Goal: Task Accomplishment & Management: Use online tool/utility

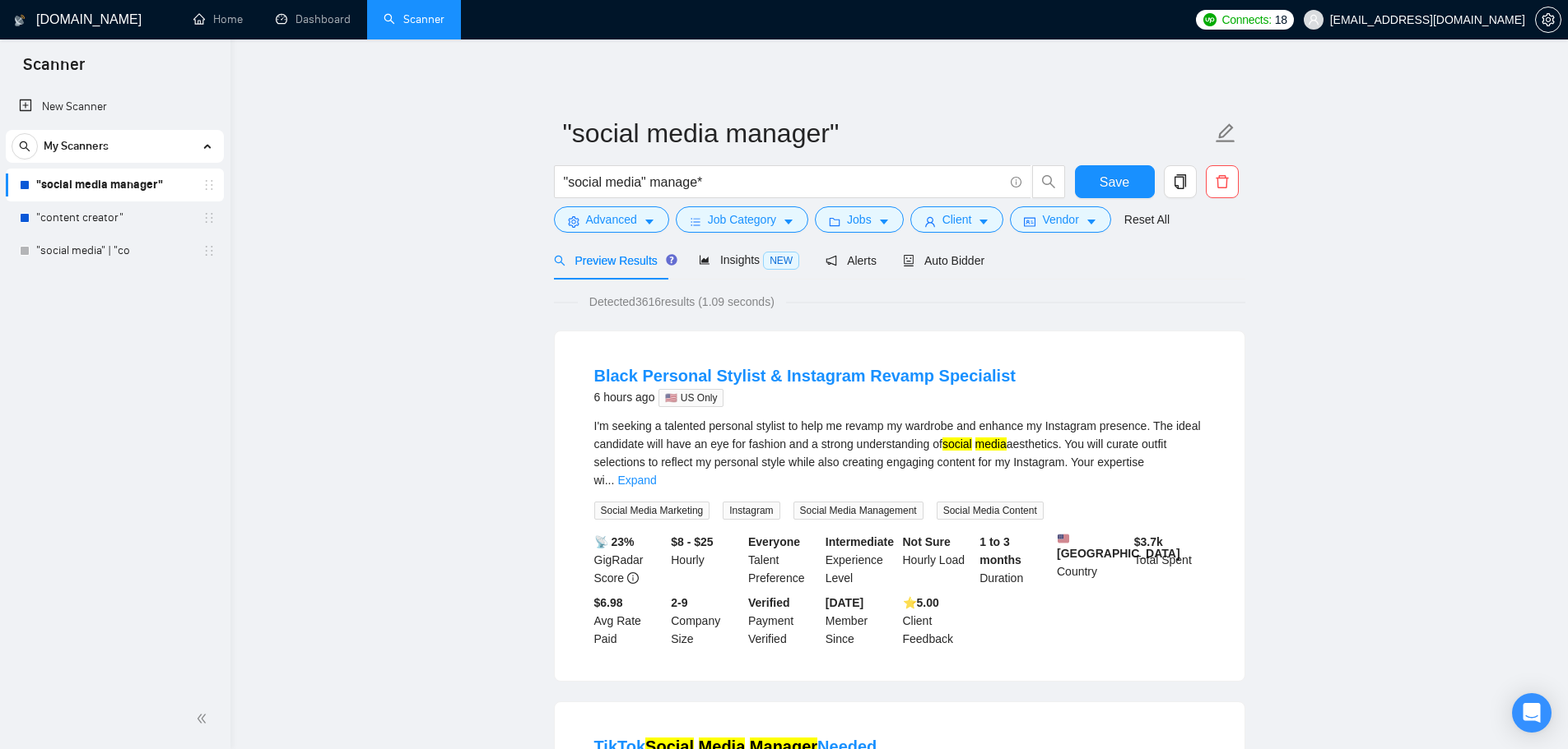
click at [41, 188] on link ""social media manager"" at bounding box center [113, 185] width 156 height 33
click at [744, 253] on span "Insights NEW" at bounding box center [748, 259] width 100 height 13
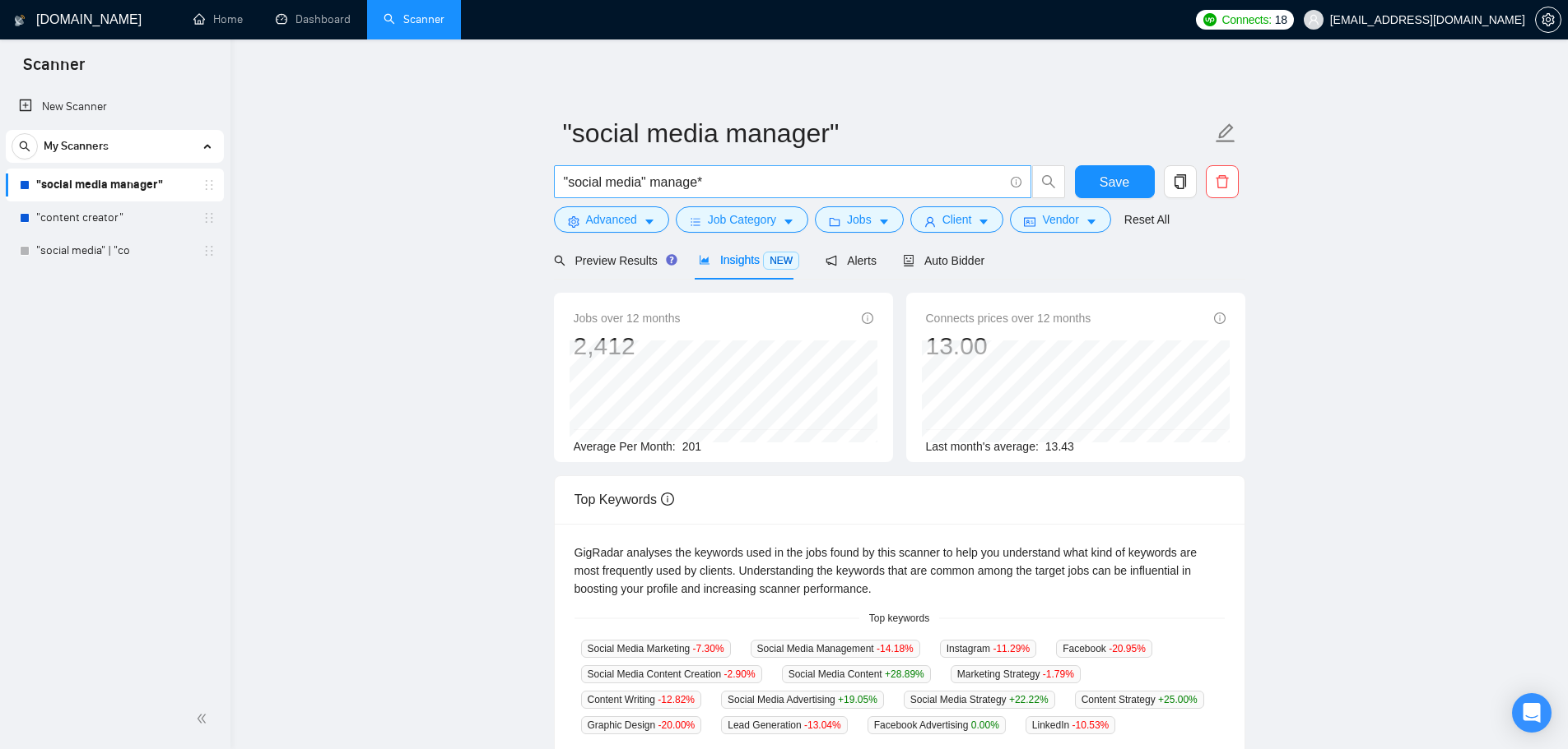
click at [776, 187] on input ""social media" manage*" at bounding box center [783, 182] width 439 height 21
paste input "Social Media" | SMM | "Social Media Manager" | "Social Media Management""
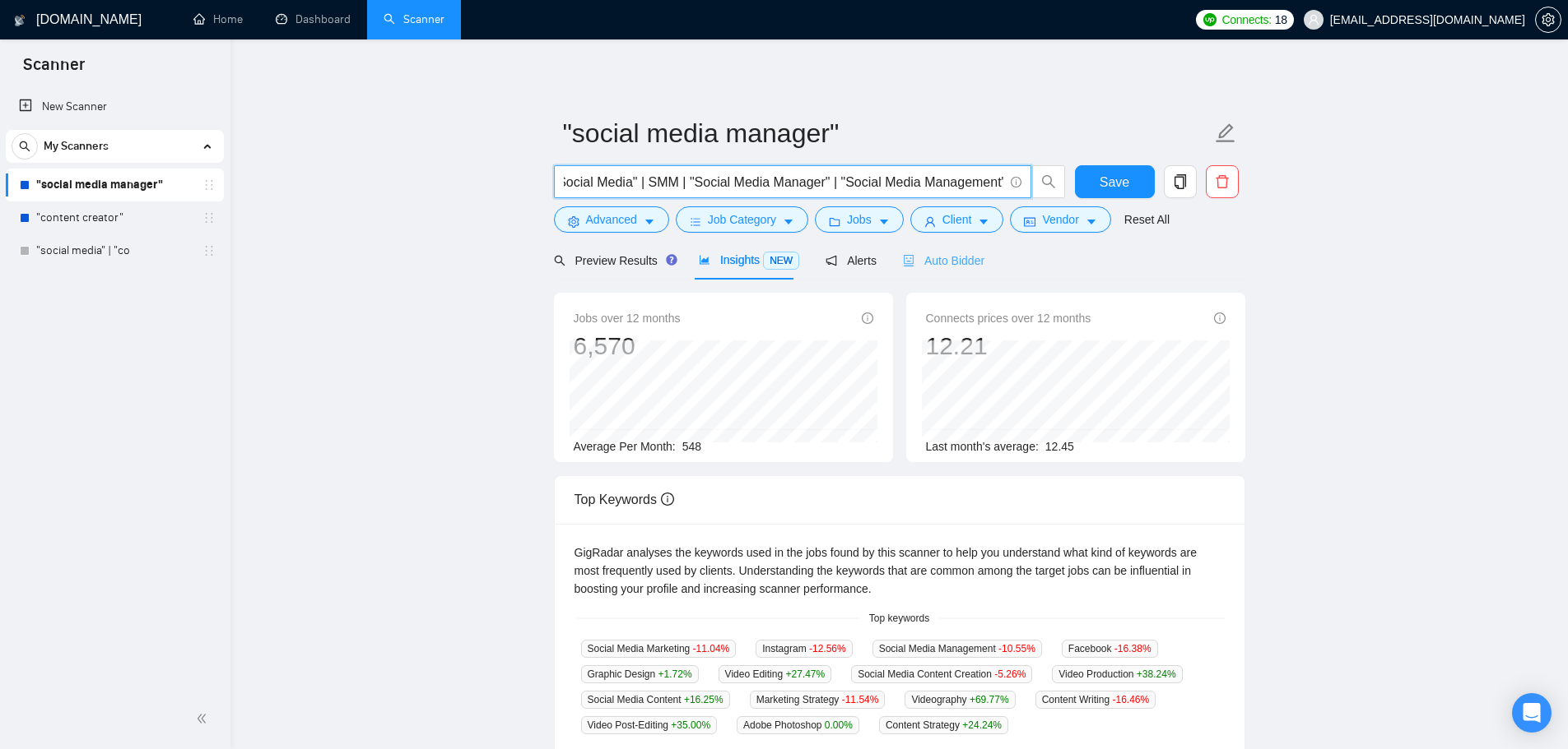
type input ""Social Media" | SMM | "Social Media Manager" | "Social Media Management""
click at [950, 264] on span "Auto Bidder" at bounding box center [943, 260] width 81 height 13
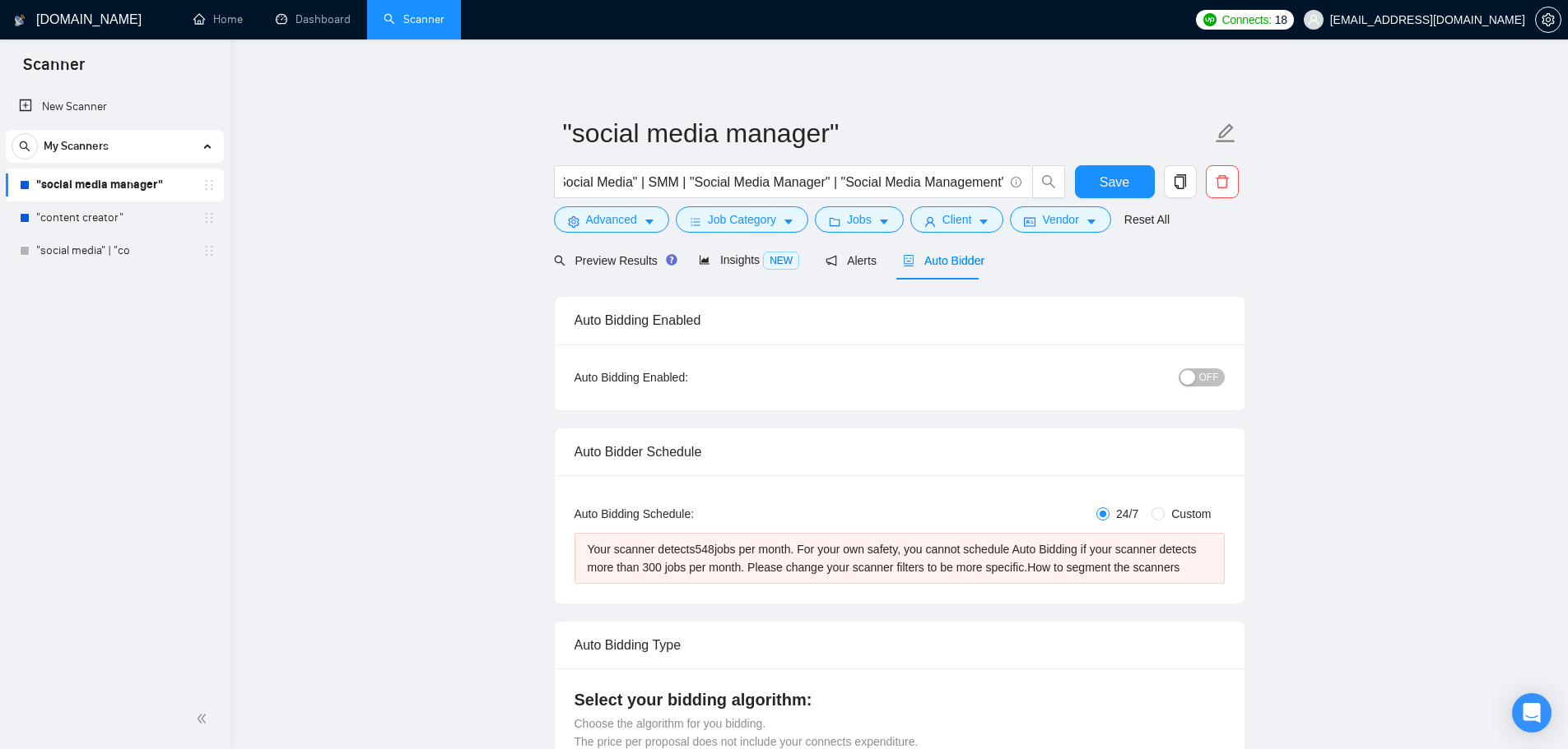
checkbox input "true"
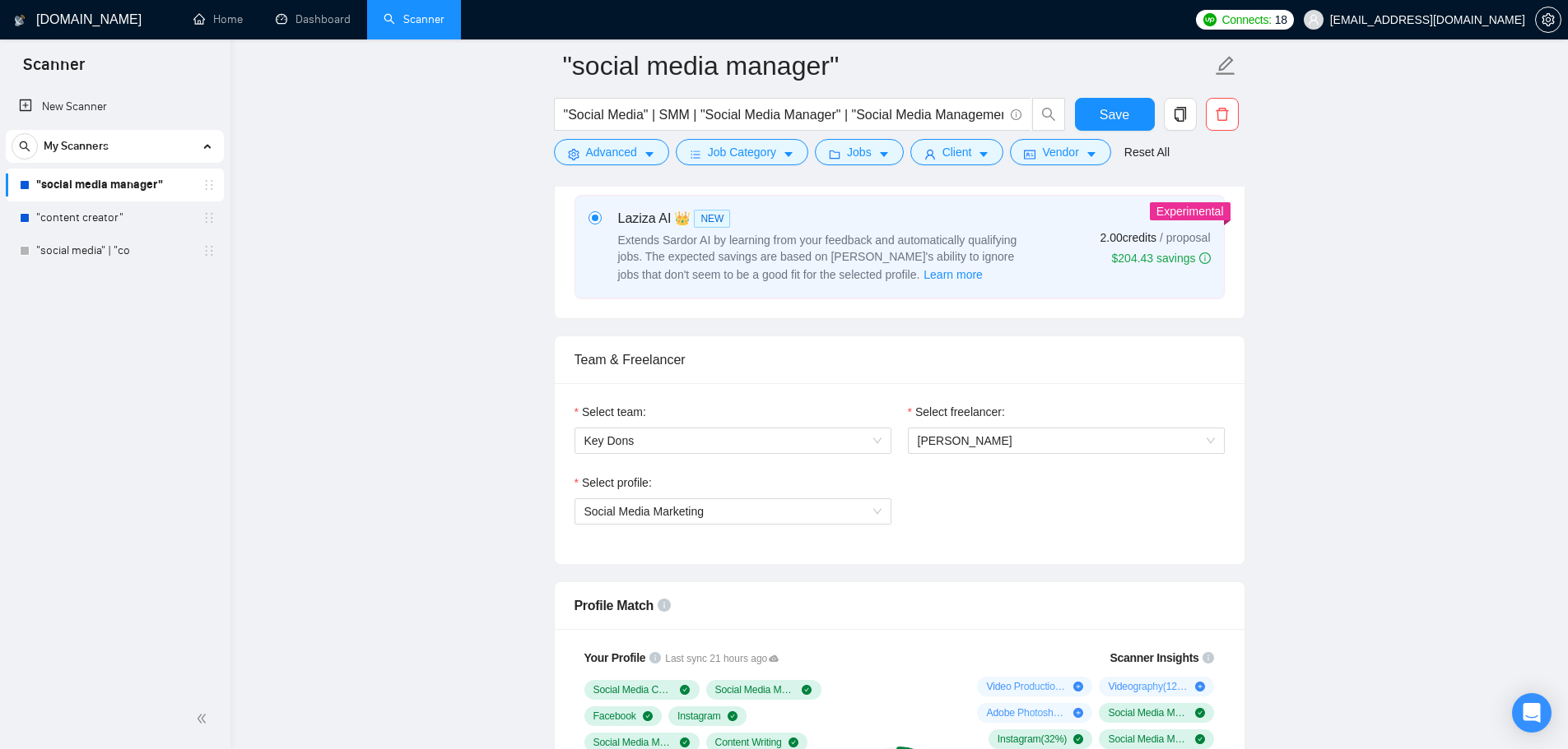
scroll to position [987, 0]
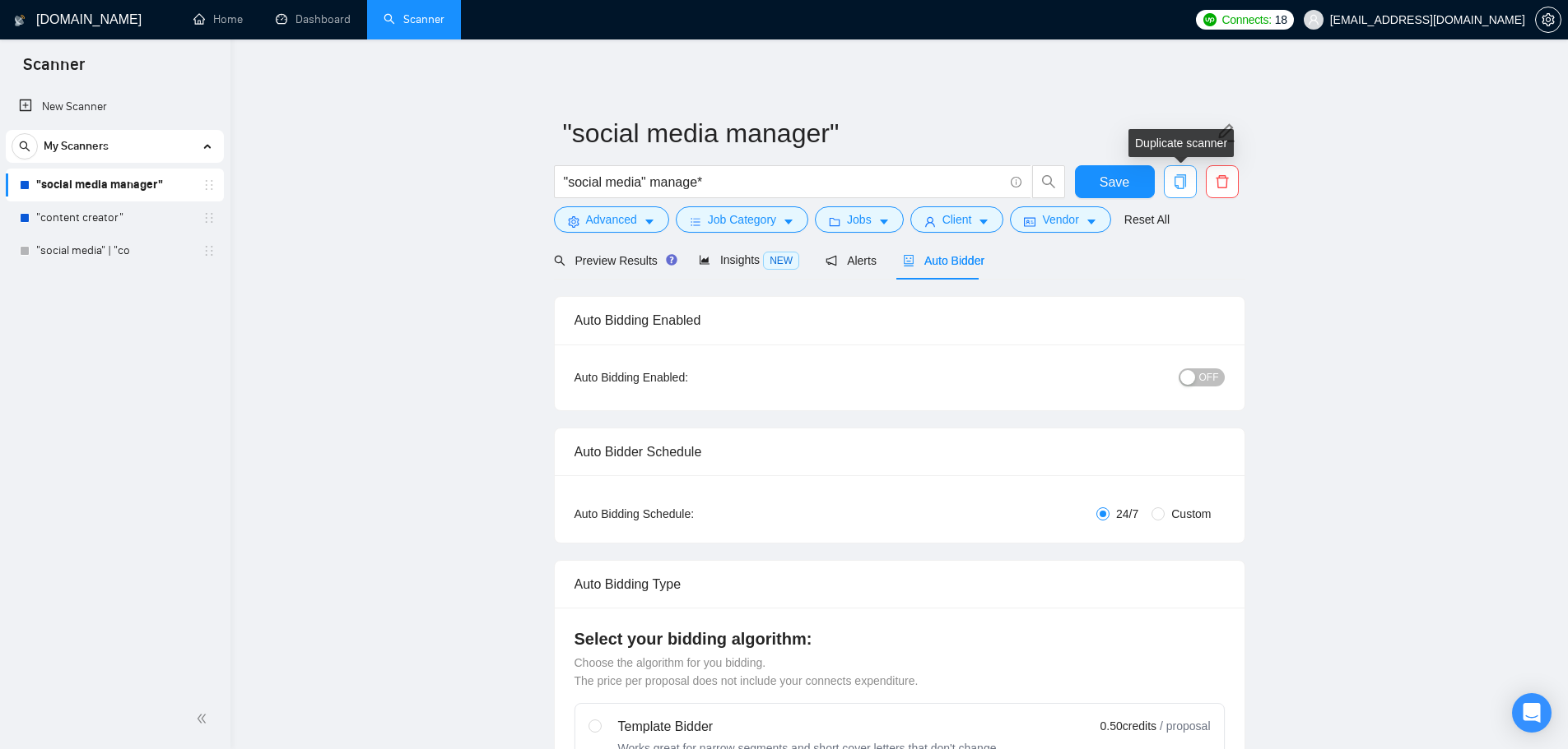
click at [1189, 189] on span "copy" at bounding box center [1179, 182] width 31 height 15
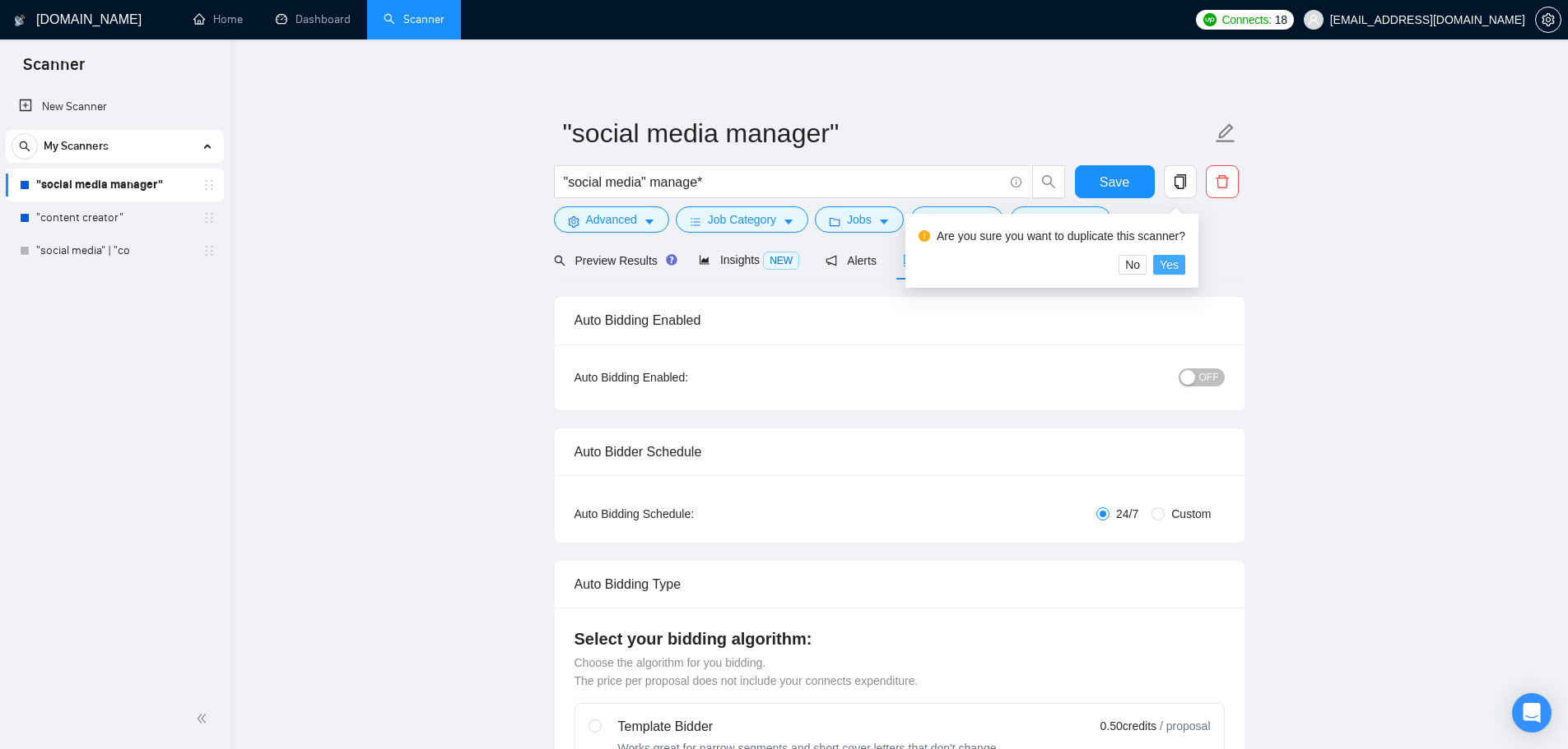
click at [1171, 264] on span "Yes" at bounding box center [1169, 265] width 19 height 18
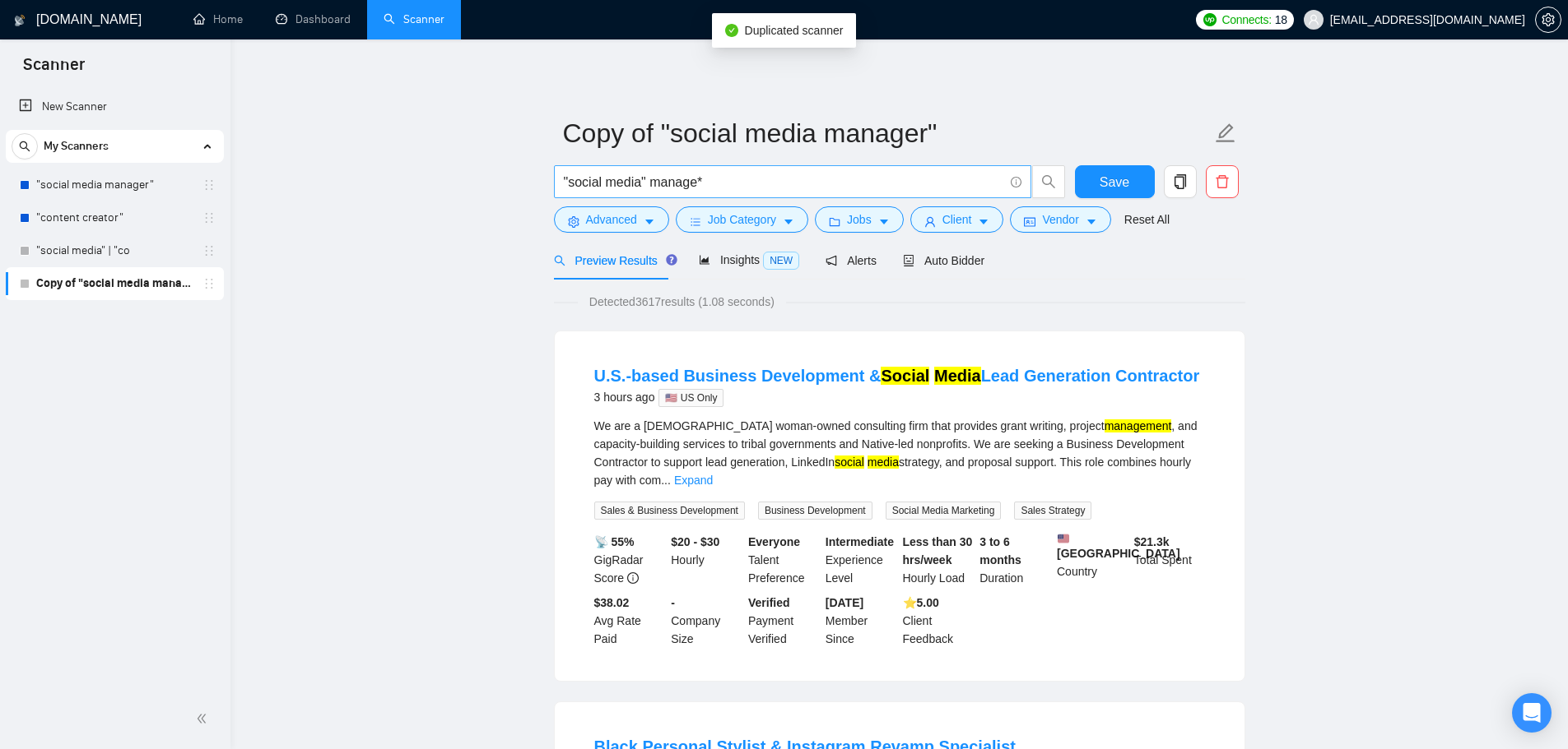
click at [681, 184] on input ""social media" manage*" at bounding box center [783, 182] width 439 height 21
paste input "Social Media" | SMM | "Social Media Manager" | "Social Media Management""
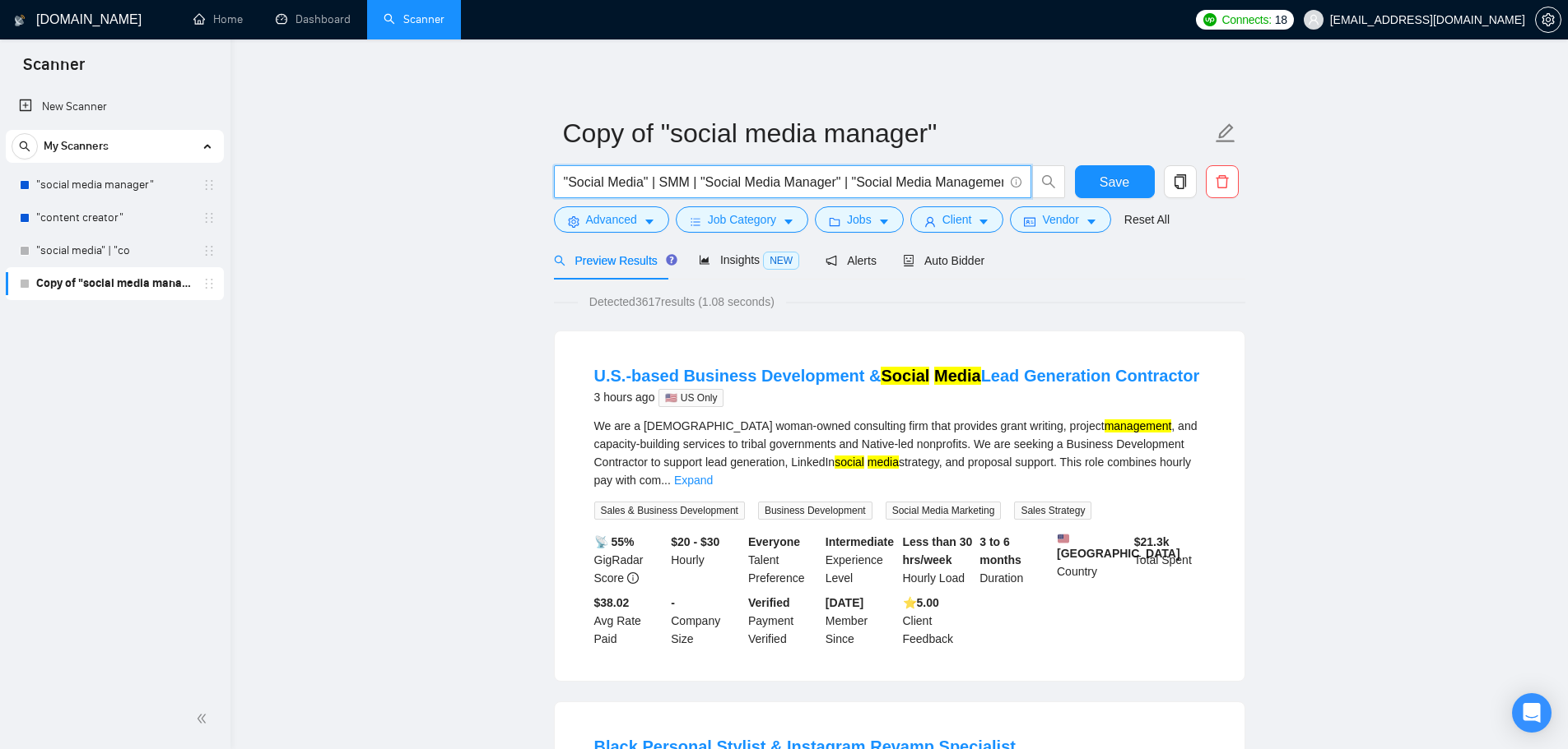
scroll to position [0, 11]
type input ""Social Media" | SMM | "Social Media Manager" | "Social Media Management""
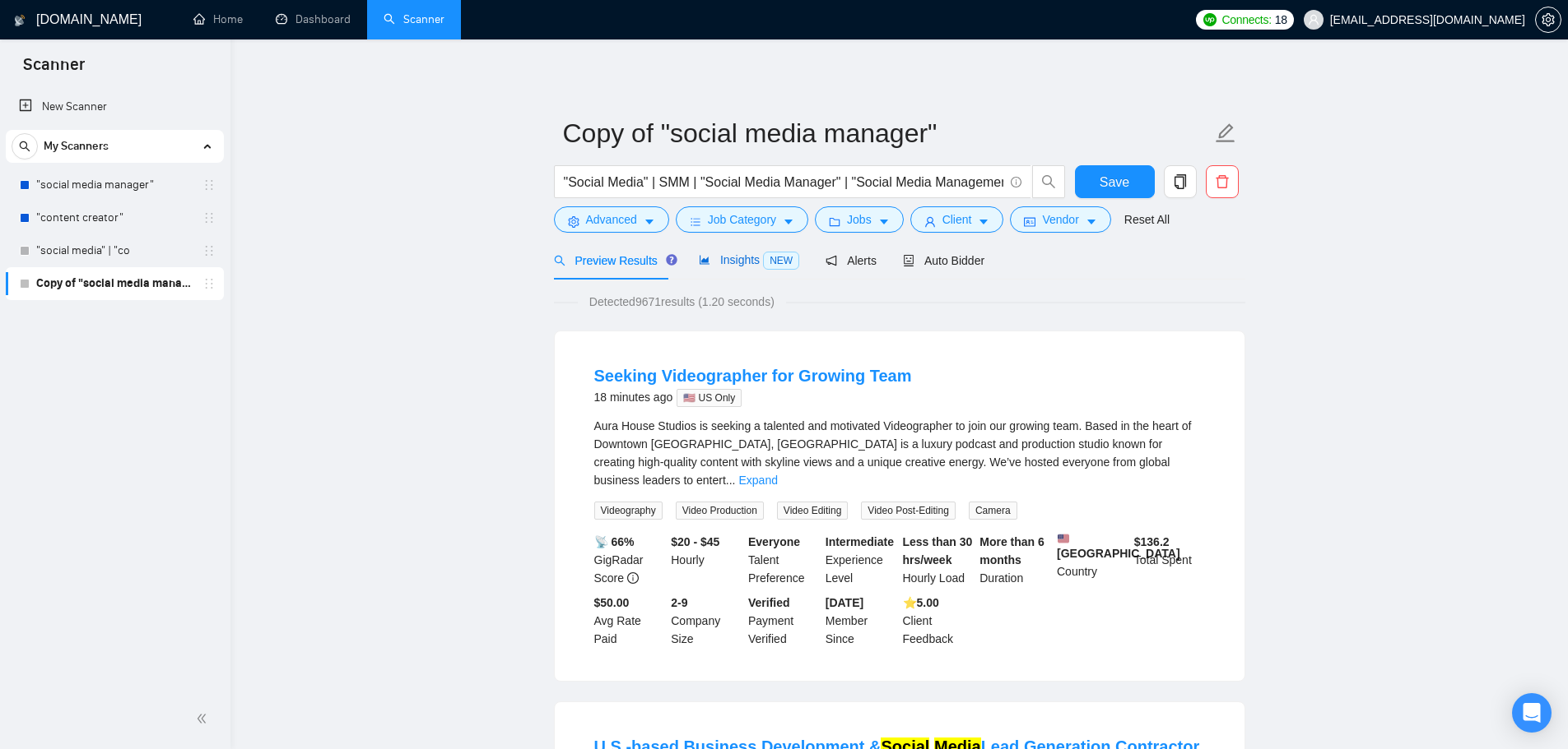
click at [721, 260] on span "Insights NEW" at bounding box center [748, 259] width 100 height 13
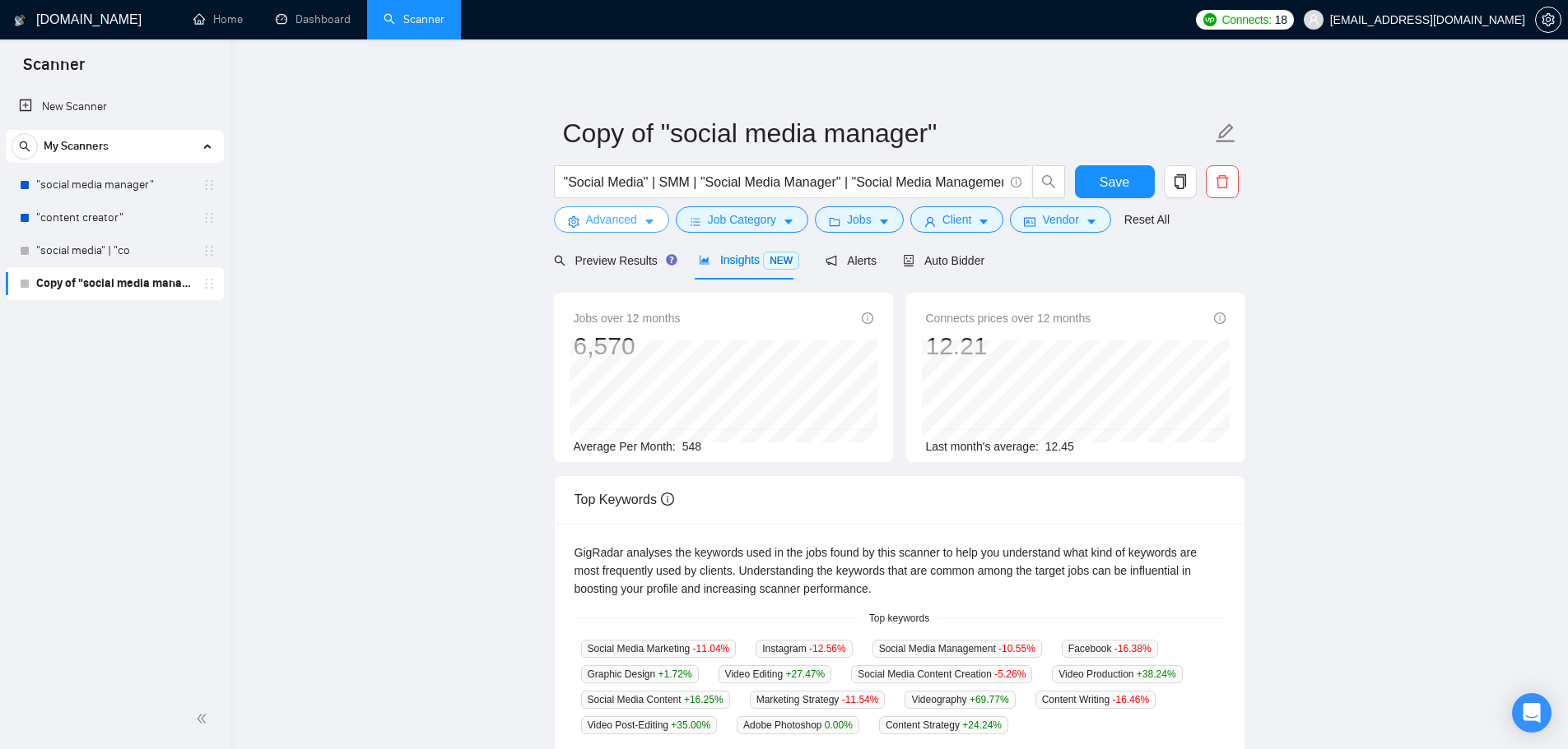
click at [602, 214] on span "Advanced" at bounding box center [611, 220] width 51 height 18
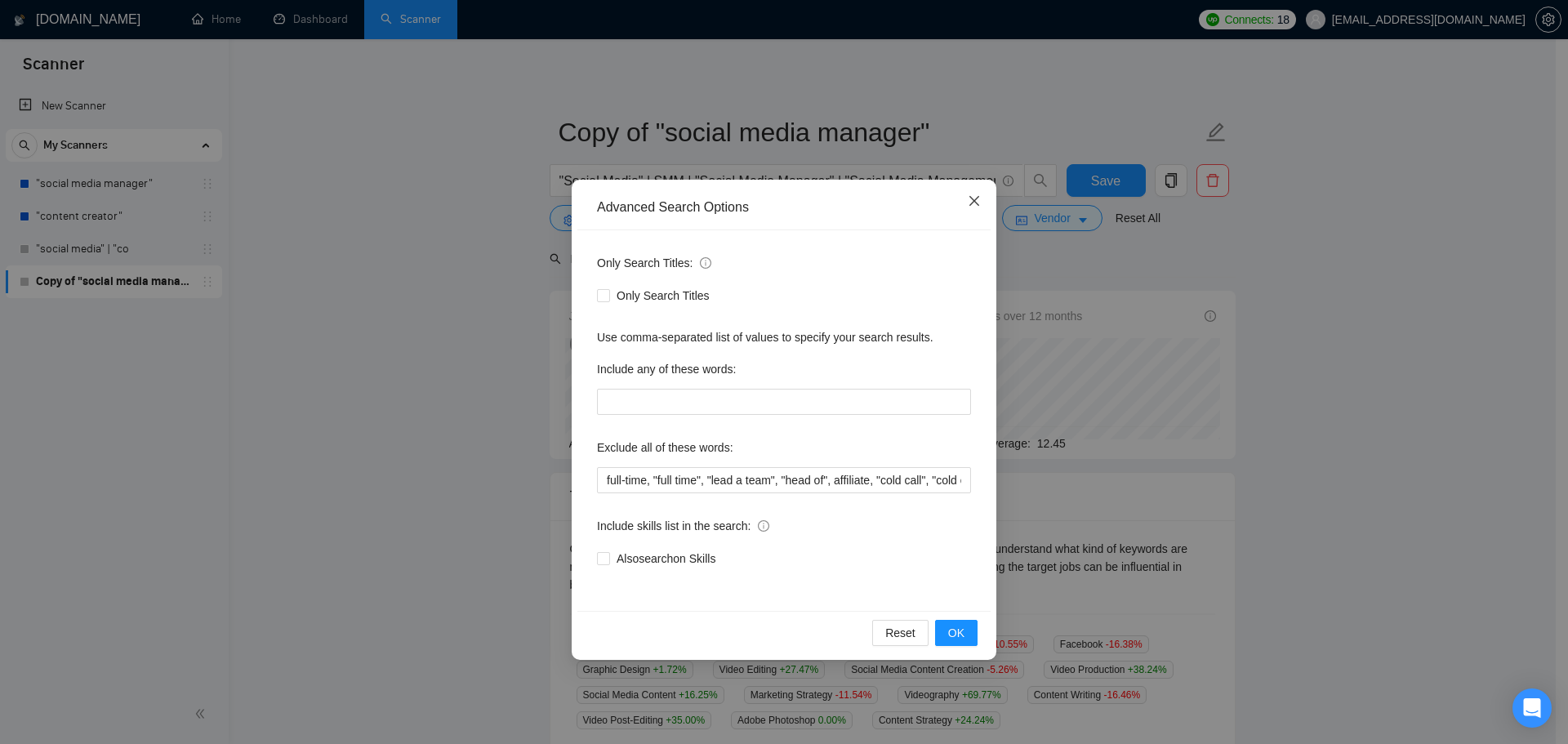
click at [976, 204] on icon "close" at bounding box center [974, 201] width 10 height 10
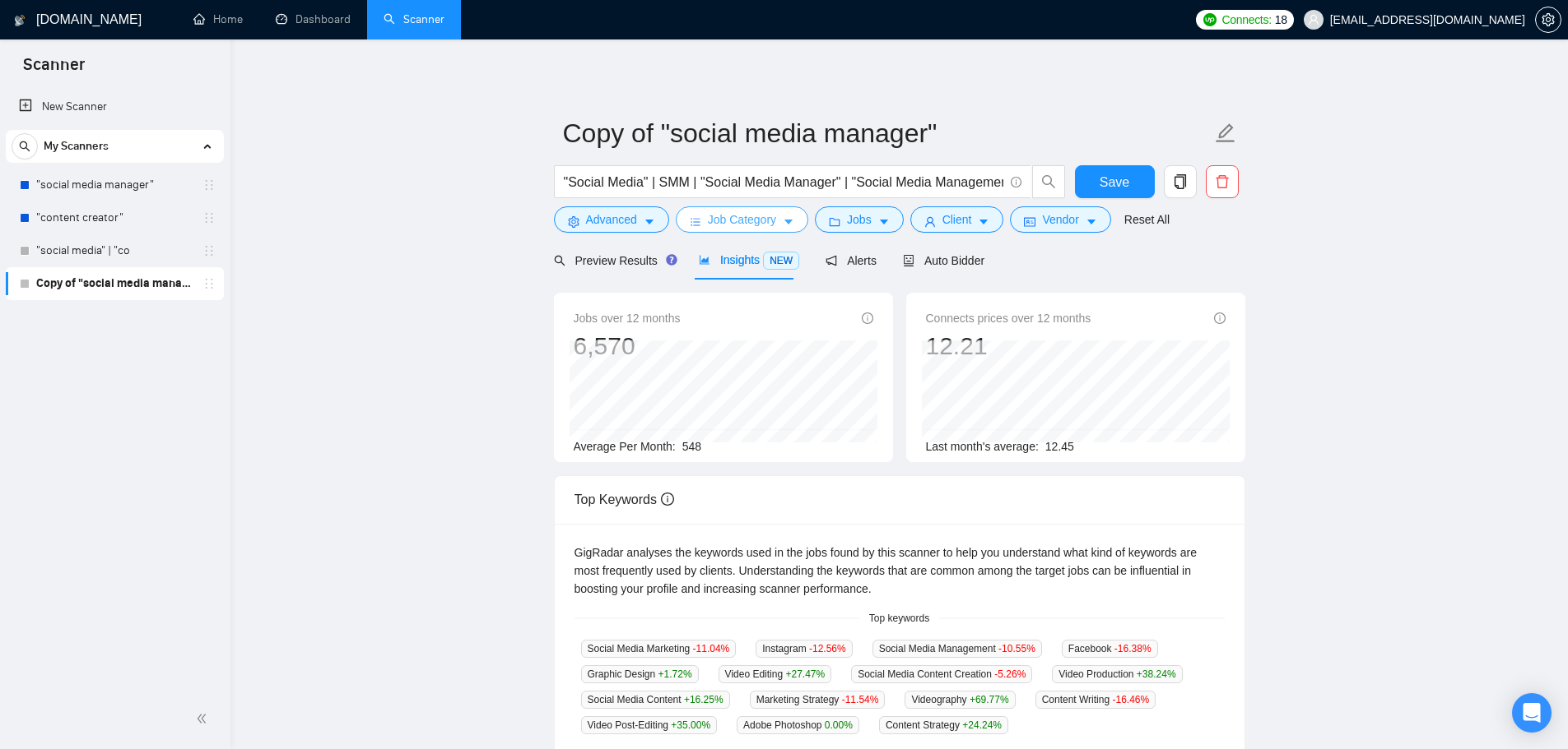
click at [711, 210] on button "Job Category" at bounding box center [741, 220] width 132 height 26
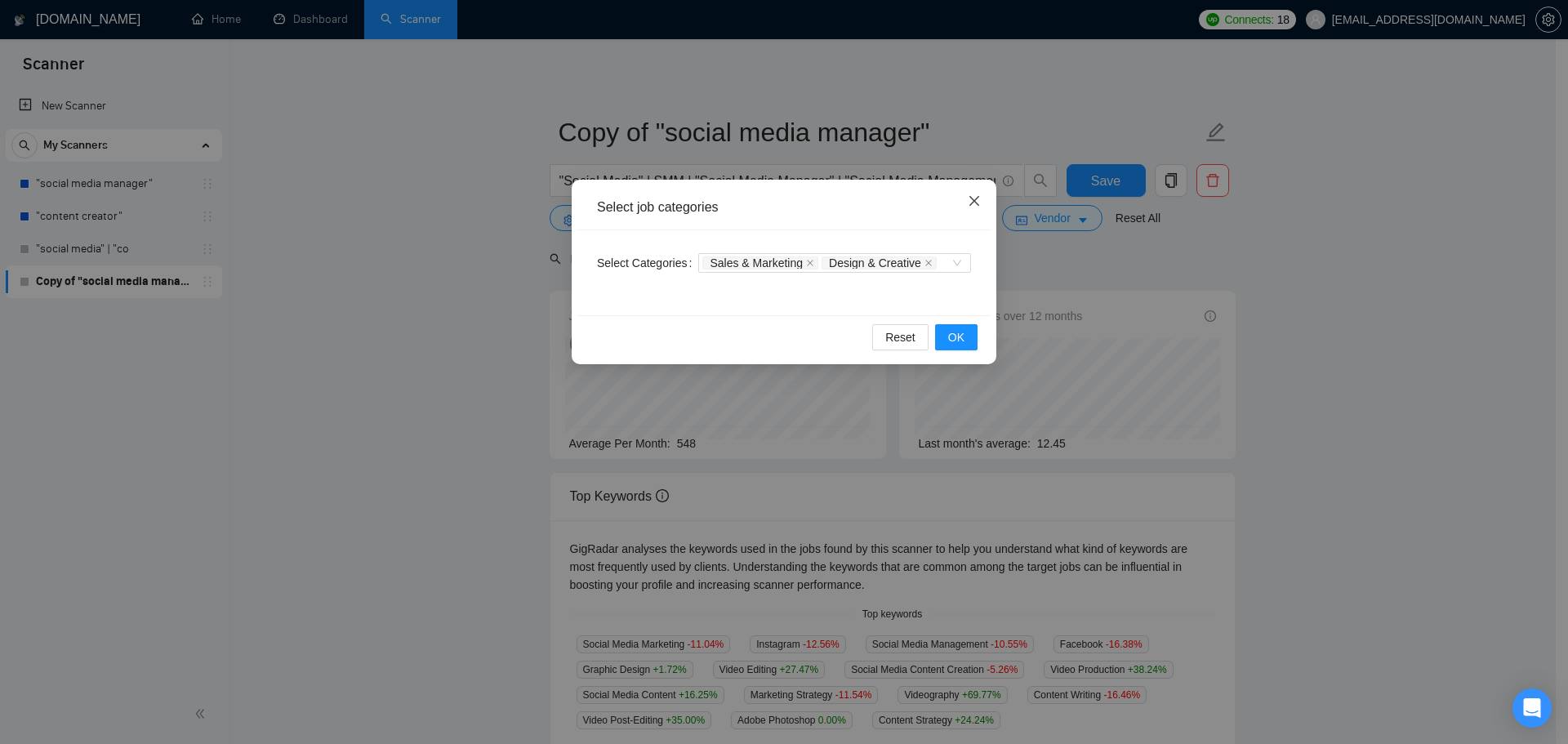
click at [972, 200] on icon "close" at bounding box center [974, 201] width 10 height 10
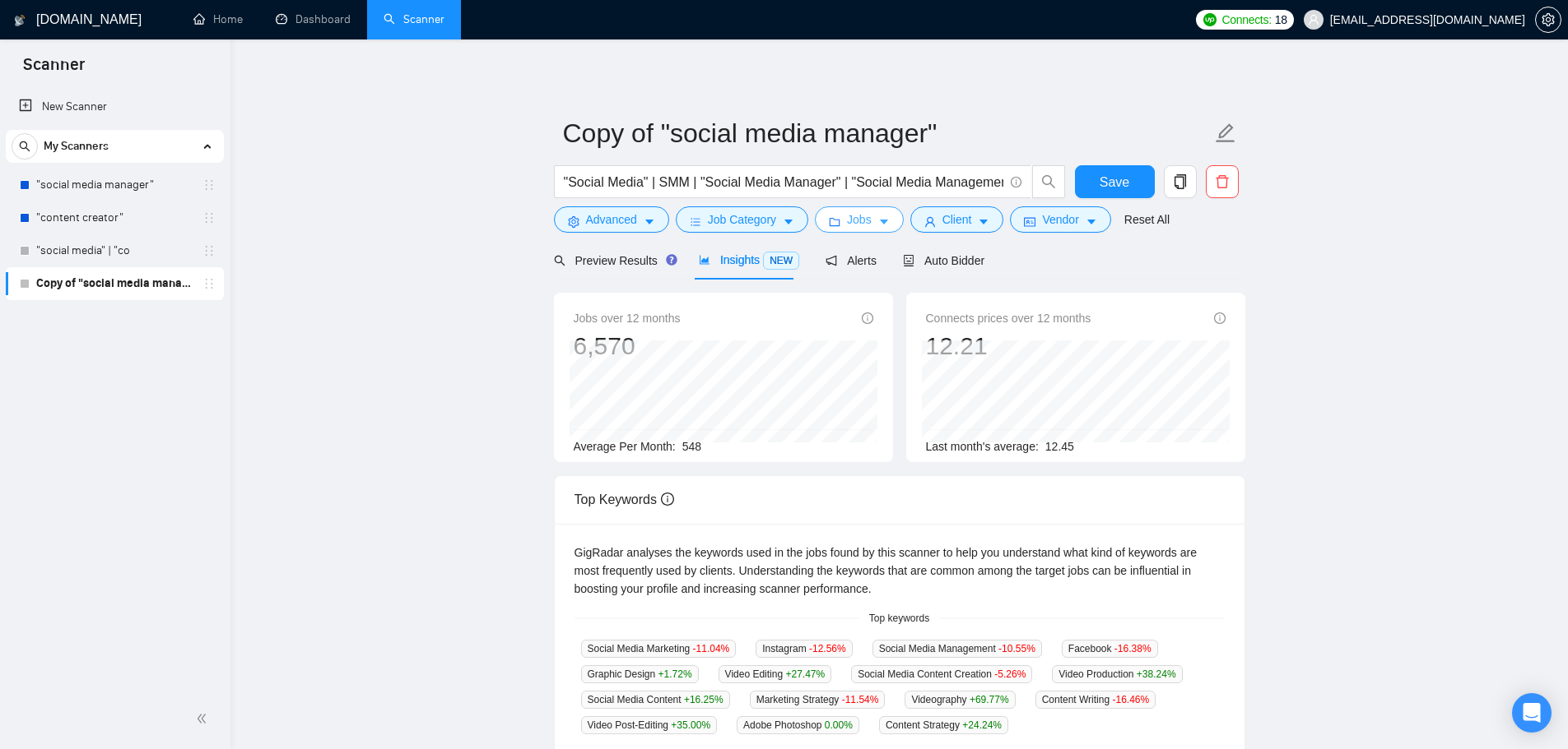
click at [878, 225] on icon "caret-down" at bounding box center [884, 223] width 12 height 12
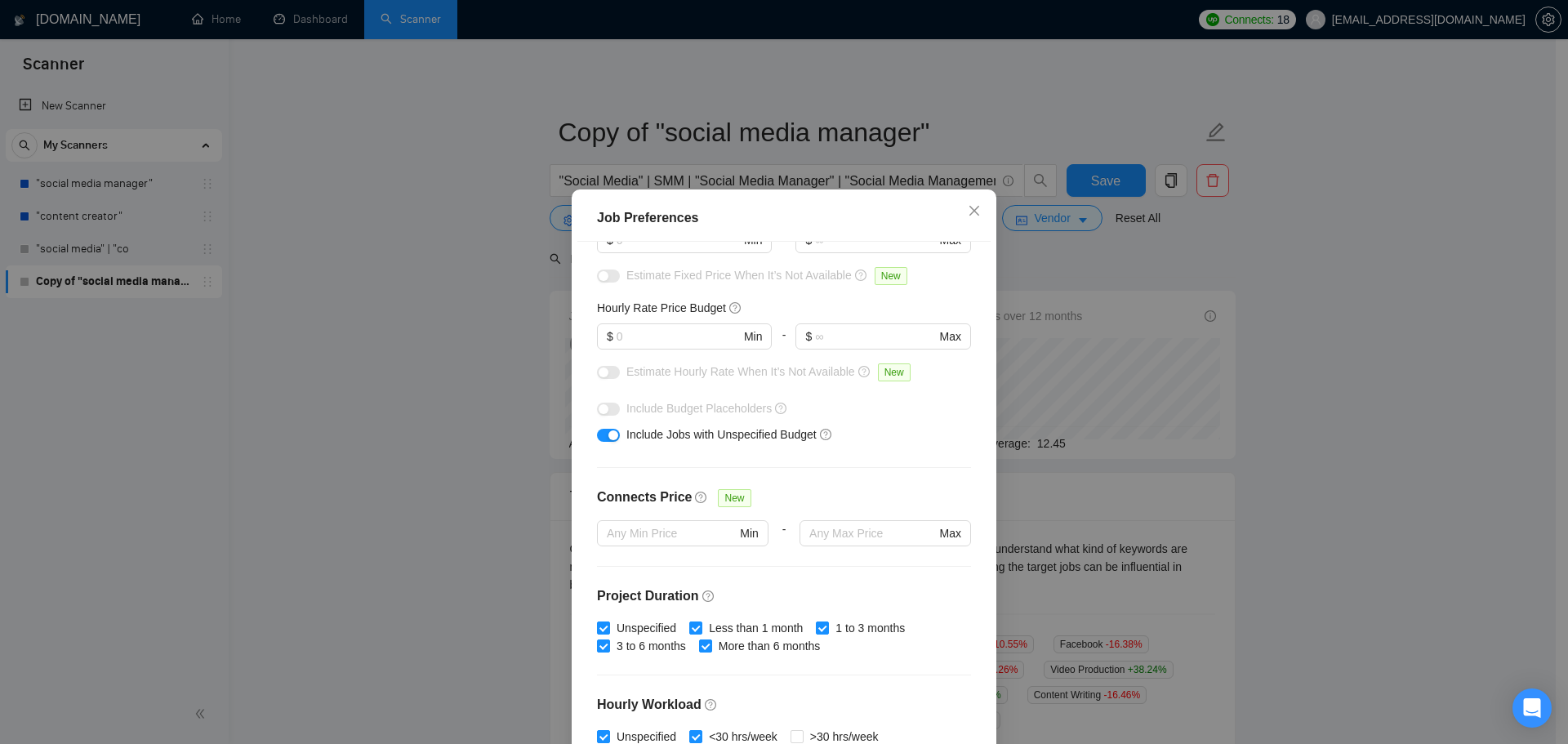
scroll to position [155, 0]
click at [657, 340] on input "text" at bounding box center [677, 337] width 123 height 18
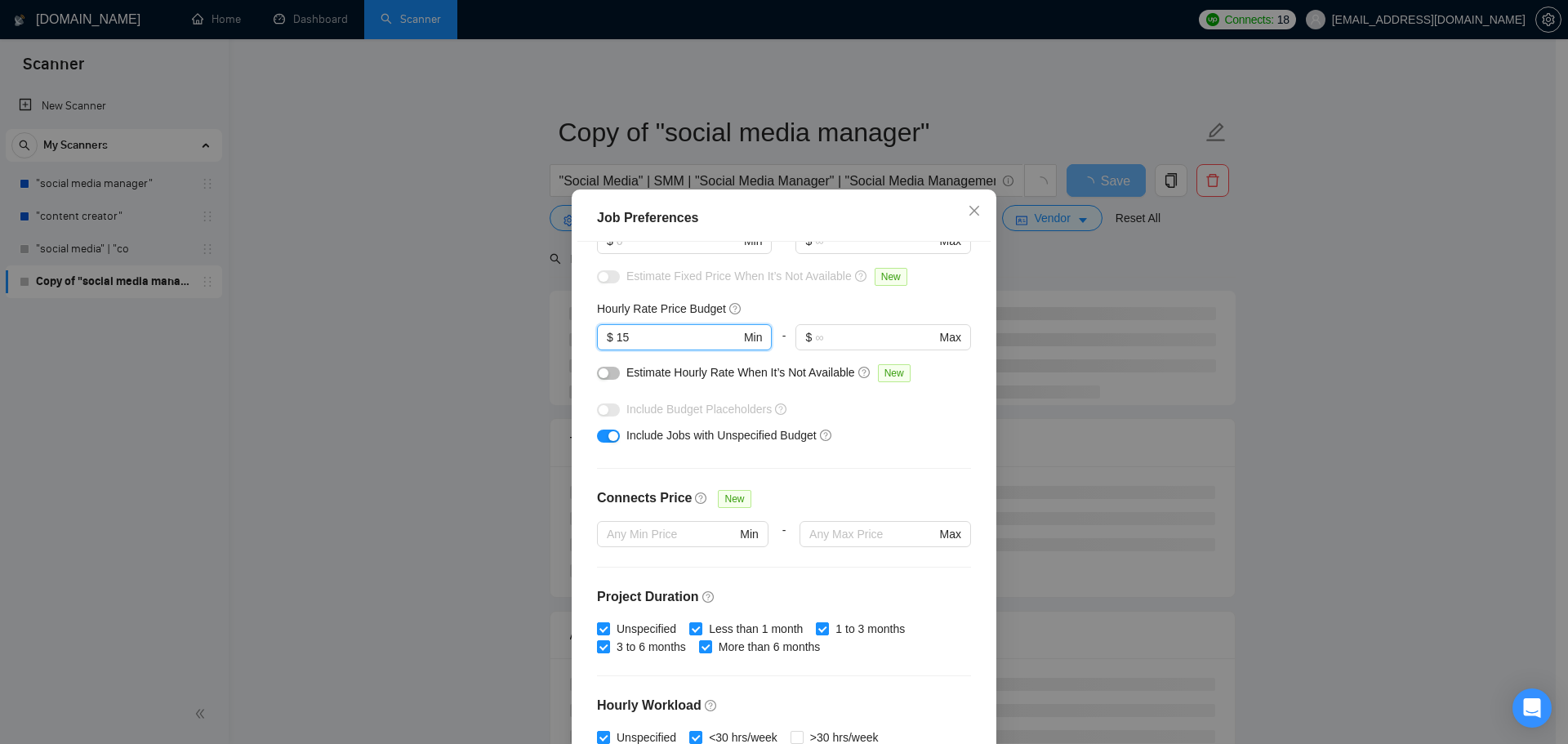
type input "15"
click at [597, 373] on button "button" at bounding box center [607, 373] width 23 height 13
click at [971, 220] on span "Close" at bounding box center [974, 211] width 44 height 44
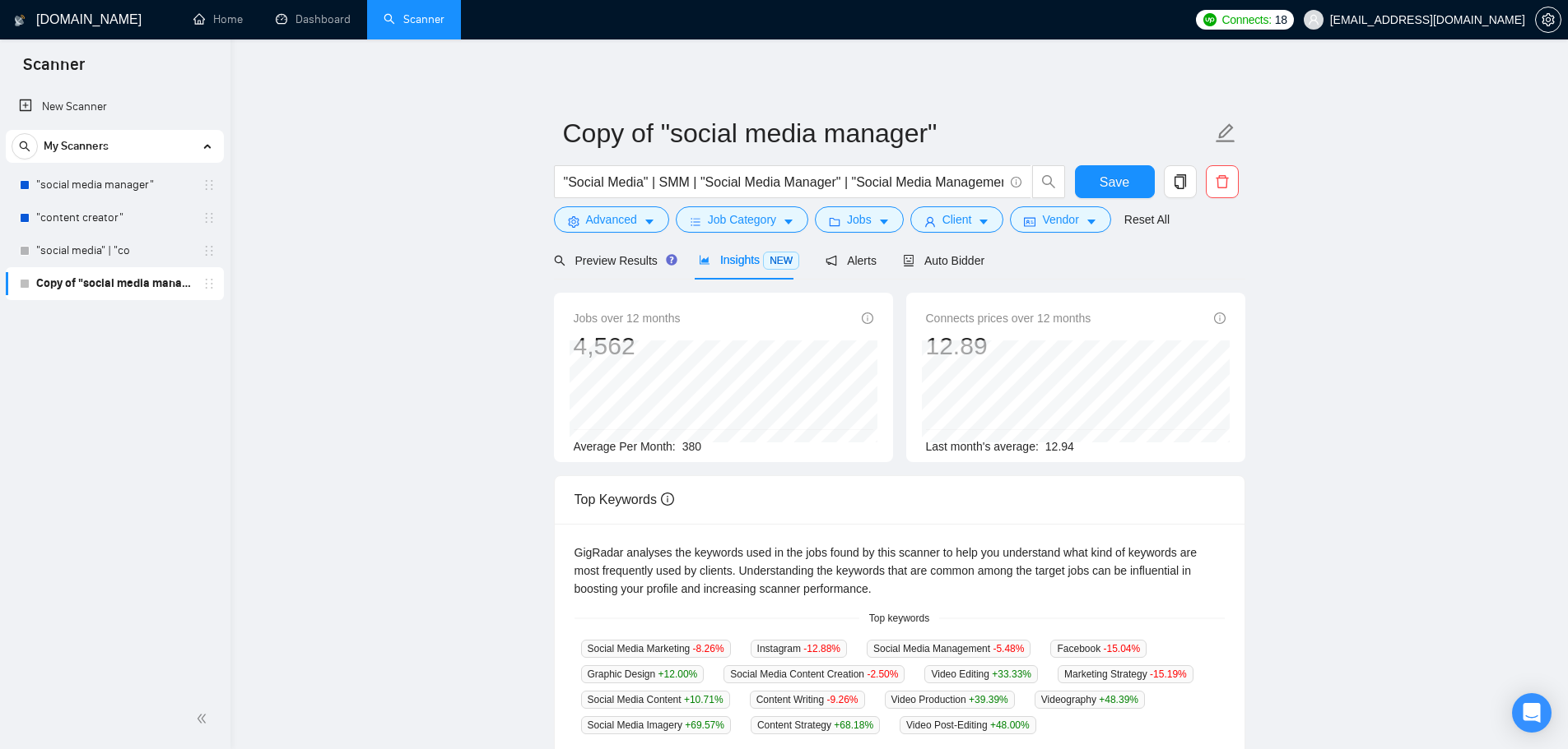
click at [725, 259] on span "Insights NEW" at bounding box center [748, 259] width 100 height 13
click at [703, 216] on button "Job Category" at bounding box center [741, 220] width 132 height 26
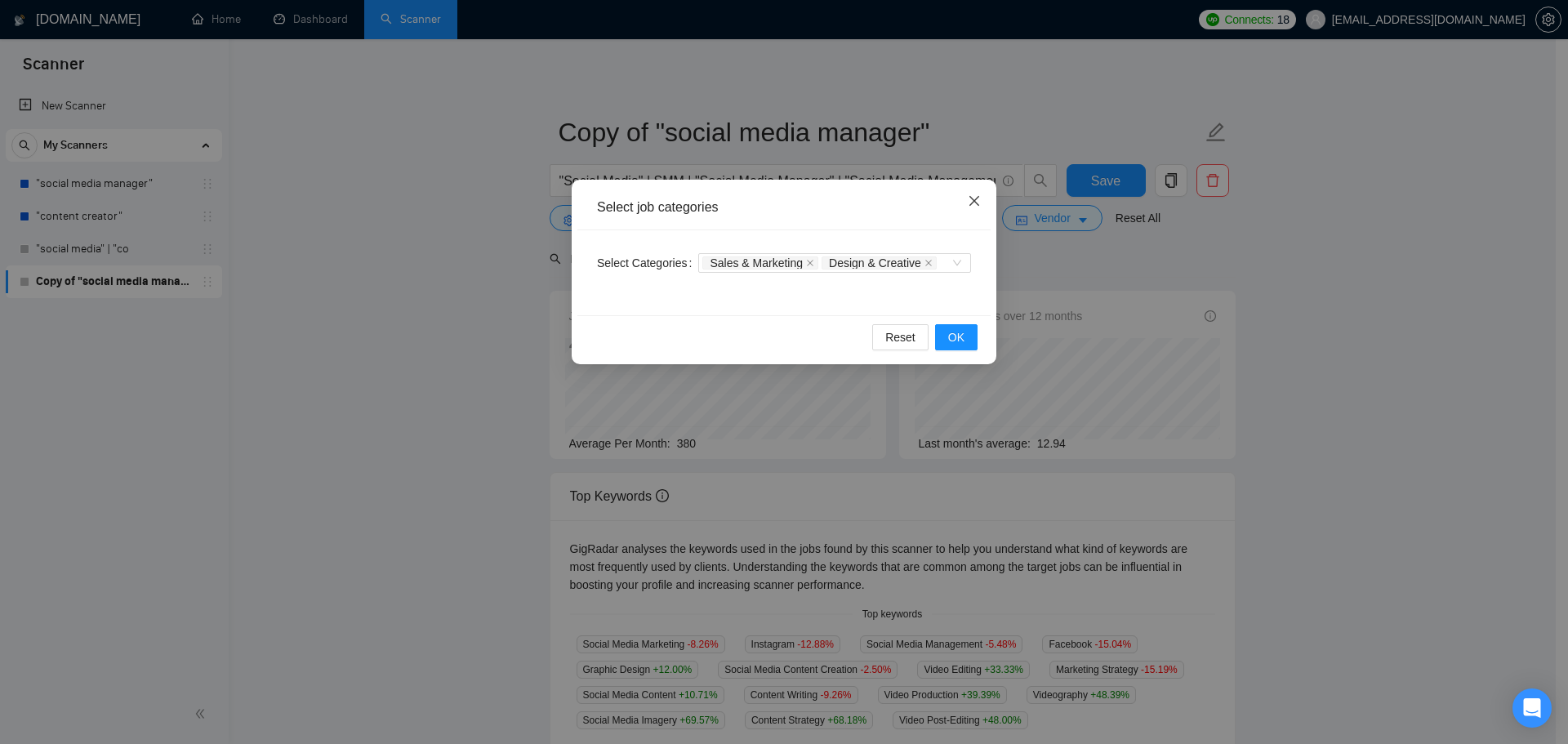
click at [964, 194] on span "Close" at bounding box center [974, 201] width 44 height 44
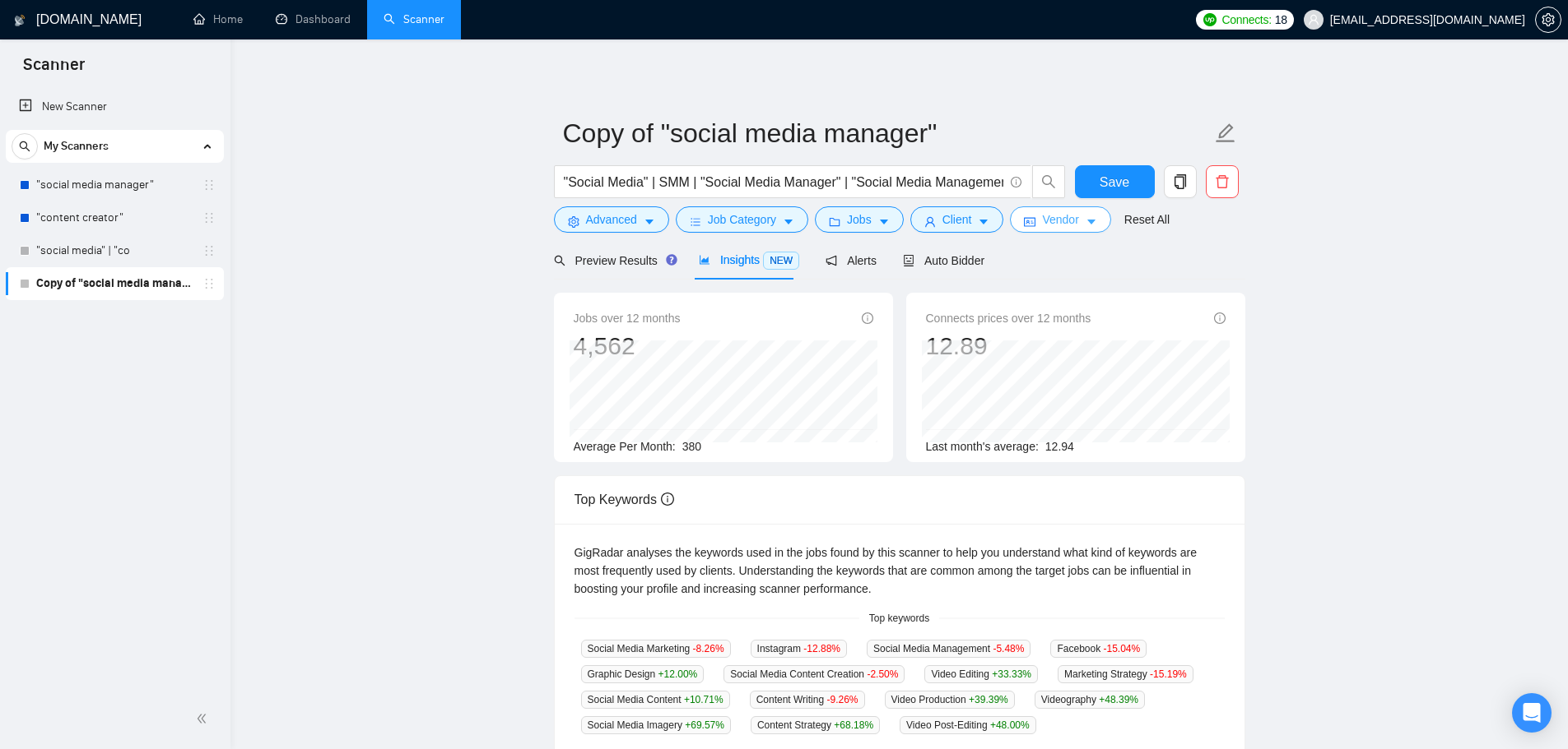
click at [1046, 216] on span "Vendor" at bounding box center [1059, 220] width 36 height 18
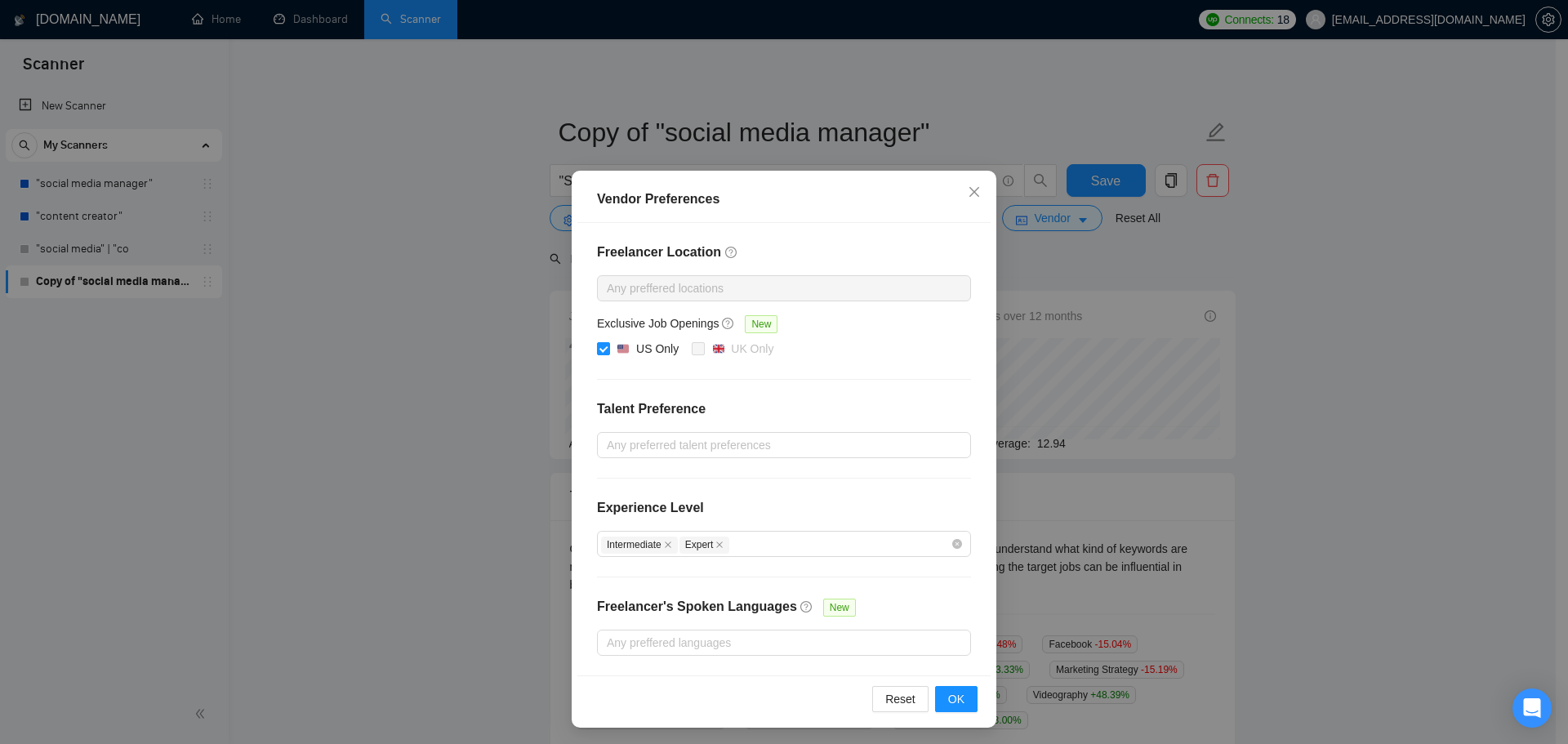
scroll to position [12, 0]
click at [759, 545] on div "Intermediate Expert" at bounding box center [775, 542] width 349 height 20
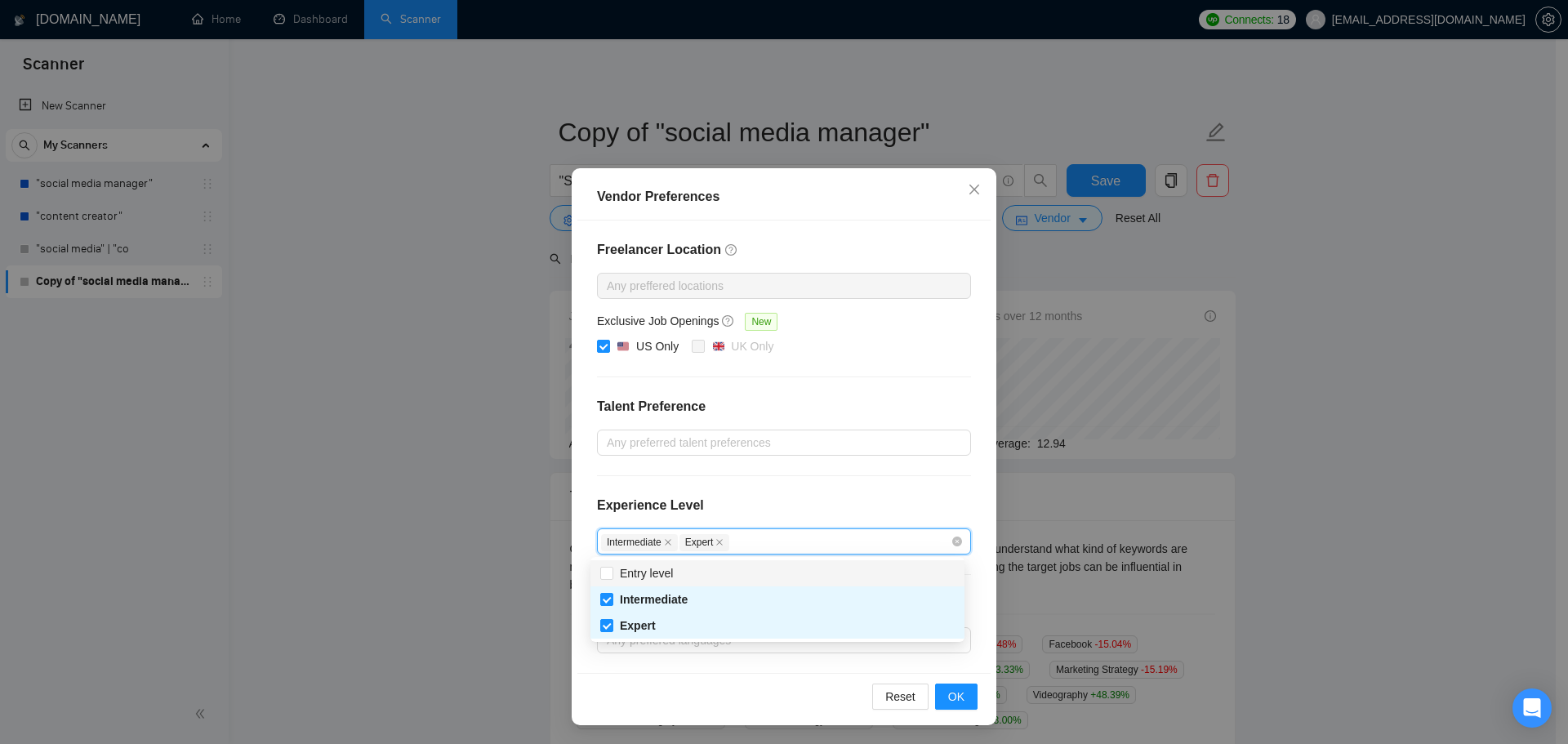
click at [759, 545] on div "Intermediate Expert" at bounding box center [775, 542] width 349 height 20
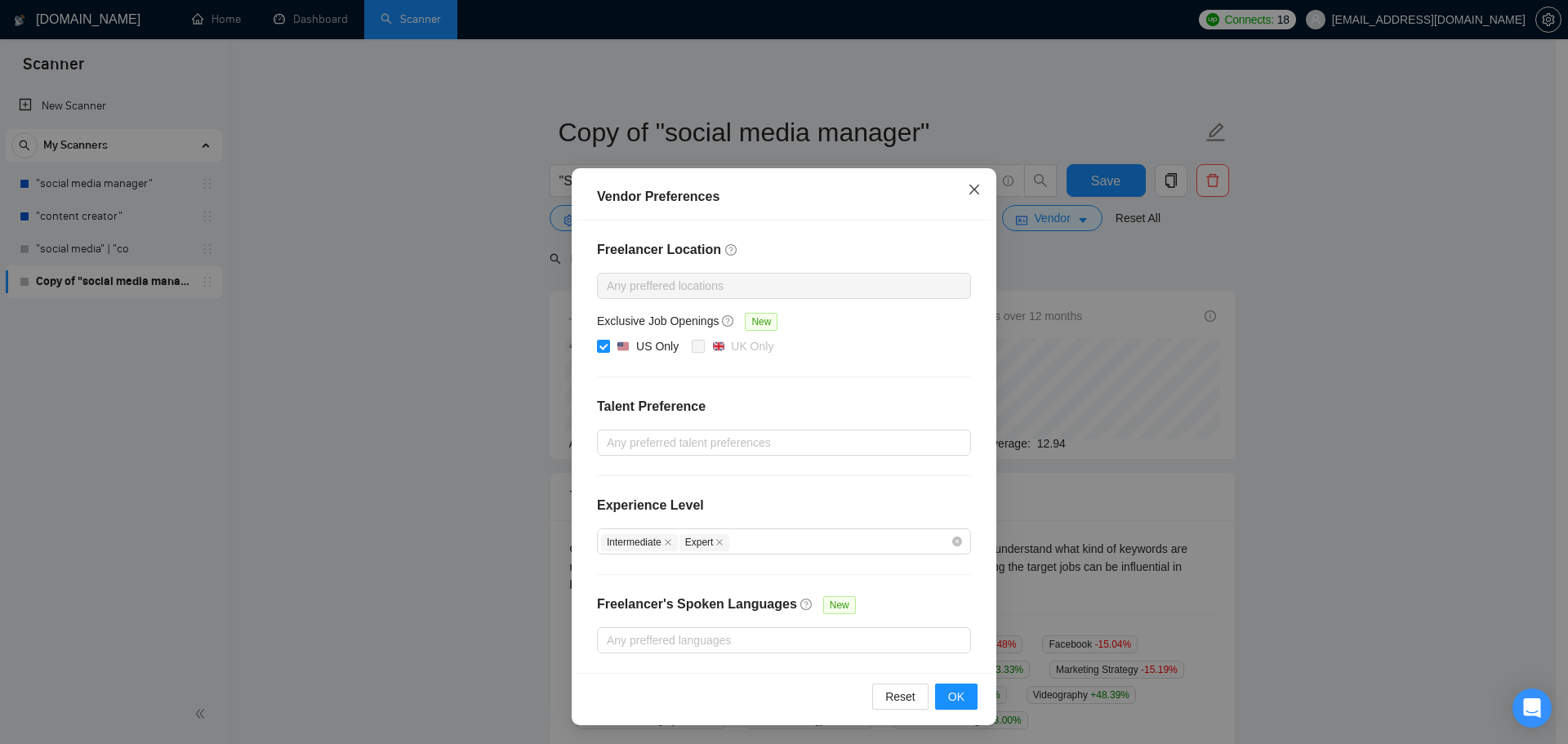
click at [967, 191] on icon "close" at bounding box center [973, 188] width 13 height 13
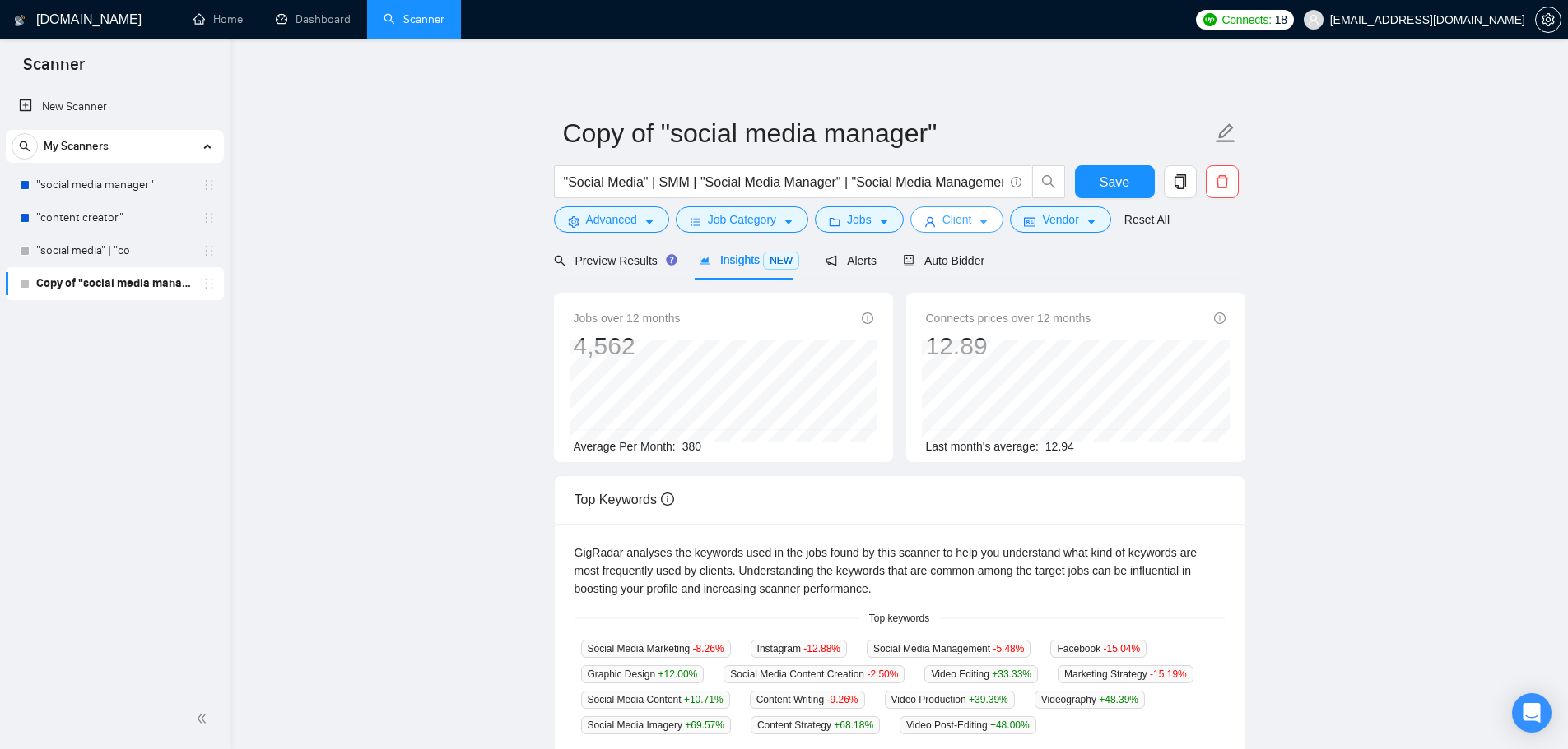
click at [970, 225] on button "Client" at bounding box center [957, 220] width 93 height 26
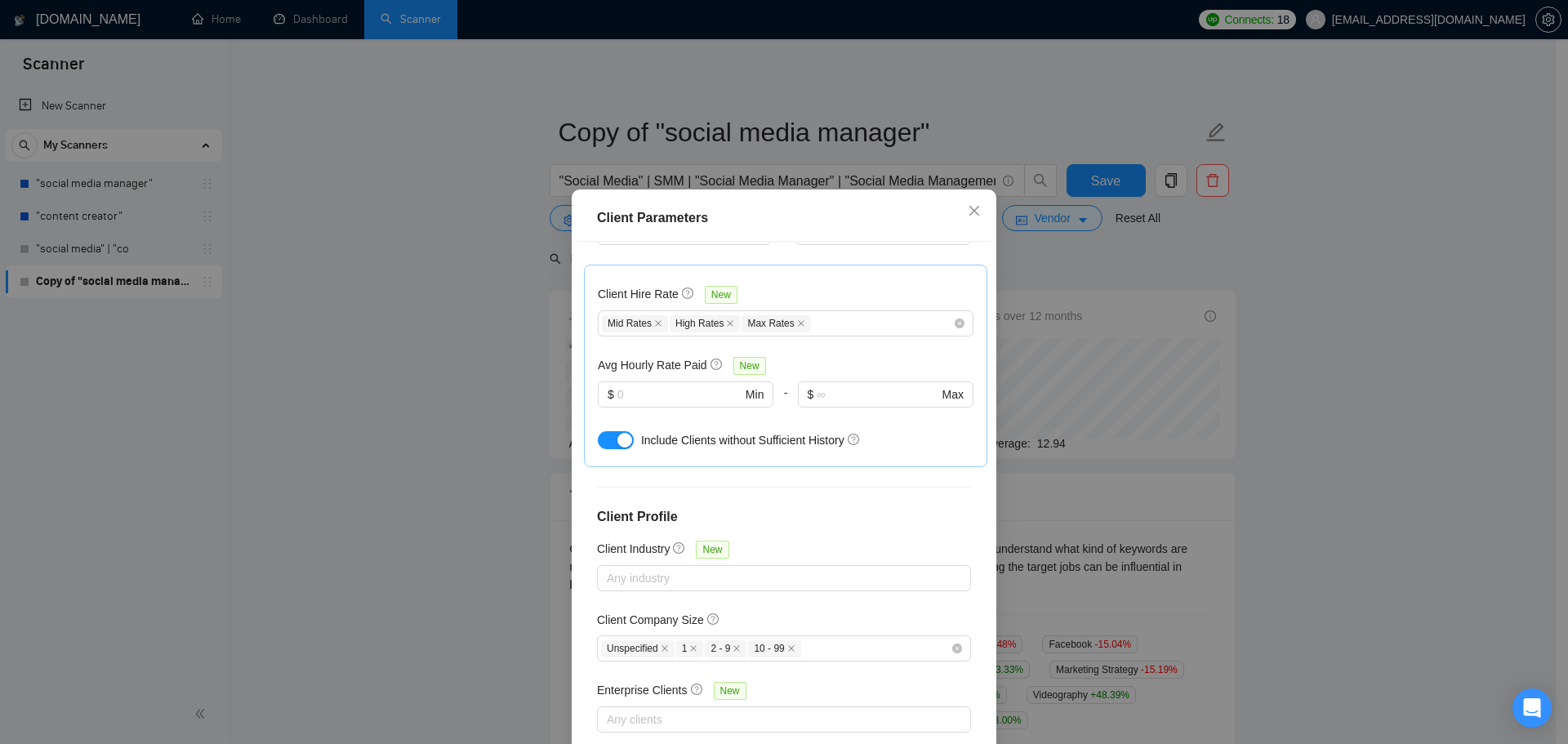
scroll to position [495, 0]
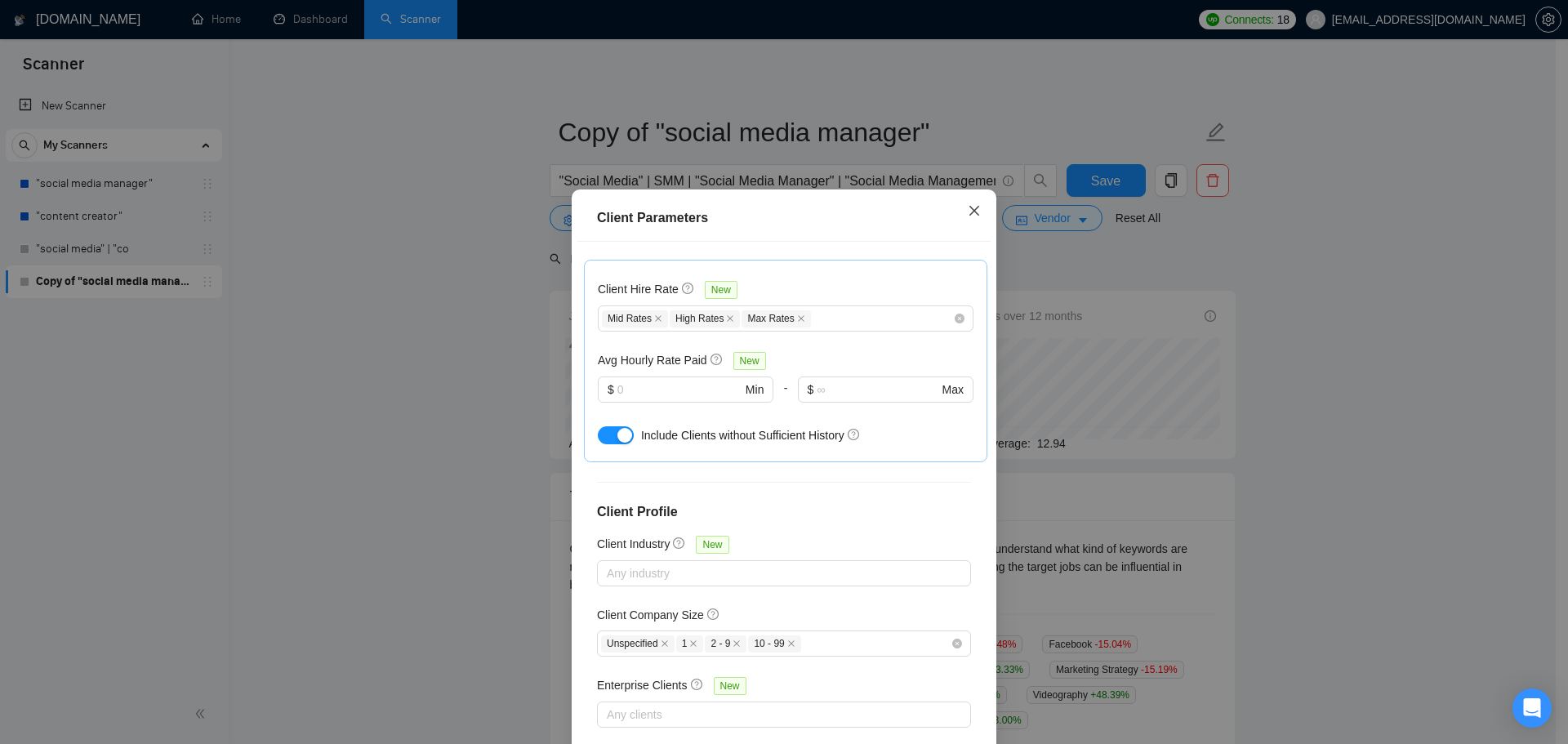
click at [968, 208] on icon "close" at bounding box center [973, 210] width 13 height 13
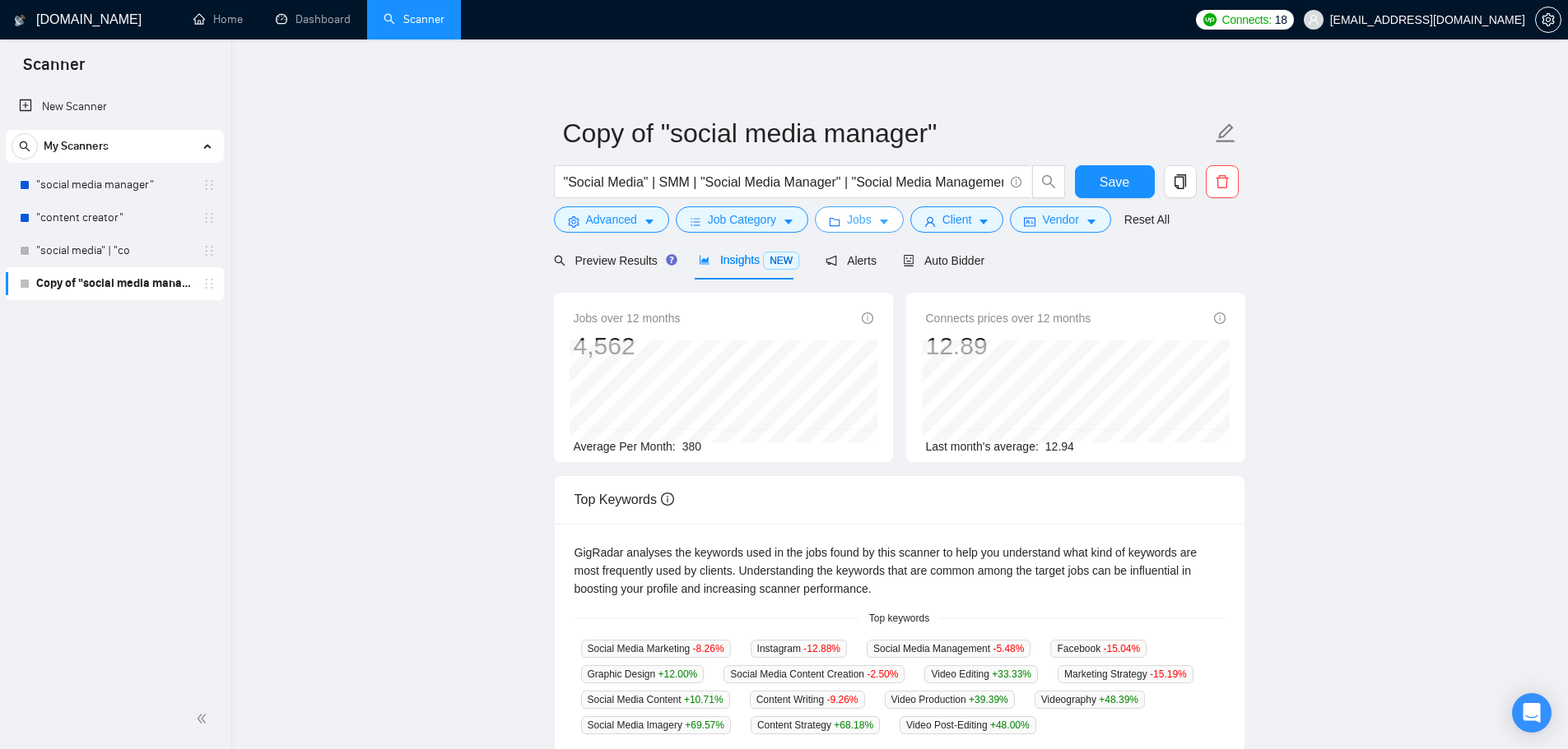
click at [843, 227] on button "Jobs" at bounding box center [859, 220] width 88 height 26
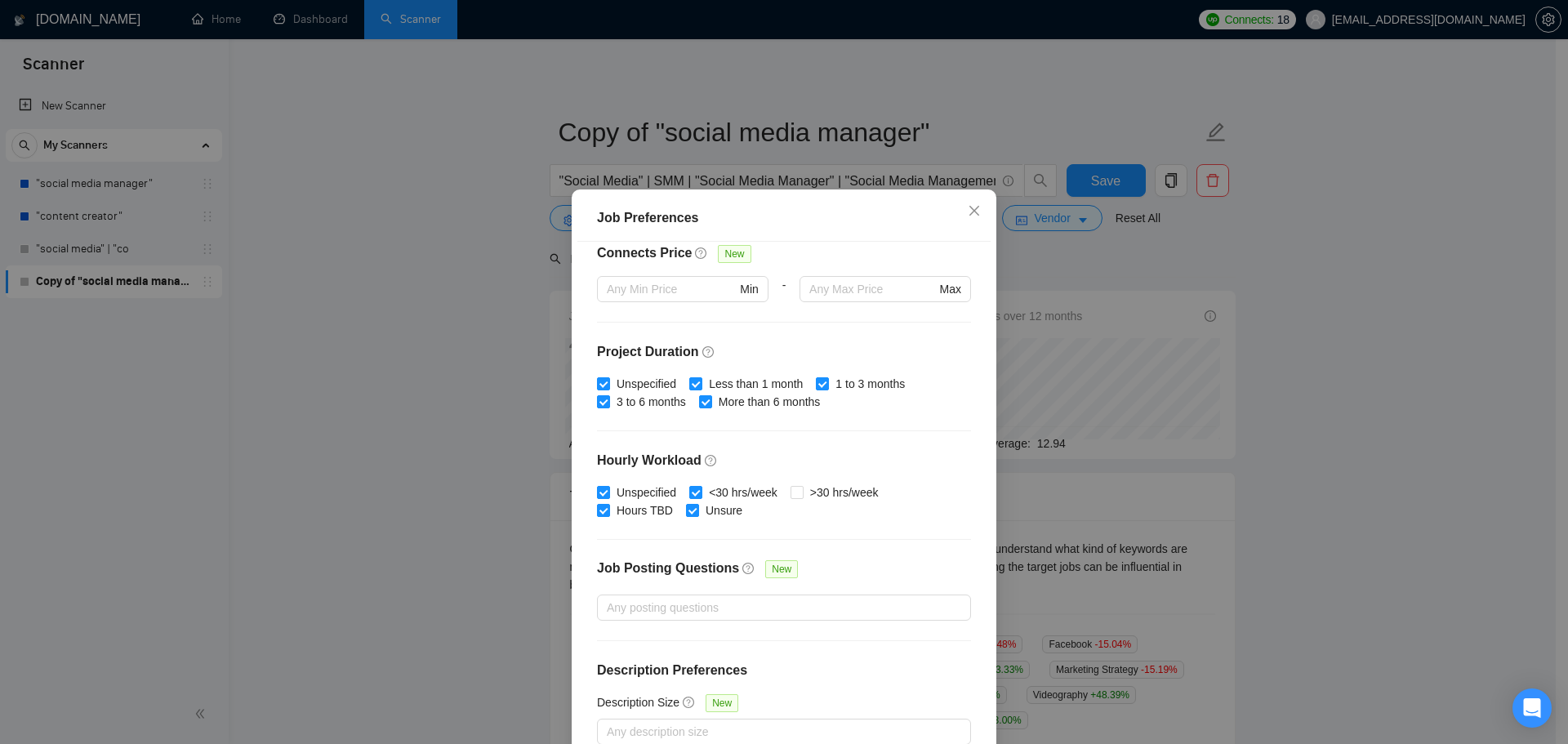
scroll to position [91, 0]
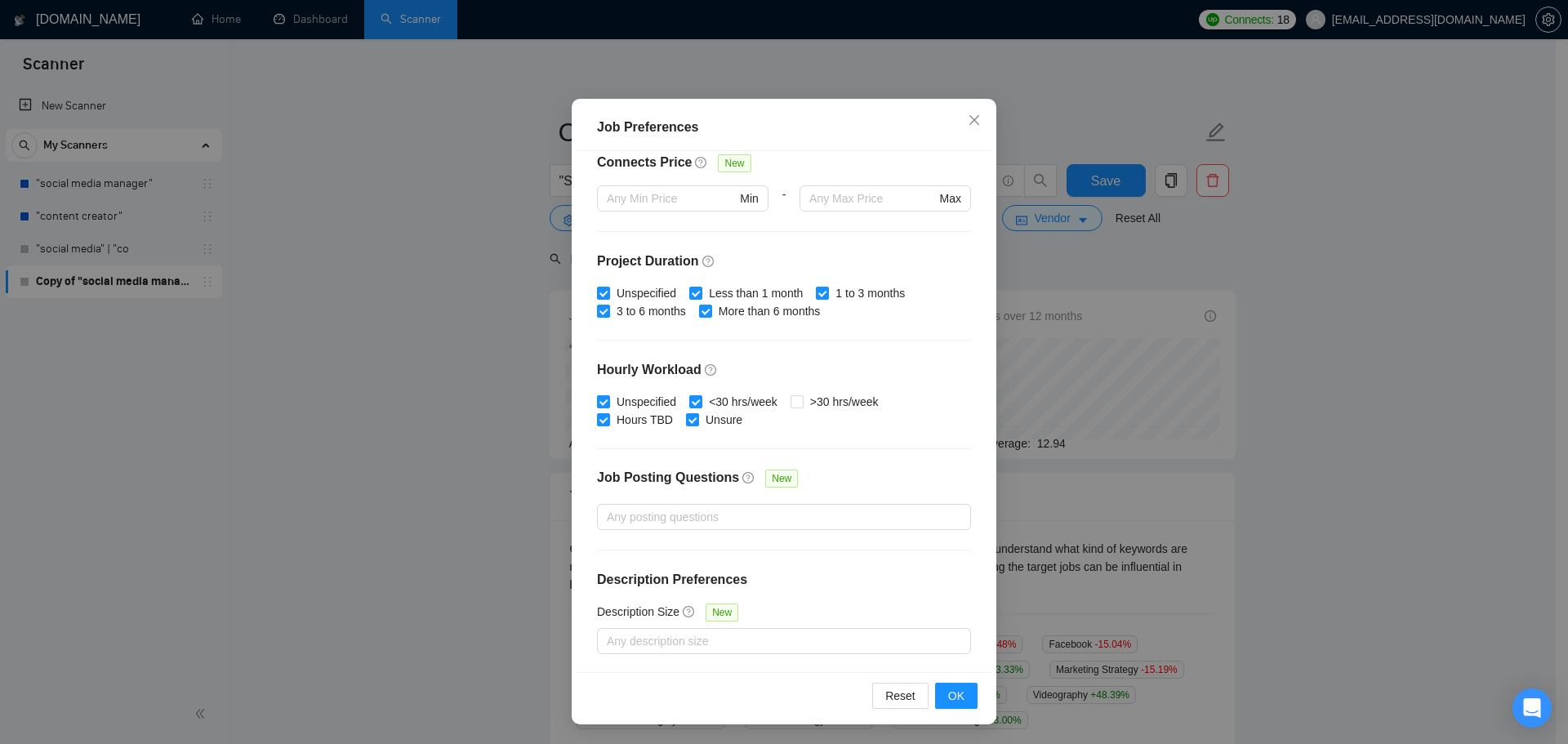
click at [386, 523] on div "Job Preferences Budget Project Type All Fixed Price Hourly Rate Fixed Price Bud…" at bounding box center [784, 372] width 1568 height 744
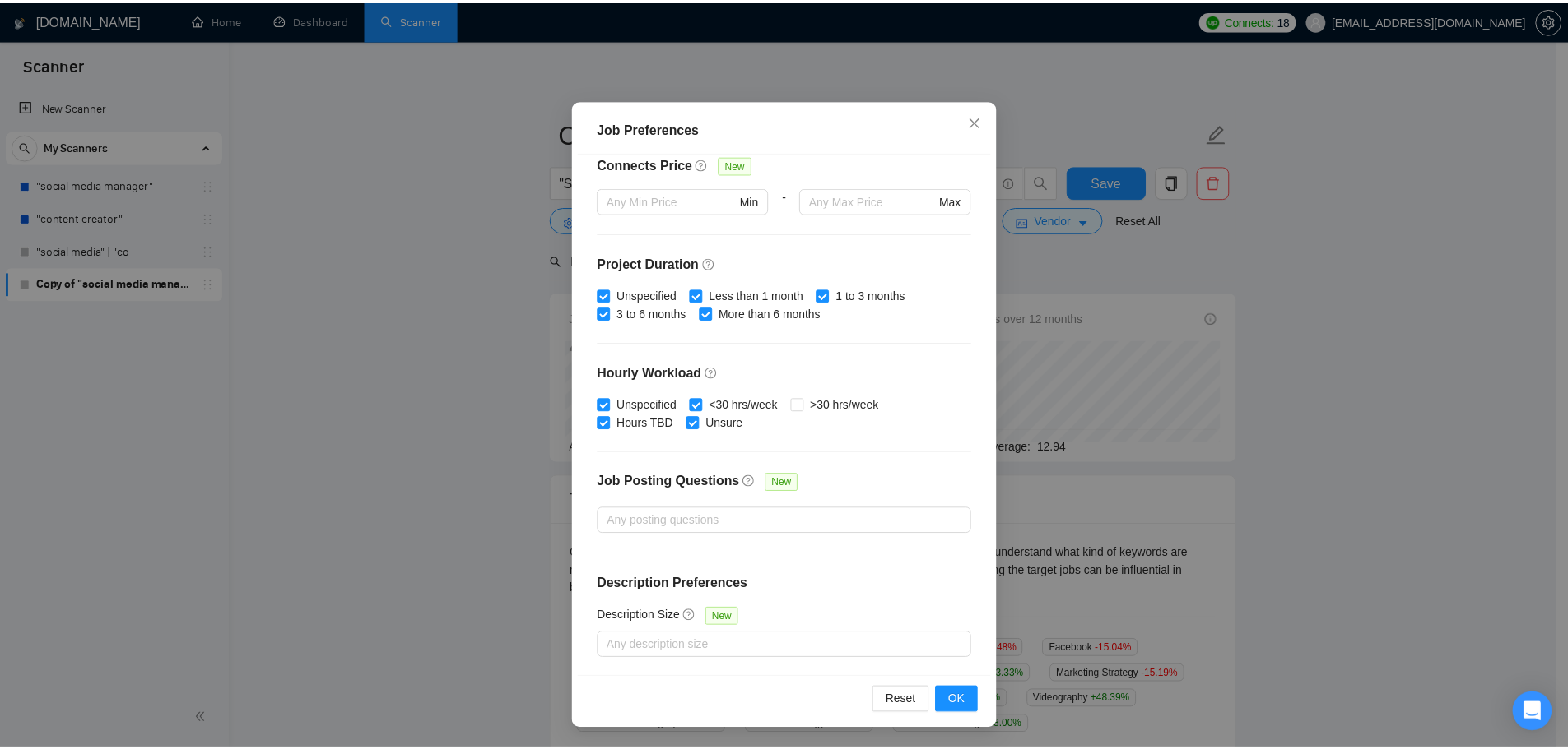
scroll to position [0, 0]
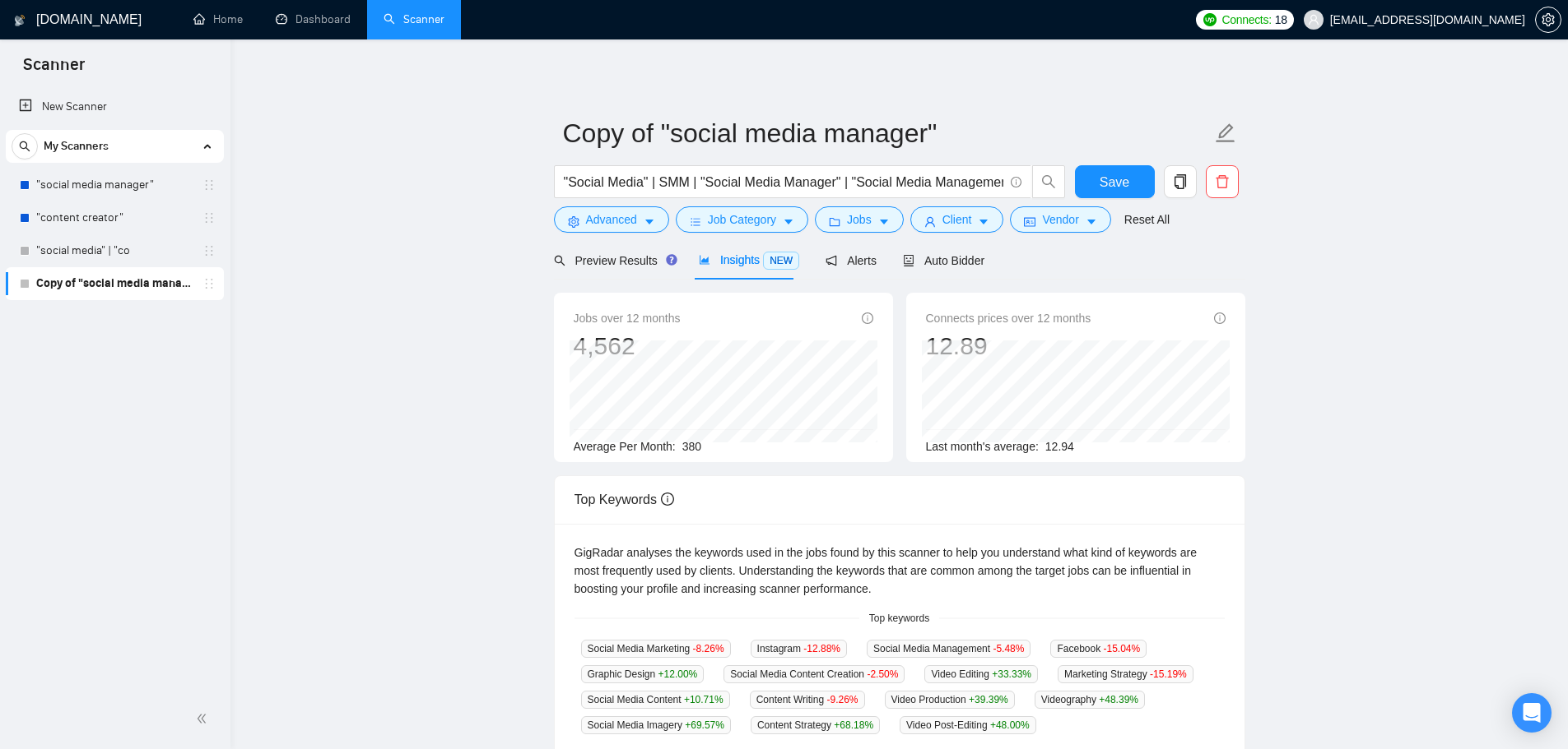
click at [724, 237] on form "Copy of "social media manager" "Social Media" | SMM | "Social Media Manager" | …" at bounding box center [899, 174] width 692 height 134
click at [735, 217] on span "Job Category" at bounding box center [741, 220] width 69 height 18
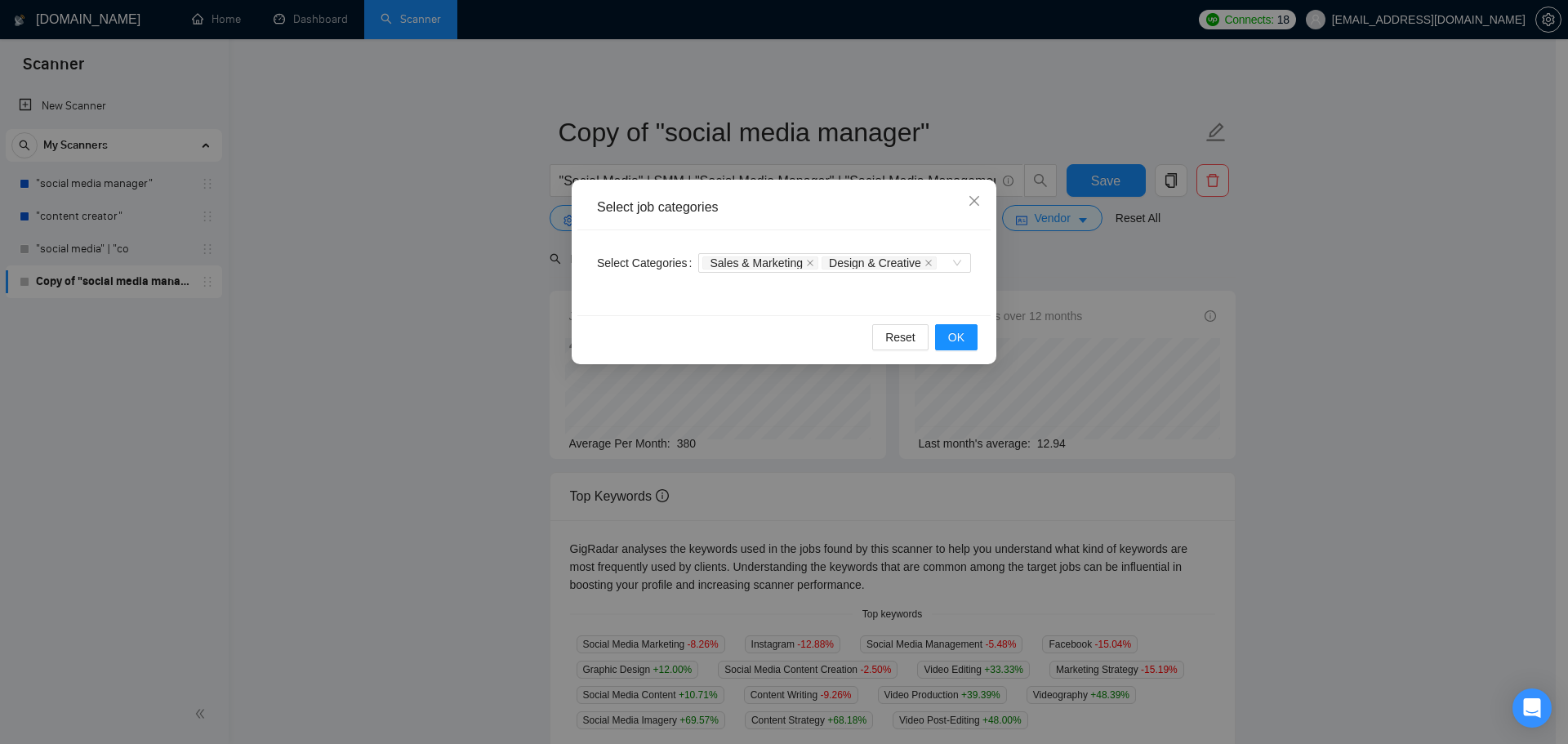
click at [454, 305] on div "Select job categories Select Categories Sales & Marketing Design & Creative Res…" at bounding box center [784, 372] width 1568 height 744
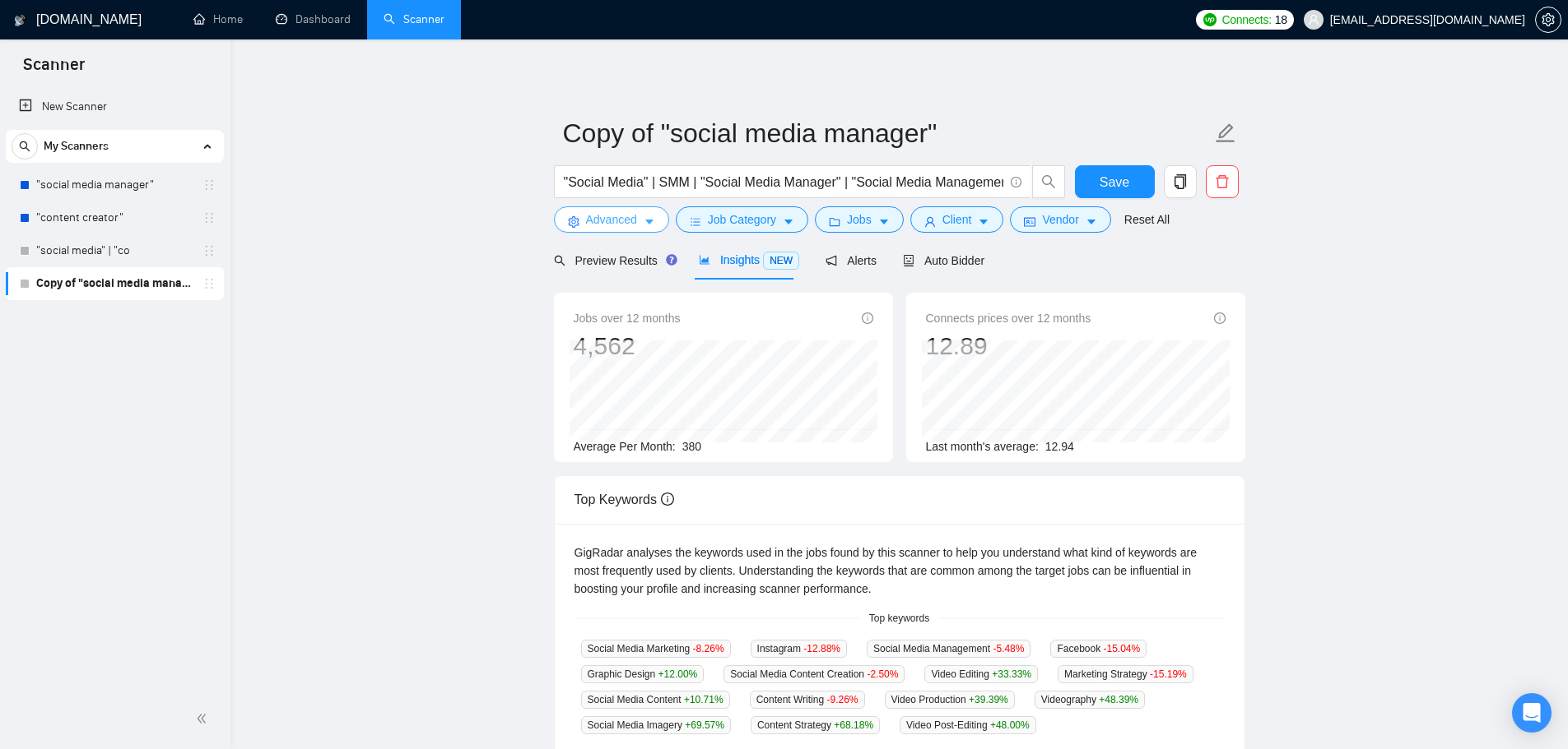
click at [621, 216] on span "Advanced" at bounding box center [611, 220] width 51 height 18
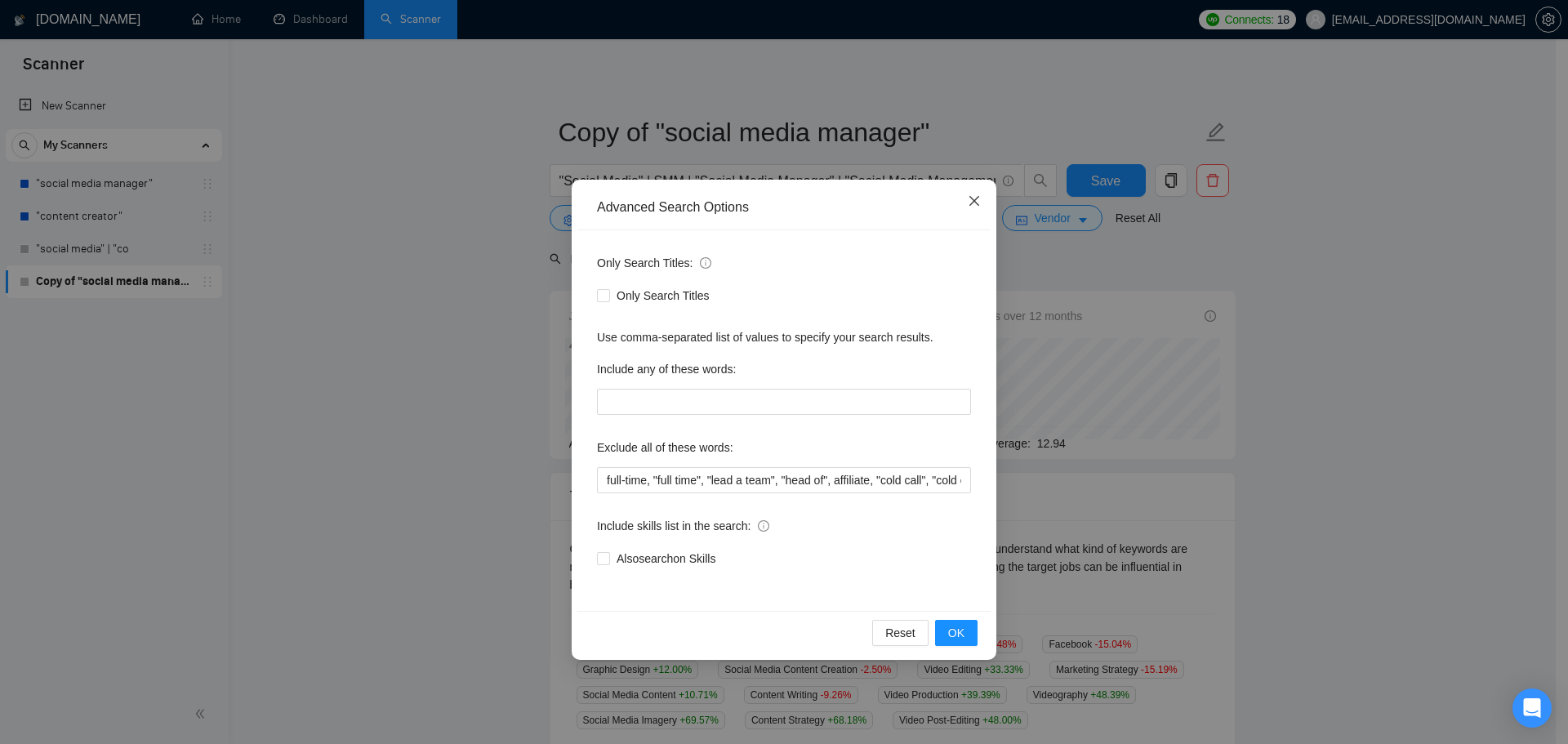
click at [960, 197] on span "Close" at bounding box center [974, 201] width 44 height 44
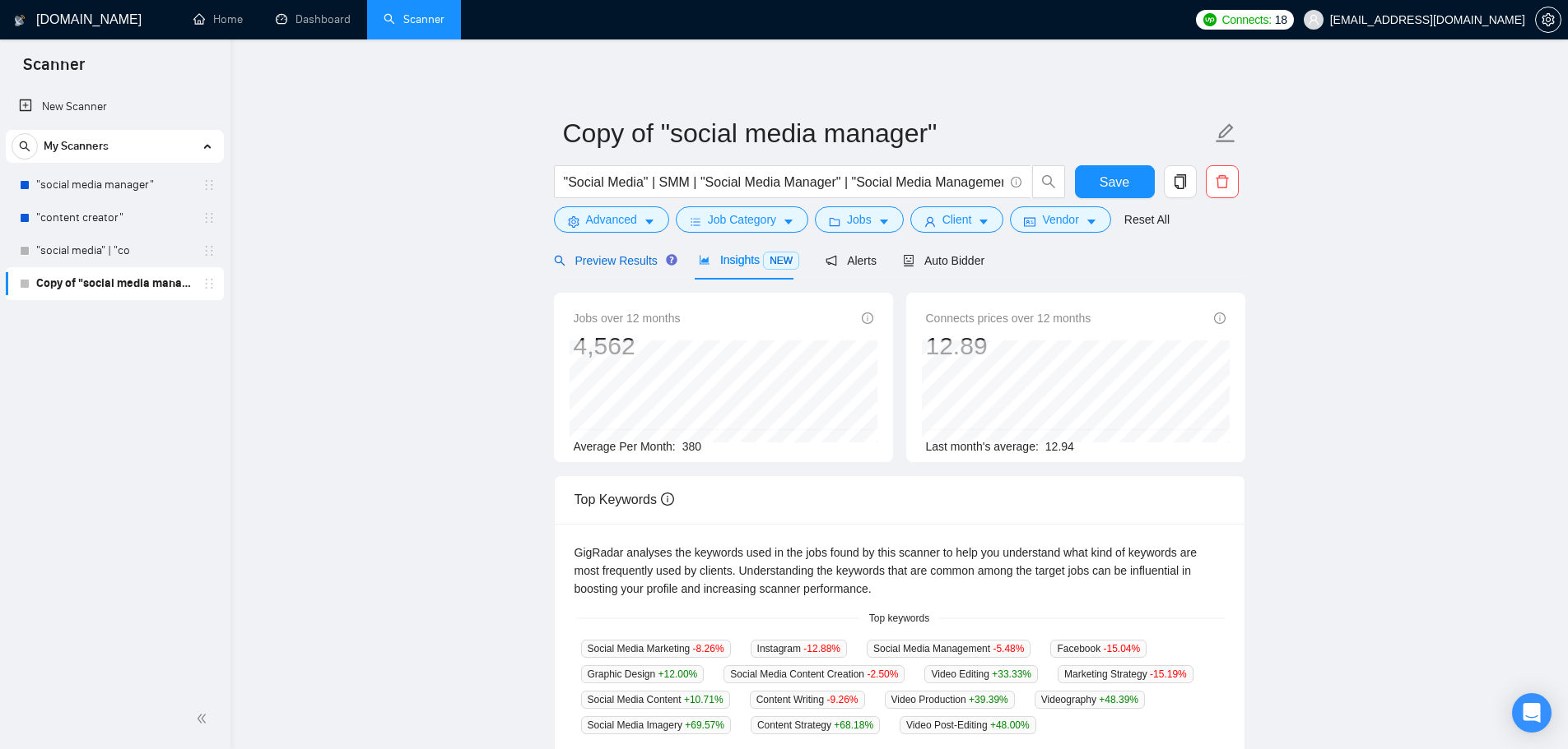
click at [617, 256] on span "Preview Results" at bounding box center [612, 260] width 118 height 13
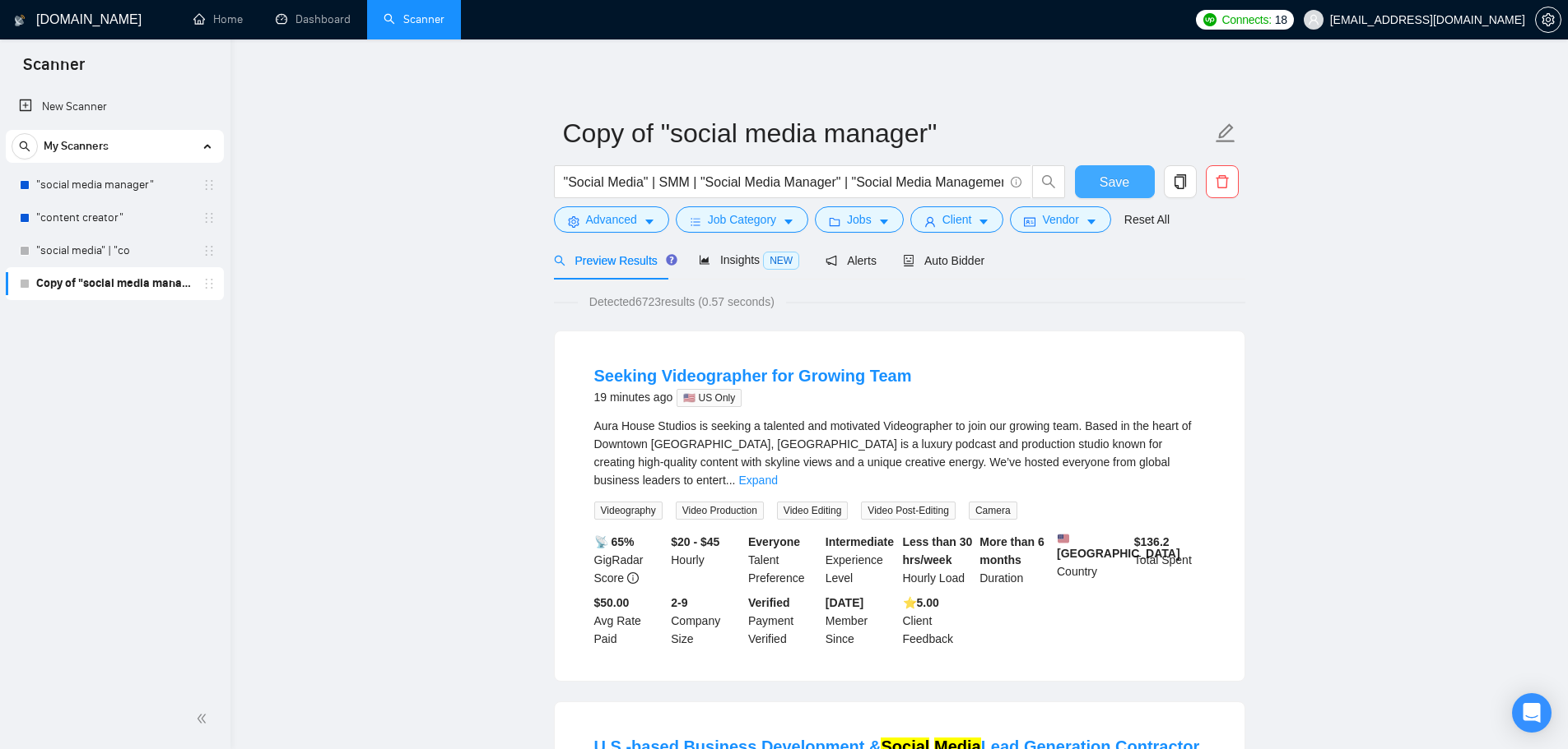
click at [1096, 177] on button "Save" at bounding box center [1115, 181] width 79 height 33
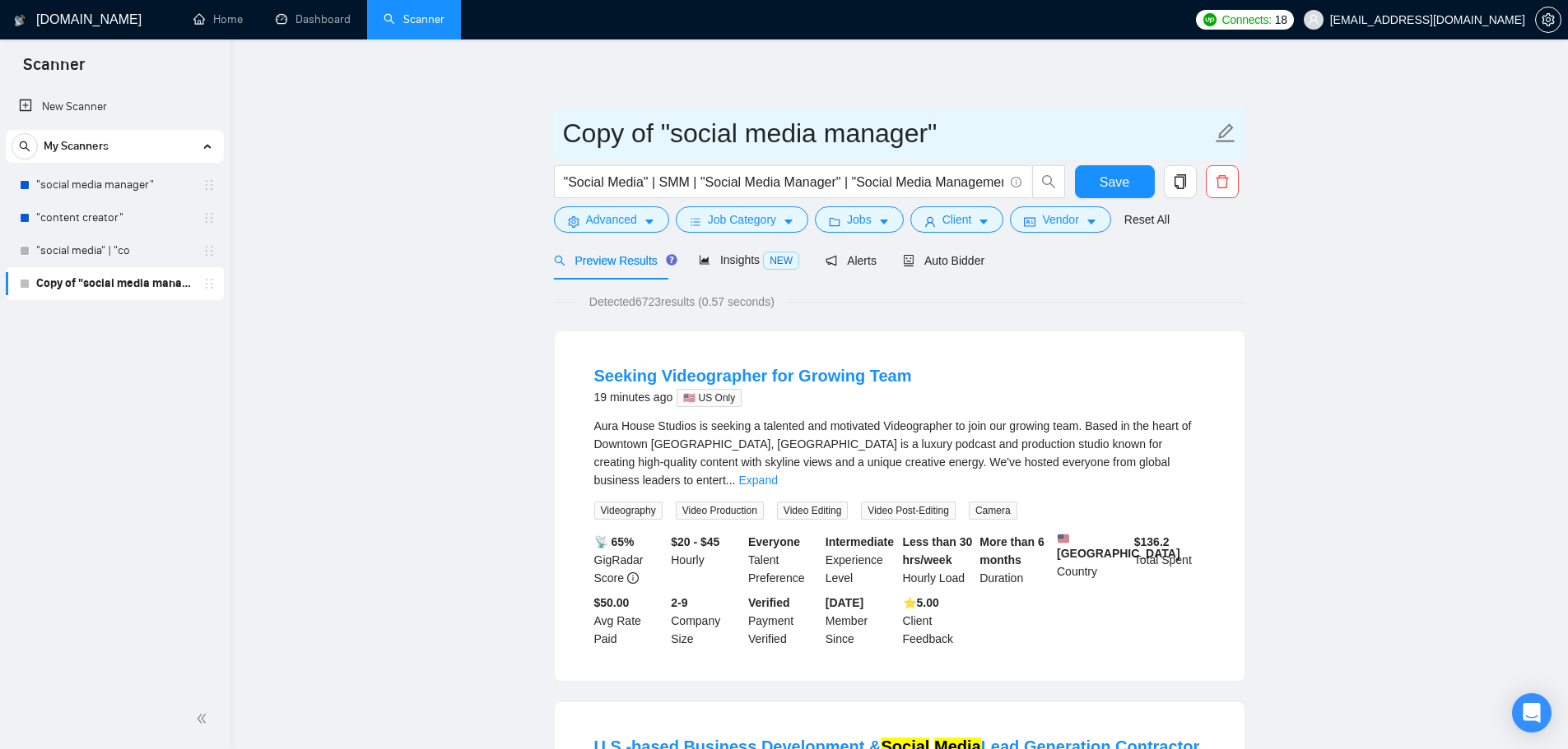
click at [1228, 122] on icon "edit" at bounding box center [1225, 133] width 22 height 22
drag, startPoint x: 654, startPoint y: 134, endPoint x: 497, endPoint y: 135, distance: 157.0
type input "Updated "social media manager""
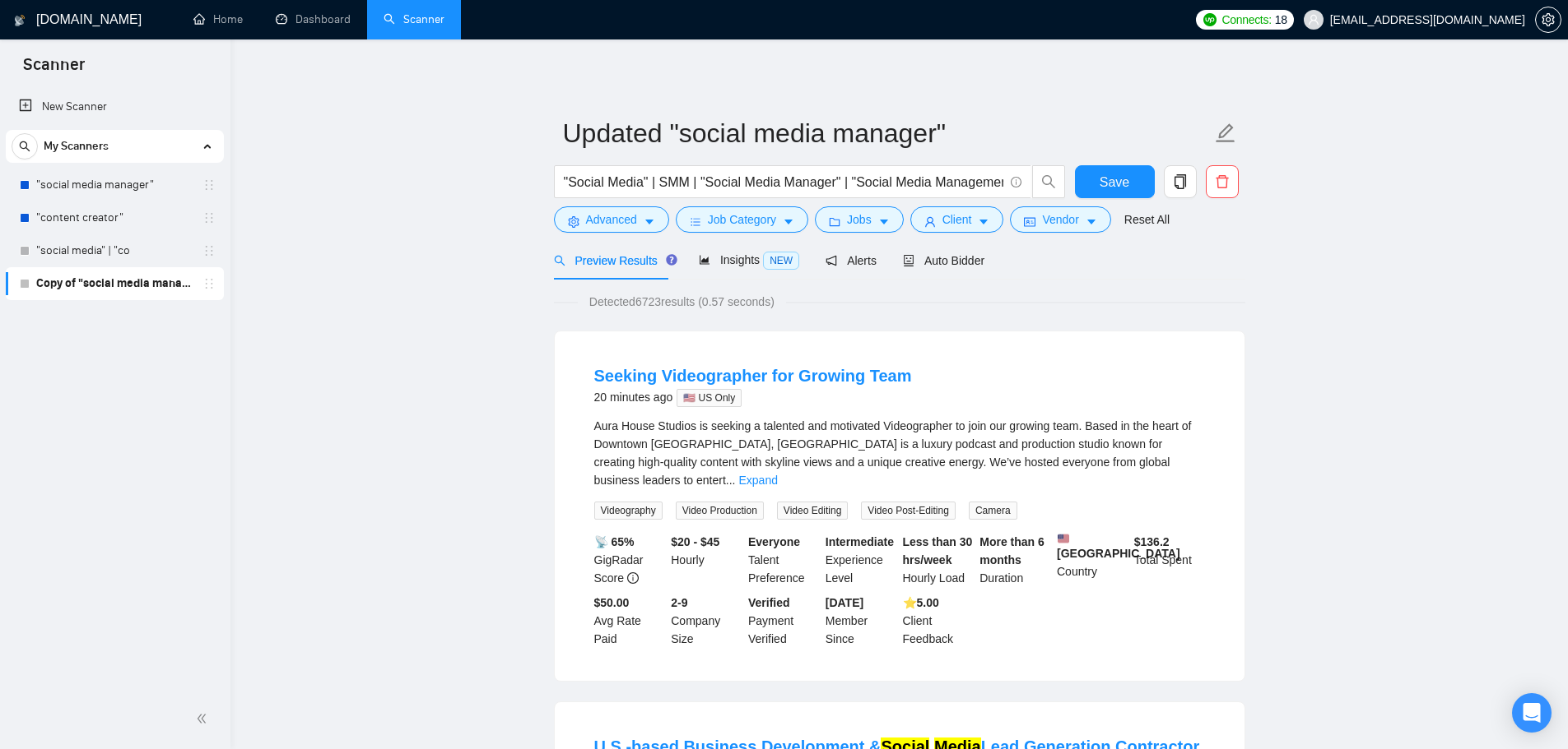
click at [946, 254] on span "Auto Bidder" at bounding box center [943, 260] width 81 height 13
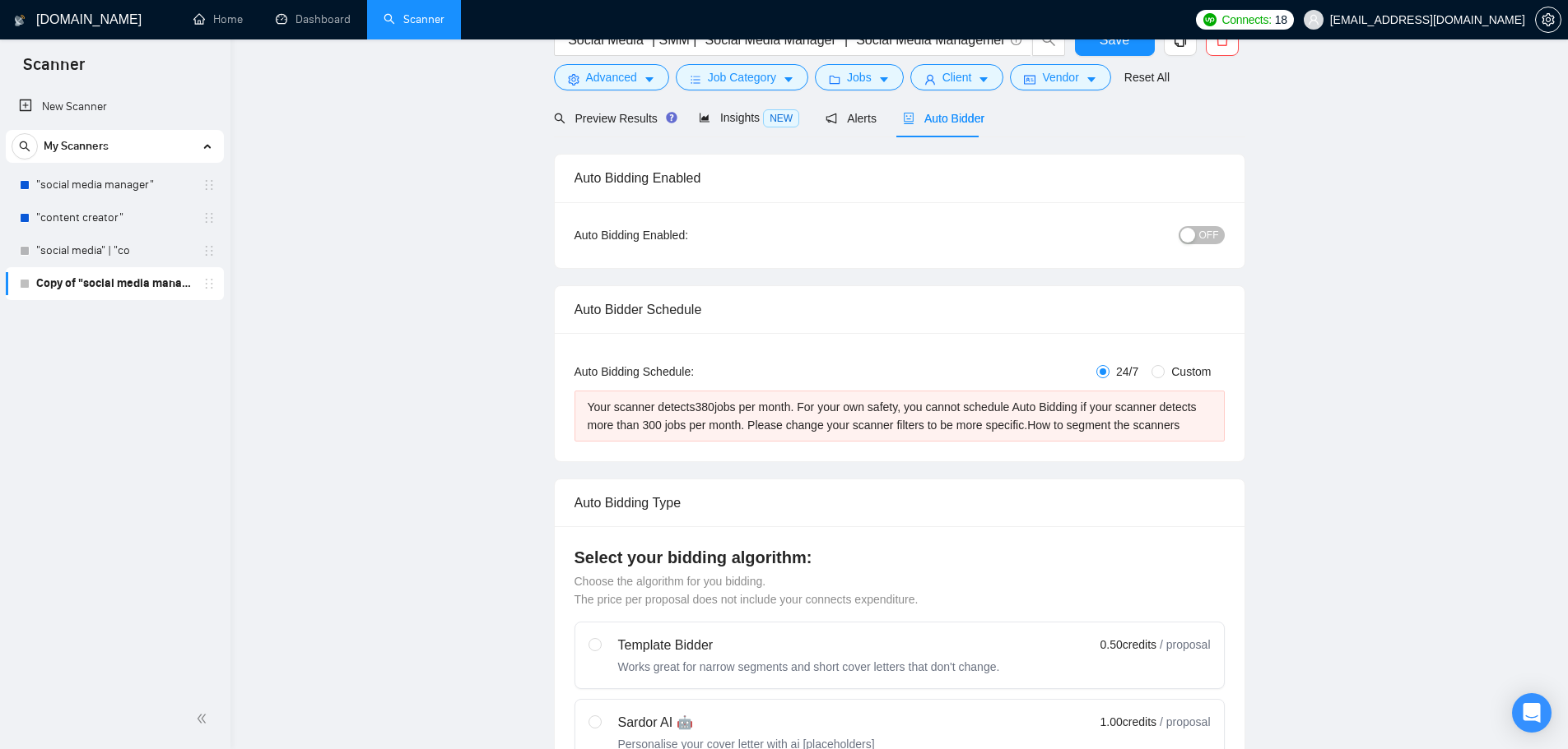
scroll to position [45, 0]
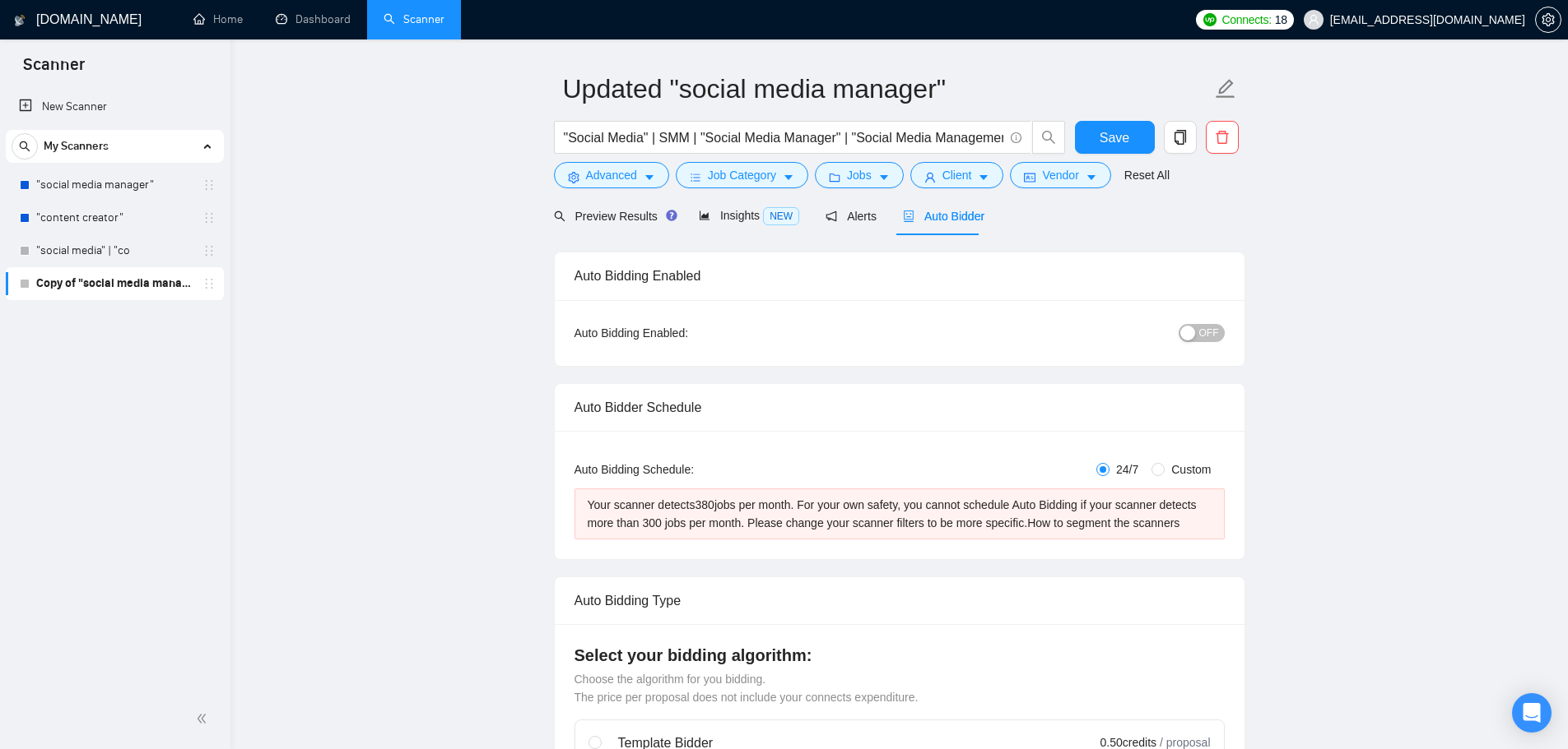
click at [1131, 146] on button "Save" at bounding box center [1115, 137] width 79 height 33
click at [157, 245] on link ""social media" | "co" at bounding box center [113, 250] width 156 height 33
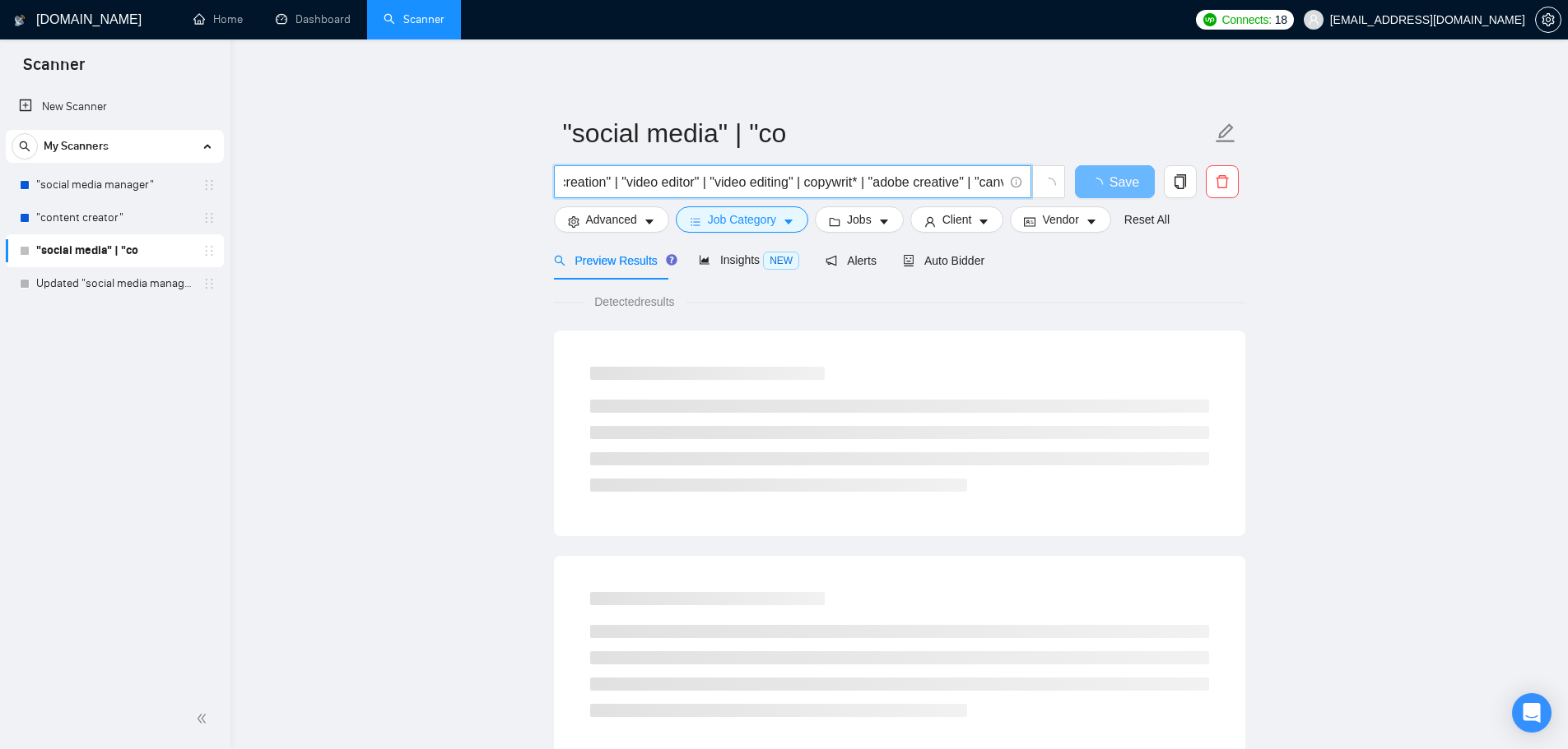
scroll to position [0, 685]
drag, startPoint x: 767, startPoint y: 185, endPoint x: 1105, endPoint y: 212, distance: 339.1
click at [1105, 212] on form ""social media" | "co "social media" | "content creator" | "content creation" | …" at bounding box center [899, 174] width 692 height 134
click at [751, 250] on div "Insights NEW" at bounding box center [748, 260] width 100 height 39
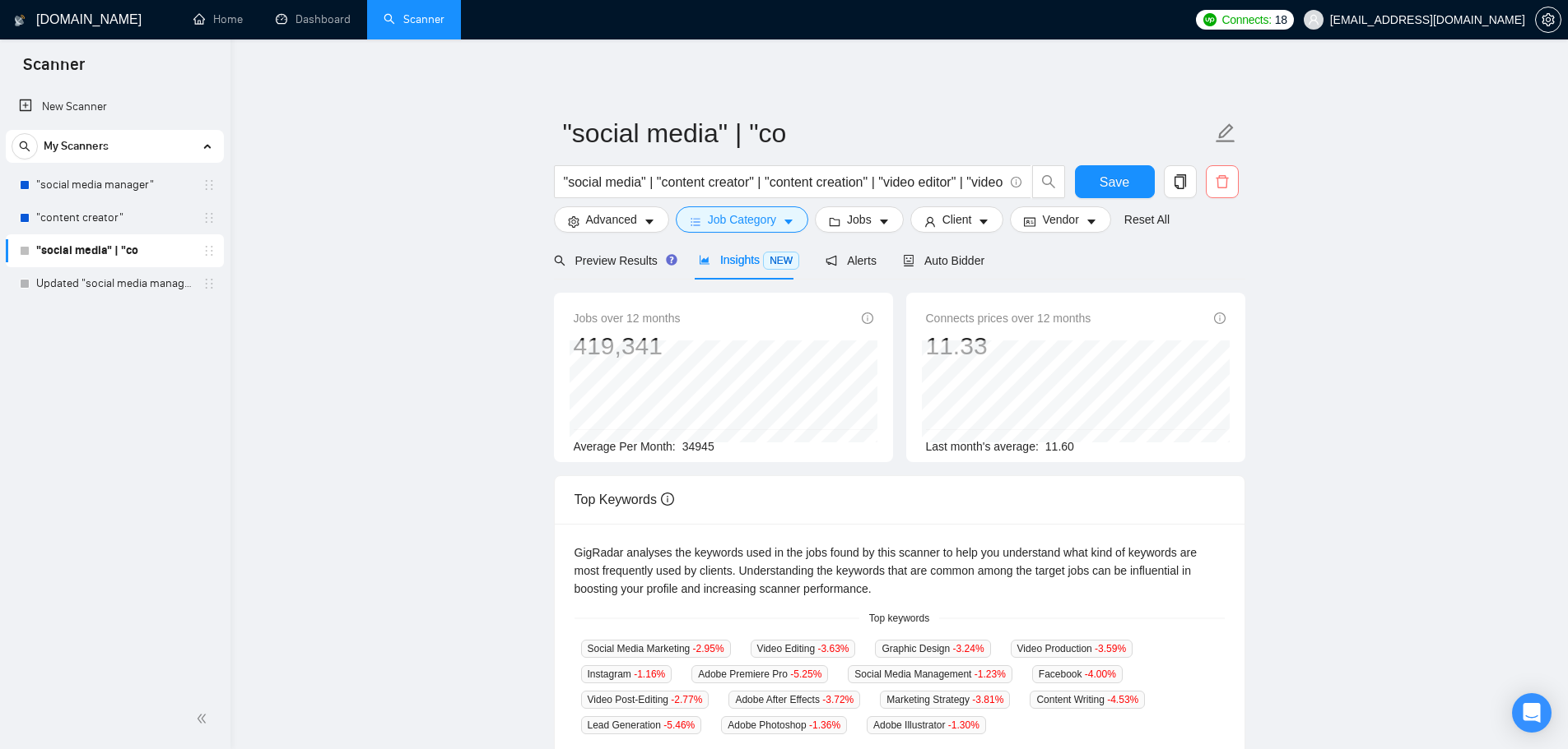
drag, startPoint x: 130, startPoint y: 241, endPoint x: 1231, endPoint y: 184, distance: 1102.5
click at [1231, 184] on span "delete" at bounding box center [1221, 182] width 31 height 15
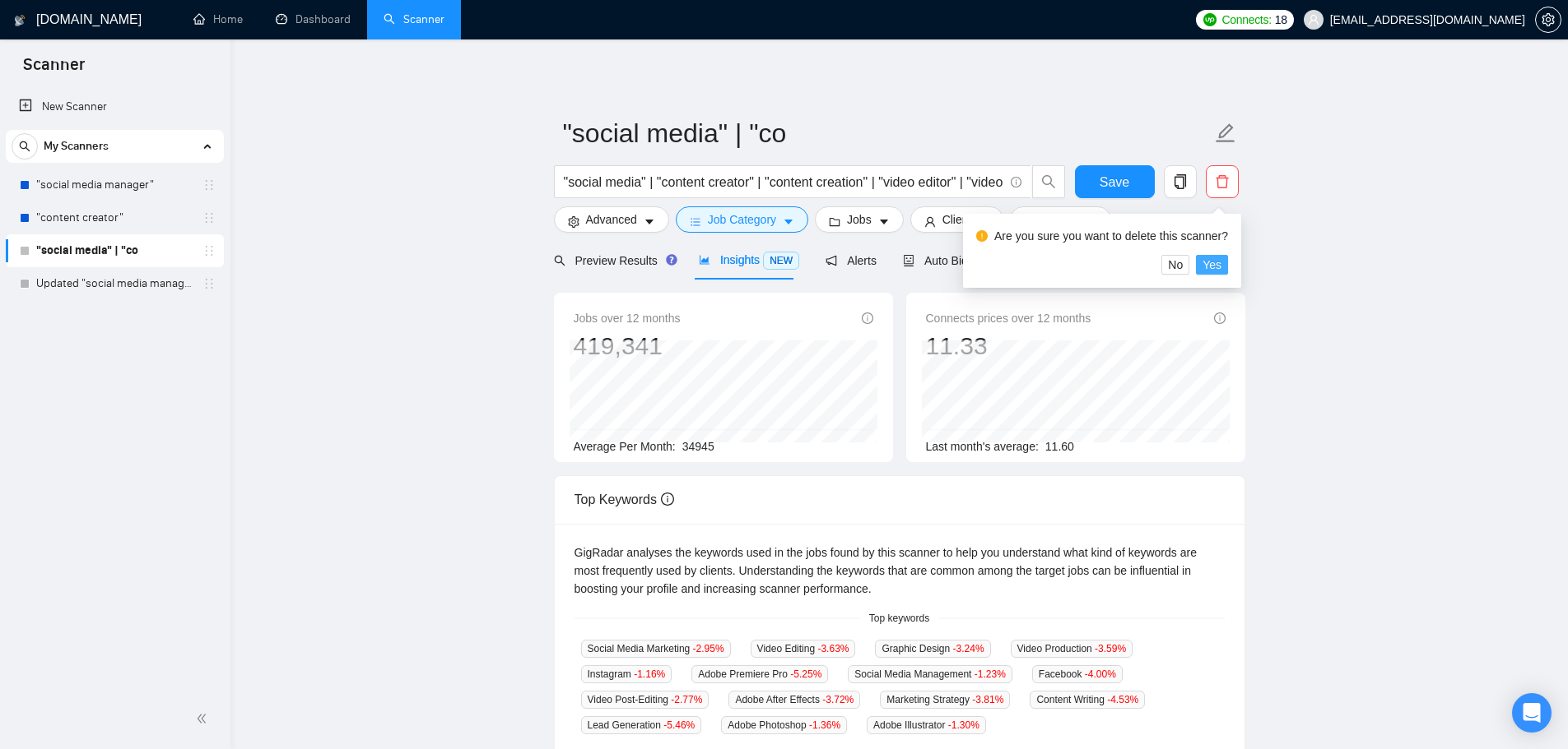
click at [1218, 269] on span "Yes" at bounding box center [1211, 265] width 19 height 18
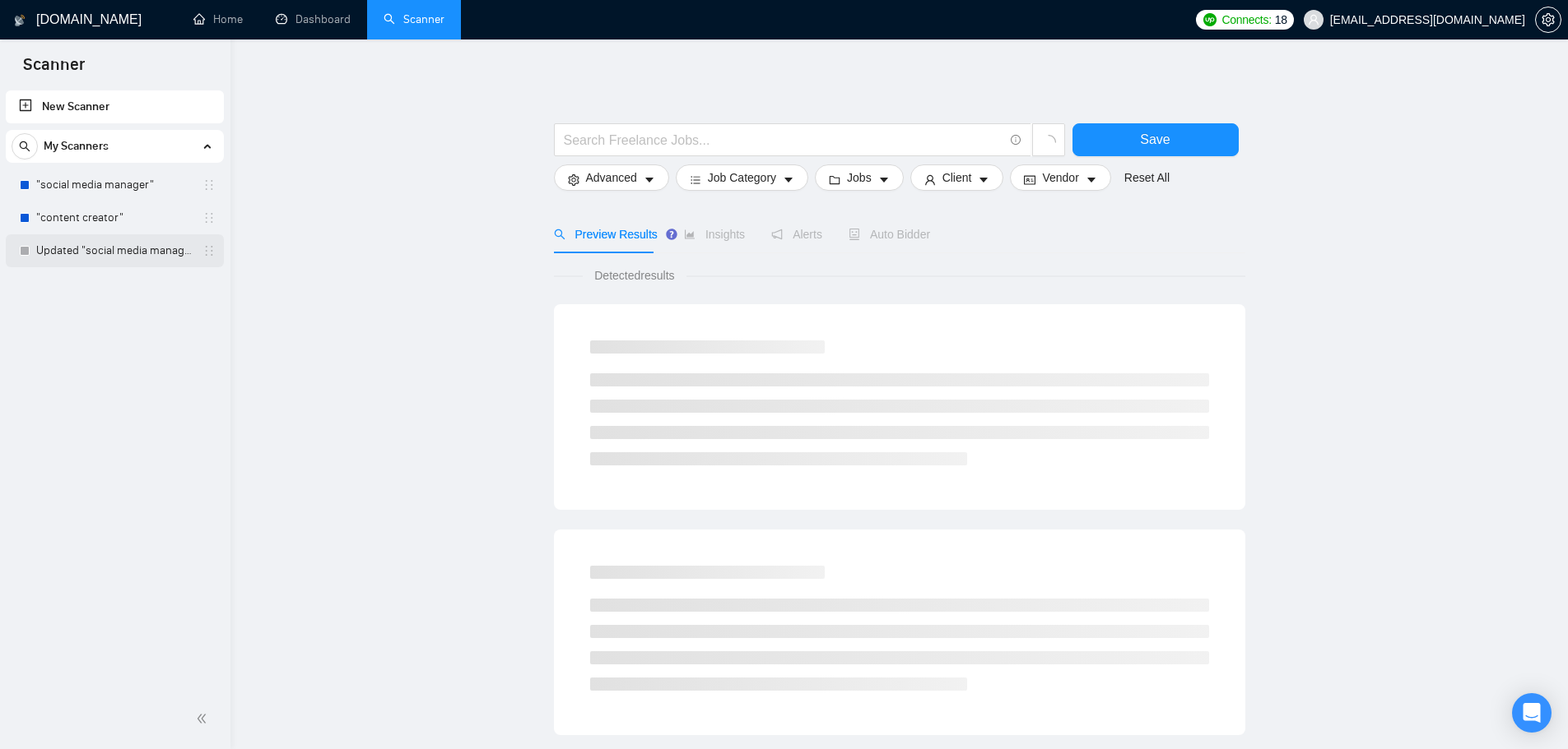
click at [96, 252] on link "Updated "social media manager"" at bounding box center [113, 250] width 156 height 33
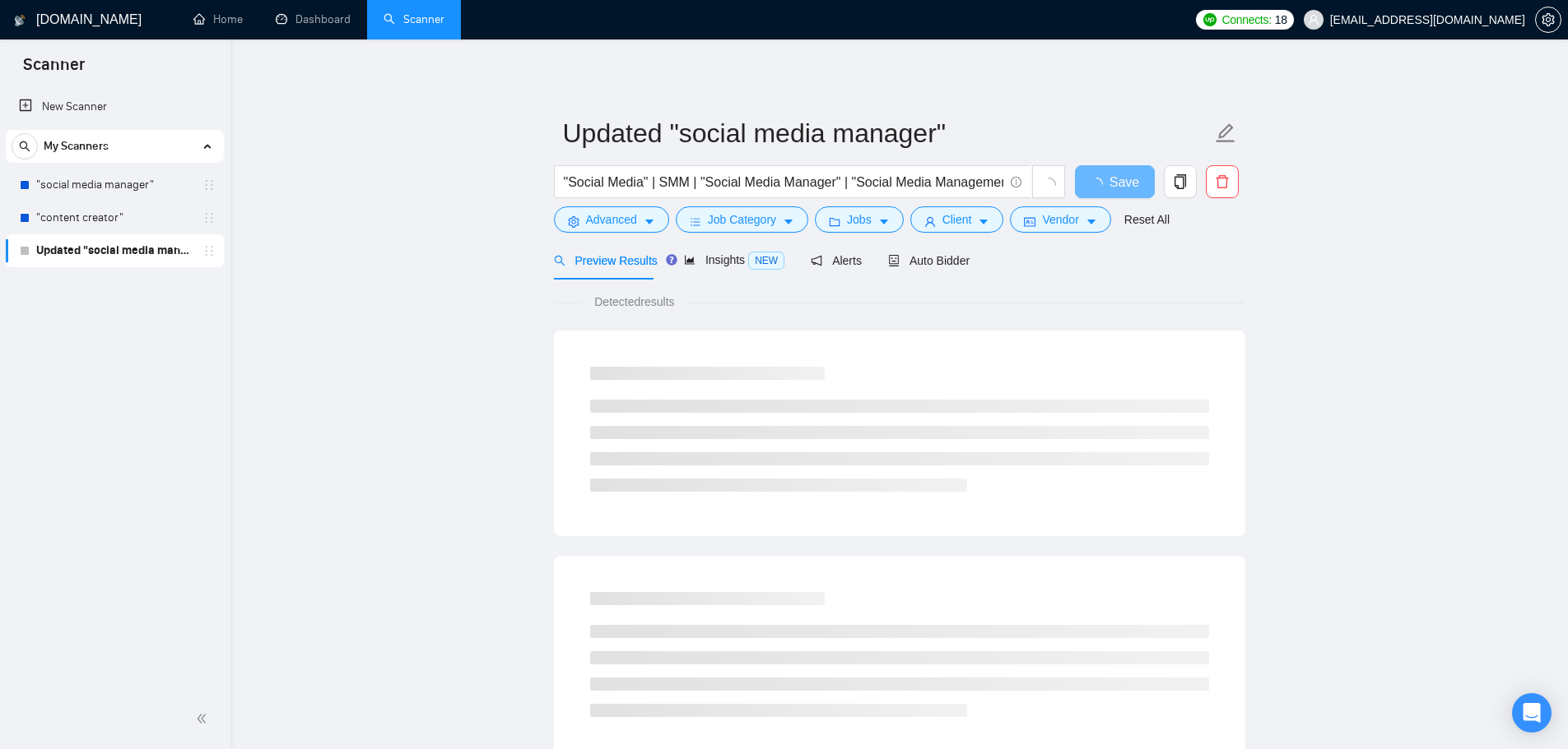
click at [410, 299] on main "Updated "social media manager" "Social Media" | SMM | "Social Media Manager" | …" at bounding box center [898, 751] width 1285 height 1372
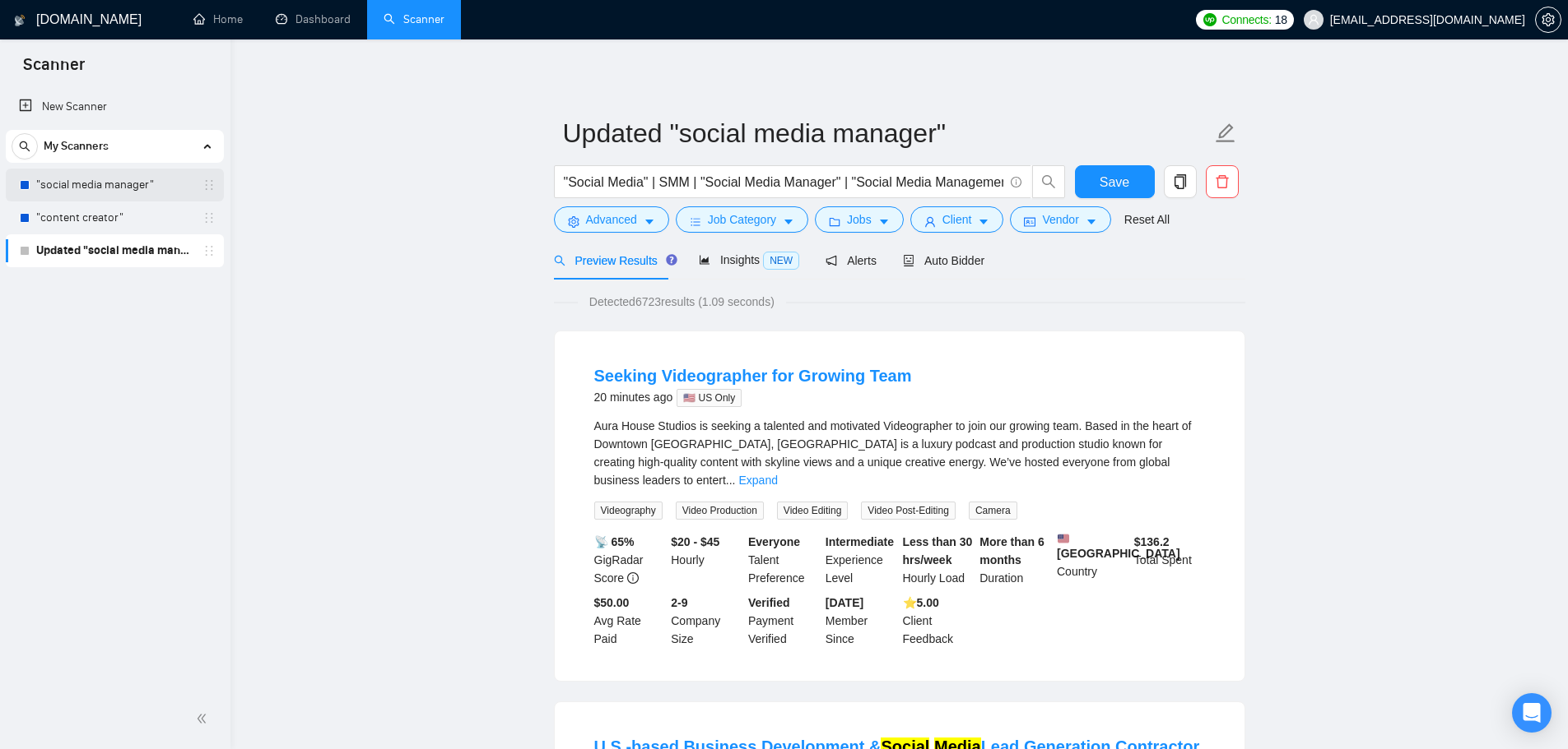
click at [140, 180] on link ""social media manager"" at bounding box center [113, 185] width 156 height 33
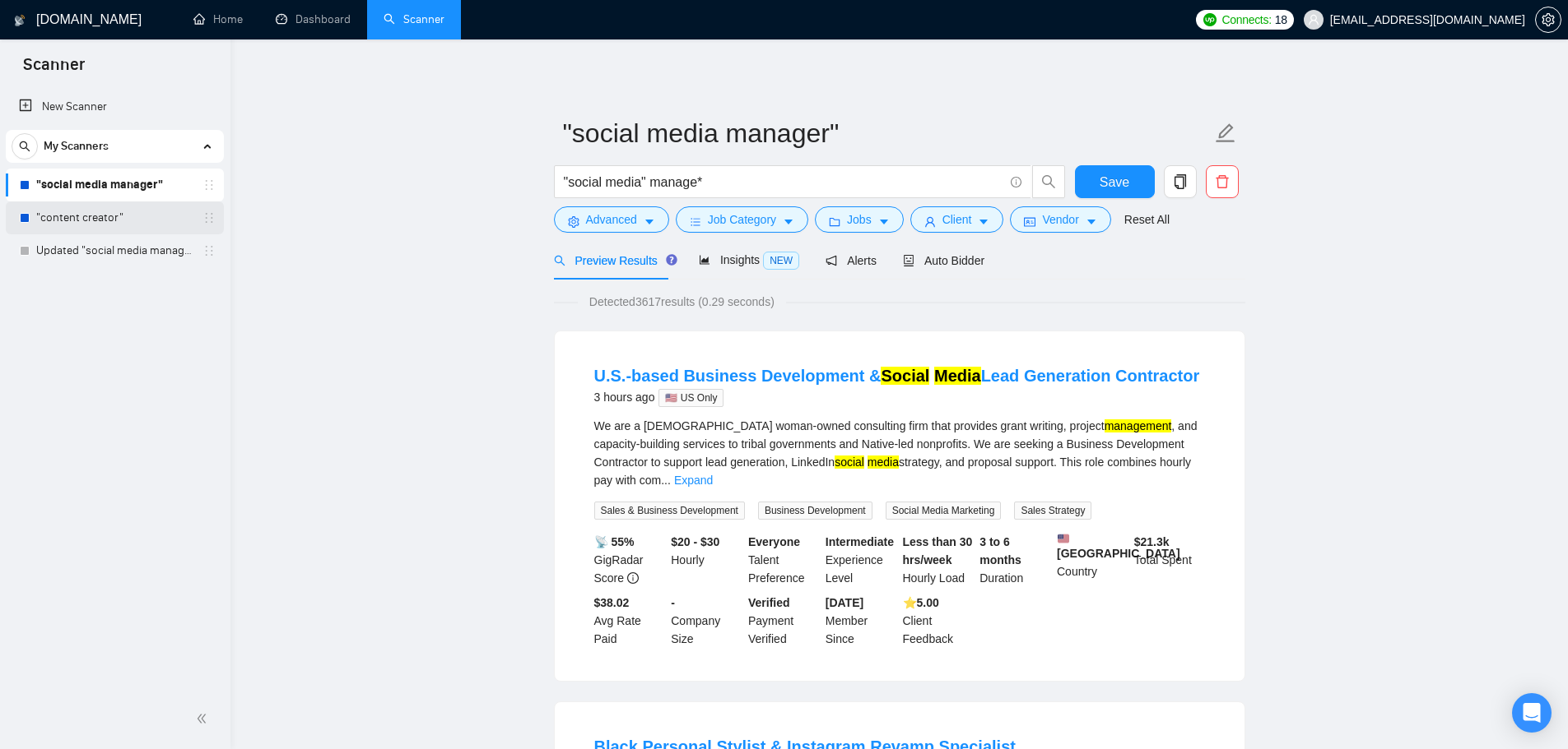
click at [147, 217] on link ""content creator"" at bounding box center [113, 218] width 156 height 33
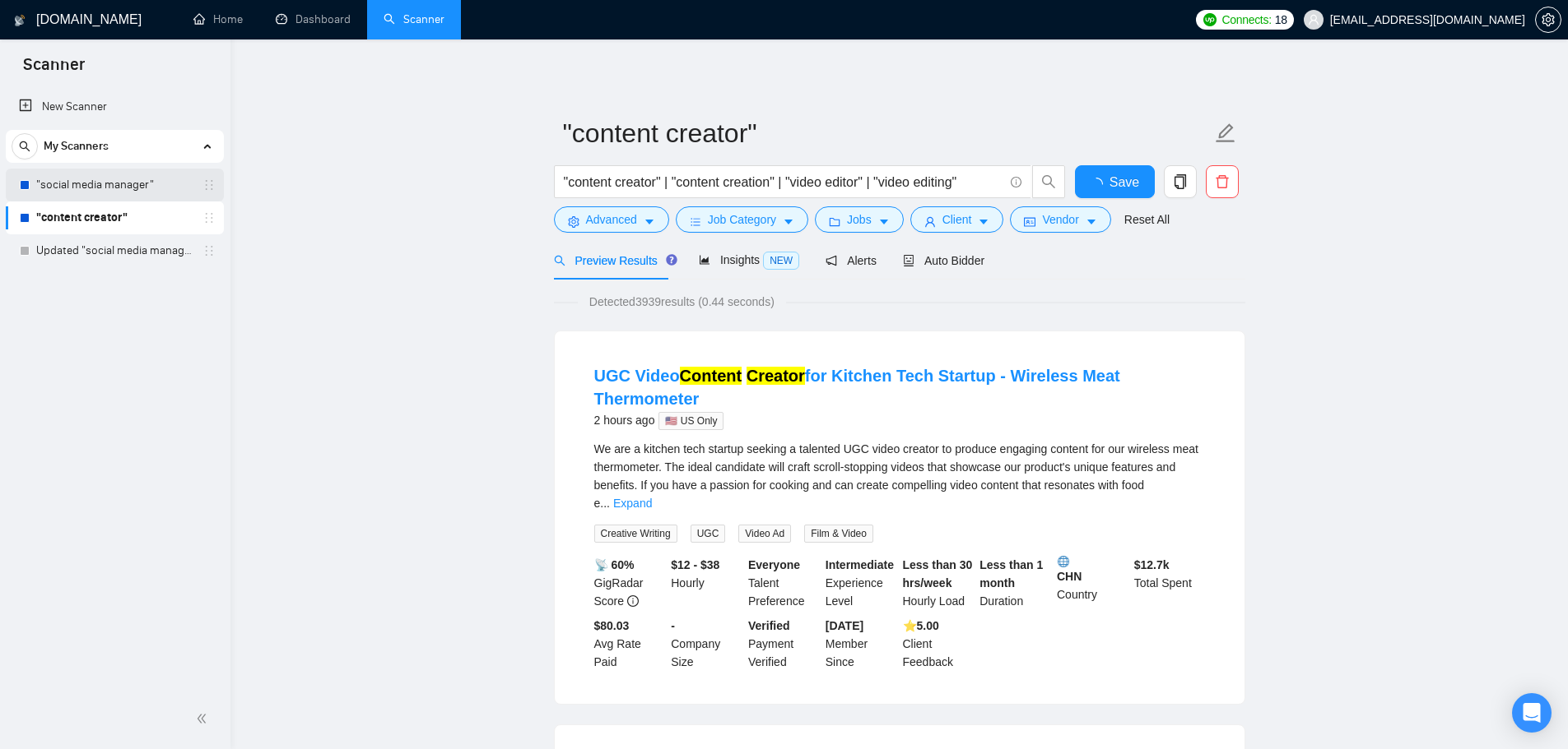
click at [145, 190] on link ""social media manager"" at bounding box center [113, 185] width 156 height 33
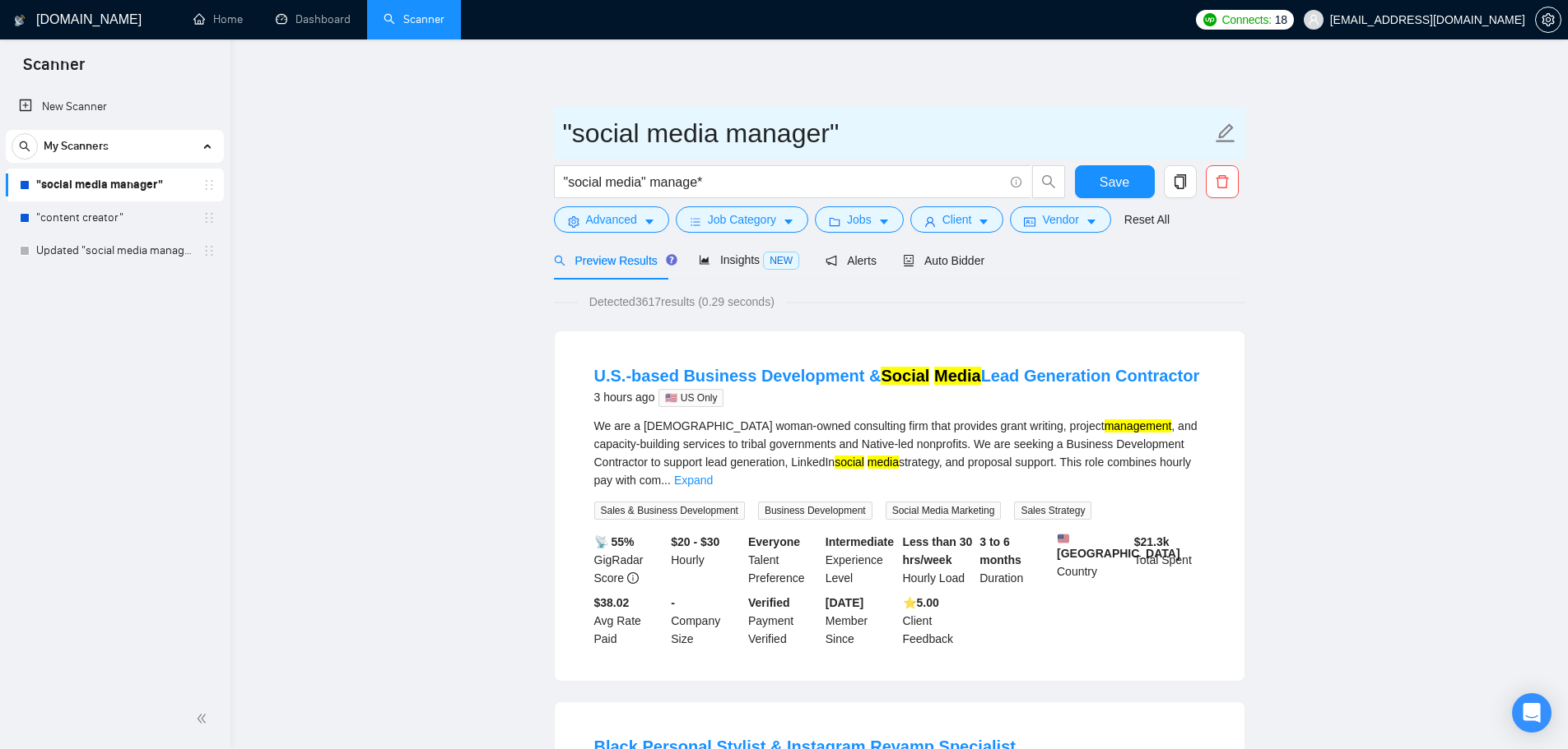
click at [1231, 132] on icon "edit" at bounding box center [1225, 133] width 22 height 22
drag, startPoint x: 891, startPoint y: 146, endPoint x: 439, endPoint y: 137, distance: 452.1
type input "Social Media Manager"
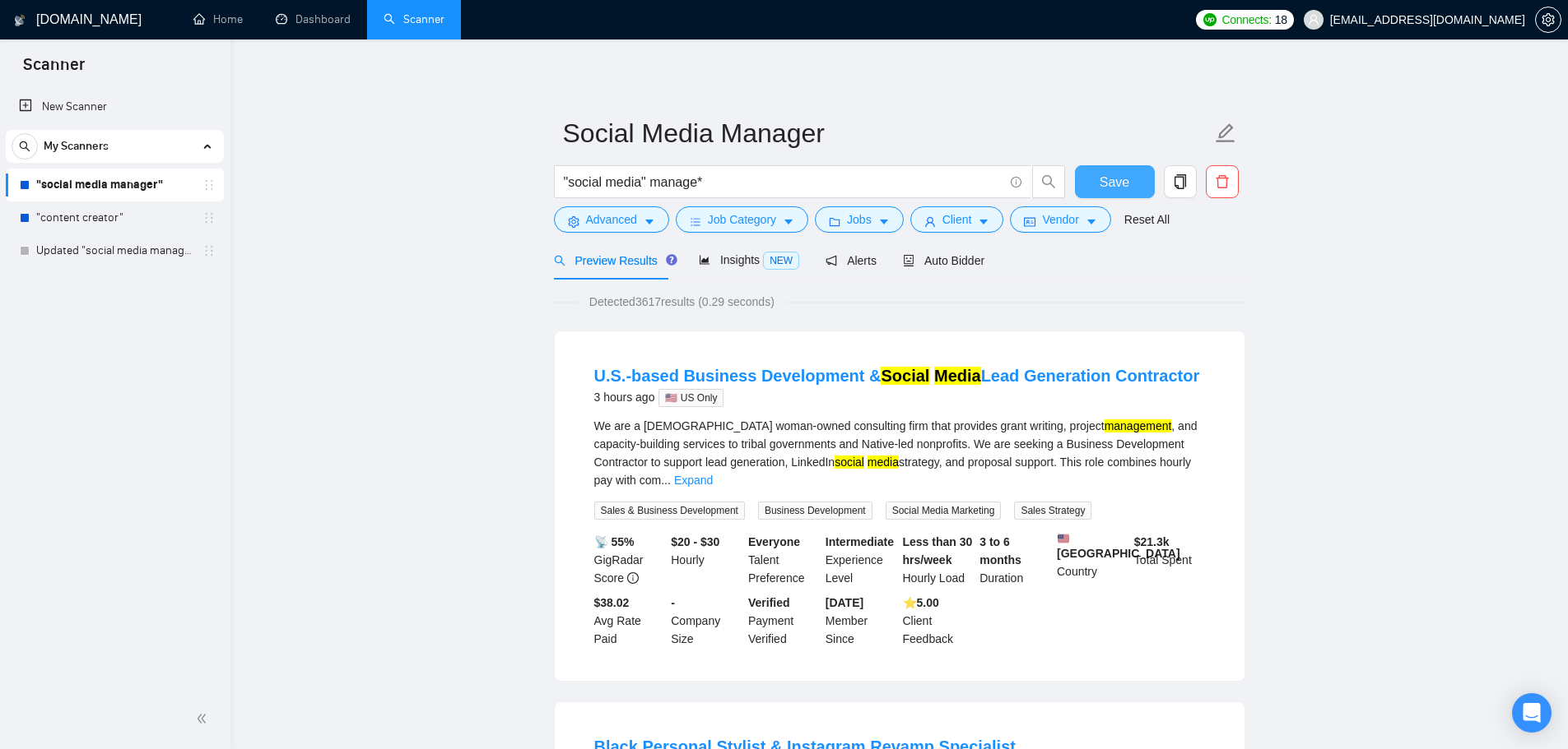
click at [1097, 191] on button "Save" at bounding box center [1115, 181] width 79 height 33
click at [86, 212] on link ""content creator"" at bounding box center [113, 218] width 156 height 33
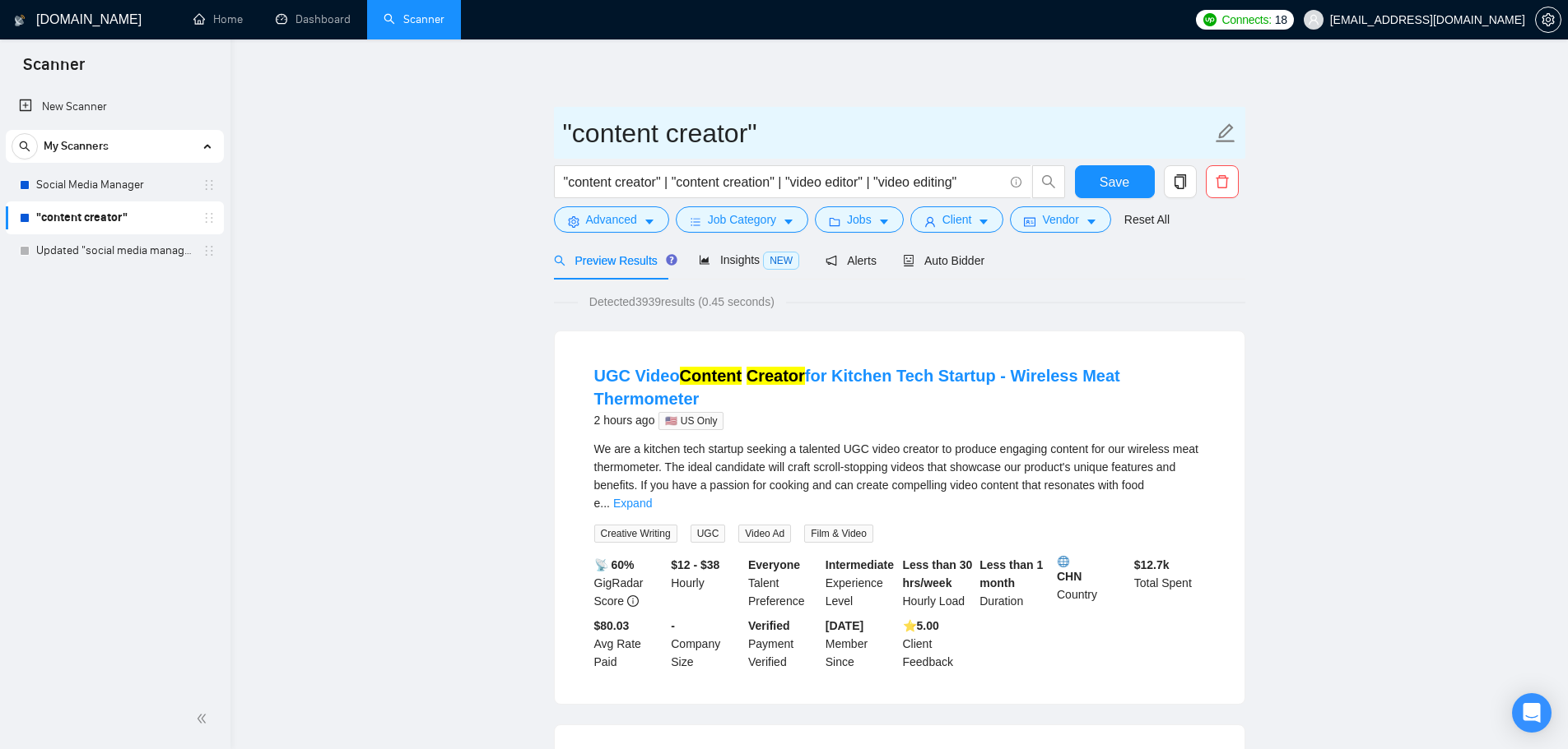
click at [1219, 134] on icon "edit" at bounding box center [1224, 132] width 19 height 19
drag, startPoint x: 890, startPoint y: 149, endPoint x: 404, endPoint y: 119, distance: 486.9
type input "Content Creator"
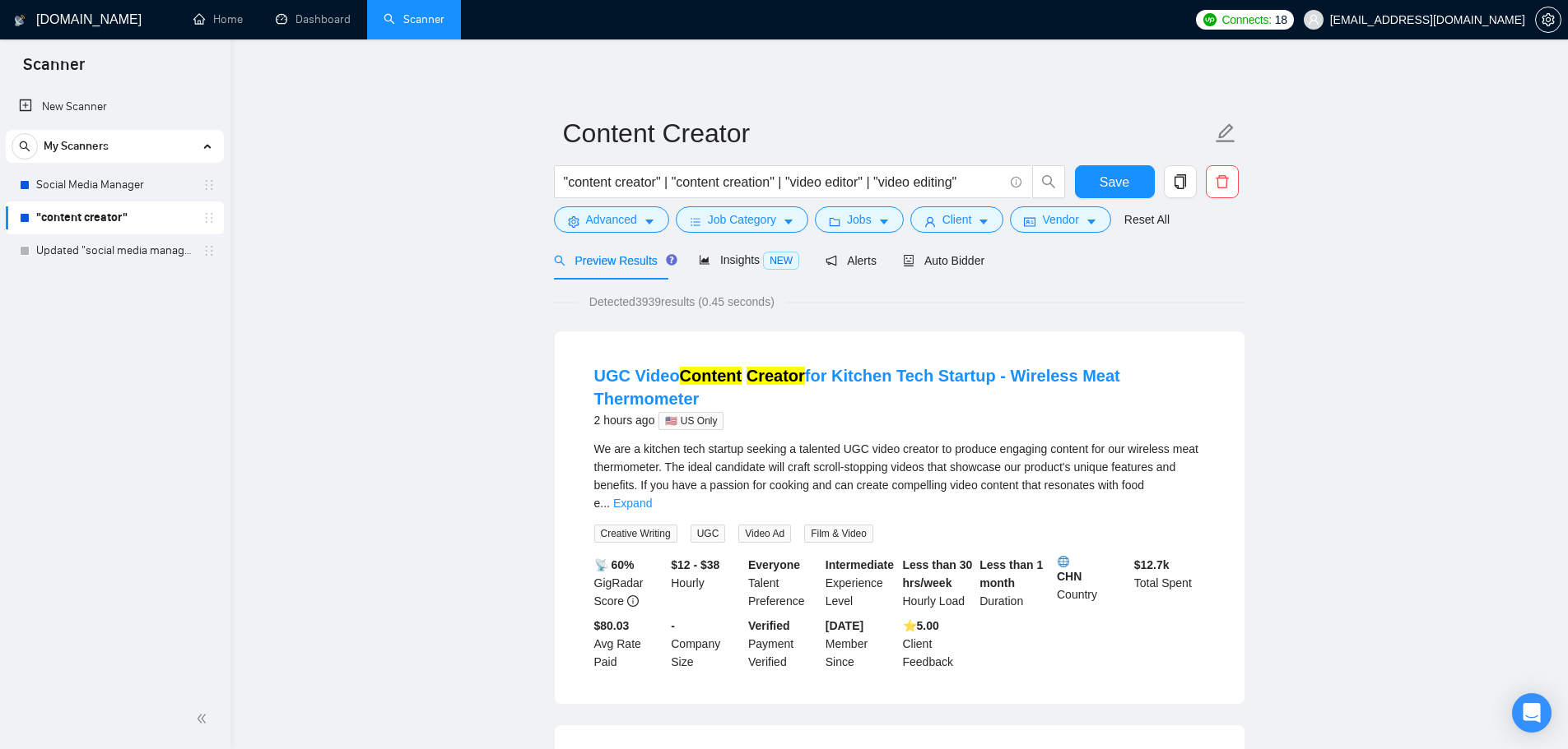
click at [1110, 181] on span "Save" at bounding box center [1114, 182] width 30 height 21
click at [118, 246] on link "Updated "social media manager"" at bounding box center [113, 250] width 156 height 33
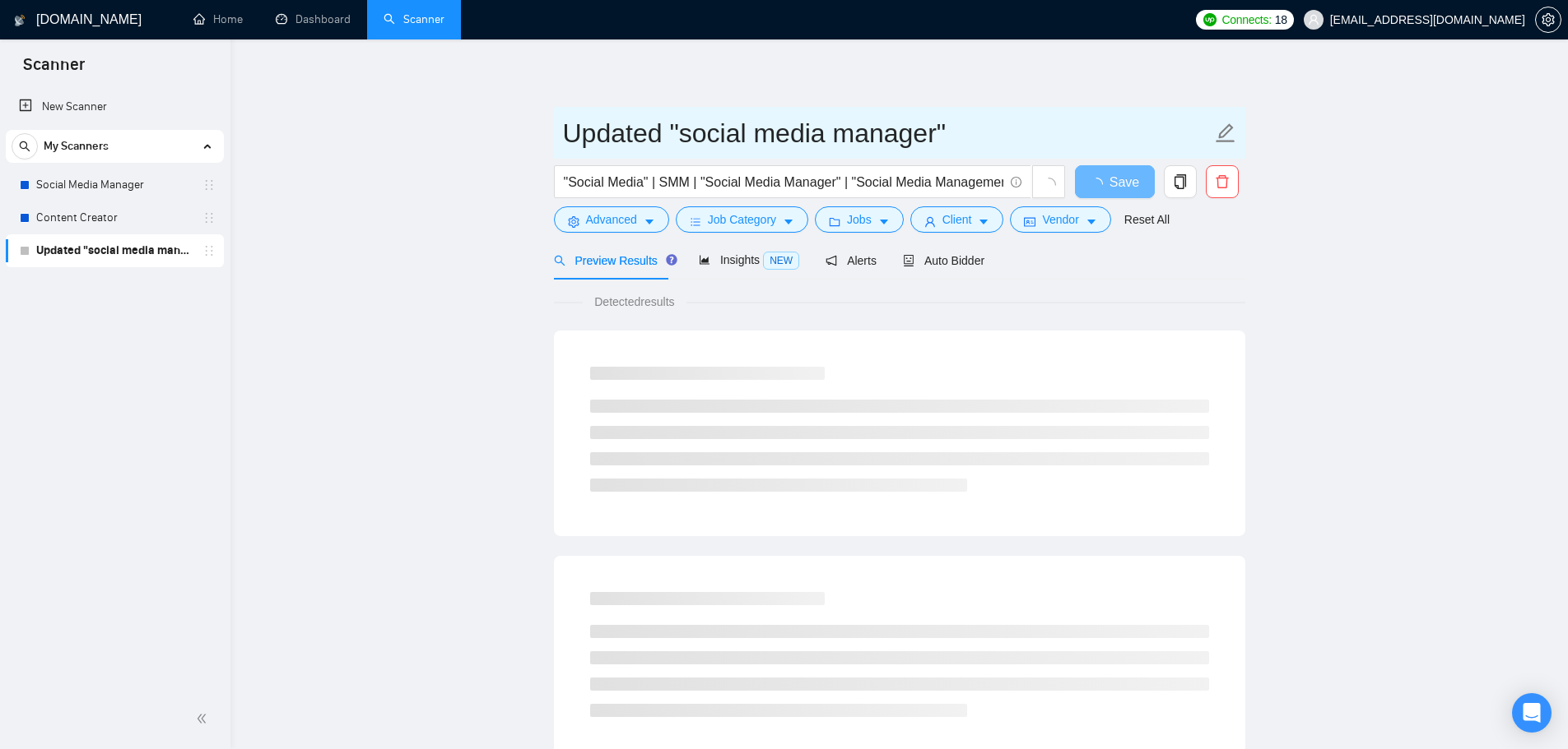
click at [1212, 125] on span "Updated "social media manager"" at bounding box center [899, 133] width 692 height 52
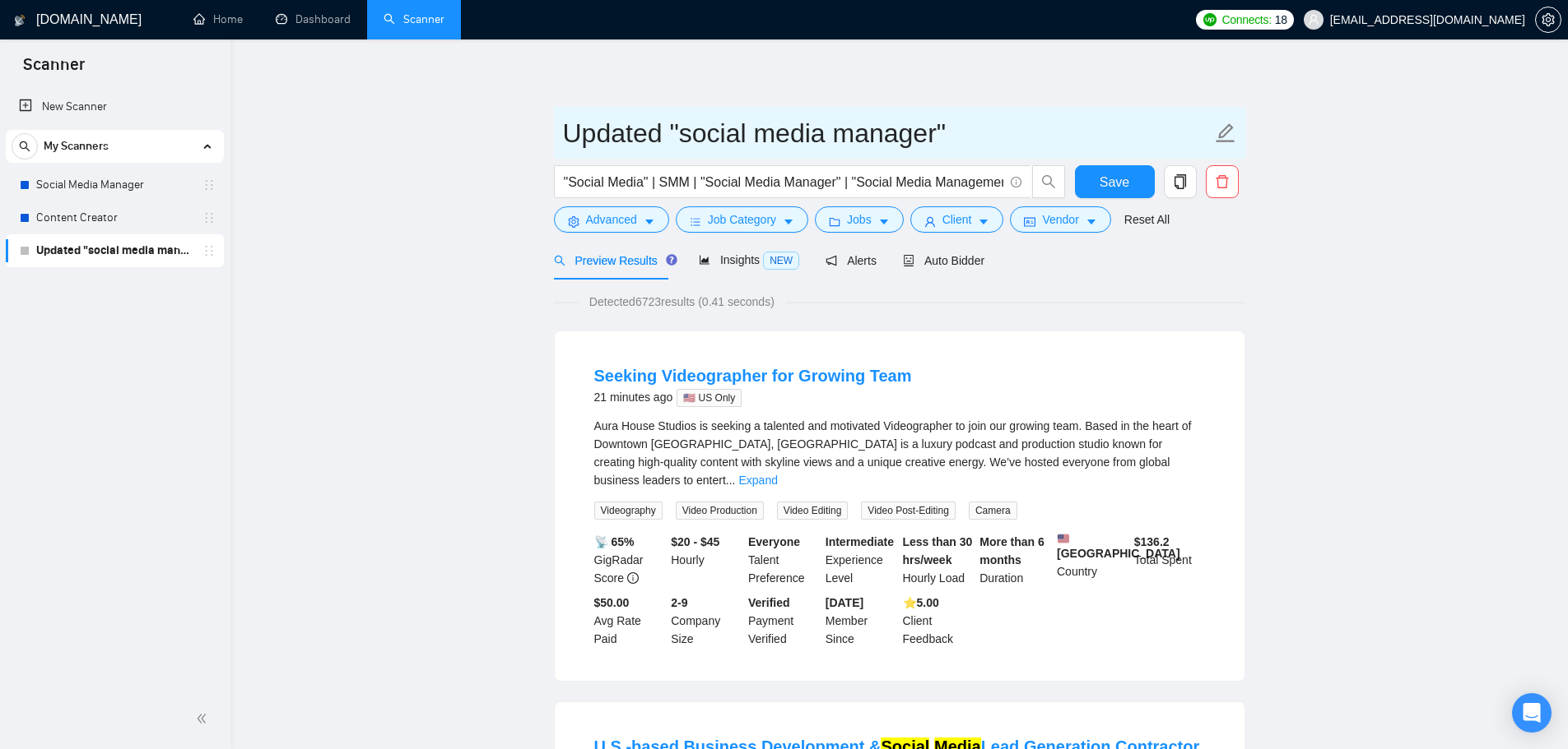
drag, startPoint x: 978, startPoint y: 139, endPoint x: 674, endPoint y: 129, distance: 304.2
click at [674, 129] on input "Updated "social media manager"" at bounding box center [886, 132] width 649 height 41
type input "Updated Social Media Manager"
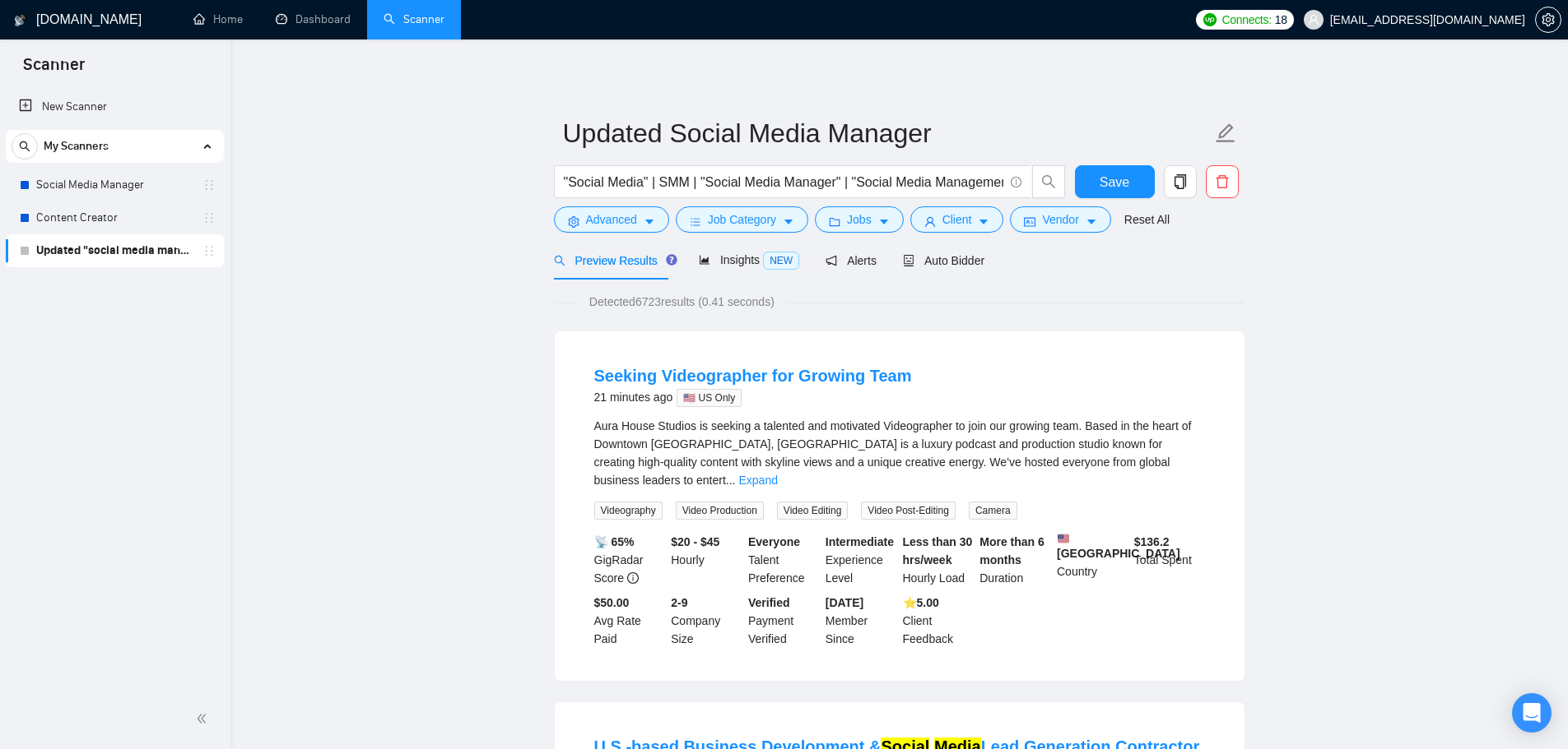
click at [1100, 185] on span "Save" at bounding box center [1114, 182] width 30 height 21
click at [159, 183] on link "Social Media Manager" at bounding box center [113, 185] width 156 height 33
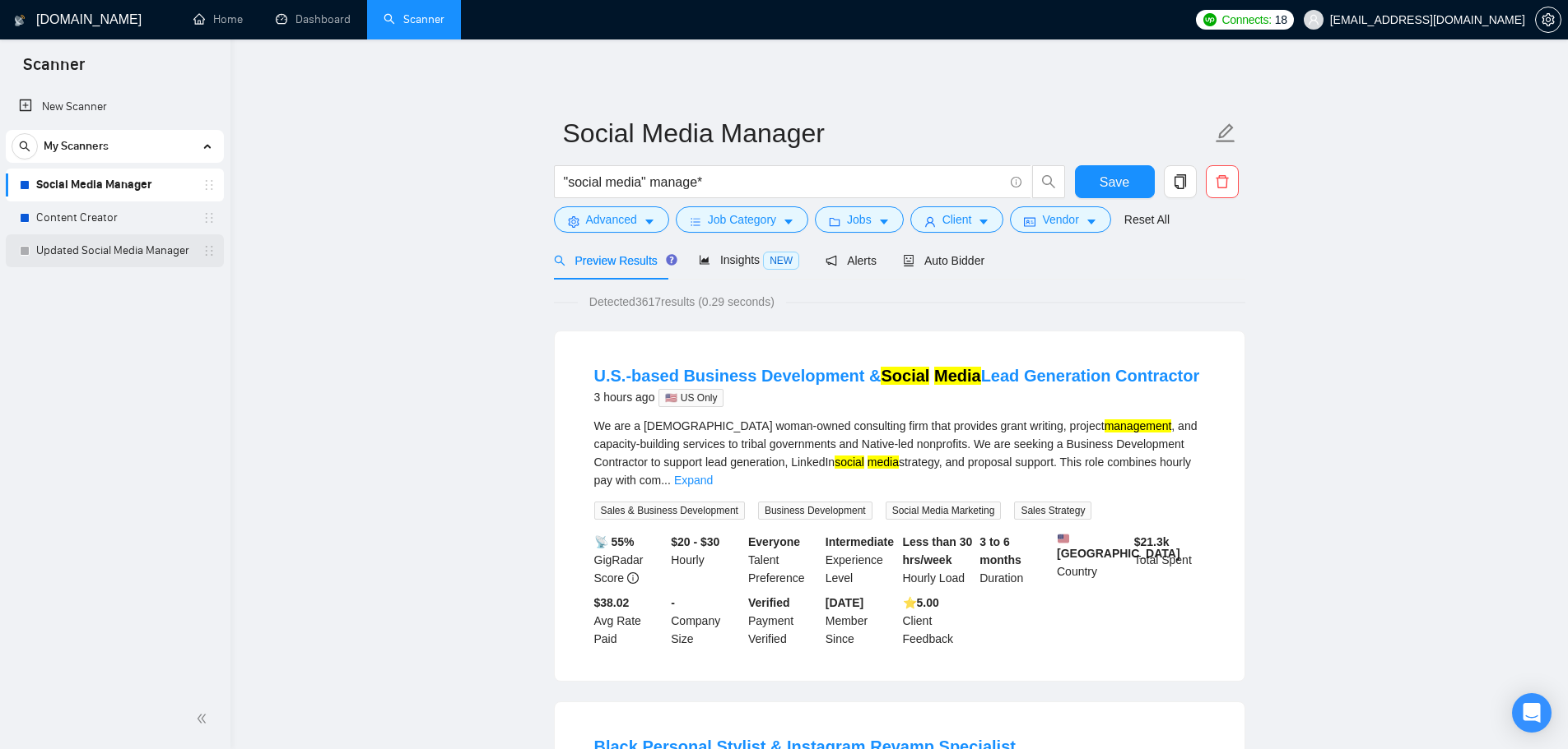
click at [116, 266] on link "Updated Social Media Manager" at bounding box center [113, 250] width 156 height 33
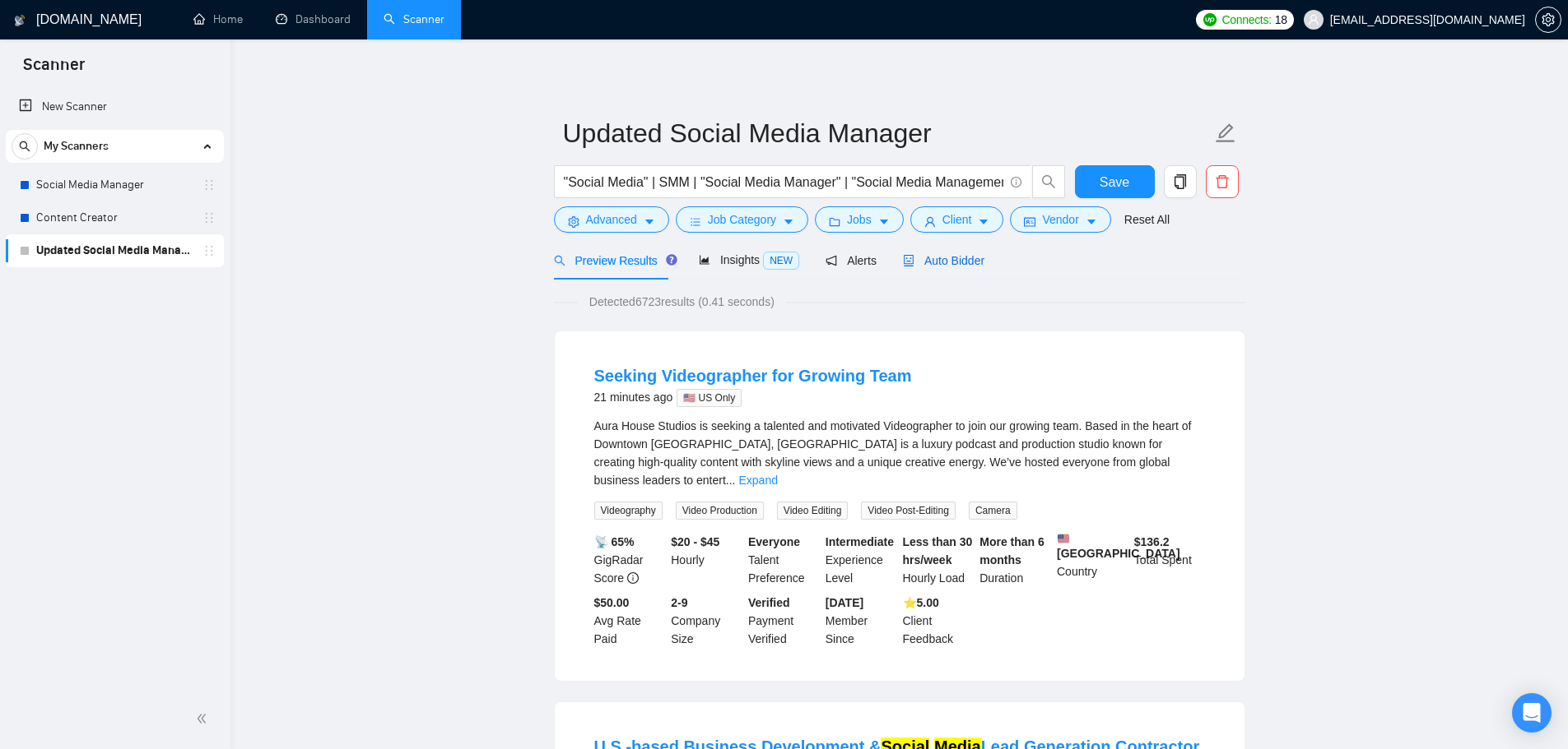
click at [940, 251] on div "Auto Bidder" at bounding box center [943, 260] width 81 height 18
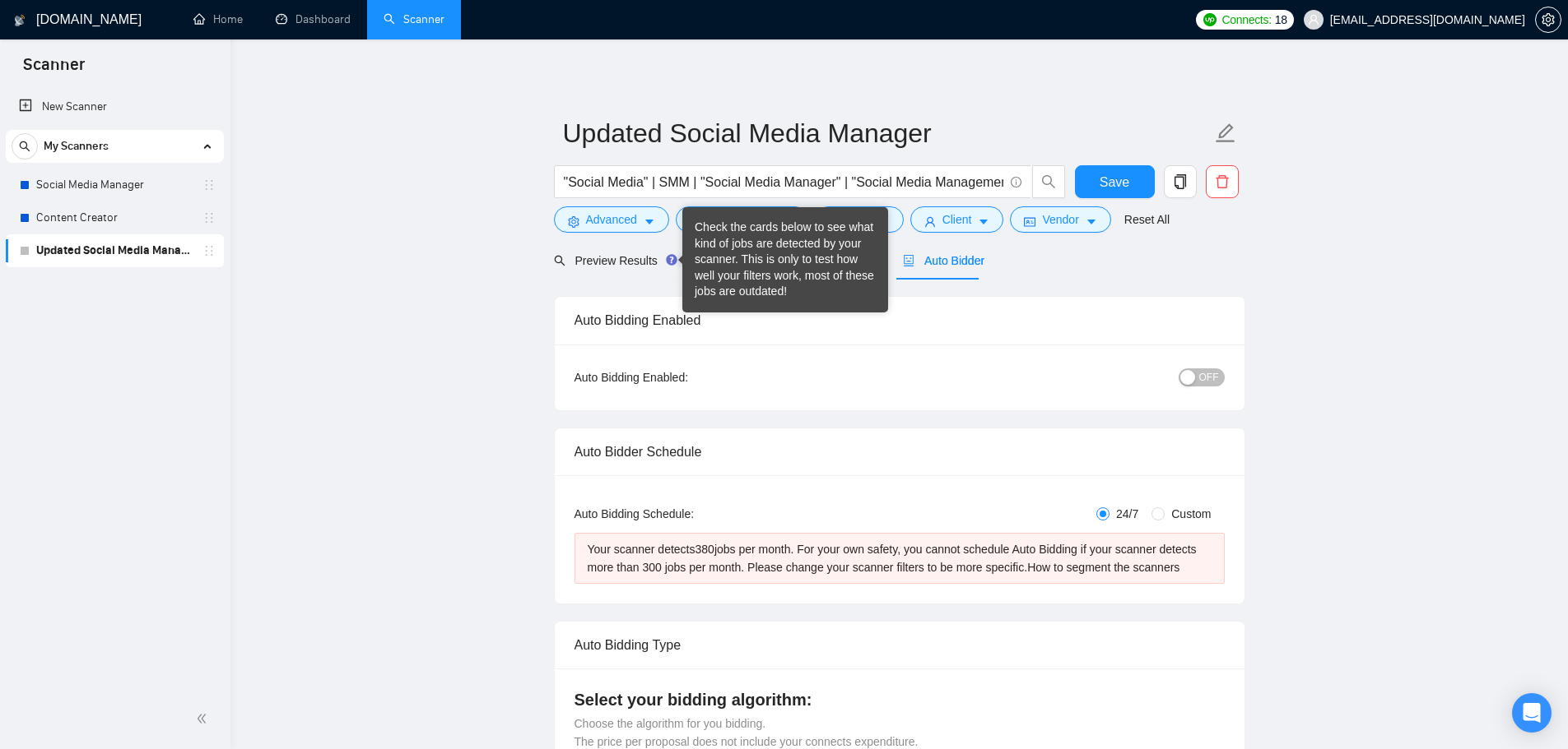
click at [637, 237] on form "Updated Social Media Manager "Social Media" | SMM | "Social Media Manager" | "S…" at bounding box center [899, 174] width 692 height 134
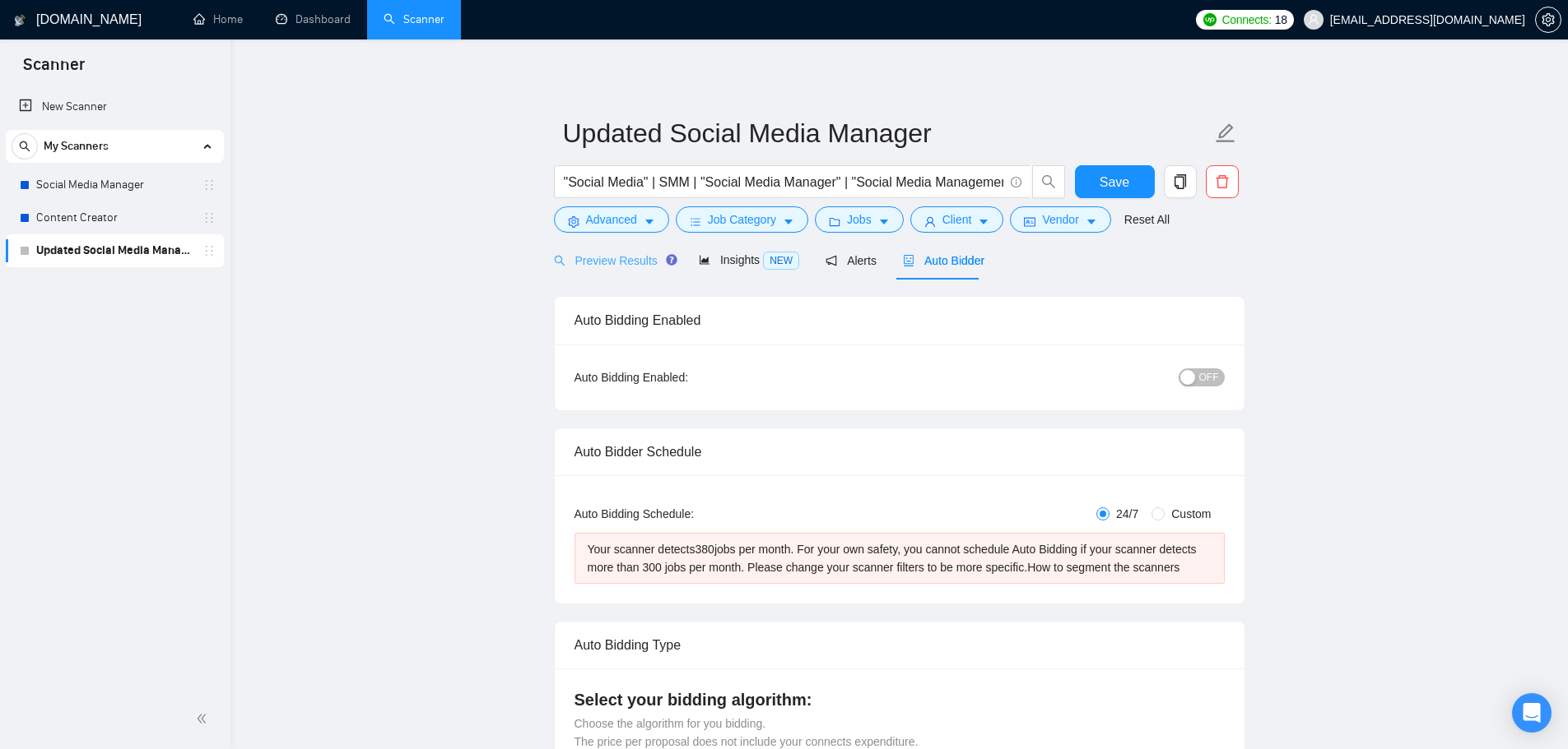
click at [639, 246] on div "Preview Results" at bounding box center [612, 260] width 118 height 39
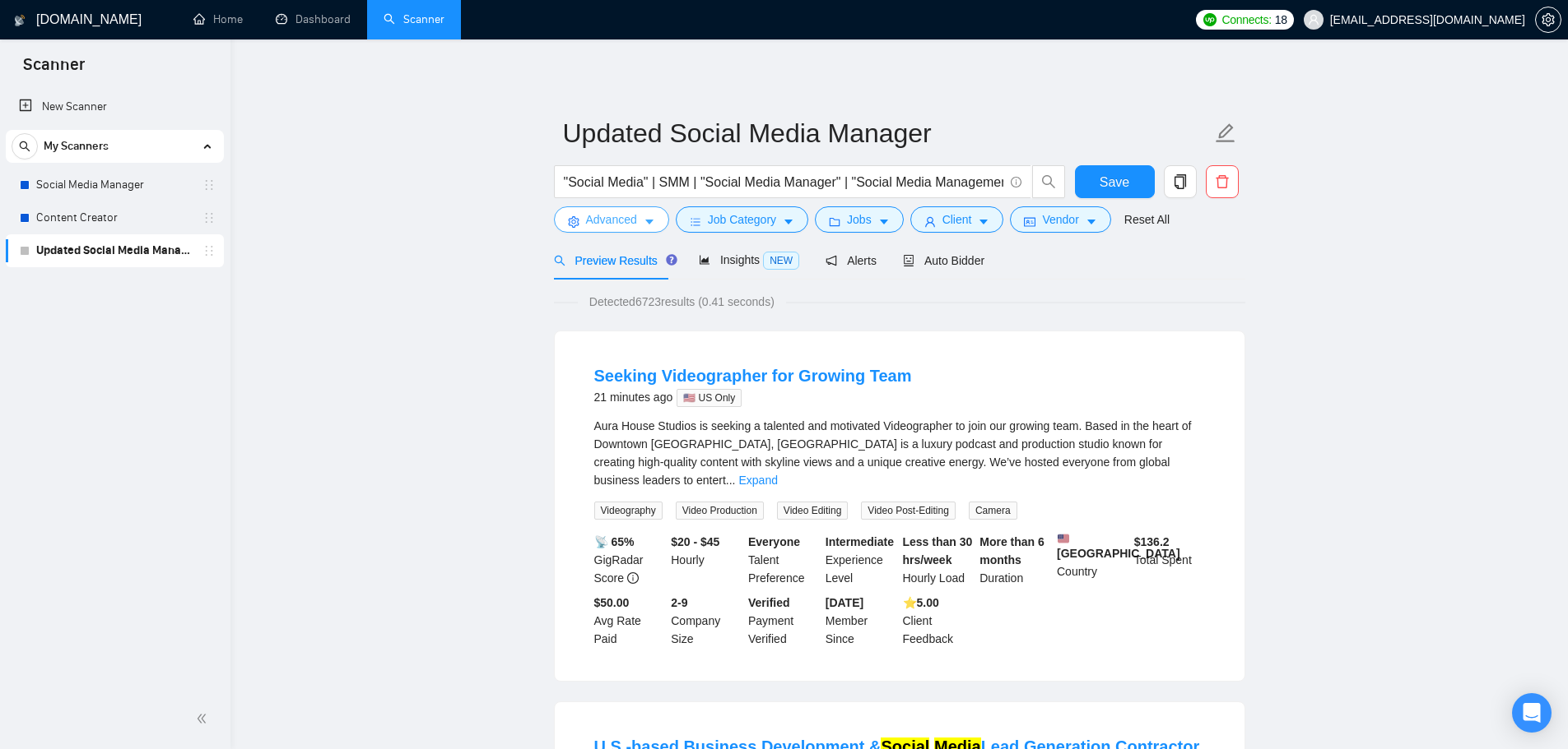
click at [639, 225] on button "Advanced" at bounding box center [611, 220] width 115 height 26
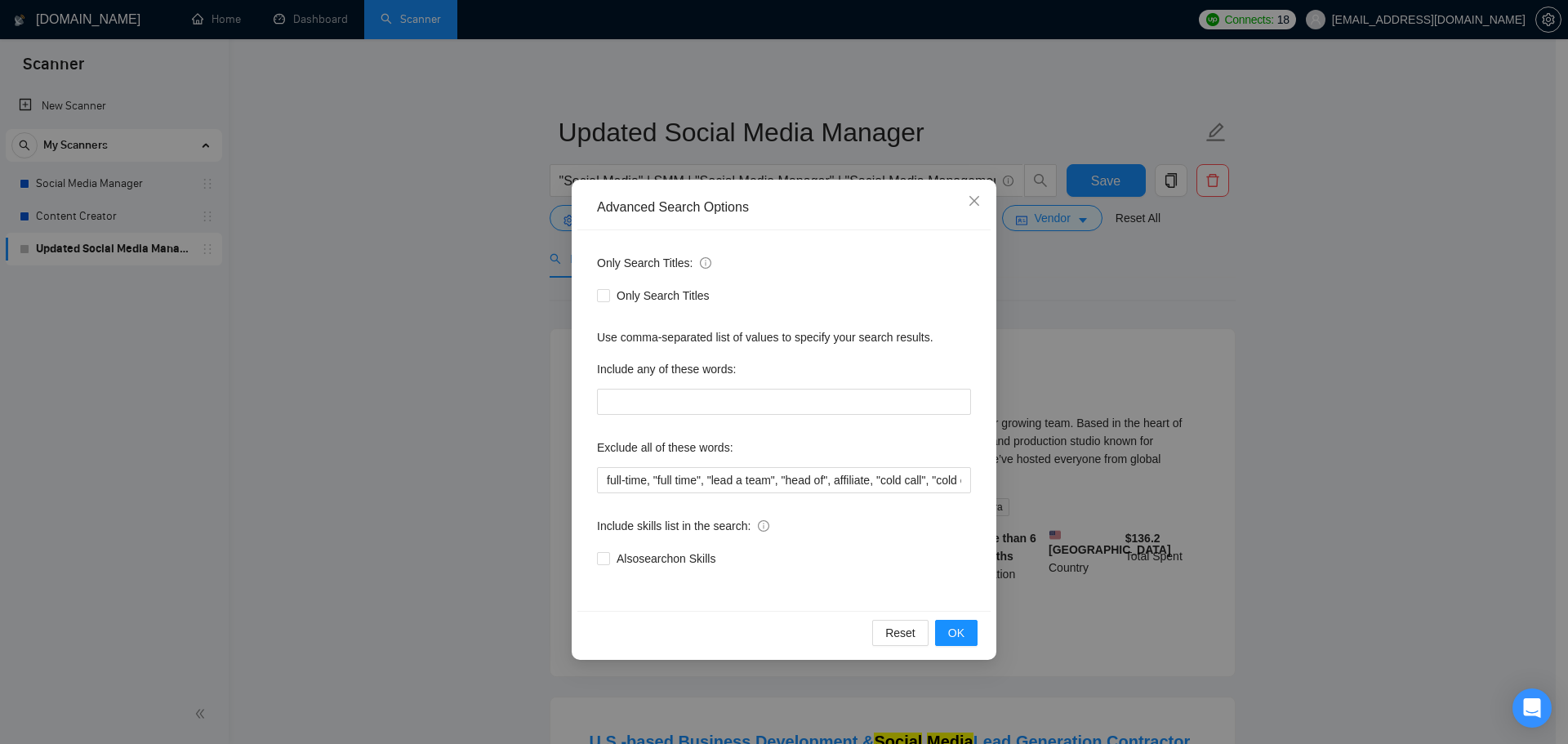
click at [519, 341] on div "Advanced Search Options Only Search Titles: Only Search Titles Use comma-separa…" at bounding box center [784, 372] width 1568 height 744
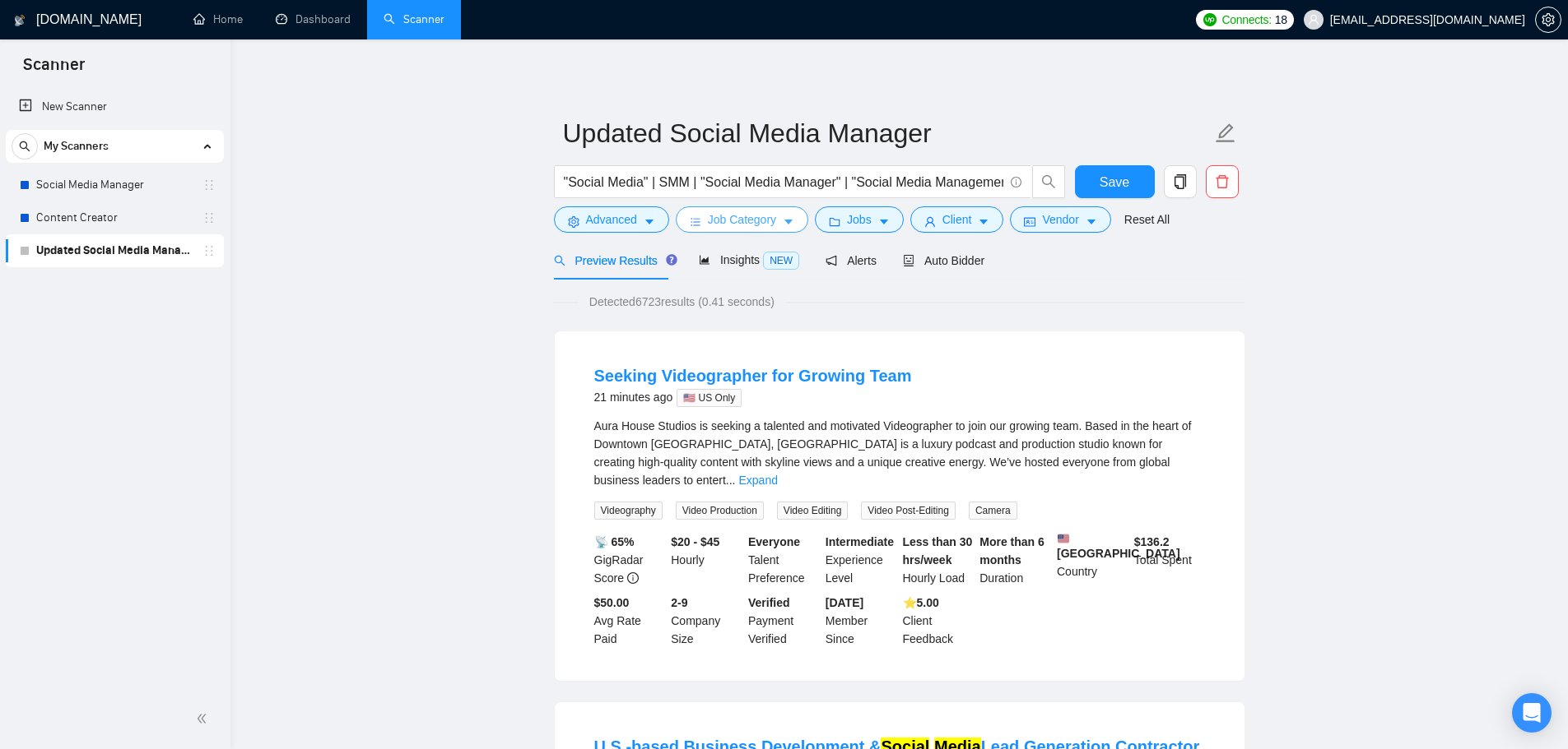
click at [719, 215] on span "Job Category" at bounding box center [741, 220] width 69 height 18
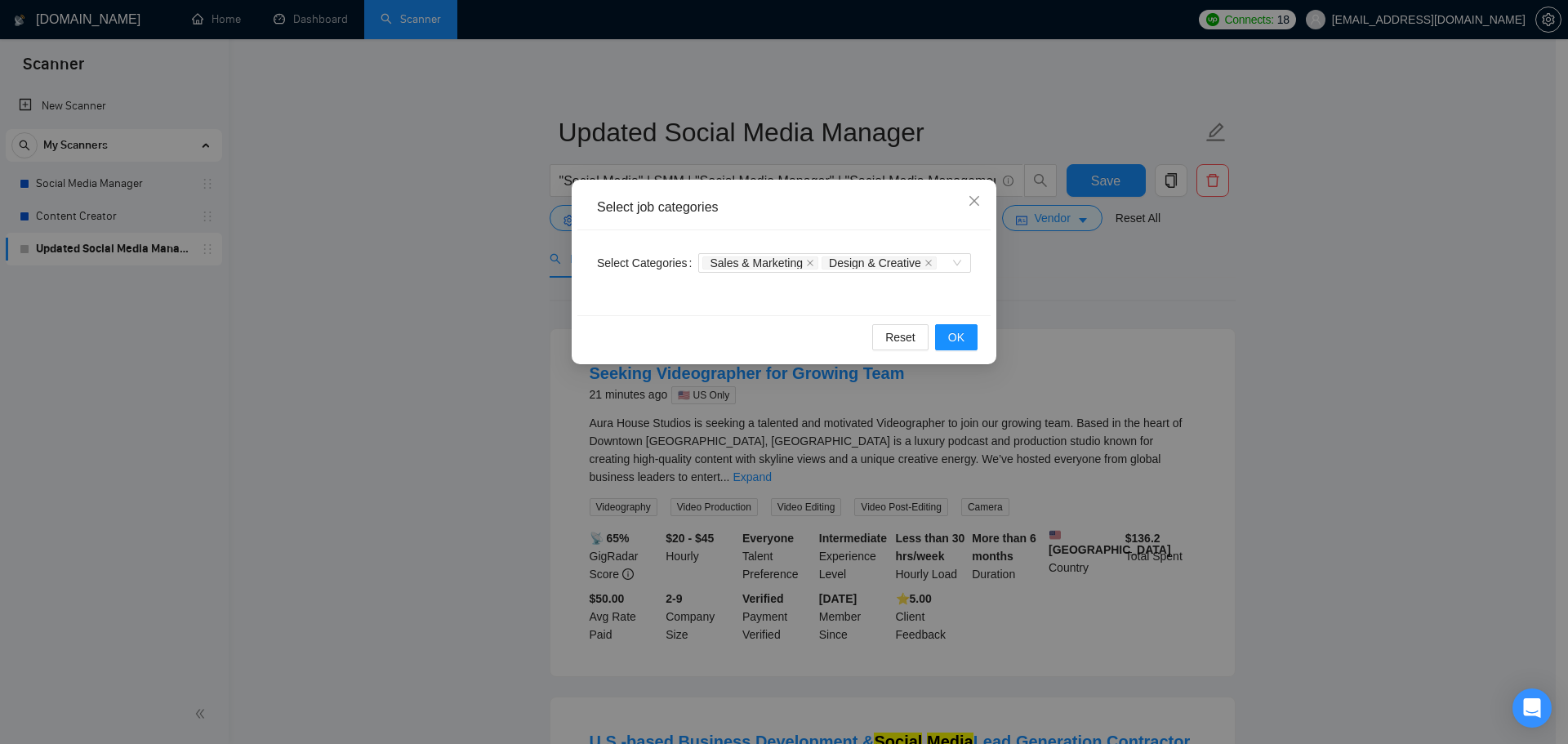
drag, startPoint x: 453, startPoint y: 331, endPoint x: 501, endPoint y: 314, distance: 50.9
click at [454, 331] on div "Select job categories Select Categories Sales & Marketing Design & Creative Res…" at bounding box center [784, 372] width 1568 height 744
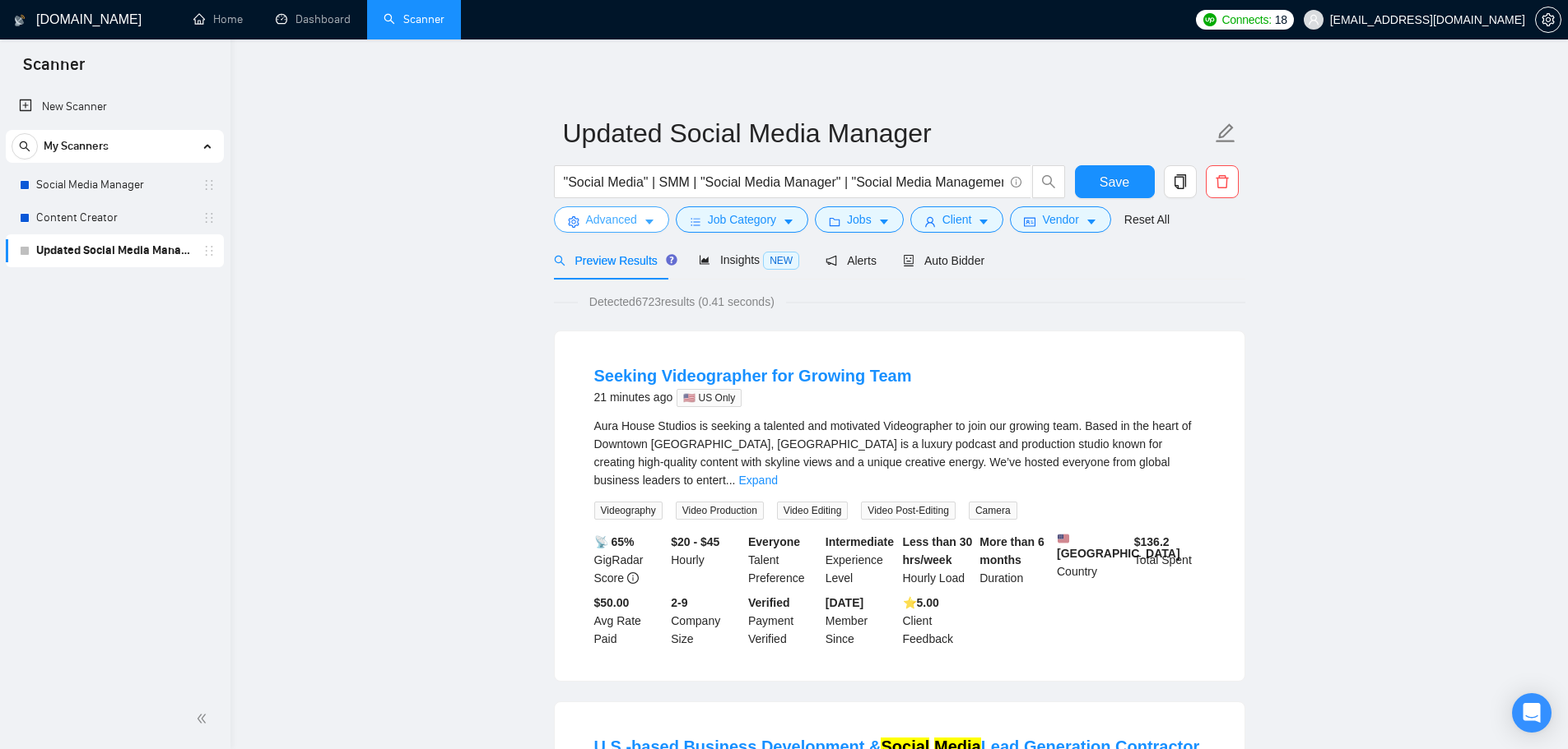
click at [637, 223] on button "Advanced" at bounding box center [611, 220] width 115 height 26
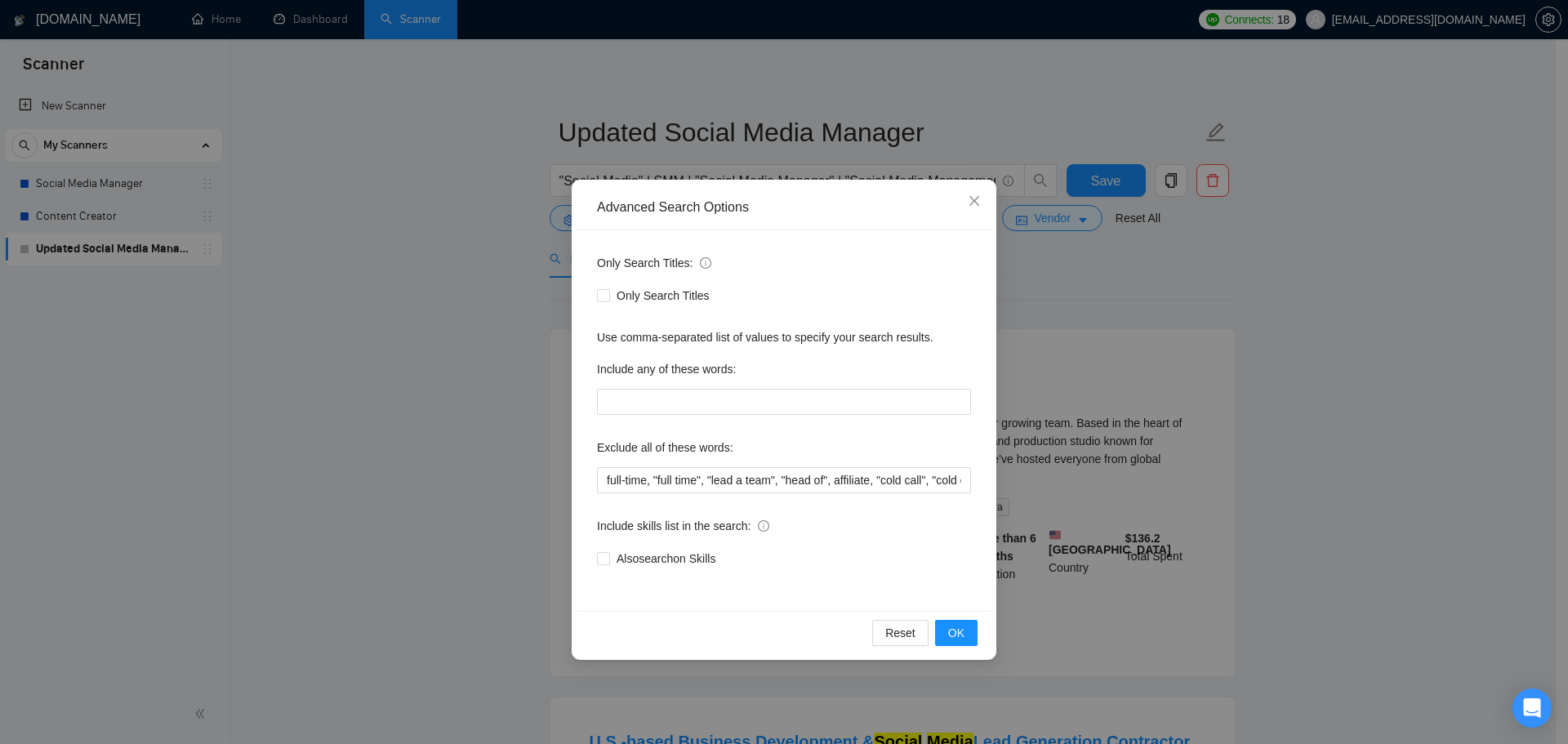
click at [373, 347] on div "Advanced Search Options Only Search Titles: Only Search Titles Use comma-separa…" at bounding box center [784, 372] width 1568 height 744
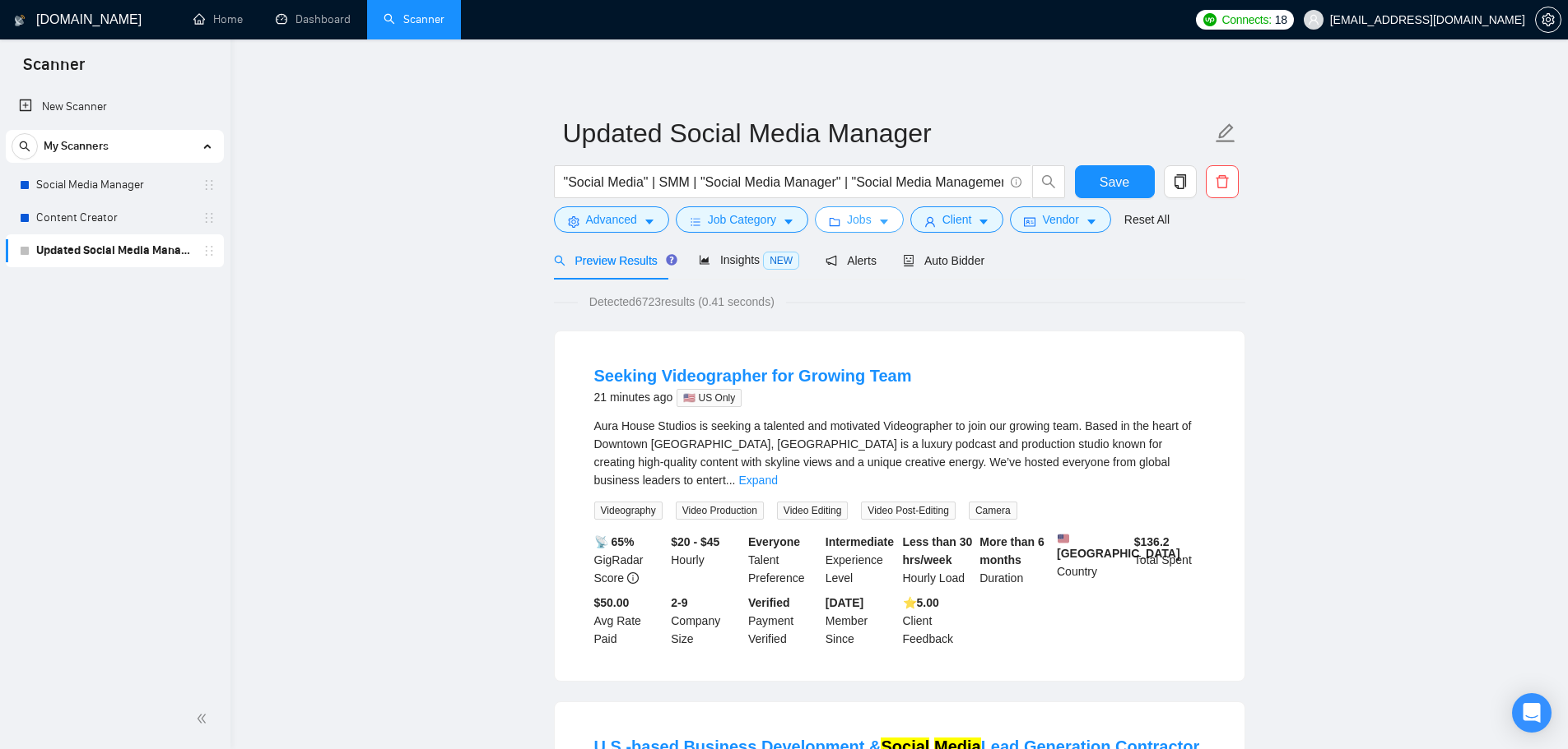
click at [868, 223] on button "Jobs" at bounding box center [859, 220] width 88 height 26
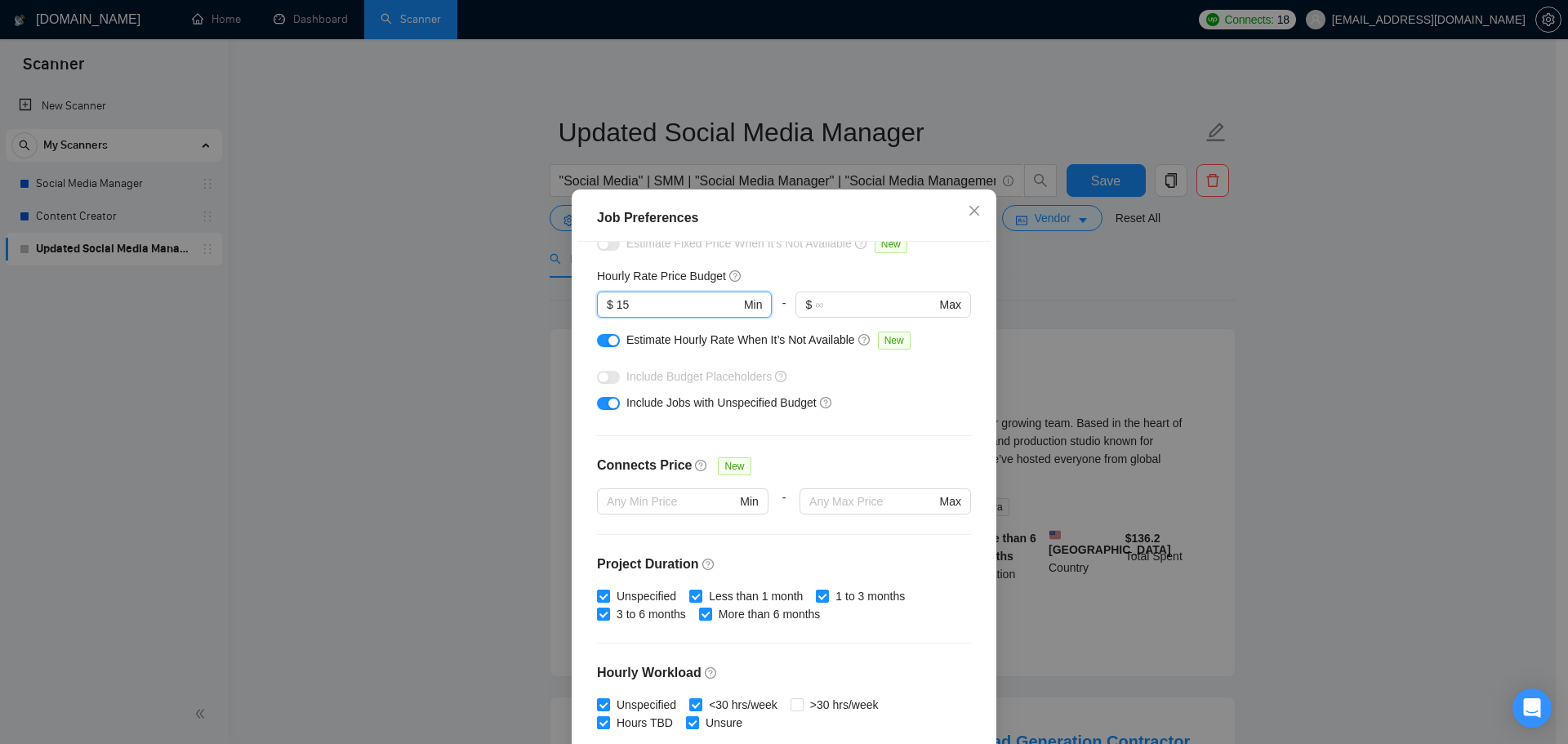
click at [595, 255] on div "Budget Project Type All Fixed Price Hourly Rate Fixed Price Budget $ Min - $ Ma…" at bounding box center [783, 502] width 413 height 521
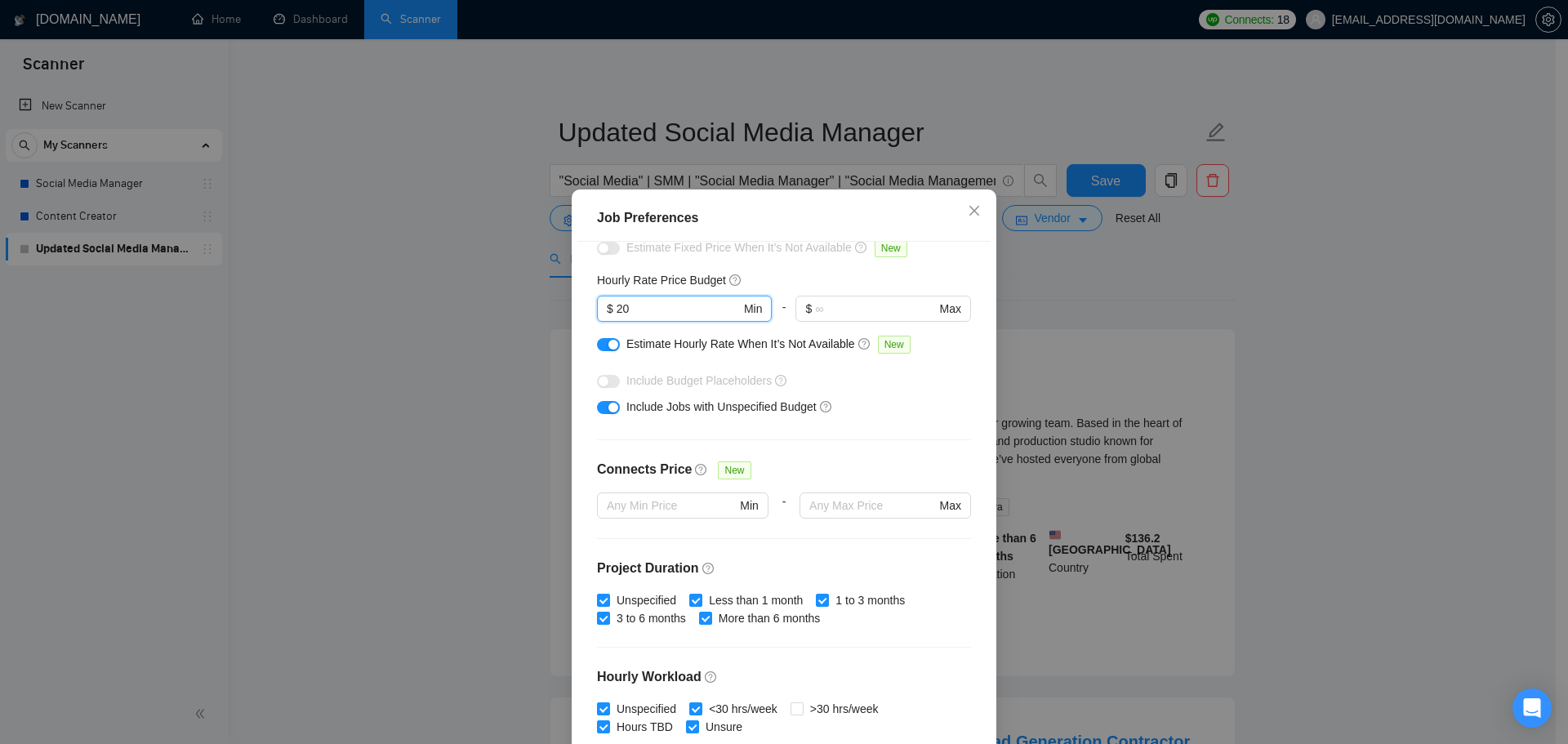
scroll to position [400, 0]
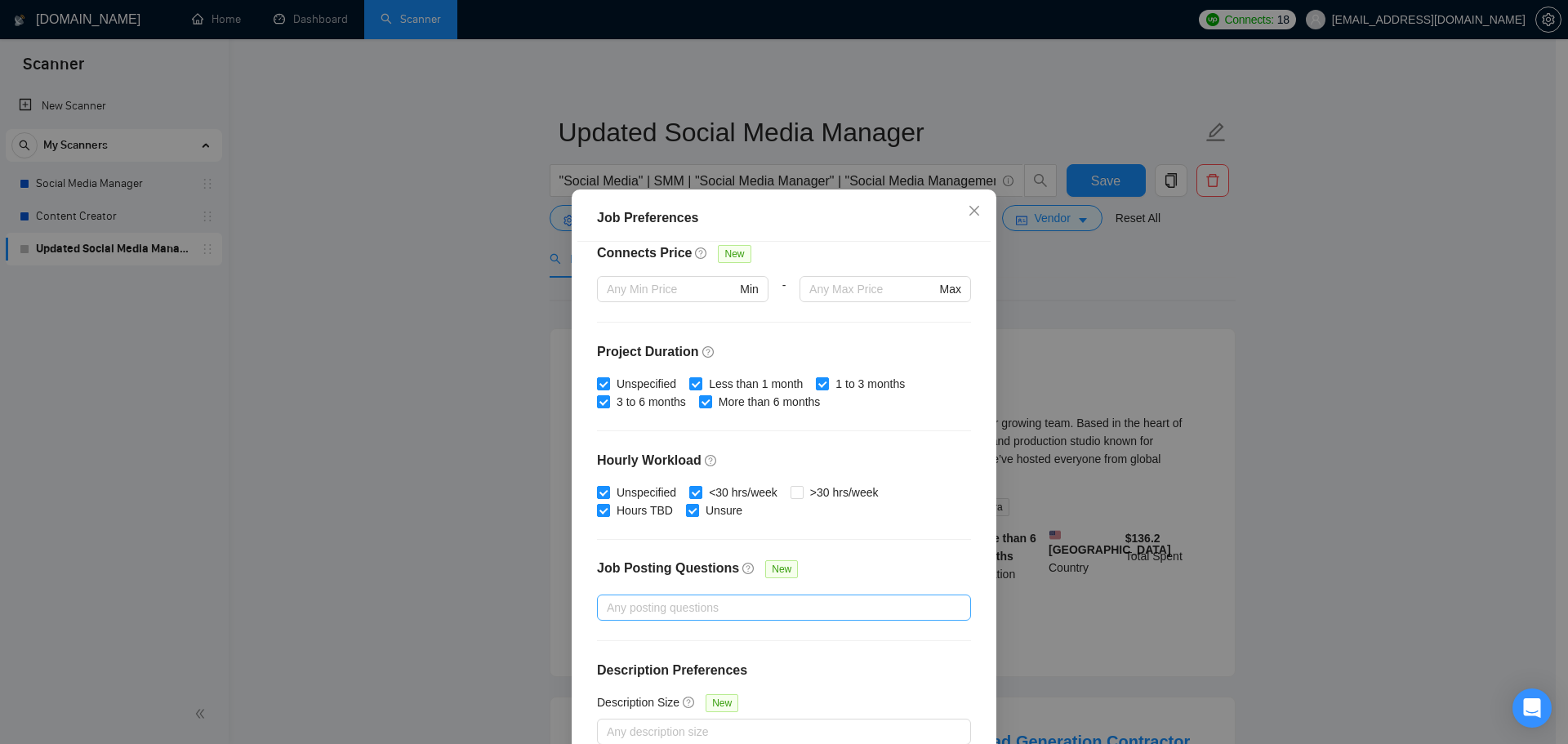
click at [885, 612] on div at bounding box center [775, 608] width 349 height 20
type input "20"
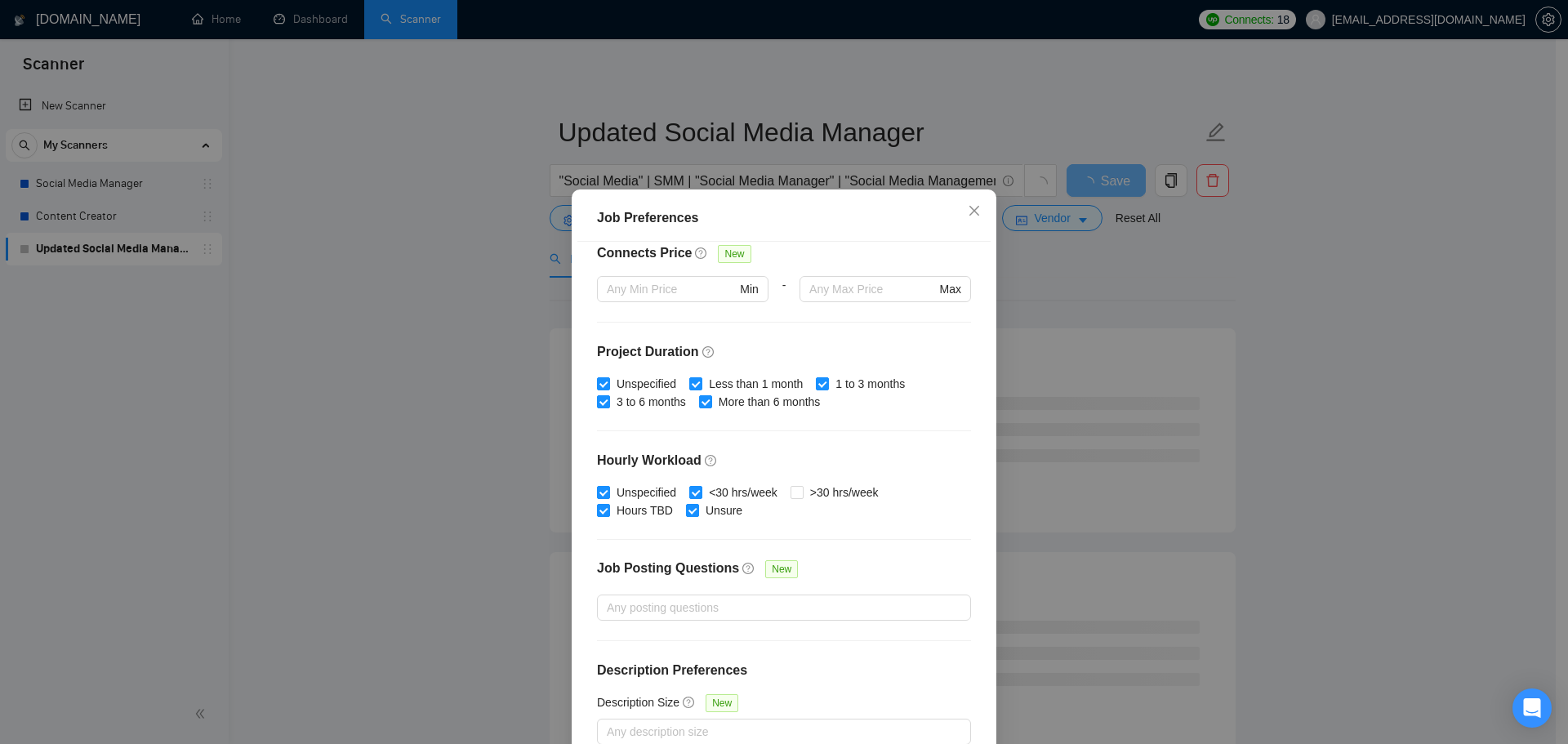
click at [880, 563] on div "Job Posting Questions New" at bounding box center [783, 577] width 374 height 36
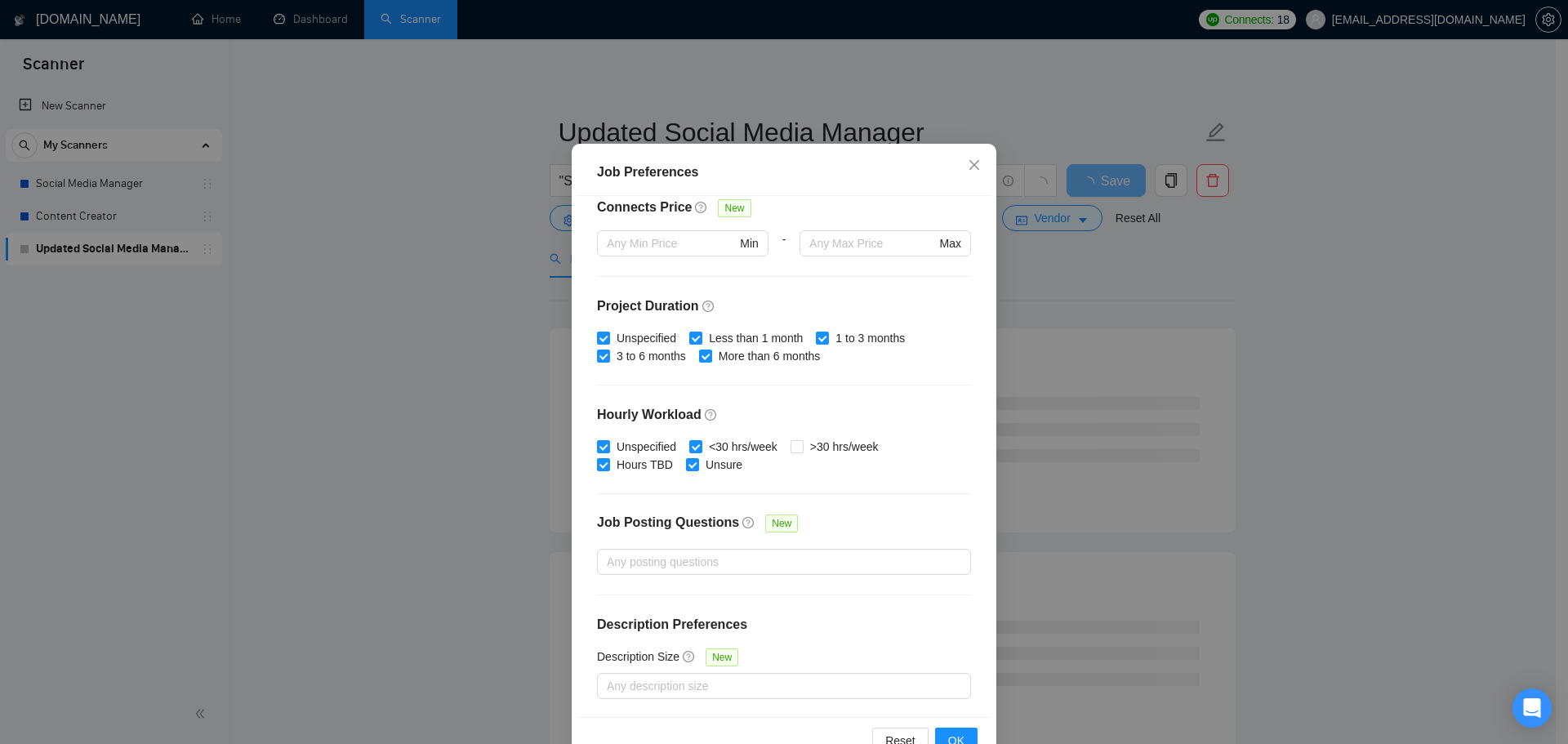
scroll to position [91, 0]
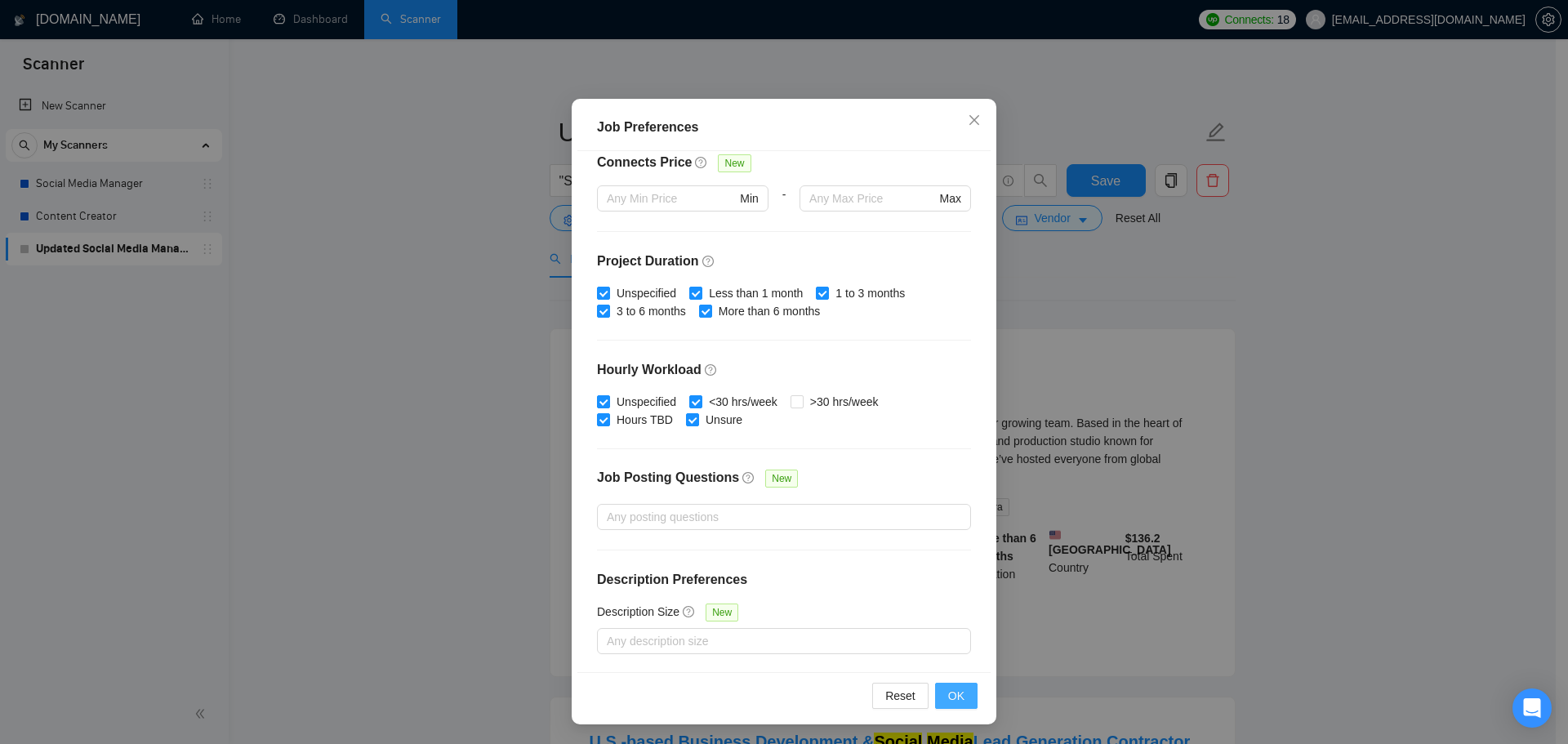
click at [949, 692] on span "OK" at bounding box center [956, 696] width 17 height 18
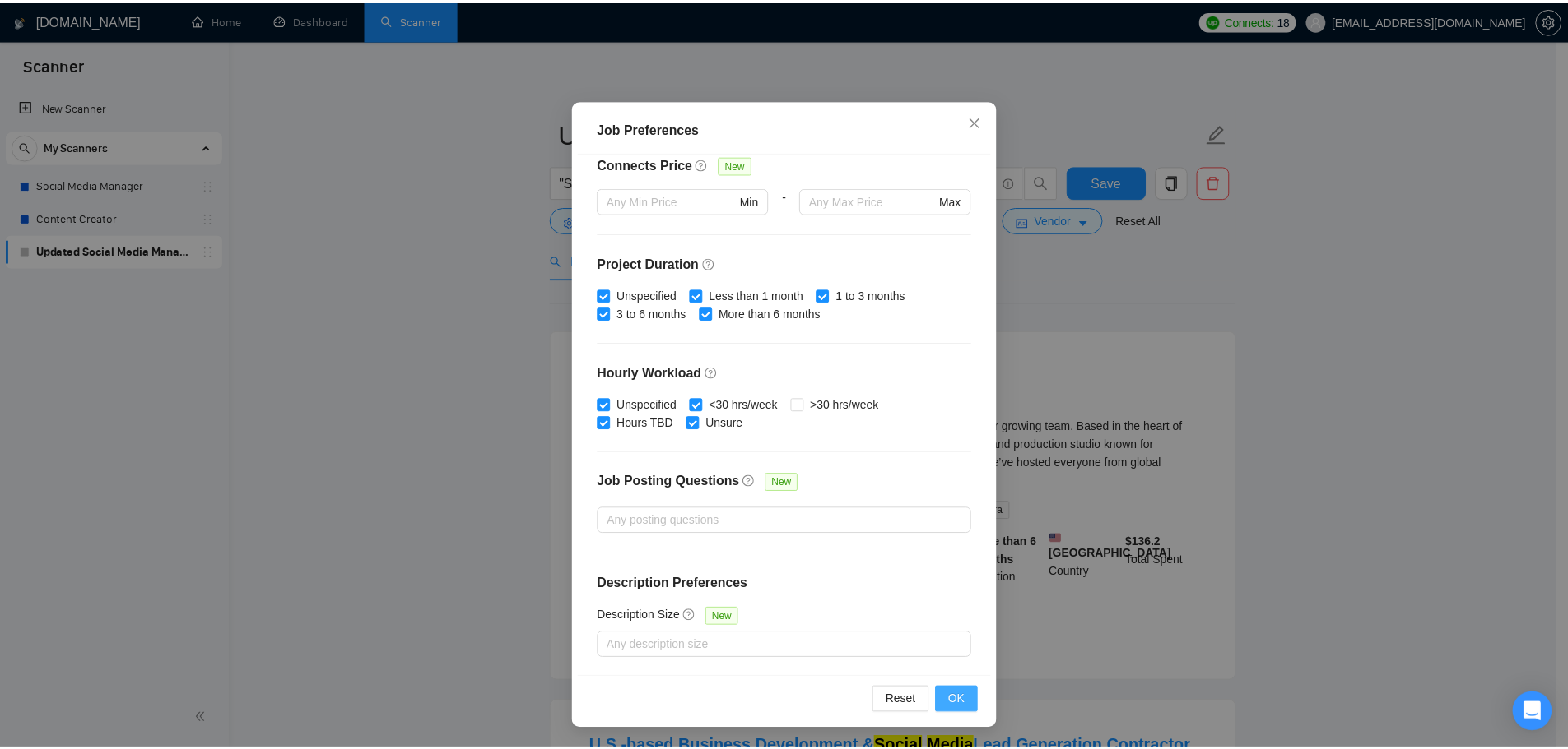
scroll to position [0, 0]
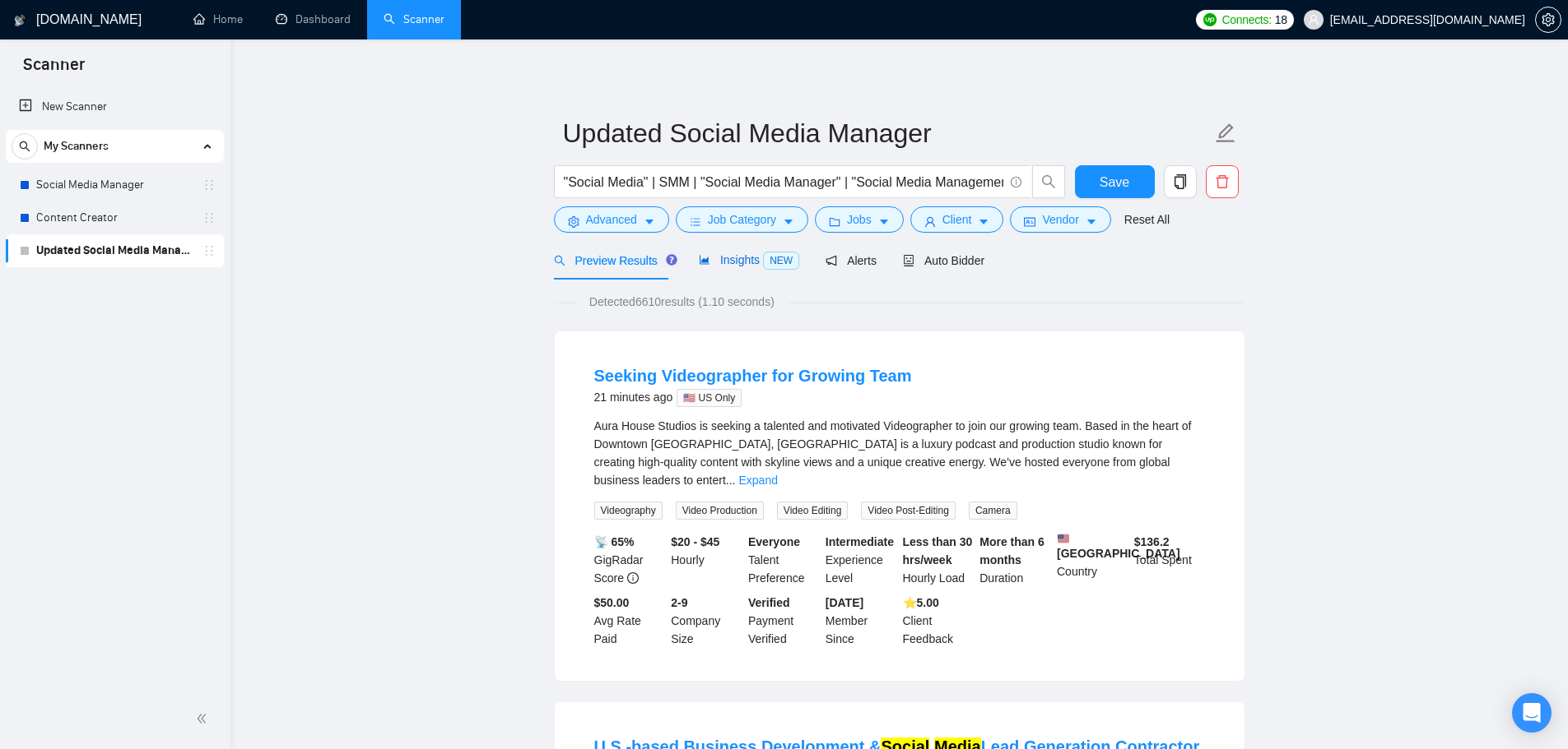
click at [729, 260] on span "Insights NEW" at bounding box center [748, 259] width 100 height 13
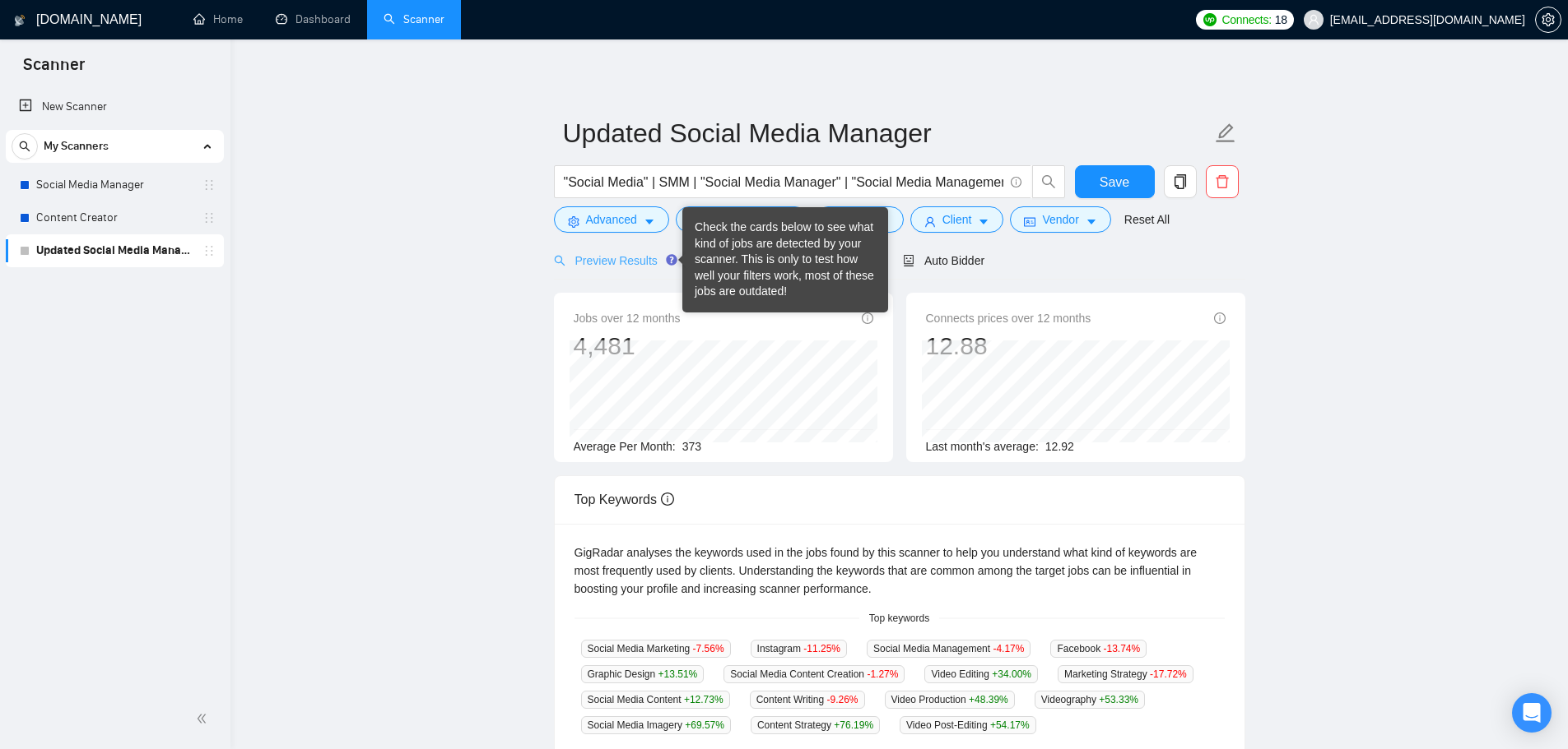
click at [665, 255] on icon "Tooltip anchor" at bounding box center [671, 259] width 13 height 13
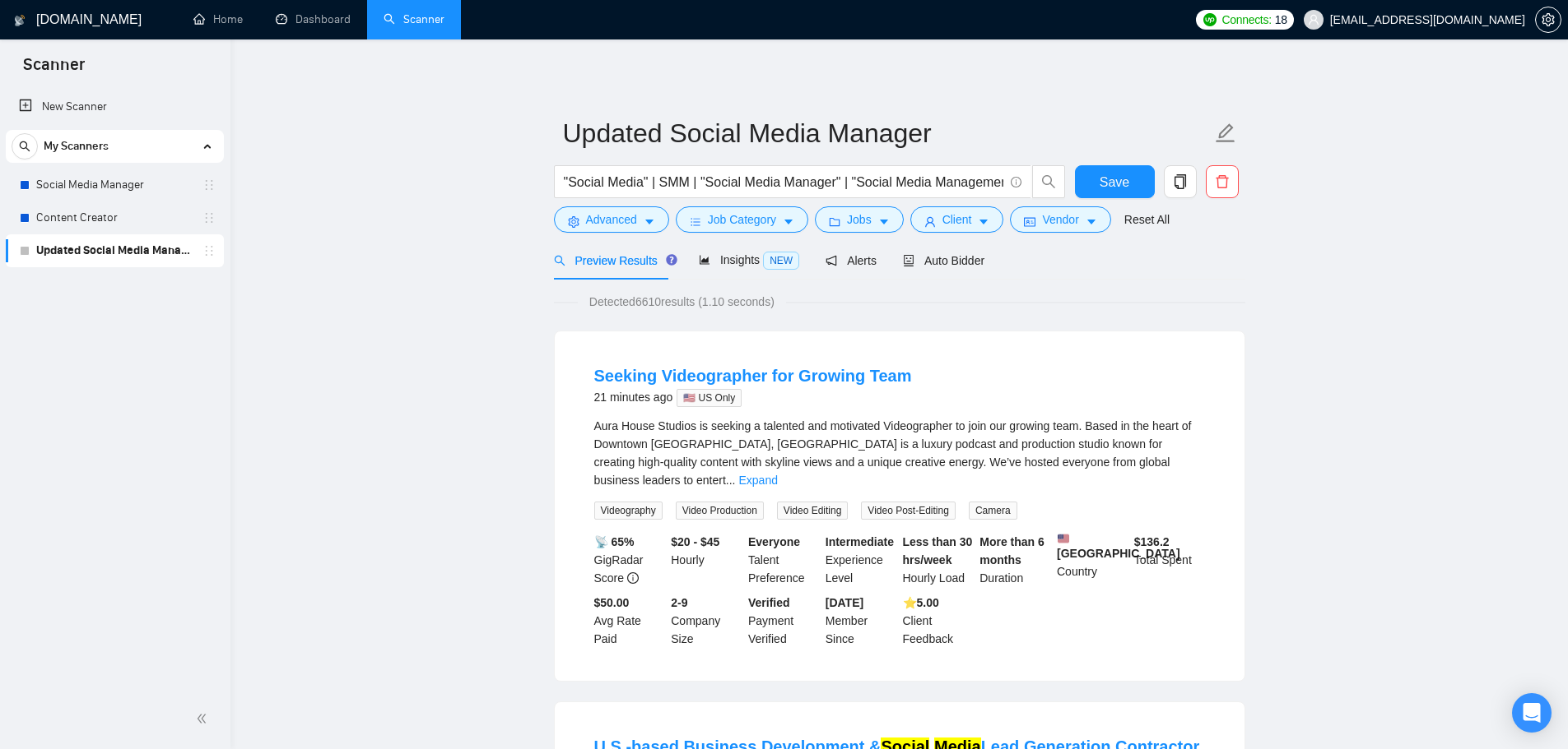
click at [979, 264] on div "Preview Results Insights NEW Alerts Auto Bidder" at bounding box center [899, 260] width 692 height 39
click at [973, 264] on span "Auto Bidder" at bounding box center [943, 260] width 81 height 13
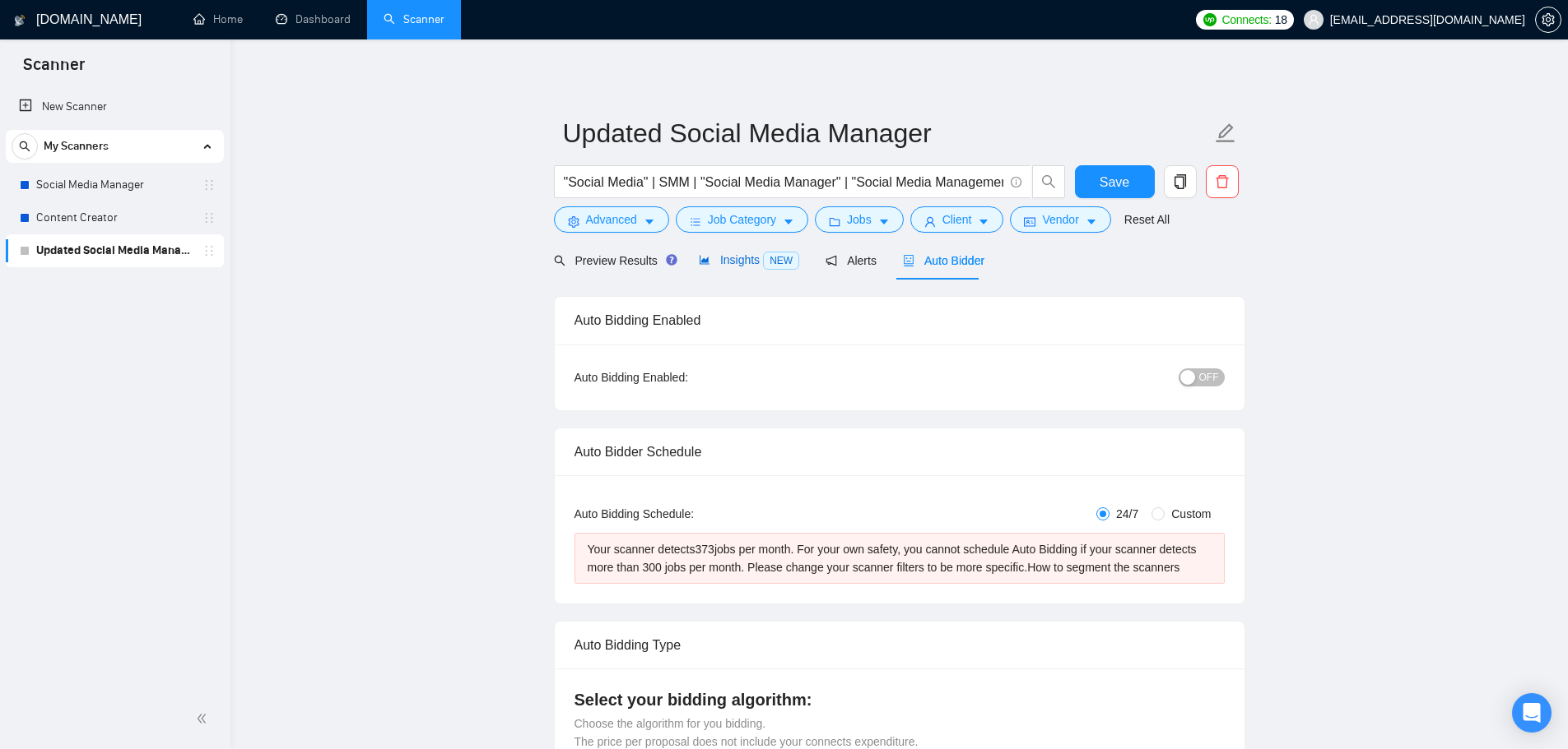
click at [745, 256] on span "Insights NEW" at bounding box center [748, 259] width 100 height 13
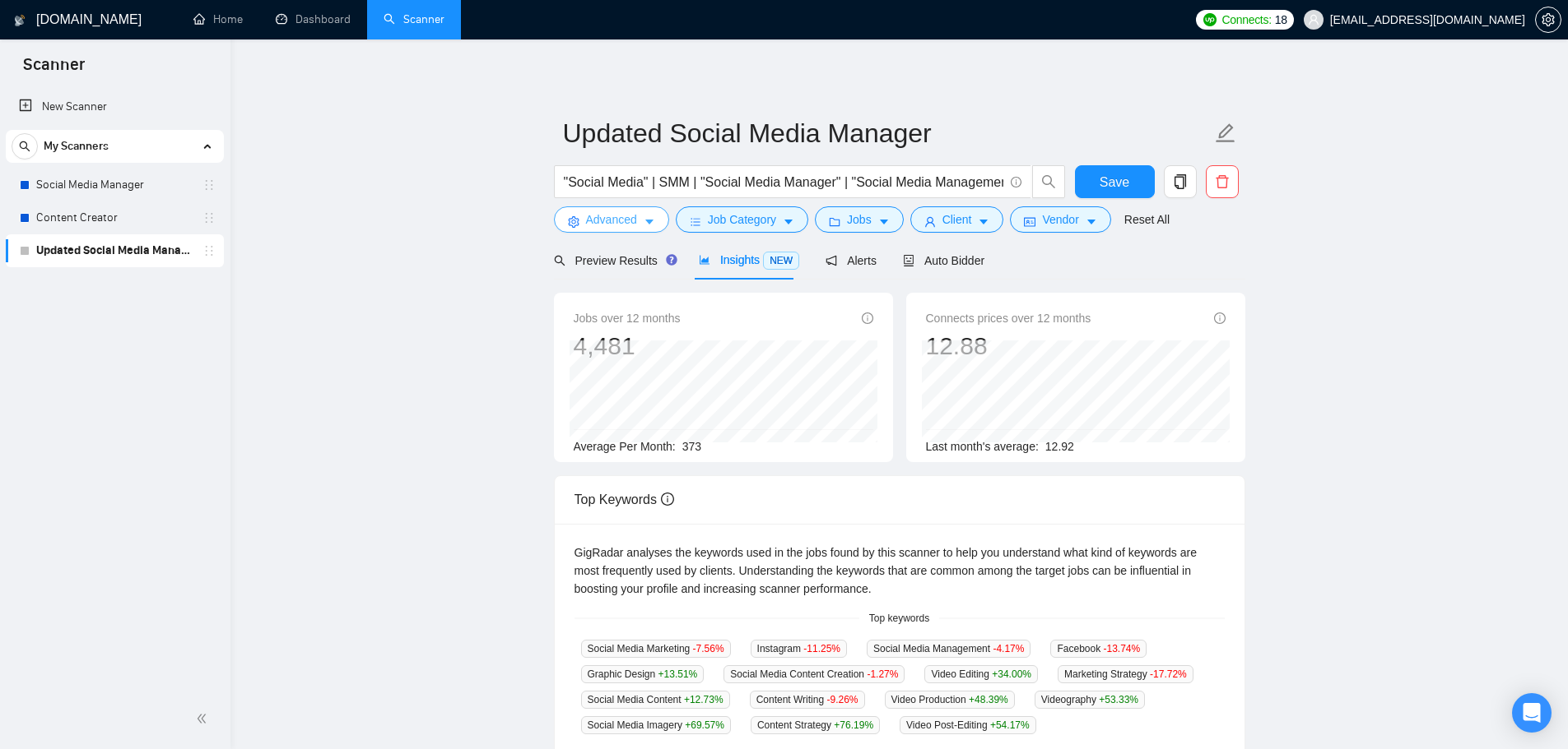
click at [619, 227] on span "Advanced" at bounding box center [611, 220] width 51 height 18
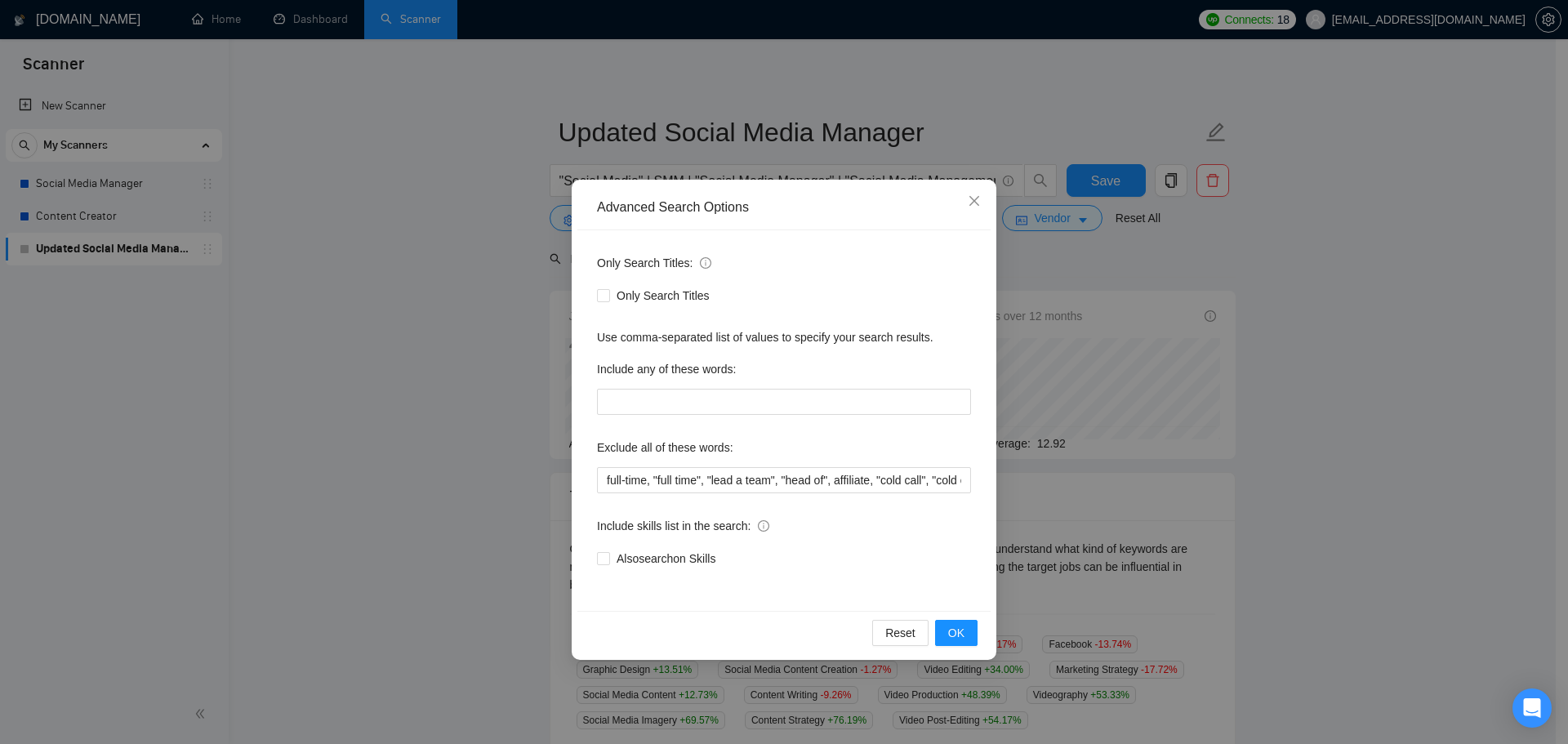
click at [418, 386] on div "Advanced Search Options Only Search Titles: Only Search Titles Use comma-separa…" at bounding box center [784, 372] width 1568 height 744
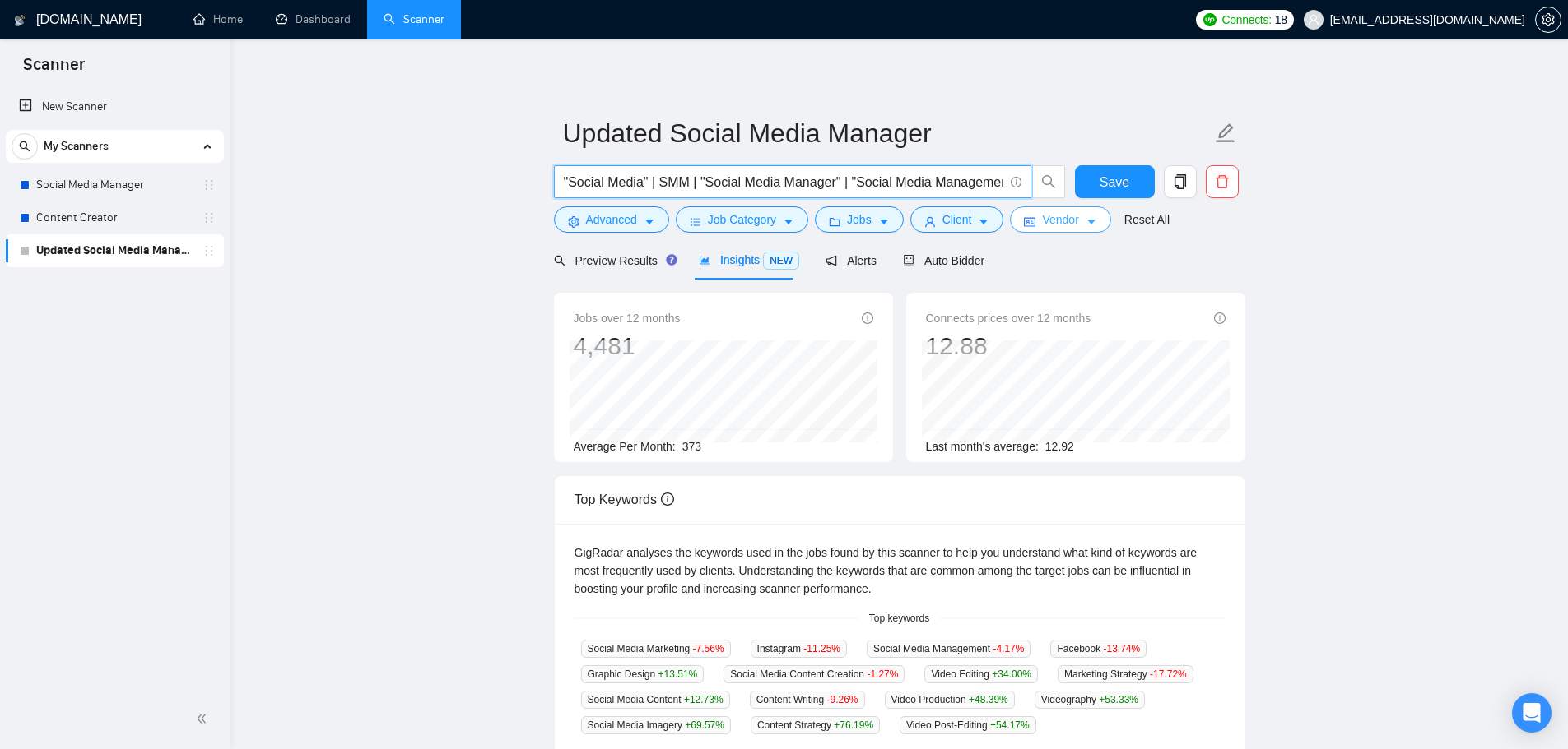
scroll to position [0, 12]
drag, startPoint x: 778, startPoint y: 178, endPoint x: 1024, endPoint y: 218, distance: 249.2
click at [1024, 218] on form "Updated Social Media Manager "Social Media" | SMM | "Social Media Manager" | "S…" at bounding box center [899, 174] width 692 height 134
click at [1279, 265] on main "Updated Social Media Manager "Social Media" | SMM | "Social Media Manager" | "S…" at bounding box center [898, 630] width 1285 height 1128
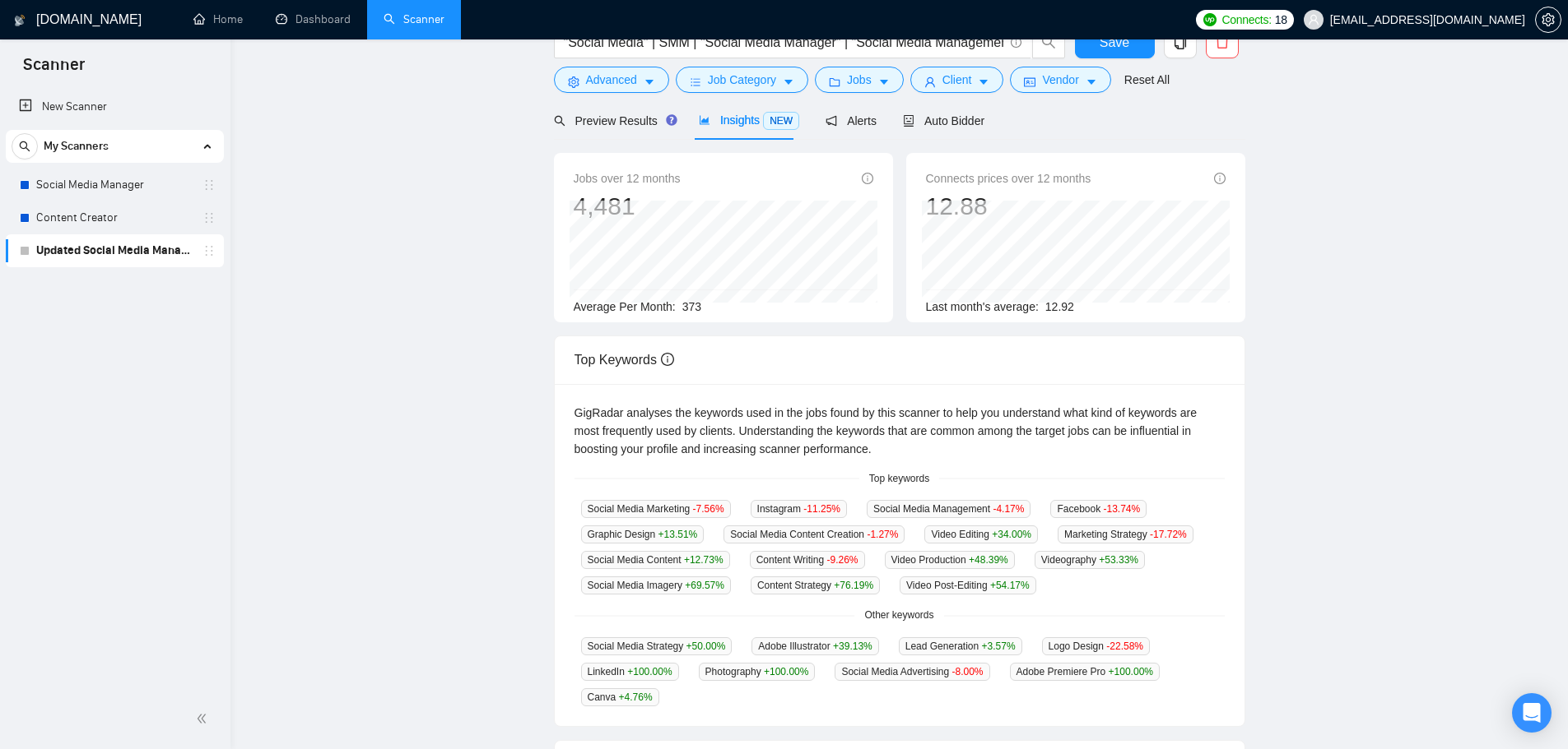
scroll to position [0, 0]
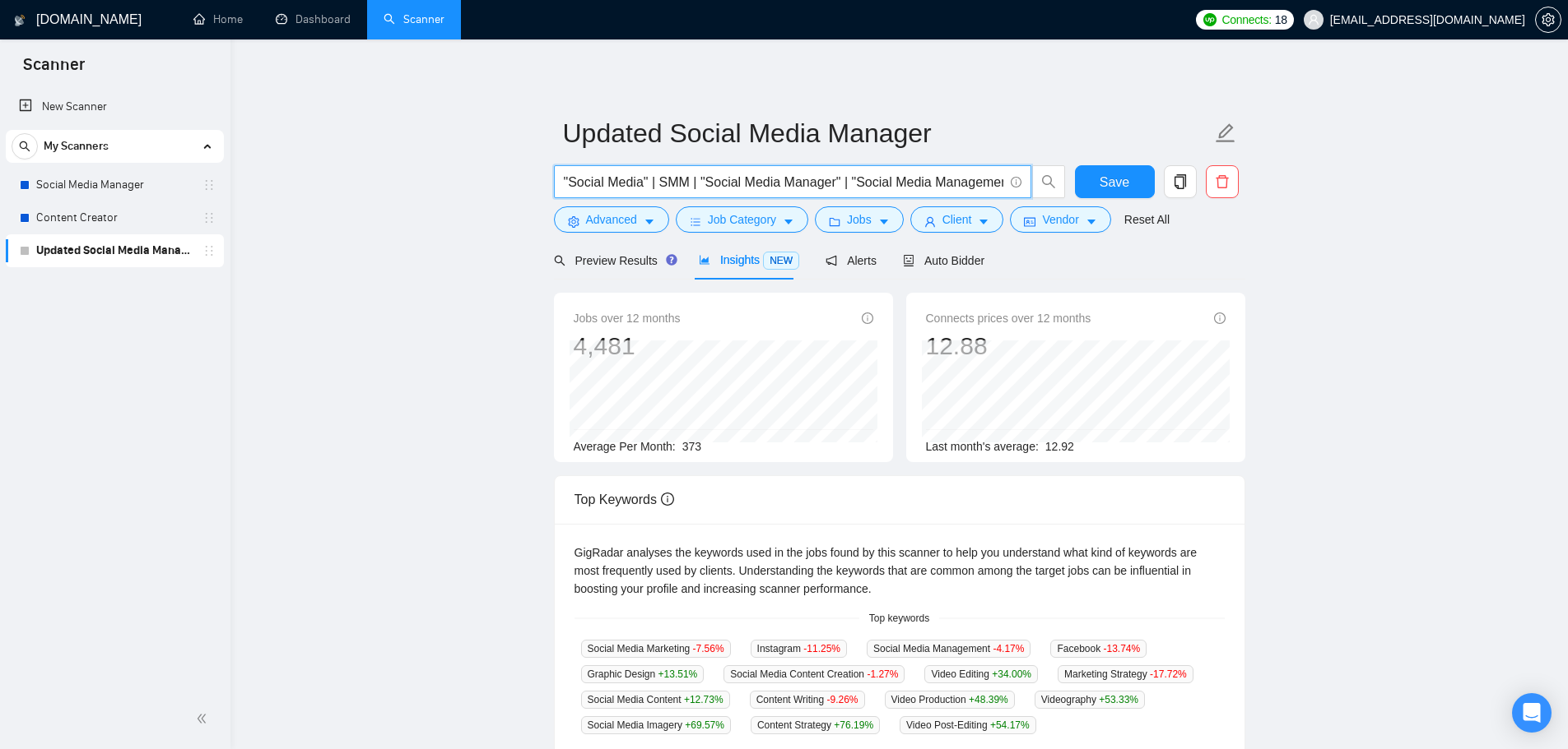
drag, startPoint x: 658, startPoint y: 183, endPoint x: 478, endPoint y: 170, distance: 180.5
click at [478, 170] on main "Updated Social Media Manager "Social Media" | SMM | "Social Media Manager" | "S…" at bounding box center [898, 630] width 1285 height 1128
click at [445, 209] on main "Updated Social Media Manager SMM | "Social Media Manager" | "Social Media Manag…" at bounding box center [898, 630] width 1285 height 1128
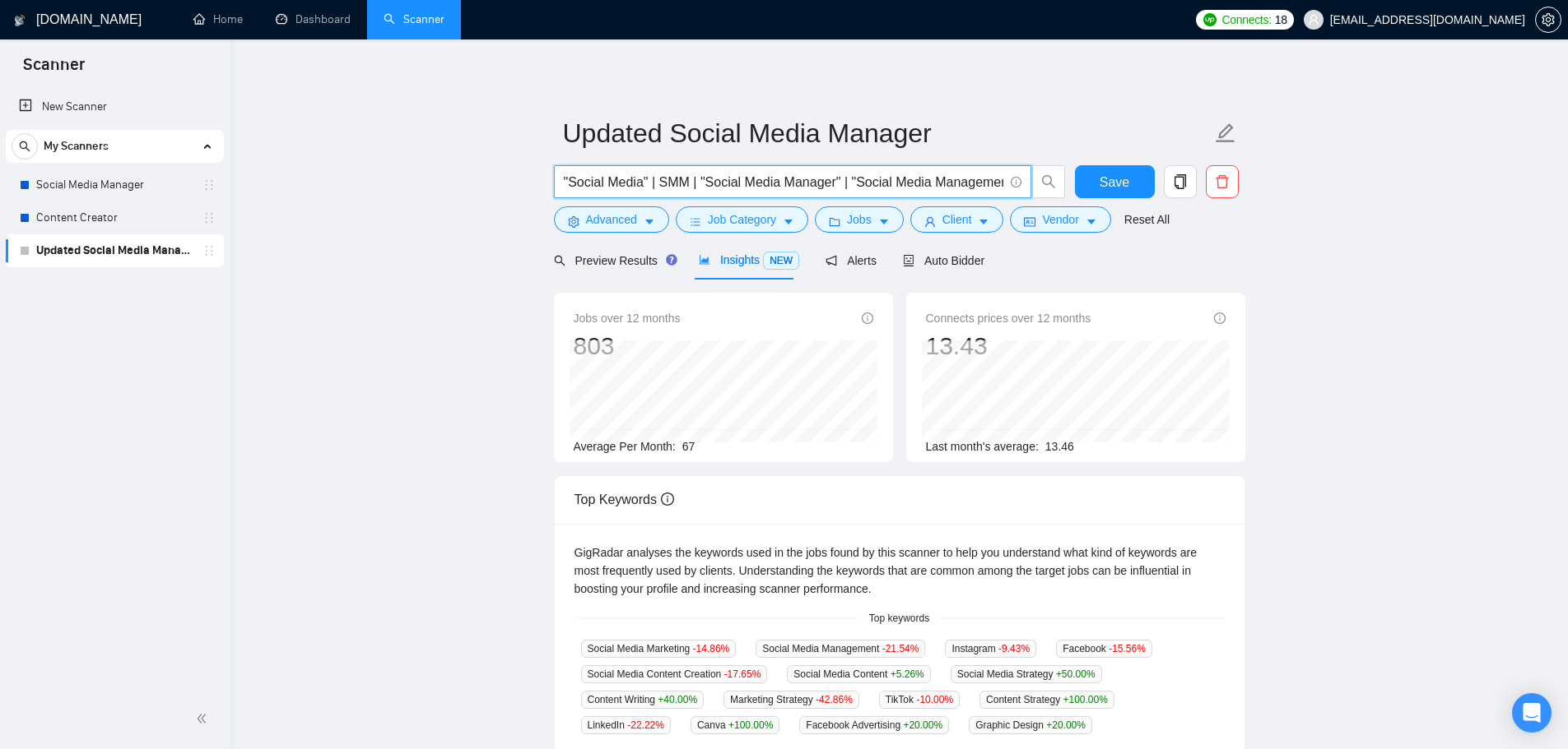
type input ""Social Media" | SMM | "Social Media Manager" | "Social Media Management""
click at [457, 284] on main "Updated Social Media Manager "Social Media" | SMM | "Social Media Manager" | "S…" at bounding box center [898, 630] width 1285 height 1128
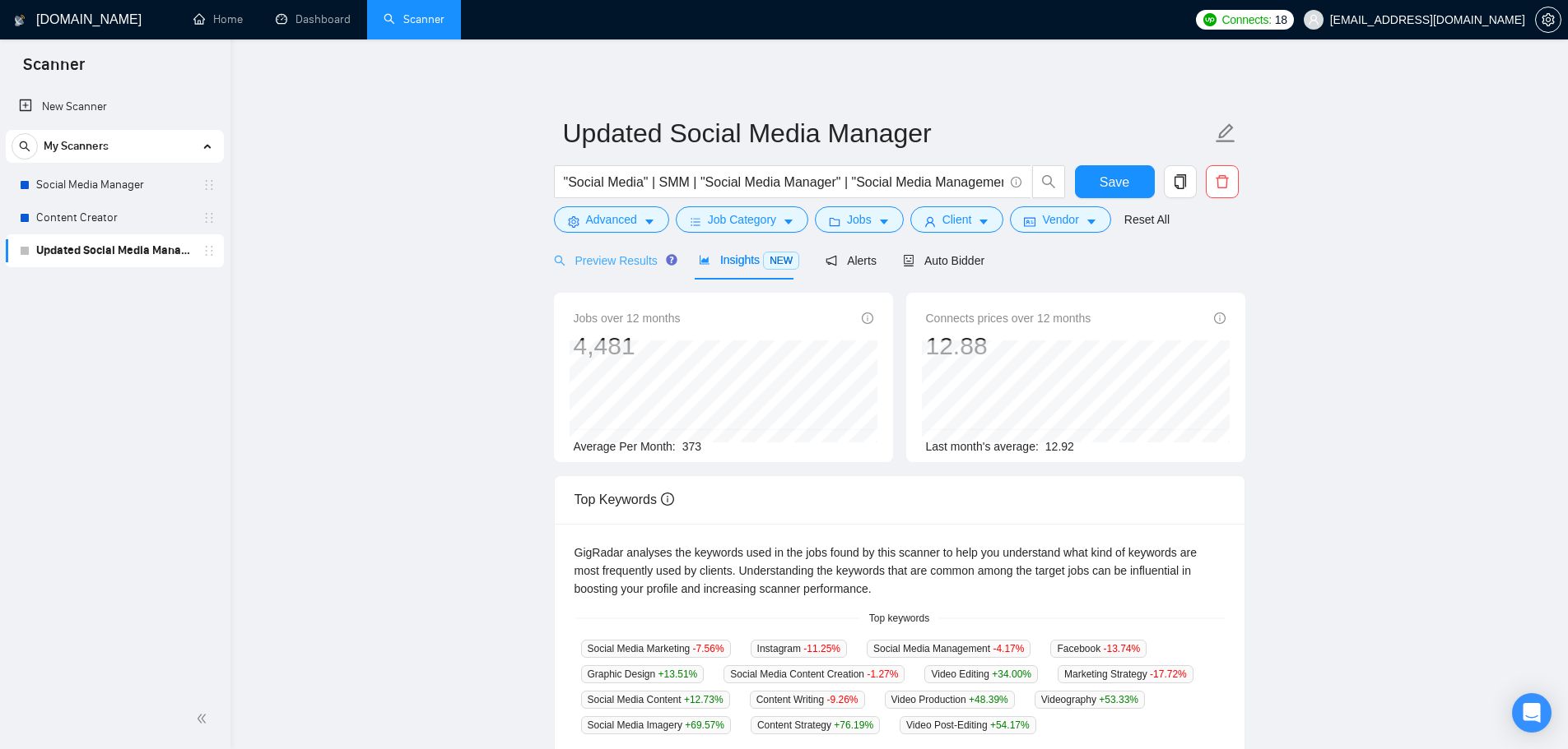
click at [627, 270] on div "Preview Results" at bounding box center [612, 260] width 118 height 39
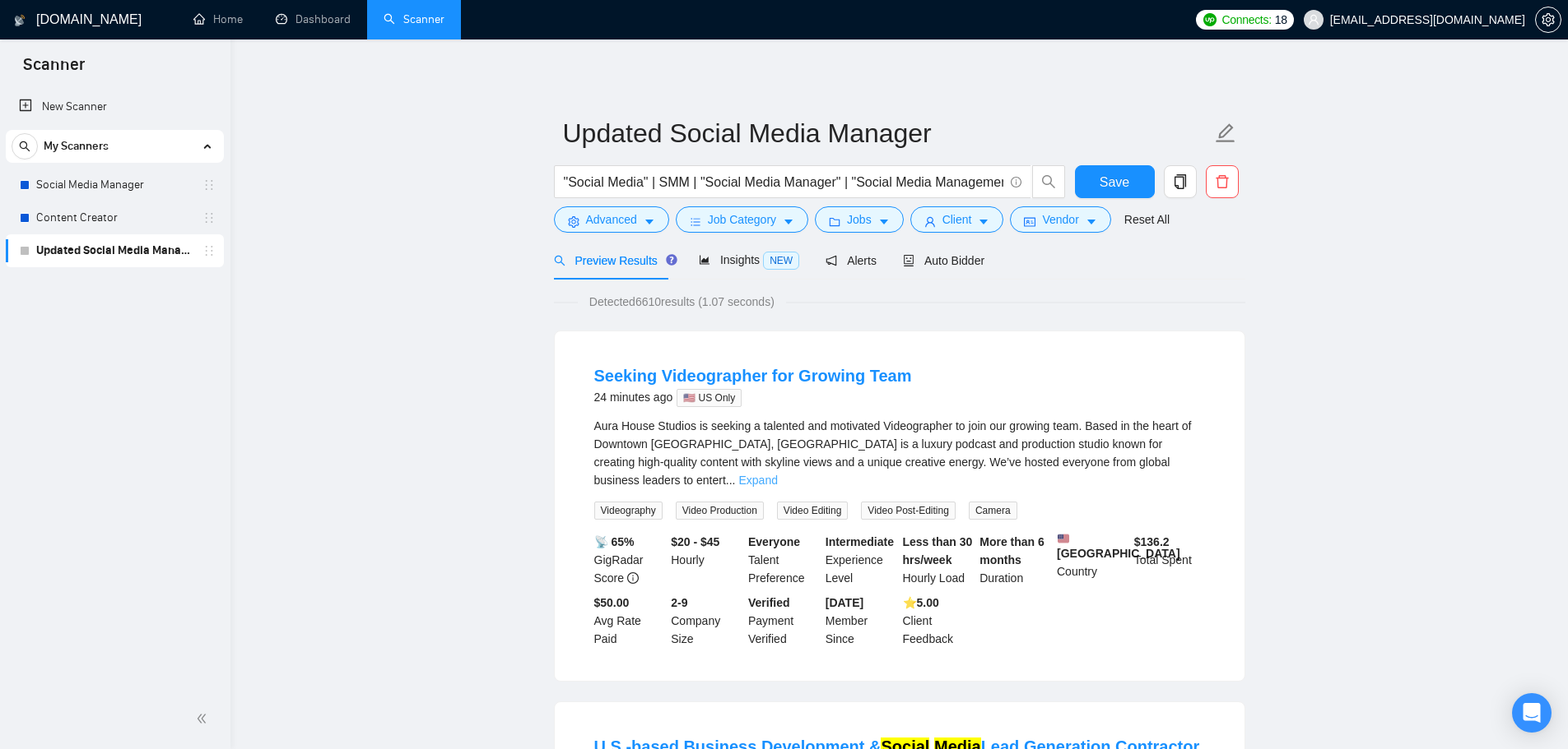
click at [778, 474] on link "Expand" at bounding box center [758, 480] width 39 height 13
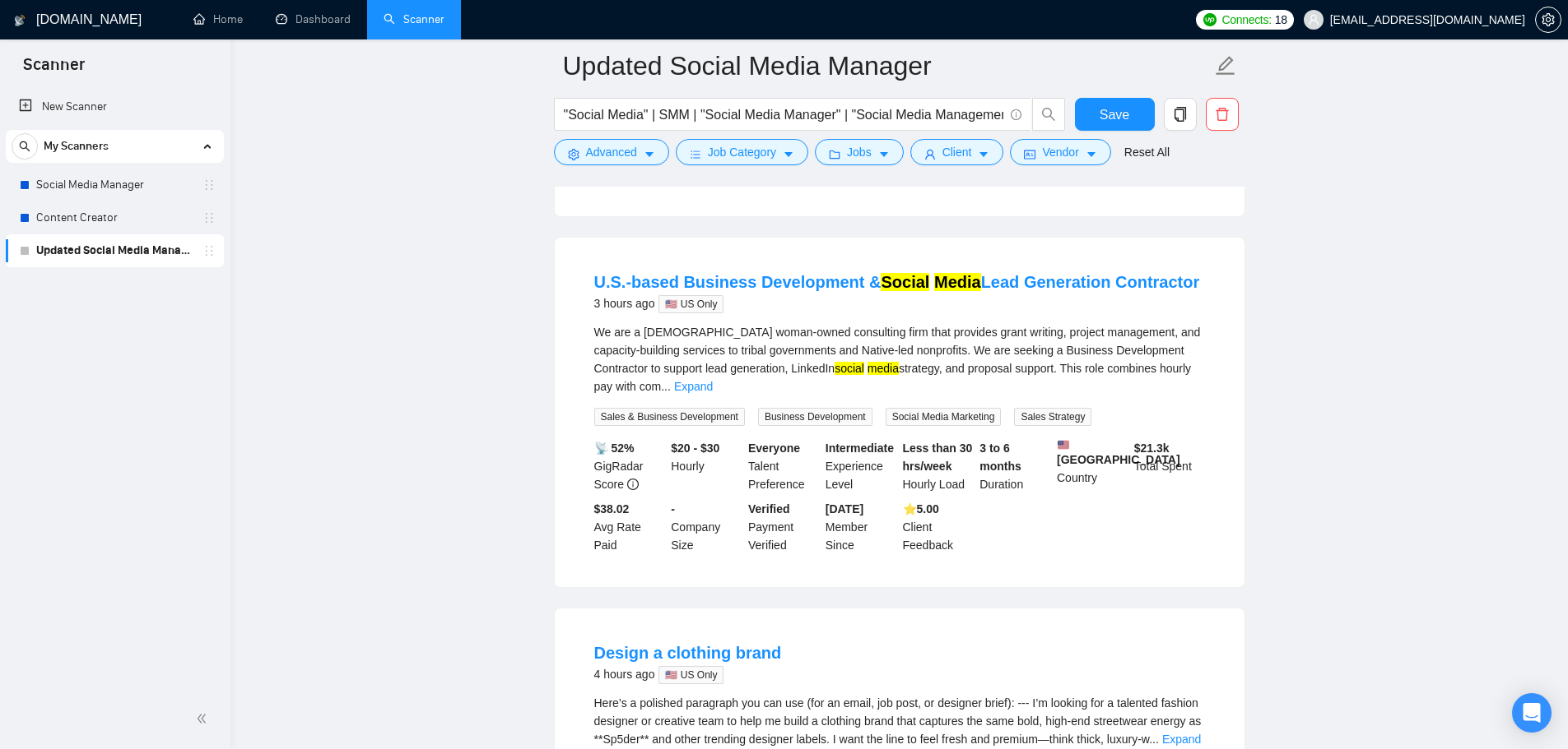
scroll to position [823, 0]
click at [712, 380] on link "Expand" at bounding box center [693, 385] width 39 height 13
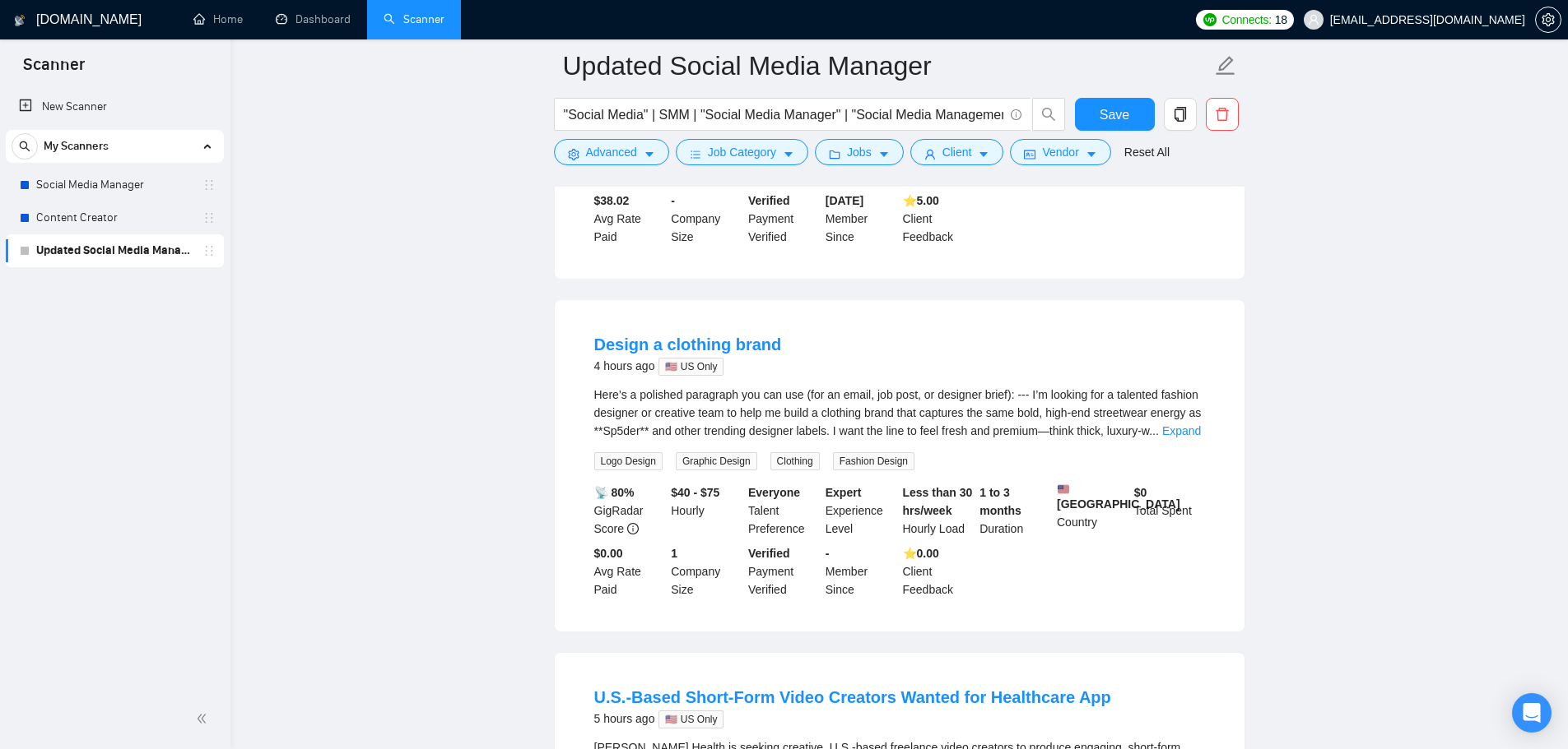
scroll to position [1481, 0]
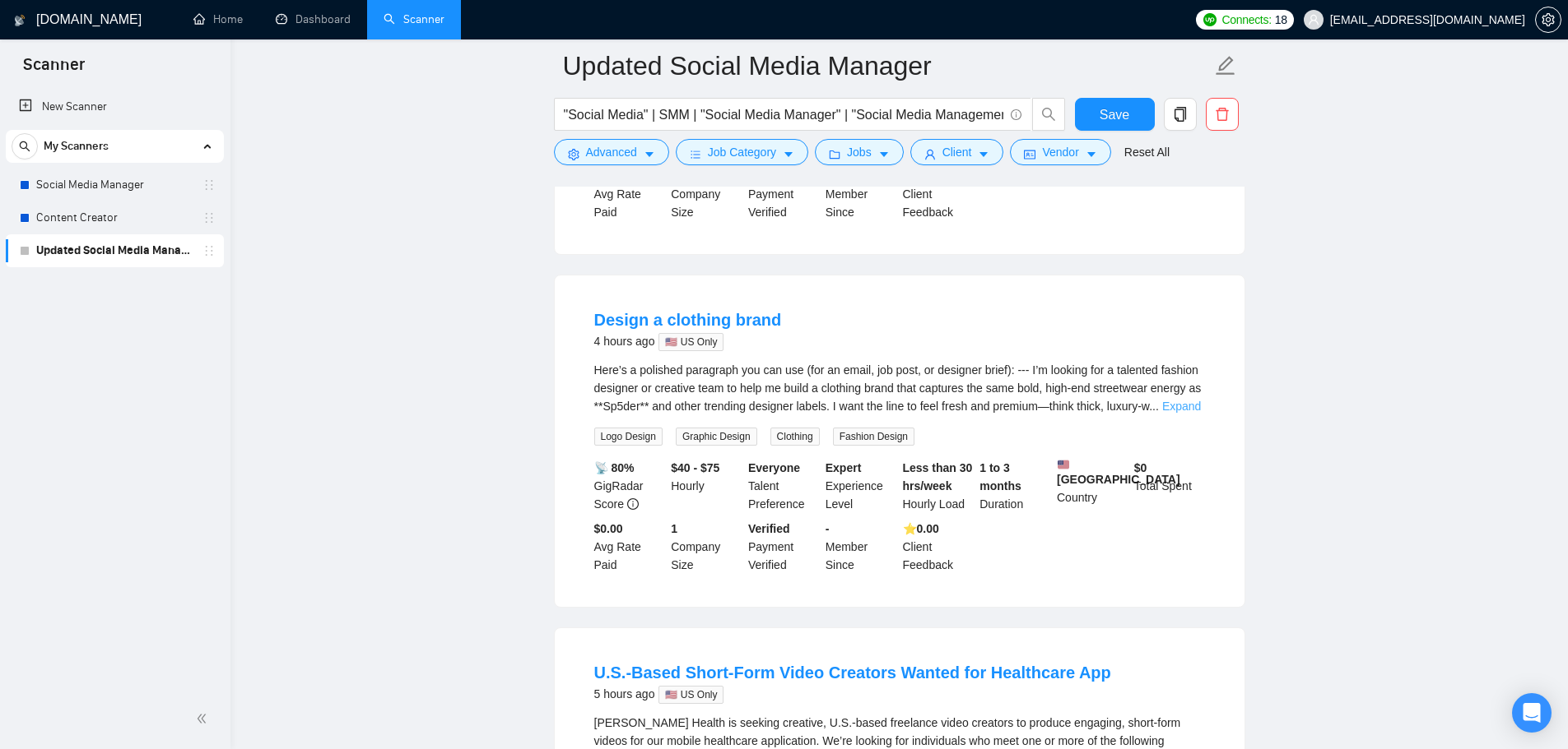
click at [1183, 413] on link "Expand" at bounding box center [1180, 405] width 39 height 13
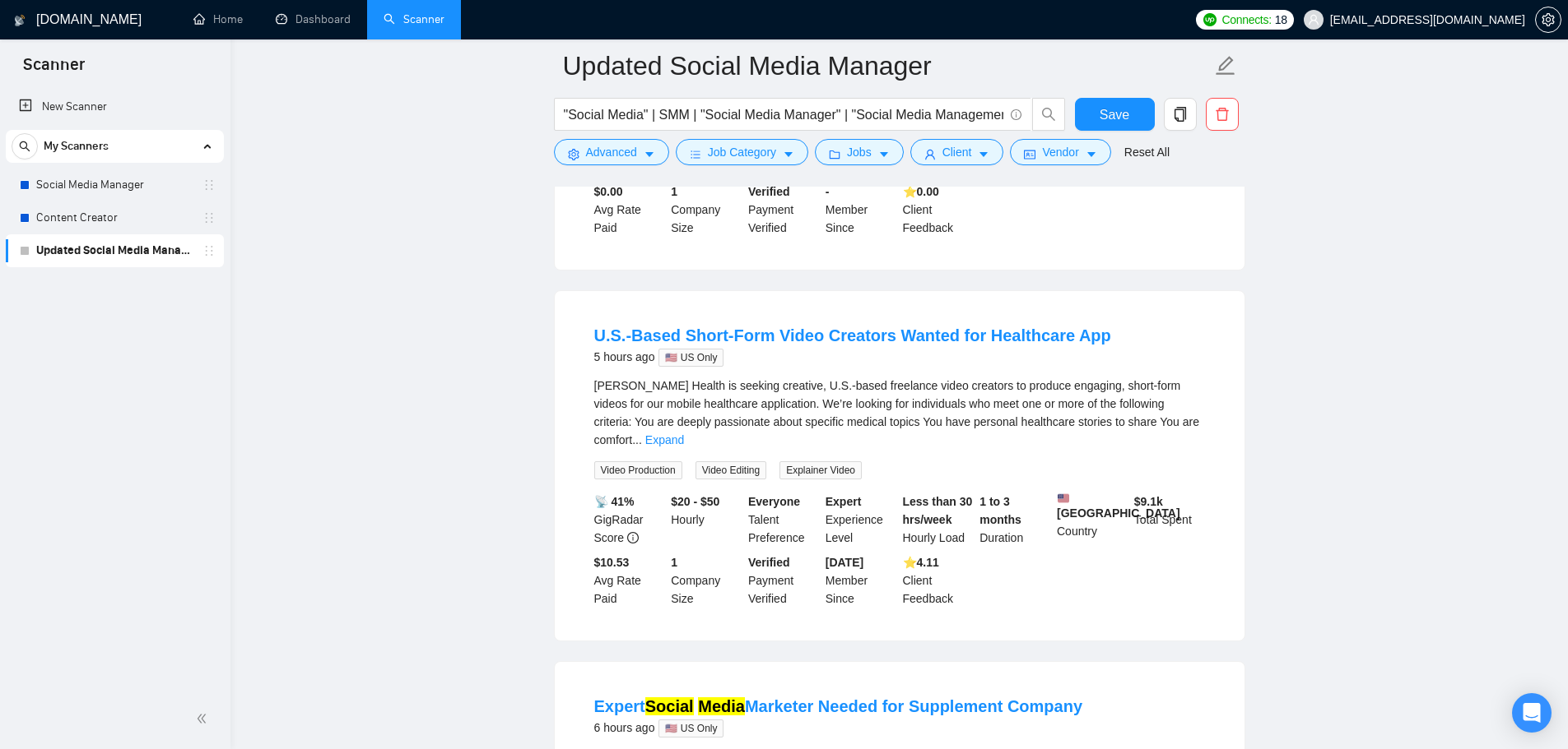
scroll to position [1892, 0]
click at [684, 445] on link "Expand" at bounding box center [664, 438] width 39 height 13
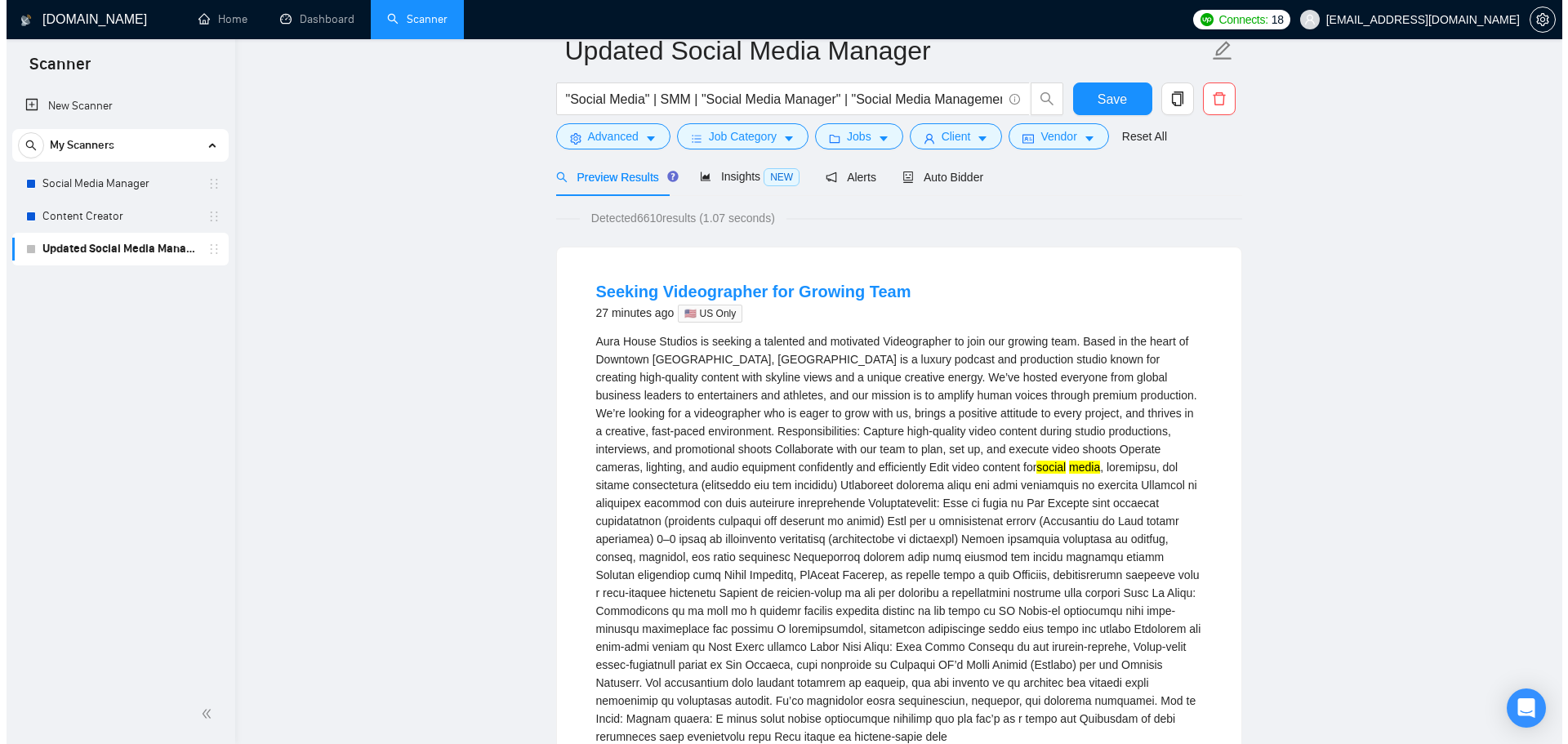
scroll to position [0, 0]
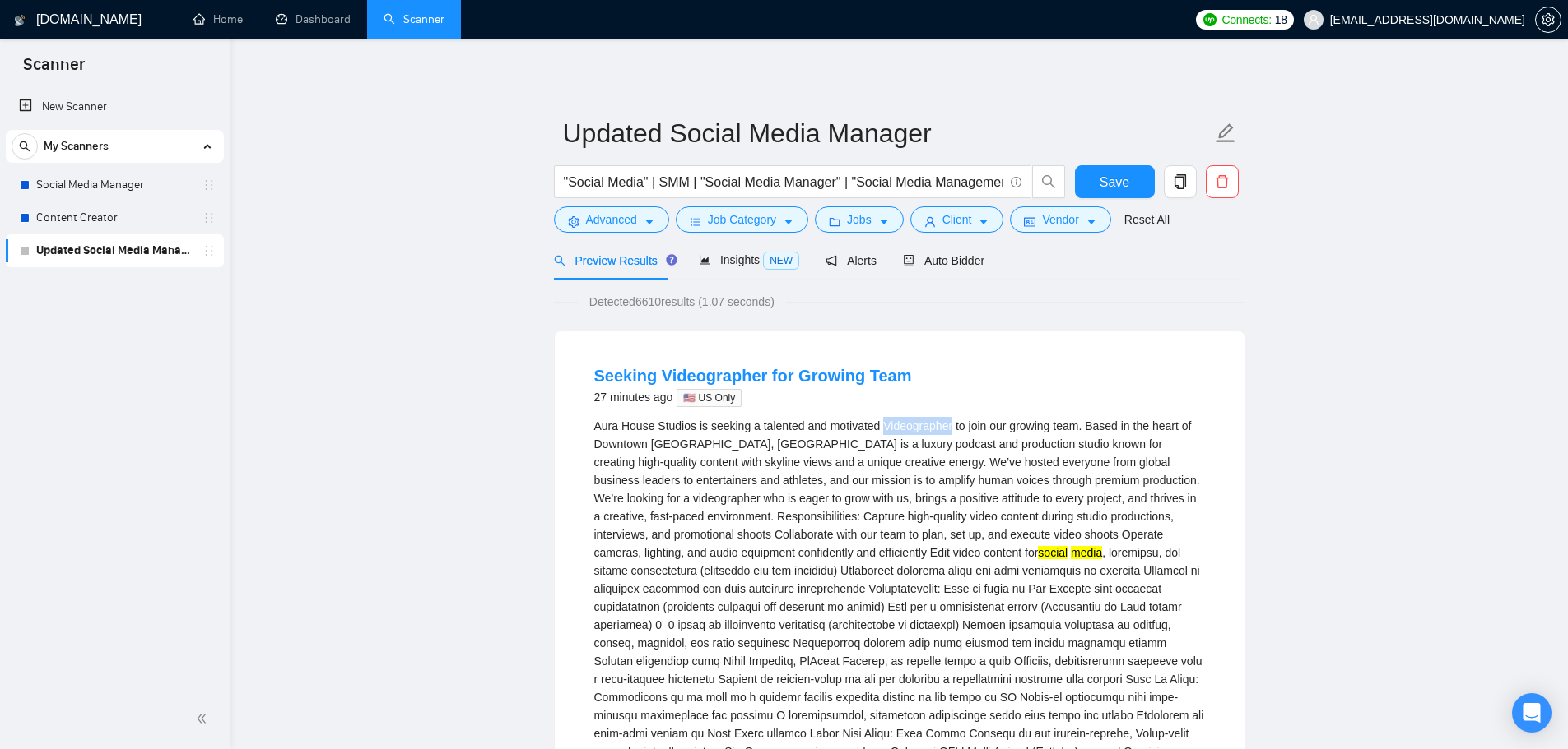
drag, startPoint x: 883, startPoint y: 428, endPoint x: 950, endPoint y: 430, distance: 67.0
click at [950, 430] on div "Aura House Studios is seeking a talented and motivated Videographer to join our…" at bounding box center [899, 625] width 610 height 416
copy div "Videographer"
click at [614, 215] on span "Advanced" at bounding box center [611, 220] width 51 height 18
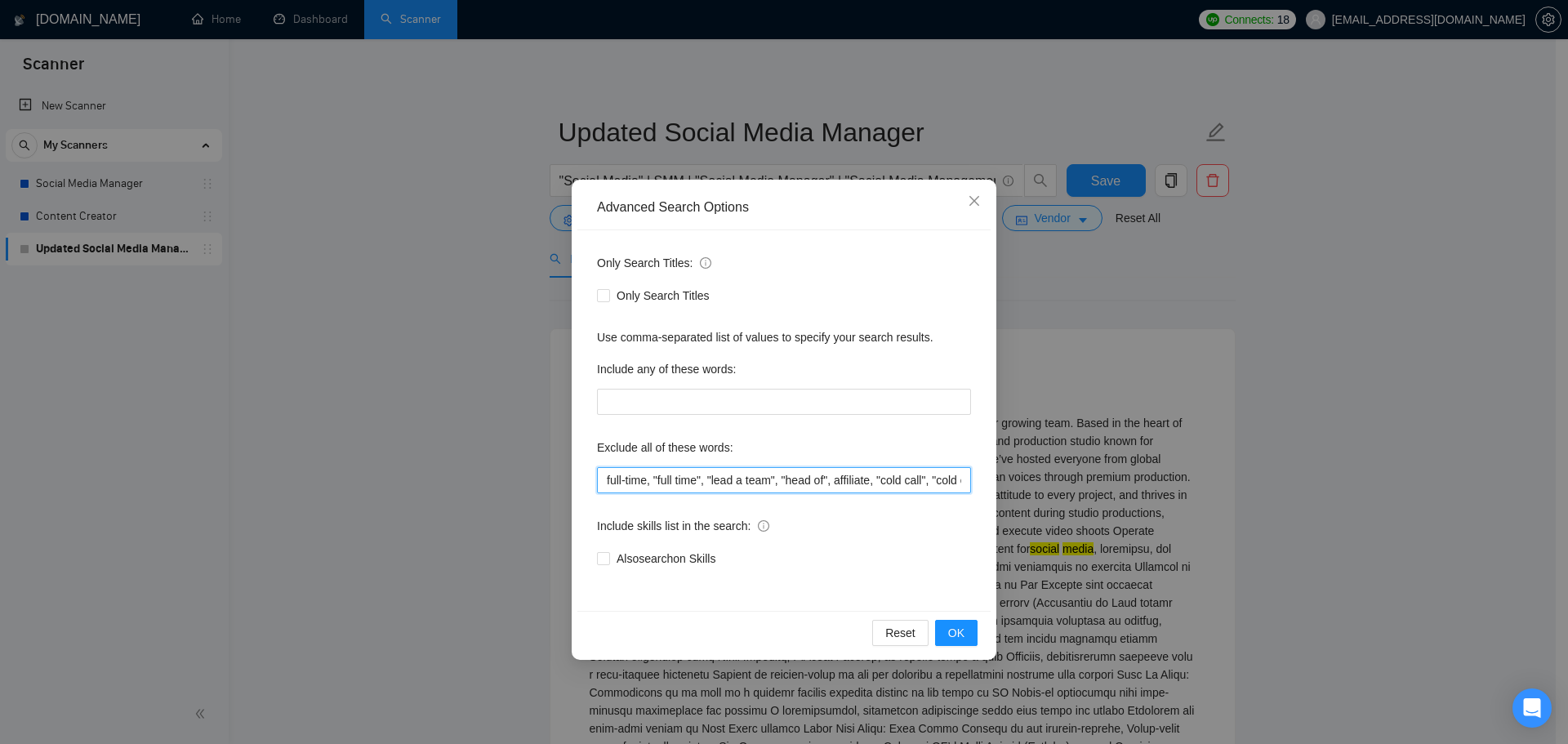
scroll to position [0, 696]
drag, startPoint x: 914, startPoint y: 479, endPoint x: 1309, endPoint y: 530, distance: 398.3
click at [1366, 531] on div "Advanced Search Options Only Search Titles: Only Search Titles Use comma-separa…" at bounding box center [784, 372] width 1568 height 744
click at [965, 479] on input "full-time, "full time", "lead a team", "head of", affiliate, "cold call", "cold…" at bounding box center [783, 481] width 374 height 26
click at [962, 484] on input "full-time, "full time", "lead a team", "head of", affiliate, "cold call", "cold…" at bounding box center [783, 481] width 374 height 26
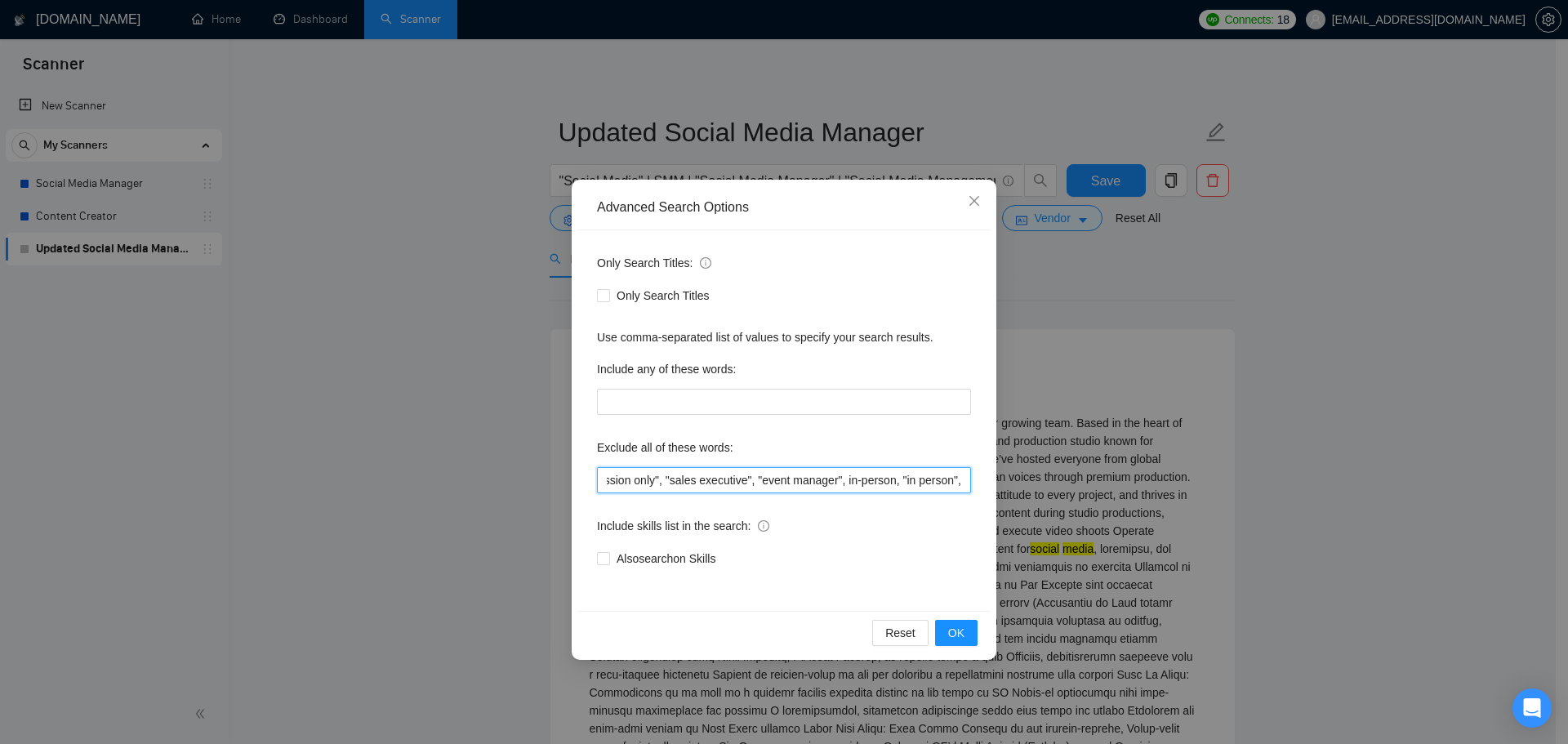
paste input "Videographer"
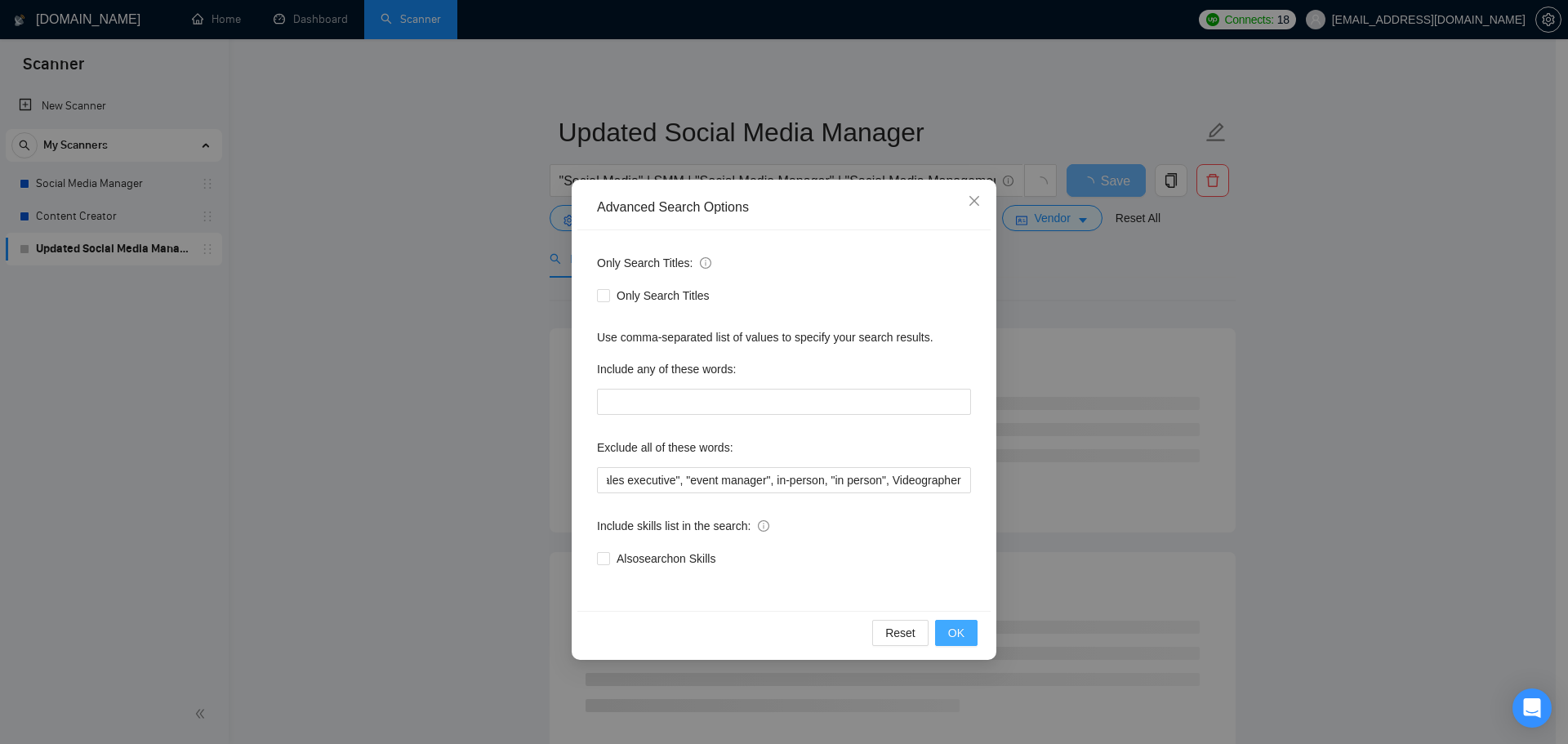
click at [960, 634] on span "OK" at bounding box center [956, 633] width 17 height 18
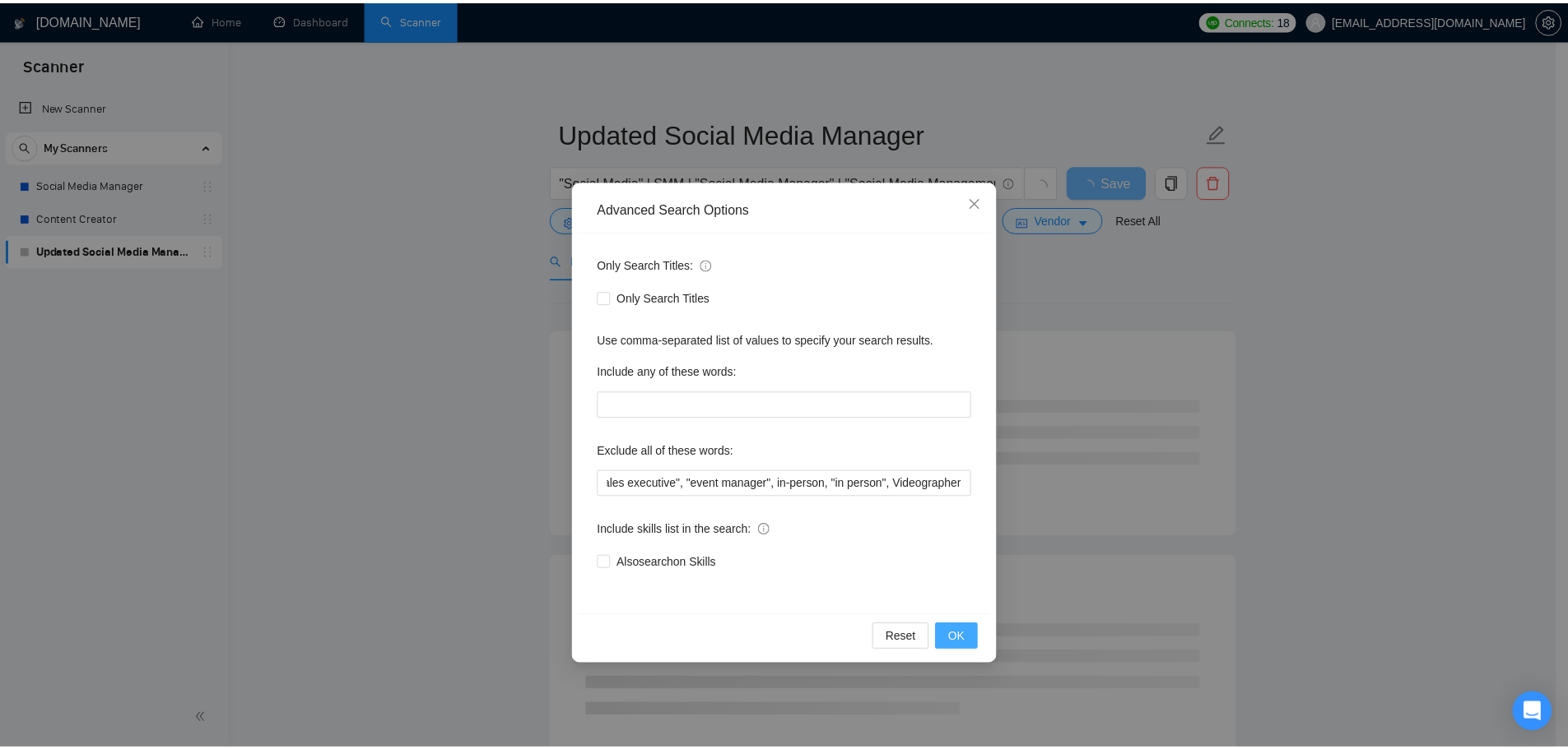
scroll to position [0, 0]
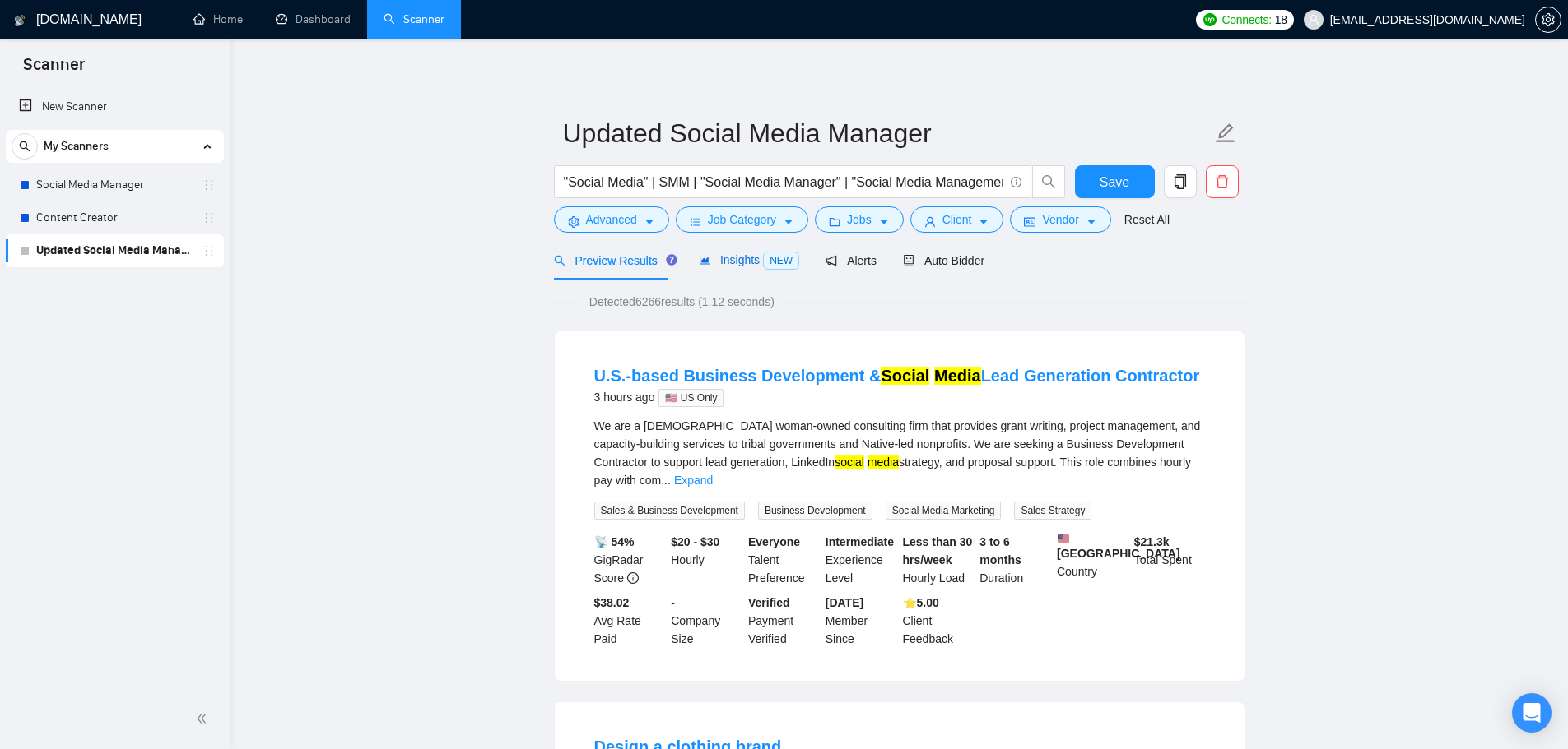
click at [741, 268] on div "Insights NEW" at bounding box center [748, 260] width 100 height 19
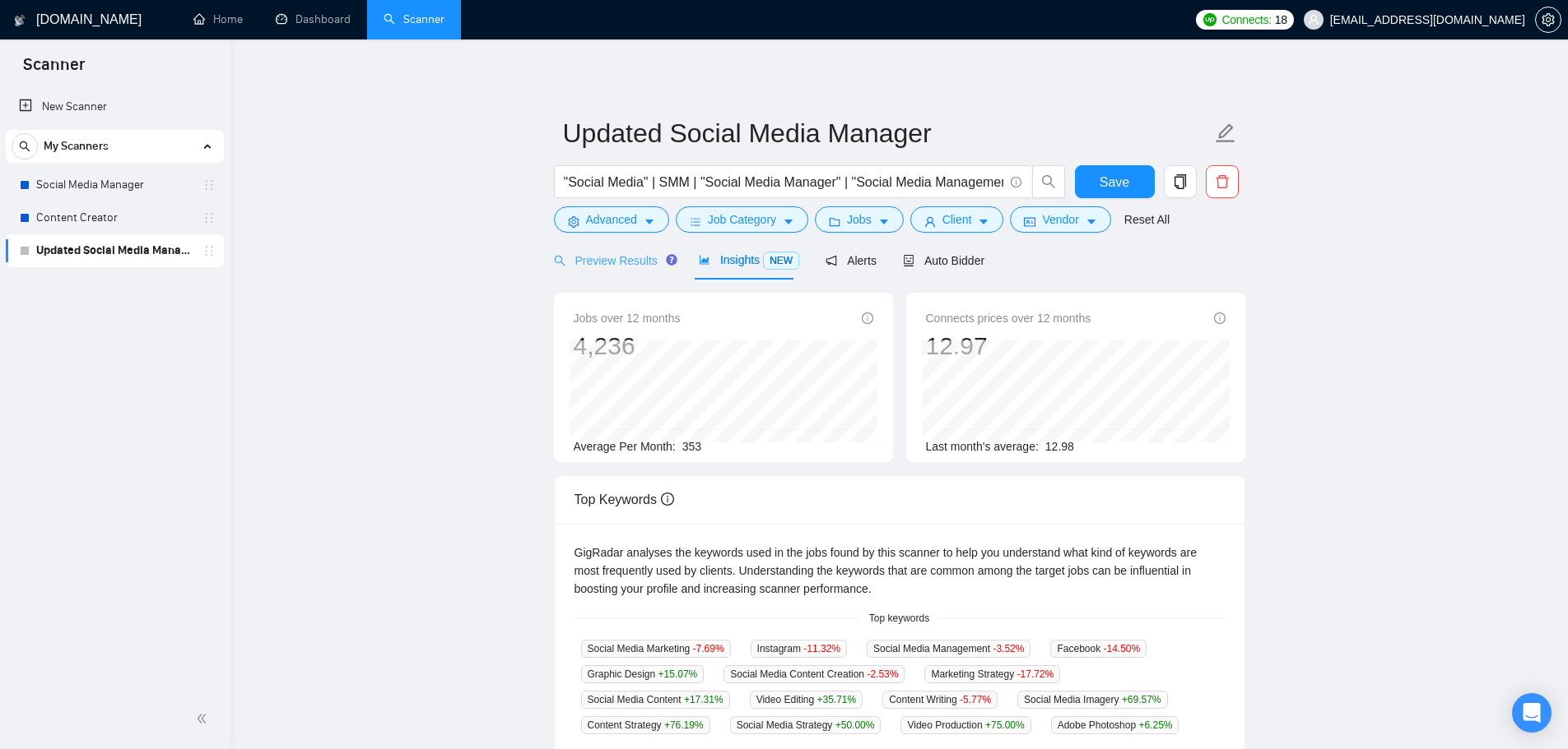
click at [652, 271] on div "Preview Results" at bounding box center [612, 260] width 118 height 39
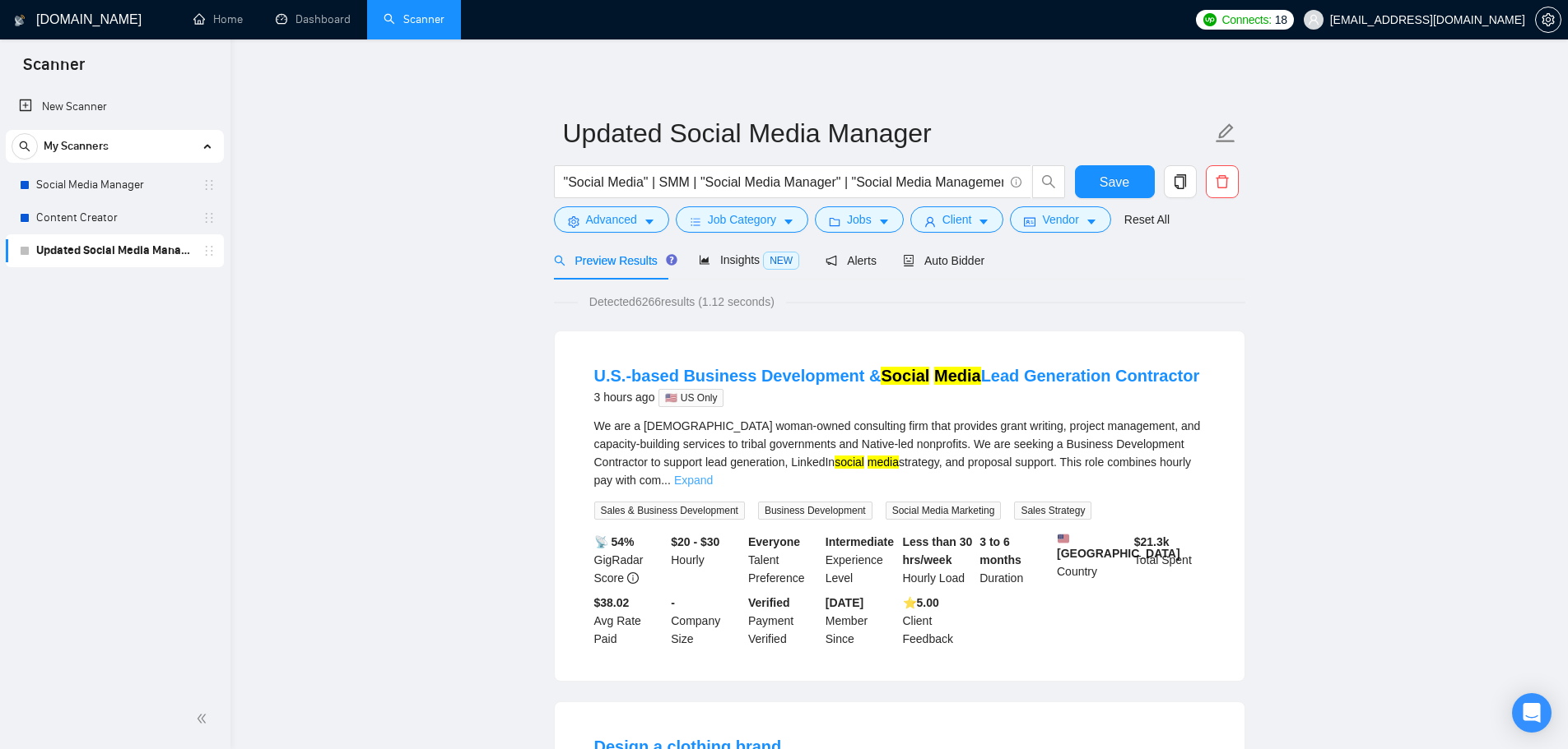
click at [712, 474] on link "Expand" at bounding box center [693, 480] width 39 height 13
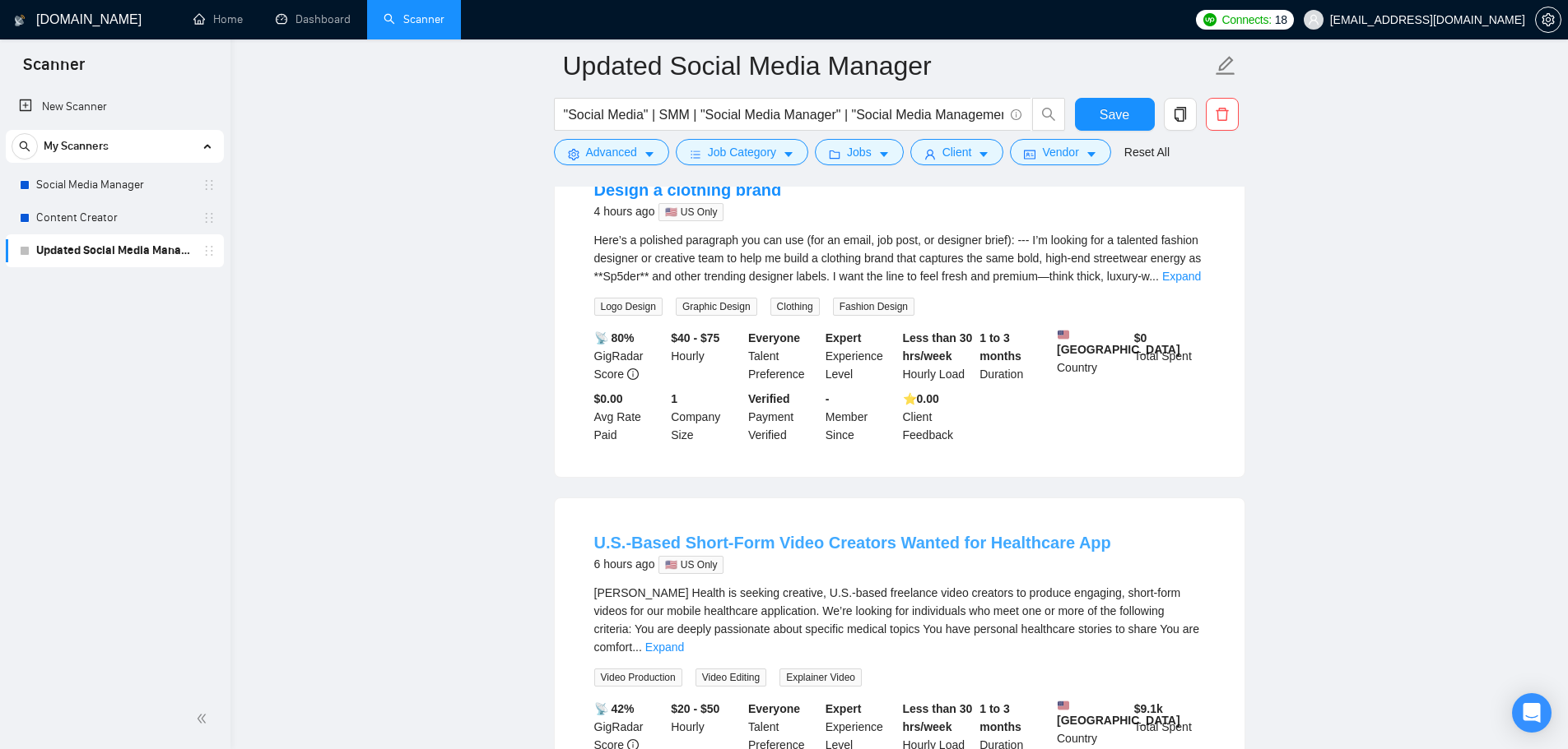
scroll to position [740, 0]
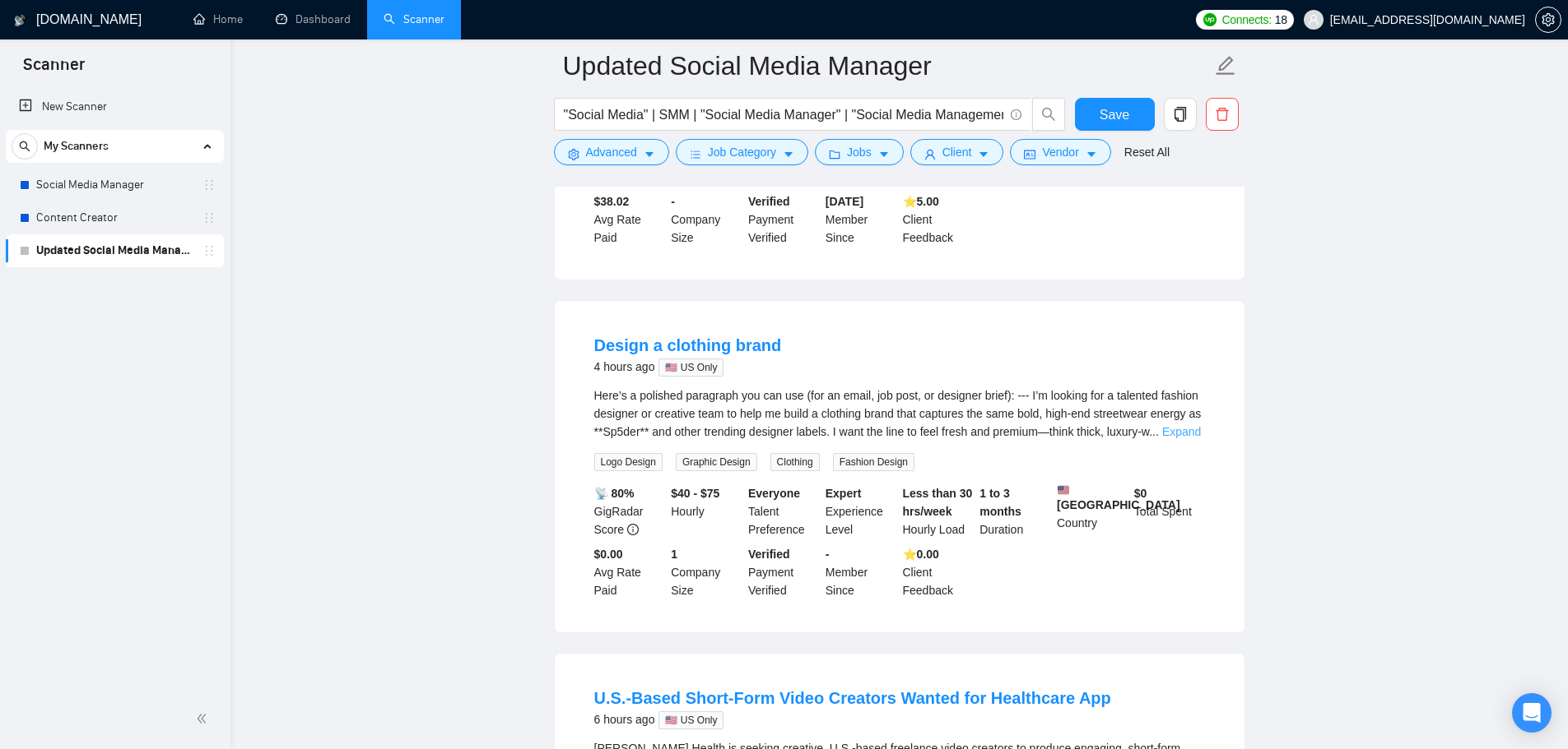
click at [1184, 438] on link "Expand" at bounding box center [1180, 431] width 39 height 13
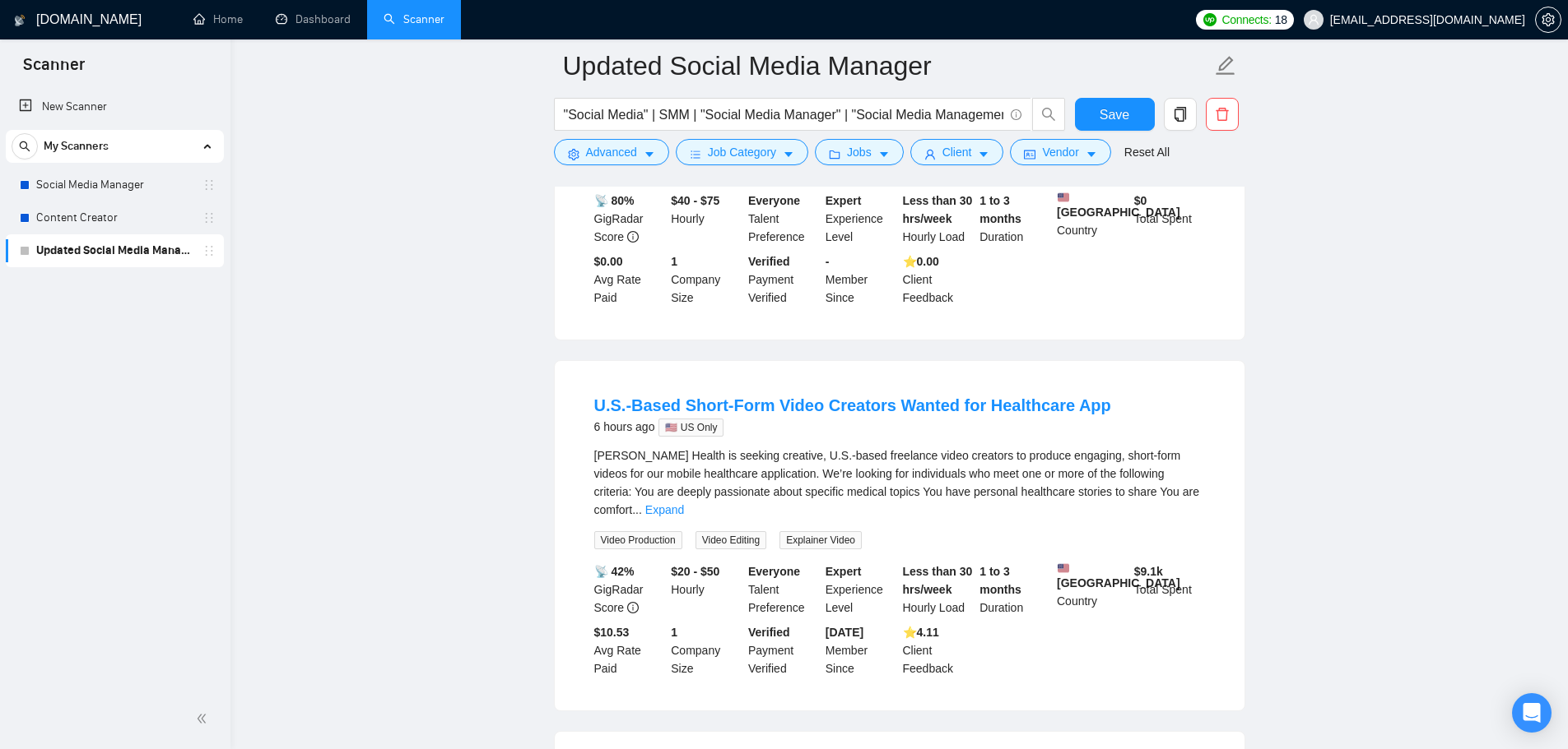
scroll to position [1316, 0]
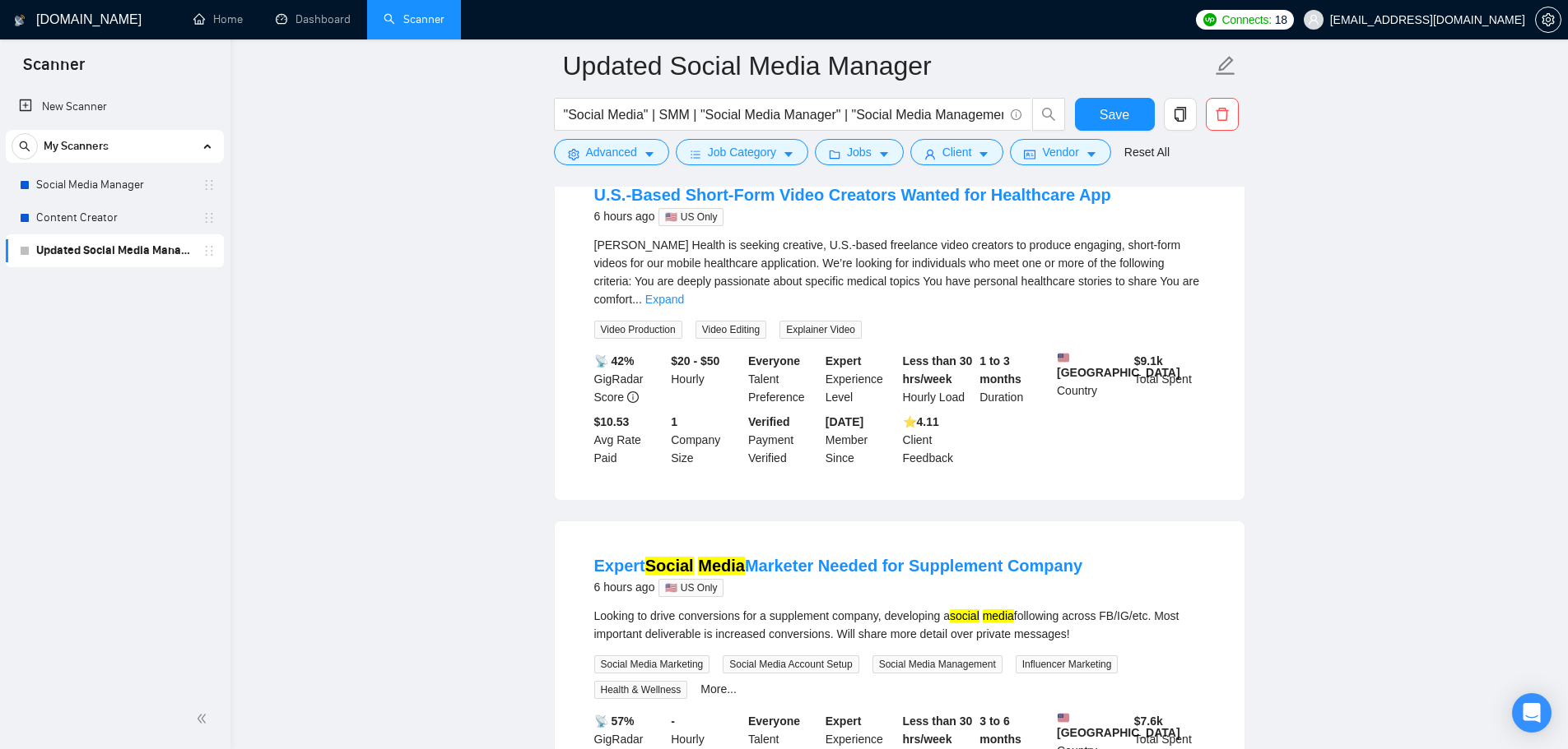
click at [1200, 314] on div "Tulio Health is seeking creative, U.S.-based freelance video creators to produc…" at bounding box center [899, 288] width 610 height 103
click at [684, 298] on link "Expand" at bounding box center [664, 299] width 39 height 13
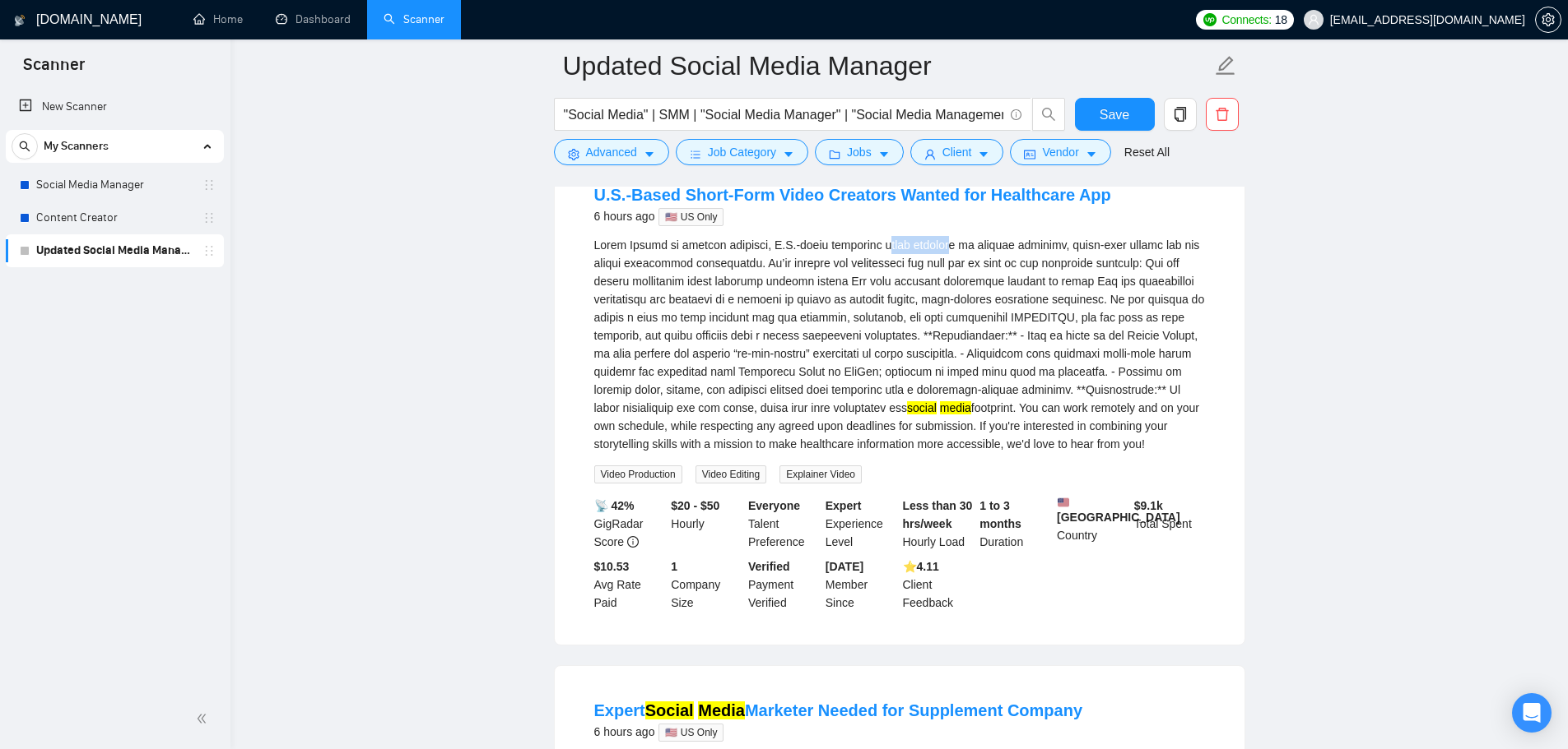
drag, startPoint x: 865, startPoint y: 267, endPoint x: 930, endPoint y: 270, distance: 65.1
click at [930, 270] on div "social media footprint. You can work remotely and on your own schedule, while r…" at bounding box center [899, 345] width 610 height 218
click at [933, 288] on div "social media footprint. You can work remotely and on your own schedule, while r…" at bounding box center [899, 345] width 610 height 218
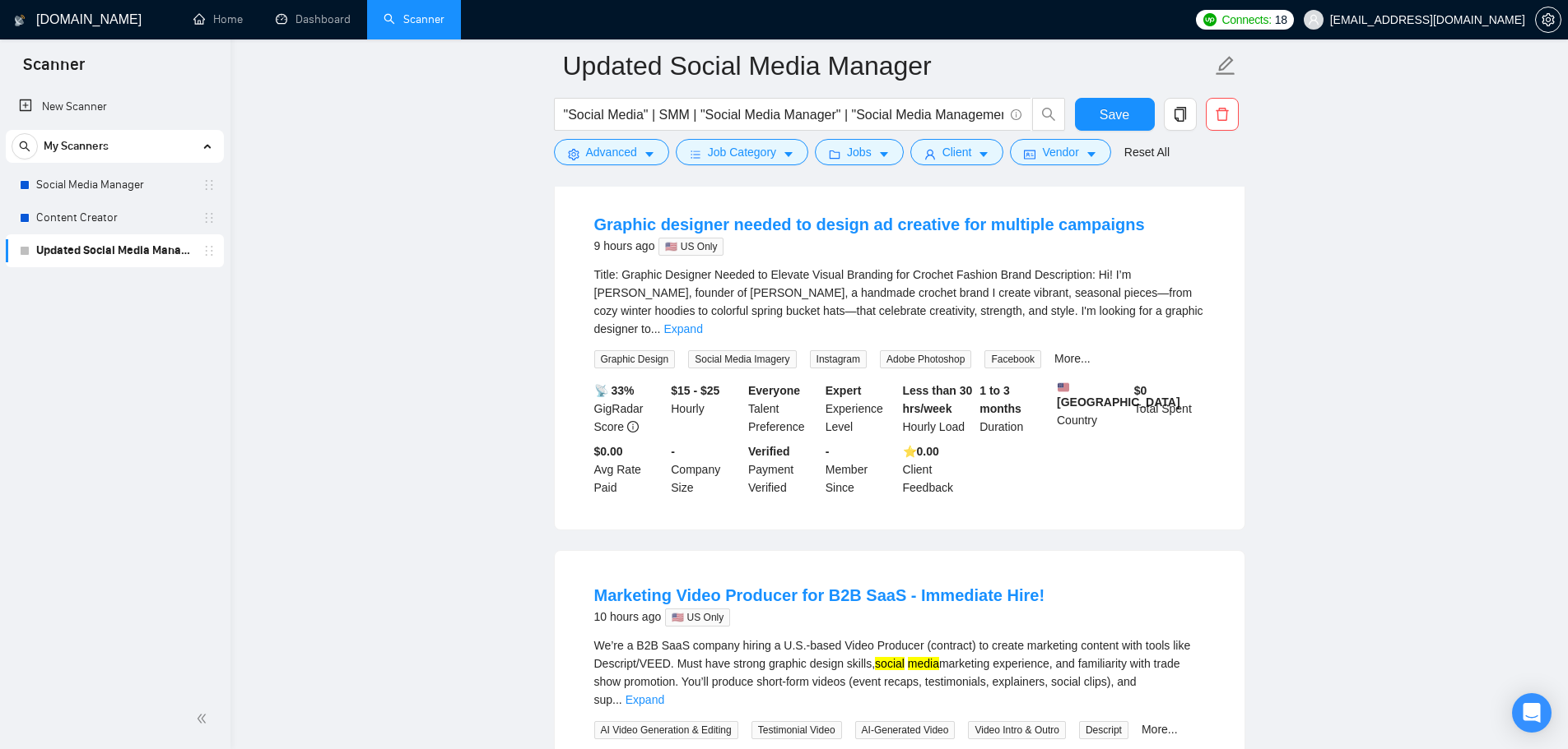
scroll to position [2221, 0]
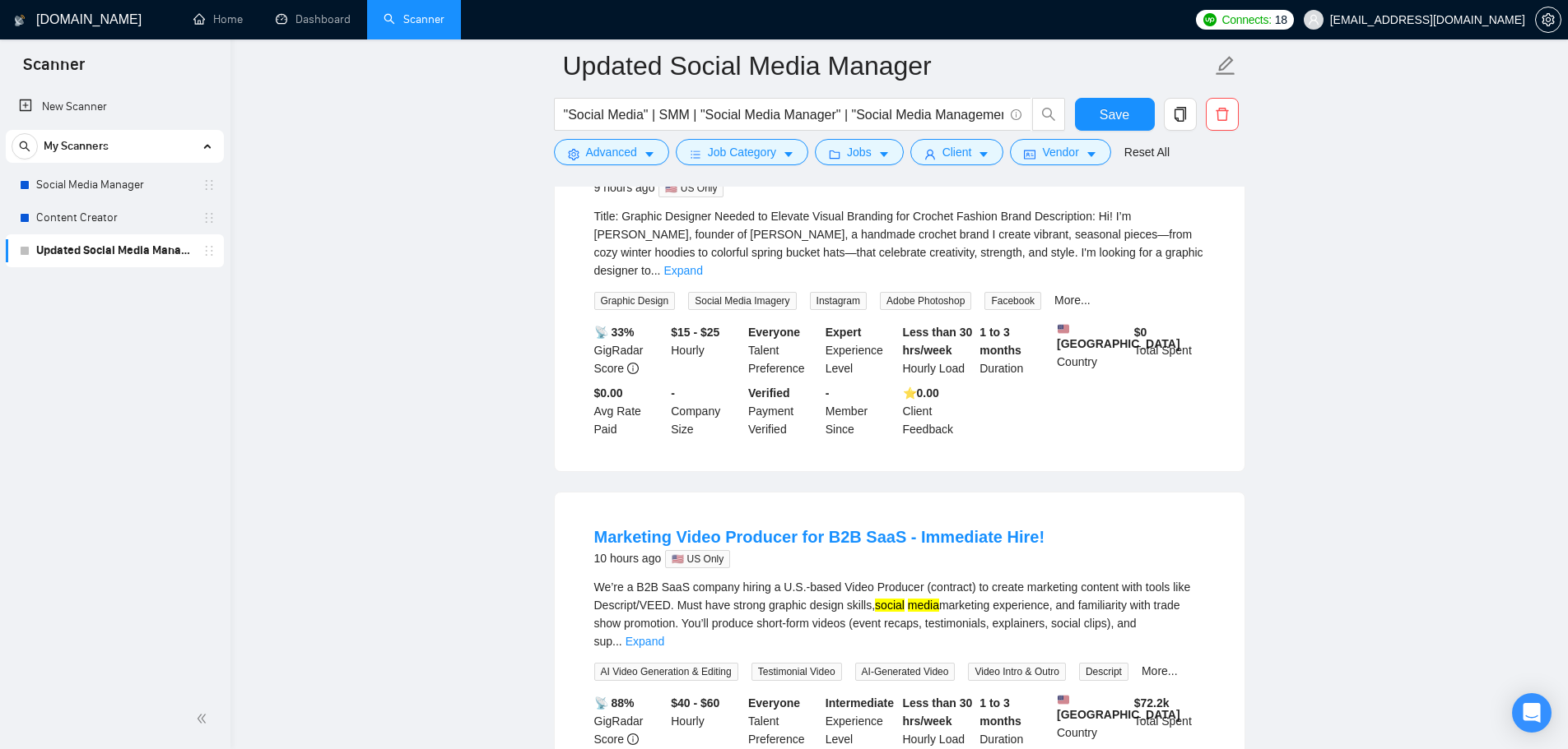
click at [1180, 280] on div "Title: Graphic Designer Needed to Elevate Visual Branding for Crochet Fashion B…" at bounding box center [899, 243] width 610 height 73
click at [702, 277] on link "Expand" at bounding box center [682, 270] width 39 height 13
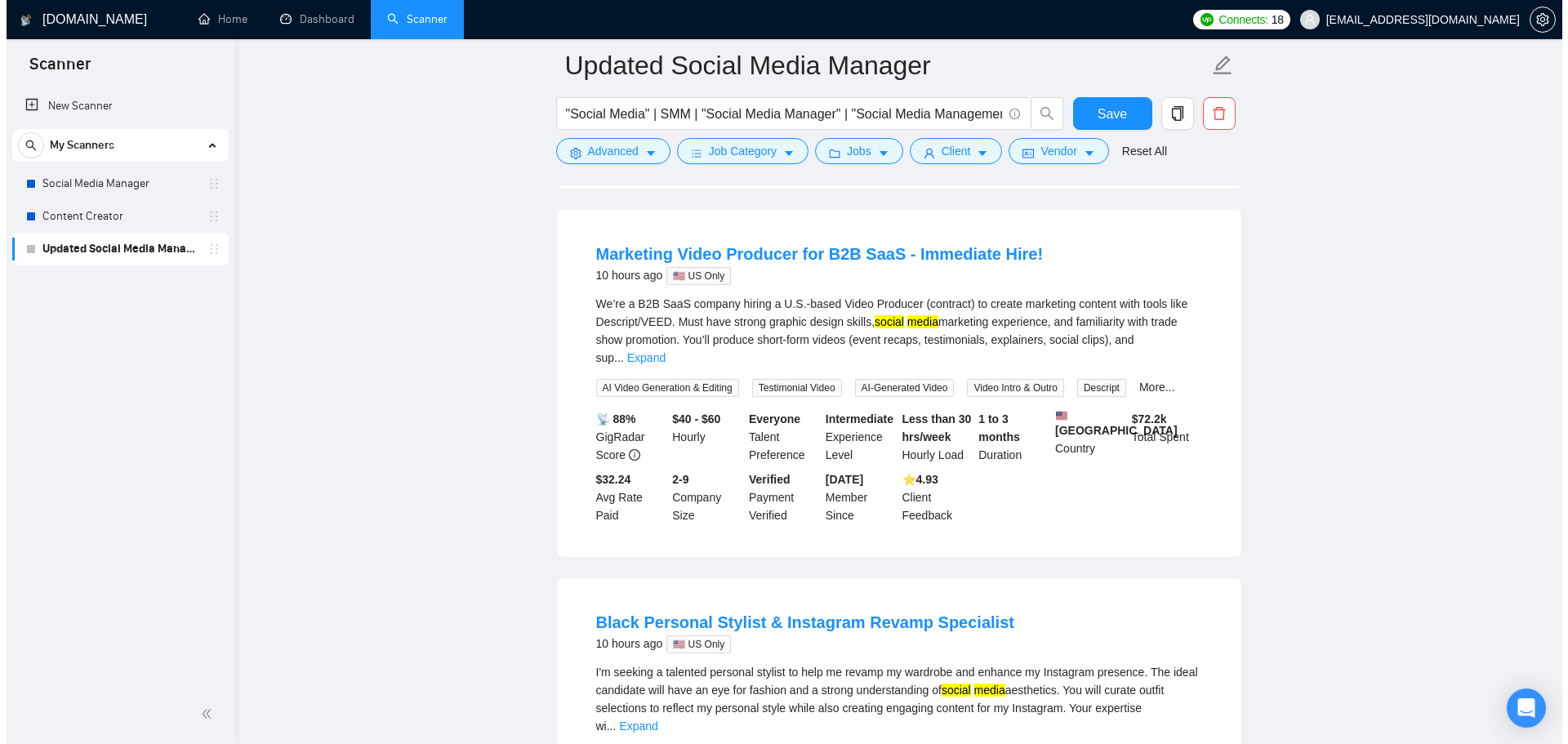
scroll to position [2615, 0]
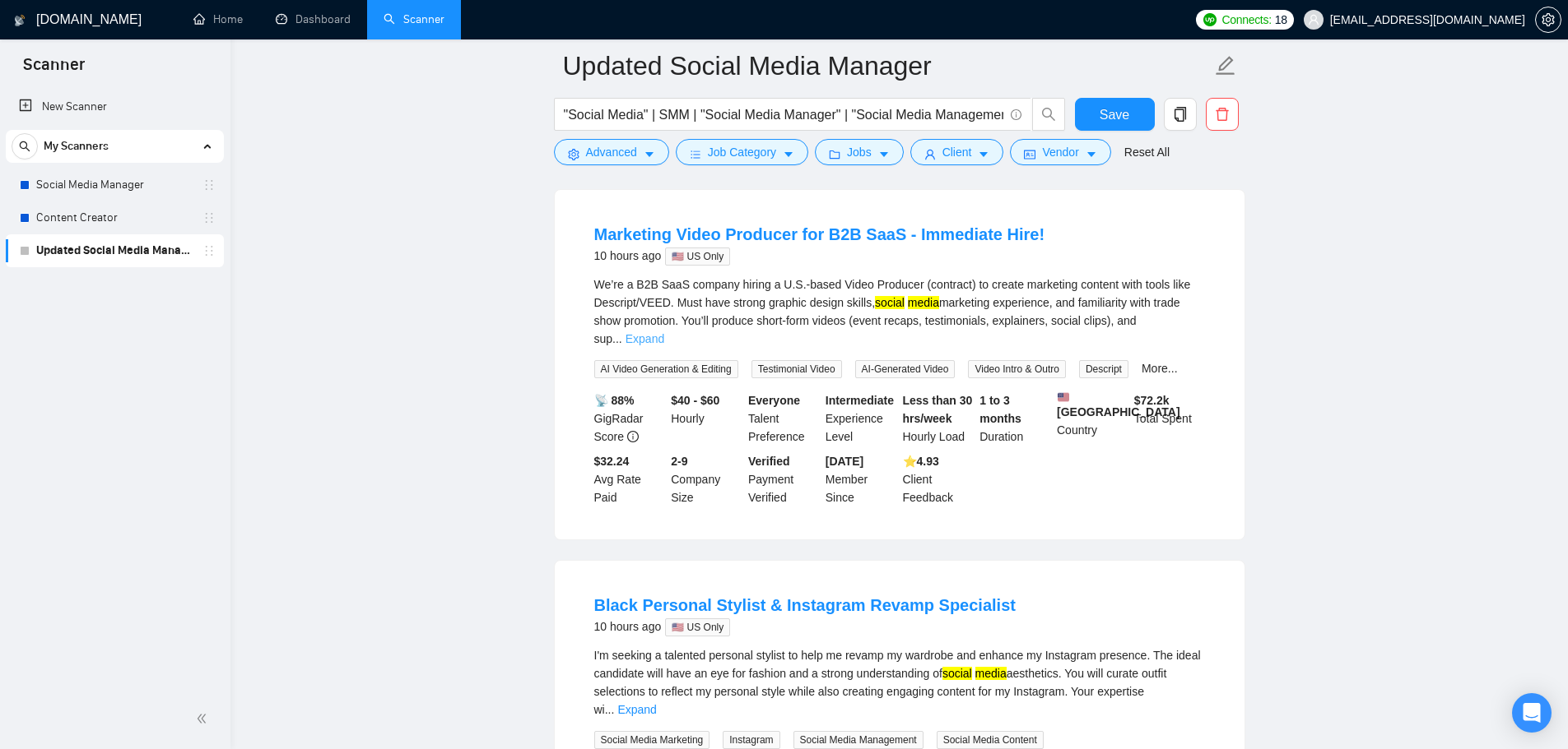
click at [664, 346] on link "Expand" at bounding box center [644, 339] width 39 height 13
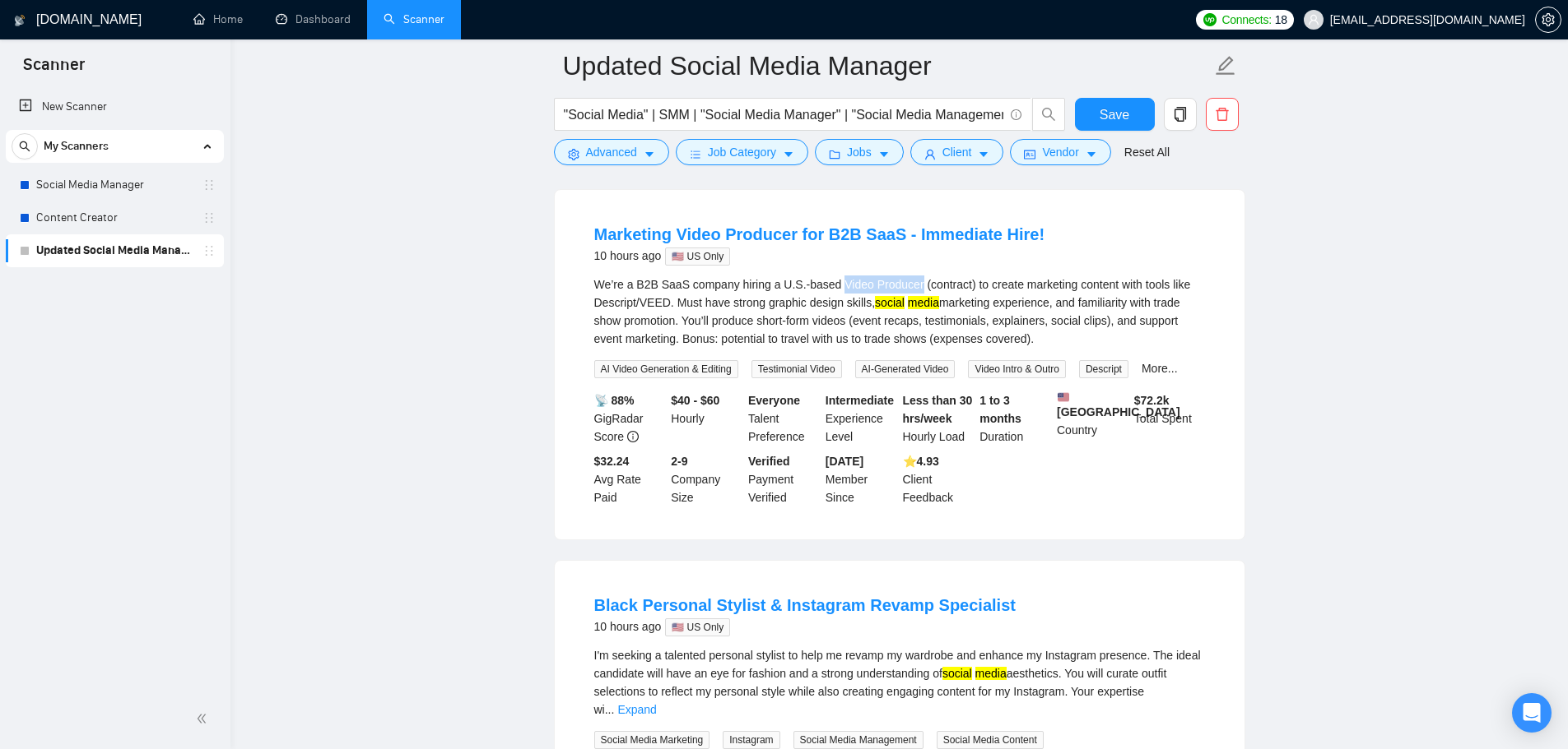
drag, startPoint x: 836, startPoint y: 323, endPoint x: 912, endPoint y: 329, distance: 76.2
click at [912, 329] on div "We’re a B2B SaaS company hiring a U.S.-based Video Producer (contract) to creat…" at bounding box center [899, 311] width 610 height 73
copy div "Video Producer"
click at [622, 148] on span "Advanced" at bounding box center [611, 152] width 51 height 18
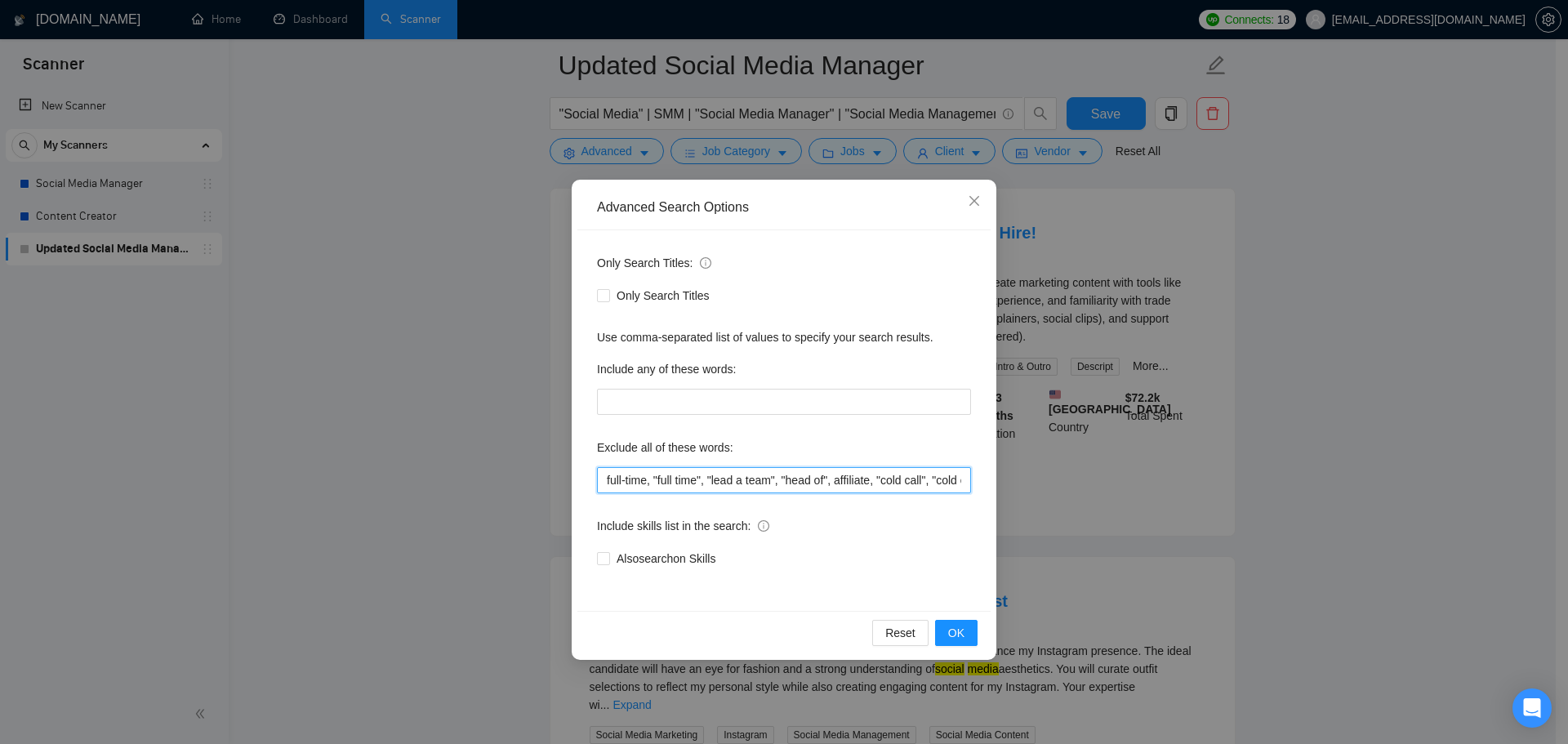
scroll to position [0, 771]
drag, startPoint x: 1172, startPoint y: 498, endPoint x: 1225, endPoint y: 515, distance: 55.7
click at [1247, 514] on div "Advanced Search Options Only Search Titles: Only Search Titles Use comma-separa…" at bounding box center [784, 372] width 1568 height 744
click at [966, 482] on input "full-time, "full time", "lead a team", "head of", affiliate, "cold call", "cold…" at bounding box center [783, 481] width 374 height 26
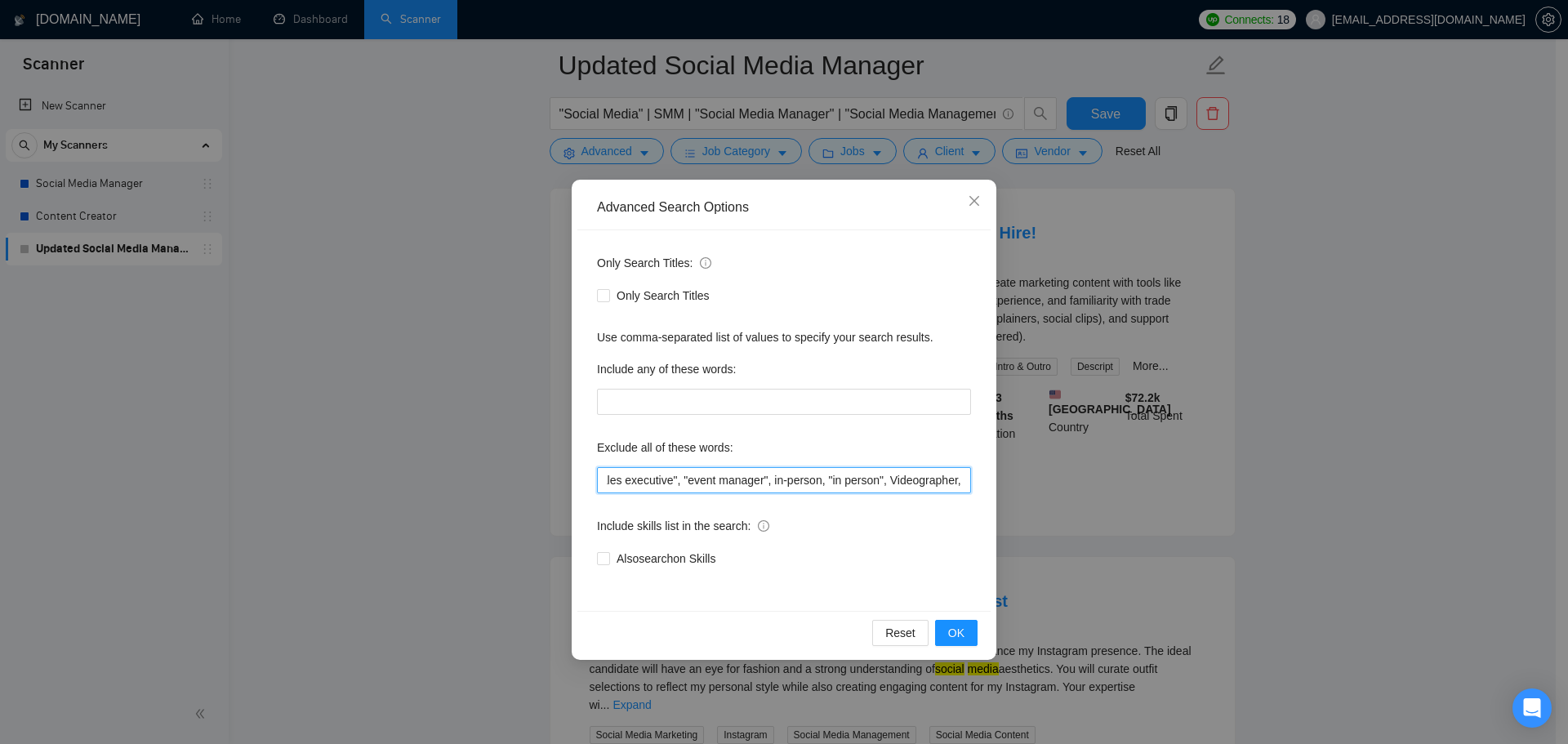
paste input "Video Producer"
click at [890, 483] on input "full-time, "full time", "lead a team", "head of", affiliate, "cold call", "cold…" at bounding box center [783, 481] width 374 height 26
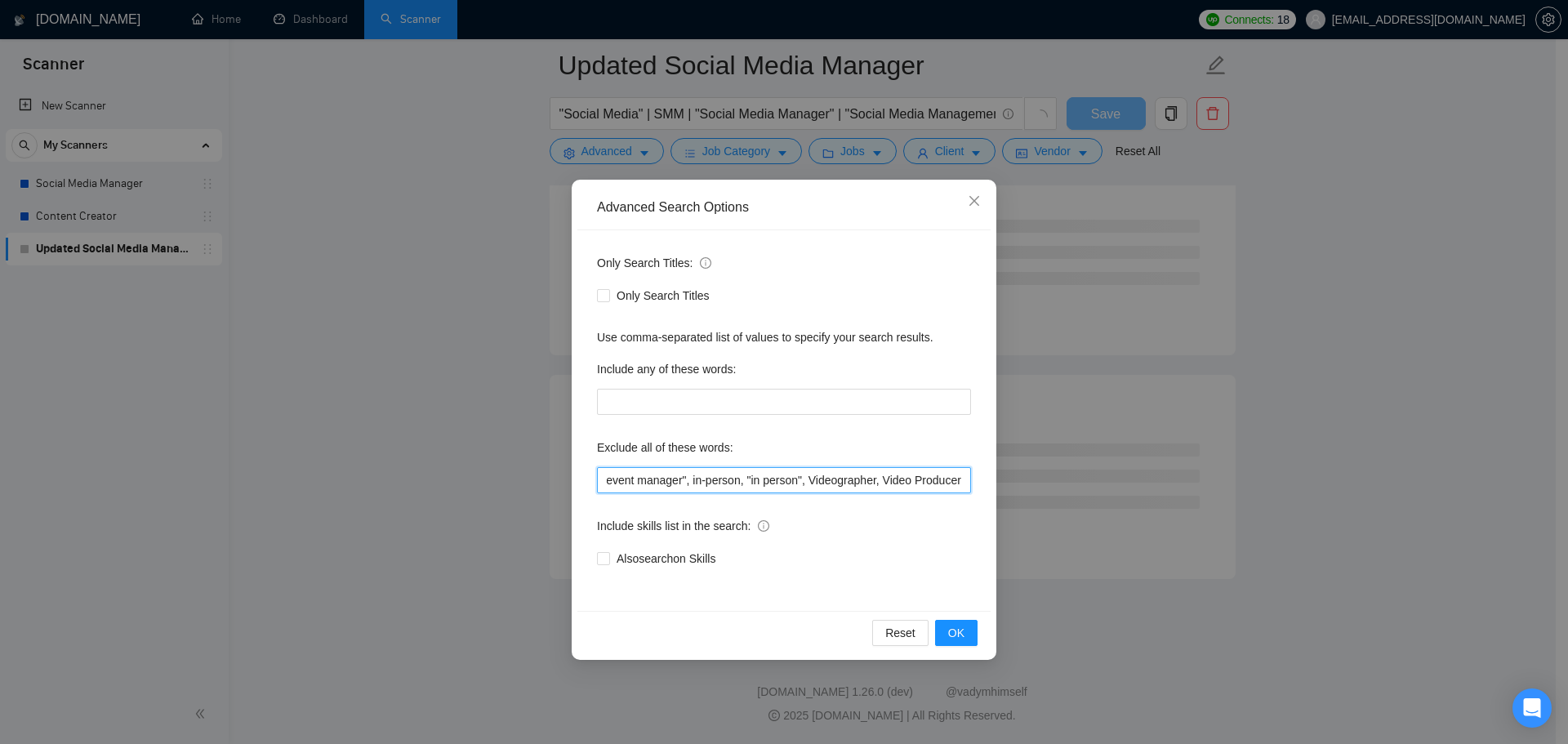
scroll to position [1980, 0]
click at [884, 483] on input "full-time, "full time", "lead a team", "head of", affiliate, "cold call", "cold…" at bounding box center [783, 481] width 374 height 26
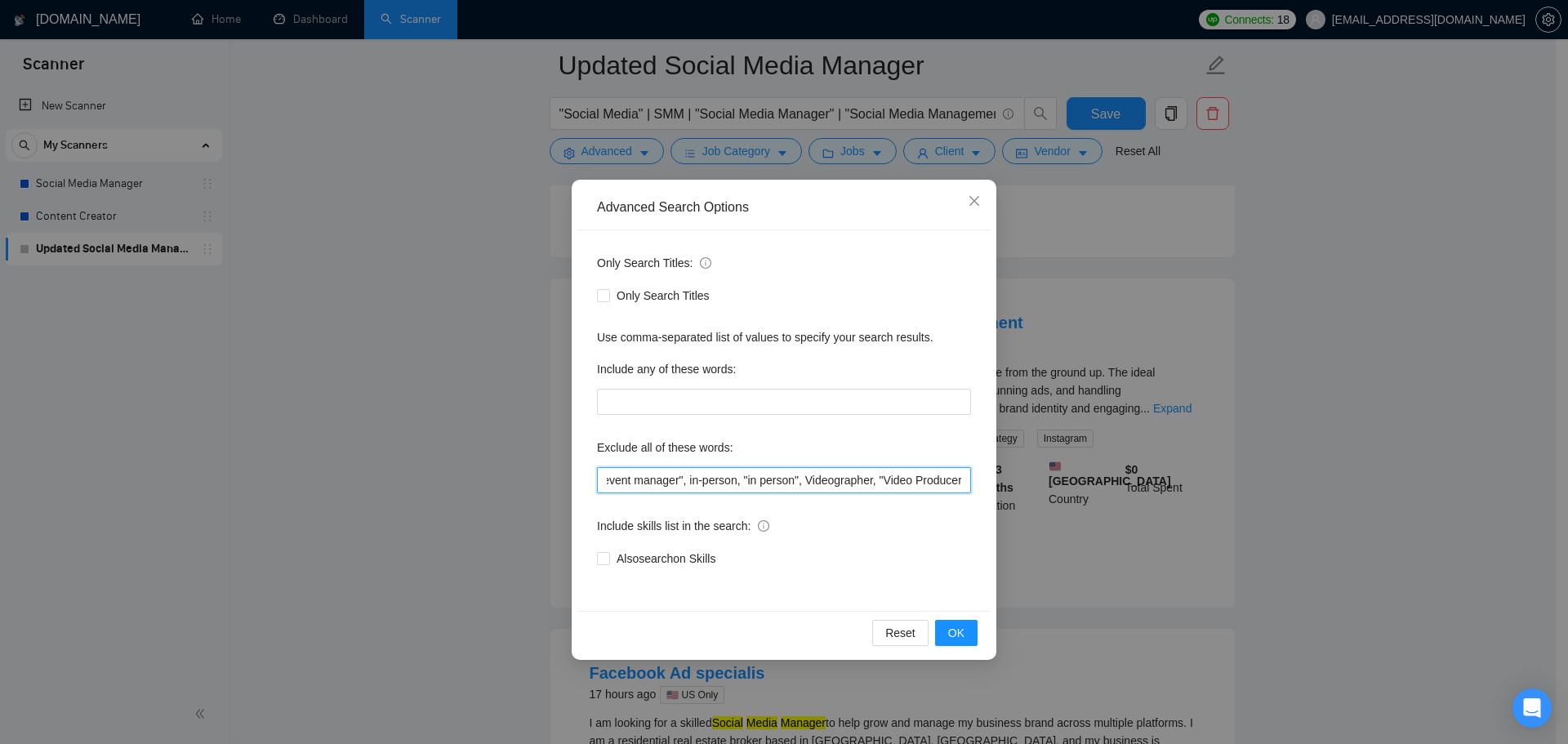
scroll to position [0, 859]
drag, startPoint x: 955, startPoint y: 476, endPoint x: 981, endPoint y: 491, distance: 30.0
click at [1025, 491] on div "Advanced Search Options Only Search Titles: Only Search Titles Use comma-separa…" at bounding box center [784, 372] width 1568 height 744
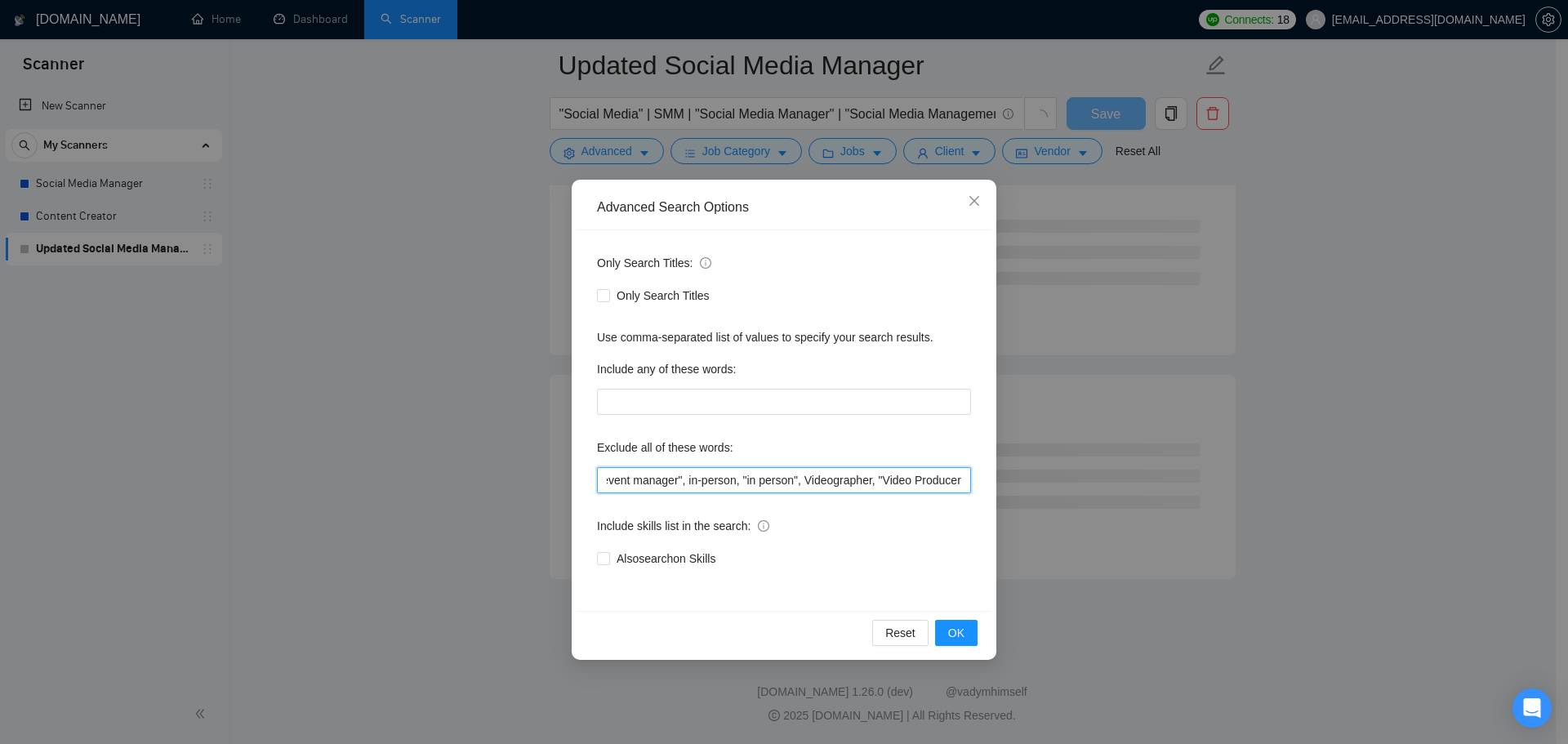
scroll to position [1980, 0]
click at [962, 480] on input "full-time, "full time", "lead a team", "head of", affiliate, "cold call", "cold…" at bounding box center [783, 481] width 374 height 26
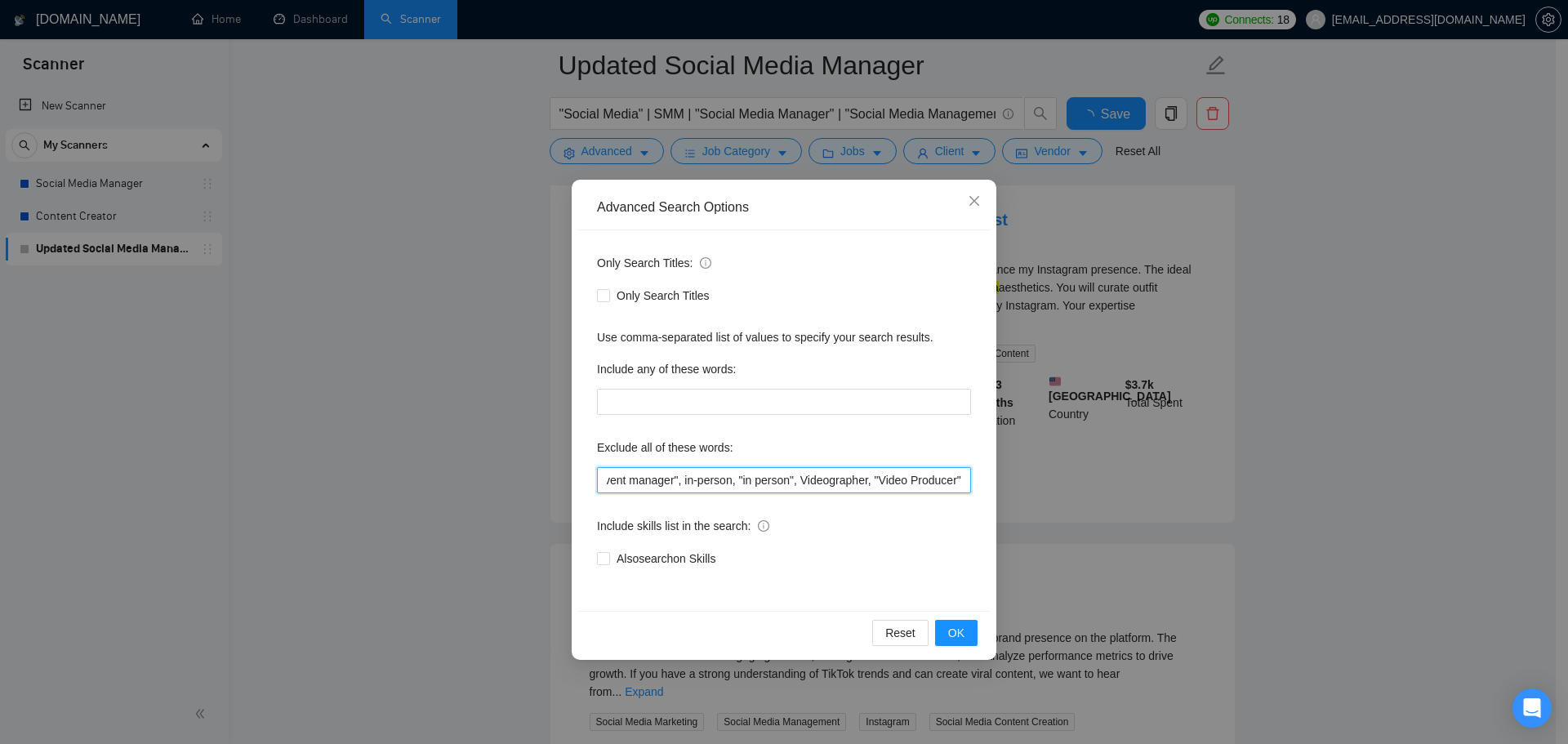
scroll to position [2615, 0]
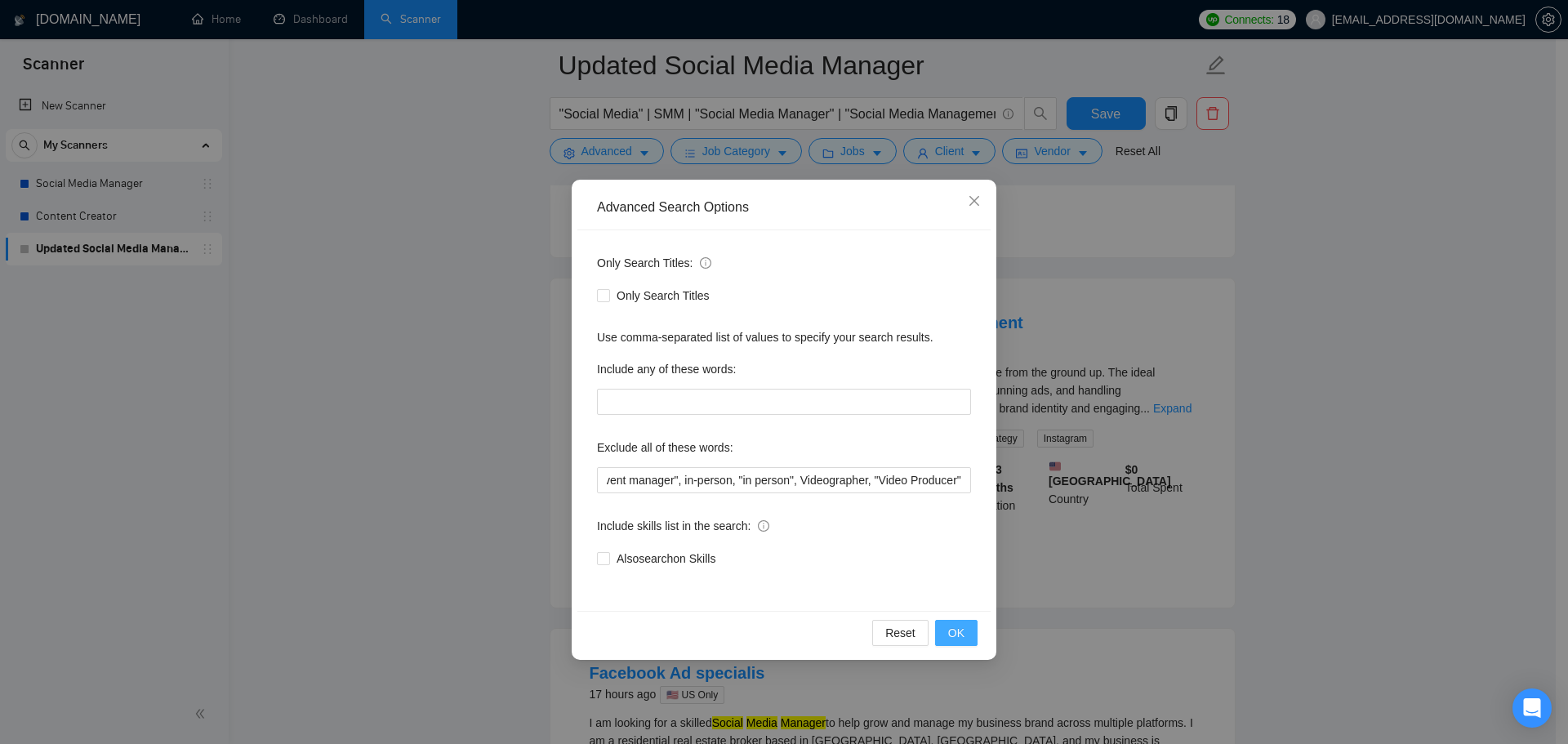
click at [947, 632] on button "OK" at bounding box center [956, 633] width 42 height 26
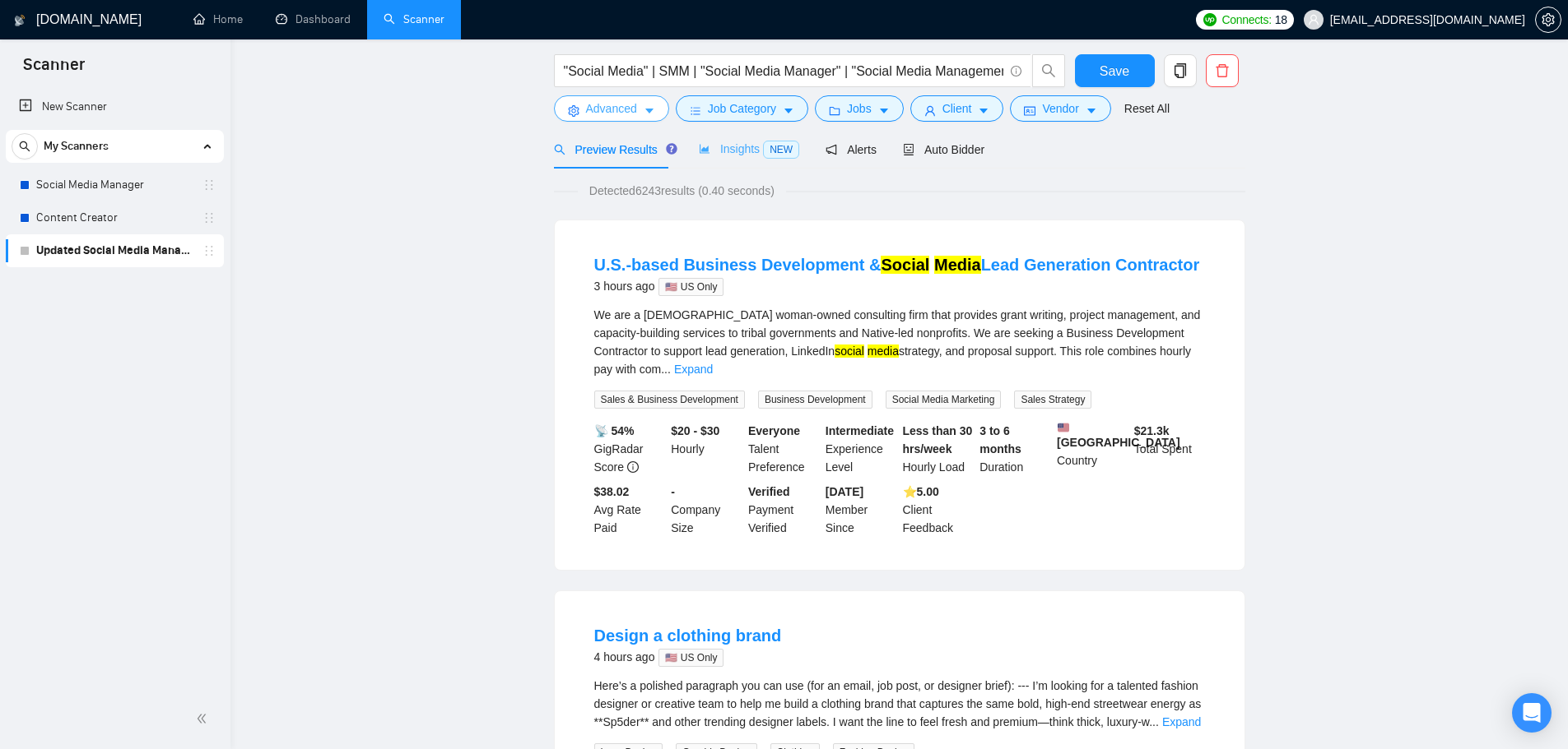
scroll to position [0, 0]
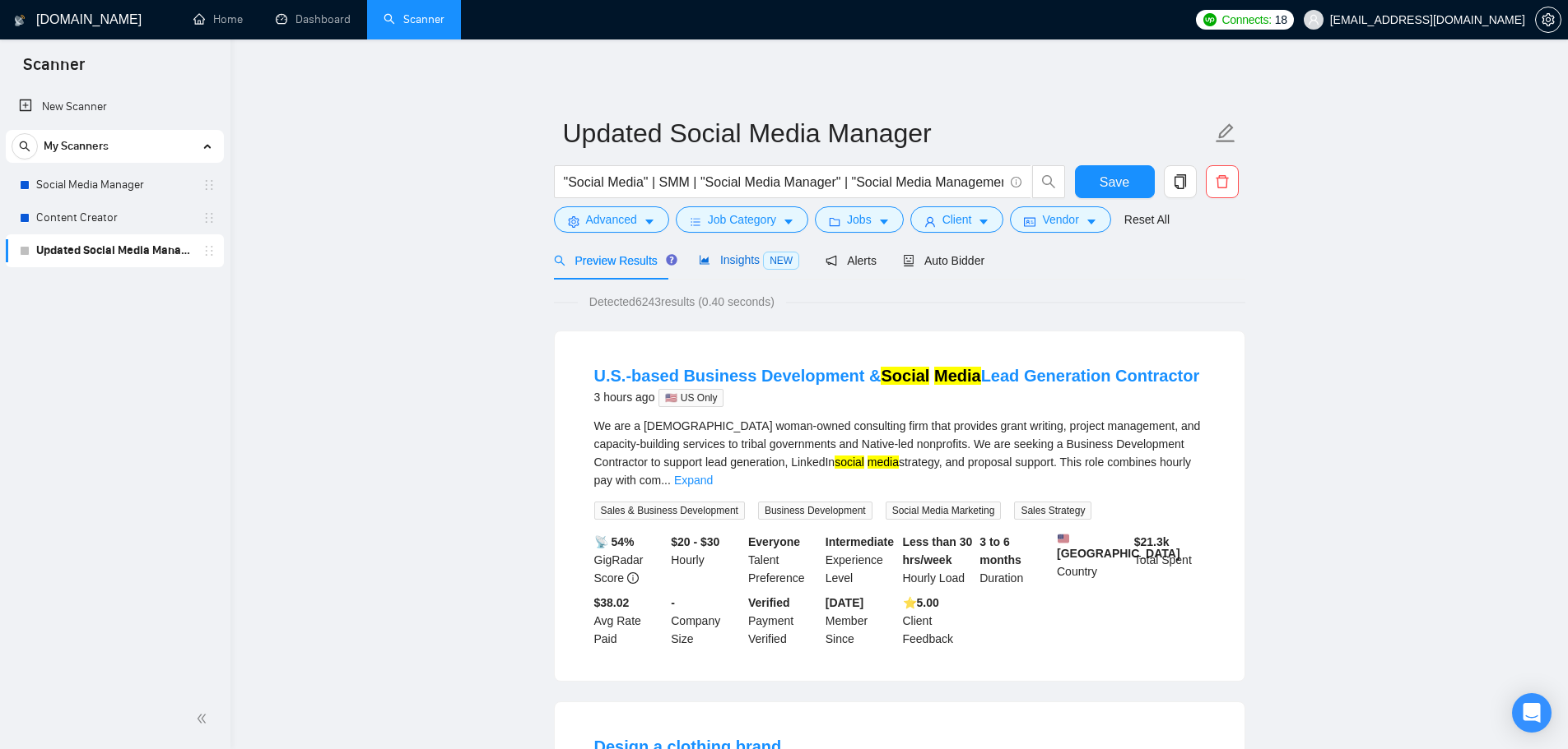
click at [744, 254] on span "Insights NEW" at bounding box center [748, 259] width 100 height 13
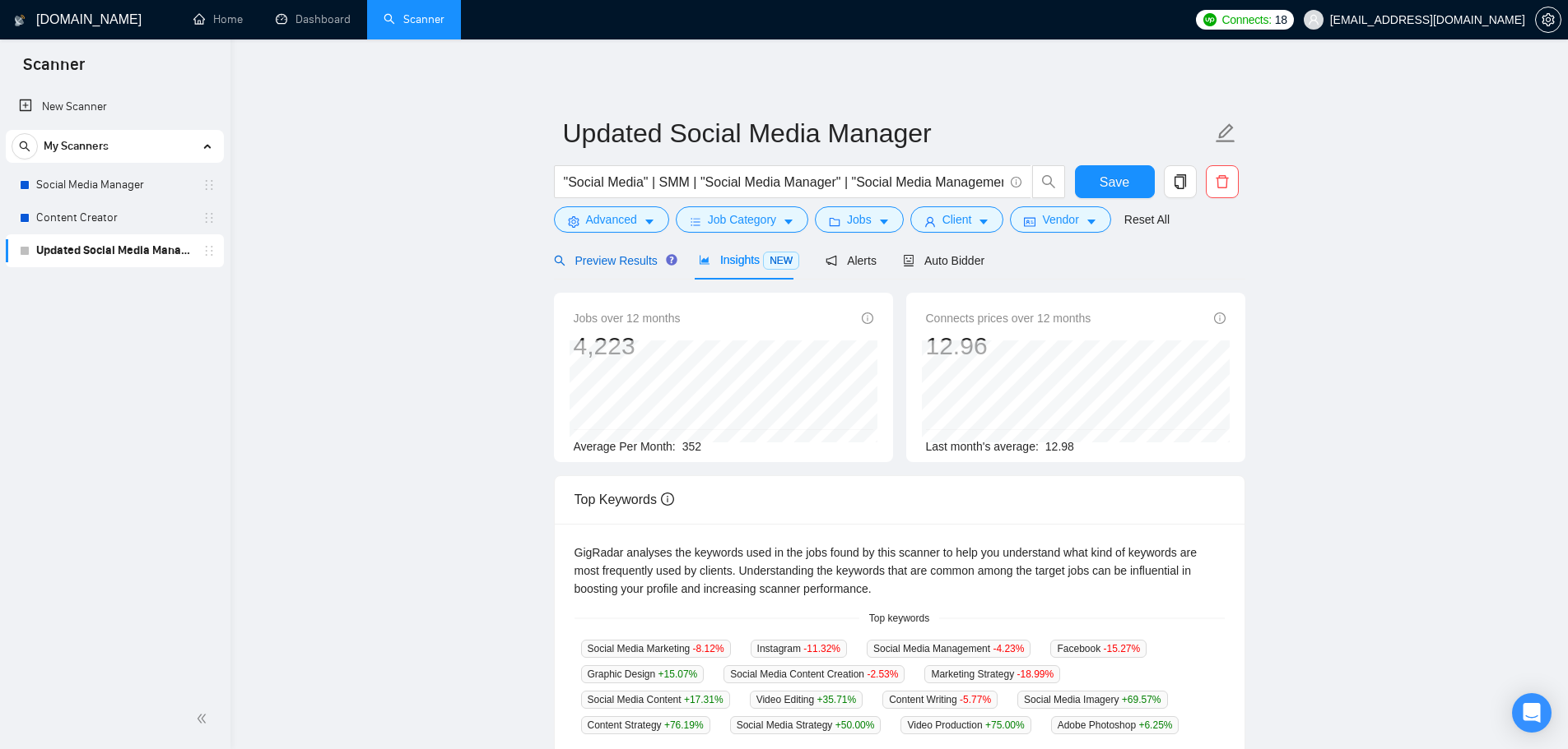
click at [660, 267] on span "Preview Results" at bounding box center [612, 260] width 118 height 13
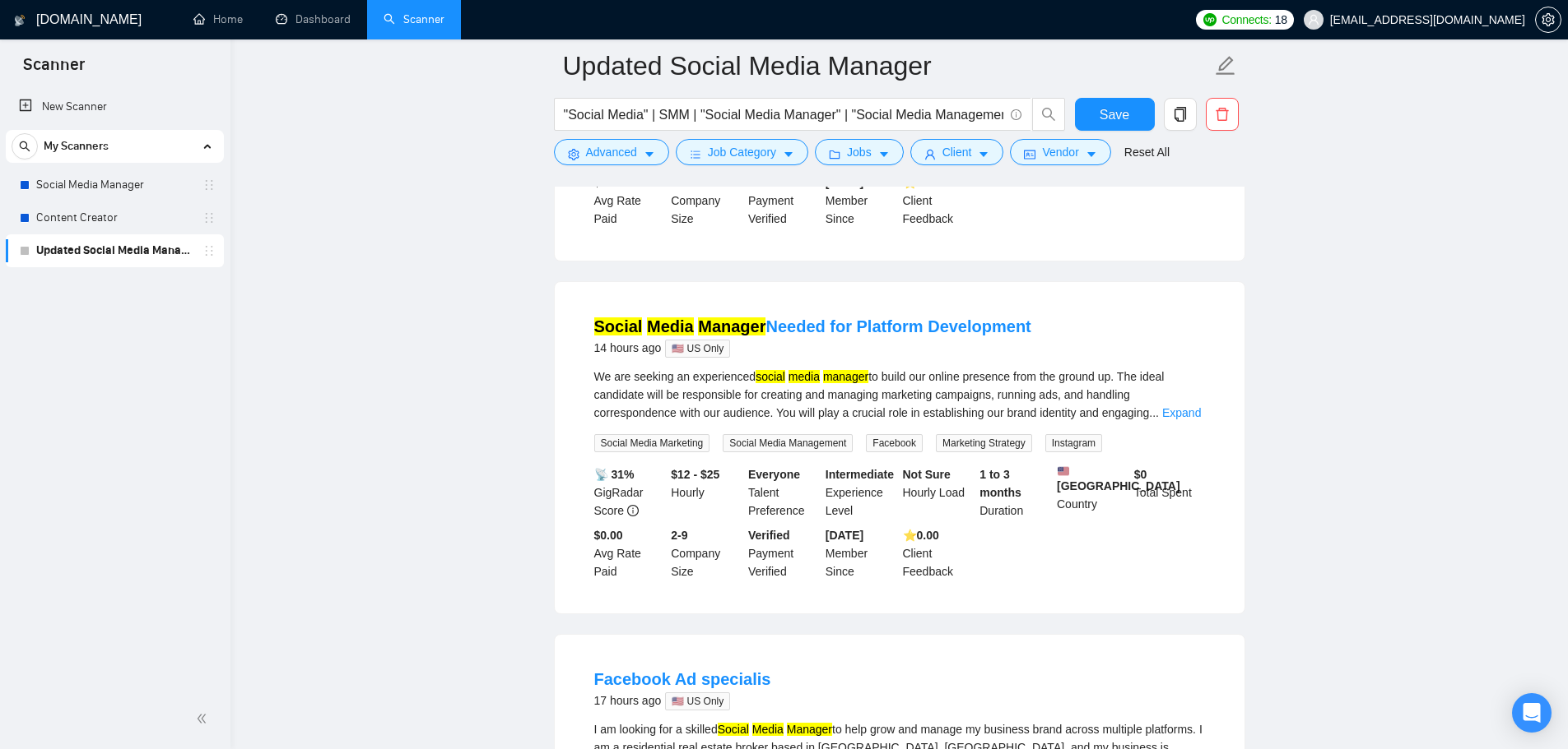
scroll to position [2632, 0]
click at [1160, 392] on div "We are seeking an experienced social media manager to build our online presence…" at bounding box center [899, 408] width 610 height 84
click at [1183, 404] on link "Expand" at bounding box center [1180, 410] width 39 height 13
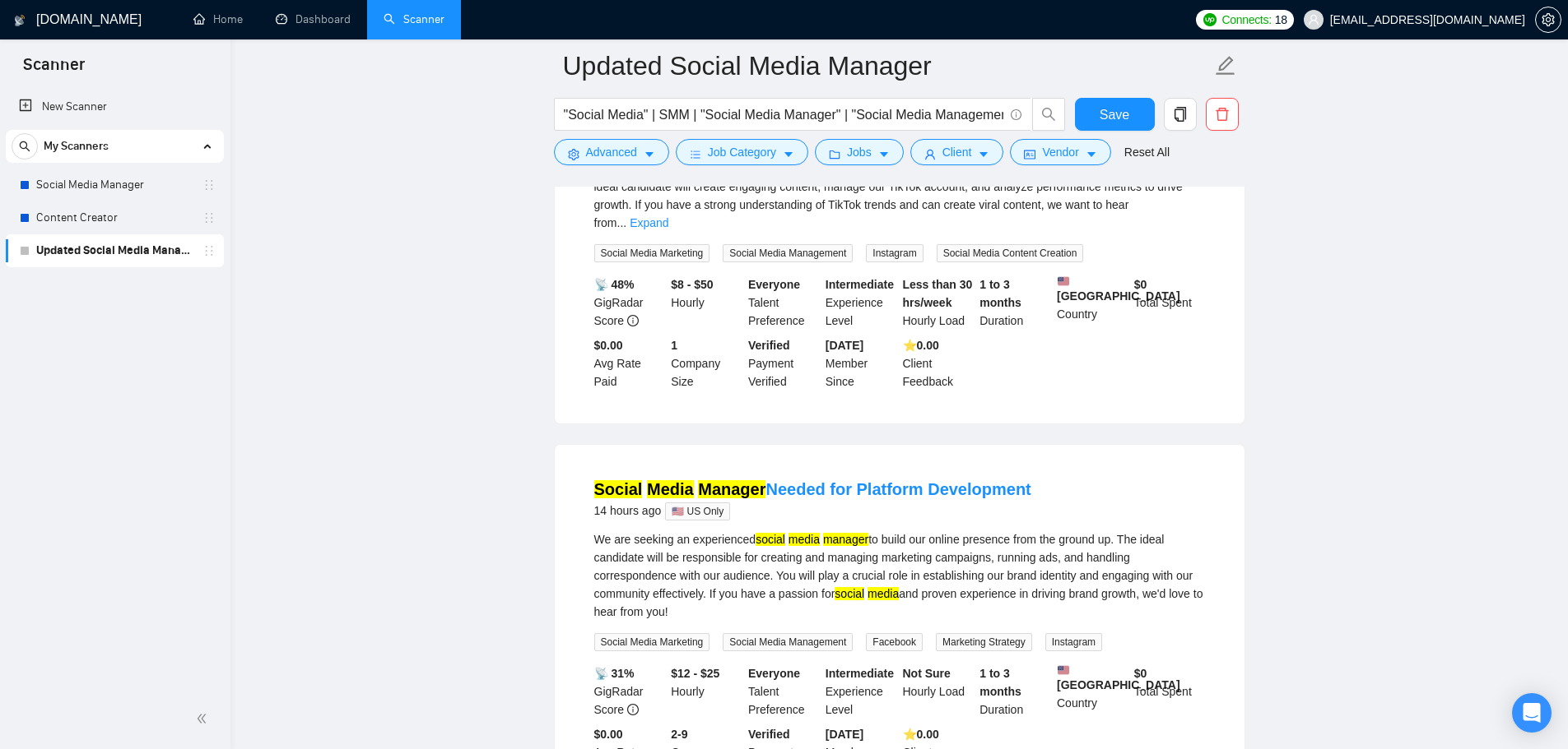
scroll to position [2386, 0]
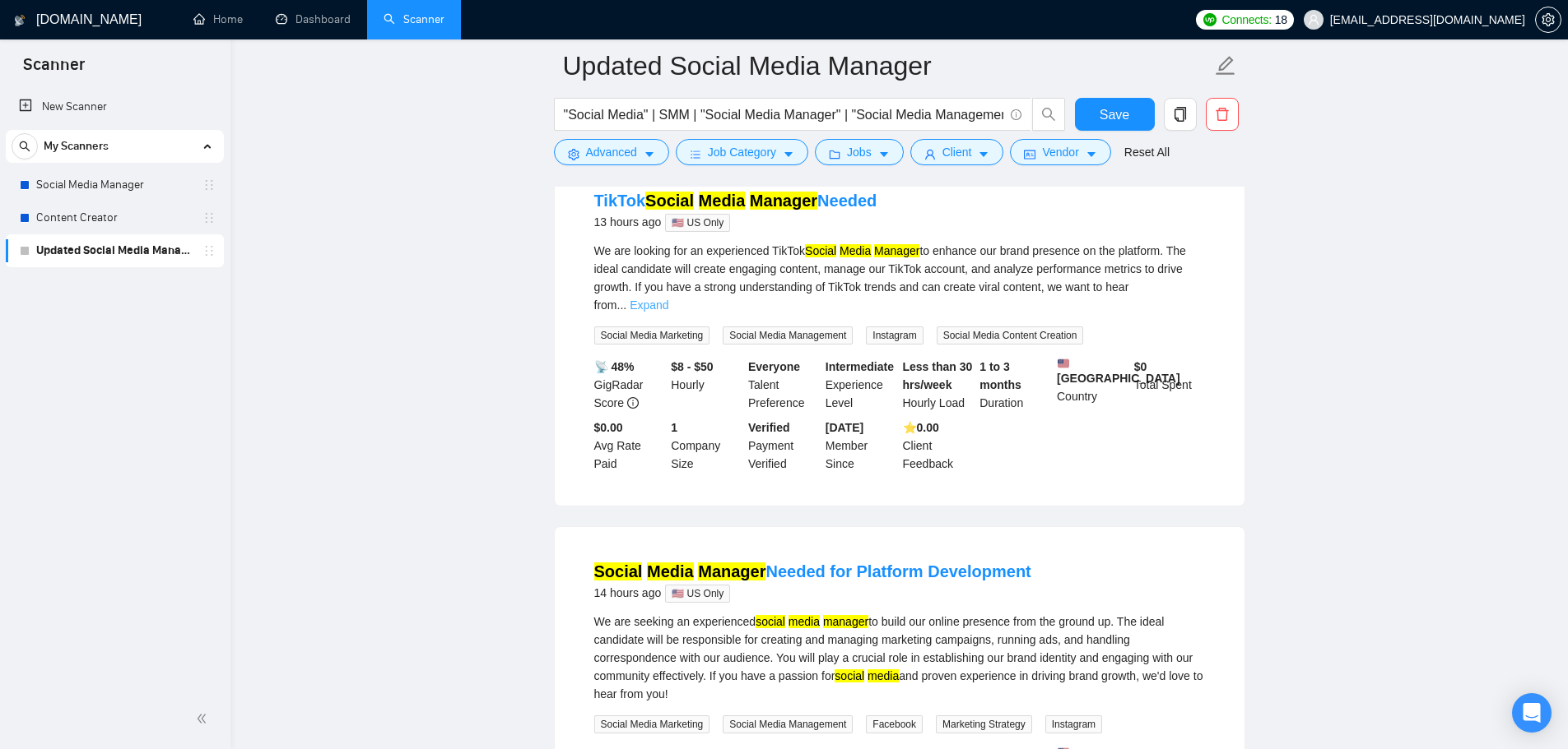
click at [668, 299] on link "Expand" at bounding box center [649, 305] width 39 height 13
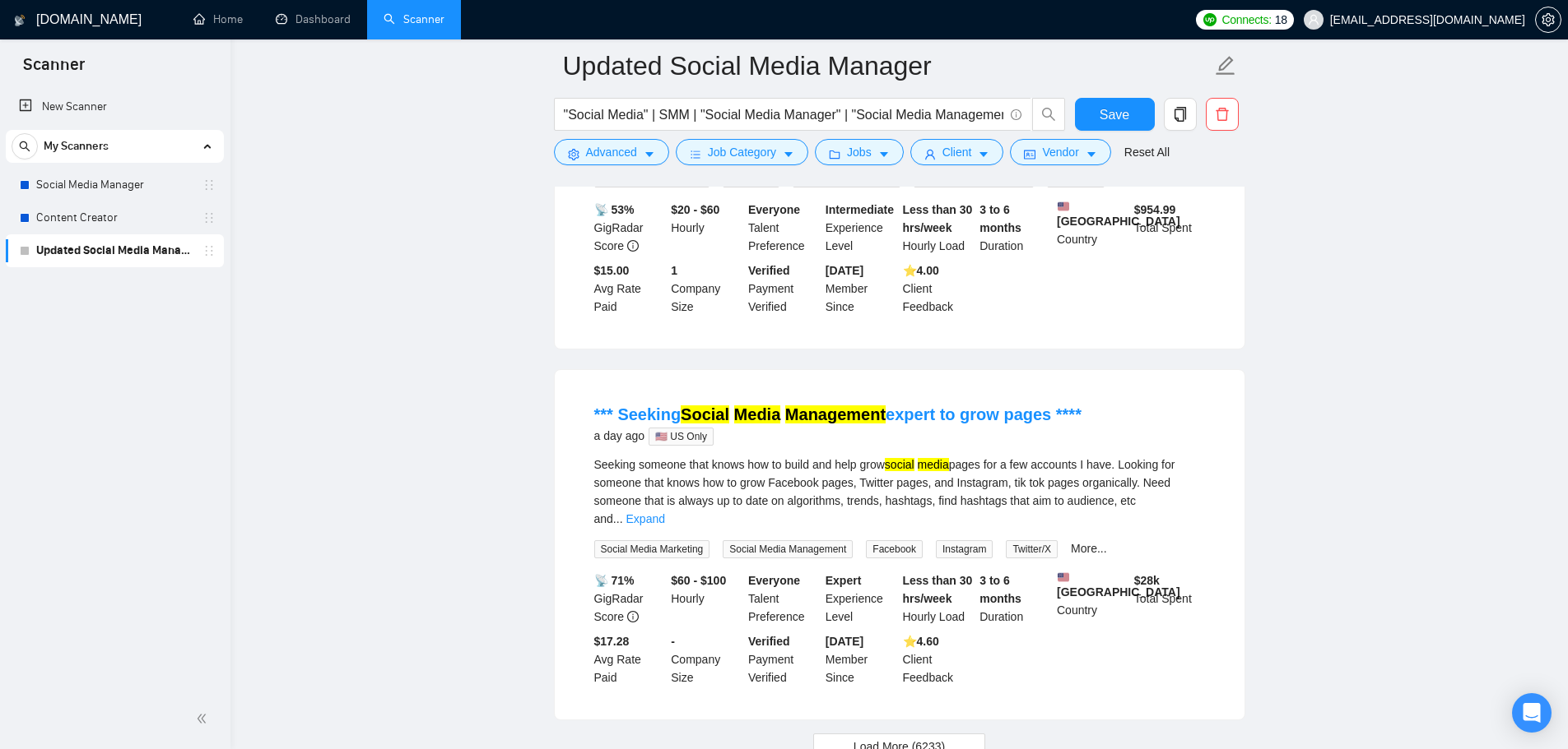
scroll to position [3414, 0]
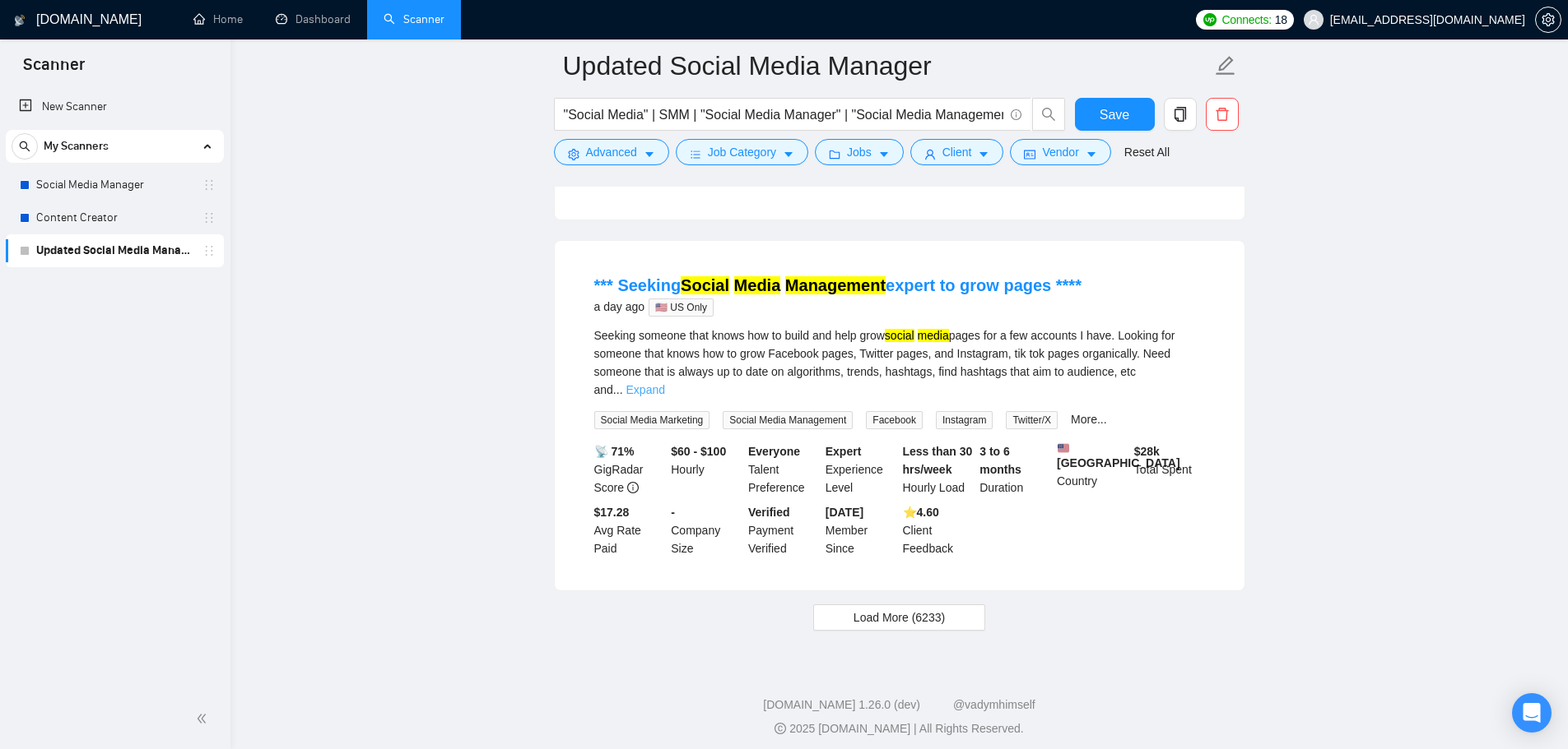
click at [665, 383] on link "Expand" at bounding box center [645, 389] width 39 height 13
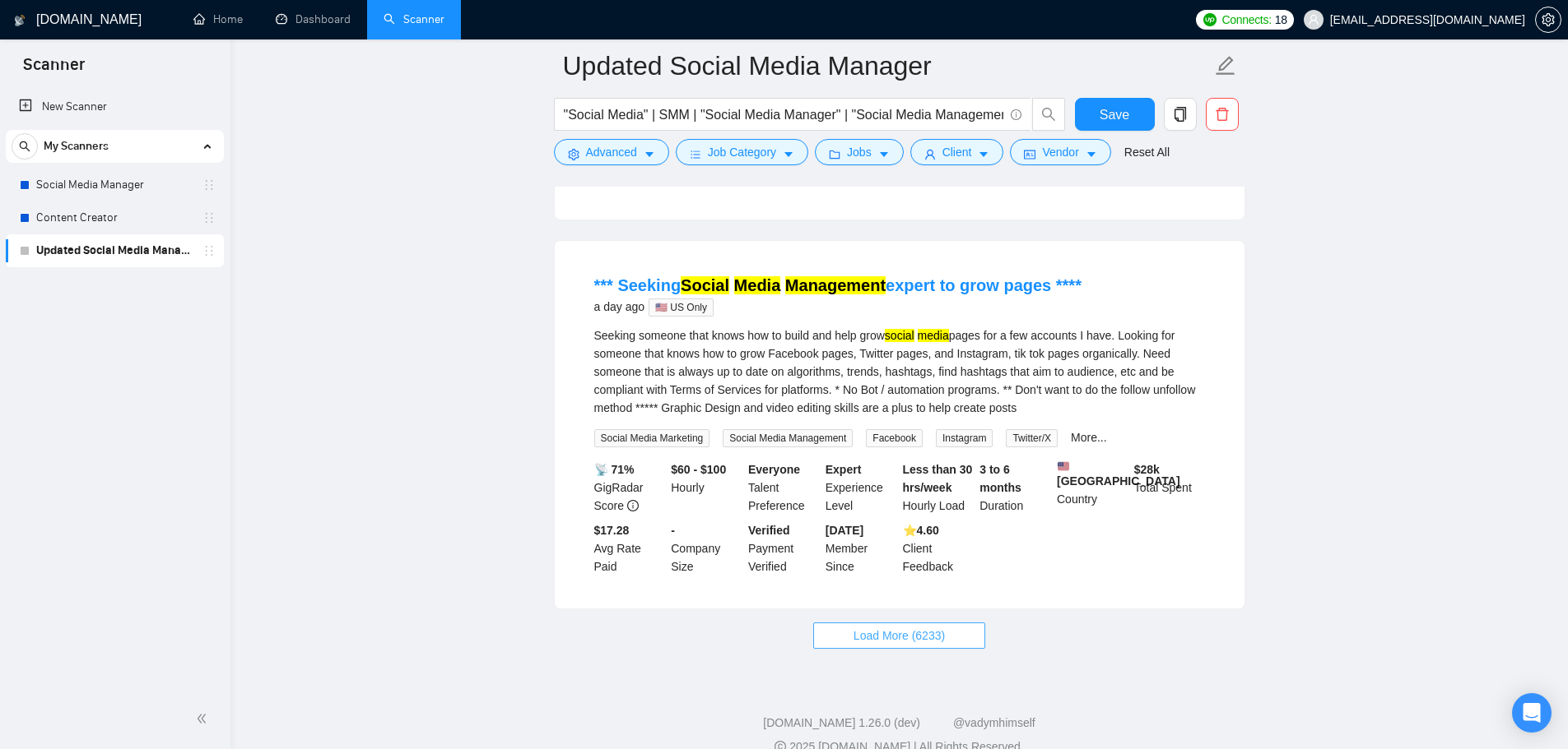
click at [957, 638] on button "Load More (6233)" at bounding box center [898, 636] width 172 height 26
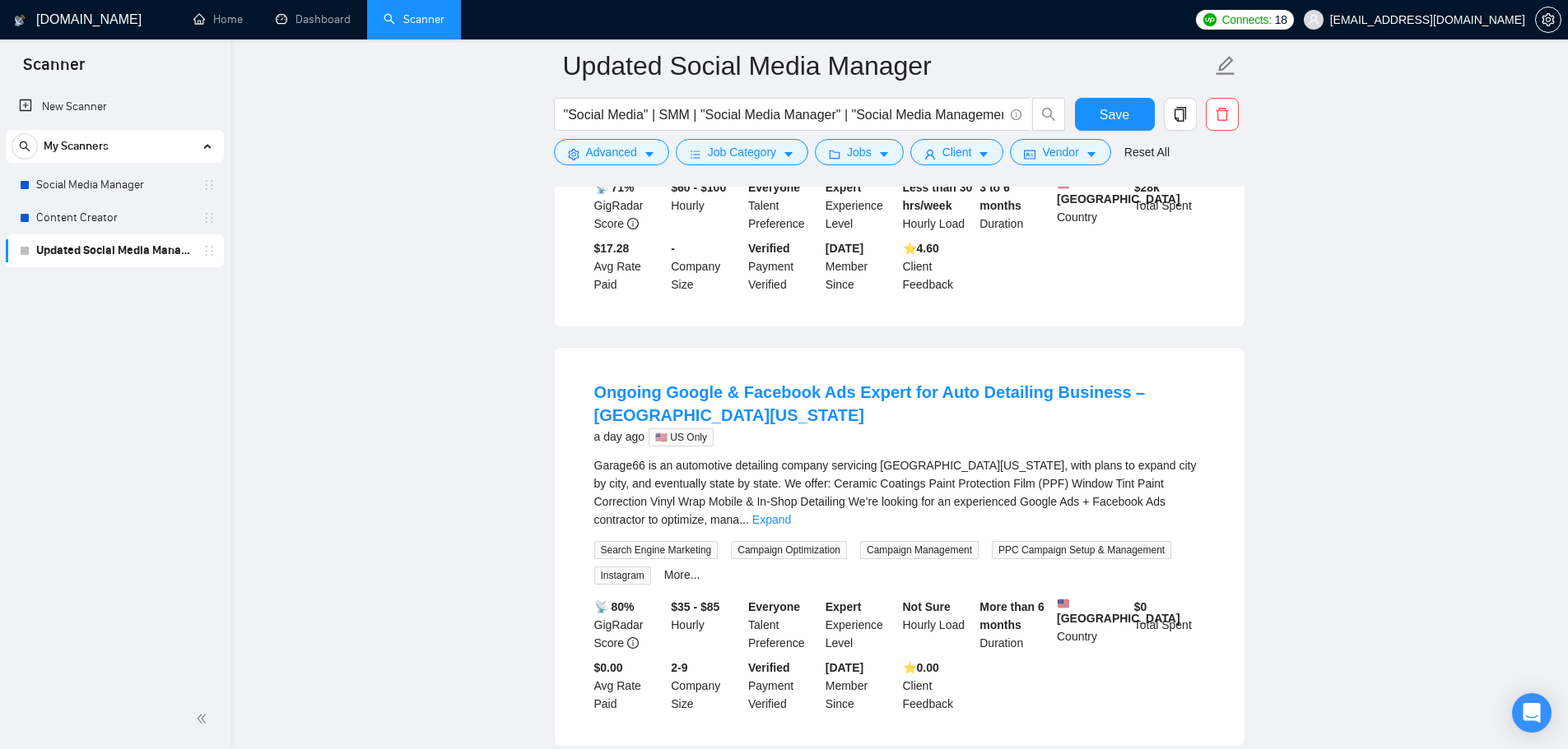
scroll to position [3697, 0]
click at [791, 513] on link "Expand" at bounding box center [771, 519] width 39 height 13
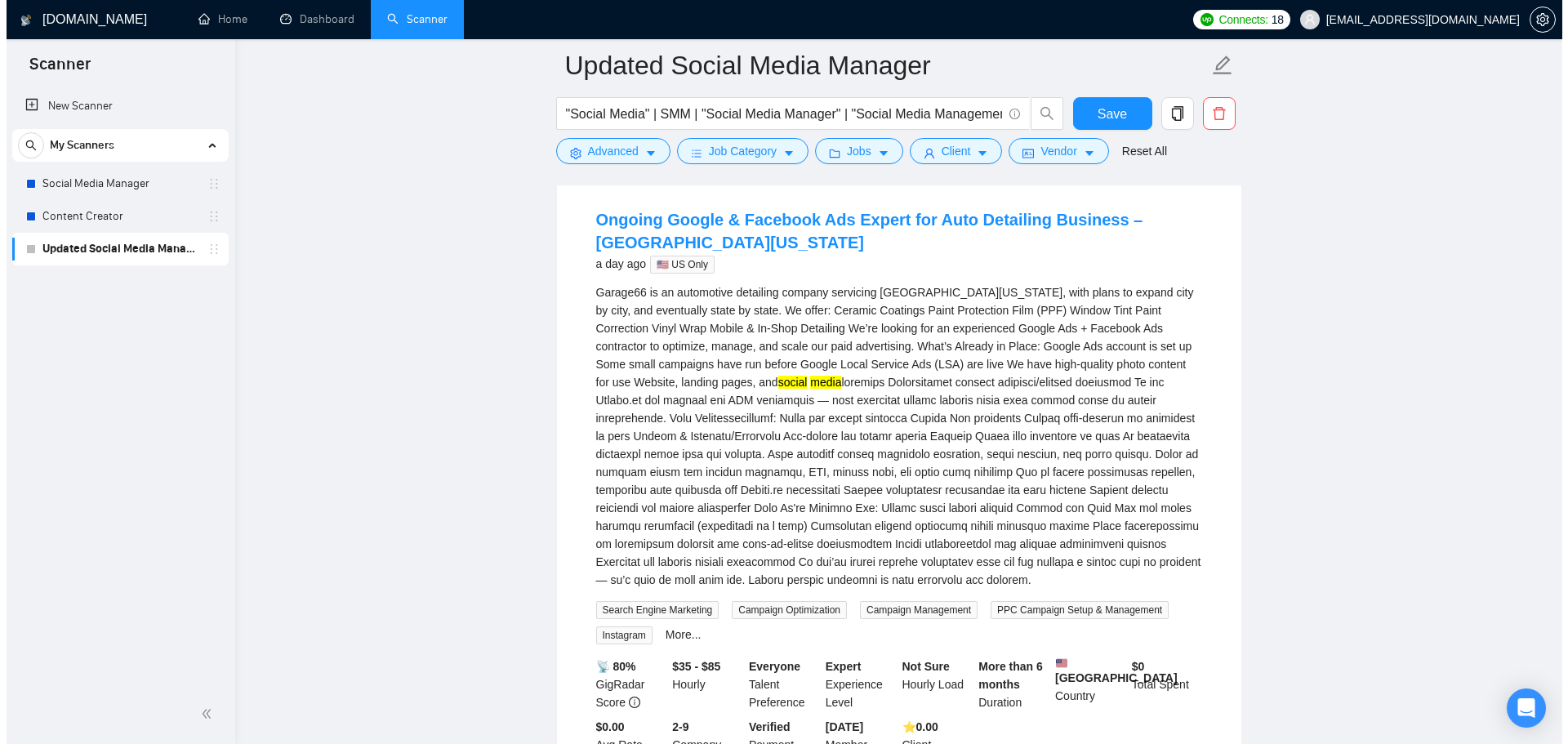
scroll to position [3835, 0]
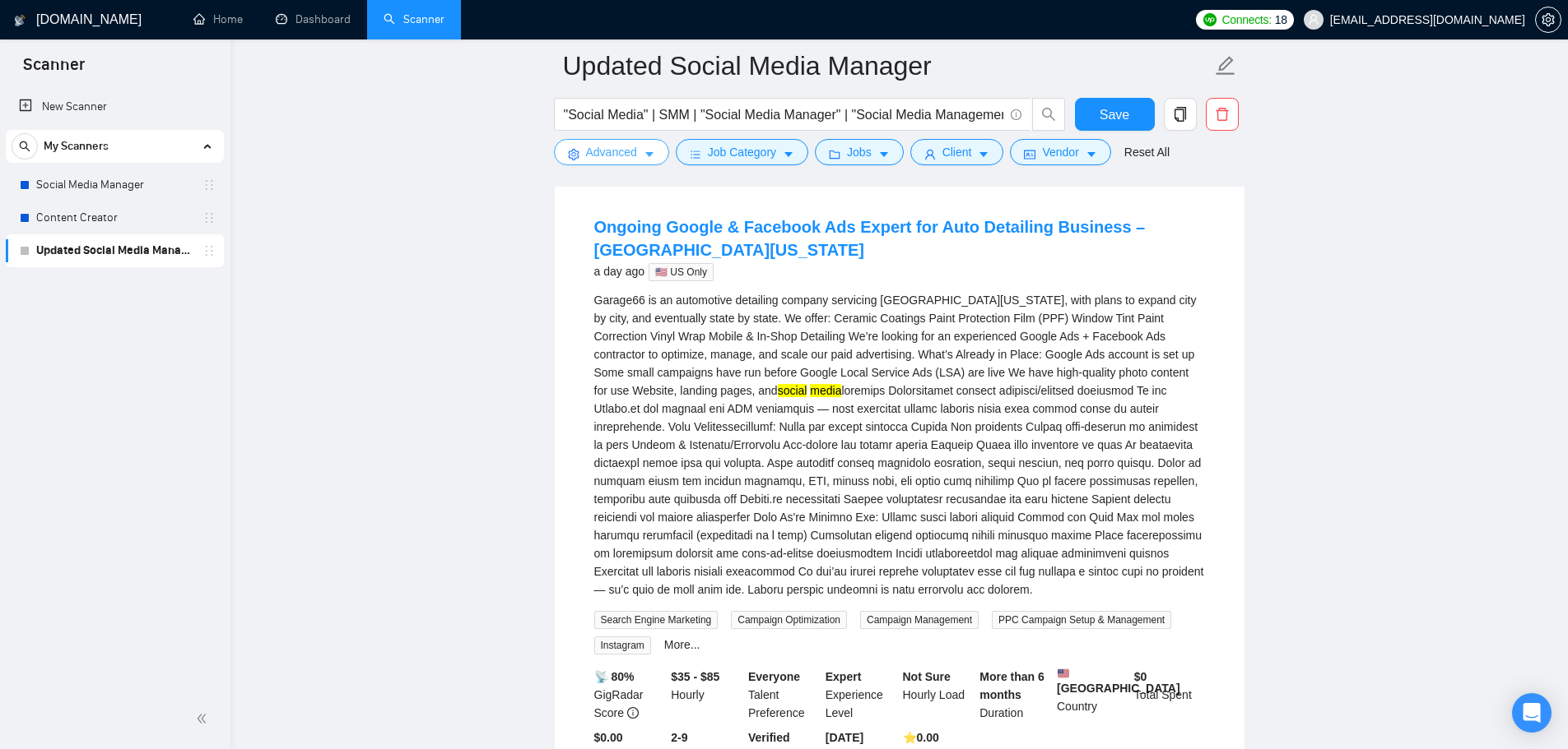
click at [644, 158] on icon "caret-down" at bounding box center [650, 155] width 12 height 12
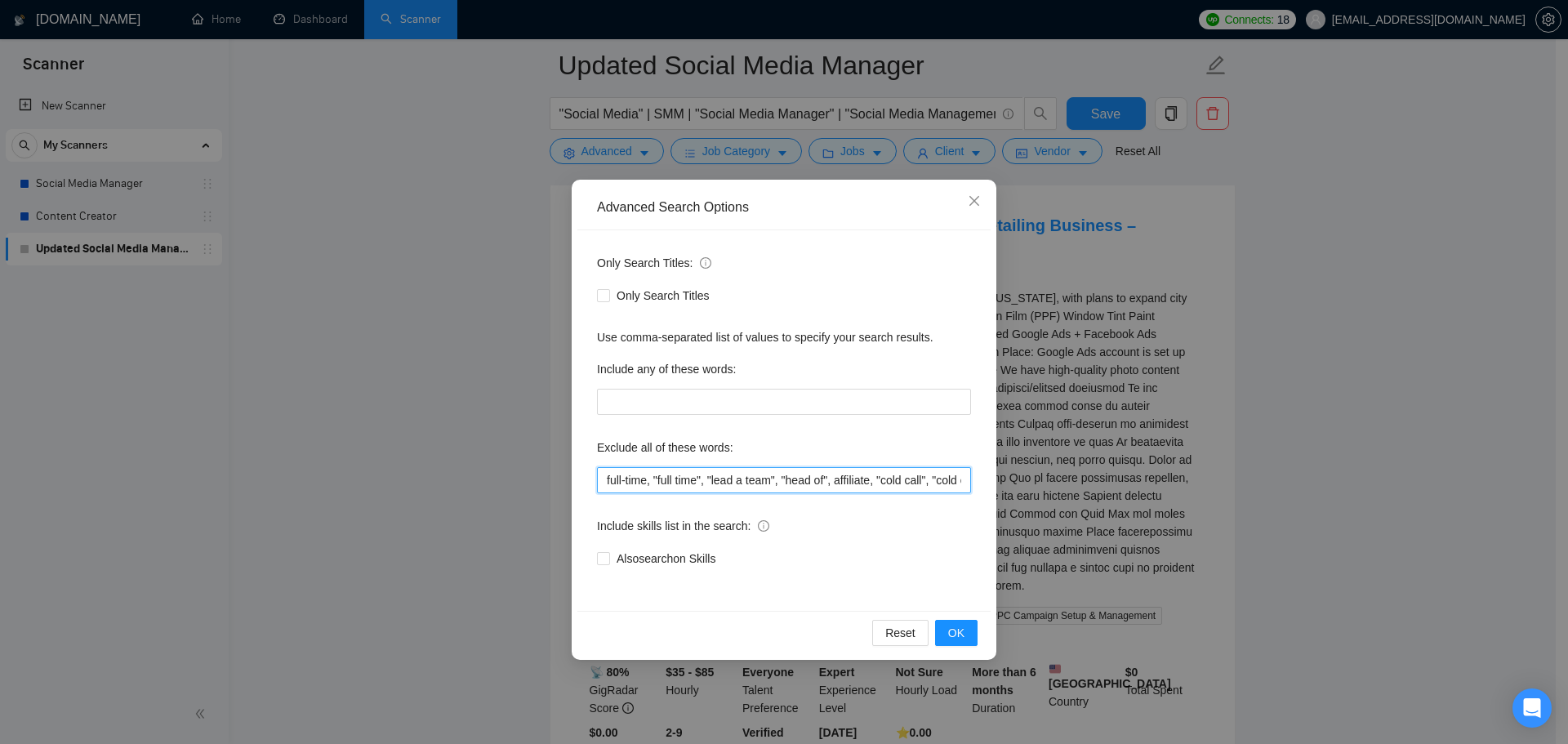
scroll to position [0, 863]
drag, startPoint x: 1049, startPoint y: 524, endPoint x: 1000, endPoint y: 509, distance: 51.2
click at [1142, 536] on div "Advanced Search Options Only Search Titles: Only Search Titles Use comma-separa…" at bounding box center [784, 372] width 1568 height 744
click at [962, 482] on input "full-time, "full time", "lead a team", "head of", affiliate, "cold call", "cold…" at bounding box center [783, 481] width 374 height 26
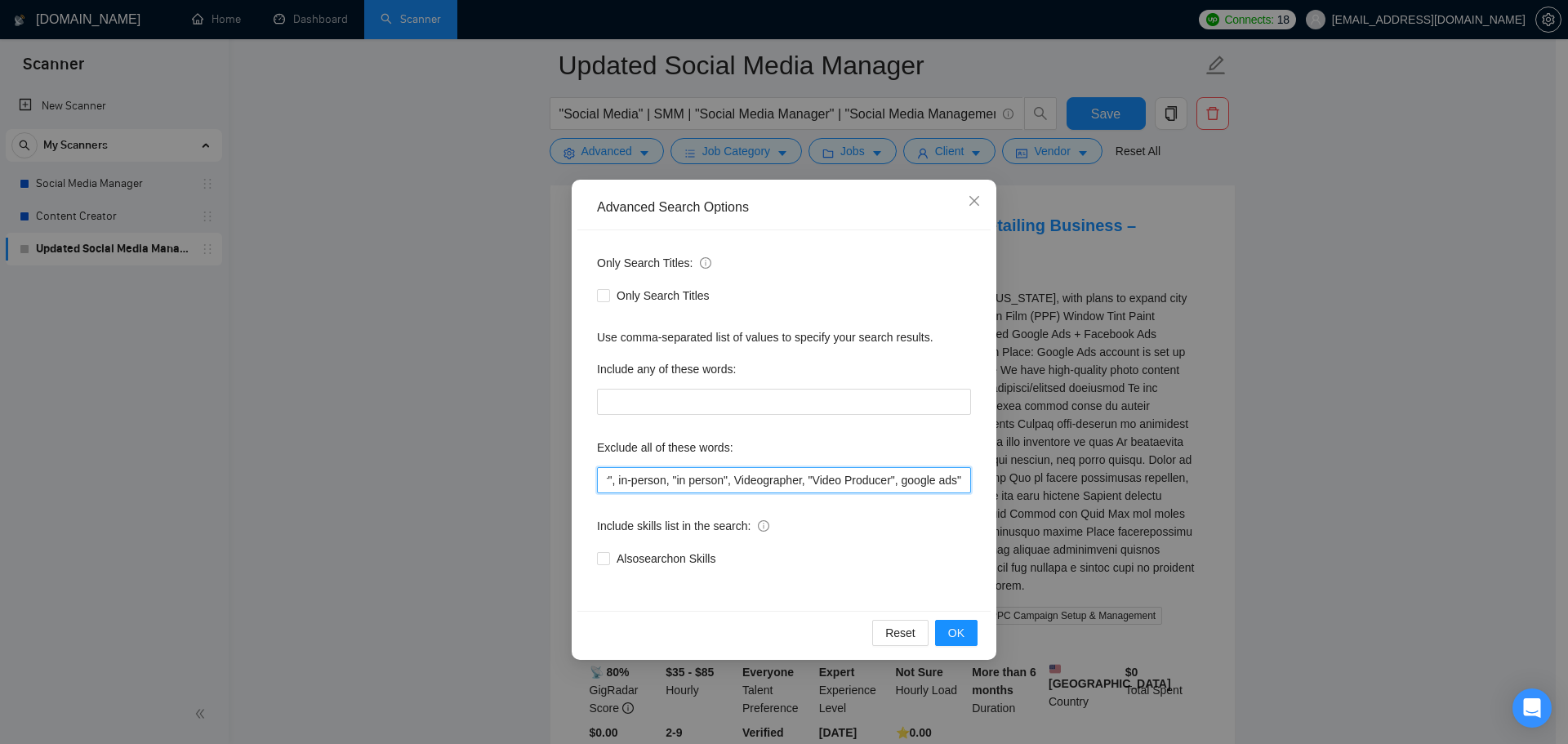
click at [904, 484] on input "full-time, "full time", "lead a team", "head of", affiliate, "cold call", "cold…" at bounding box center [783, 481] width 374 height 26
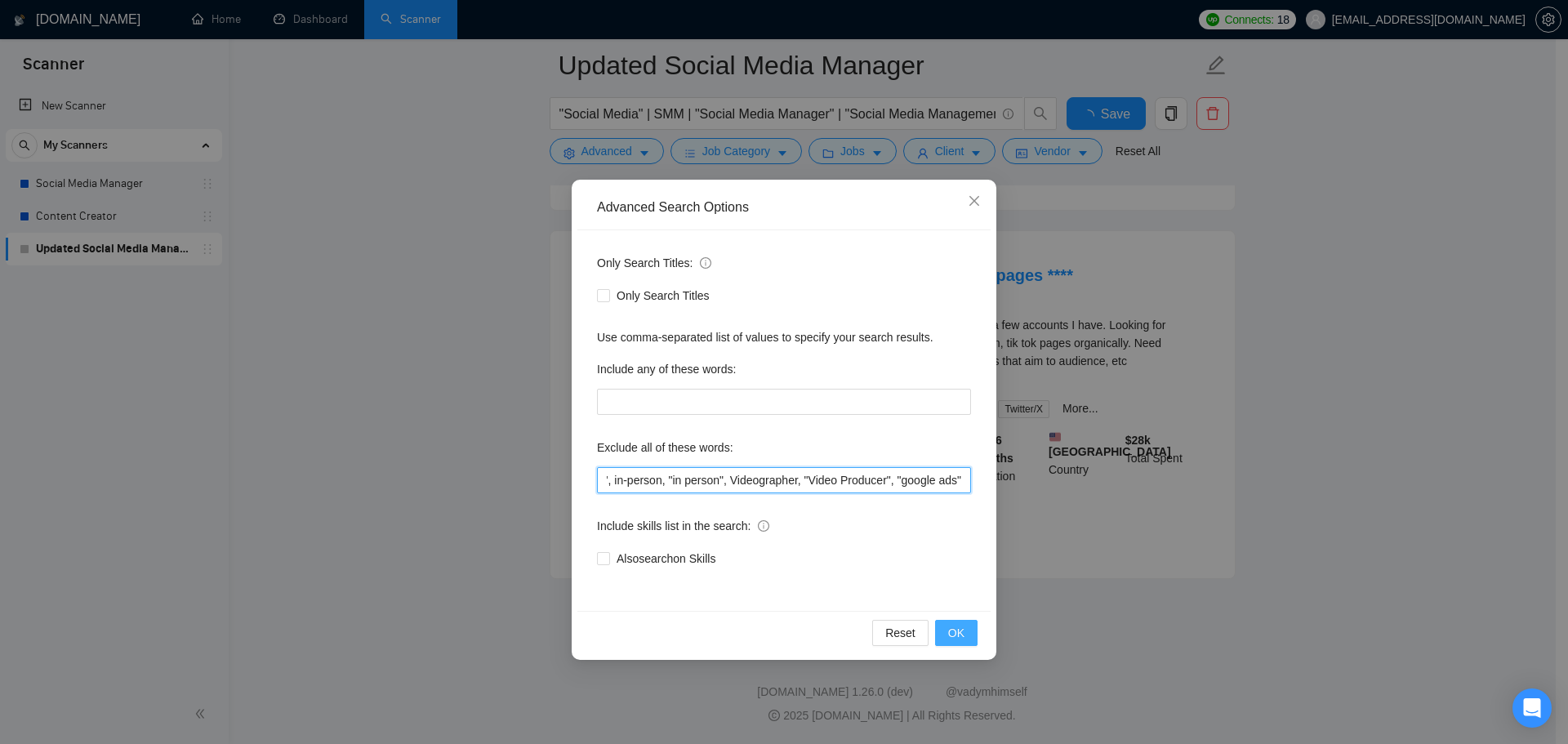
scroll to position [3337, 0]
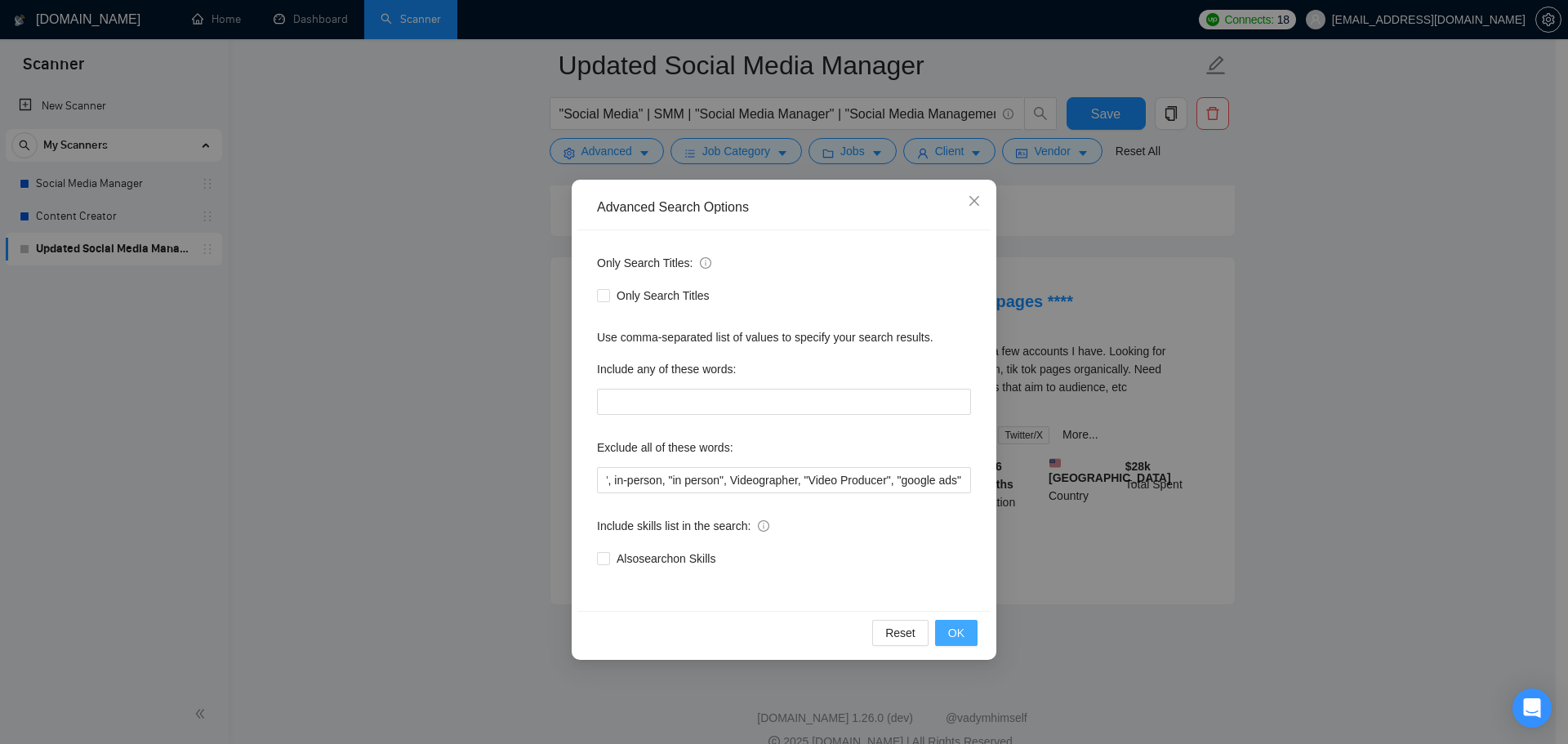
click at [966, 634] on button "OK" at bounding box center [956, 633] width 42 height 26
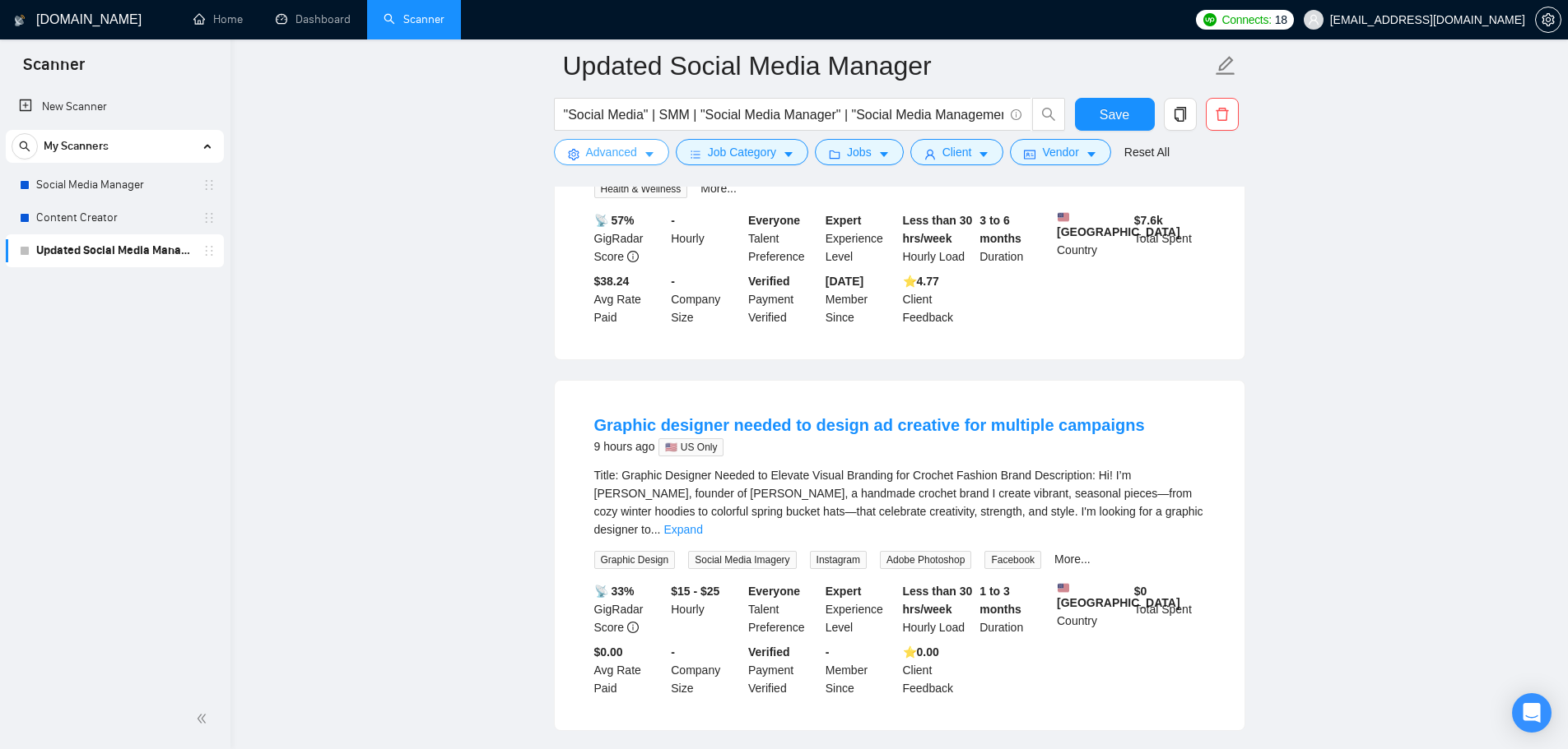
scroll to position [0, 0]
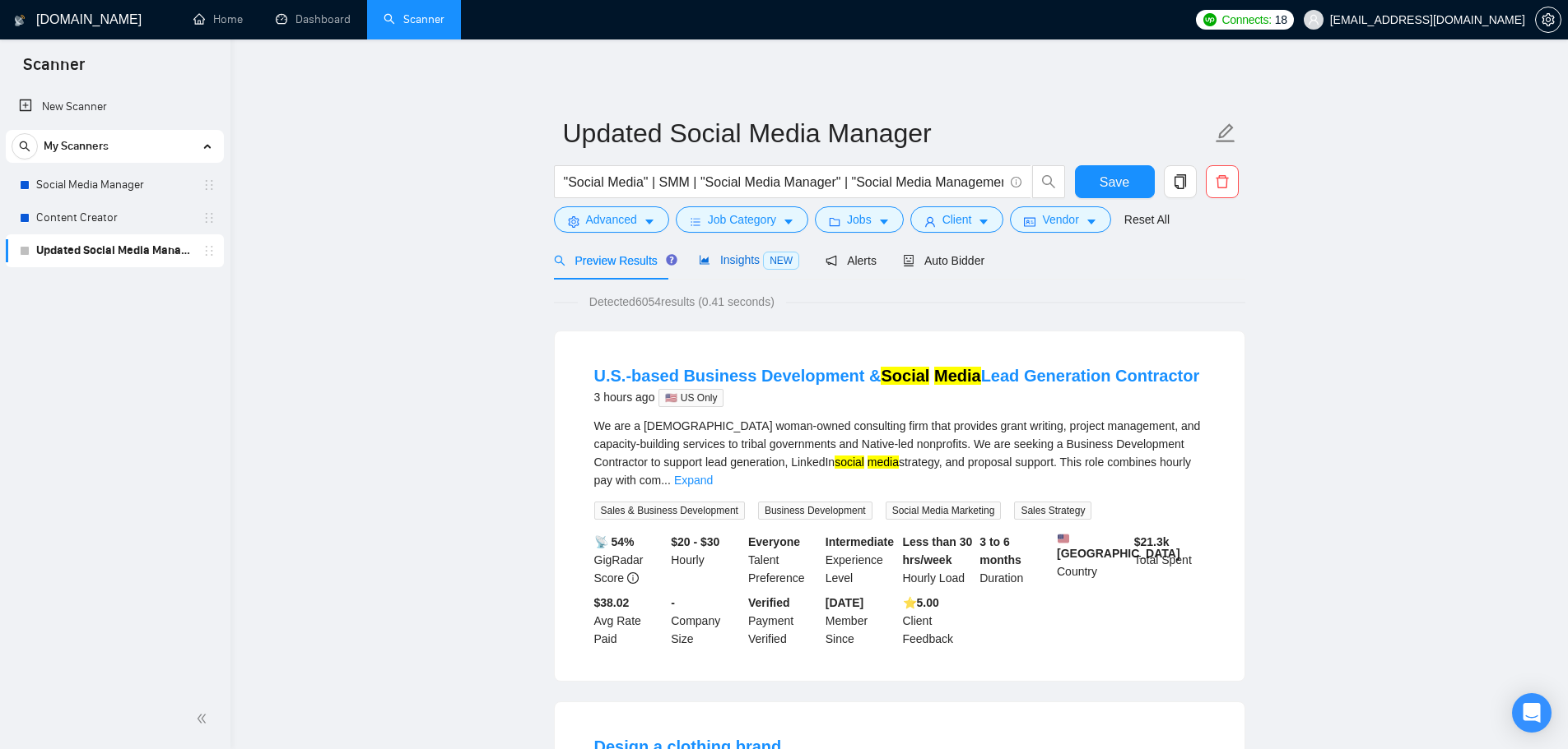
click at [713, 261] on span "Insights NEW" at bounding box center [748, 259] width 100 height 13
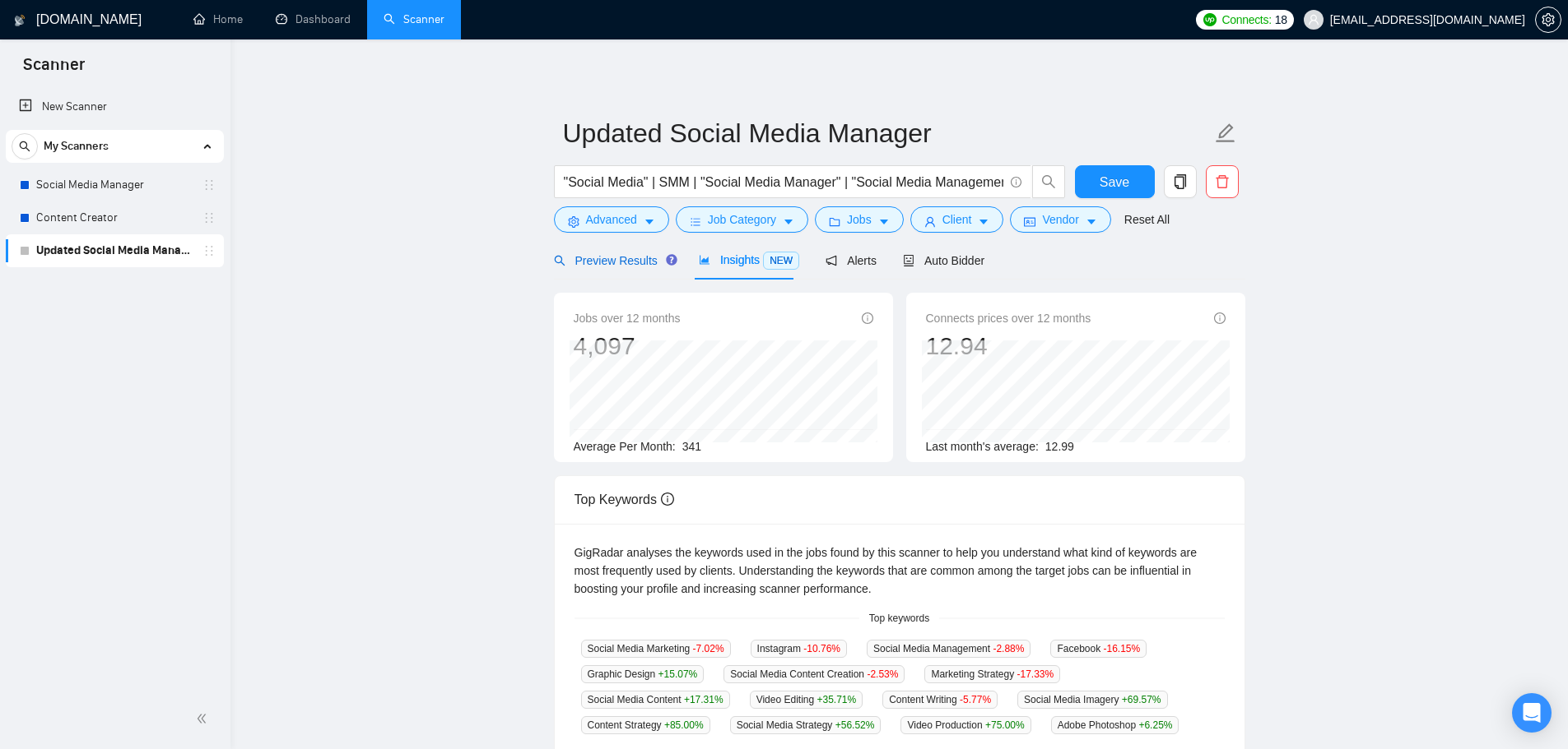
click at [637, 264] on span "Preview Results" at bounding box center [612, 260] width 118 height 13
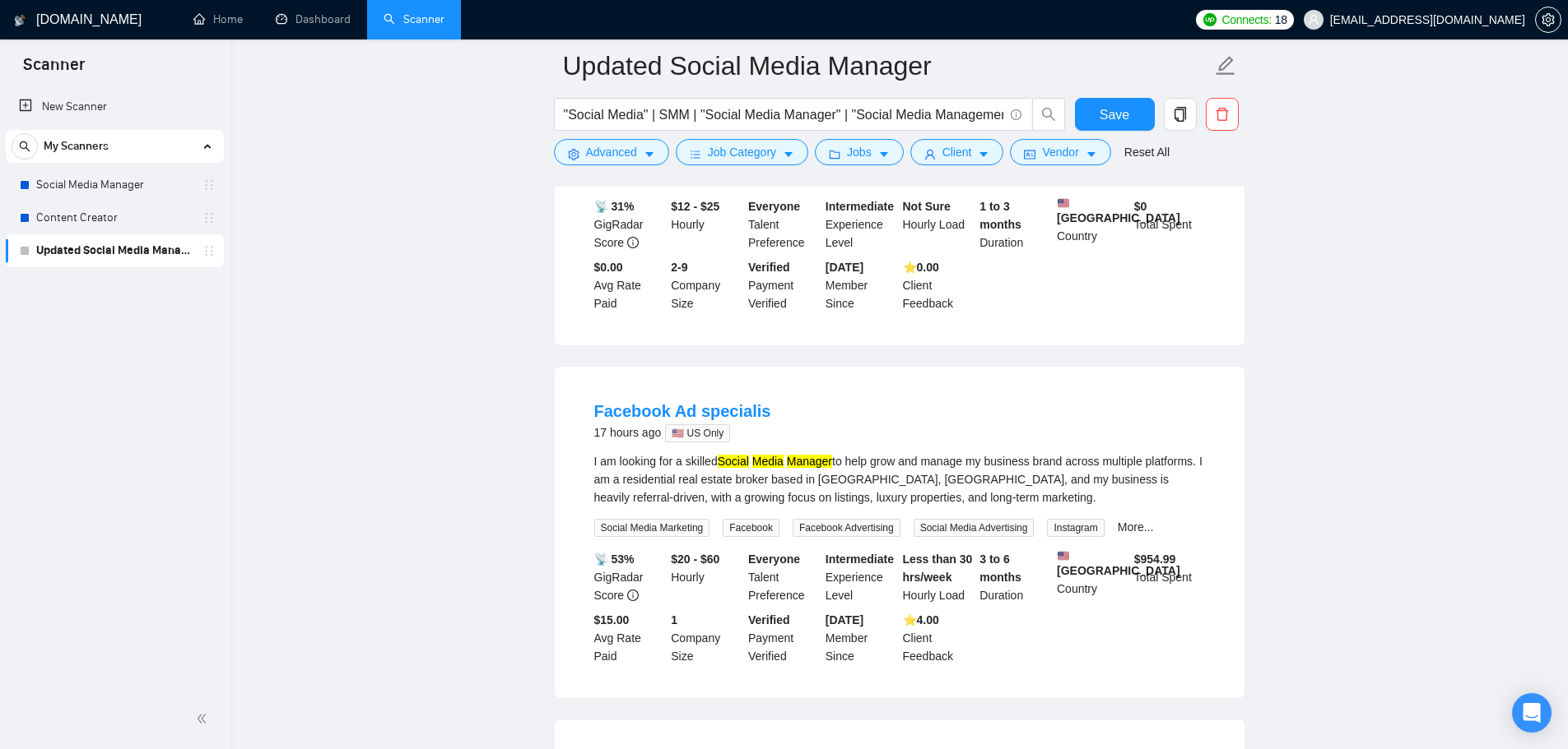
scroll to position [3360, 0]
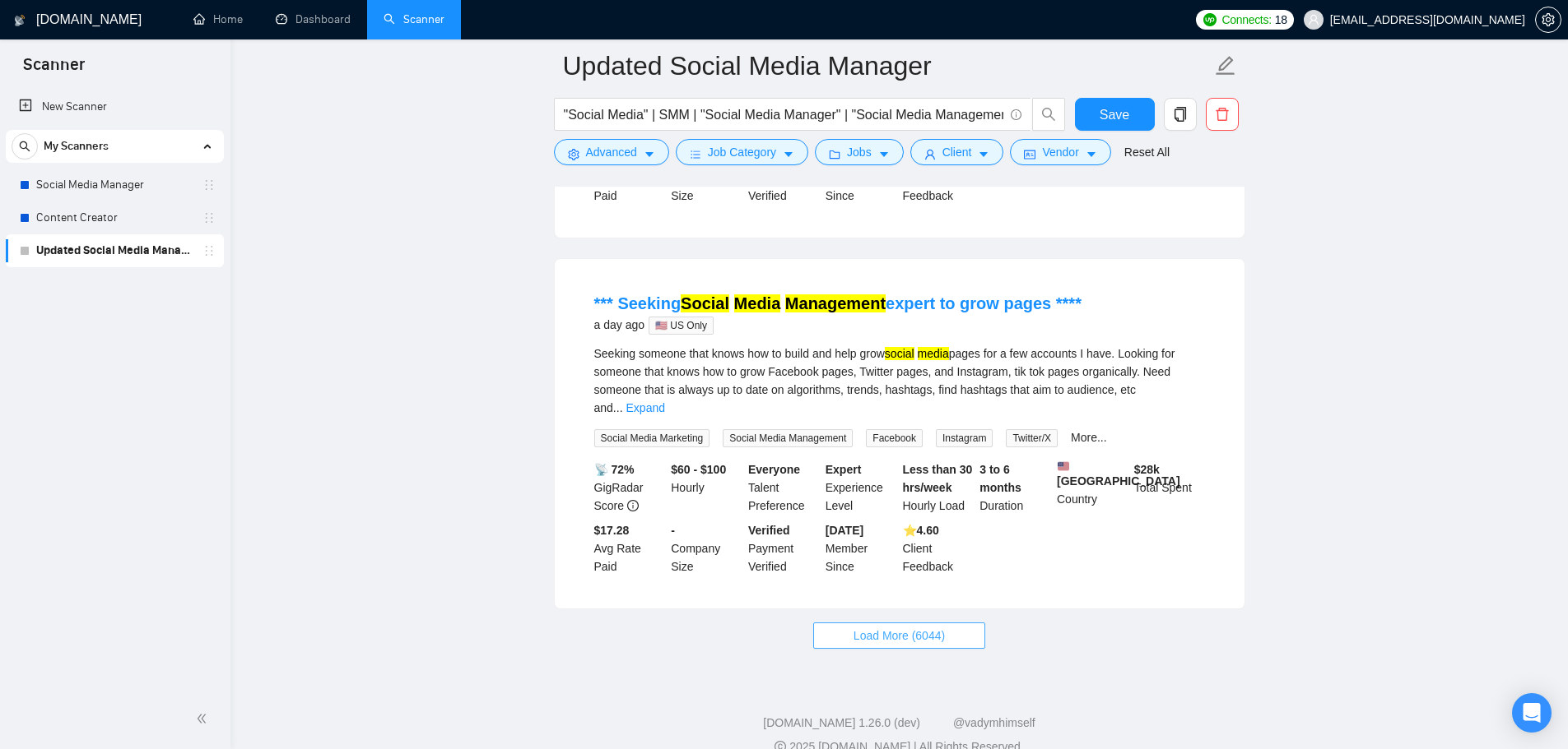
click at [921, 623] on button "Load More (6044)" at bounding box center [898, 636] width 172 height 26
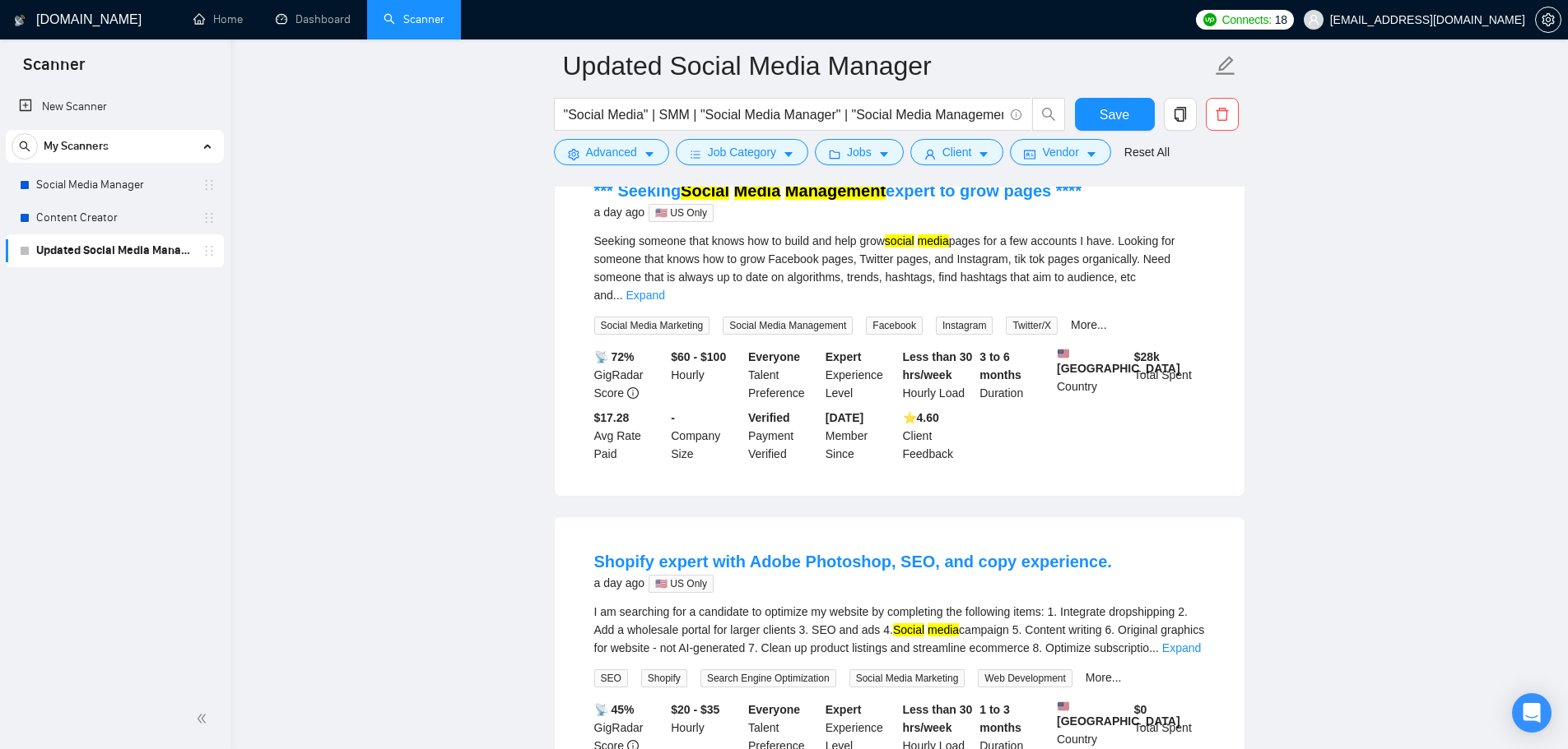
scroll to position [3771, 0]
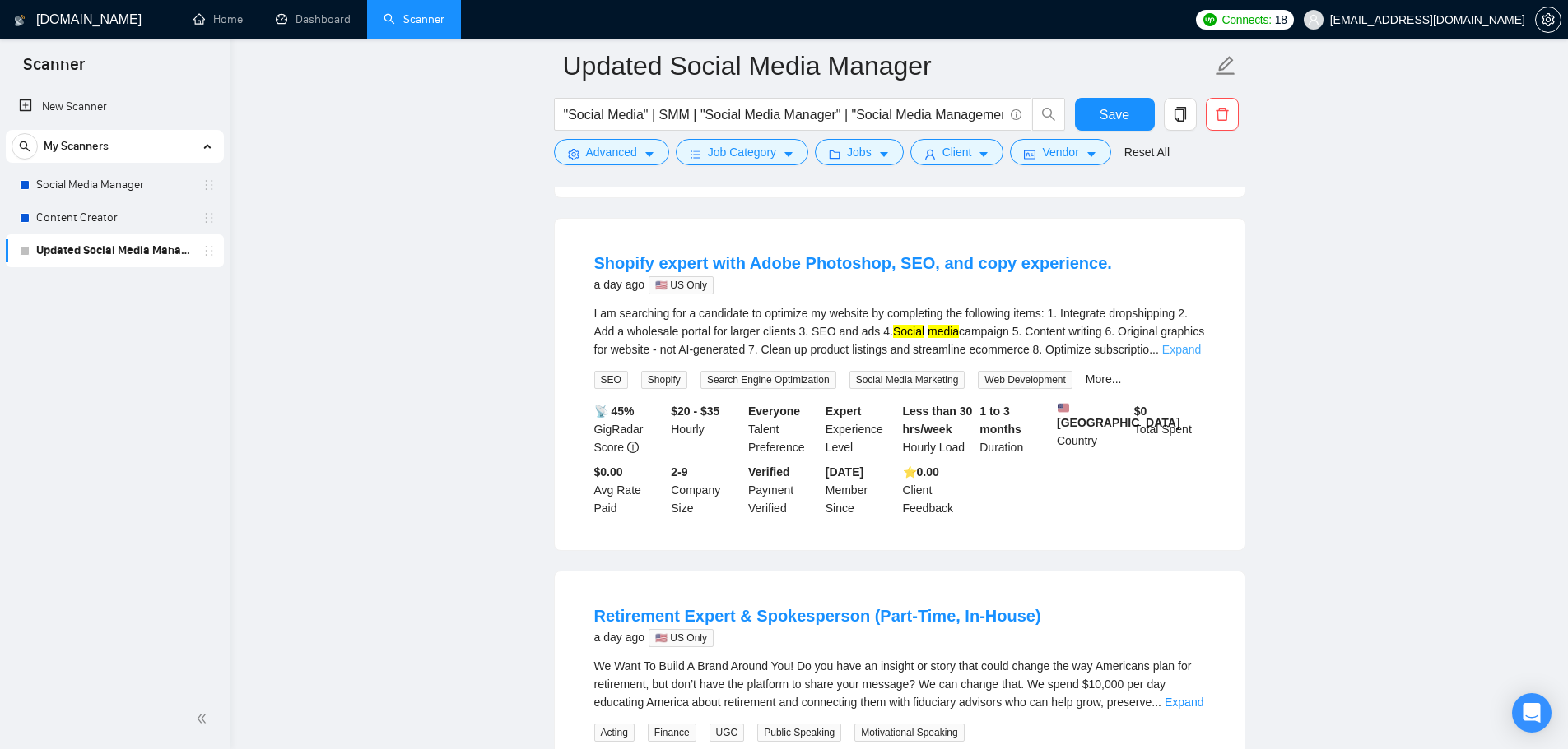
click at [1184, 343] on link "Expand" at bounding box center [1180, 349] width 39 height 13
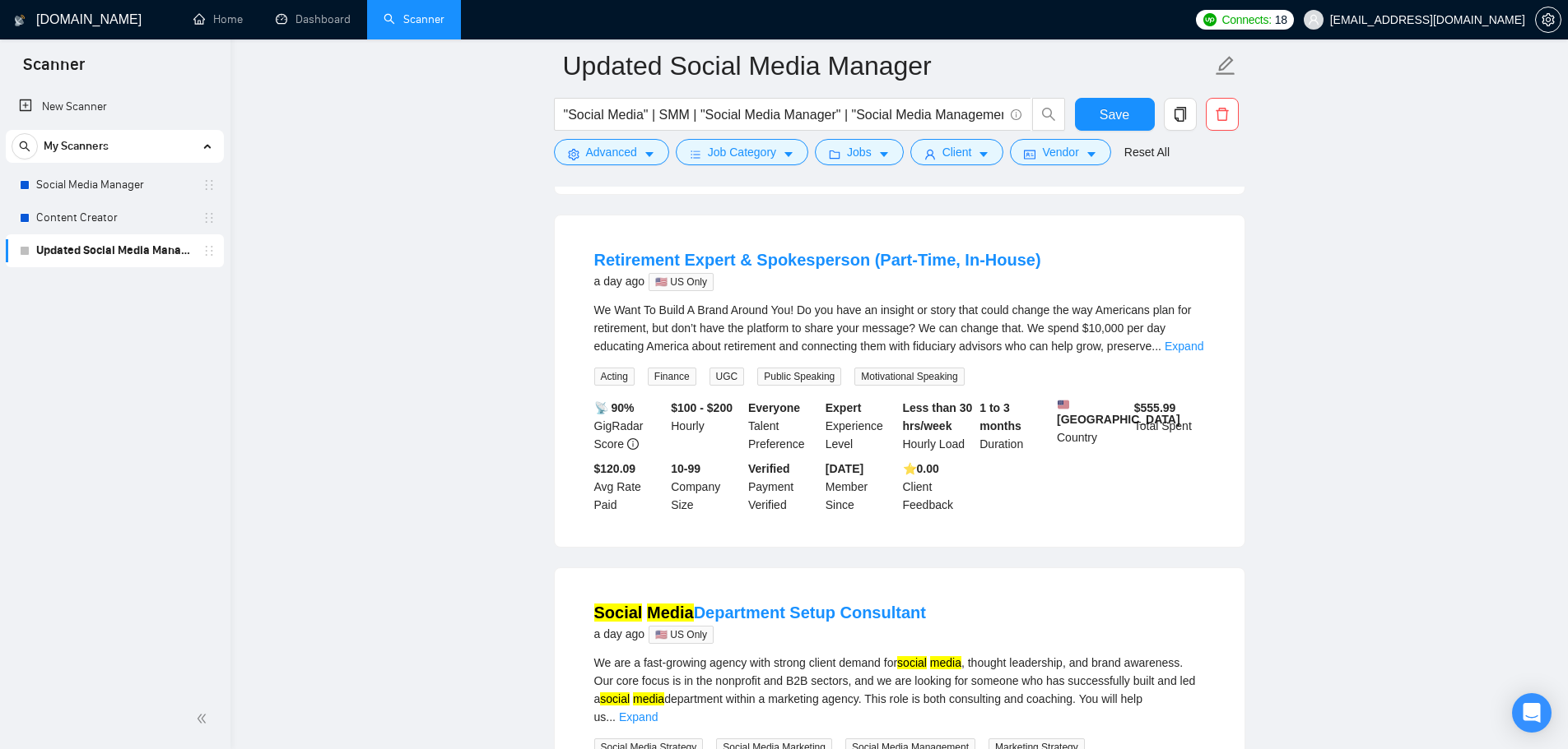
scroll to position [4182, 0]
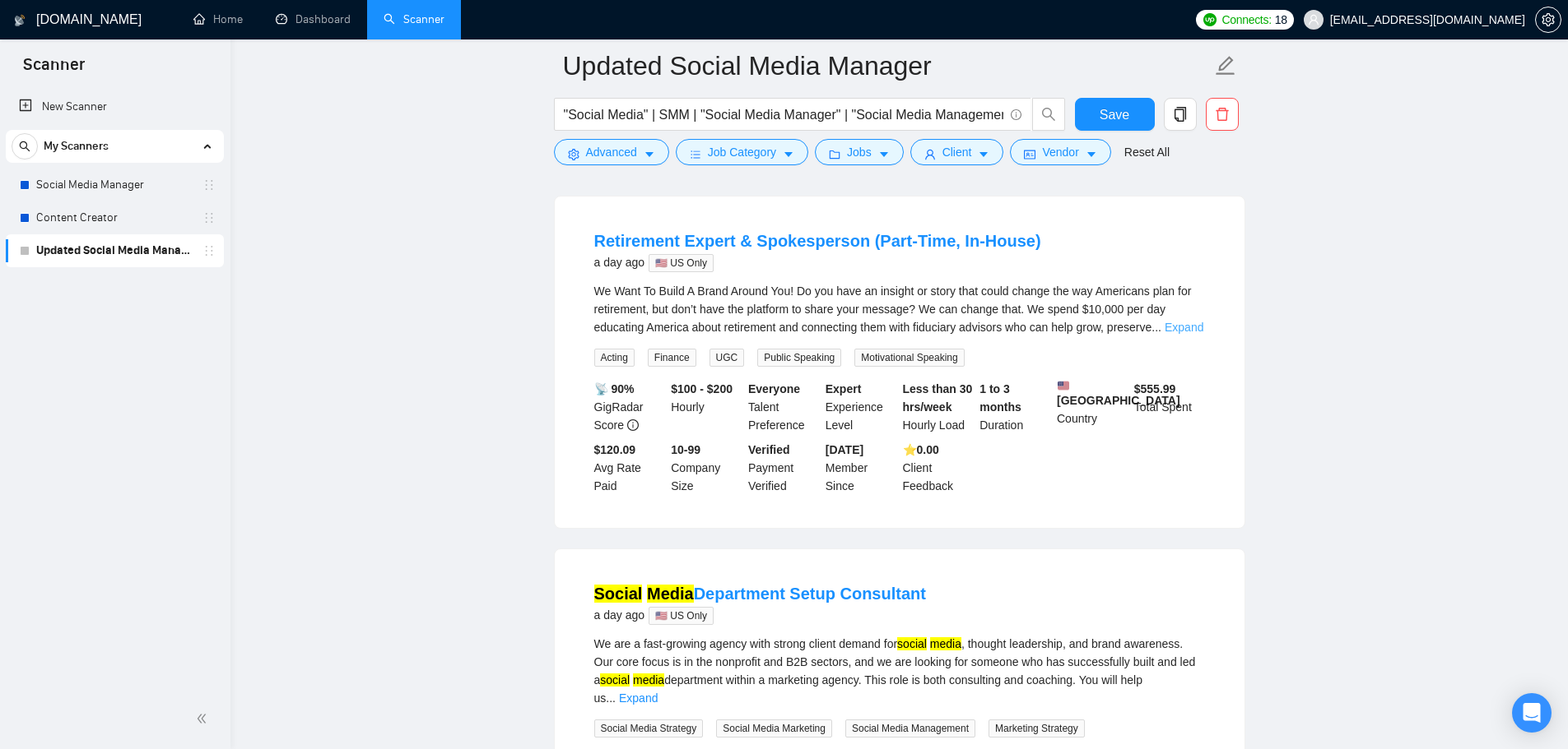
click at [1177, 321] on link "Expand" at bounding box center [1183, 327] width 39 height 13
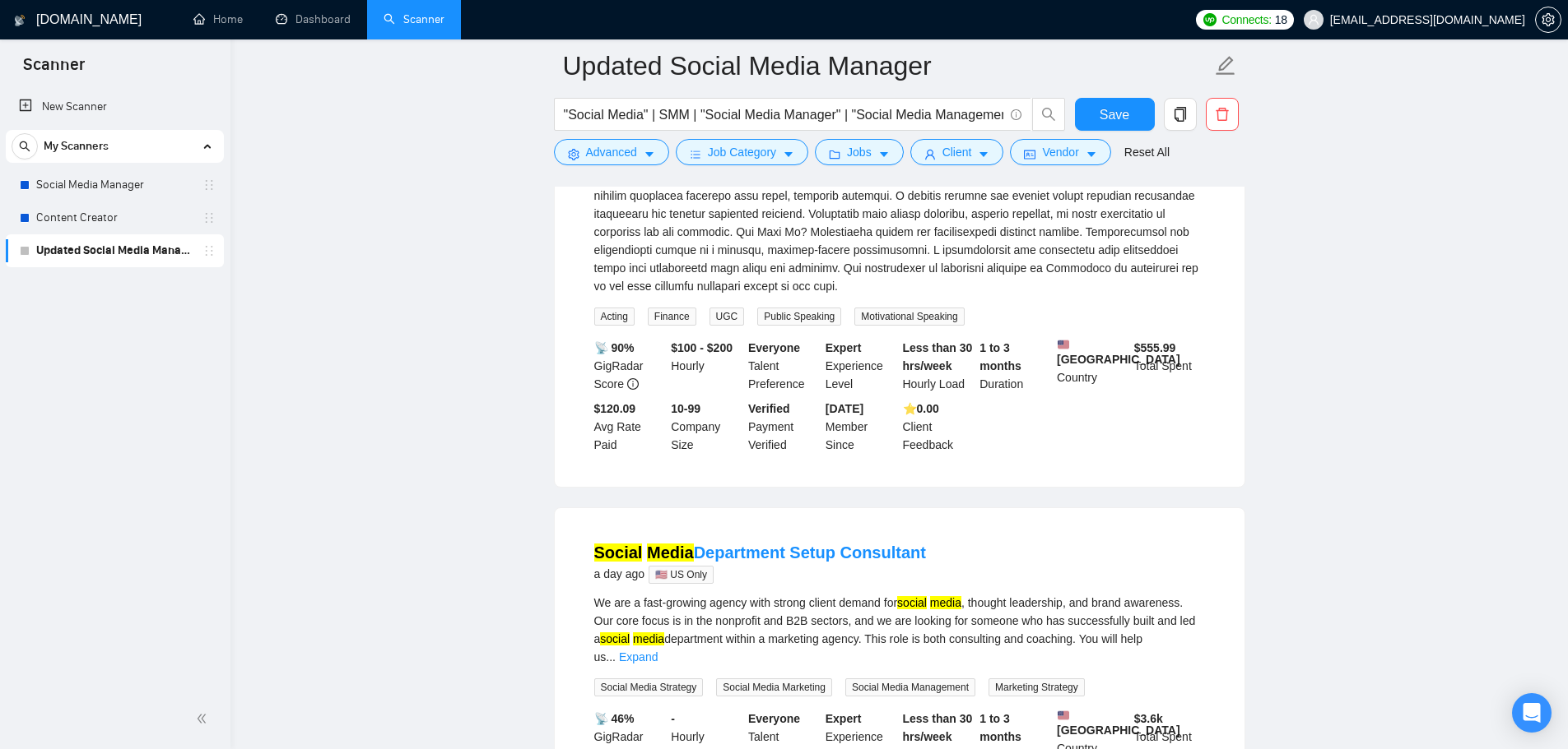
scroll to position [4841, 0]
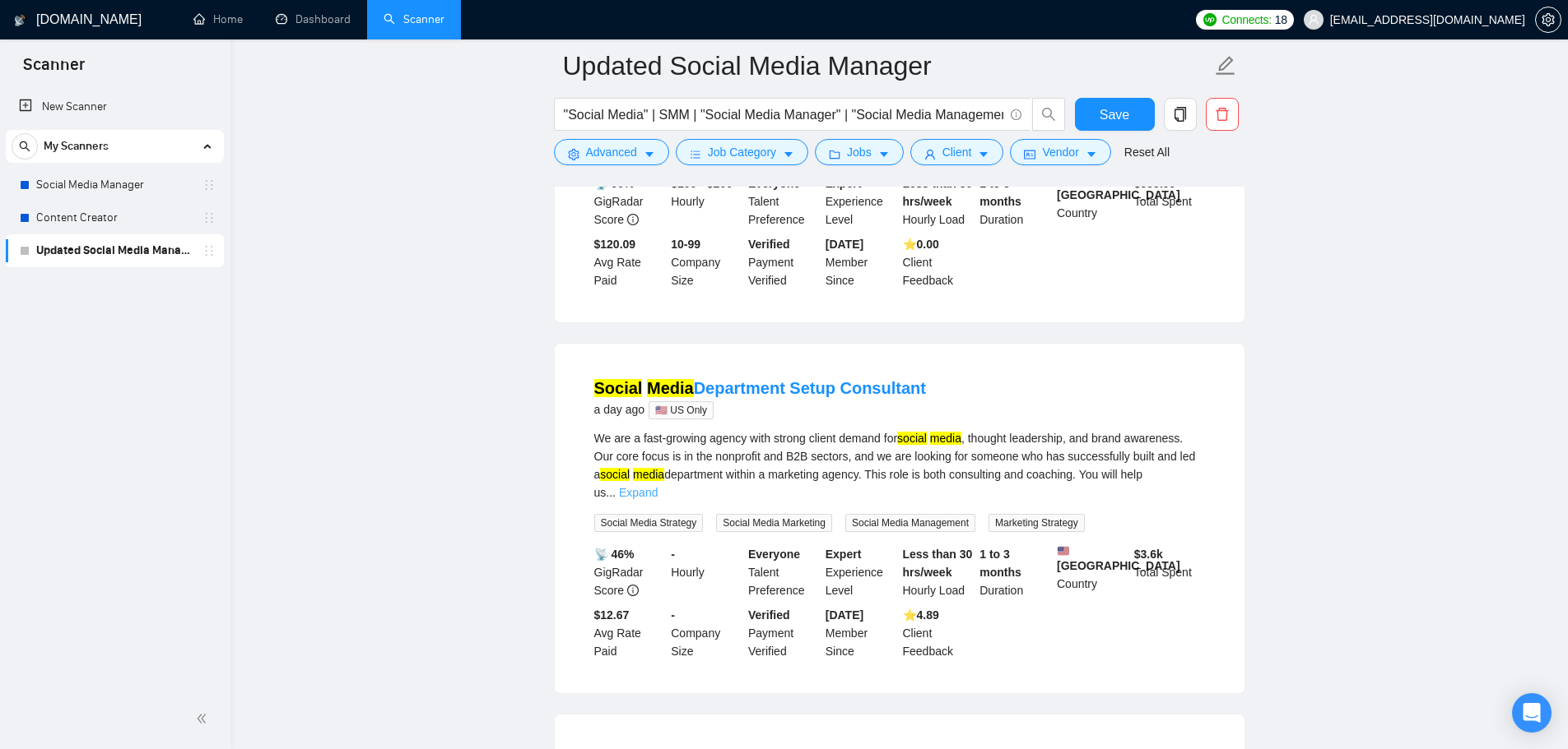
click at [658, 486] on link "Expand" at bounding box center [638, 492] width 39 height 13
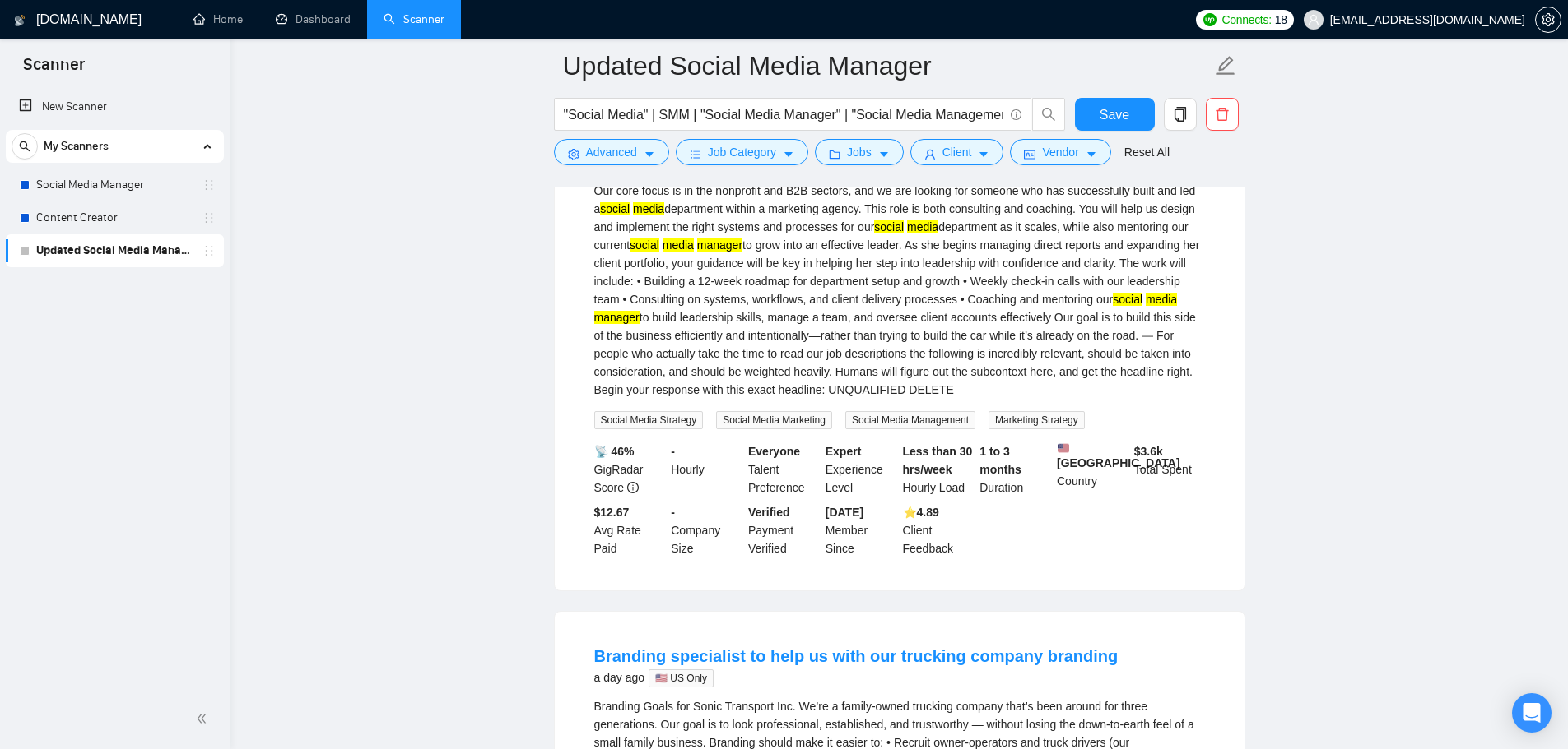
scroll to position [5334, 0]
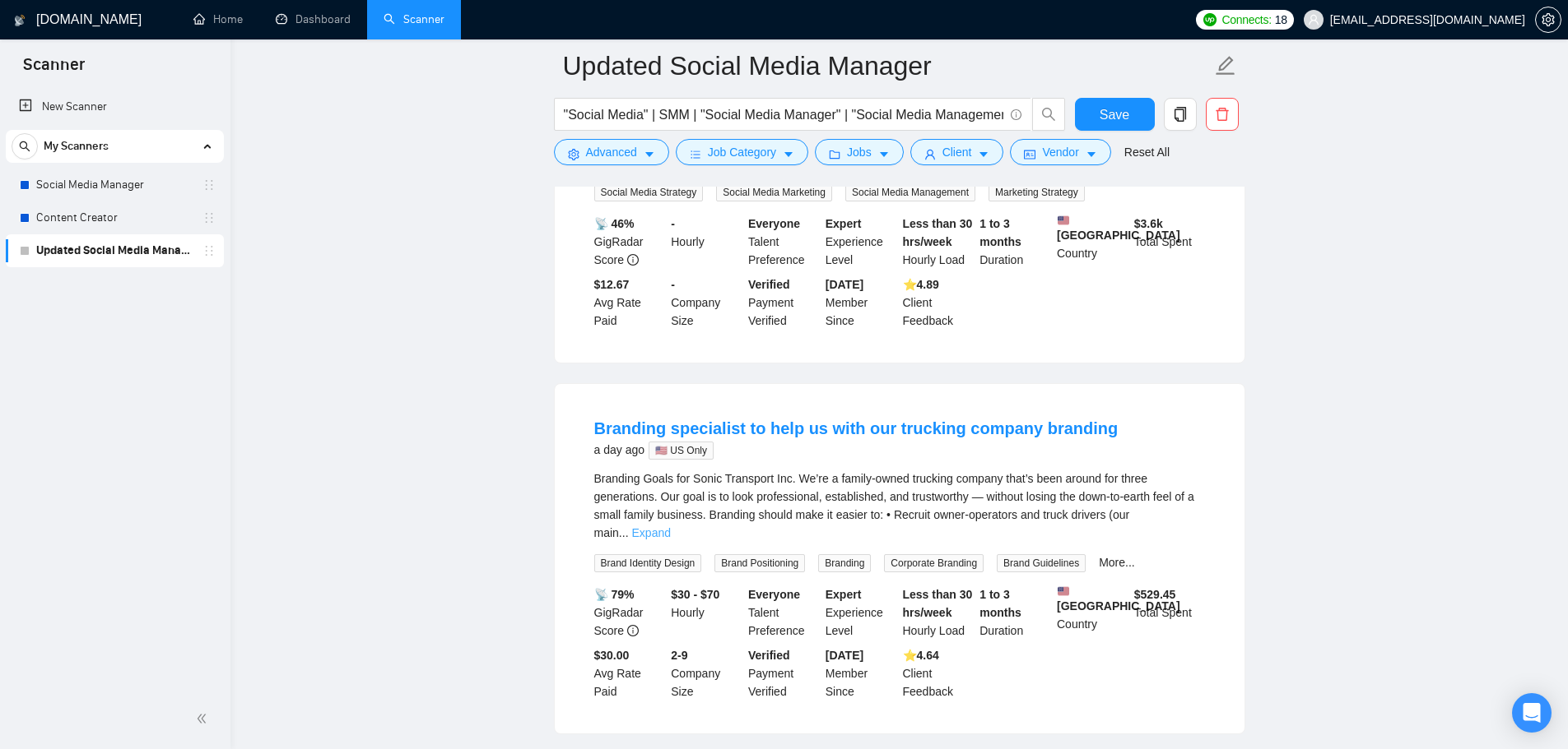
click at [671, 526] on link "Expand" at bounding box center [651, 532] width 39 height 13
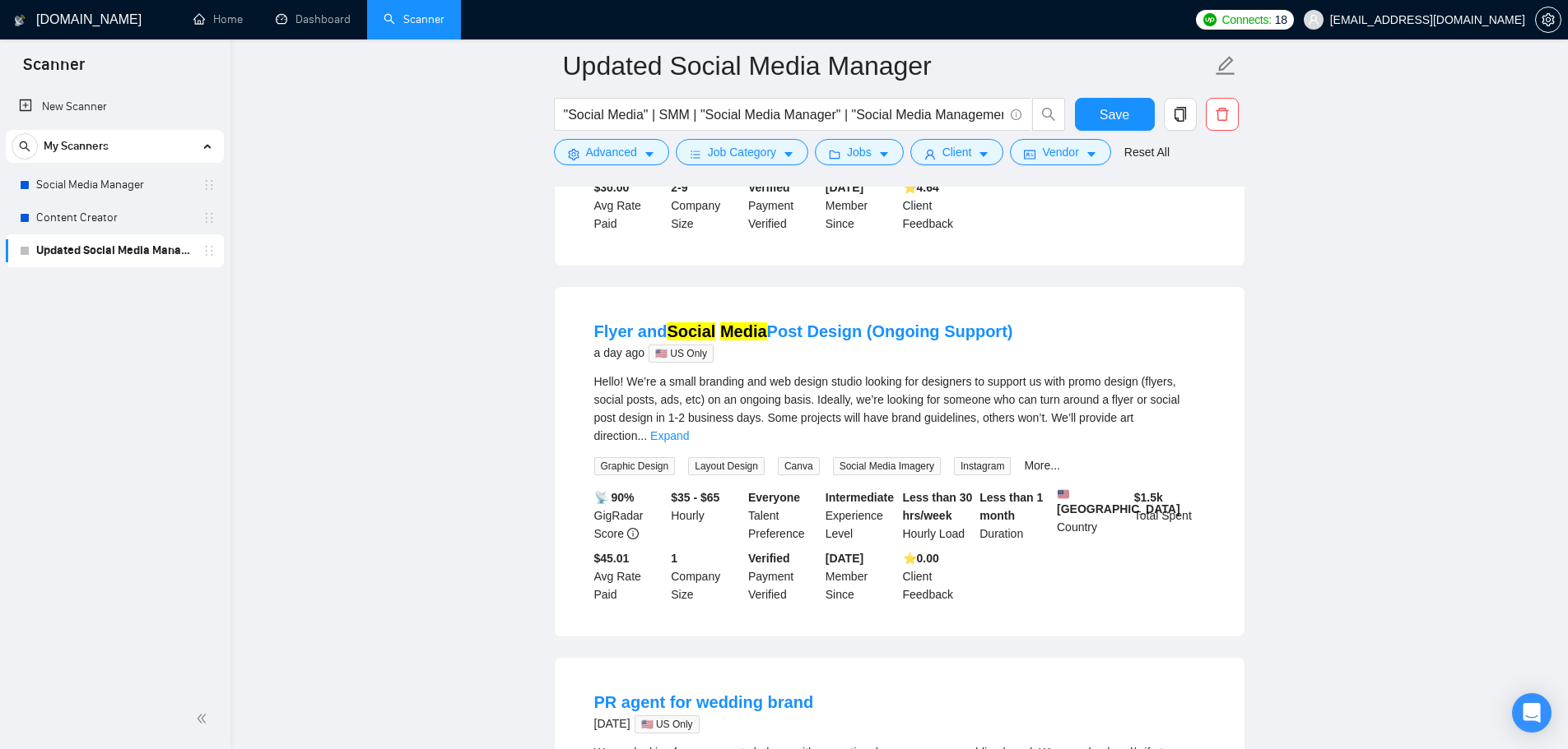
scroll to position [6074, 0]
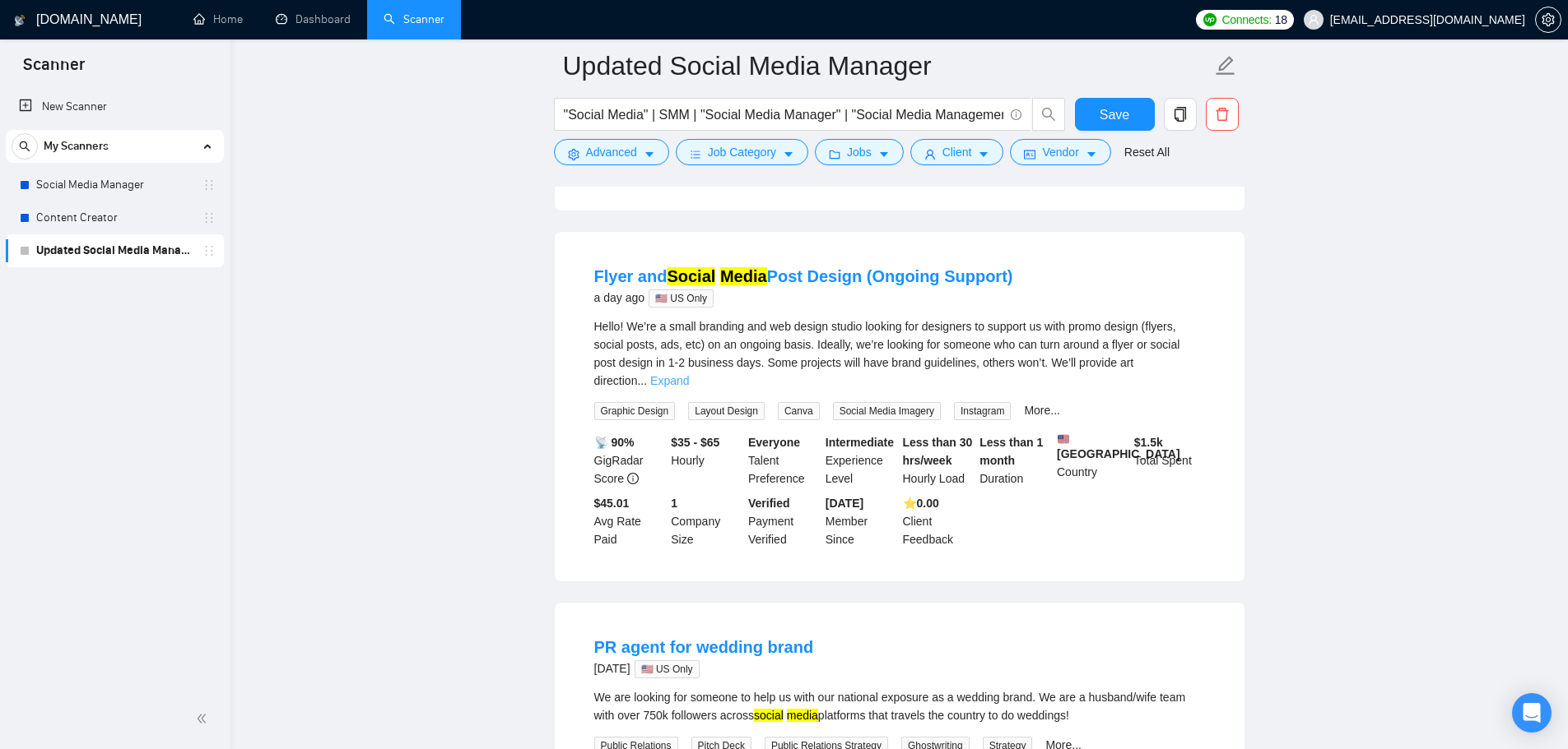
click at [689, 374] on link "Expand" at bounding box center [669, 380] width 39 height 13
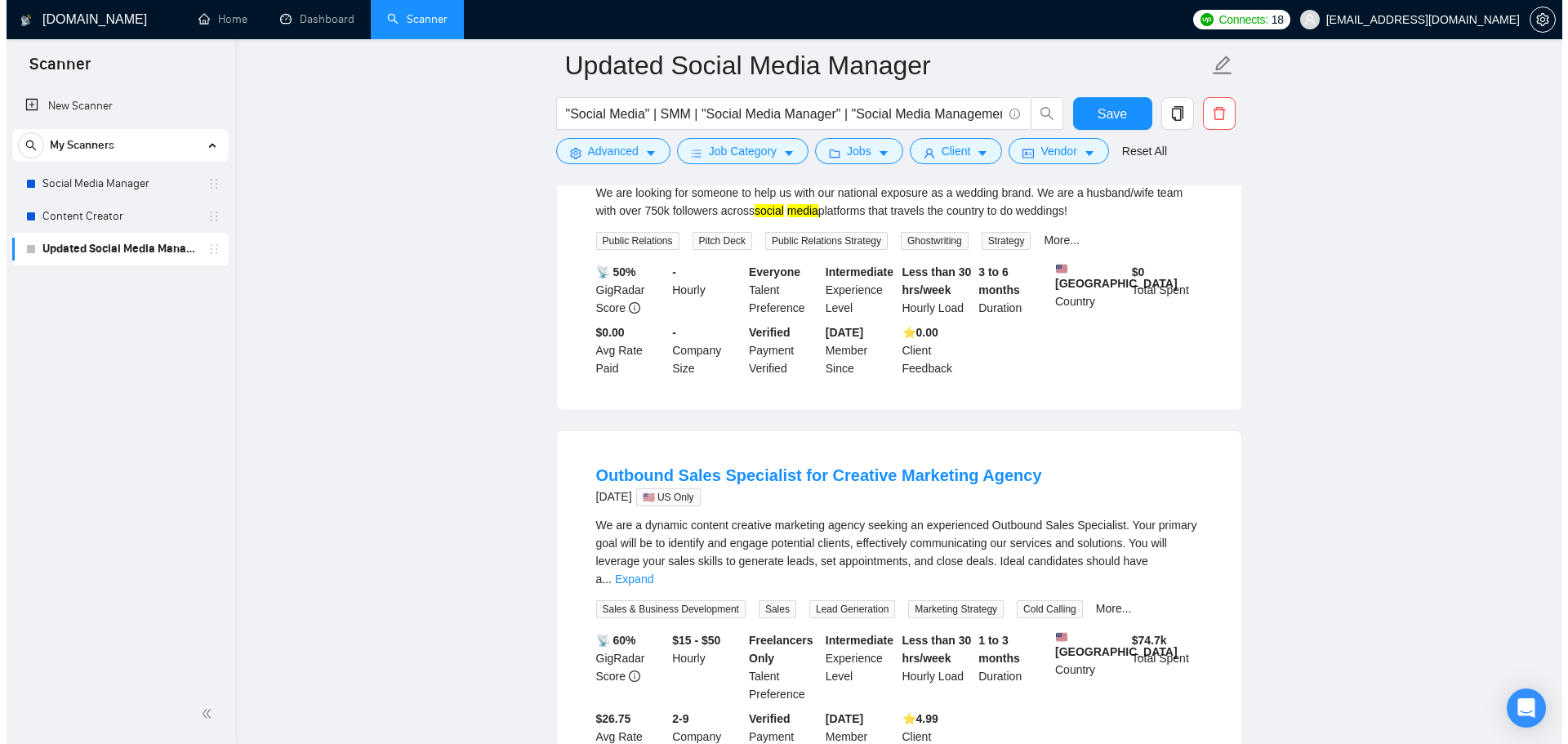
scroll to position [6769, 0]
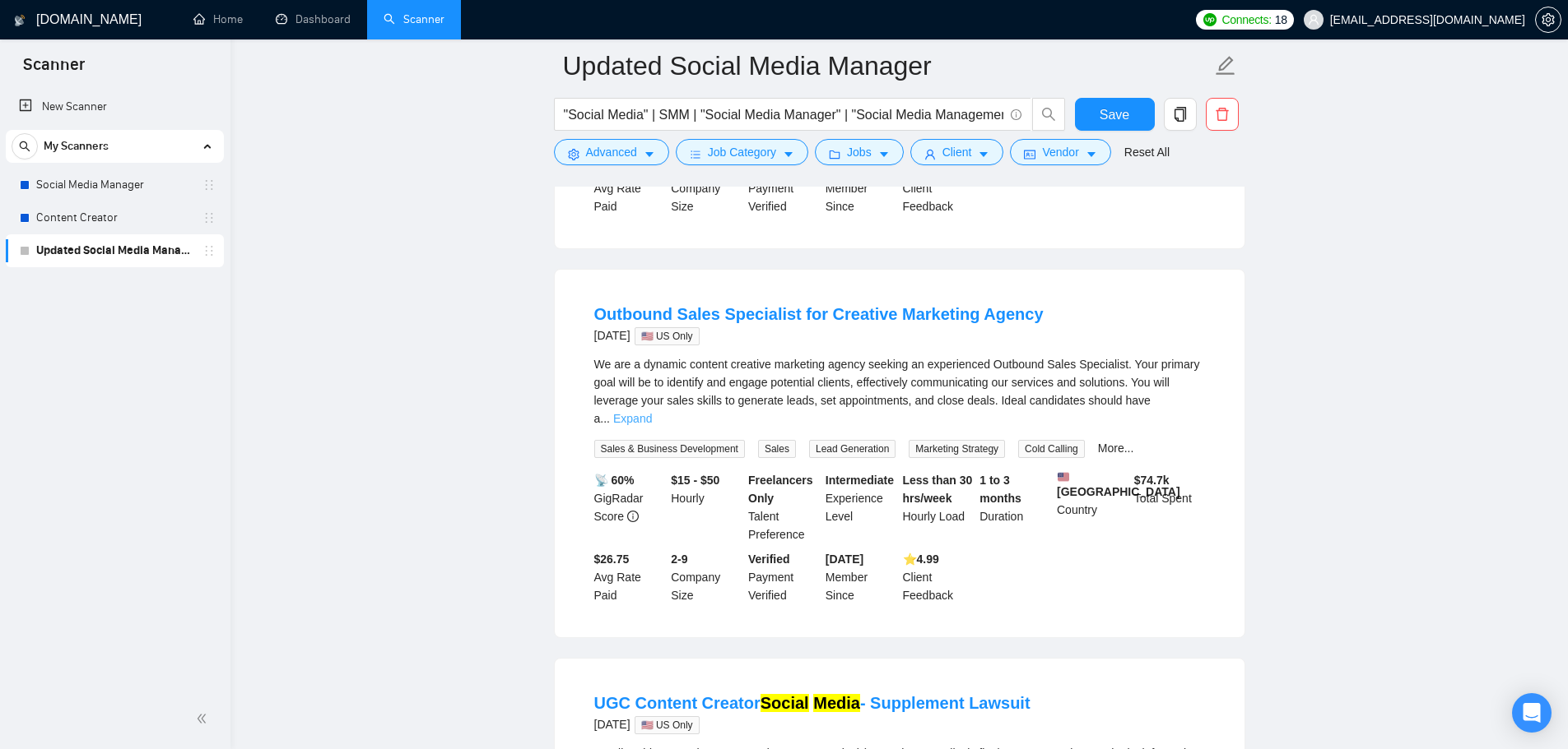
click at [652, 425] on link "Expand" at bounding box center [632, 418] width 39 height 13
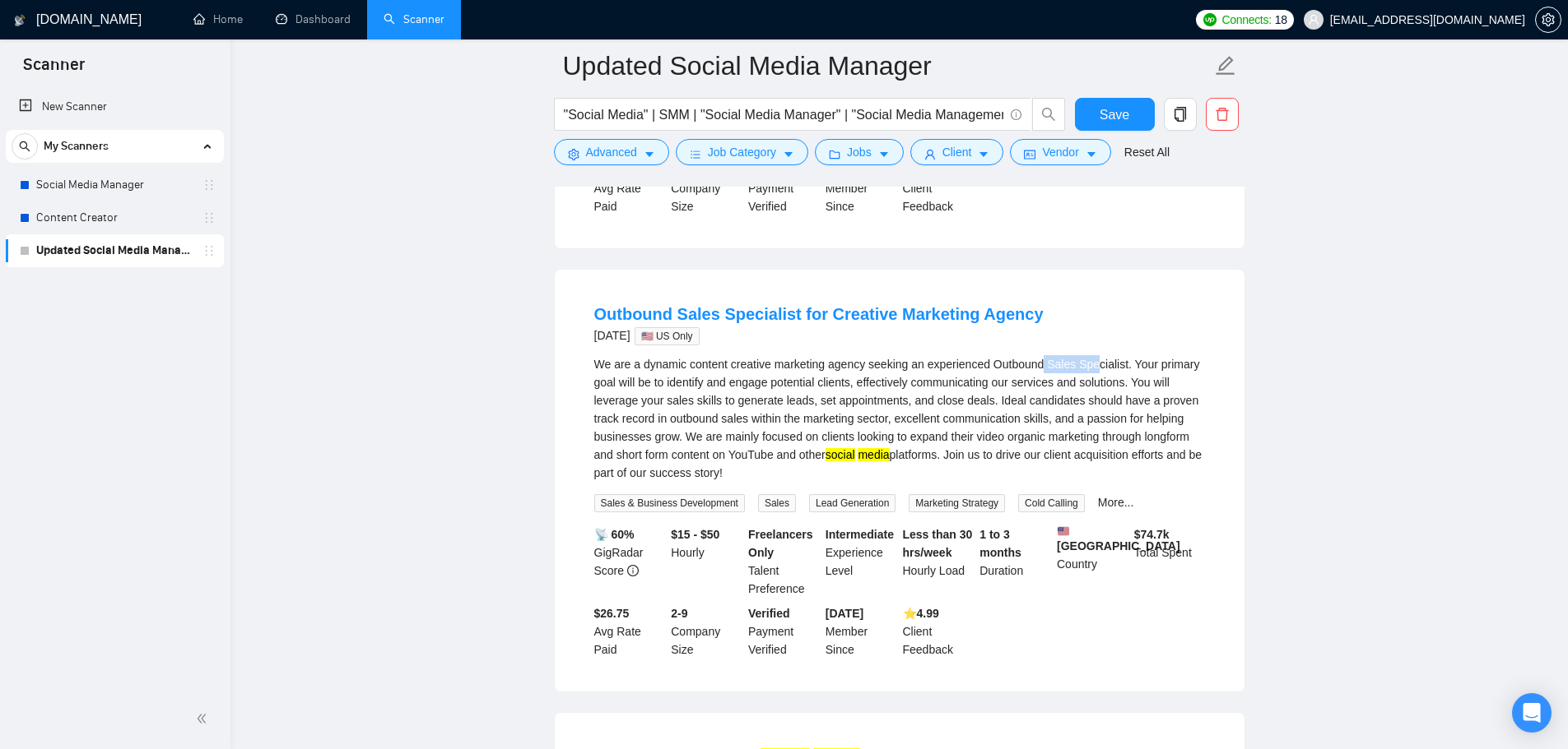
drag, startPoint x: 1041, startPoint y: 393, endPoint x: 1094, endPoint y: 392, distance: 53.0
click at [1094, 392] on div "We are a dynamic content creative marketing agency seeking an experienced Outbo…" at bounding box center [899, 419] width 610 height 127
click at [1045, 393] on div "We are a dynamic content creative marketing agency seeking an experienced Outbo…" at bounding box center [899, 419] width 610 height 127
drag, startPoint x: 1046, startPoint y: 393, endPoint x: 1118, endPoint y: 394, distance: 72.0
click at [1118, 394] on div "We are a dynamic content creative marketing agency seeking an experienced Outbo…" at bounding box center [899, 419] width 610 height 127
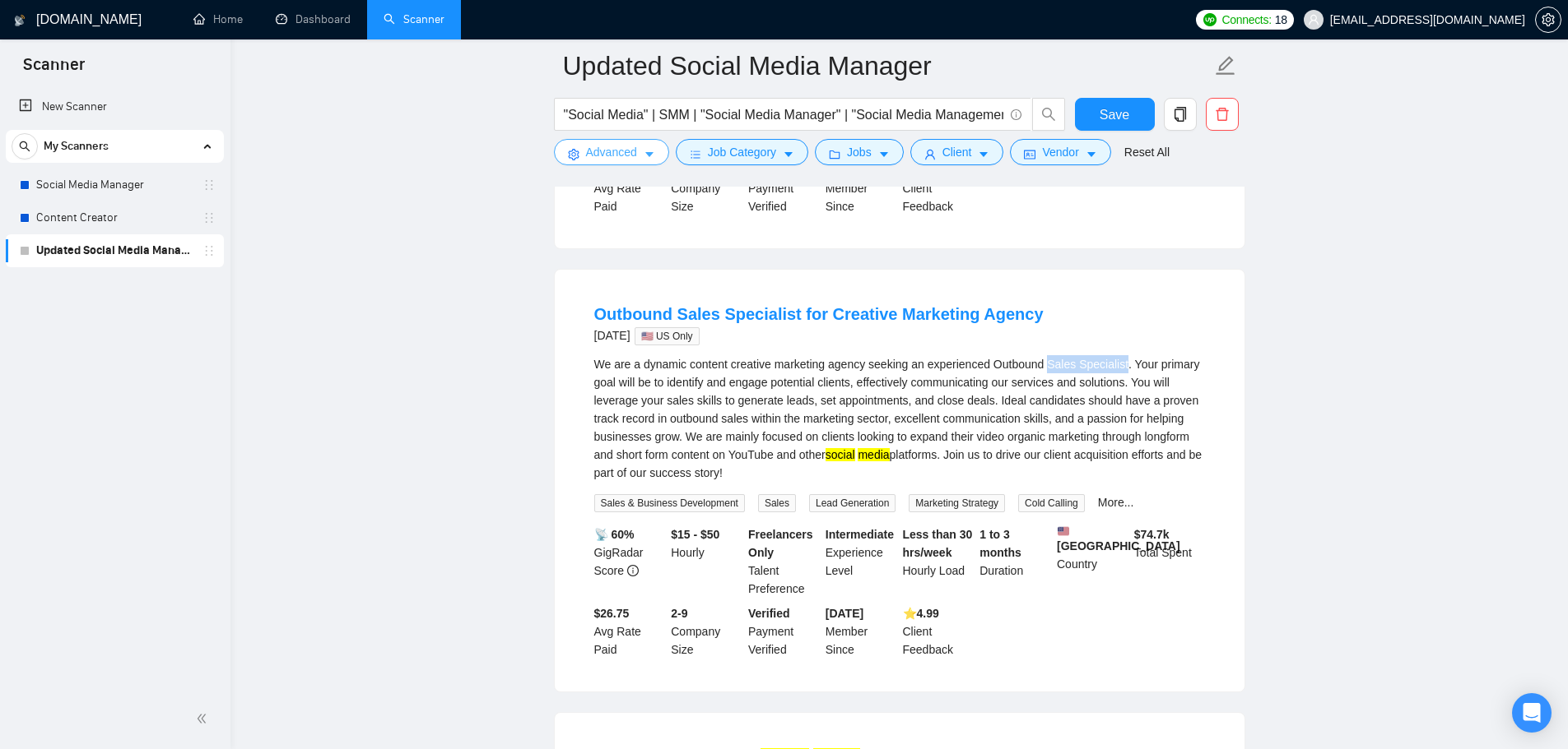
click at [630, 159] on span "Advanced" at bounding box center [611, 152] width 51 height 18
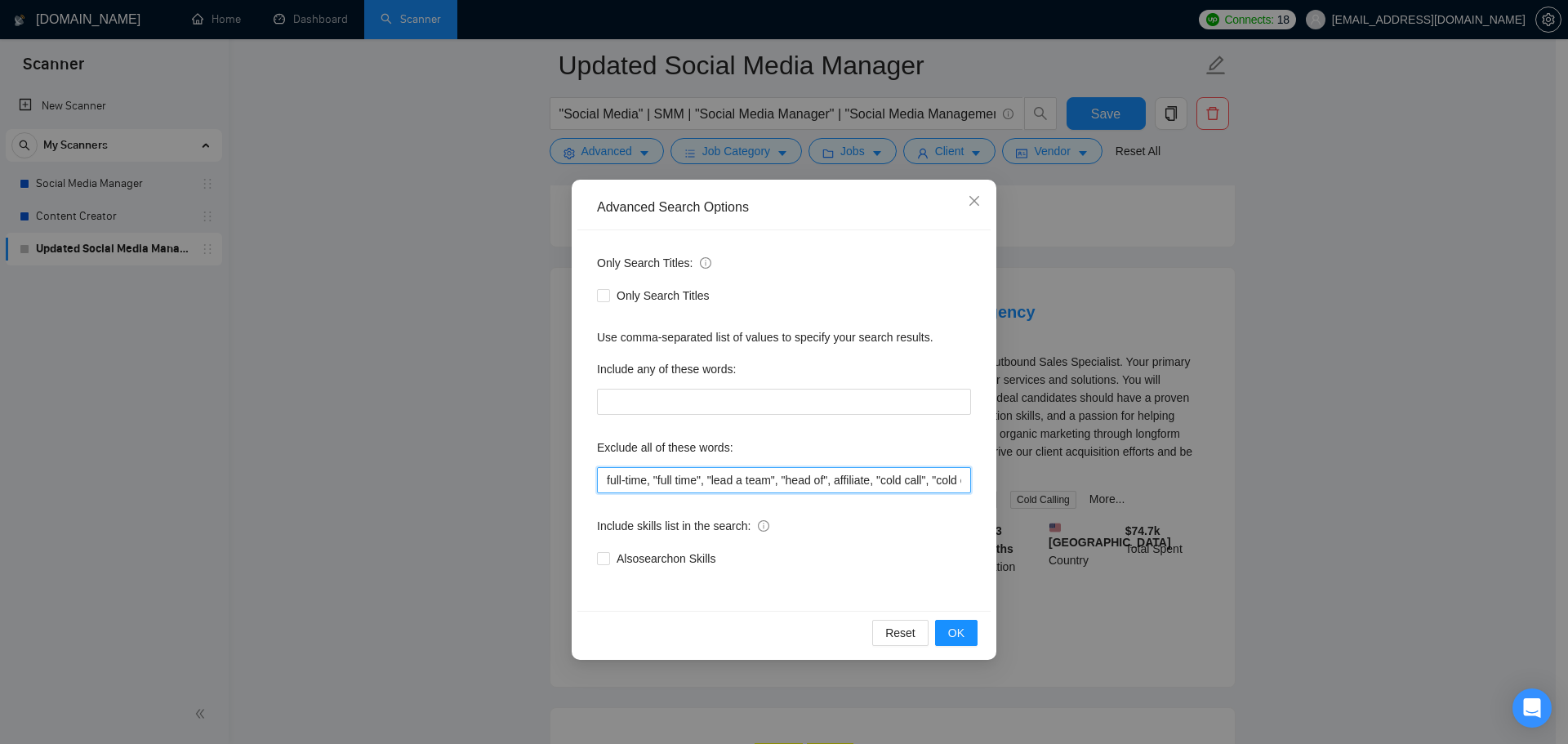
scroll to position [0, 934]
drag, startPoint x: 813, startPoint y: 488, endPoint x: 1019, endPoint y: 515, distance: 207.8
click at [1170, 517] on div "Advanced Search Options Only Search Titles: Only Search Titles Use comma-separa…" at bounding box center [784, 372] width 1568 height 744
click at [962, 482] on input "full-time, "full time", "lead a team", "head of", affiliate, "cold call", "cold…" at bounding box center [783, 481] width 374 height 26
paste input "Sales Specialist"
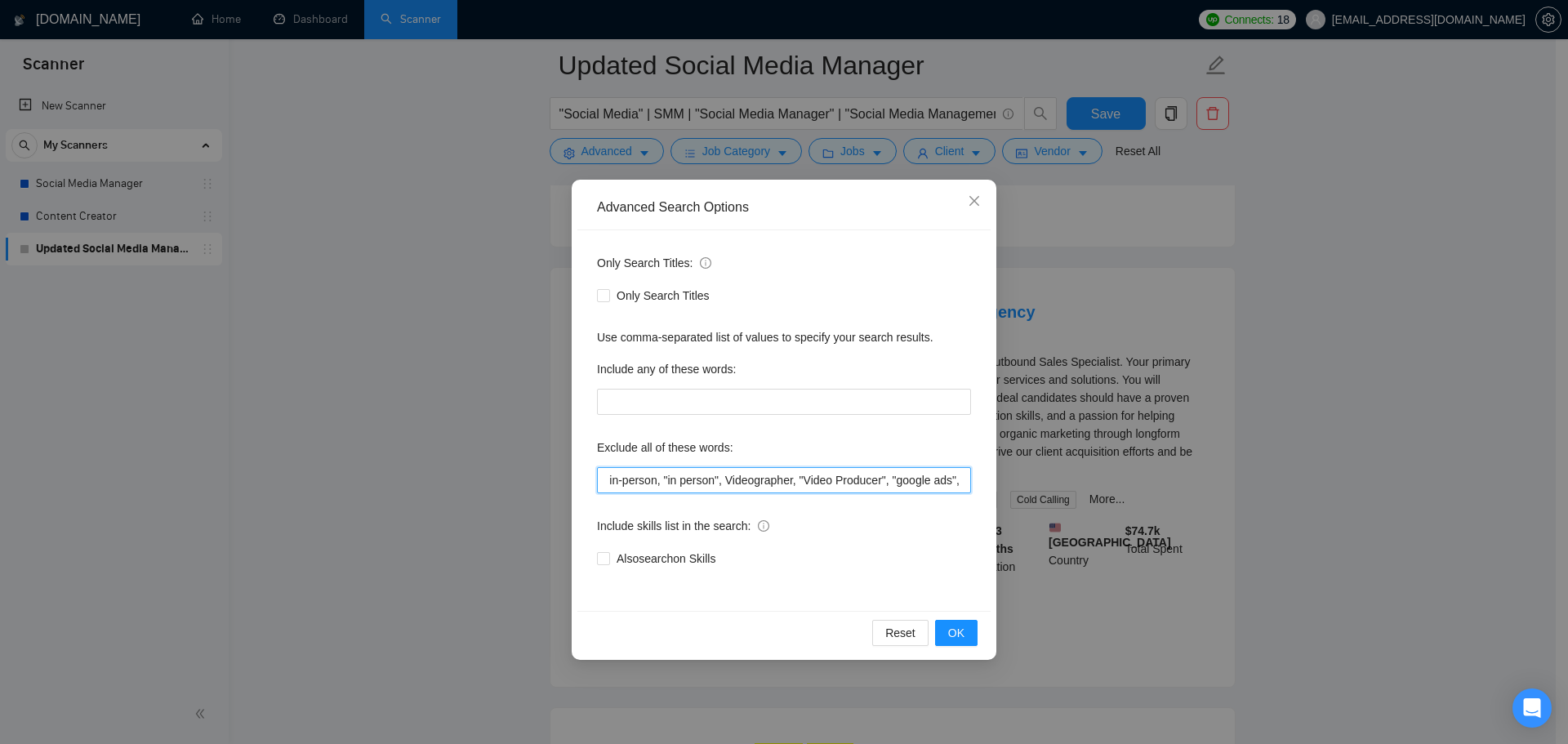
scroll to position [0, 1015]
type input "full-time, "full time", "lead a team", "head of", affiliate, "cold call", "cold…"
click at [960, 627] on span "OK" at bounding box center [956, 633] width 17 height 18
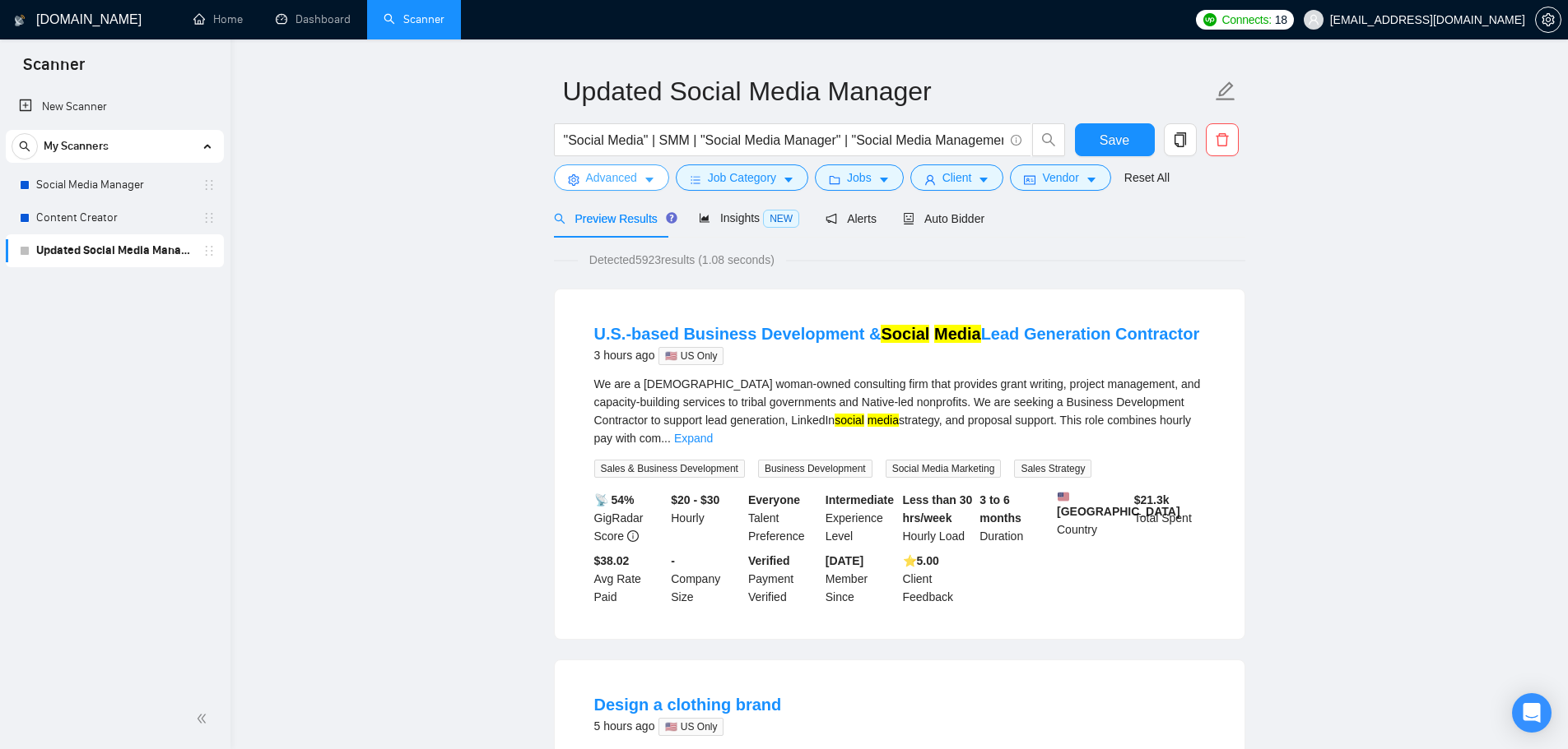
scroll to position [0, 0]
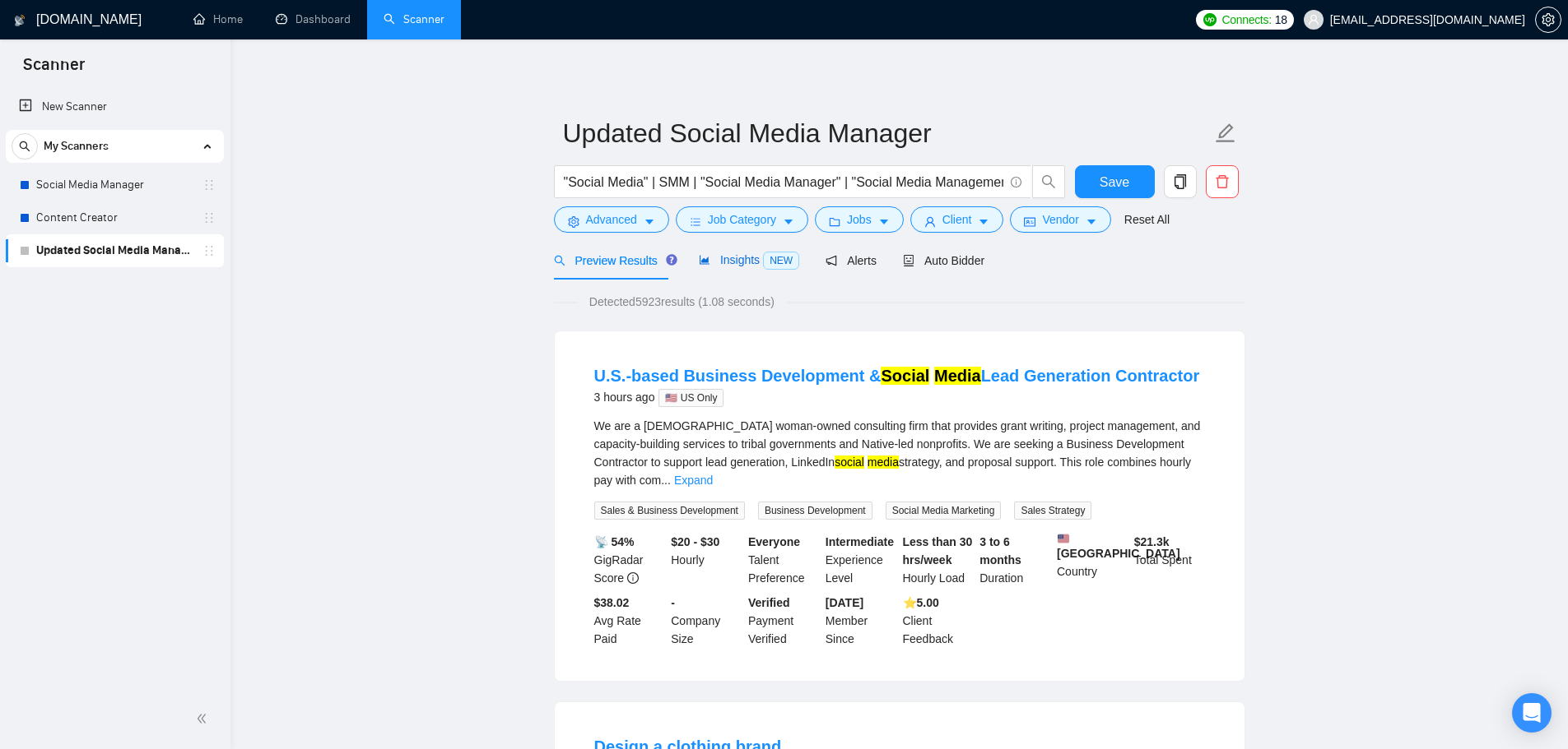
click at [763, 258] on span "NEW" at bounding box center [781, 260] width 36 height 18
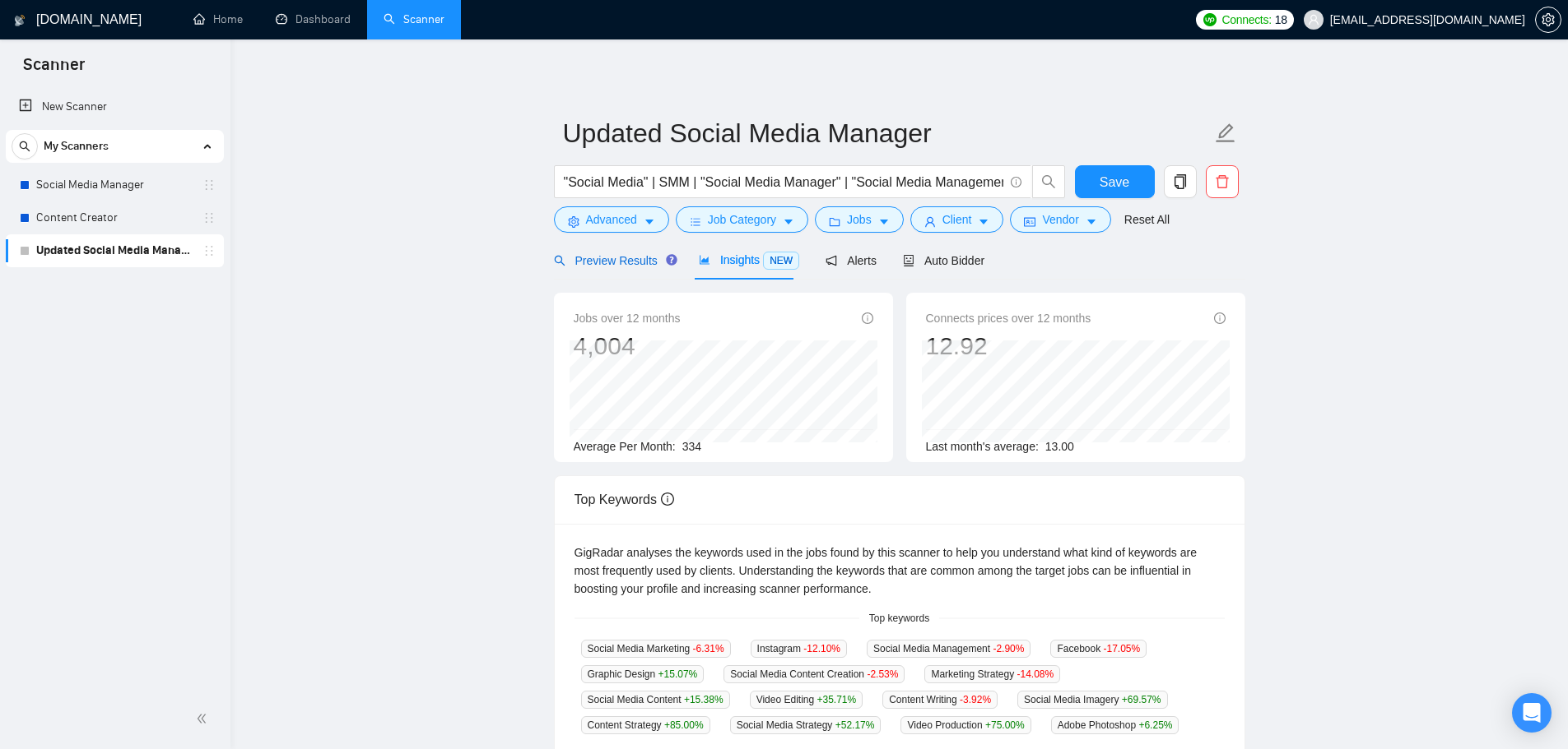
click at [619, 259] on span "Preview Results" at bounding box center [612, 260] width 118 height 13
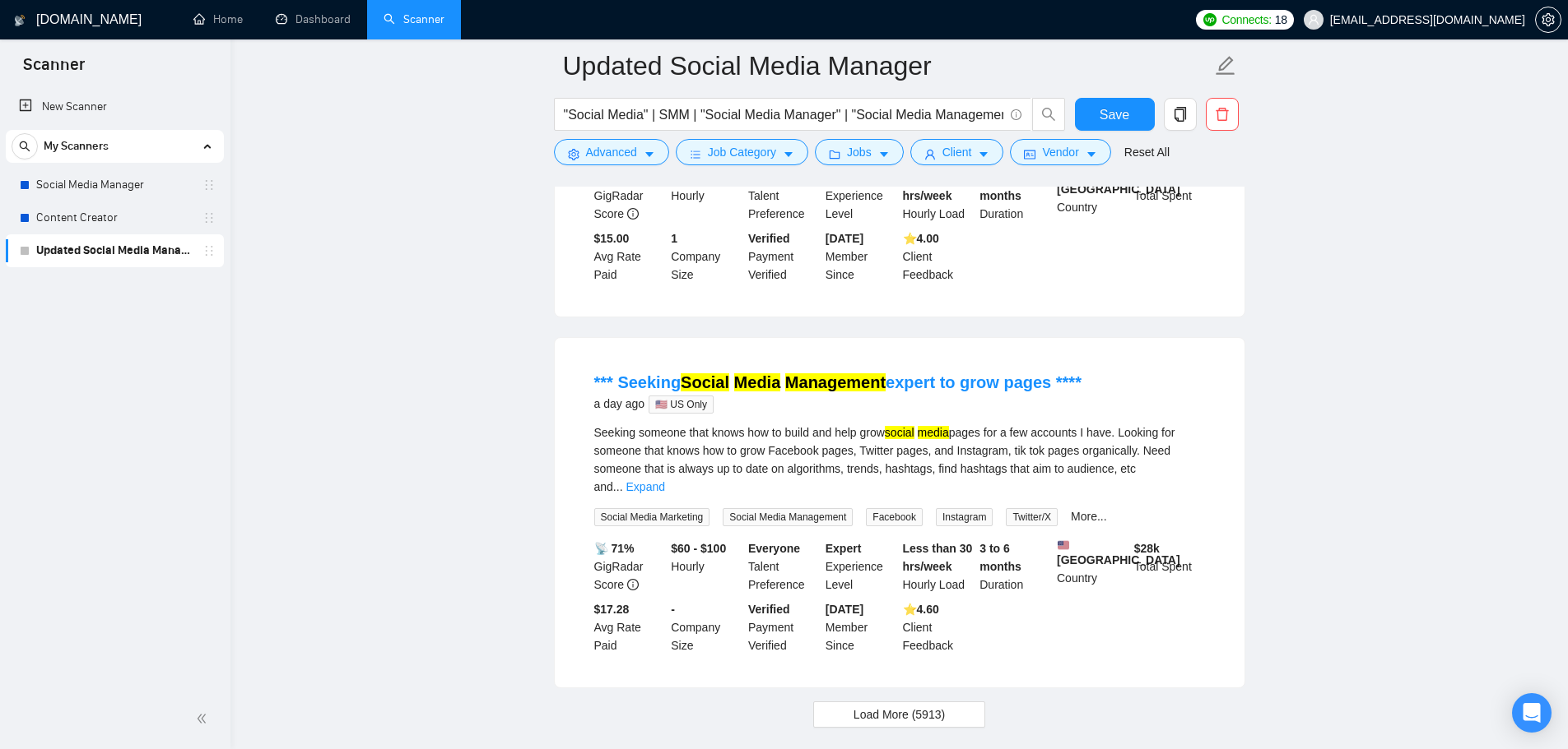
scroll to position [3360, 0]
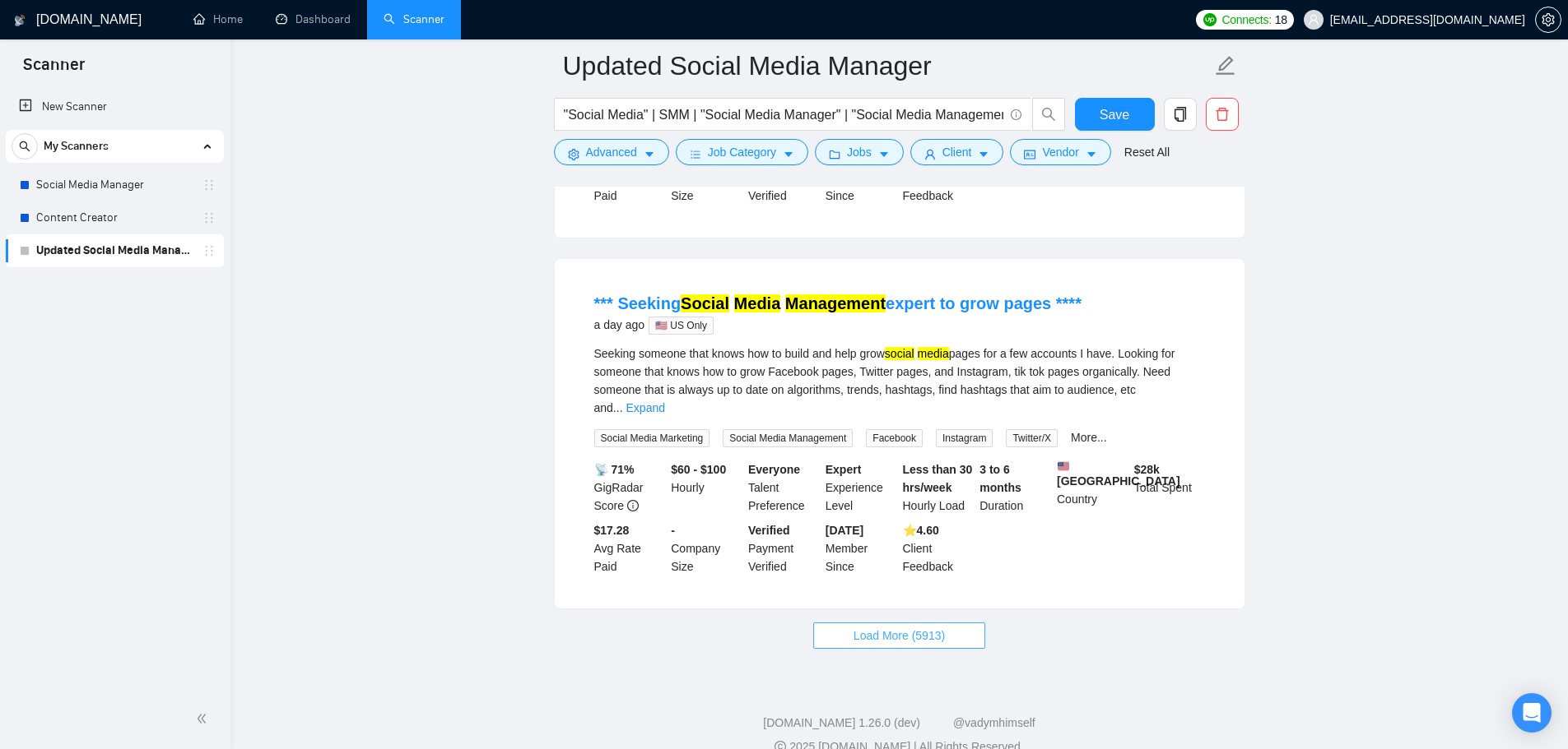
click at [914, 623] on button "Load More (5913)" at bounding box center [898, 636] width 172 height 26
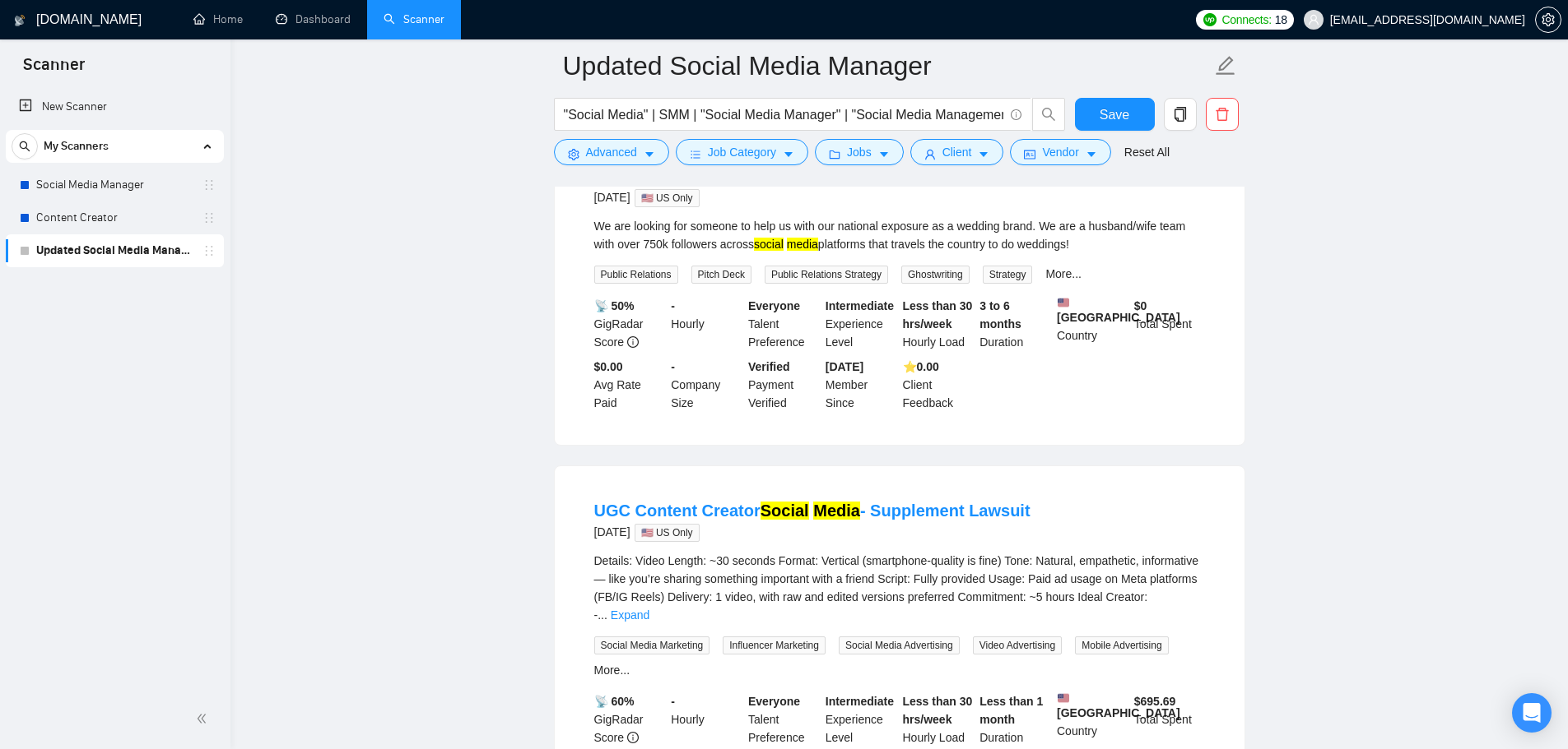
scroll to position [6074, 0]
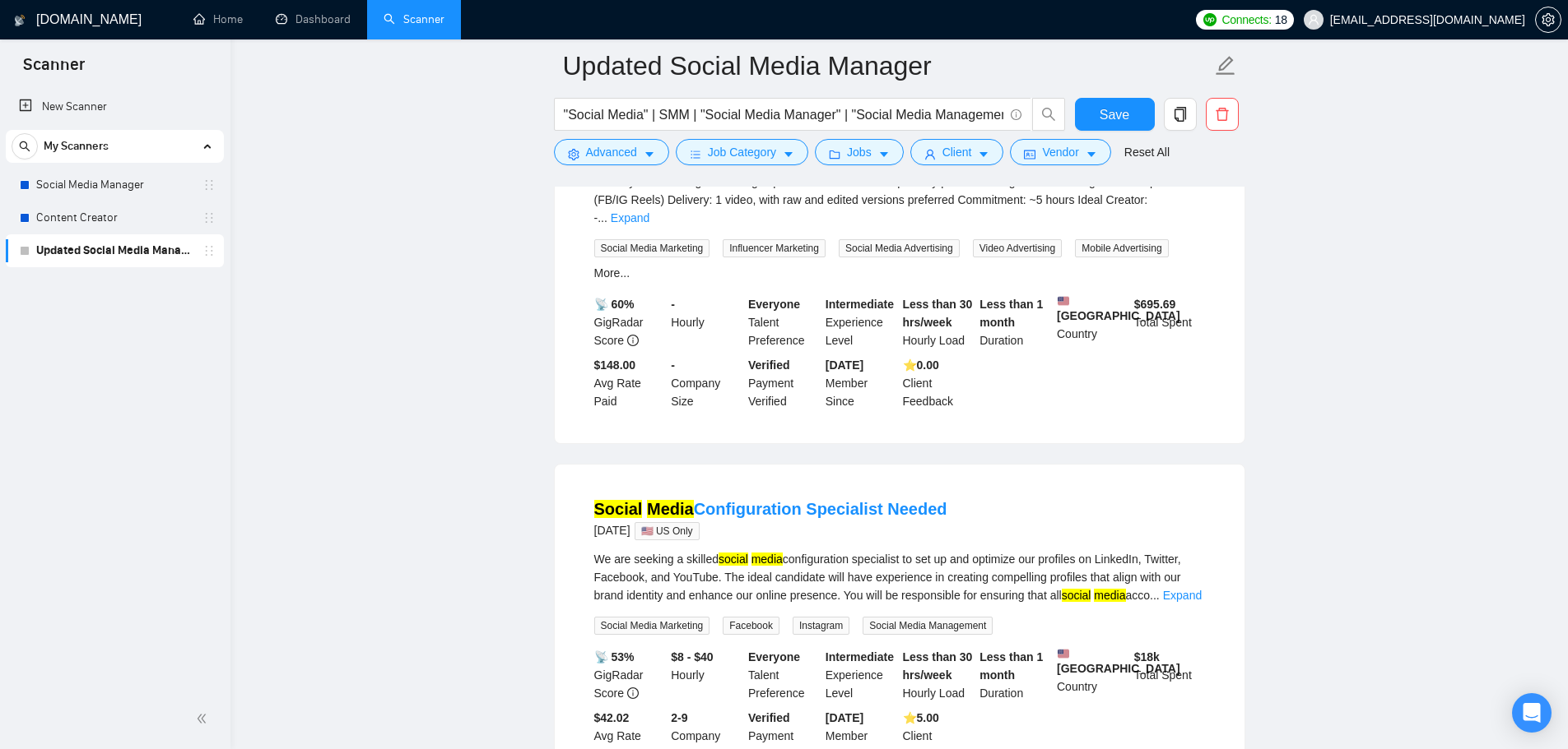
click at [1203, 550] on div "We are seeking a skilled social media configuration specialist to set up and op…" at bounding box center [899, 577] width 610 height 55
click at [1191, 589] on link "Expand" at bounding box center [1181, 595] width 39 height 13
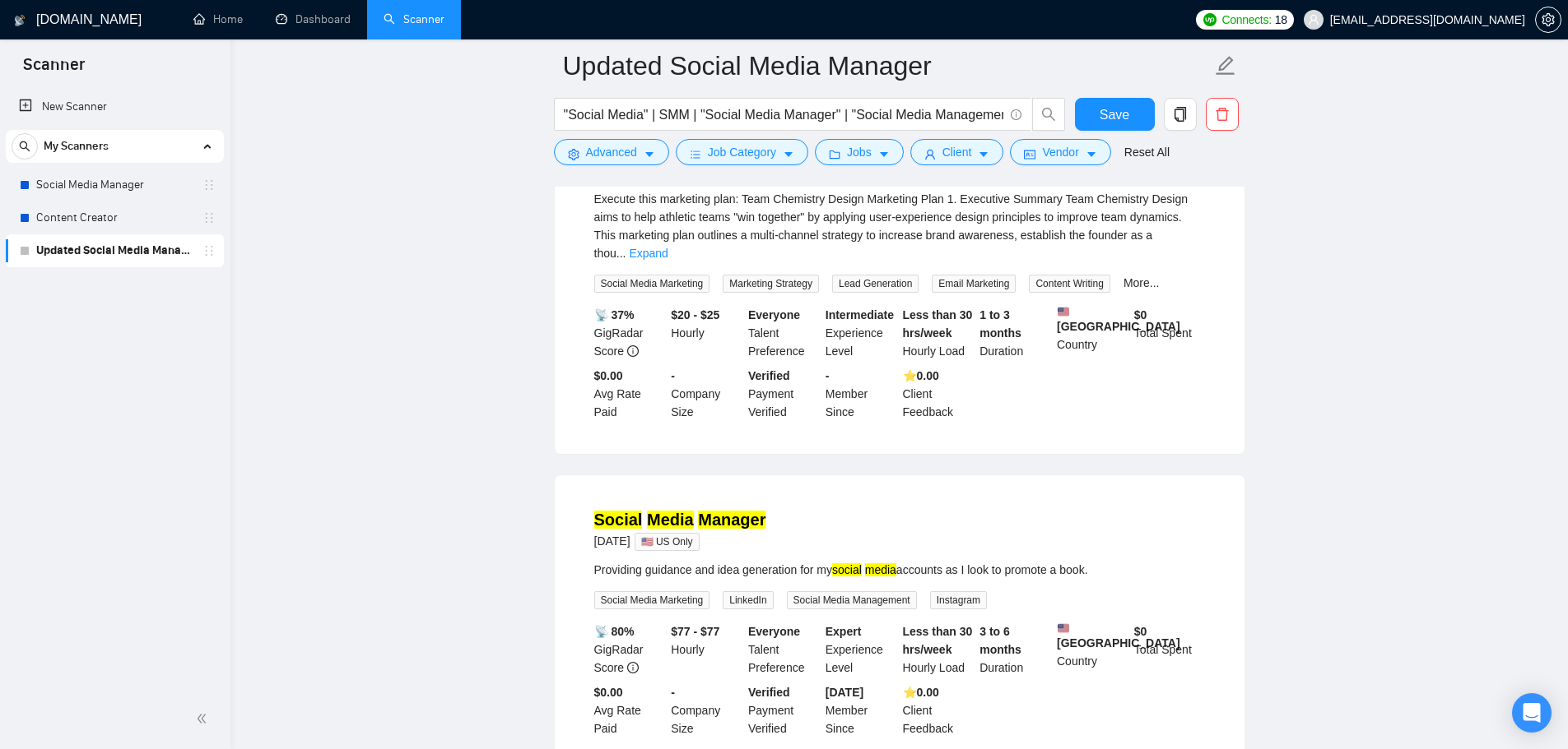
scroll to position [6979, 0]
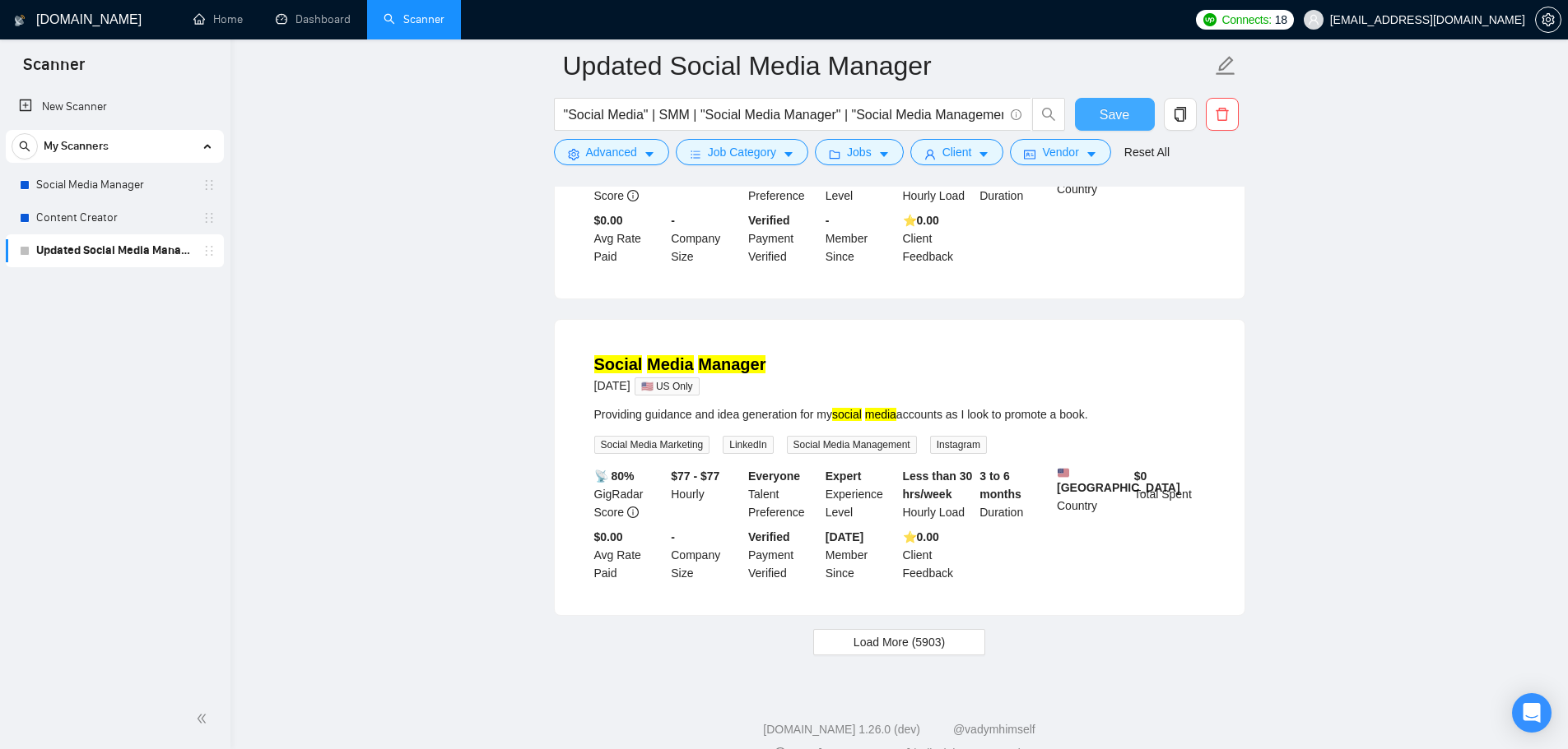
click at [1112, 119] on span "Save" at bounding box center [1114, 114] width 30 height 21
drag, startPoint x: 138, startPoint y: 180, endPoint x: 187, endPoint y: 213, distance: 59.1
click at [138, 180] on link "Social Media Manager" at bounding box center [113, 185] width 156 height 33
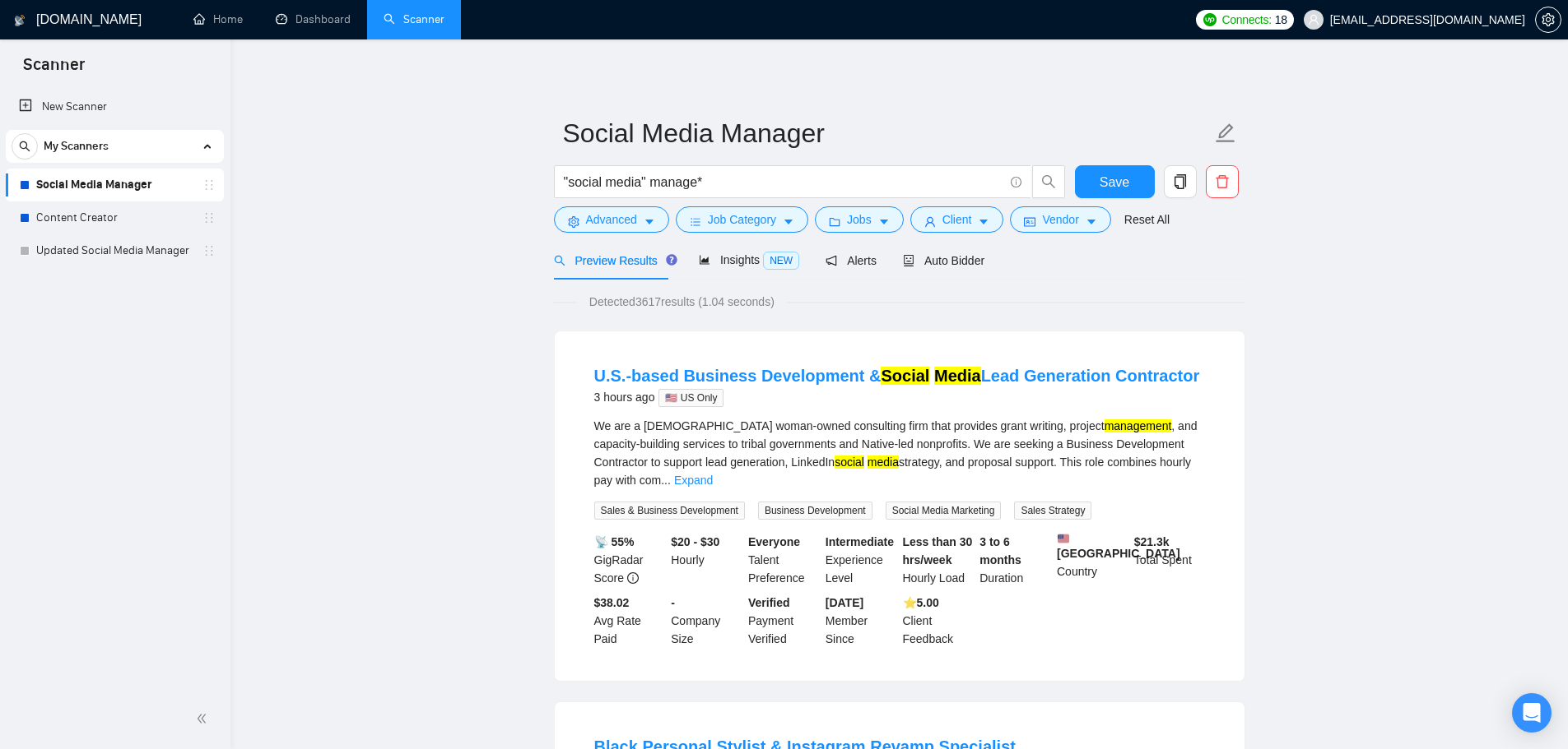
click at [1006, 271] on div "Preview Results Insights NEW Alerts Auto Bidder" at bounding box center [899, 260] width 692 height 39
click at [978, 262] on span "Auto Bidder" at bounding box center [943, 260] width 81 height 13
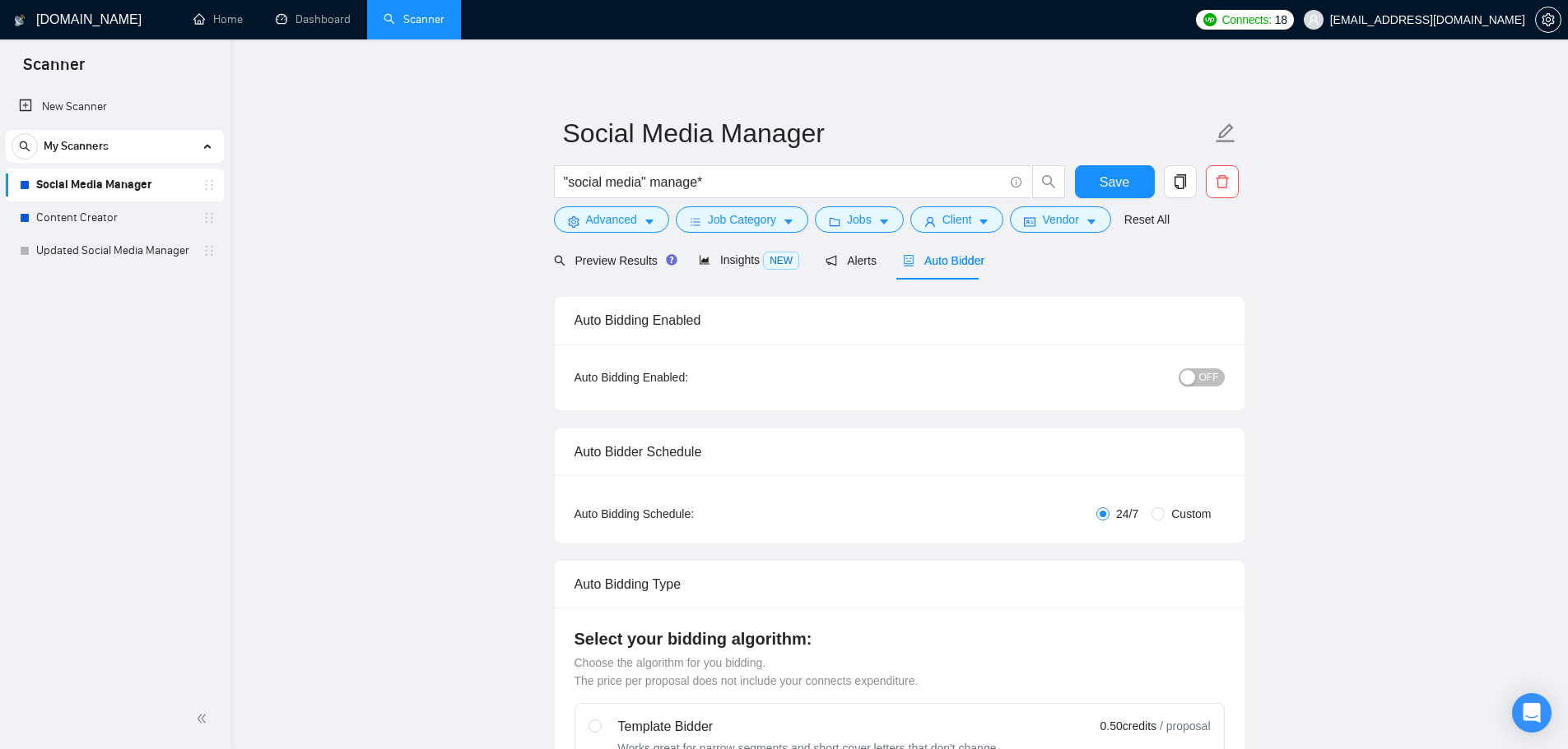
checkbox input "true"
click at [706, 256] on span "Insights NEW" at bounding box center [748, 259] width 100 height 13
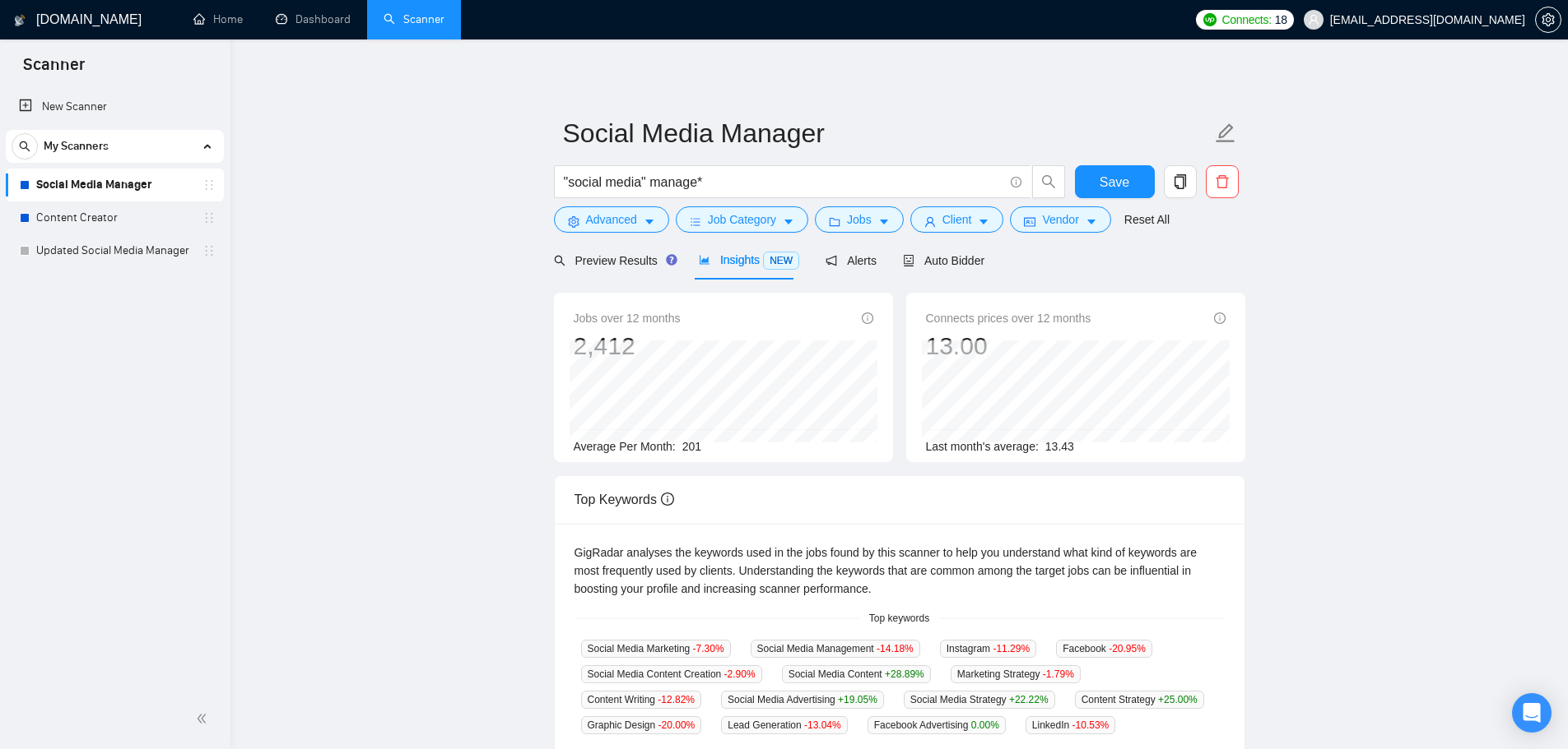
click at [982, 262] on div "Preview Results Insights NEW Alerts Auto Bidder" at bounding box center [899, 260] width 692 height 39
click at [945, 256] on span "Auto Bidder" at bounding box center [943, 260] width 81 height 13
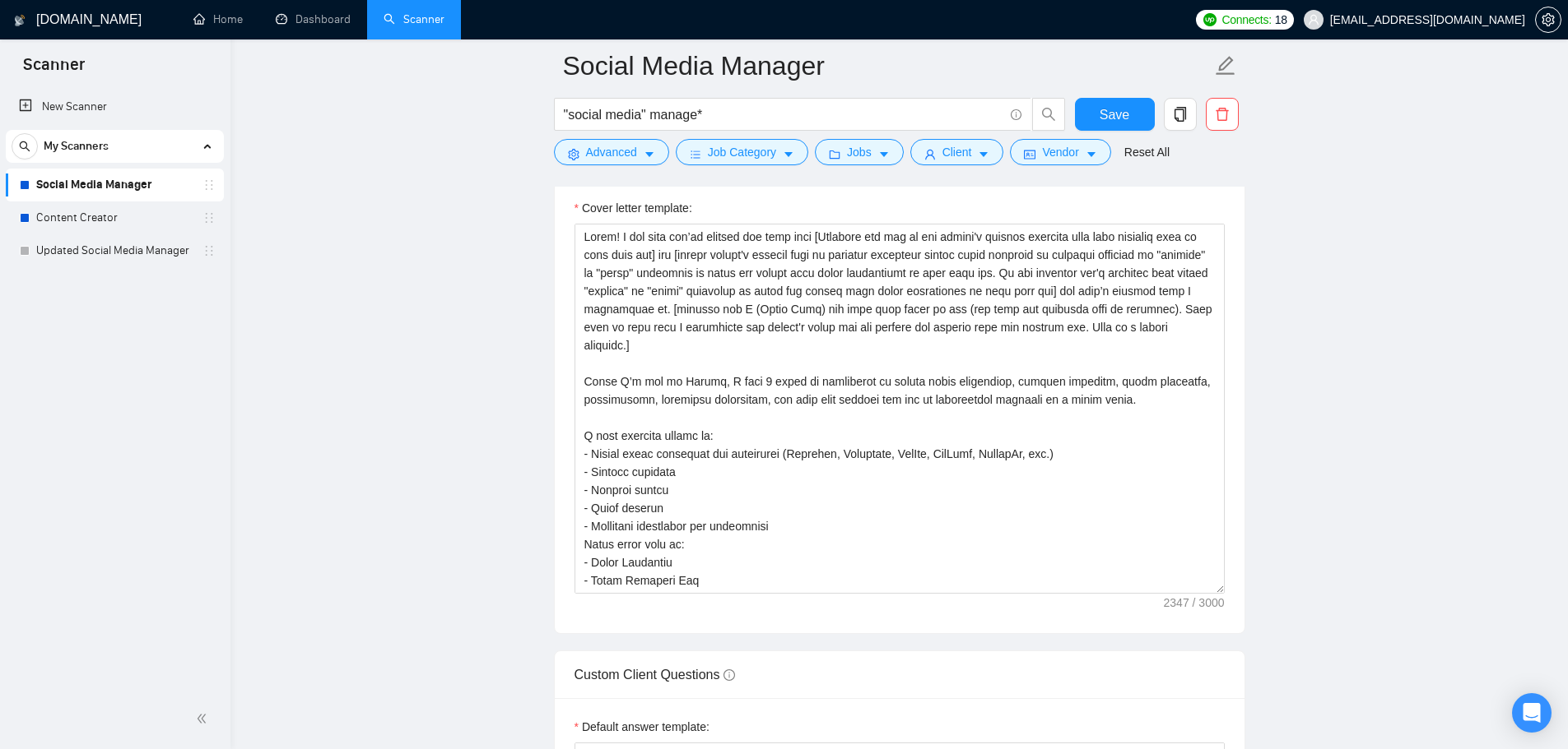
scroll to position [1892, 0]
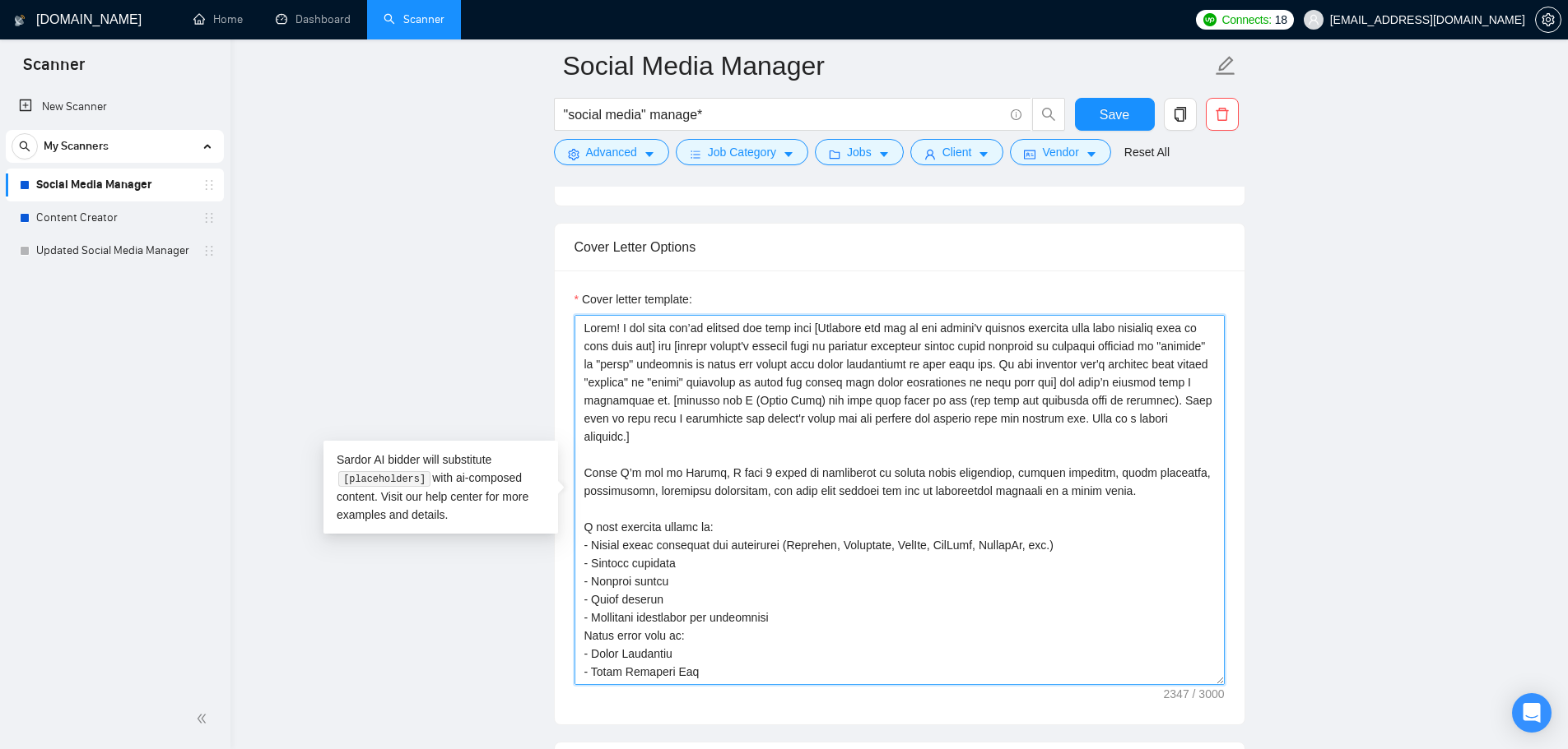
drag, startPoint x: 715, startPoint y: 474, endPoint x: 566, endPoint y: 467, distance: 149.2
click at [587, 472] on textarea "Cover letter template:" at bounding box center [899, 500] width 650 height 371
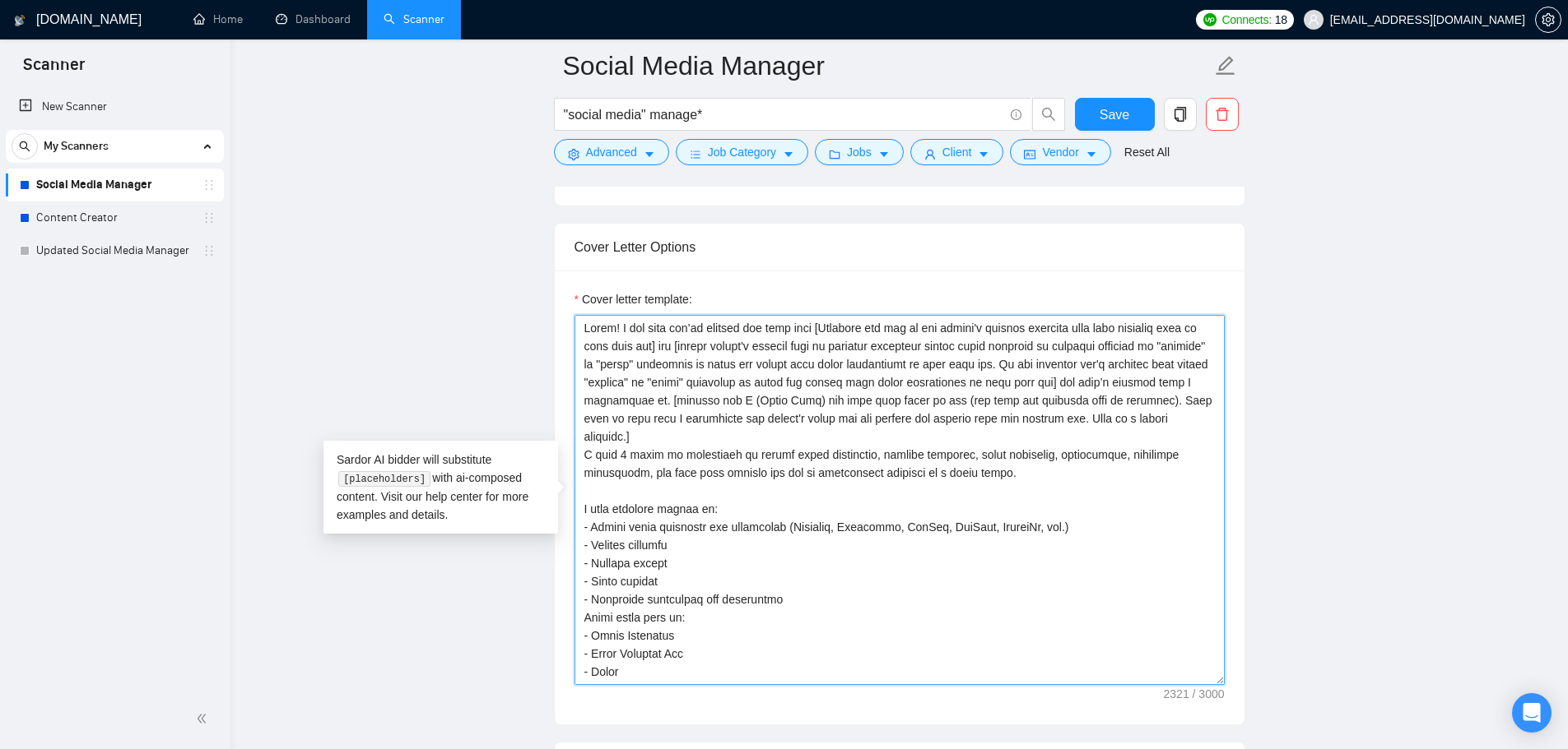
drag, startPoint x: 967, startPoint y: 457, endPoint x: 1053, endPoint y: 462, distance: 86.1
click at [1053, 462] on textarea "Cover letter template:" at bounding box center [899, 500] width 650 height 371
click at [1031, 456] on textarea "Cover letter template:" at bounding box center [899, 500] width 650 height 371
click at [1135, 456] on textarea "Cover letter template:" at bounding box center [899, 500] width 650 height 371
click at [1119, 471] on textarea "Cover letter template:" at bounding box center [899, 500] width 650 height 371
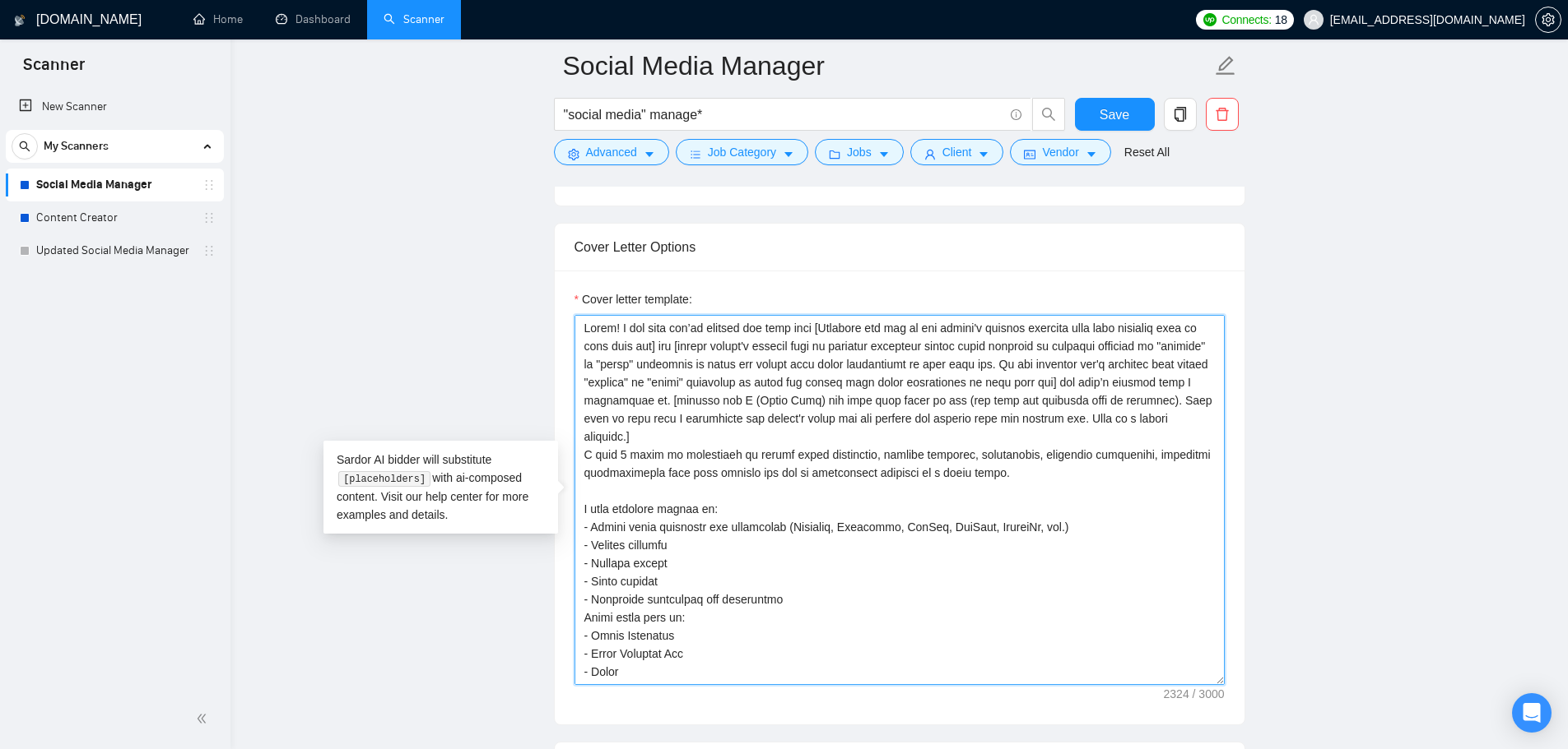
click at [646, 472] on textarea "Cover letter template:" at bounding box center [899, 500] width 650 height 371
click at [649, 476] on textarea "Cover letter template:" at bounding box center [899, 500] width 650 height 371
click at [680, 437] on textarea "Cover letter template:" at bounding box center [899, 500] width 650 height 371
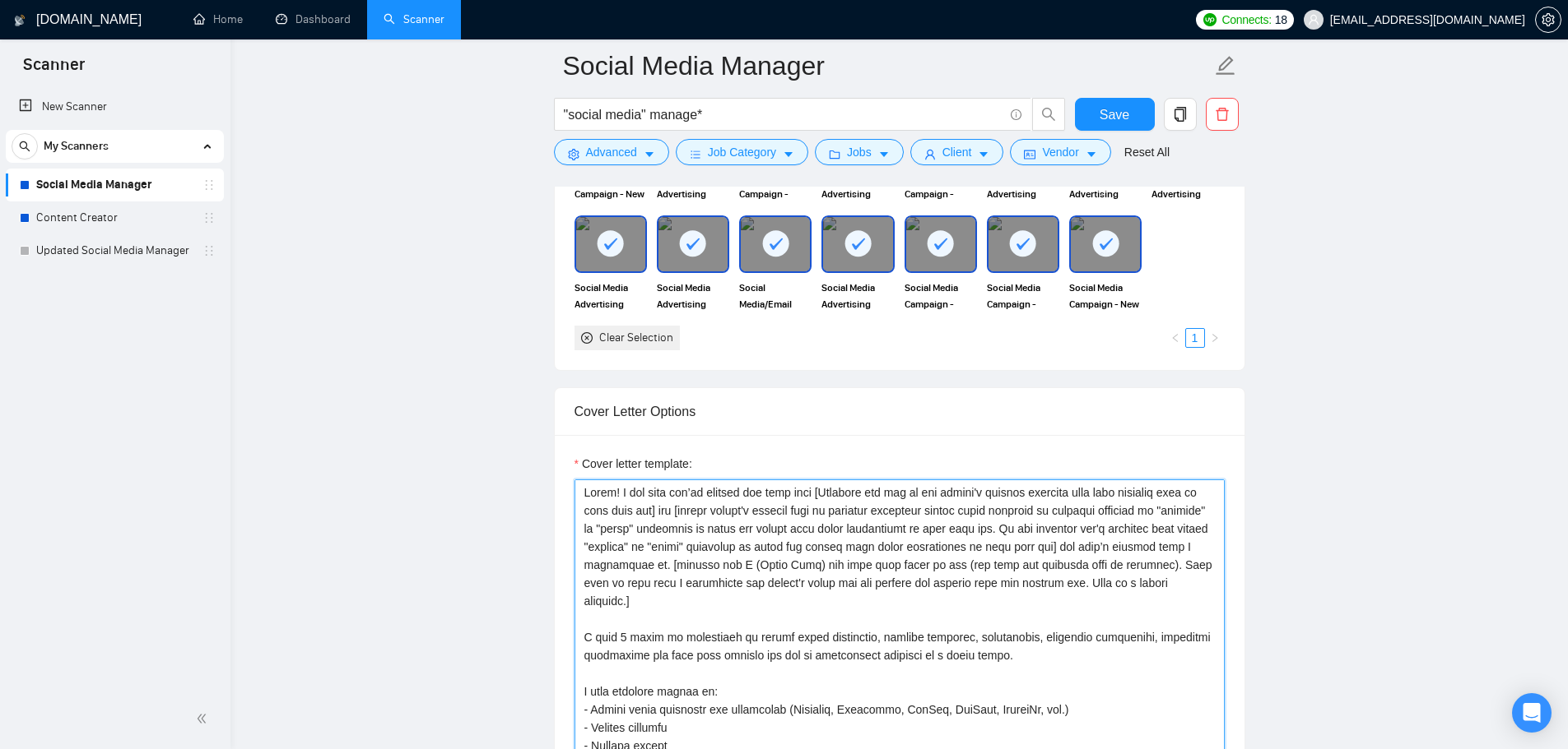
scroll to position [1810, 0]
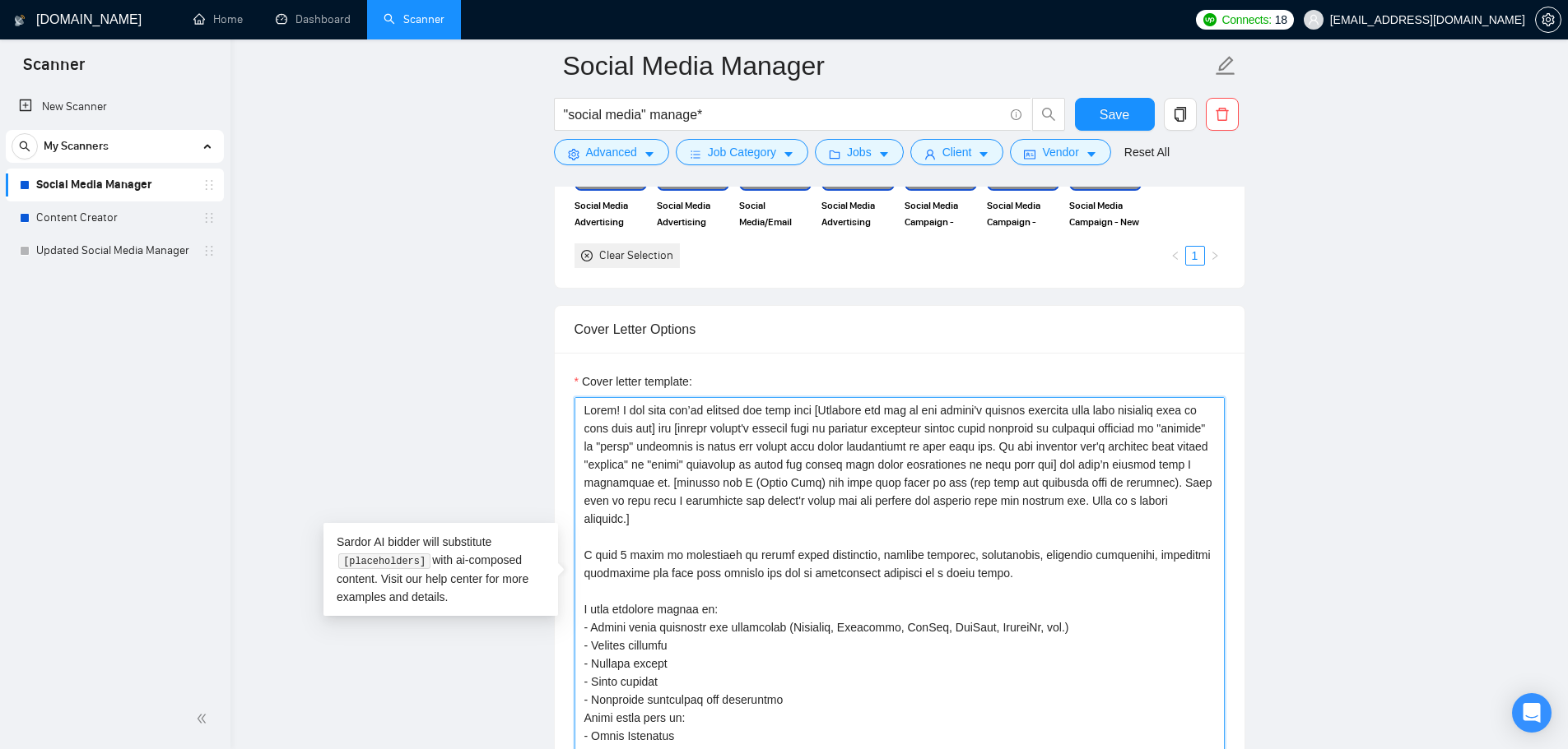
drag, startPoint x: 1031, startPoint y: 580, endPoint x: 1022, endPoint y: 579, distance: 9.1
click at [1022, 579] on textarea "Cover letter template:" at bounding box center [899, 582] width 650 height 371
drag, startPoint x: 1037, startPoint y: 577, endPoint x: 549, endPoint y: 555, distance: 488.5
paste textarea "will work for you with 5+ years of hands-on experience across startups, eCommer…"
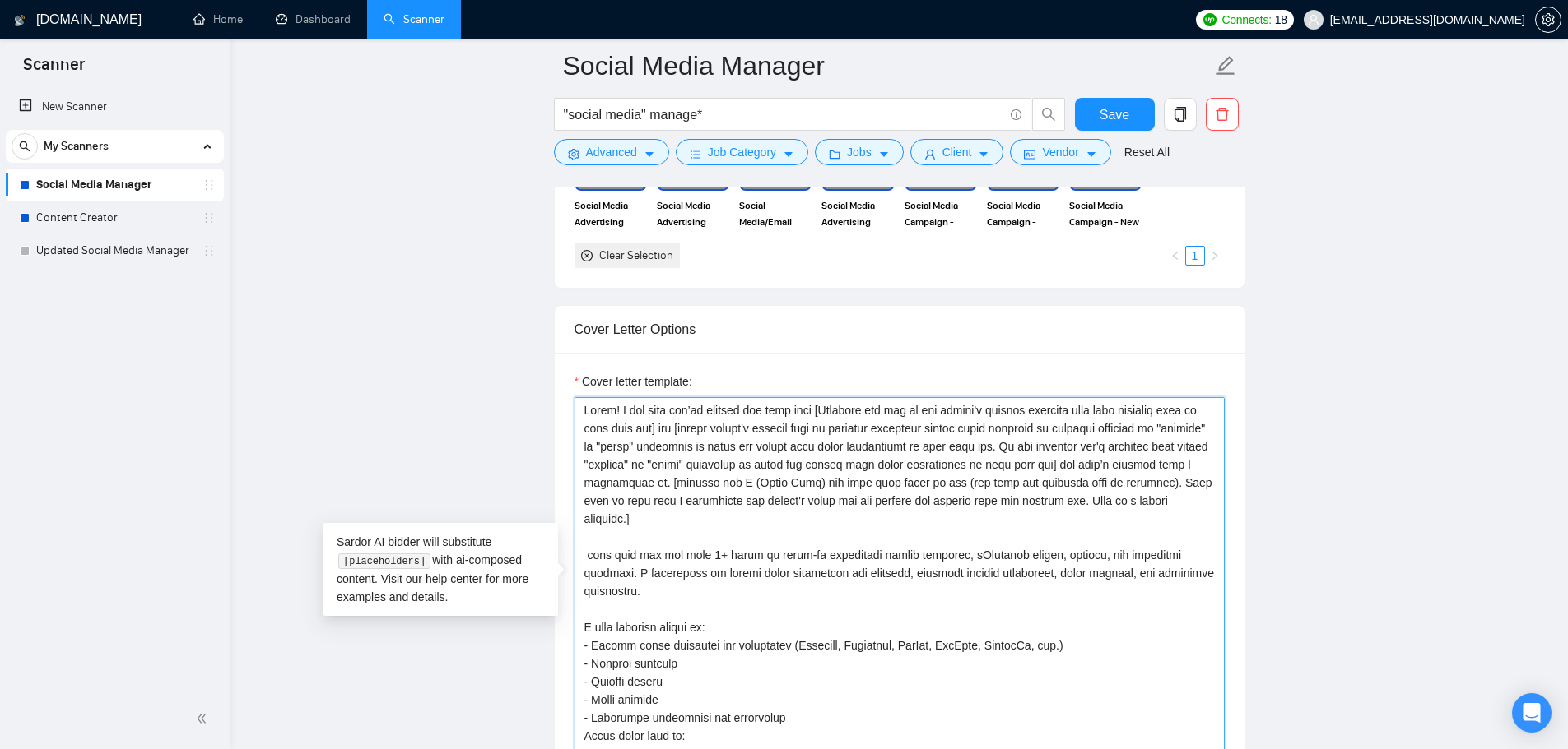
click at [1113, 556] on textarea "Cover letter template:" at bounding box center [899, 582] width 650 height 371
click at [1181, 556] on textarea "Cover letter template:" at bounding box center [899, 582] width 650 height 371
click at [1087, 560] on textarea "Cover letter template:" at bounding box center [899, 582] width 650 height 371
click at [622, 576] on textarea "Cover letter template:" at bounding box center [899, 582] width 650 height 371
click at [778, 579] on textarea "Cover letter template:" at bounding box center [899, 582] width 650 height 371
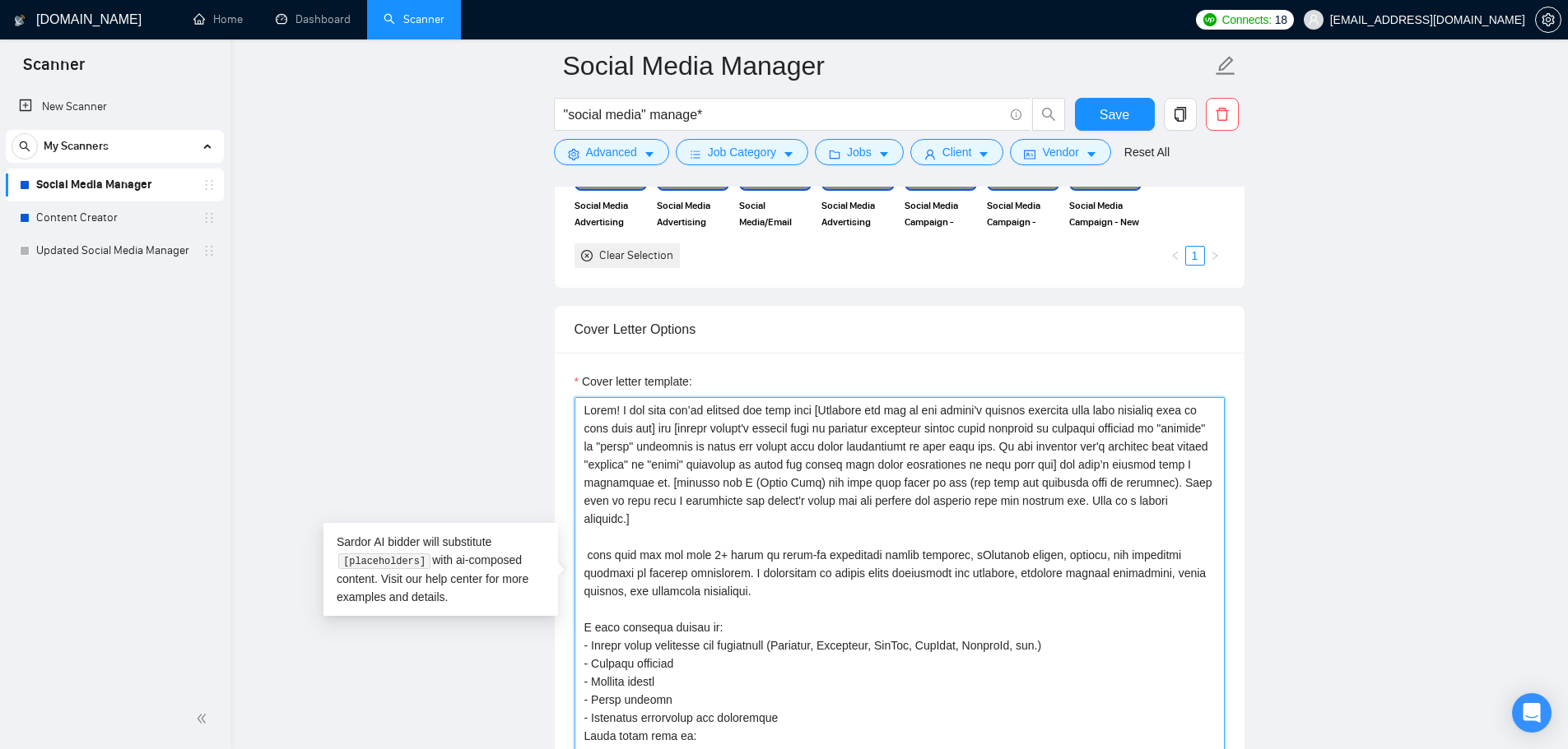
drag, startPoint x: 625, startPoint y: 587, endPoint x: 633, endPoint y: 592, distance: 9.4
click at [625, 588] on textarea "Cover letter template:" at bounding box center [899, 582] width 650 height 371
click at [994, 586] on textarea "Cover letter template:" at bounding box center [899, 582] width 650 height 371
click at [991, 602] on textarea "Cover letter template:" at bounding box center [899, 582] width 650 height 371
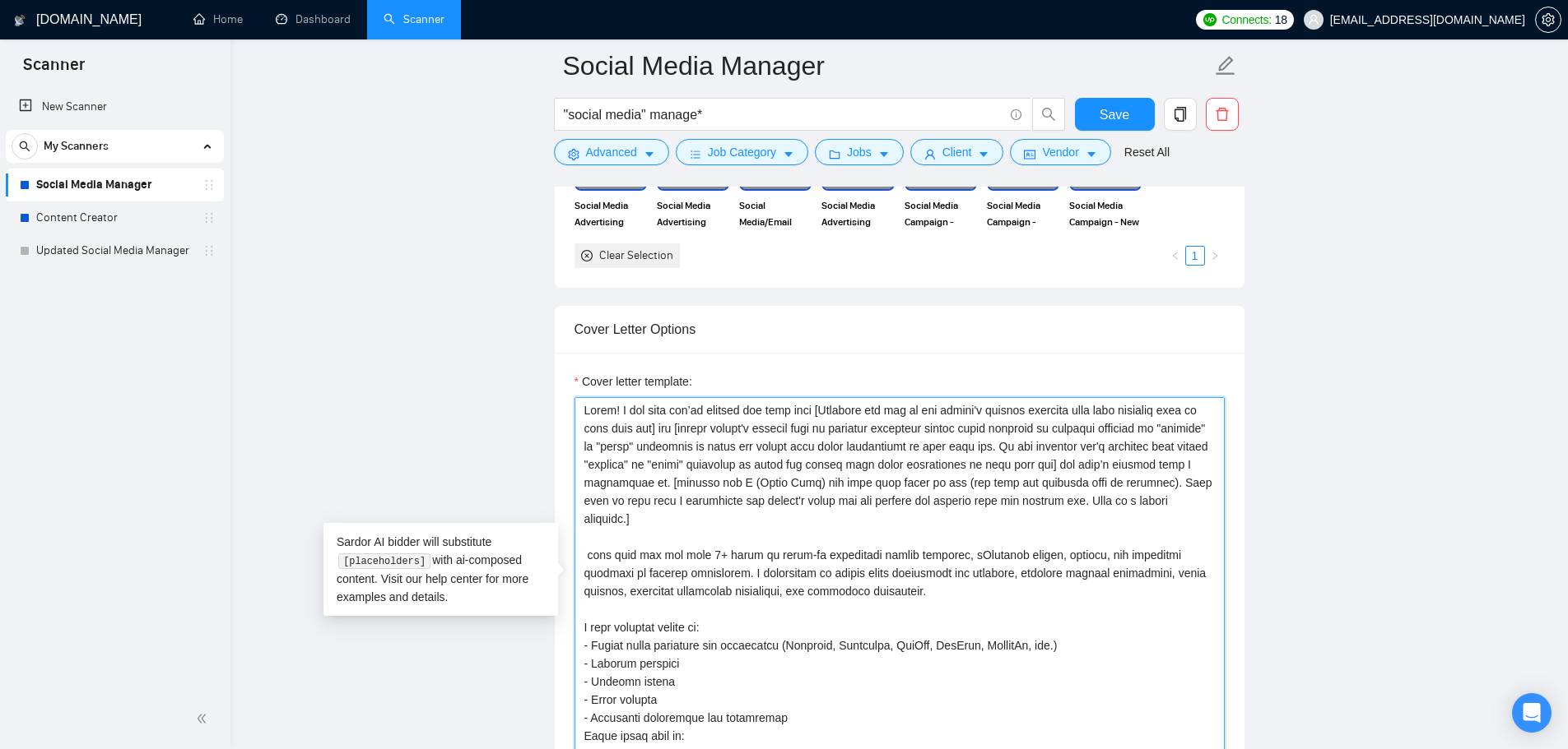
drag, startPoint x: 967, startPoint y: 595, endPoint x: 595, endPoint y: 558, distance: 373.8
click at [570, 555] on div "Cover letter template:" at bounding box center [899, 579] width 690 height 454
click at [630, 562] on textarea "Cover letter template:" at bounding box center [899, 582] width 650 height 371
click at [583, 557] on textarea "Cover letter template:" at bounding box center [899, 582] width 650 height 371
click at [611, 543] on textarea "Cover letter template:" at bounding box center [899, 582] width 650 height 371
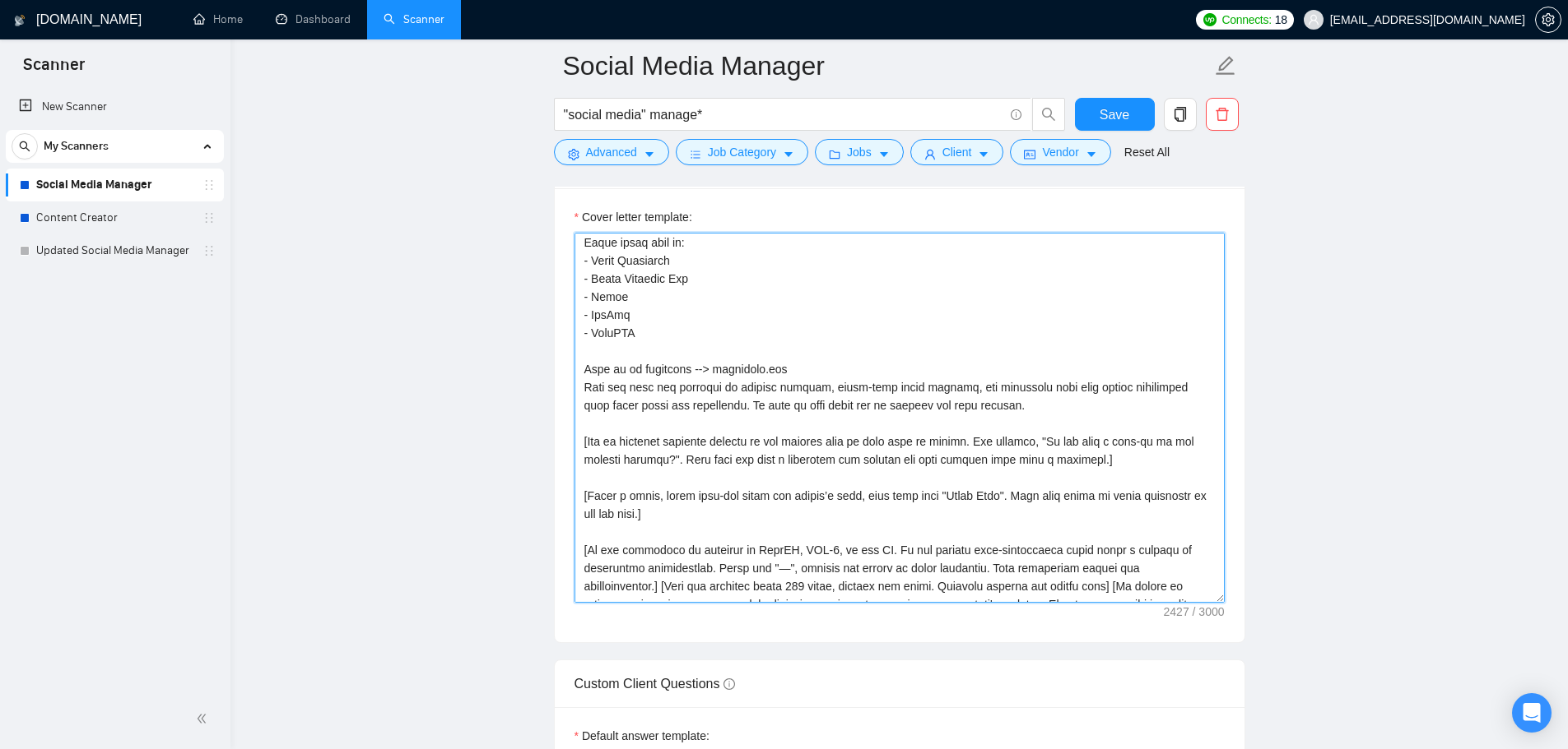
scroll to position [344, 0]
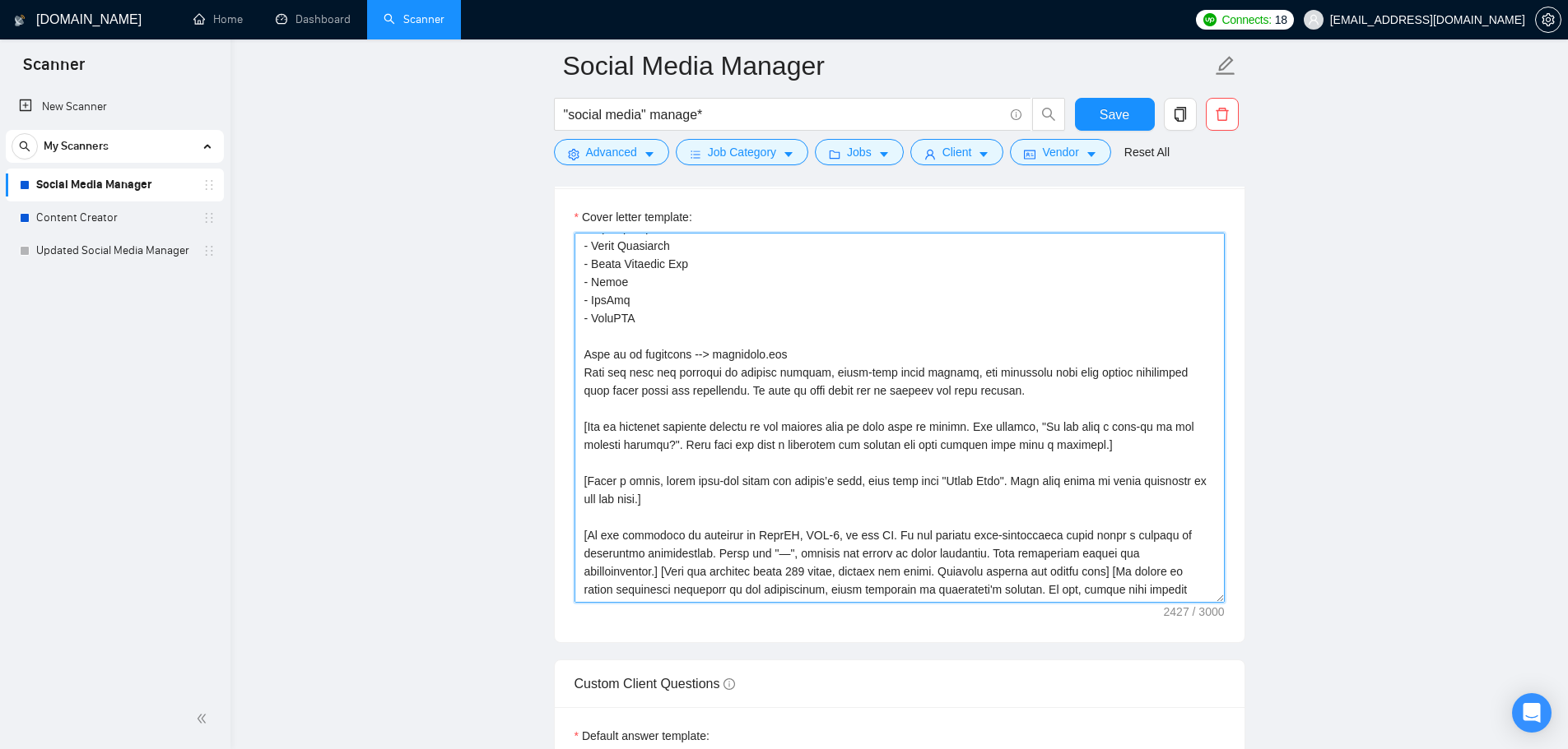
drag, startPoint x: 583, startPoint y: 246, endPoint x: 683, endPoint y: 449, distance: 226.3
click at [683, 449] on textarea "Cover letter template:" at bounding box center [899, 417] width 650 height 371
drag, startPoint x: 732, startPoint y: 571, endPoint x: 722, endPoint y: 571, distance: 10.0
click at [722, 571] on textarea "Cover letter template:" at bounding box center [899, 417] width 650 height 371
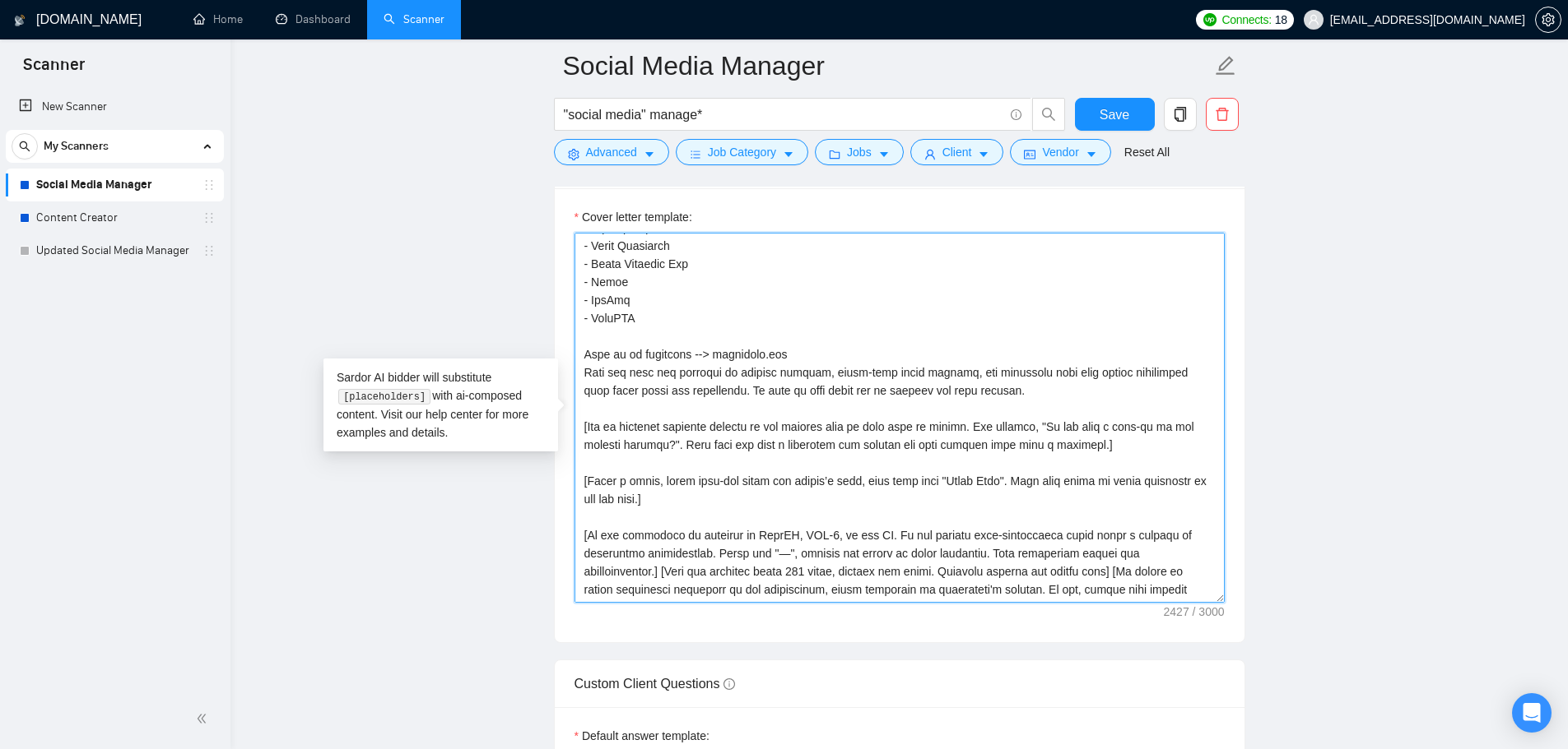
click at [682, 496] on textarea "Cover letter template:" at bounding box center [899, 417] width 650 height 371
type textarea "Hello! I see that you’re looking for help with [Identify the two of the client'…"
click at [378, 565] on main "Social Media Manager "social media" manage* Save Advanced Job Category Jobs Cli…" at bounding box center [898, 610] width 1285 height 5036
click at [705, 513] on textarea "Cover letter template:" at bounding box center [899, 417] width 650 height 371
click at [1118, 112] on span "Save" at bounding box center [1114, 114] width 30 height 21
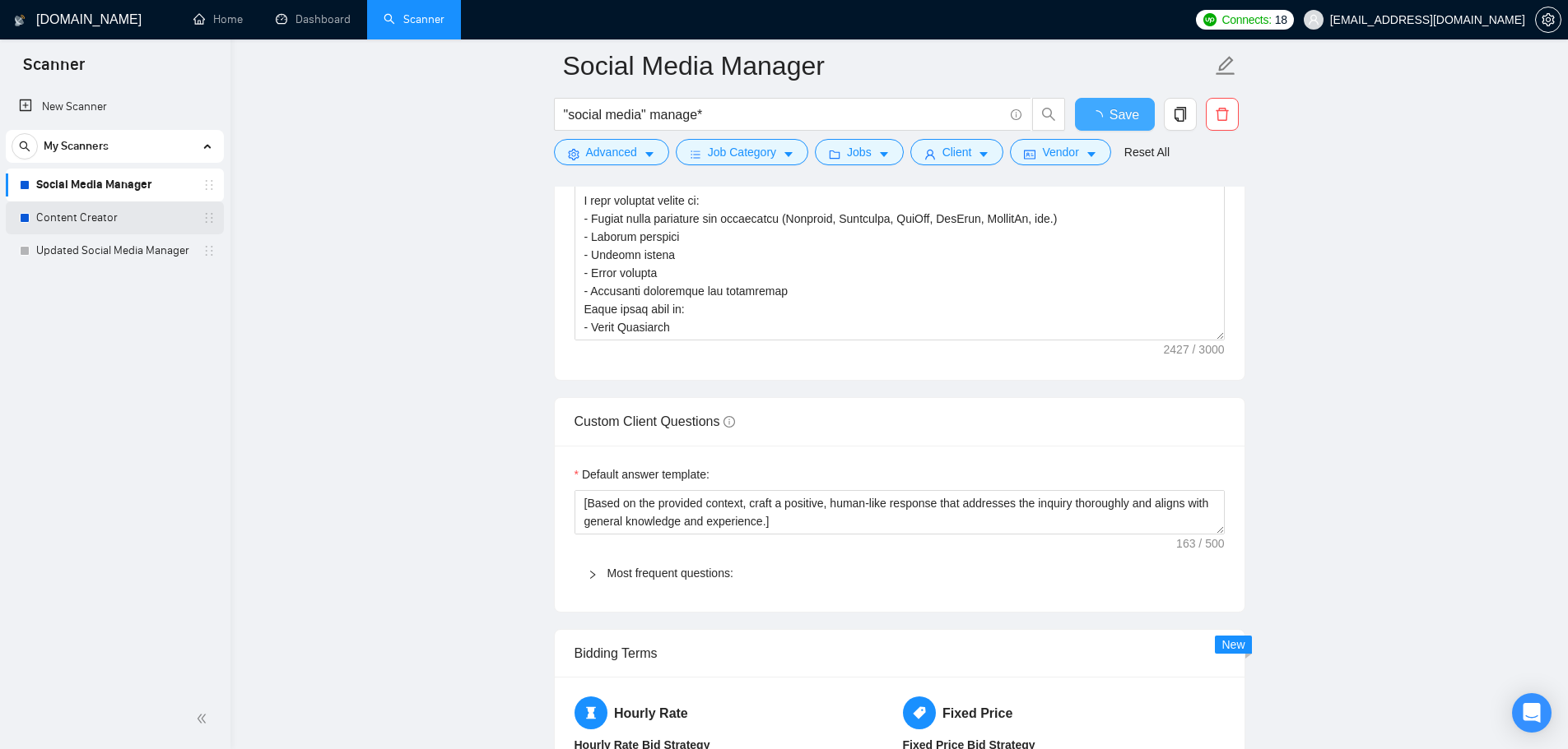
checkbox input "true"
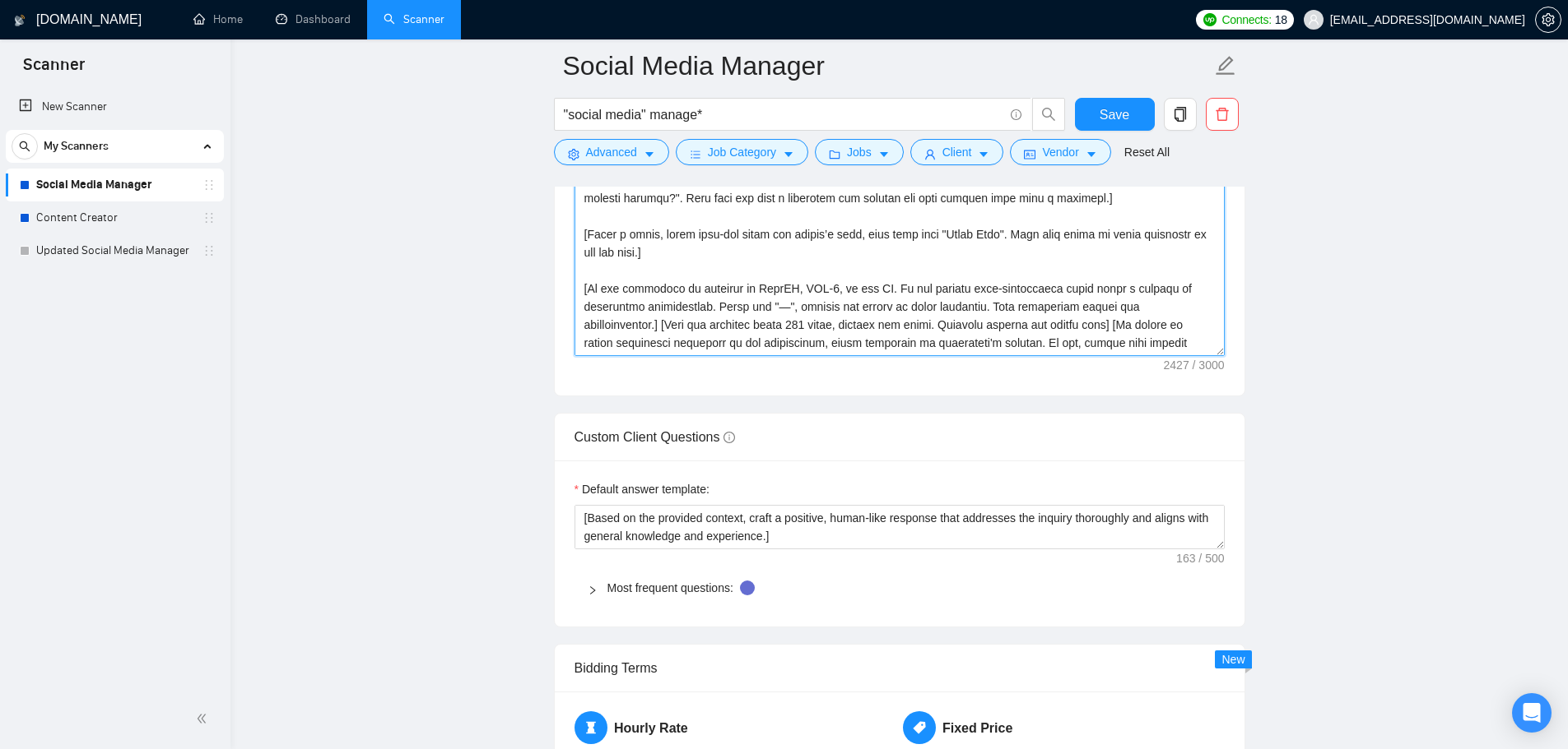
scroll to position [2218, 0]
drag, startPoint x: 583, startPoint y: 492, endPoint x: 1154, endPoint y: 340, distance: 590.9
click at [1154, 340] on textarea "Cover letter template:" at bounding box center [899, 174] width 650 height 371
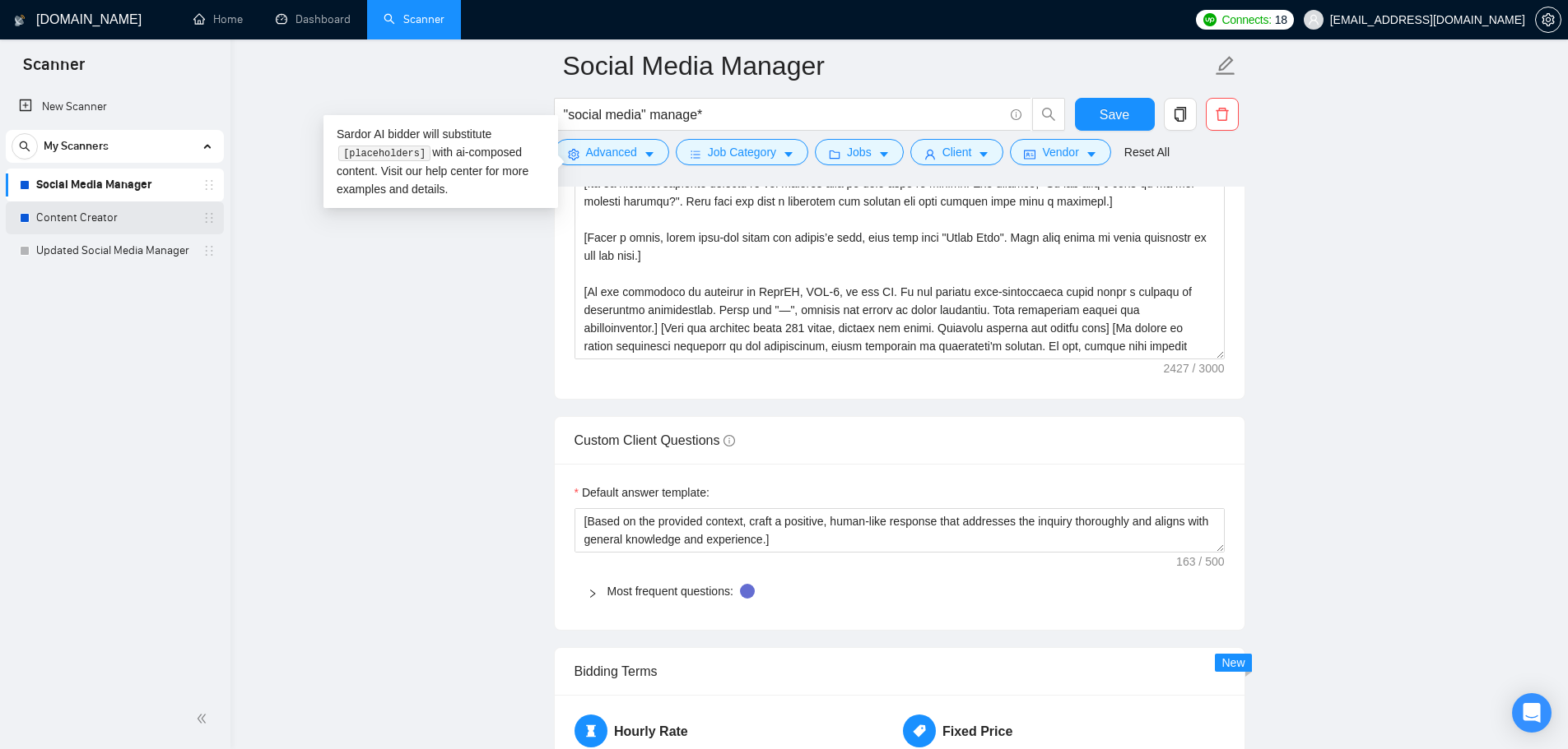
click at [116, 207] on link "Content Creator" at bounding box center [113, 218] width 156 height 33
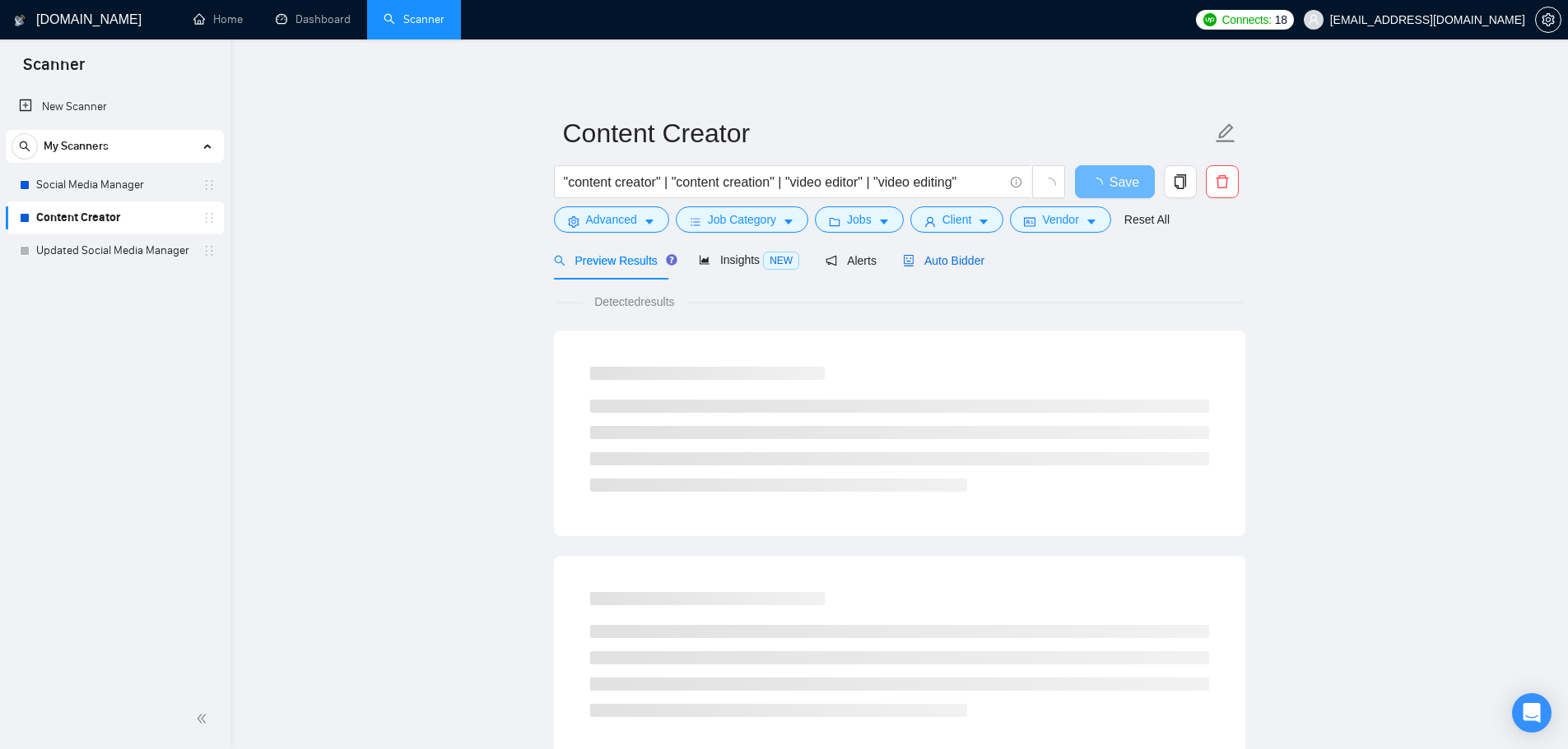
click at [949, 263] on span "Auto Bidder" at bounding box center [943, 260] width 81 height 13
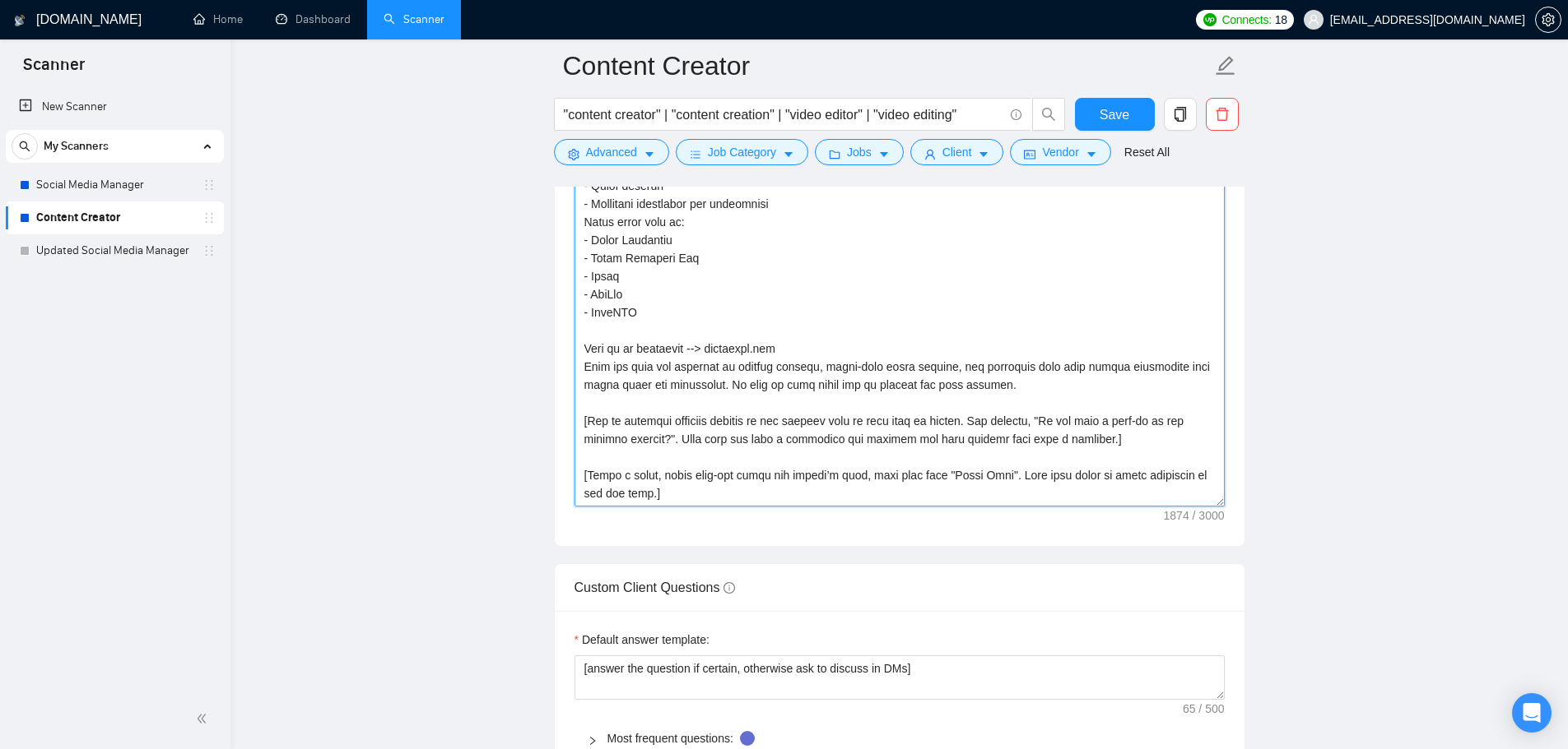
scroll to position [2056, 0]
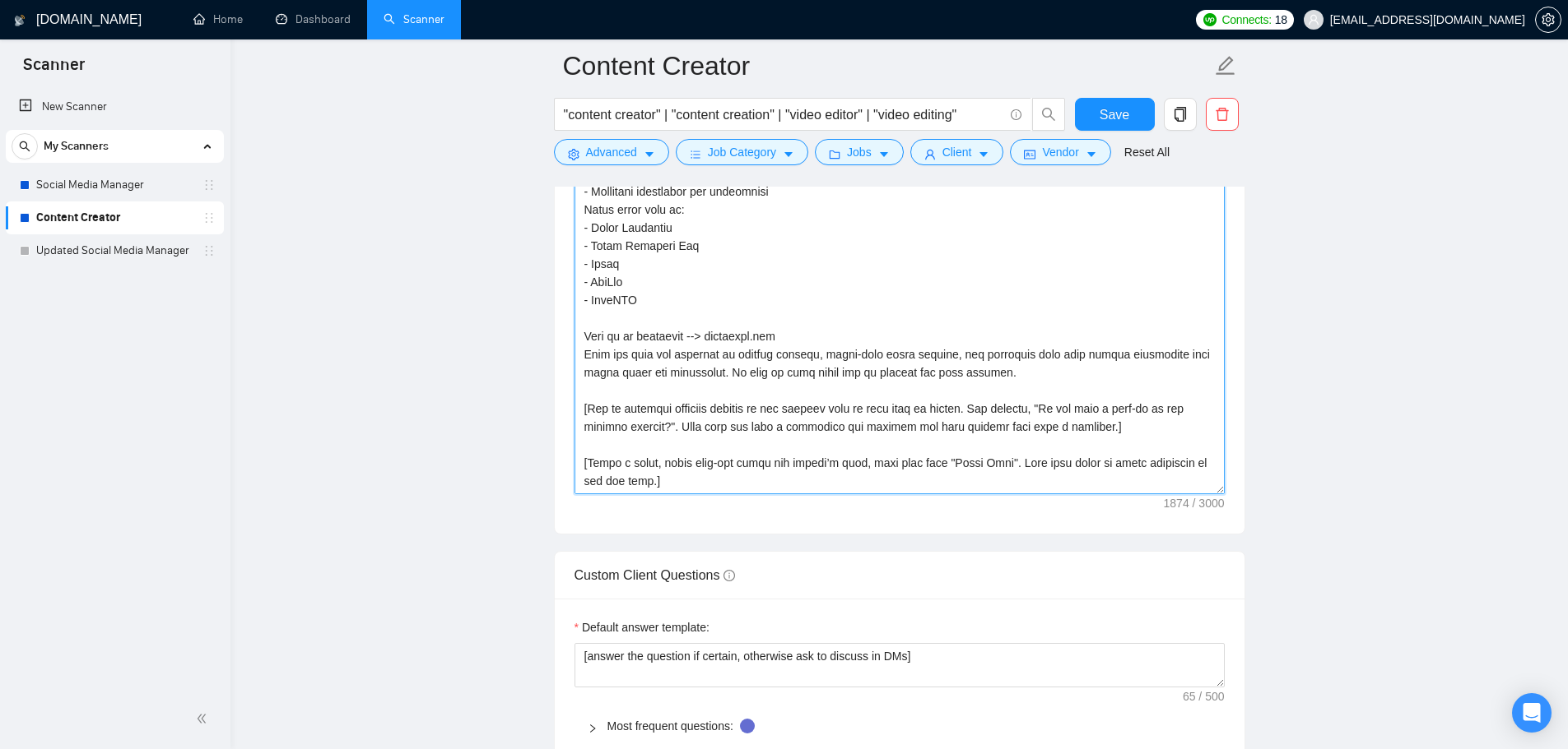
drag, startPoint x: 582, startPoint y: 462, endPoint x: 705, endPoint y: 487, distance: 125.5
click at [705, 487] on textarea "Cover letter template:" at bounding box center [899, 309] width 650 height 371
paste textarea "I will work for you with 5+ years of hands-on experience across startups, eComm…"
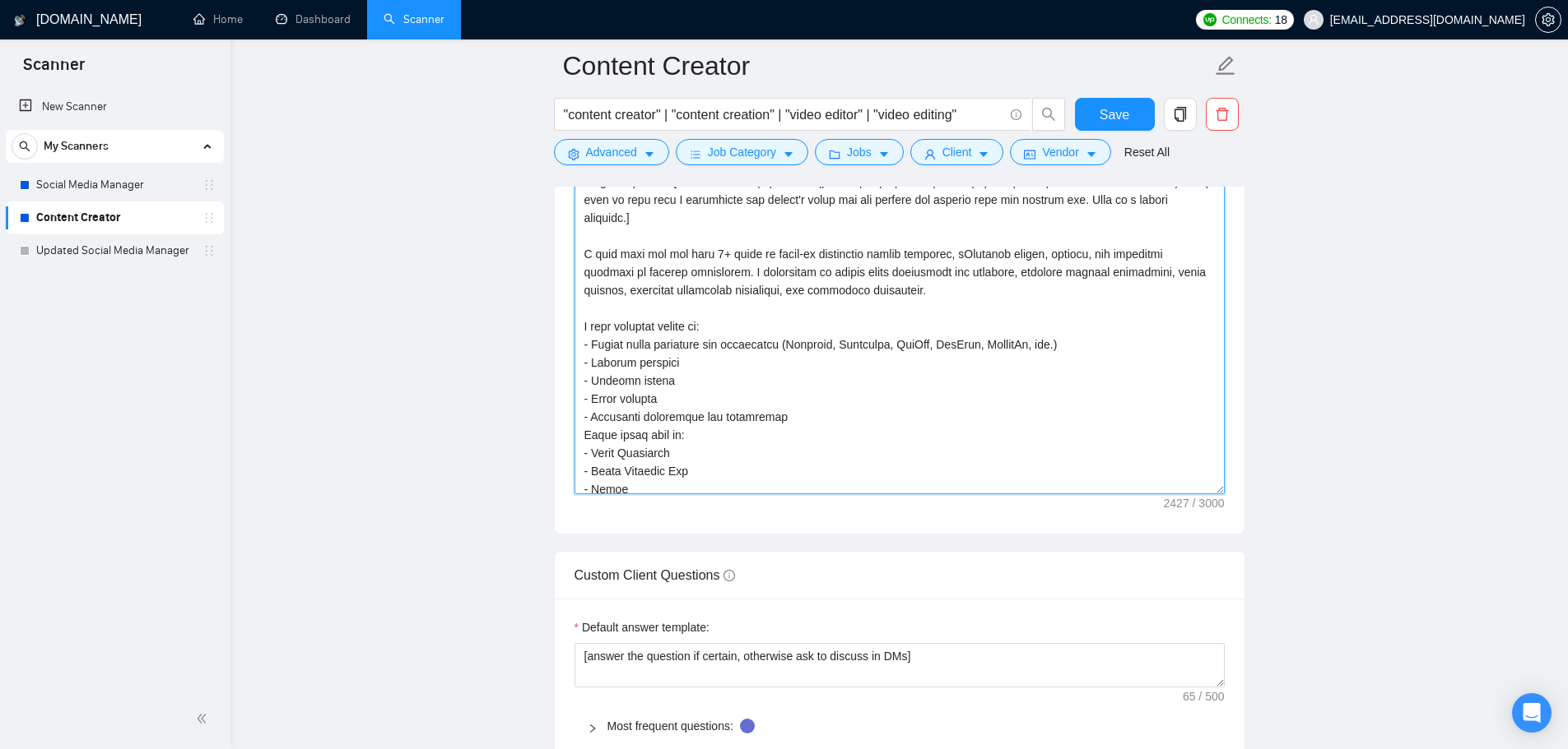
scroll to position [0, 0]
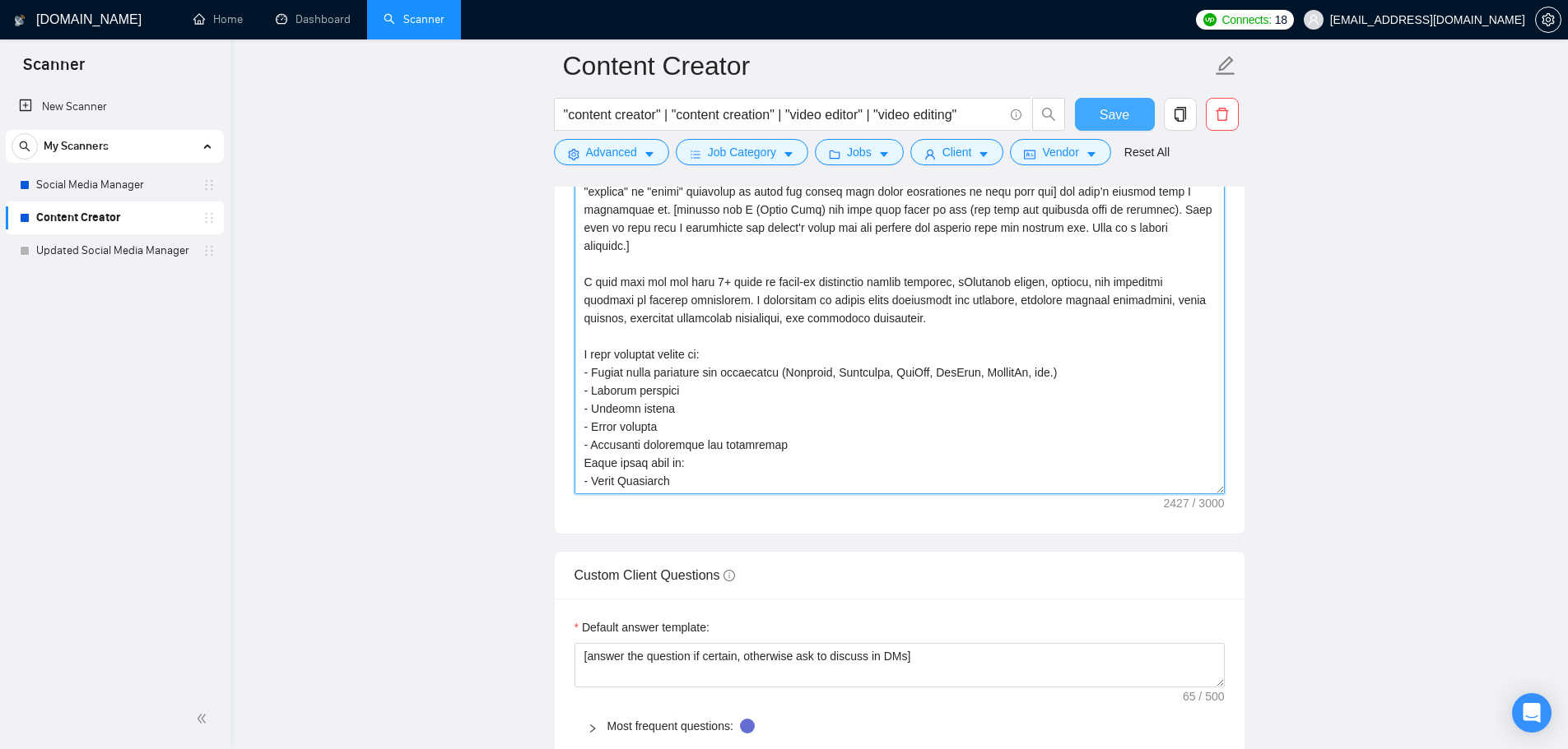
type textarea "Hello! I see that you’re looking for help with [Identify the two of the client'…"
click at [1107, 114] on span "Save" at bounding box center [1114, 114] width 30 height 21
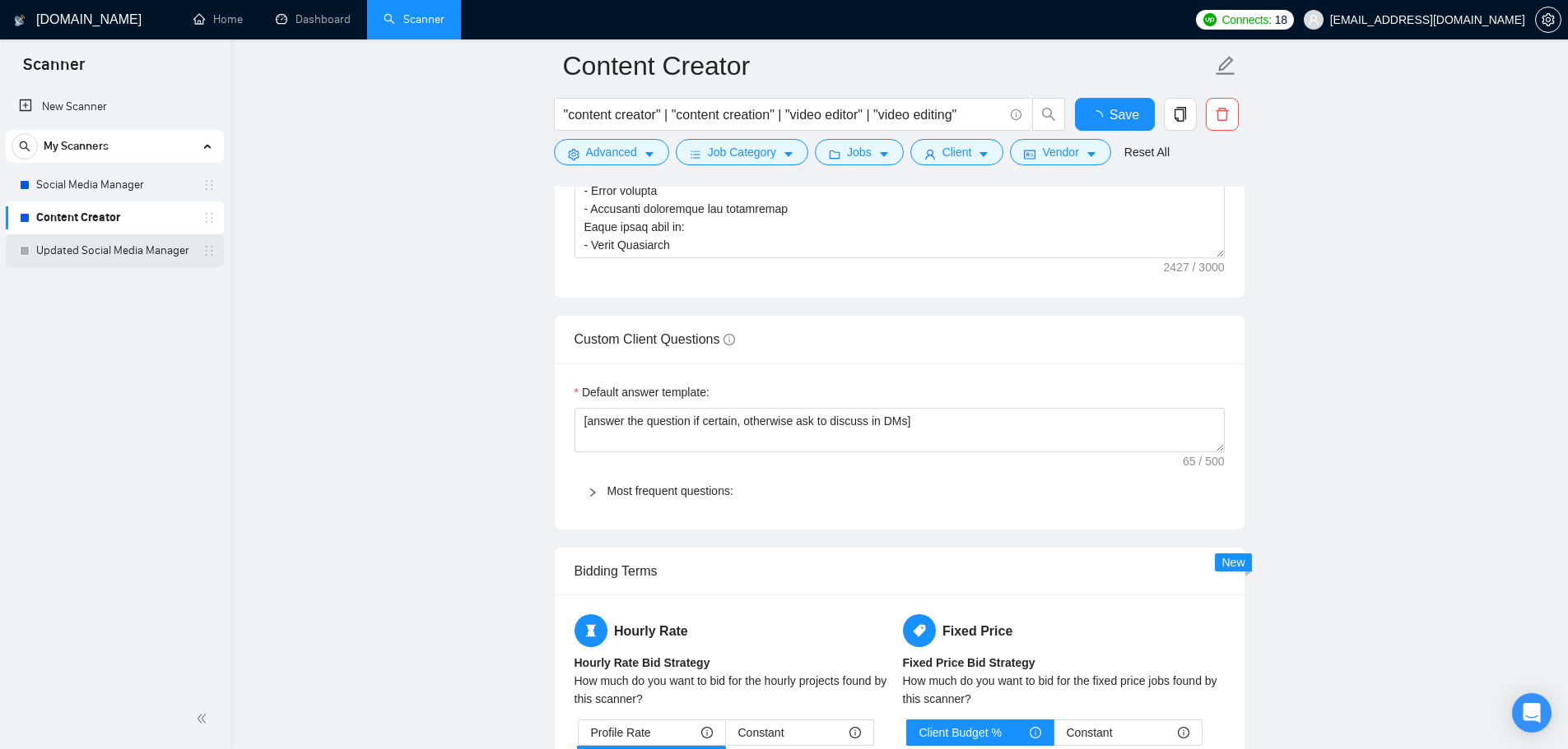
click at [127, 242] on link "Updated Social Media Manager" at bounding box center [113, 250] width 156 height 33
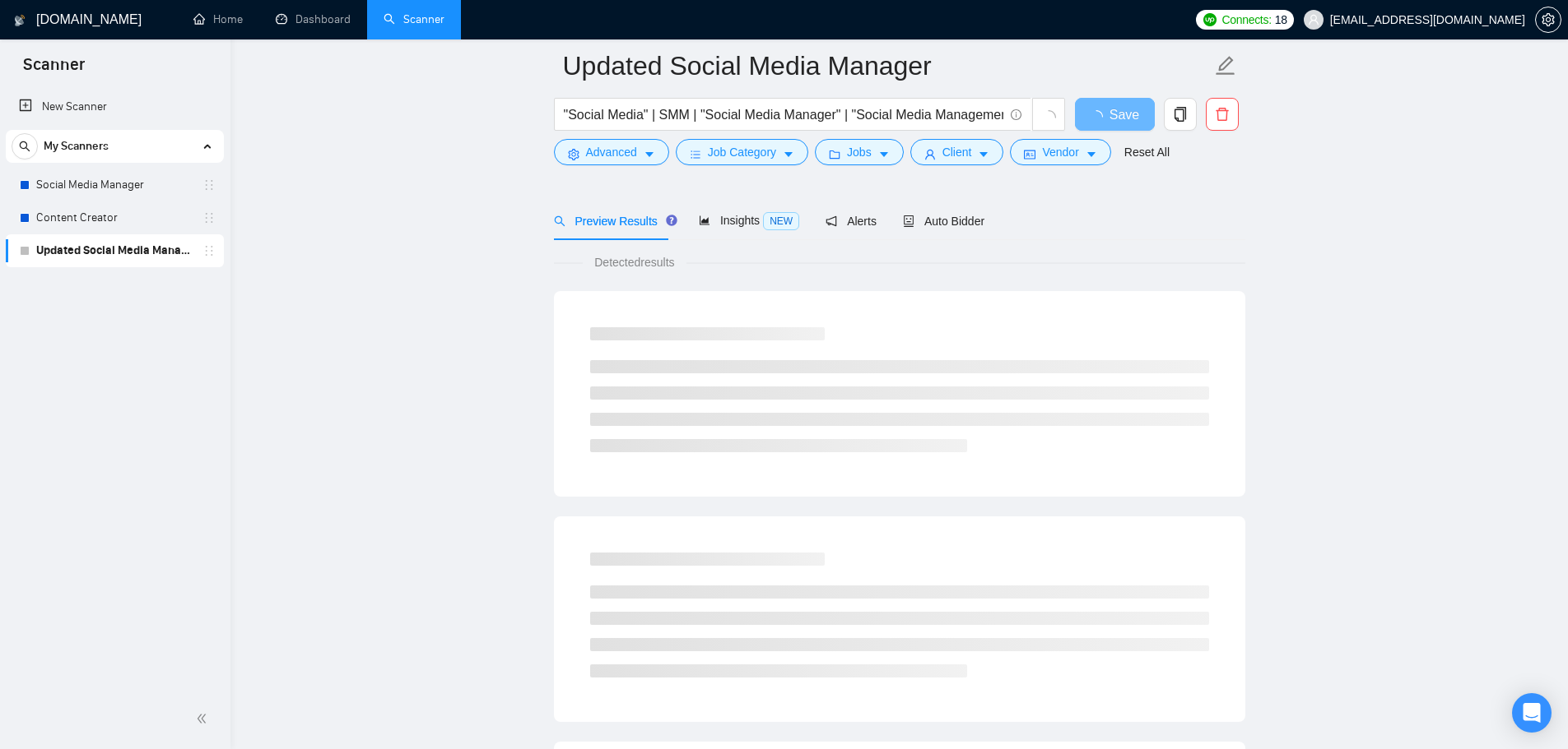
scroll to position [82, 0]
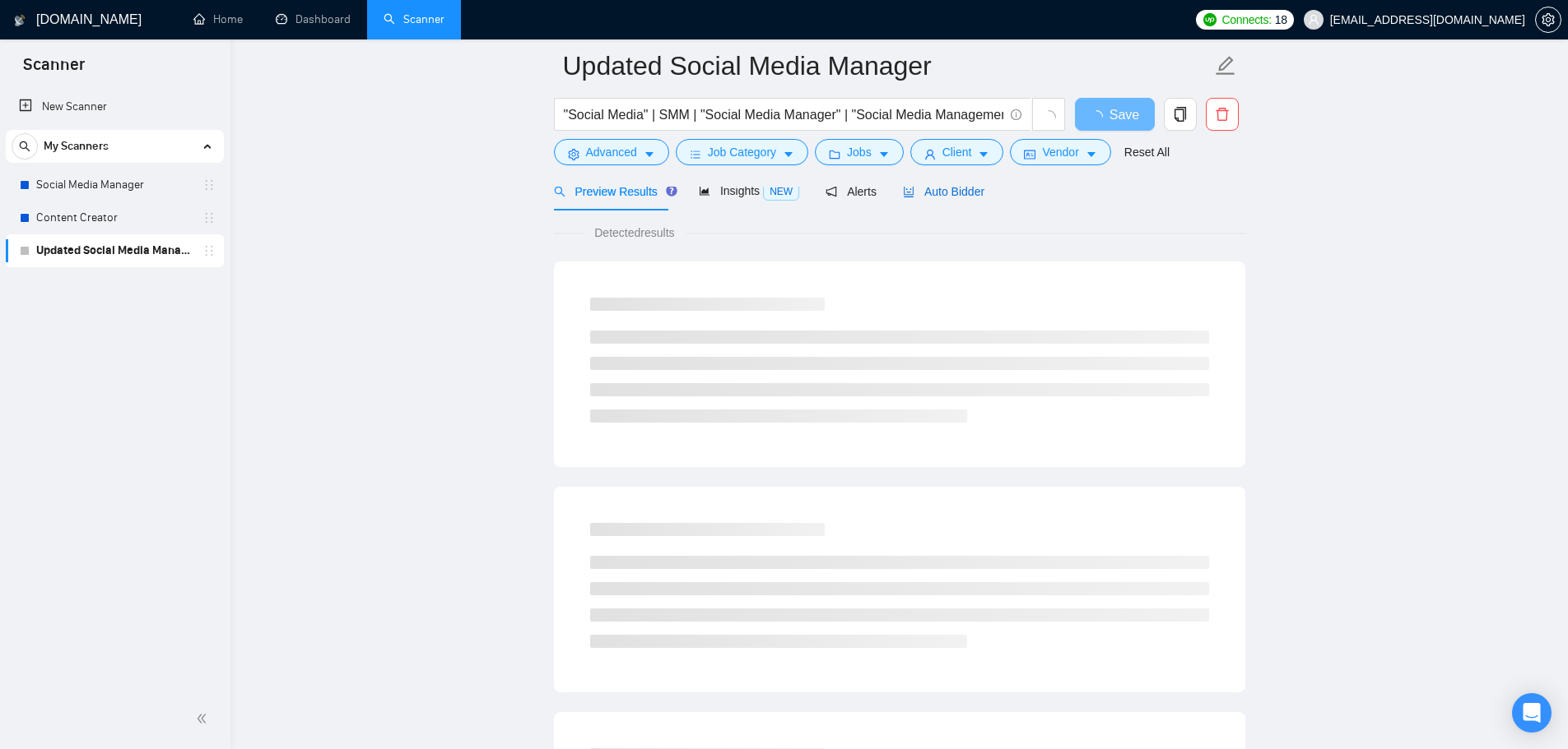
click at [920, 194] on span "Auto Bidder" at bounding box center [943, 191] width 81 height 13
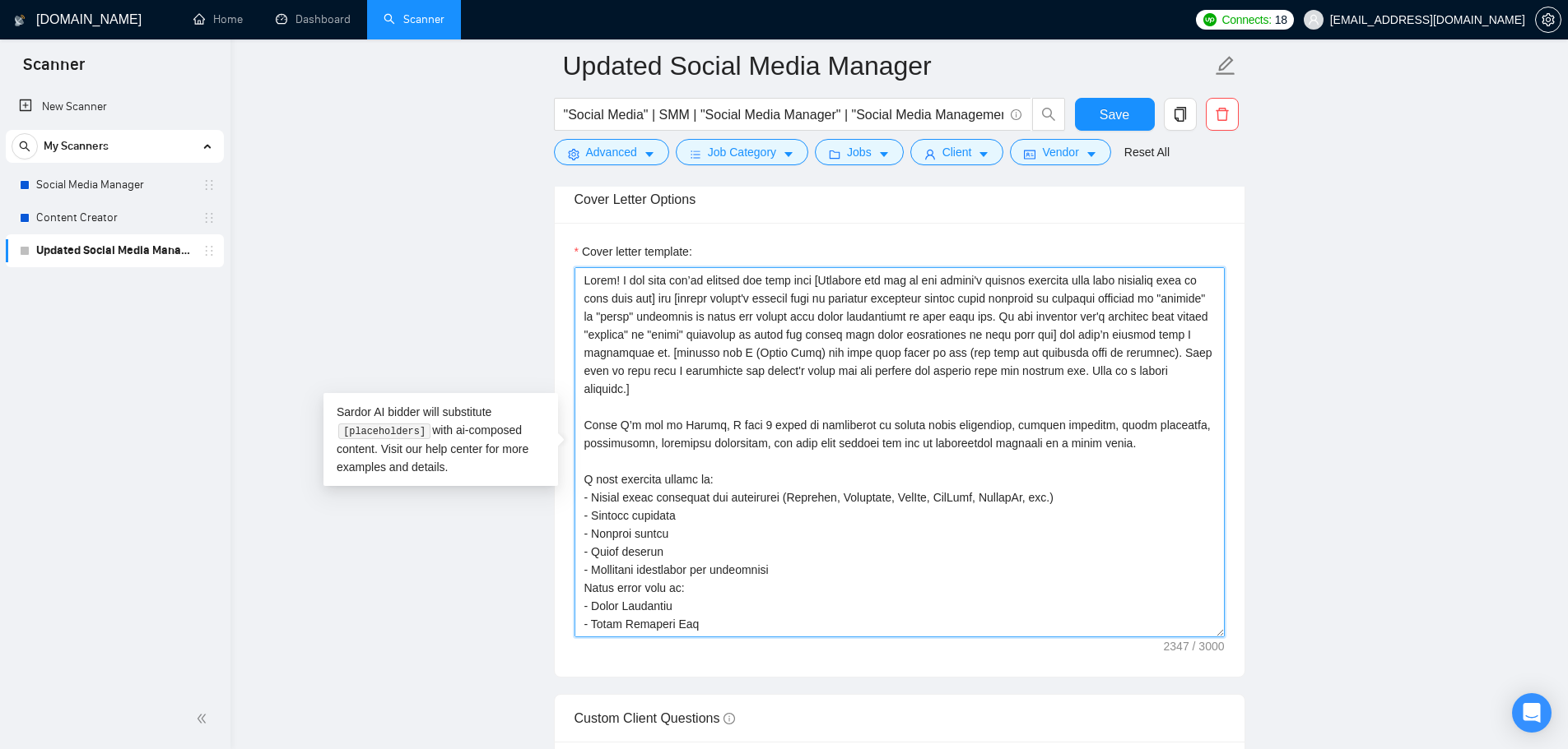
drag, startPoint x: 1137, startPoint y: 380, endPoint x: 562, endPoint y: 259, distance: 587.6
click at [562, 259] on div "Cover letter template:" at bounding box center [899, 449] width 690 height 454
paste textarea "I will work for you with 5+ years of hands-on experience across startups, eComm…"
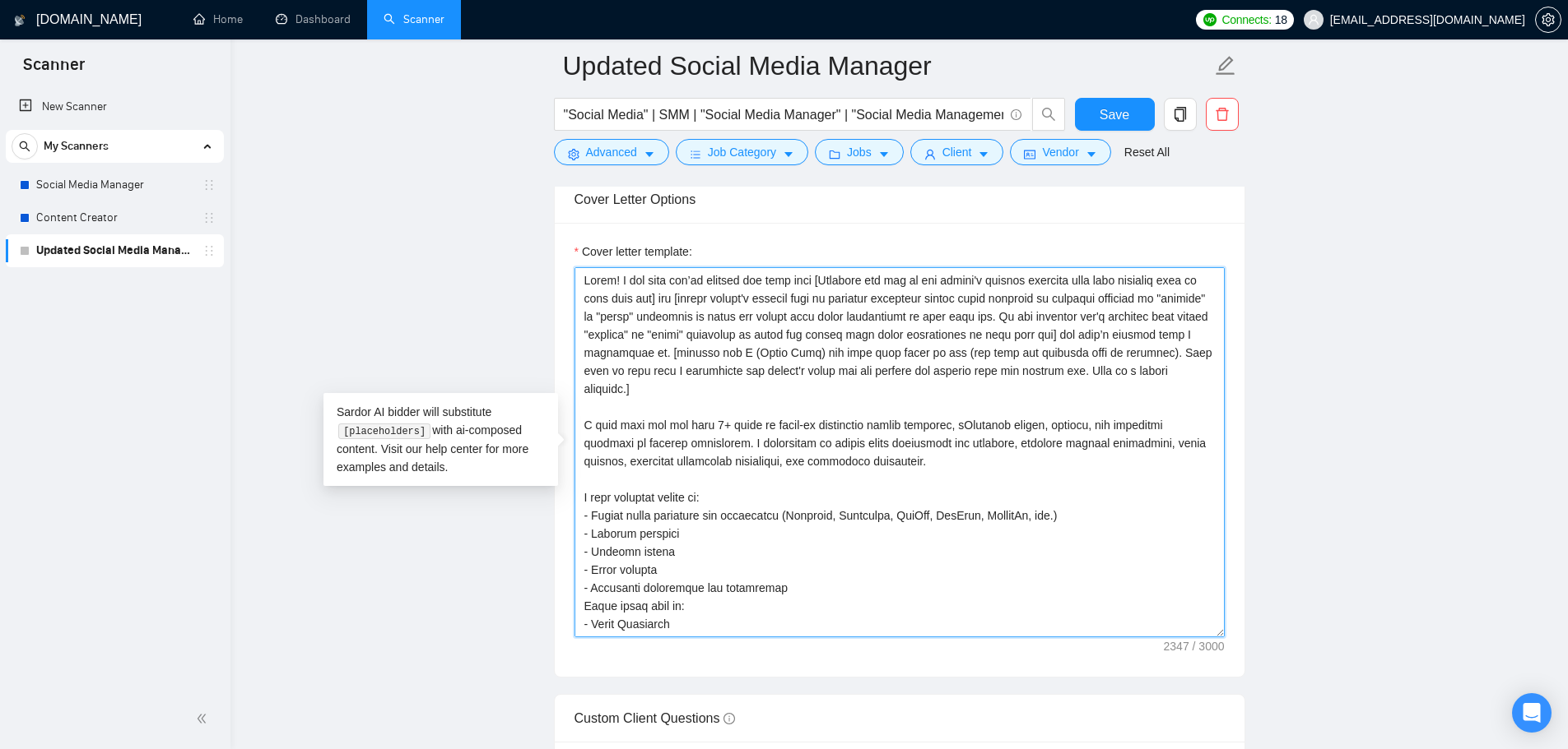
scroll to position [340, 0]
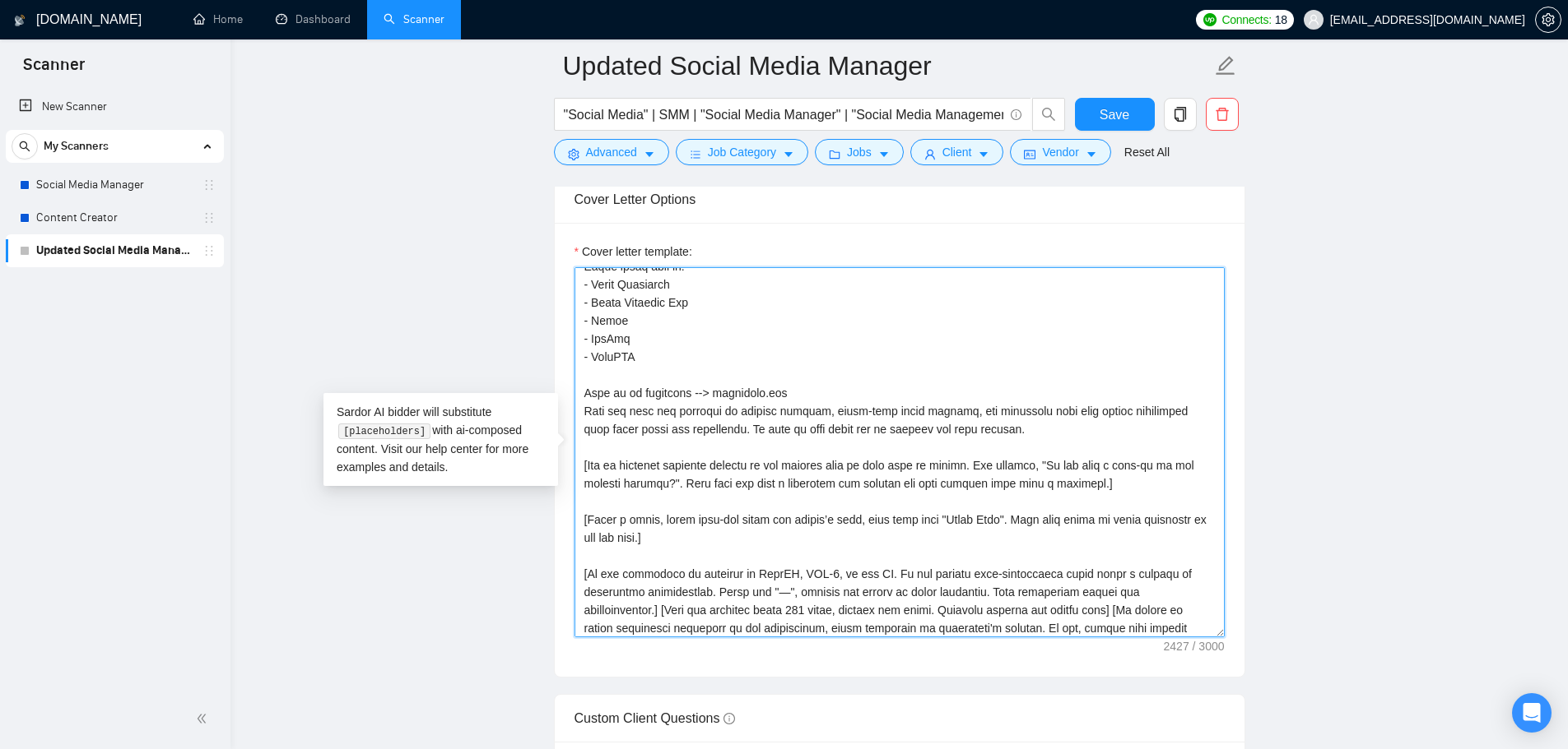
type textarea "Hello! I see that you’re looking for help with [Identify the two of the client'…"
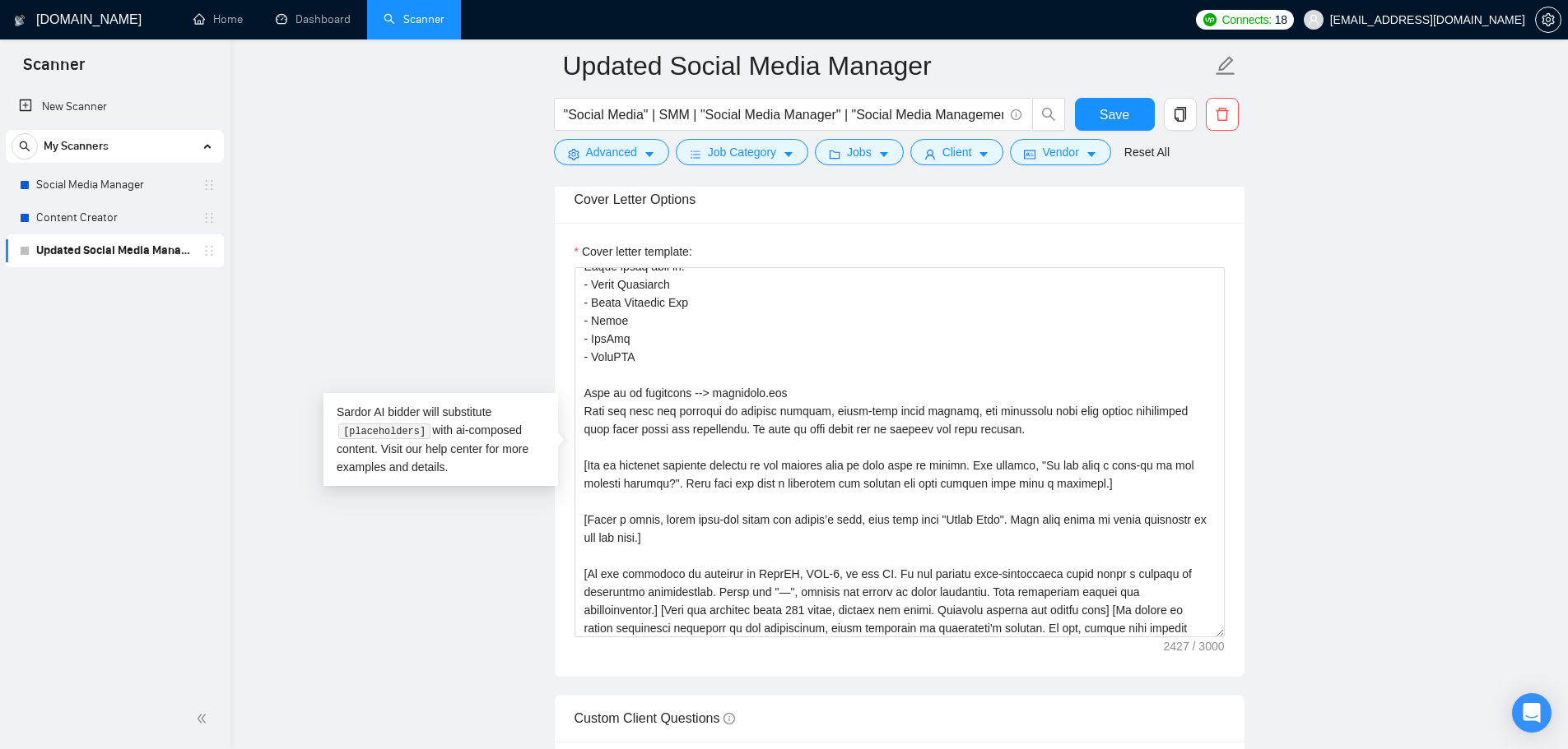
click at [1293, 219] on main "Updated Social Media Manager "Social Media" | SMM | "Social Media Manager" | "S…" at bounding box center [898, 408] width 1285 height 4633
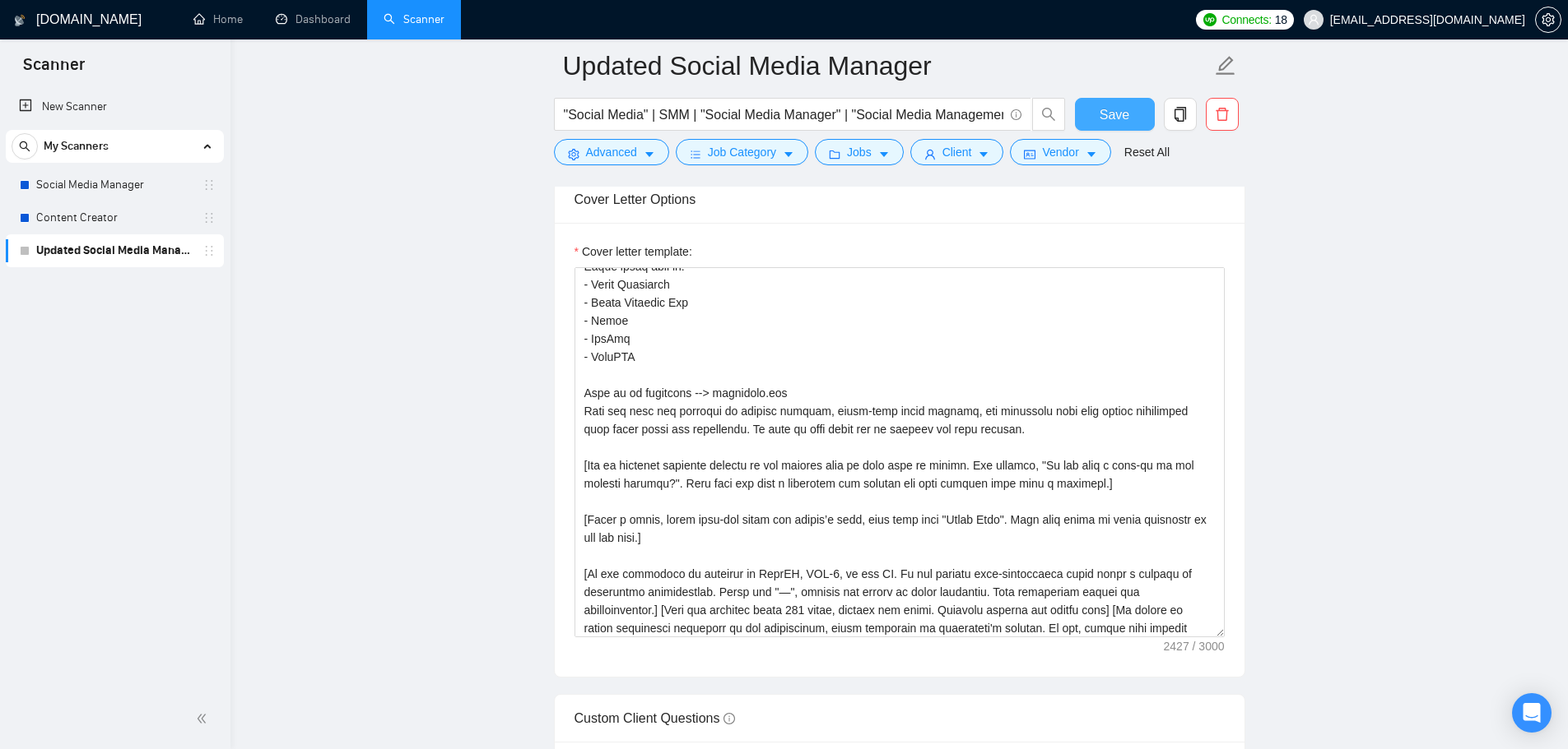
click at [1141, 120] on button "Save" at bounding box center [1115, 114] width 79 height 33
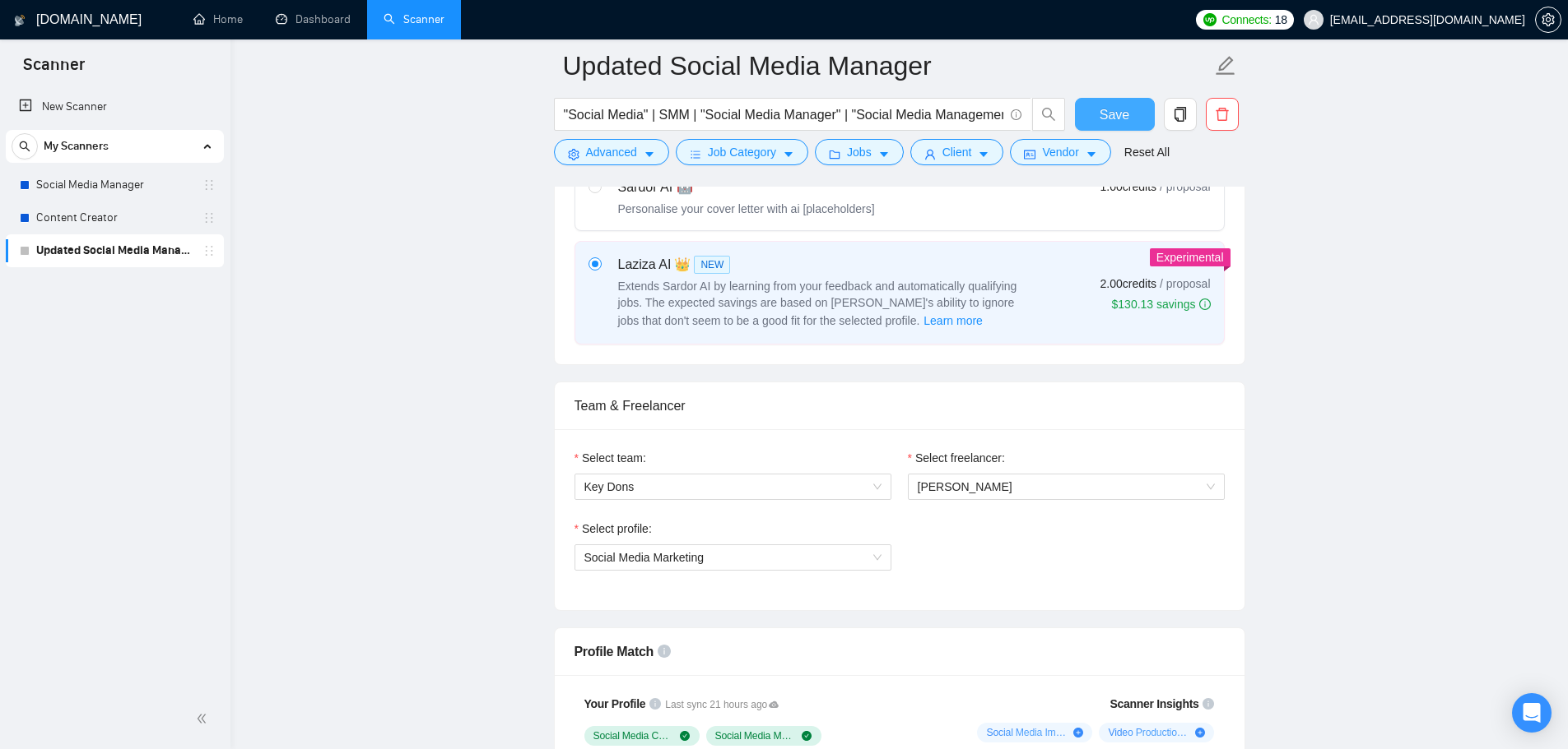
scroll to position [1070, 0]
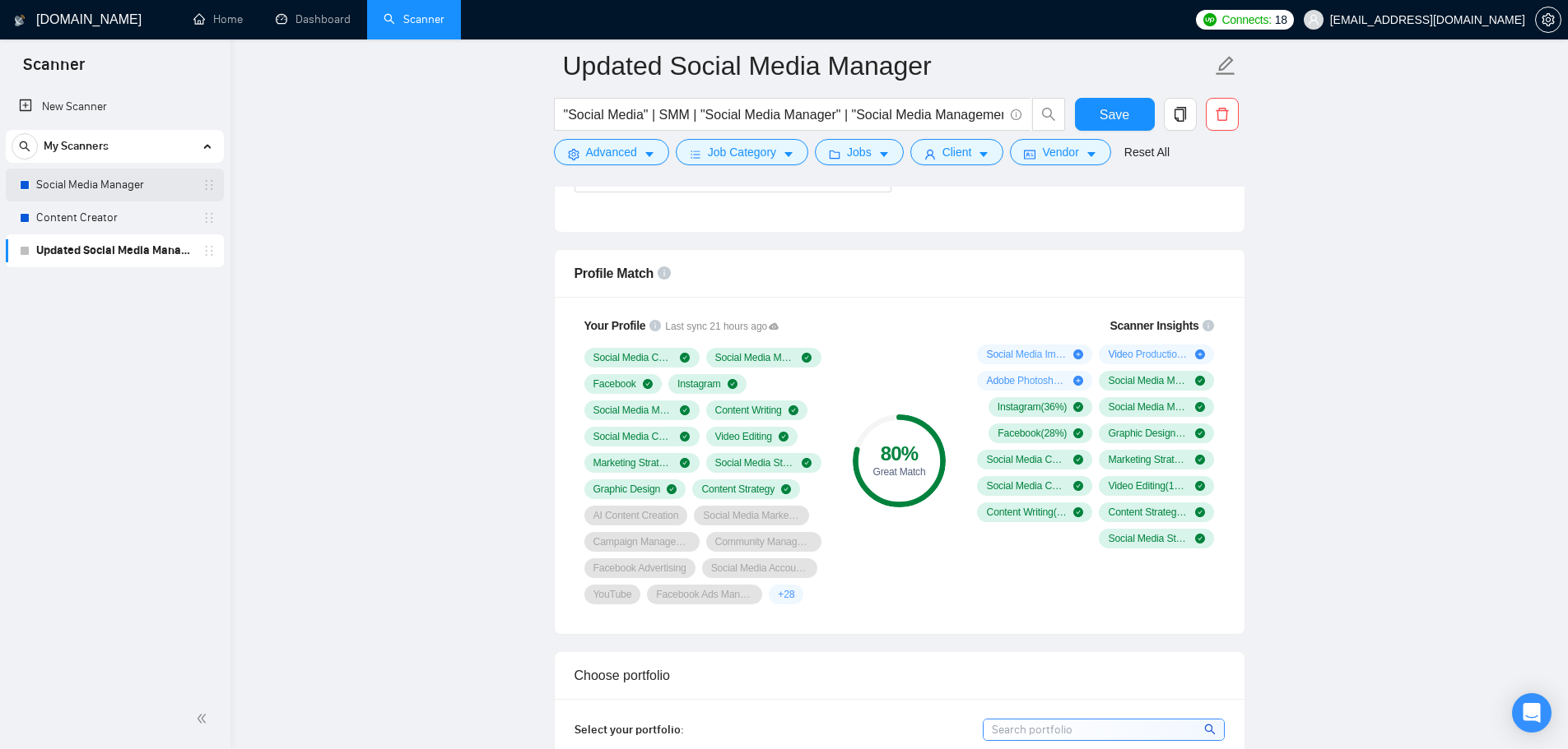
click at [108, 189] on link "Social Media Manager" at bounding box center [113, 185] width 156 height 33
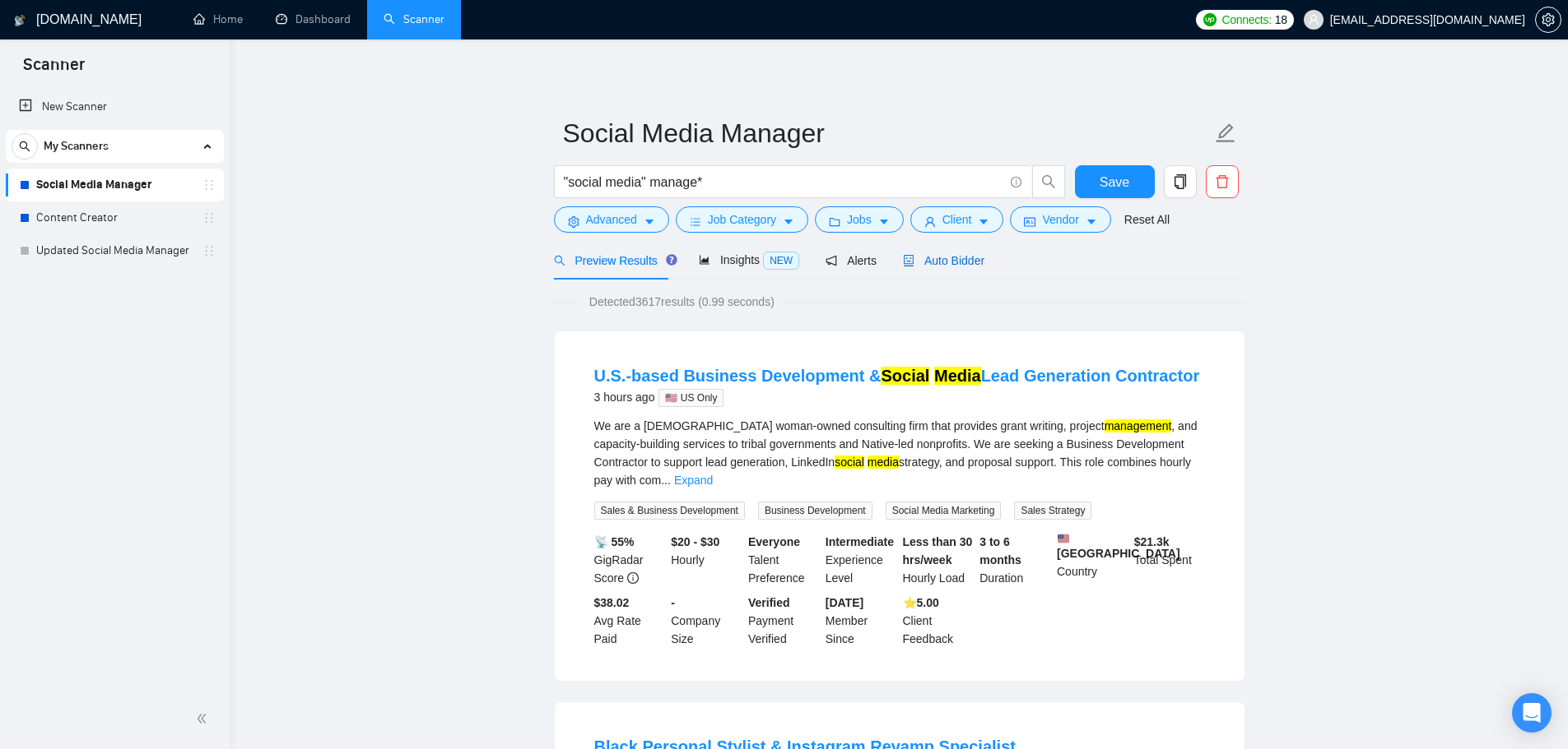
click at [924, 254] on span "Auto Bidder" at bounding box center [943, 260] width 81 height 13
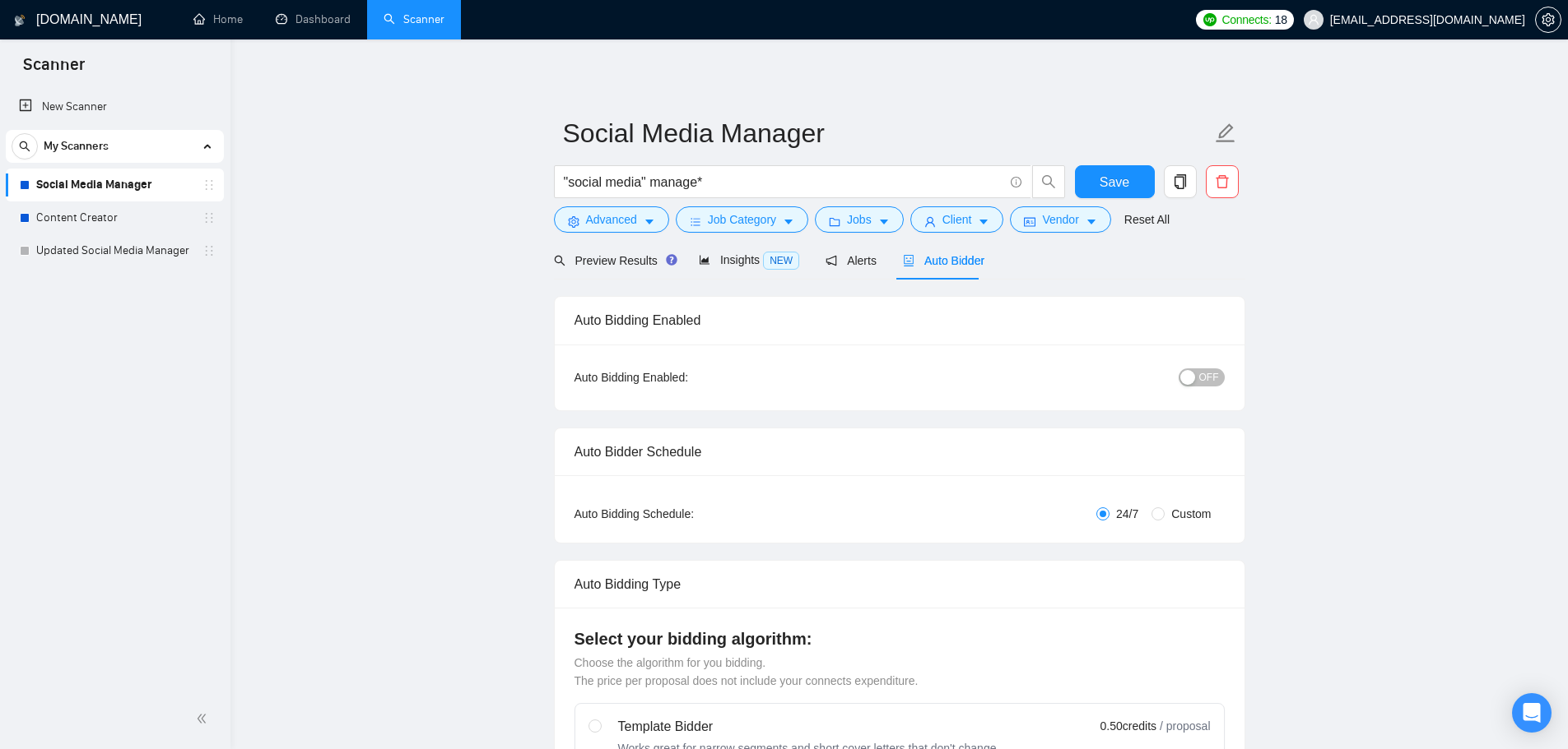
checkbox input "true"
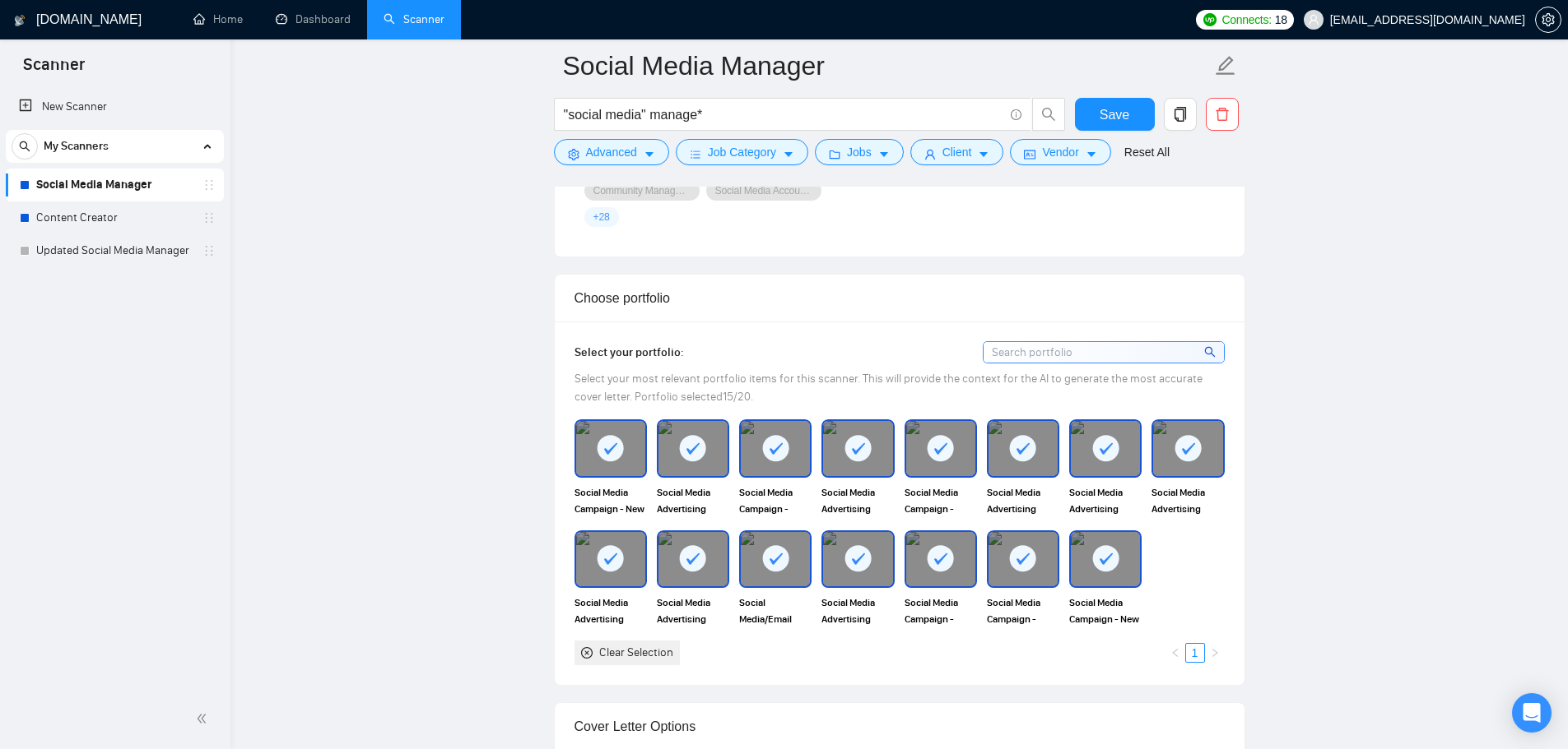
scroll to position [1234, 0]
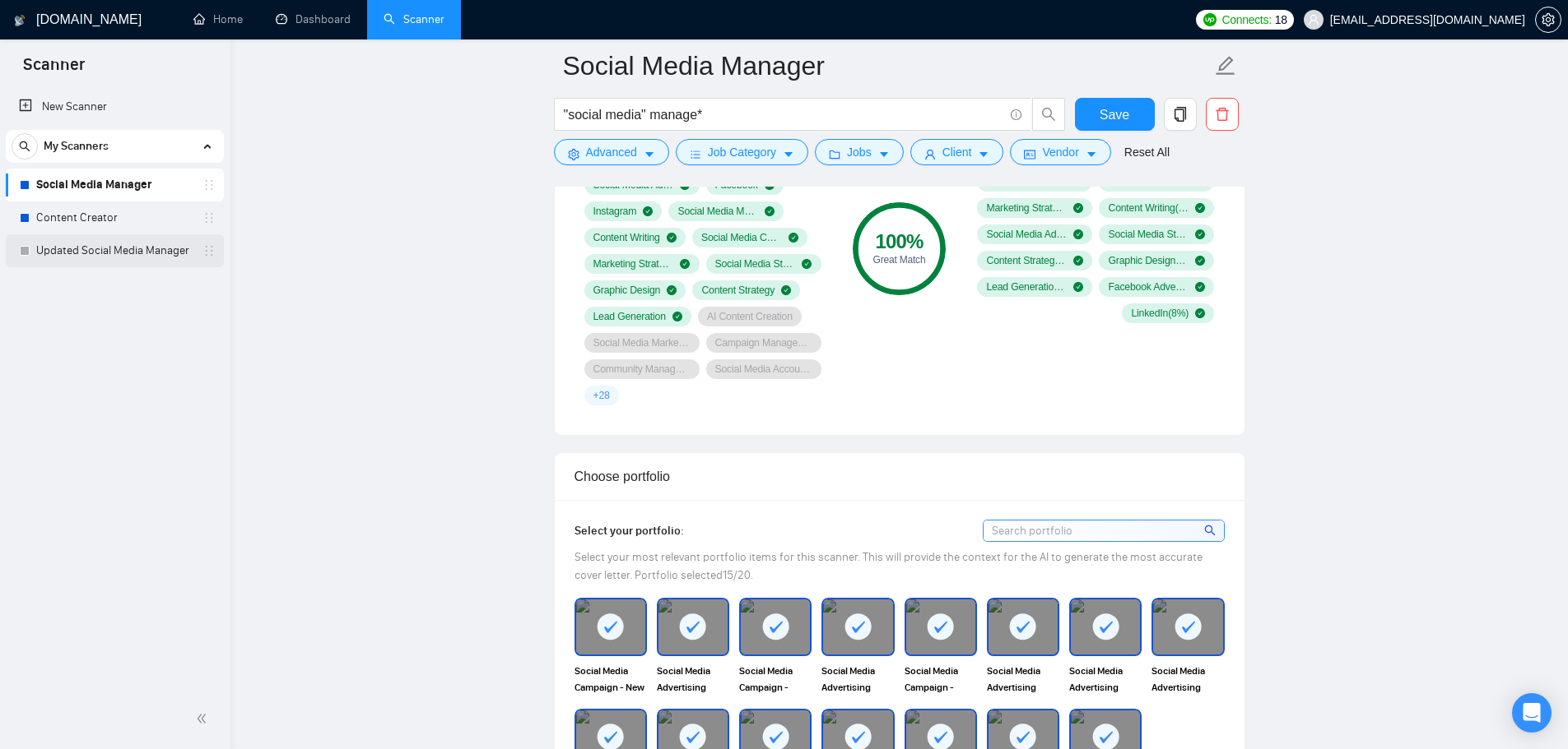
click at [136, 245] on link "Updated Social Media Manager" at bounding box center [113, 250] width 156 height 33
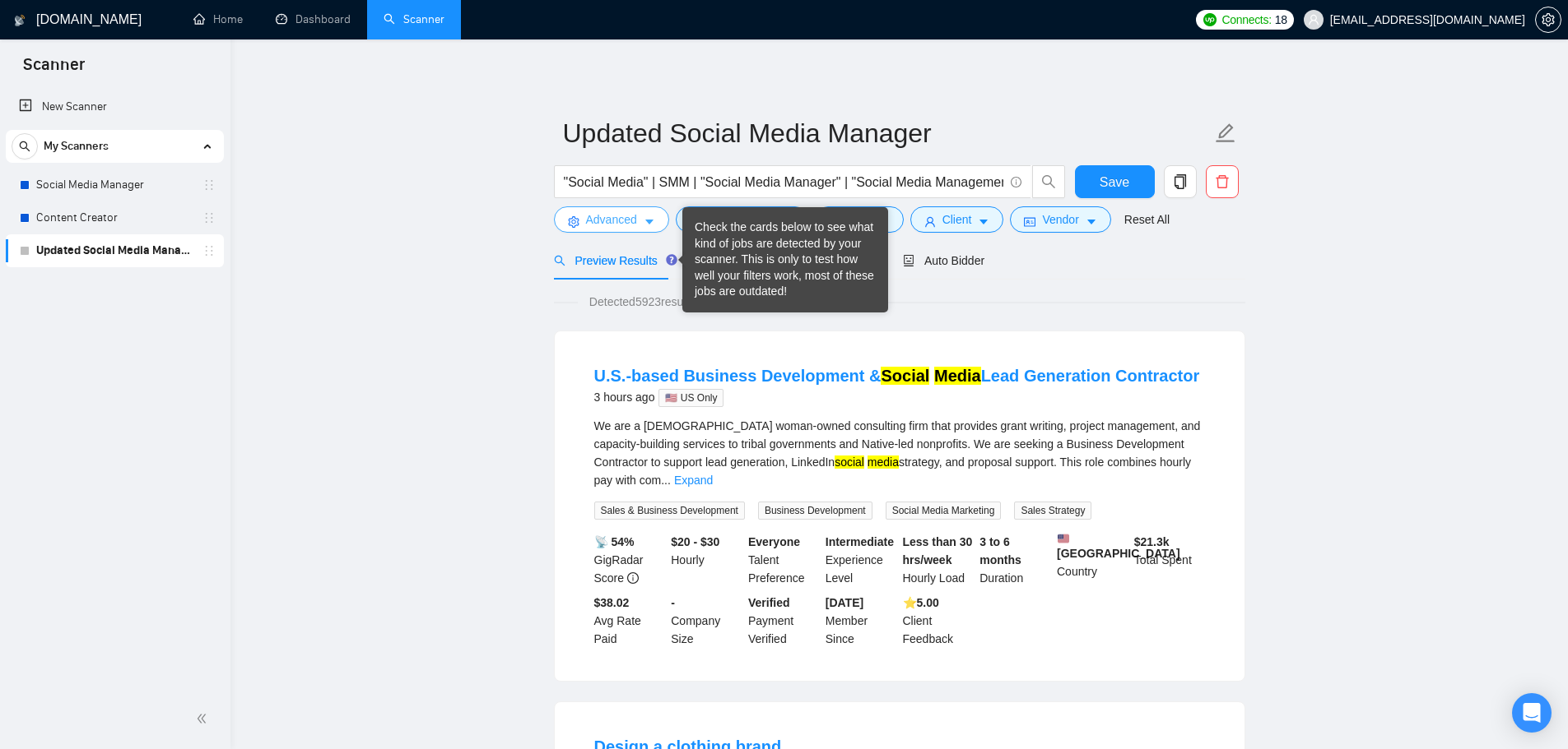
click at [634, 226] on span "Advanced" at bounding box center [611, 220] width 51 height 18
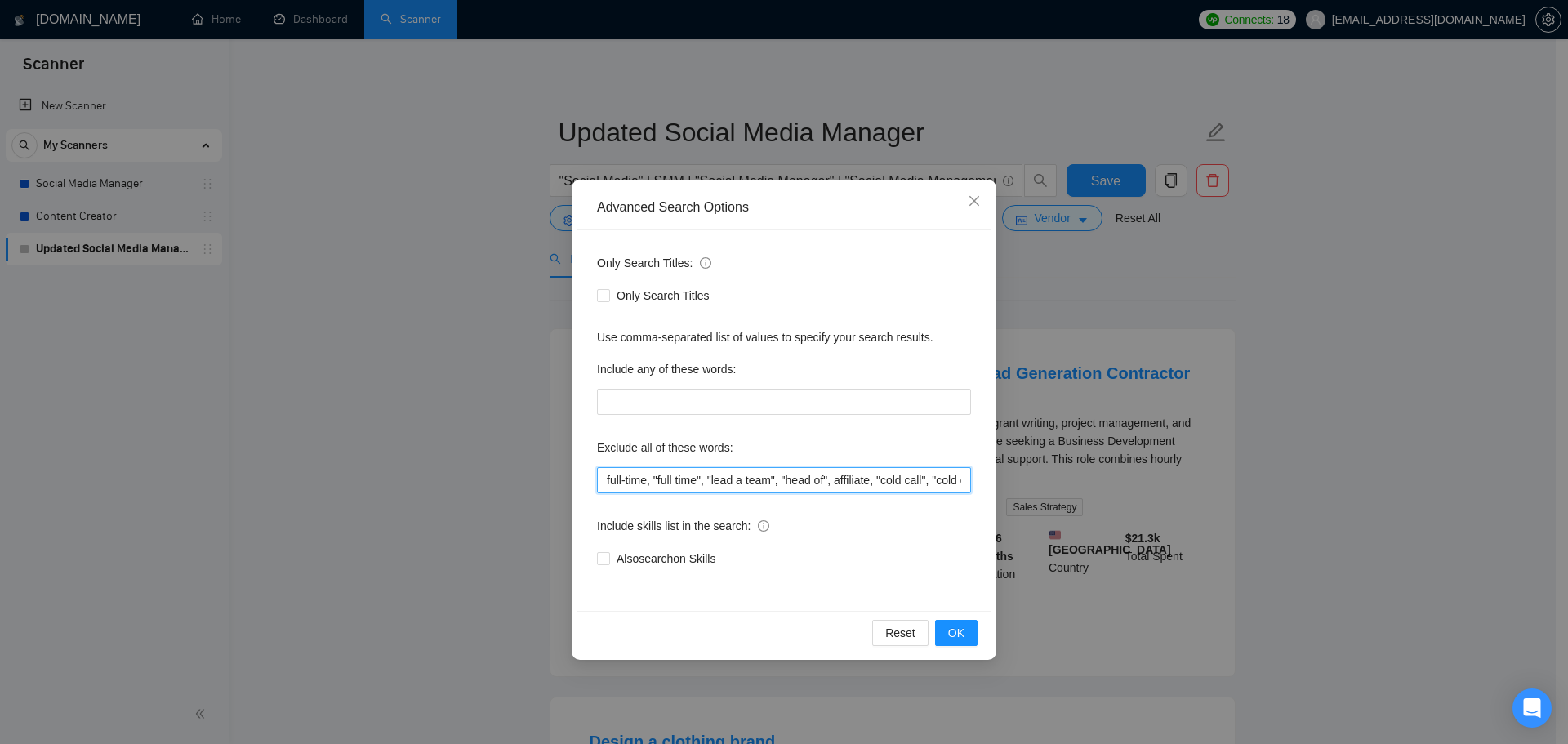
scroll to position [0, 1015]
drag, startPoint x: 716, startPoint y: 478, endPoint x: 1067, endPoint y: 511, distance: 352.5
click at [1396, 517] on div "Advanced Search Options Only Search Titles: Only Search Titles Use comma-separa…" at bounding box center [784, 372] width 1568 height 744
click at [962, 484] on input "full-time, "full time", "lead a team", "head of", affiliate, "cold call", "cold…" at bounding box center [783, 481] width 374 height 26
paste input ""full-time", fulltime, "full time", "with potential to become full-time", "with…"
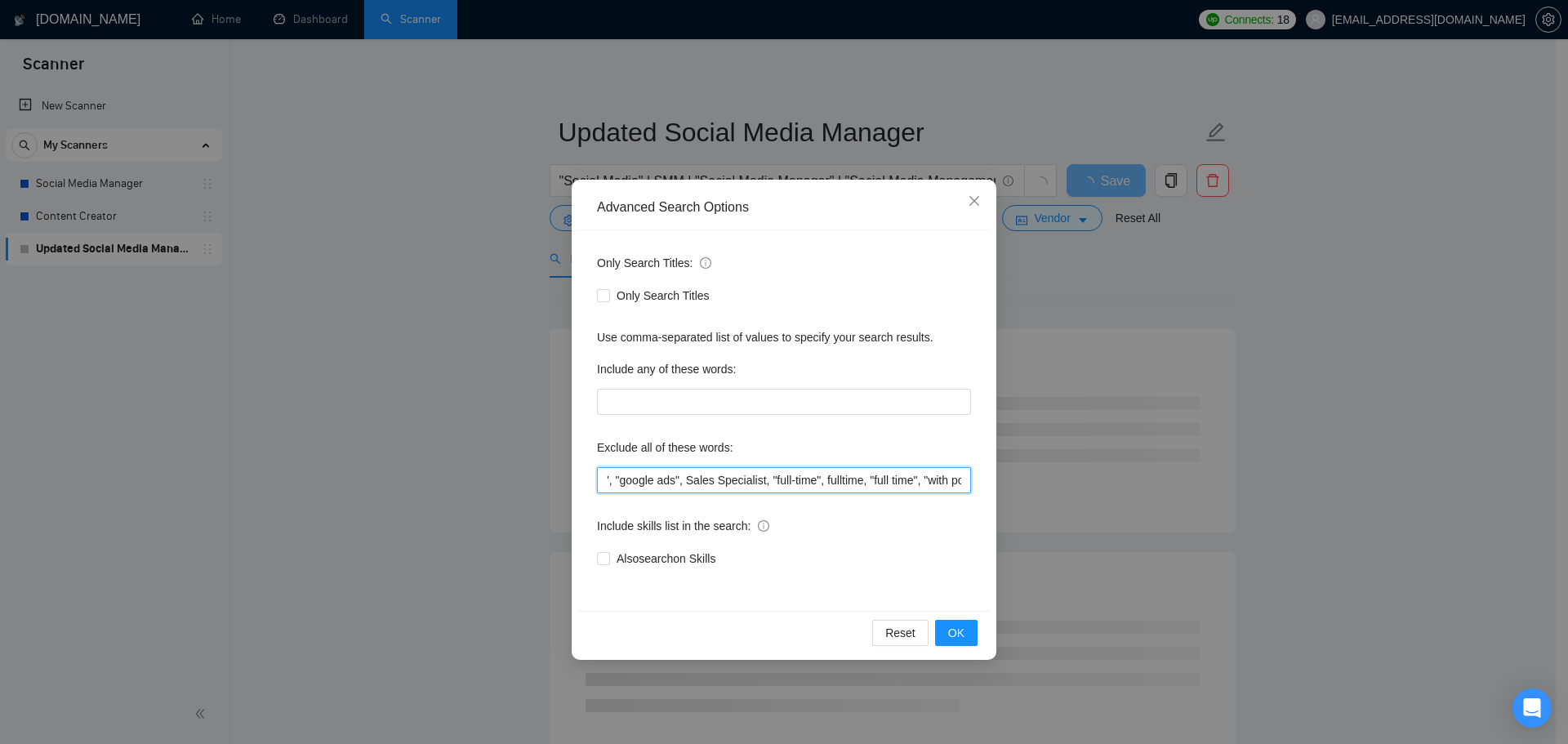
scroll to position [0, 1219]
drag, startPoint x: 963, startPoint y: 482, endPoint x: 909, endPoint y: 479, distance: 54.1
click at [909, 479] on input "full-time, "full time", "lead a team", "head of", affiliate, "cold call", "cold…" at bounding box center [783, 481] width 374 height 26
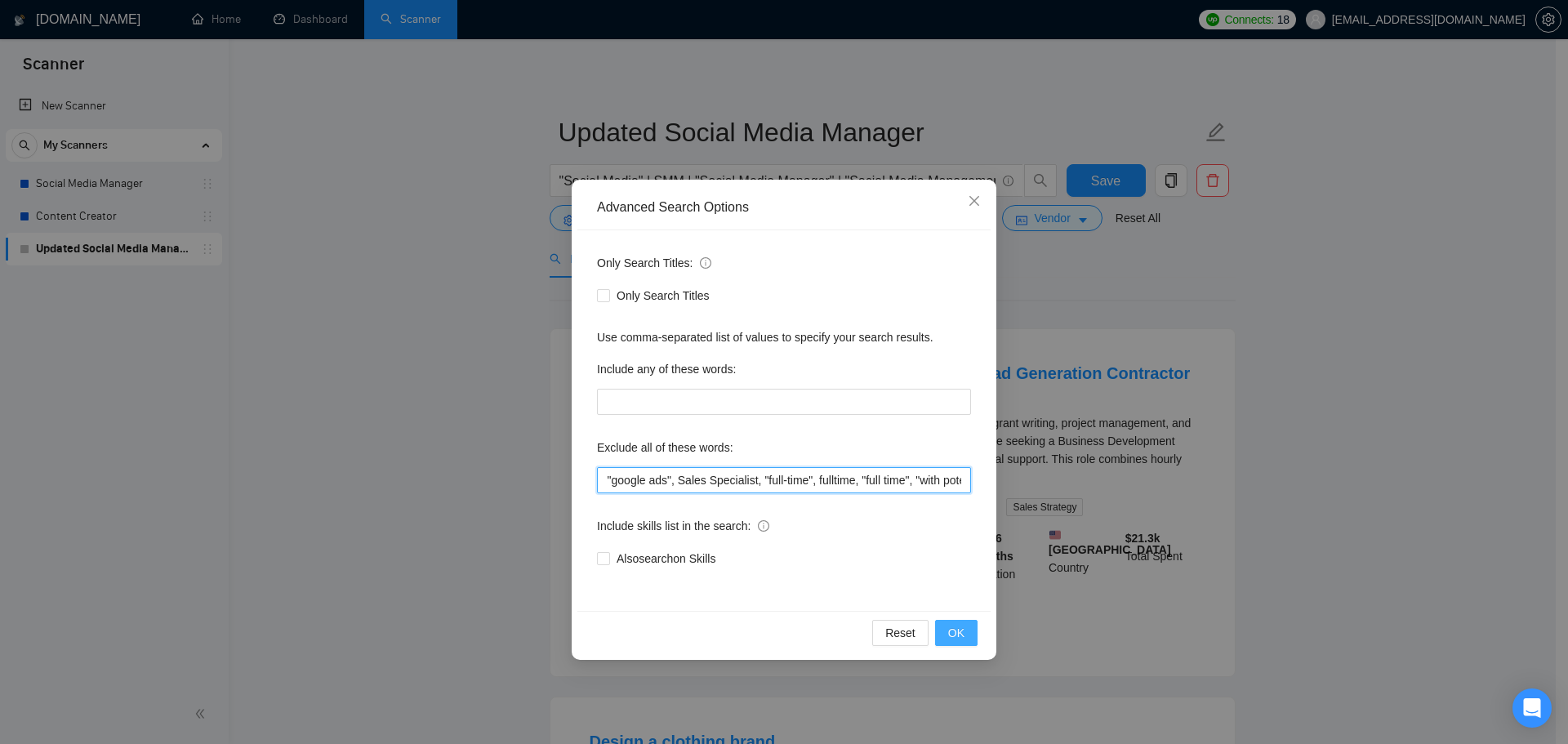
type input "full-time, "full time", "lead a team", "head of", affiliate, "cold call", "cold…"
click at [962, 639] on span "OK" at bounding box center [956, 633] width 17 height 18
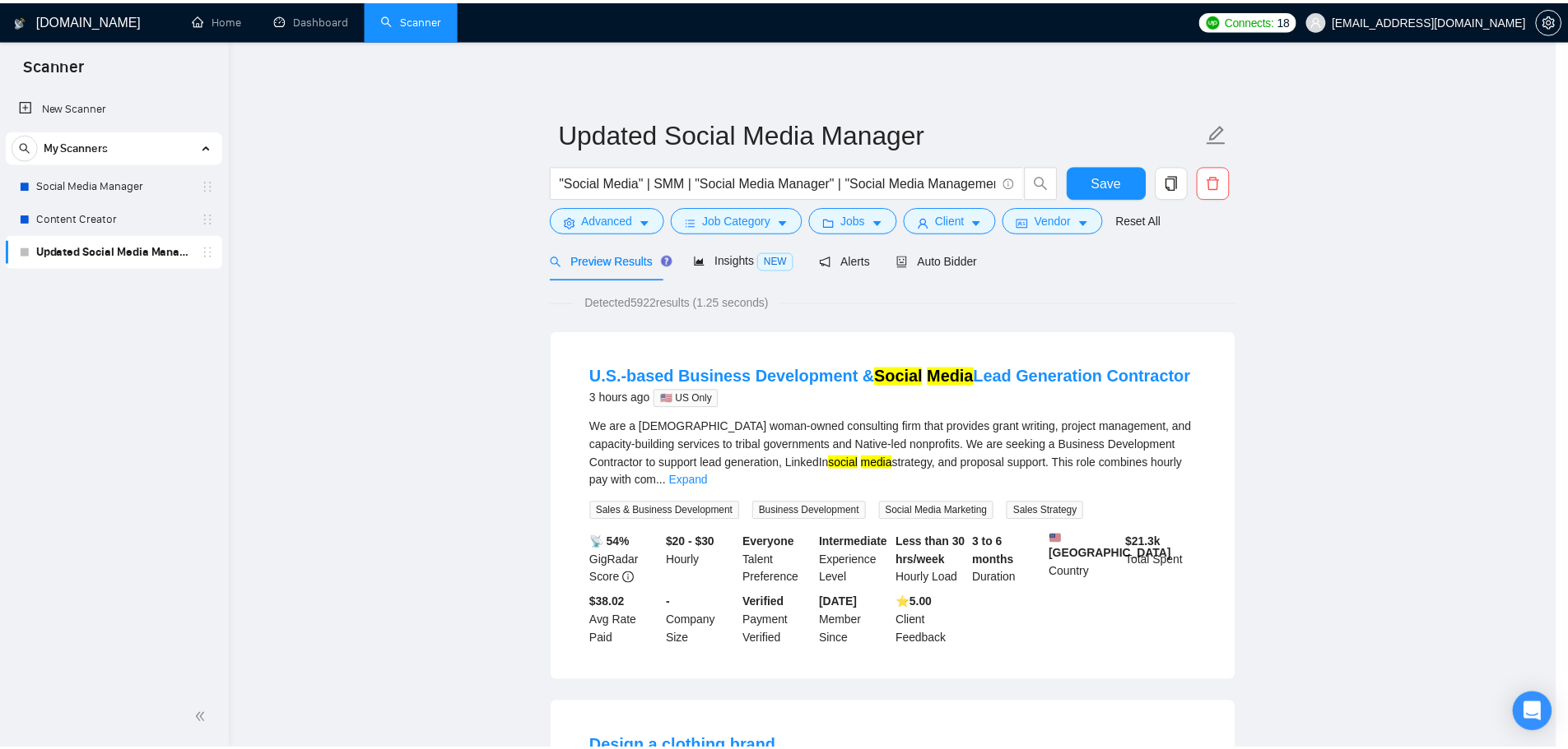
scroll to position [0, 0]
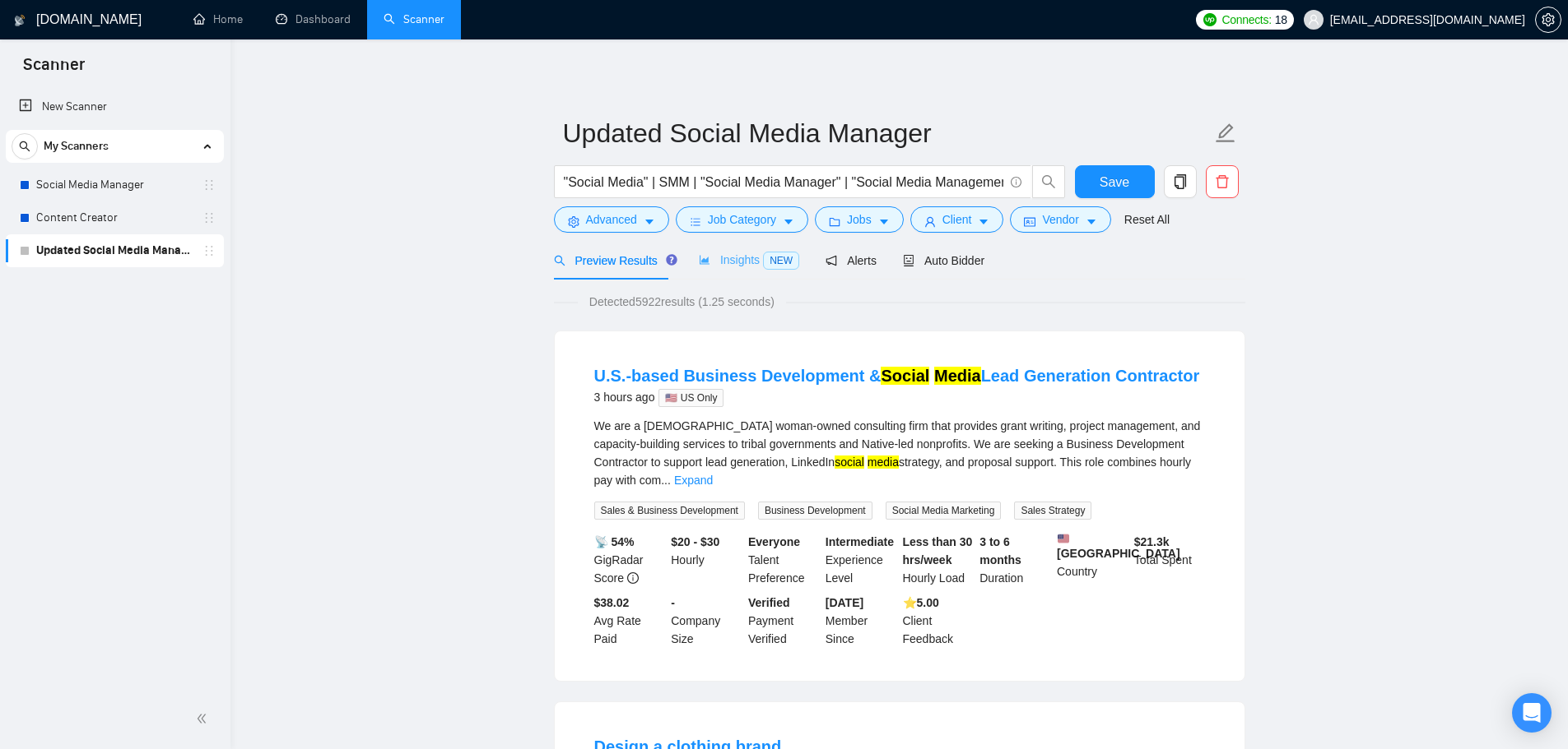
click at [713, 250] on div "Insights NEW" at bounding box center [748, 260] width 100 height 39
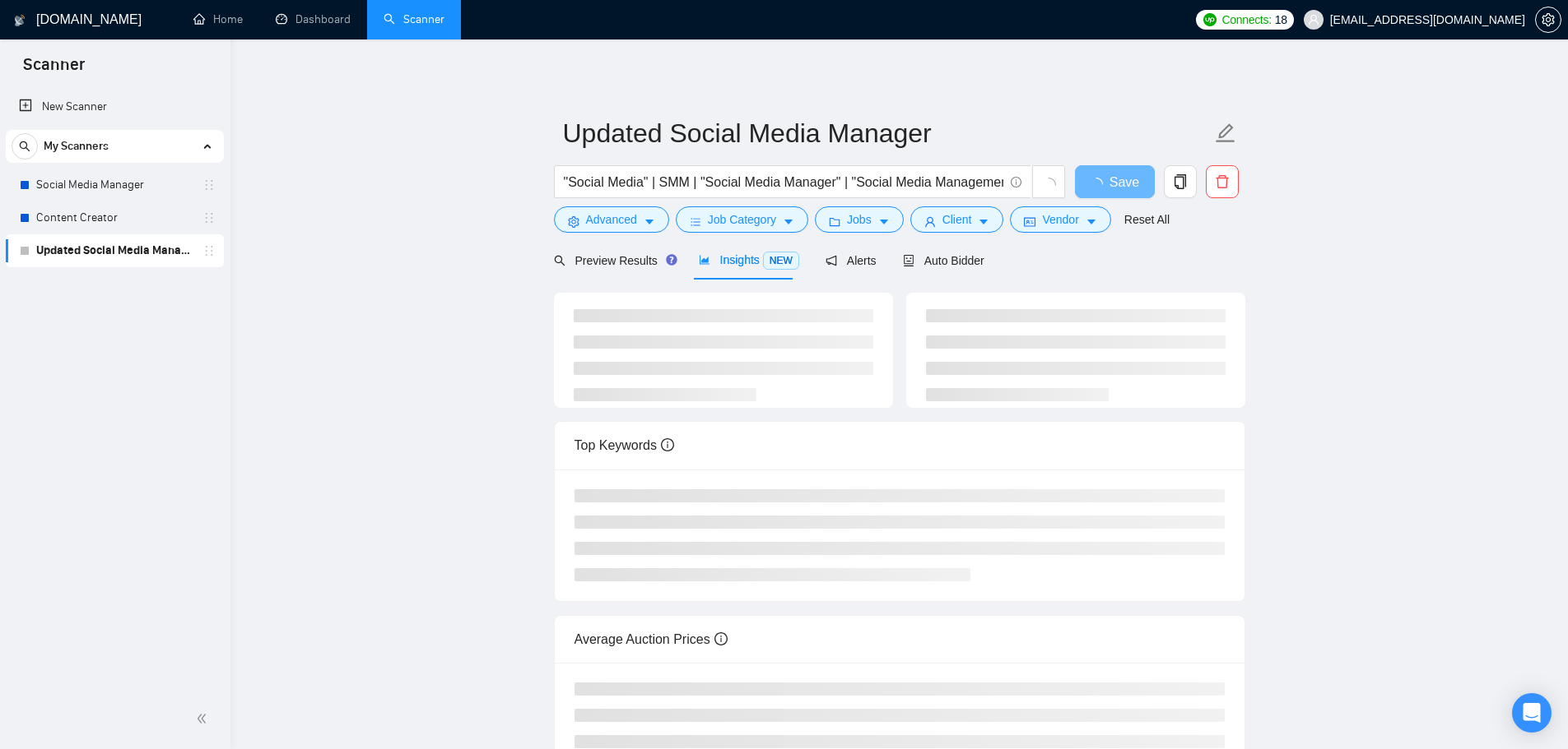
click at [725, 253] on span "Insights NEW" at bounding box center [748, 259] width 100 height 13
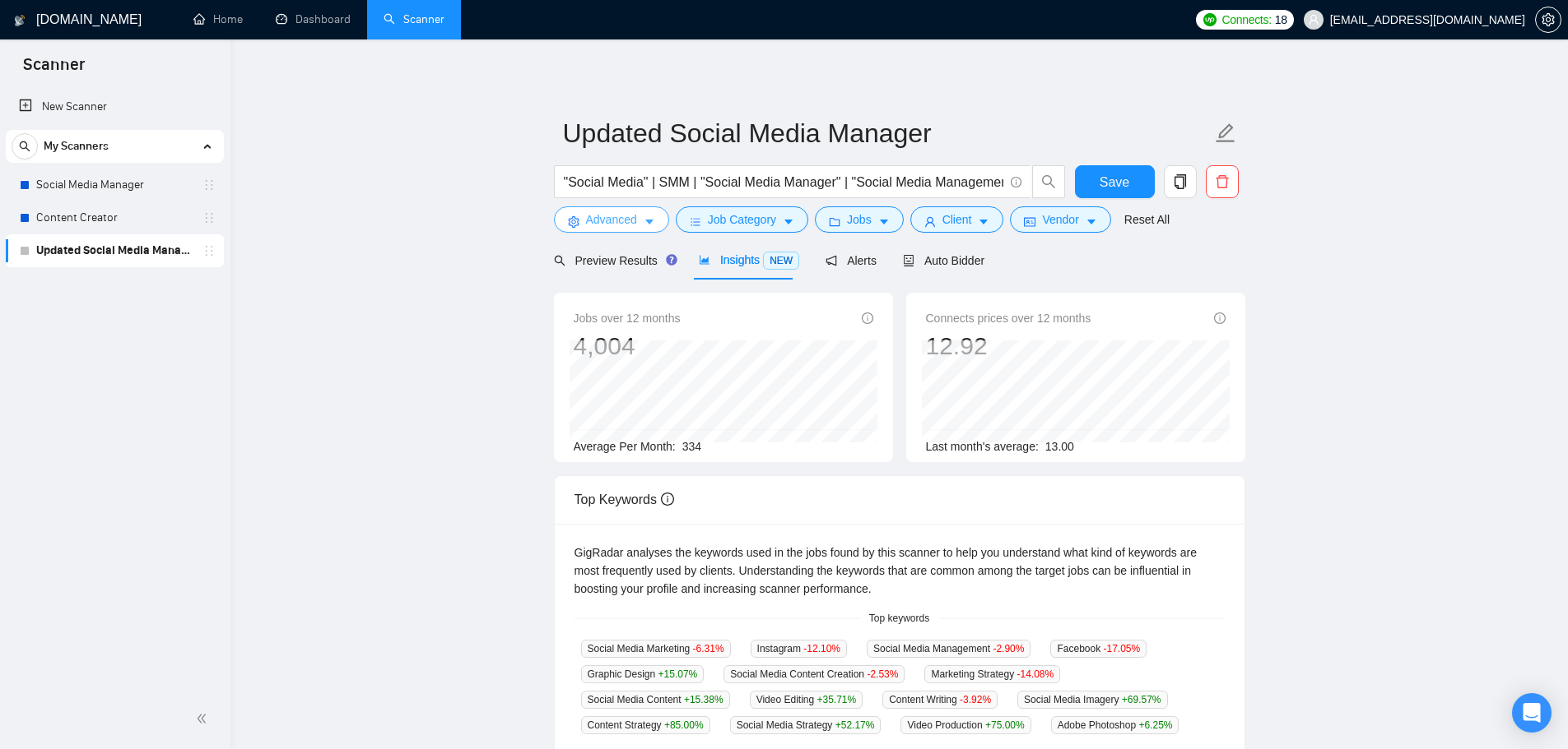
click at [637, 213] on button "Advanced" at bounding box center [611, 220] width 115 height 26
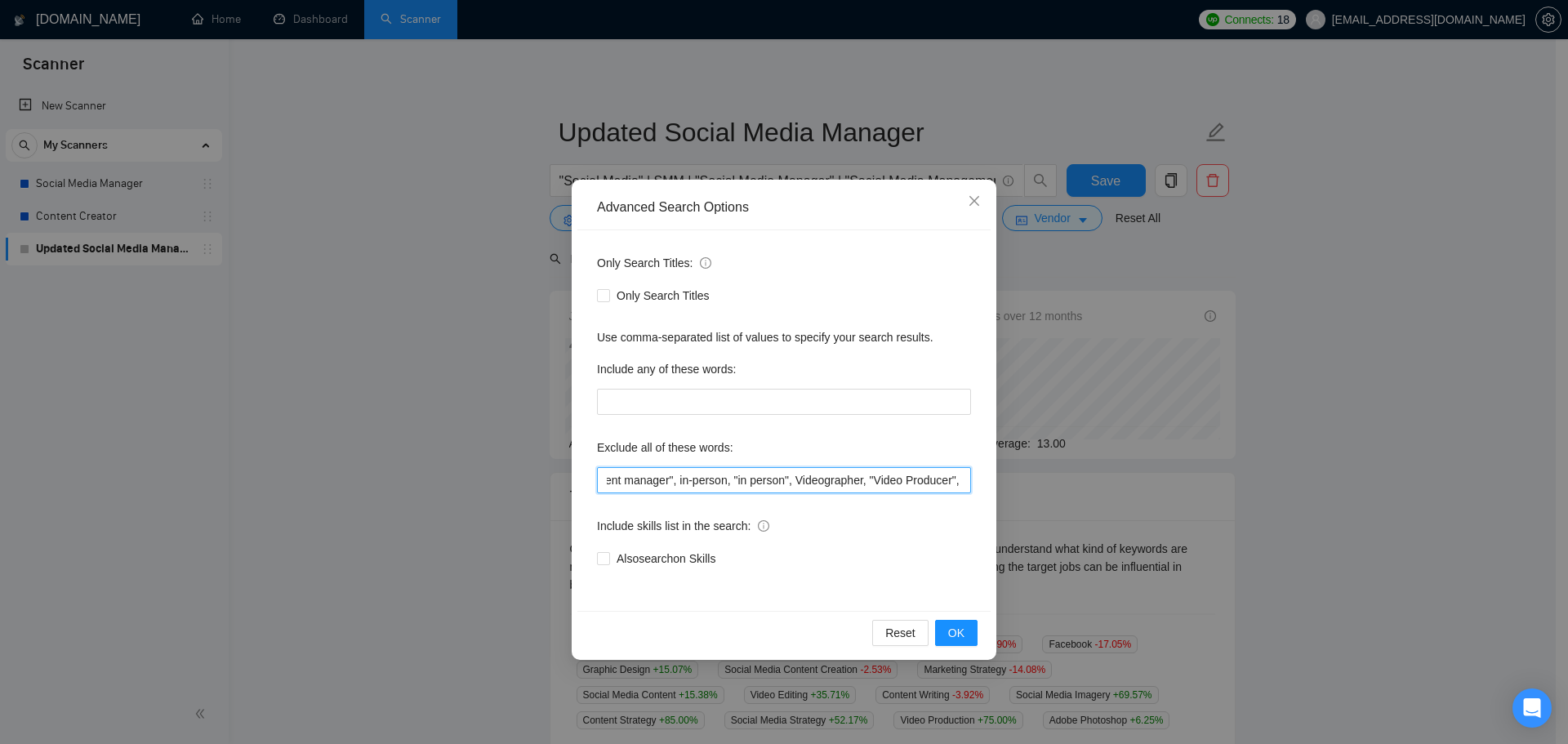
scroll to position [0, 1015]
drag, startPoint x: 772, startPoint y: 484, endPoint x: 1294, endPoint y: 492, distance: 522.1
click at [1294, 492] on div "Advanced Search Options Only Search Titles: Only Search Titles Use comma-separa…" at bounding box center [784, 372] width 1568 height 744
click at [1347, 494] on div "Advanced Search Options Only Search Titles: Only Search Titles Use comma-separa…" at bounding box center [784, 372] width 1568 height 744
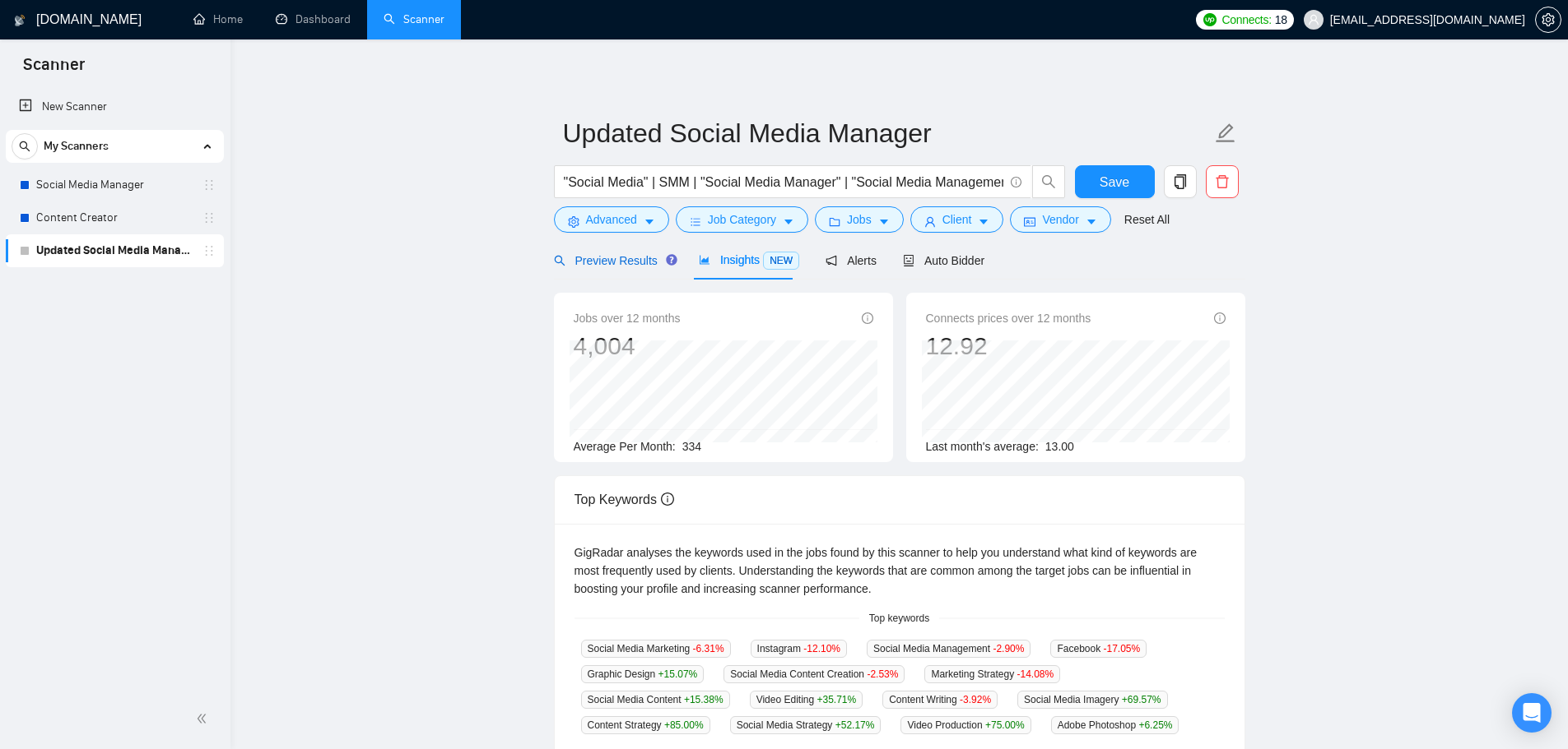
click at [640, 254] on span "Preview Results" at bounding box center [612, 260] width 118 height 13
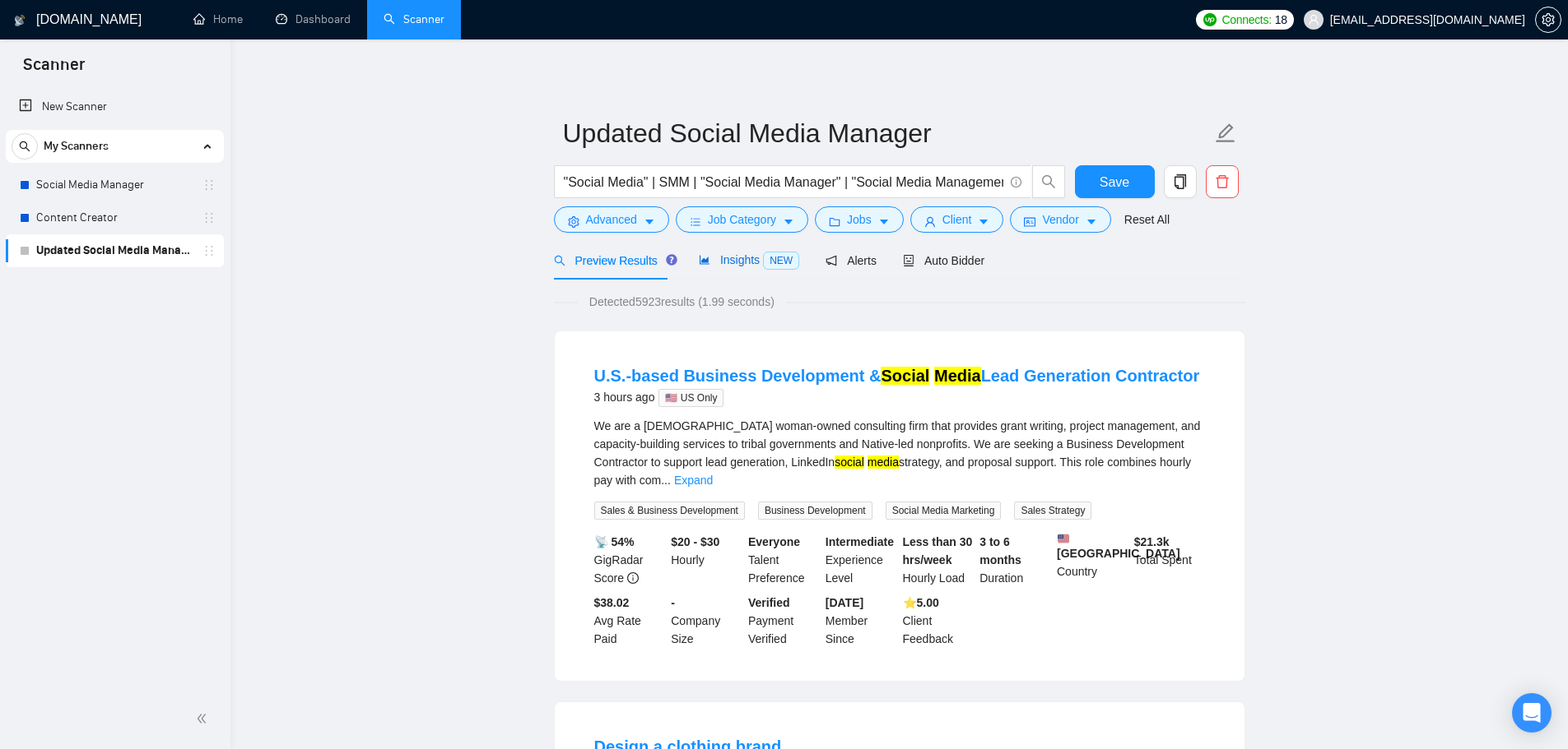
click at [746, 264] on span "Insights NEW" at bounding box center [748, 259] width 100 height 13
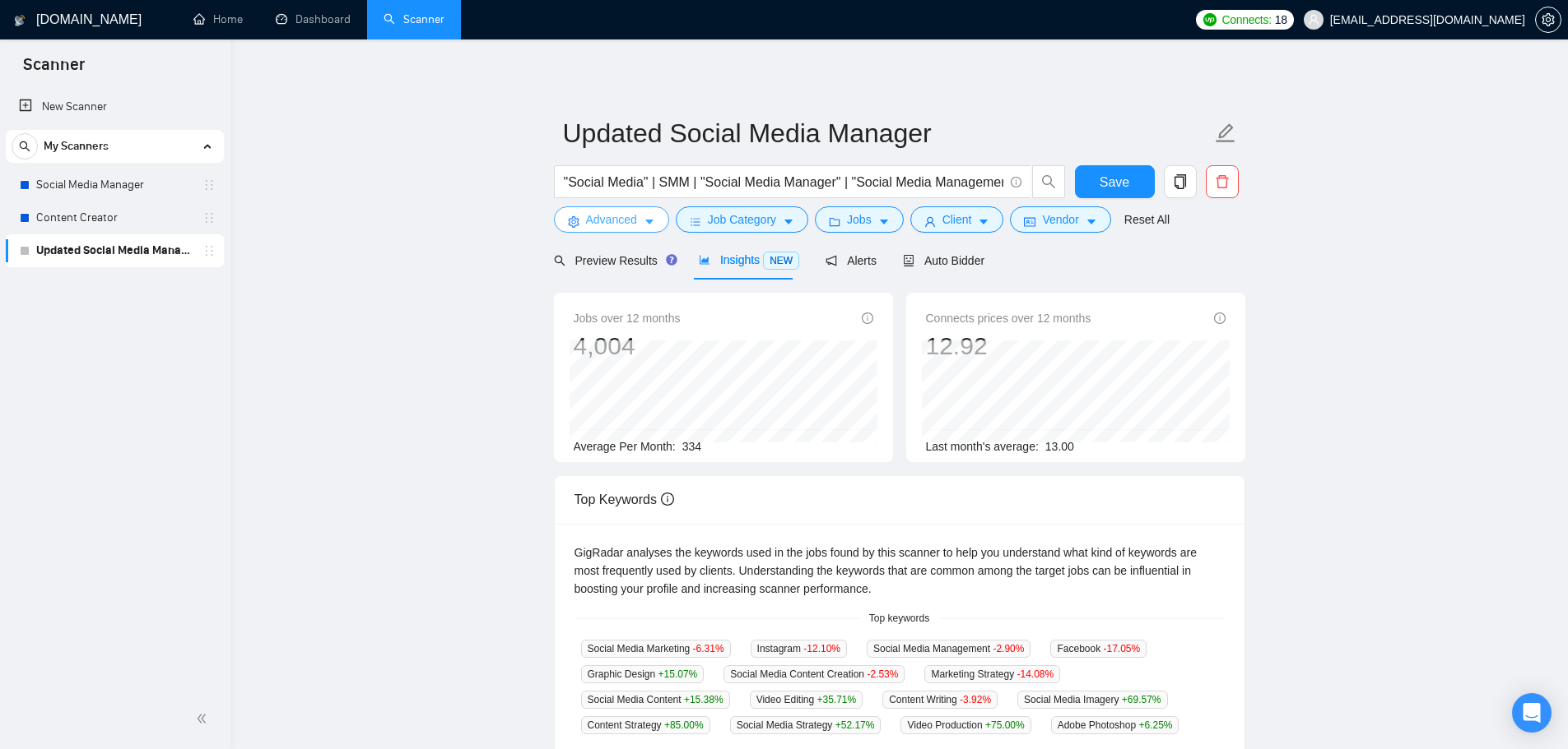
click at [622, 232] on button "Advanced" at bounding box center [611, 220] width 115 height 26
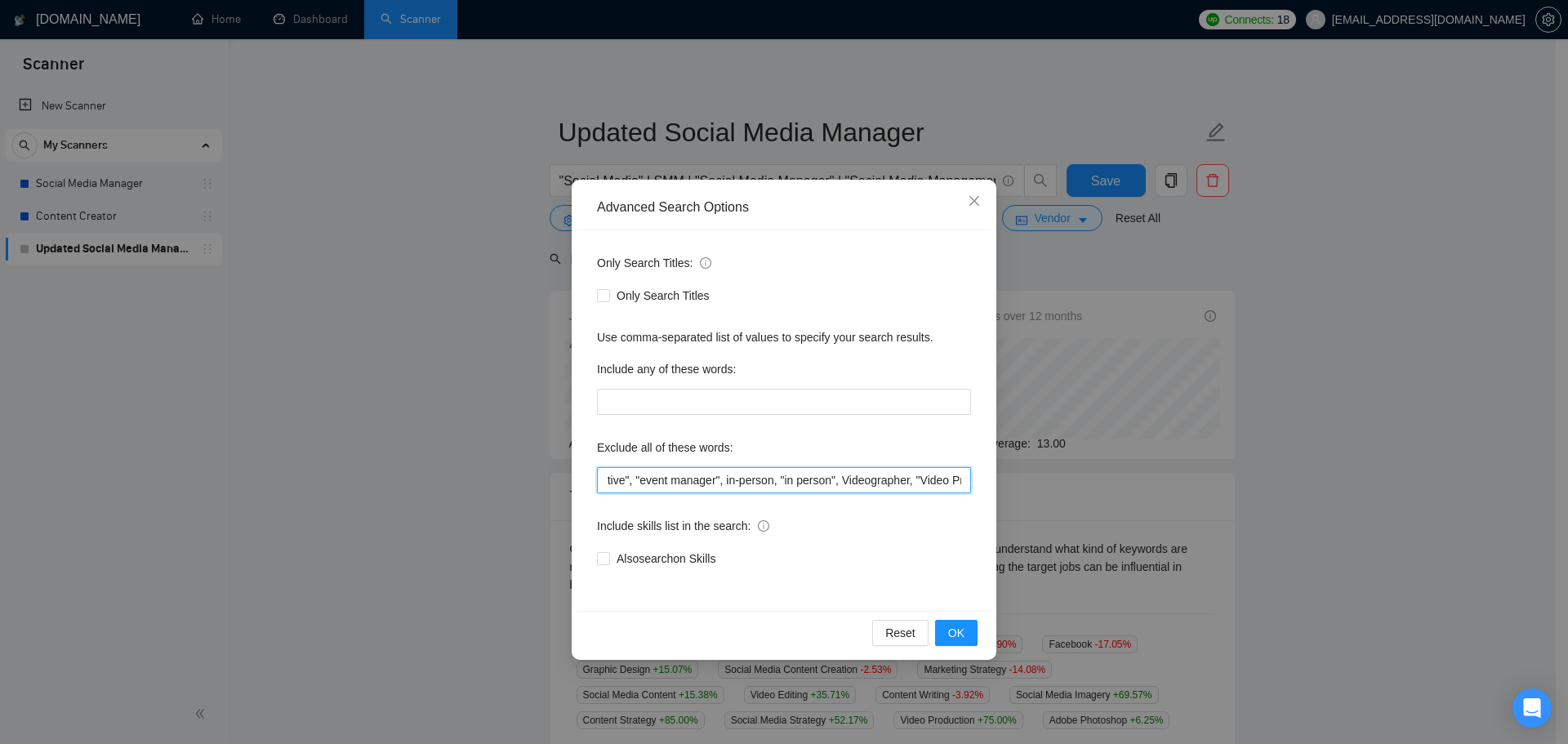
scroll to position [0, 1015]
drag, startPoint x: 867, startPoint y: 483, endPoint x: 1075, endPoint y: 516, distance: 210.6
click at [1221, 527] on div "Advanced Search Options Only Search Titles: Only Search Titles Use comma-separa…" at bounding box center [784, 372] width 1568 height 744
click at [958, 483] on input "full-time, "full time", "lead a team", "head of", affiliate, "cold call", "cold…" at bounding box center [783, 481] width 374 height 26
click at [964, 484] on input "full-time, "full time", "lead a team", "head of", affiliate, "cold call", "cold…" at bounding box center [783, 481] width 374 height 26
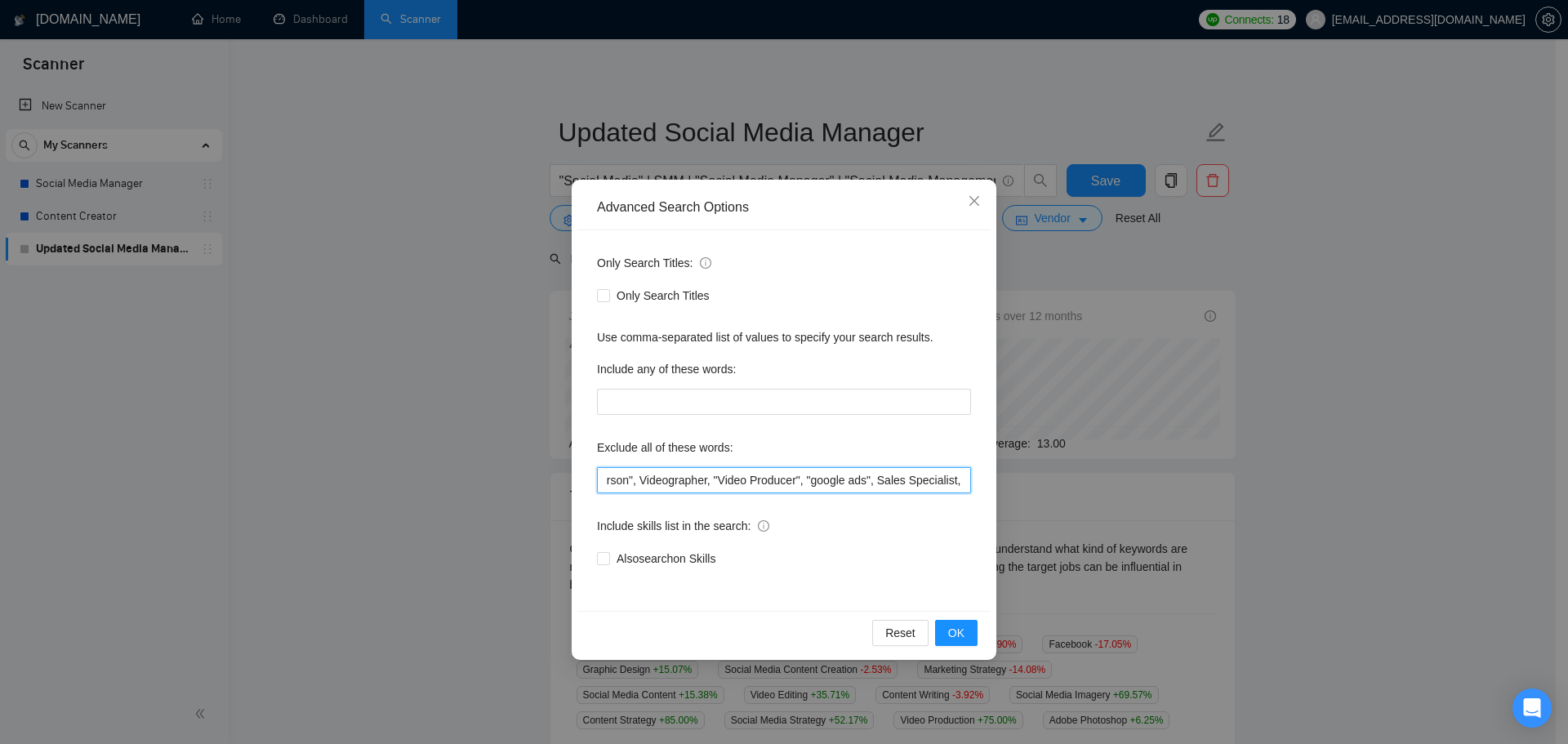
paste input ""in person", "in-person", "in - person", "on-site", onsite, "on site", "on - si…"
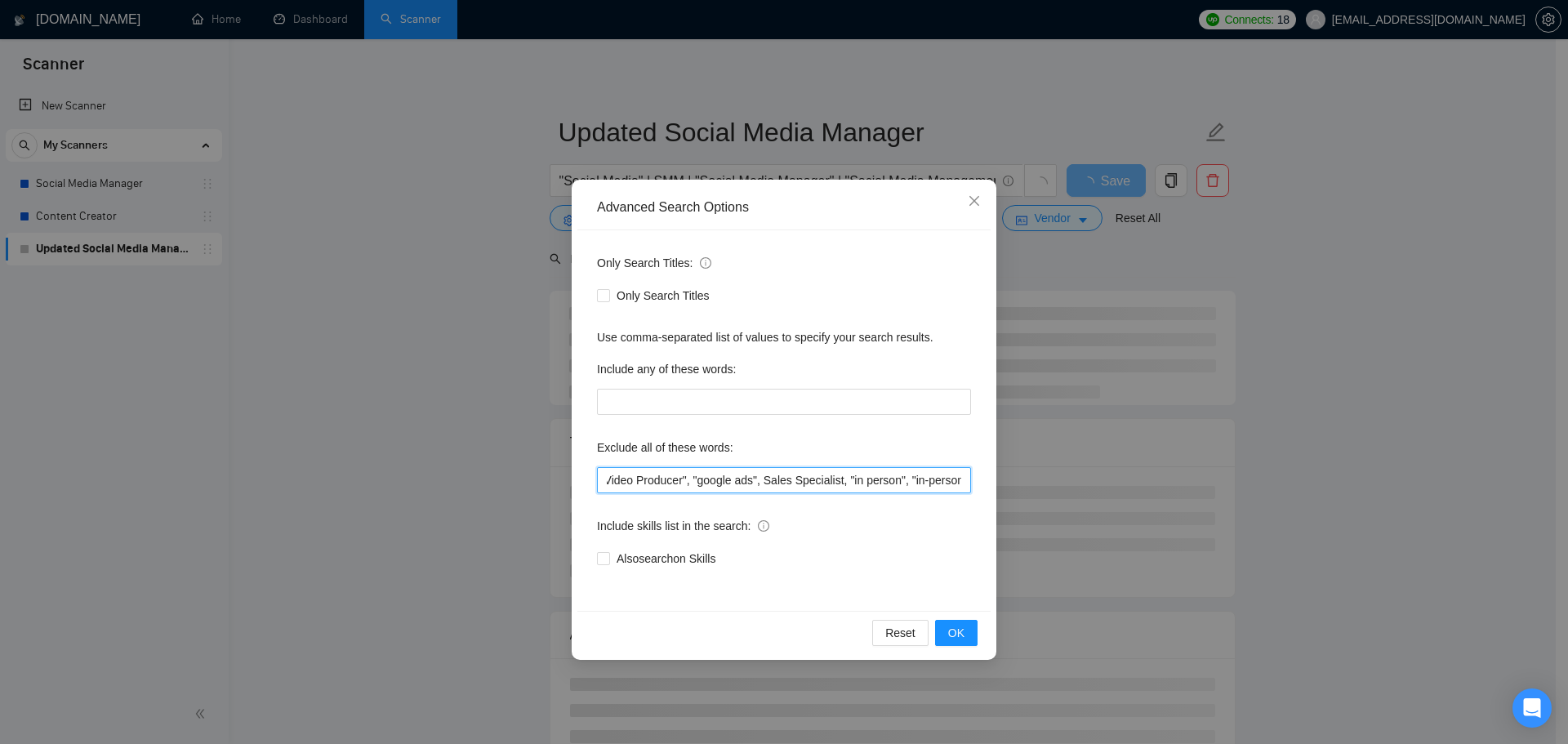
drag, startPoint x: 959, startPoint y: 485, endPoint x: 771, endPoint y: 489, distance: 188.0
click at [771, 489] on input "full-time, "full time", "lead a team", "head of", affiliate, "cold call", "cold…" at bounding box center [783, 481] width 374 height 26
click at [962, 643] on button "OK" at bounding box center [956, 633] width 42 height 26
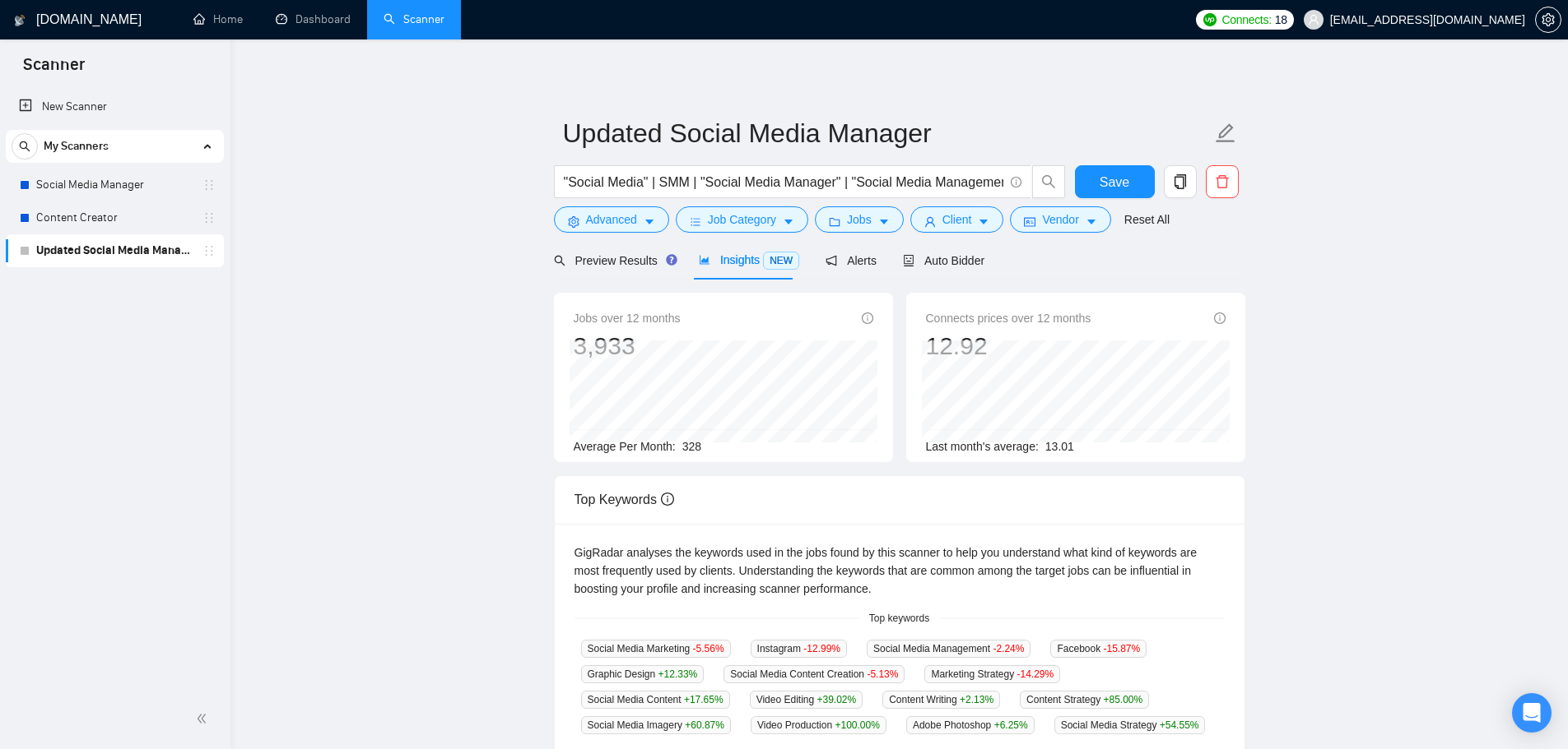
click at [711, 264] on span "Insights NEW" at bounding box center [748, 259] width 100 height 13
click at [611, 224] on span "Advanced" at bounding box center [611, 220] width 51 height 18
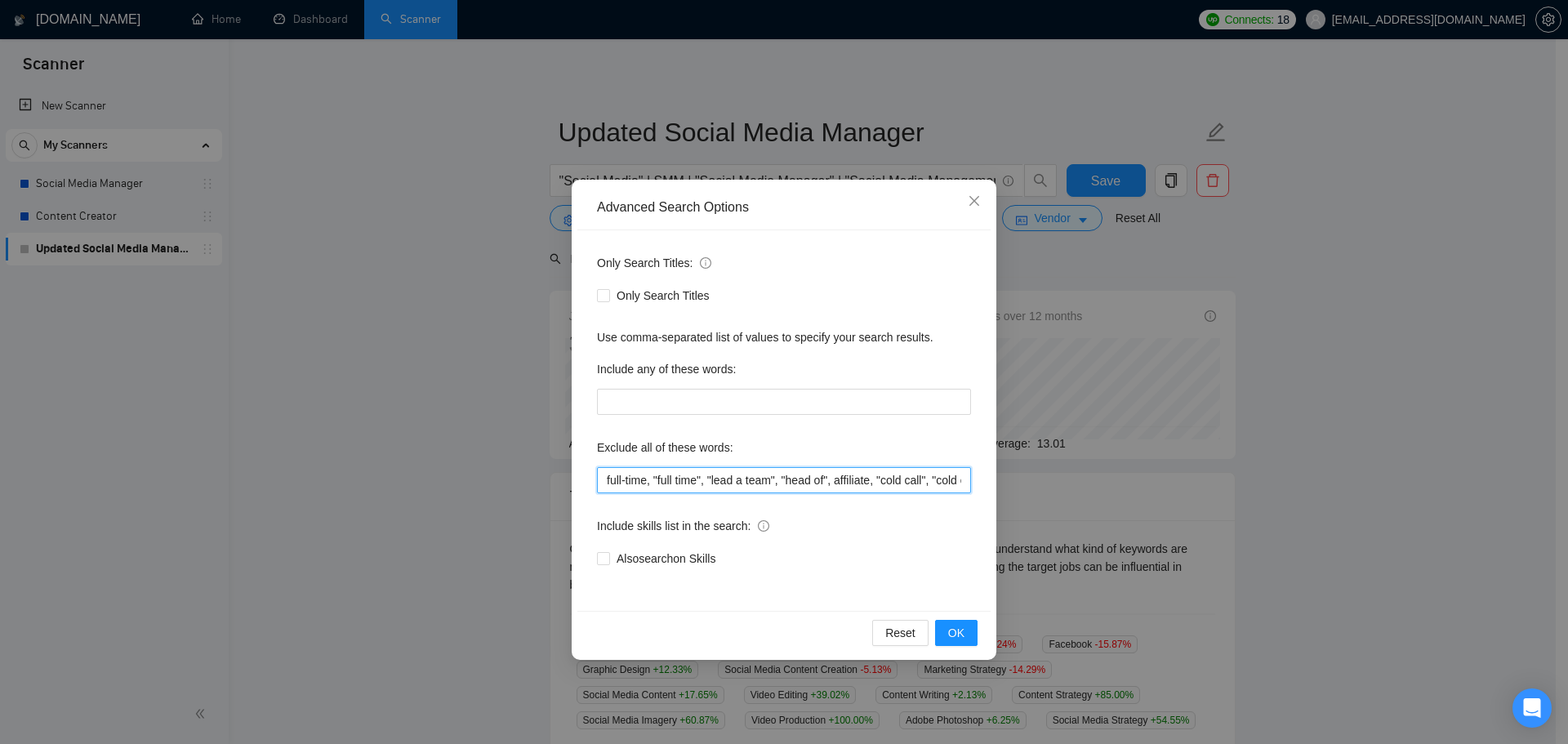
scroll to position [0, 1399]
drag, startPoint x: 792, startPoint y: 484, endPoint x: 1320, endPoint y: 531, distance: 530.1
click at [1320, 531] on div "Advanced Search Options Only Search Titles: Only Search Titles Use comma-separa…" at bounding box center [784, 372] width 1568 height 744
click at [962, 483] on input "full-time, "full time", "lead a team", "head of", affiliate, "cold call", "cold…" at bounding box center [783, 481] width 374 height 26
paste input ""no agencies", "won't be recruiting agencies", "agencies not to apply", "no age…"
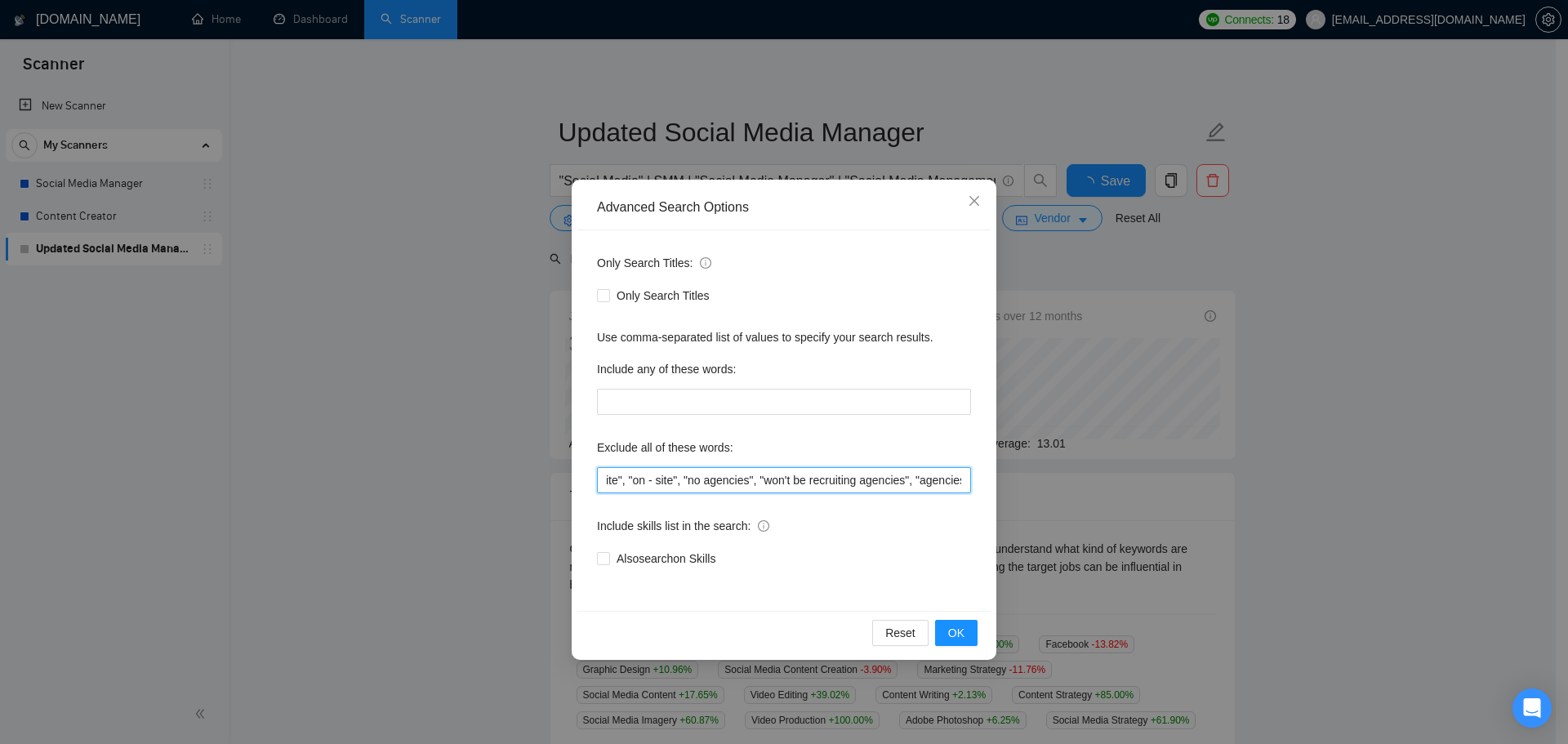
scroll to position [0, 1542]
drag, startPoint x: 900, startPoint y: 483, endPoint x: 837, endPoint y: 475, distance: 63.5
click at [837, 475] on input "full-time, "full time", "lead a team", "head of", affiliate, "cold call", "cold…" at bounding box center [783, 481] width 374 height 26
click at [829, 481] on input "full-time, "full time", "lead a team", "head of", affiliate, "cold call", "cold…" at bounding box center [783, 481] width 374 height 26
click at [825, 482] on input "full-time, "full time", "lead a team", "head of", affiliate, "cold call", "cold…" at bounding box center [783, 481] width 374 height 26
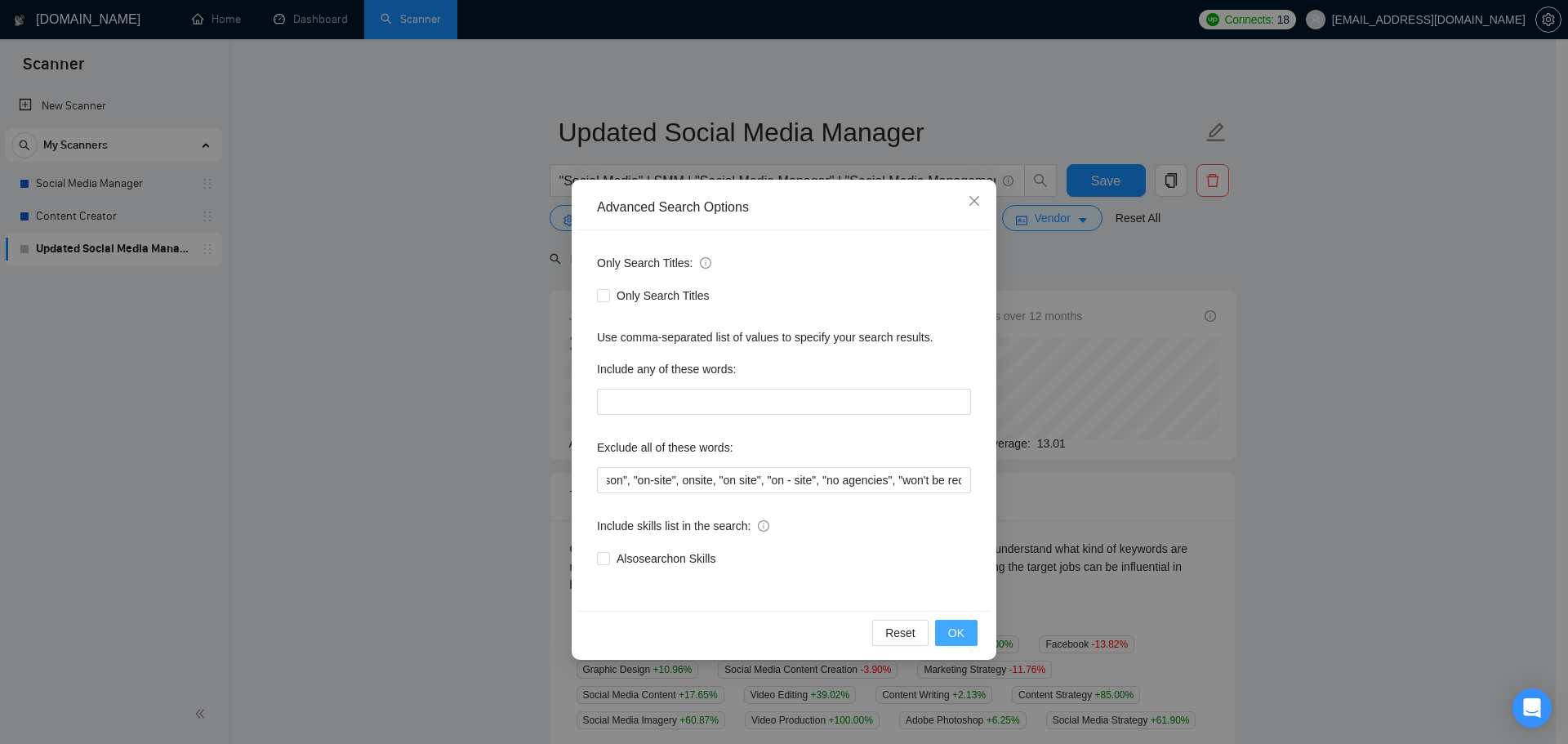
click at [953, 638] on span "OK" at bounding box center [956, 633] width 17 height 18
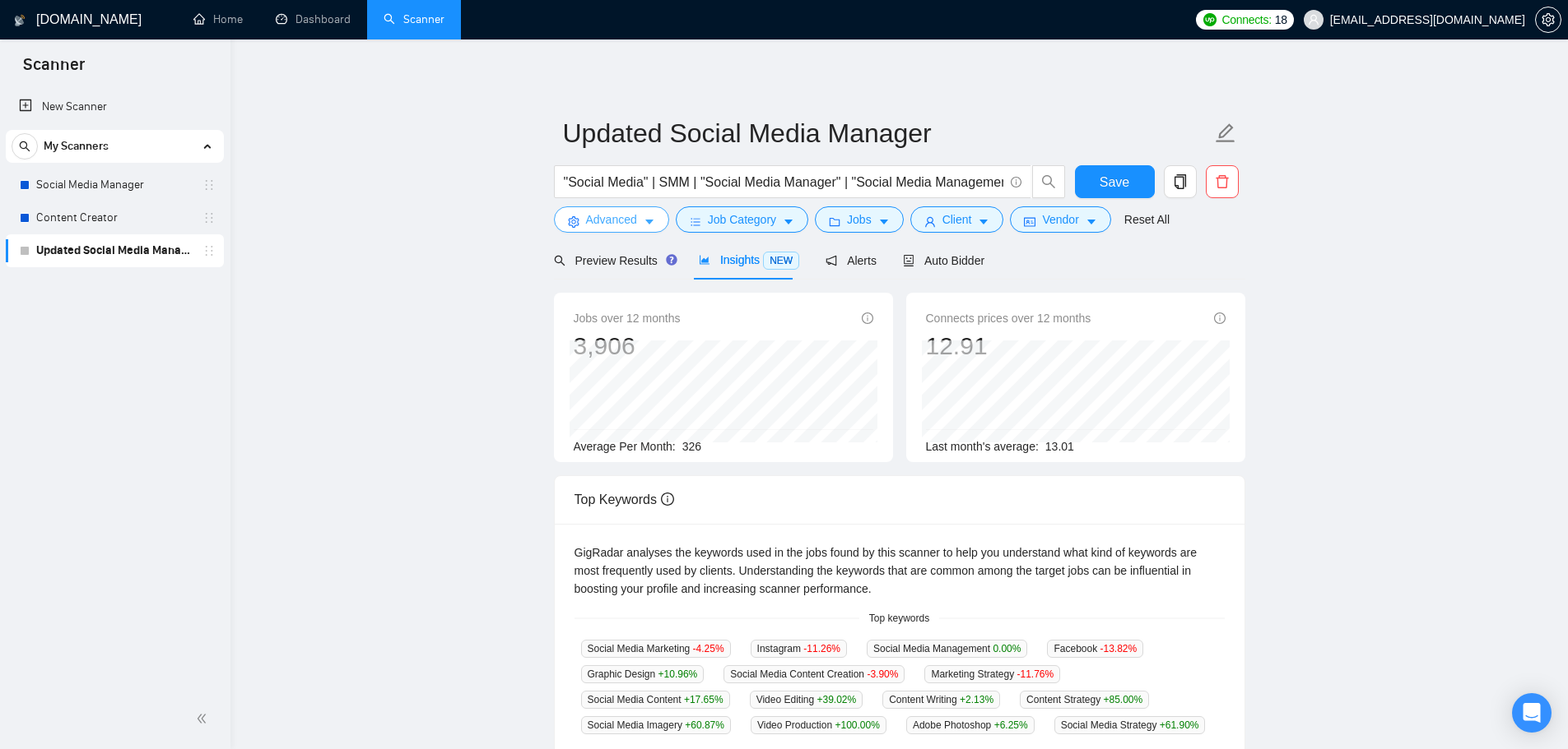
click at [628, 210] on button "Advanced" at bounding box center [611, 220] width 115 height 26
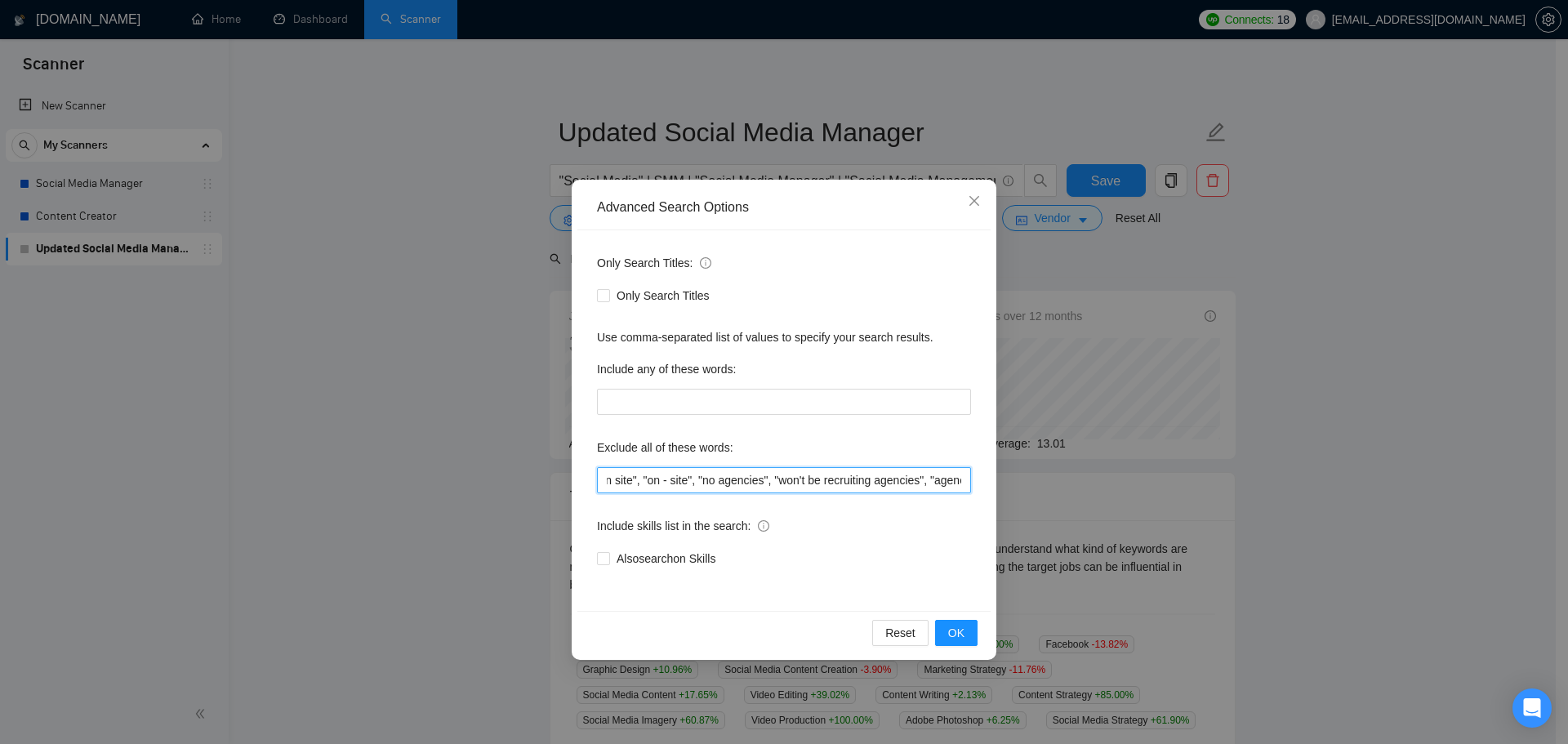
scroll to position [0, 3371]
drag, startPoint x: 853, startPoint y: 478, endPoint x: 1426, endPoint y: 548, distance: 577.3
click at [1426, 548] on div "Advanced Search Options Only Search Titles: Only Search Titles Use comma-separa…" at bounding box center [784, 372] width 1568 height 744
click at [961, 479] on input "full-time, "full time", "lead a team", "head of", affiliate, "cold call", "cold…" at bounding box center [783, 481] width 374 height 26
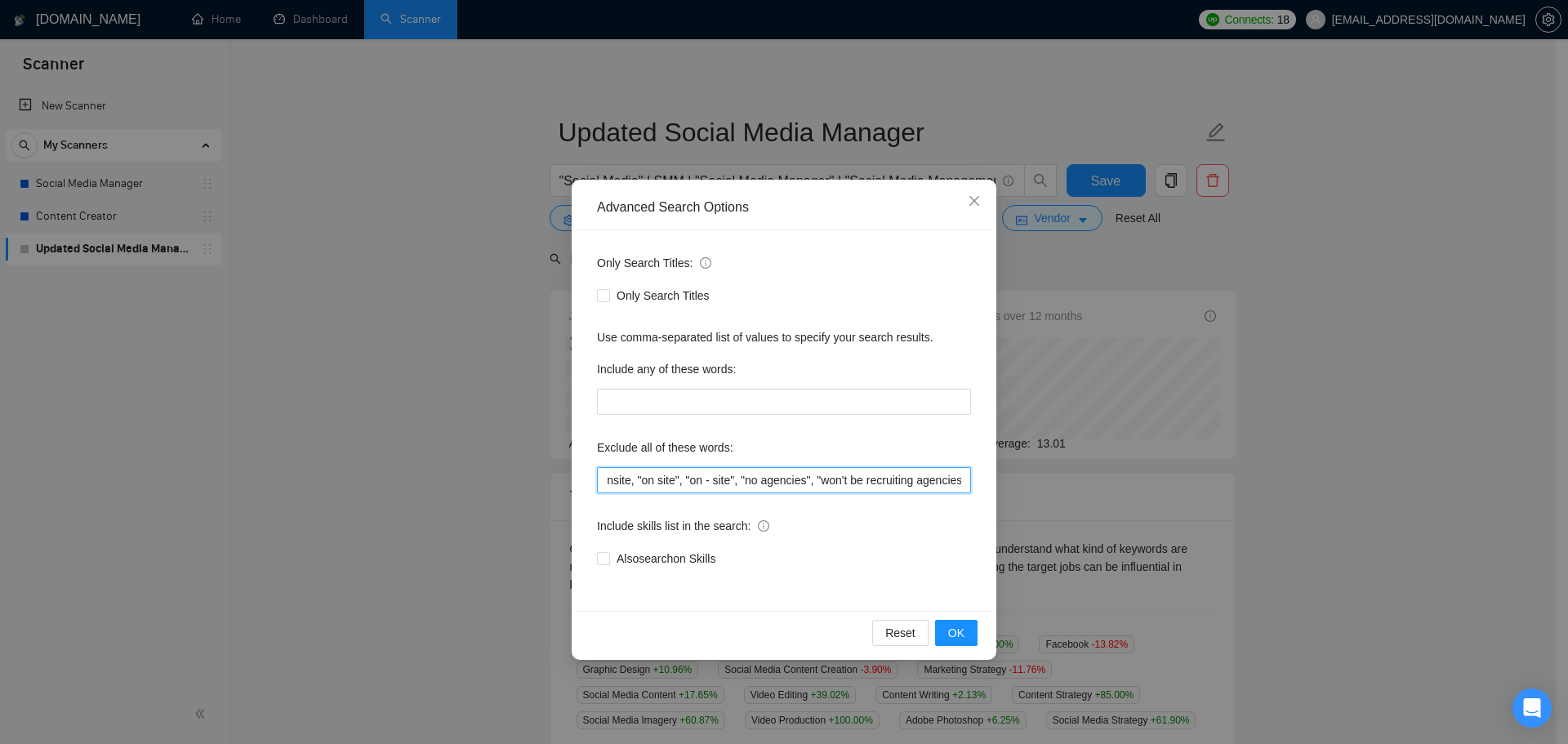
drag, startPoint x: 961, startPoint y: 480, endPoint x: 736, endPoint y: 484, distance: 225.0
click at [736, 484] on input "full-time, "full time", "lead a team", "head of", affiliate, "cold call", "cold…" at bounding box center [783, 481] width 374 height 26
click at [946, 626] on button "OK" at bounding box center [956, 633] width 42 height 26
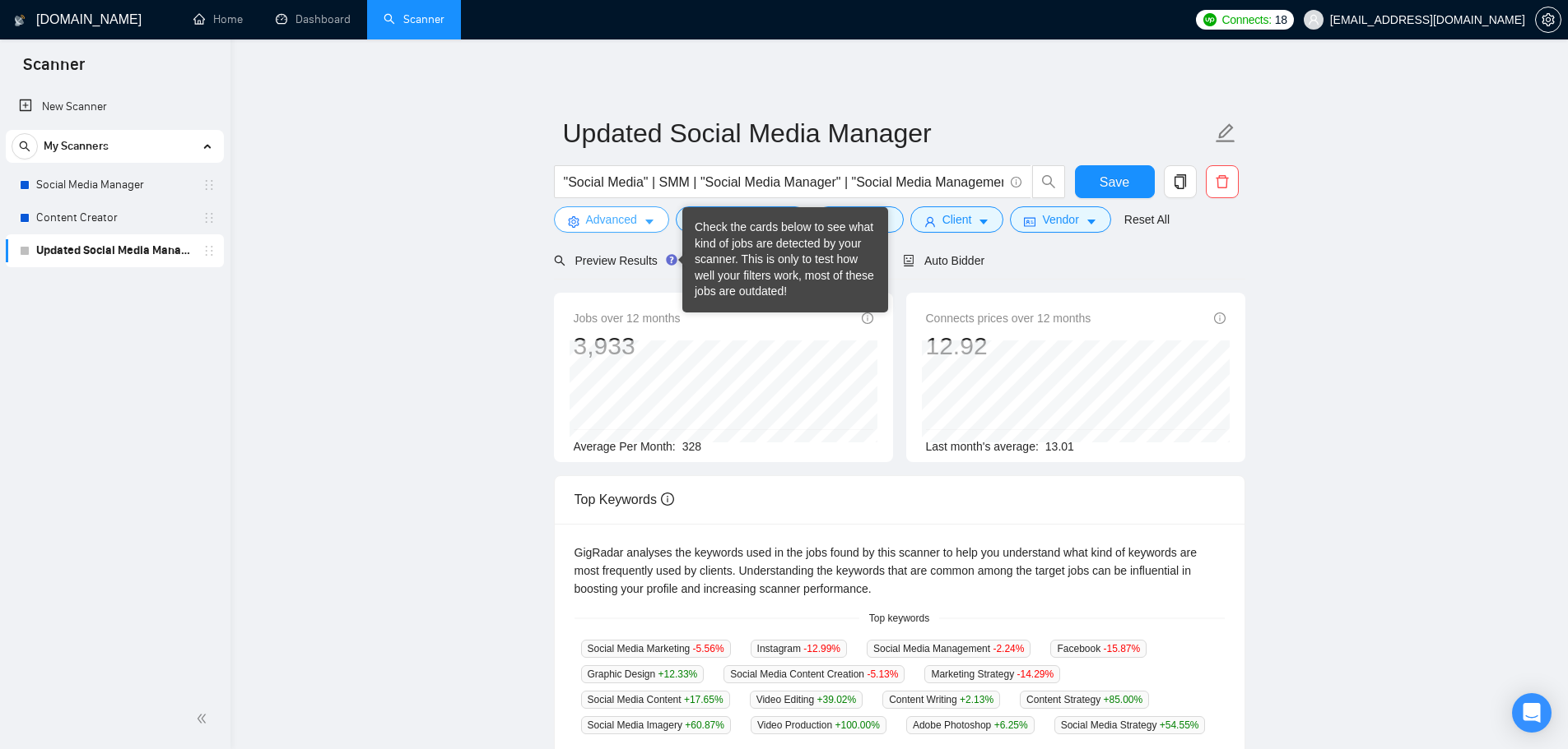
click at [599, 219] on span "Advanced" at bounding box center [611, 220] width 51 height 18
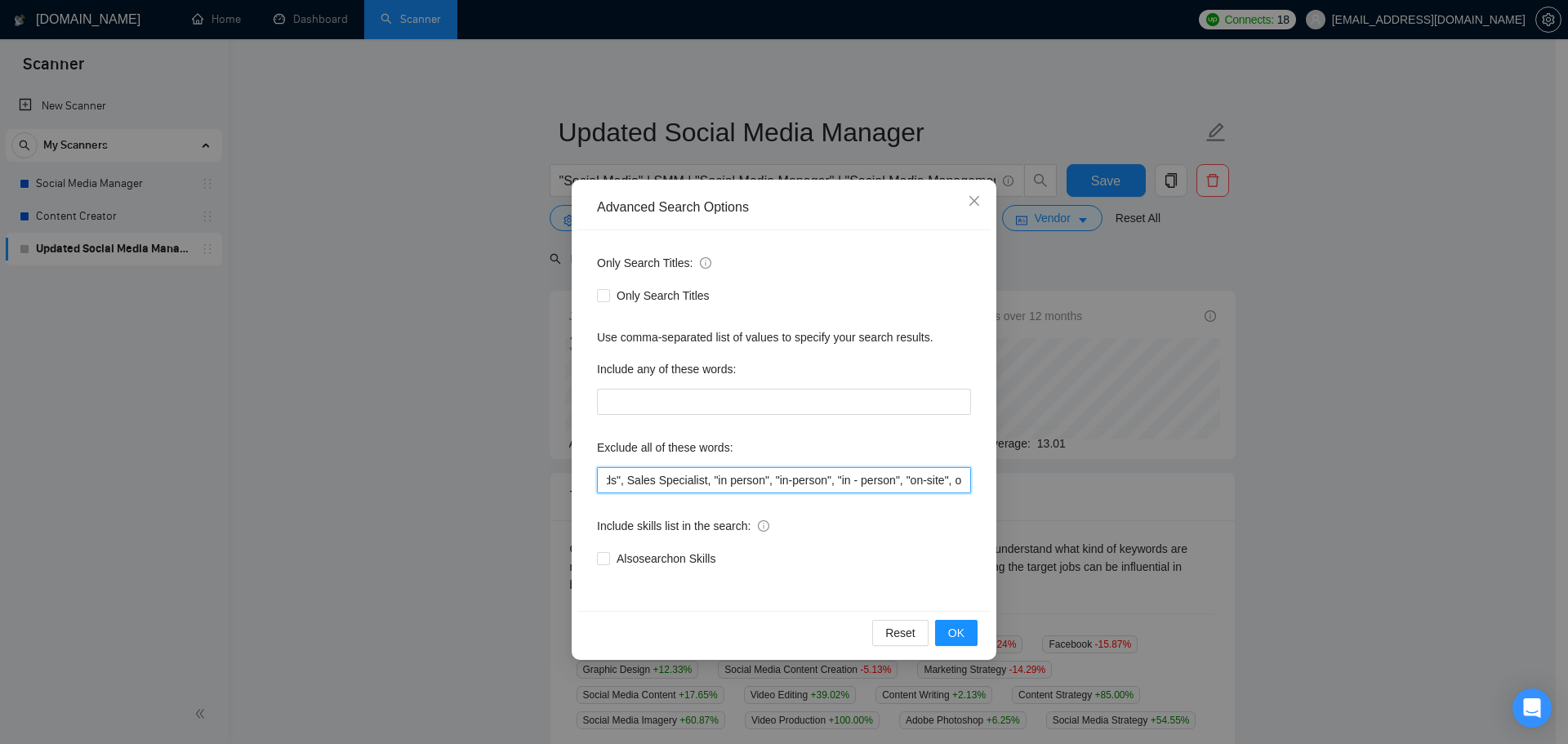
scroll to position [0, 1399]
drag, startPoint x: 882, startPoint y: 478, endPoint x: 1046, endPoint y: 500, distance: 165.5
click at [1250, 508] on div "Advanced Search Options Only Search Titles: Only Search Titles Use comma-separa…" at bounding box center [784, 372] width 1568 height 744
drag, startPoint x: 964, startPoint y: 481, endPoint x: 976, endPoint y: 484, distance: 12.4
click at [964, 481] on input "full-time, "full time", "lead a team", "head of", affiliate, "cold call", "cold…" at bounding box center [783, 481] width 374 height 26
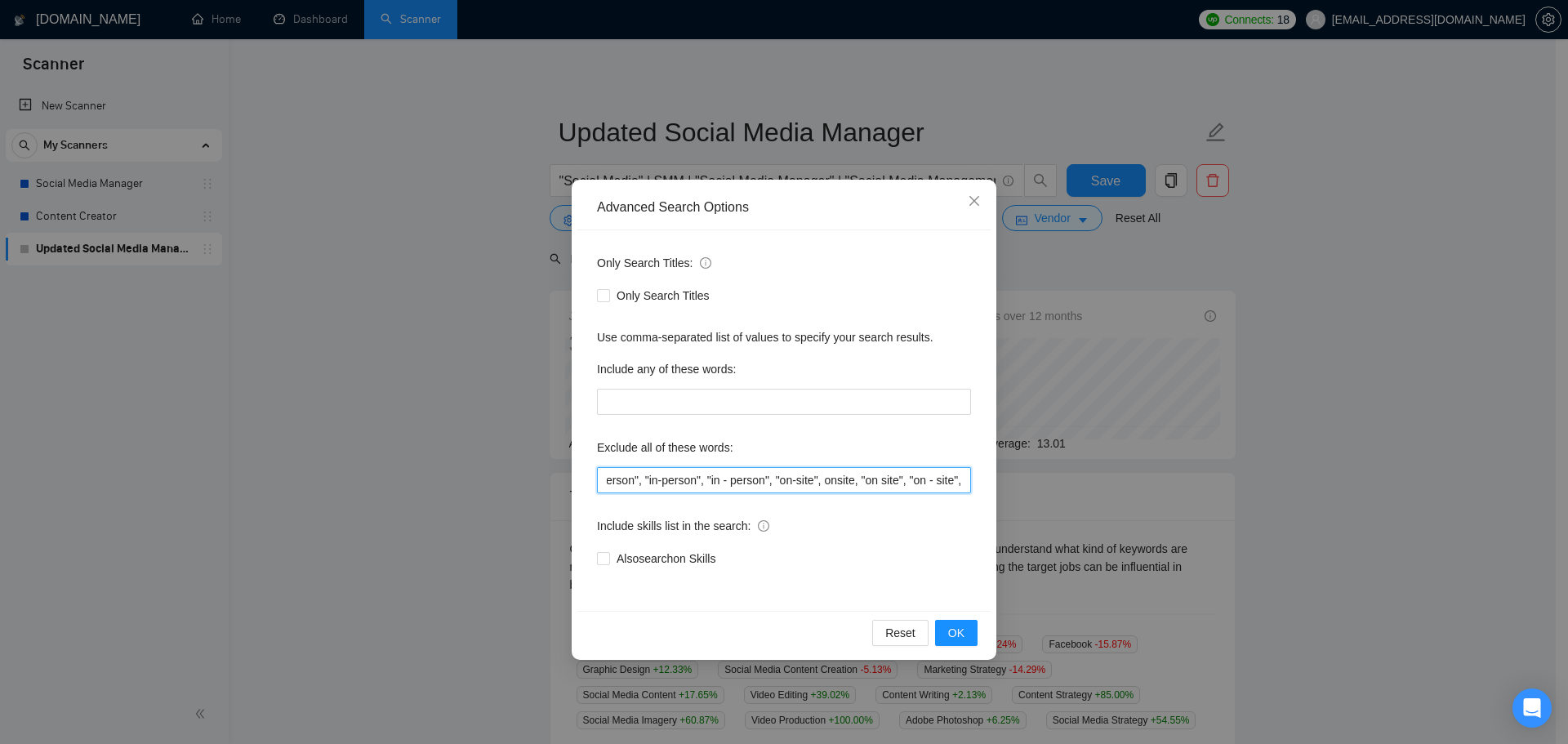
scroll to position [0, 1404]
paste input ""no agencies", "won't be recruiting agencies", "agencies not to apply", "no age…"
click at [962, 626] on span "OK" at bounding box center [956, 633] width 17 height 18
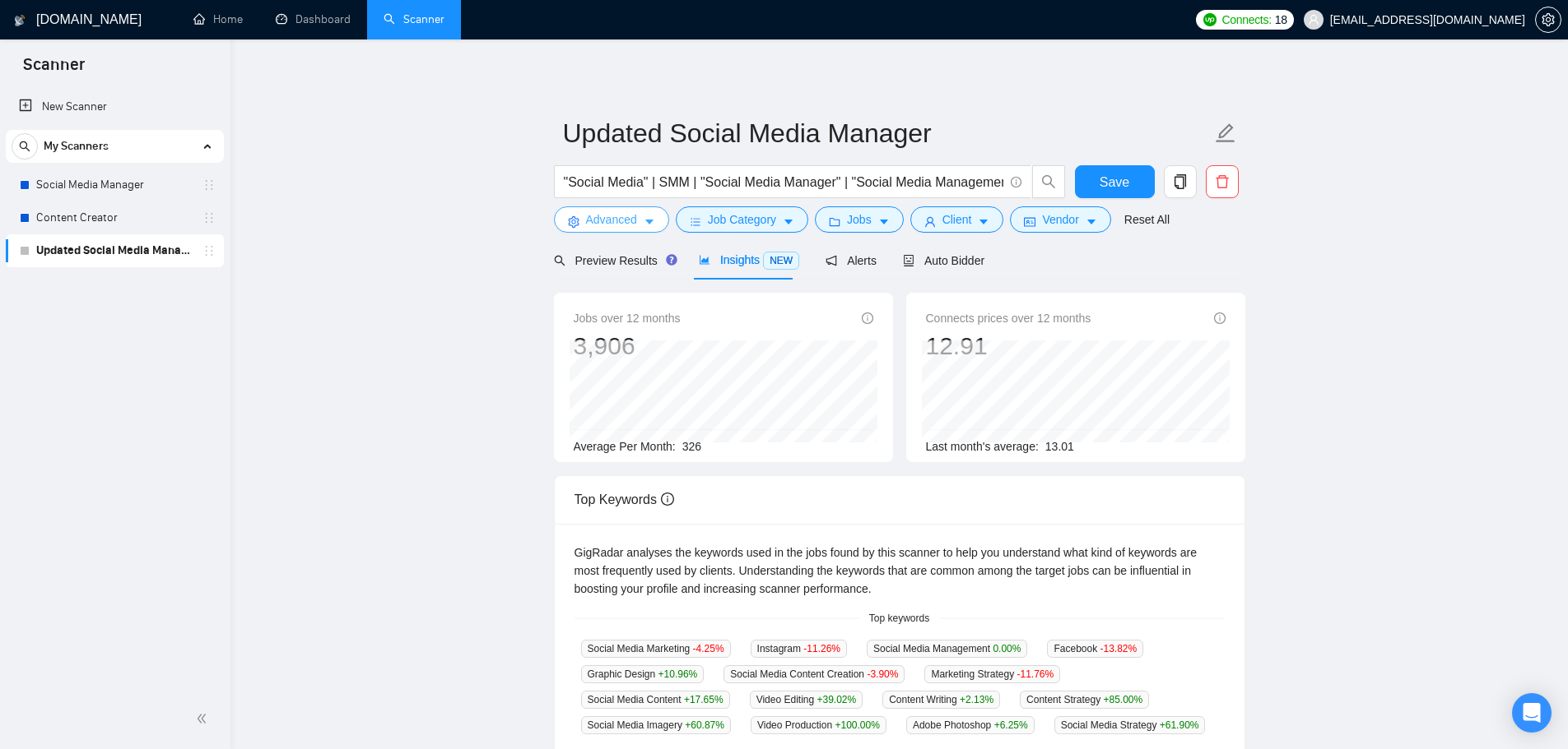
click at [627, 213] on span "Advanced" at bounding box center [611, 220] width 51 height 18
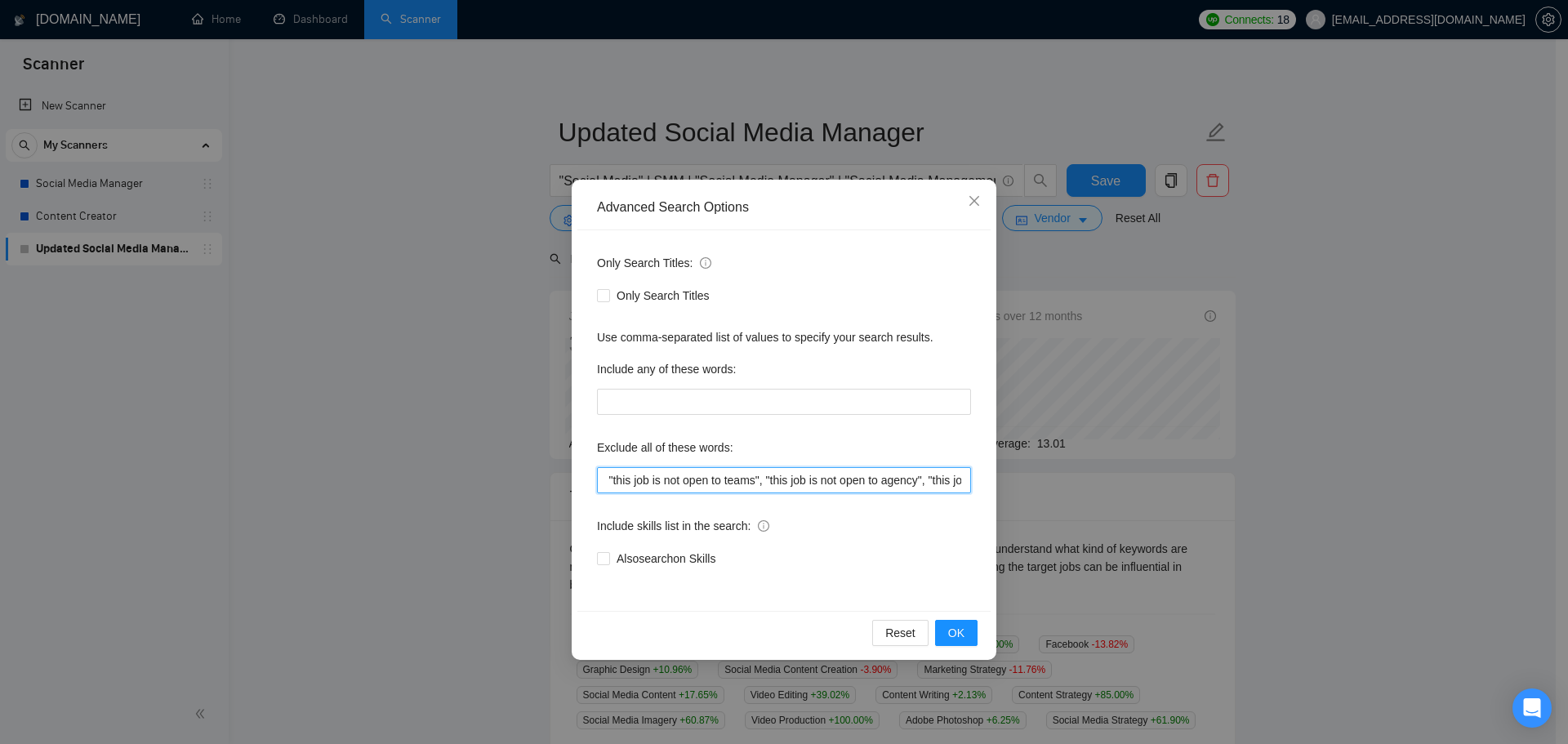
scroll to position [0, 3371]
drag, startPoint x: 806, startPoint y: 487, endPoint x: 1043, endPoint y: 500, distance: 237.4
click at [1539, 530] on div "Advanced Search Options Only Search Titles: Only Search Titles Use comma-separa…" at bounding box center [784, 372] width 1568 height 744
click at [966, 481] on input "full-time, "full time", "lead a team", "head of", affiliate, "cold call", "cold…" at bounding box center [783, 481] width 374 height 26
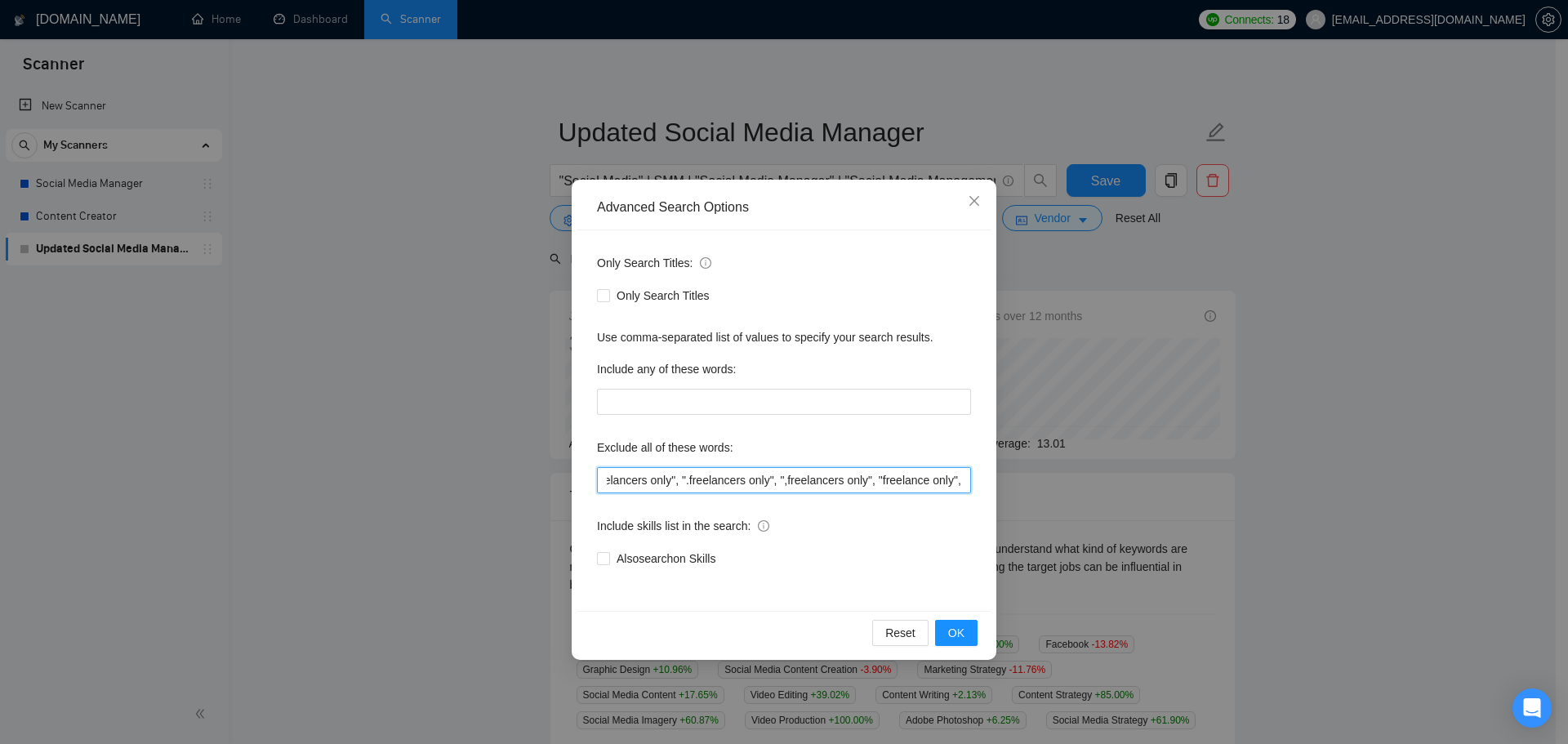
paste input ""commission-based", "commission only", "commission-only", "commission pay", "co…"
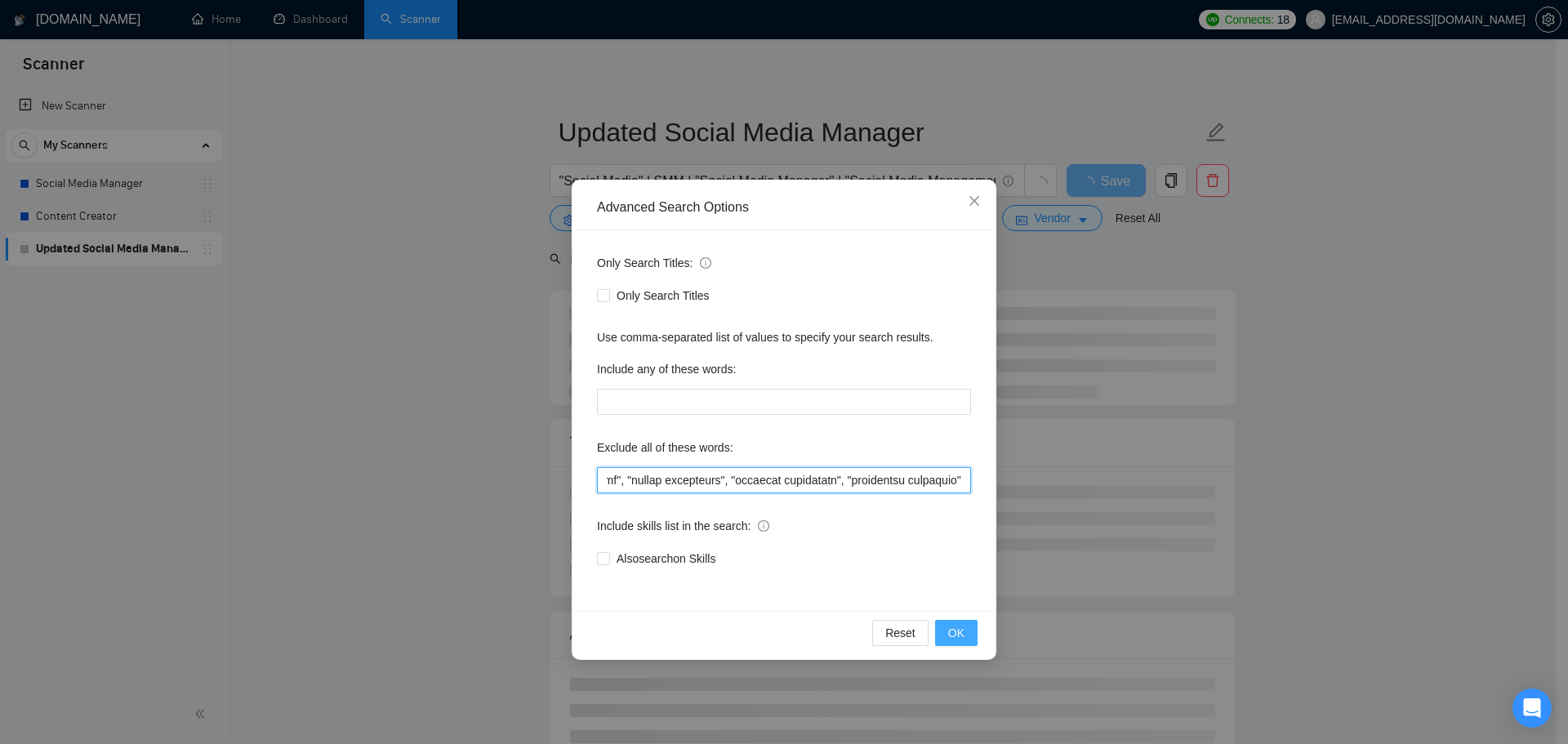
type input "full-time, "full time", "lead a team", "head of", affiliate, "cold call", "cold…"
click at [956, 632] on span "OK" at bounding box center [956, 633] width 17 height 18
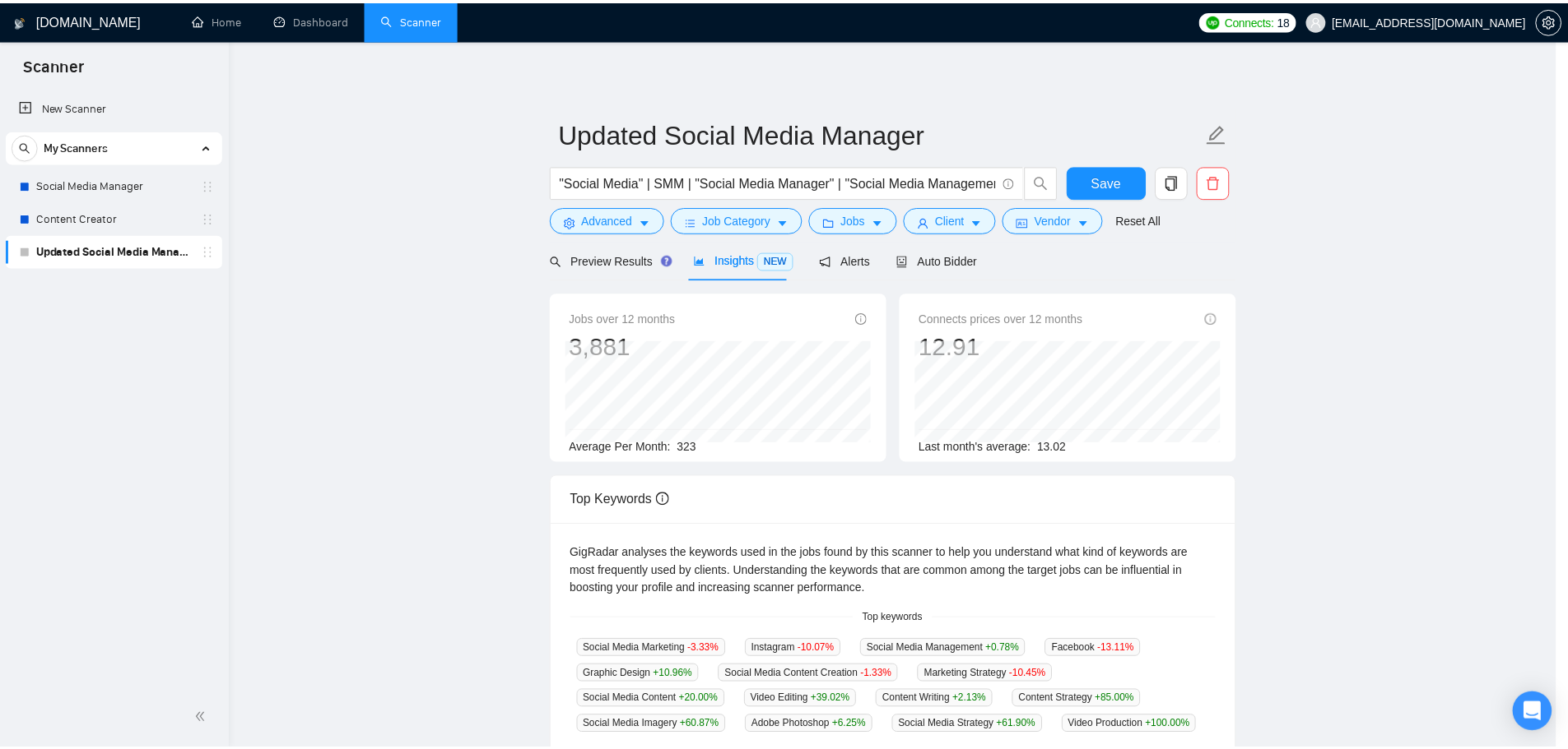
scroll to position [0, 0]
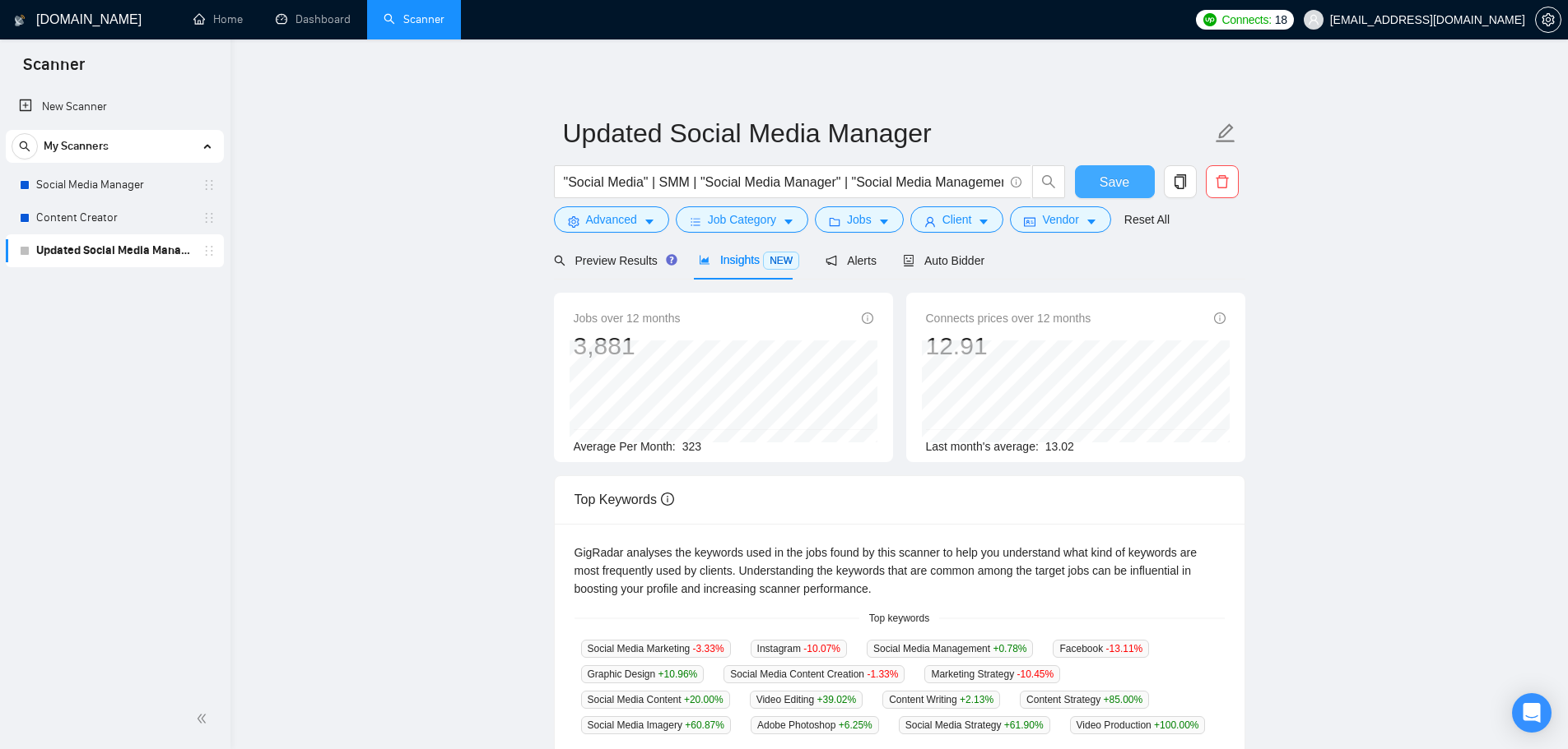
click at [1121, 189] on span "Save" at bounding box center [1114, 182] width 30 height 21
drag, startPoint x: 651, startPoint y: 184, endPoint x: 687, endPoint y: 187, distance: 36.1
click at [687, 187] on input ""Social Media" | SMM | "Social Media Manager" | "Social Media Management"" at bounding box center [783, 182] width 439 height 21
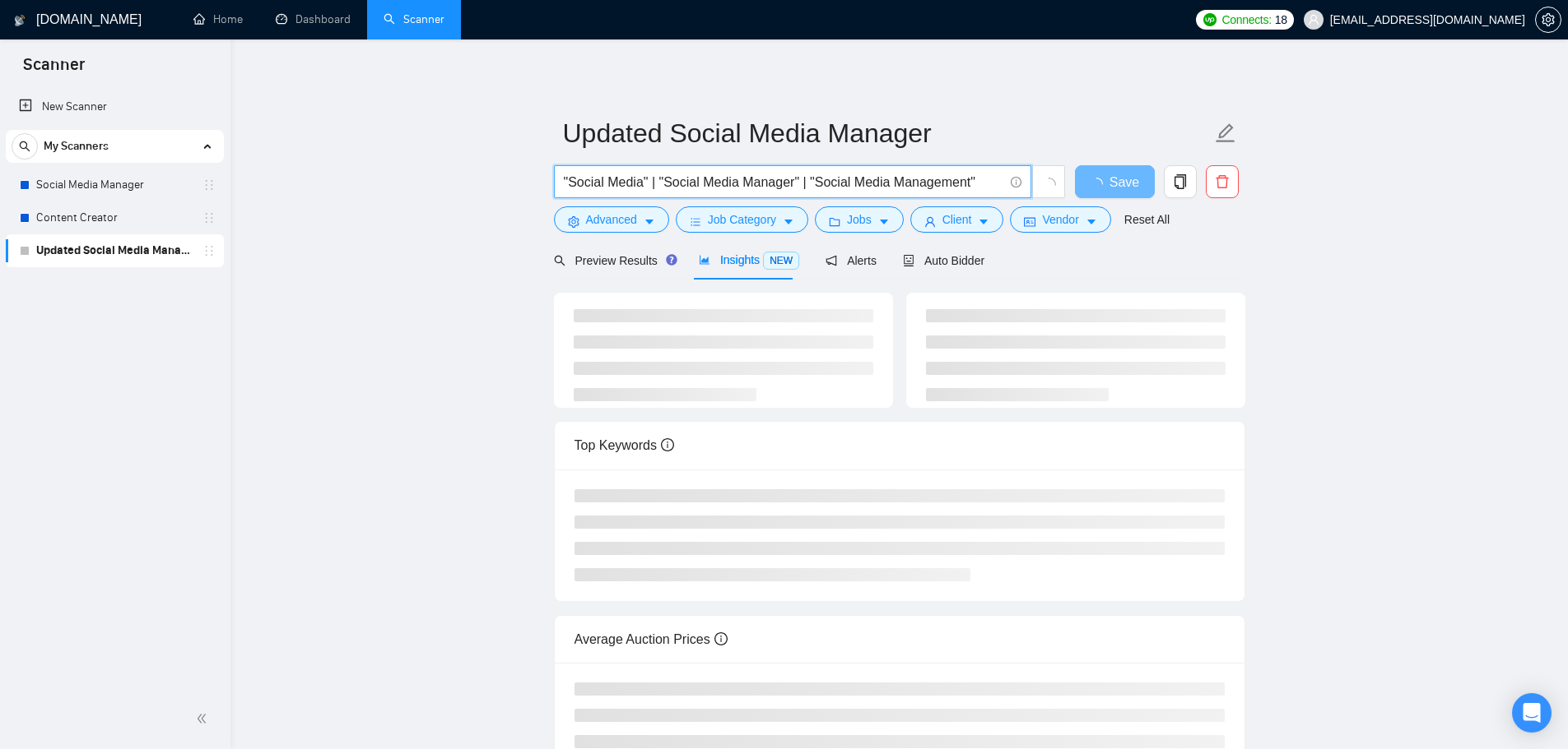
type input ""Social Media" | "Social Media Manager" | "Social Media Management""
click at [395, 272] on main "Updated Social Media Manager "Social Media" | "Social Media Manager" | "Social …" at bounding box center [898, 430] width 1285 height 730
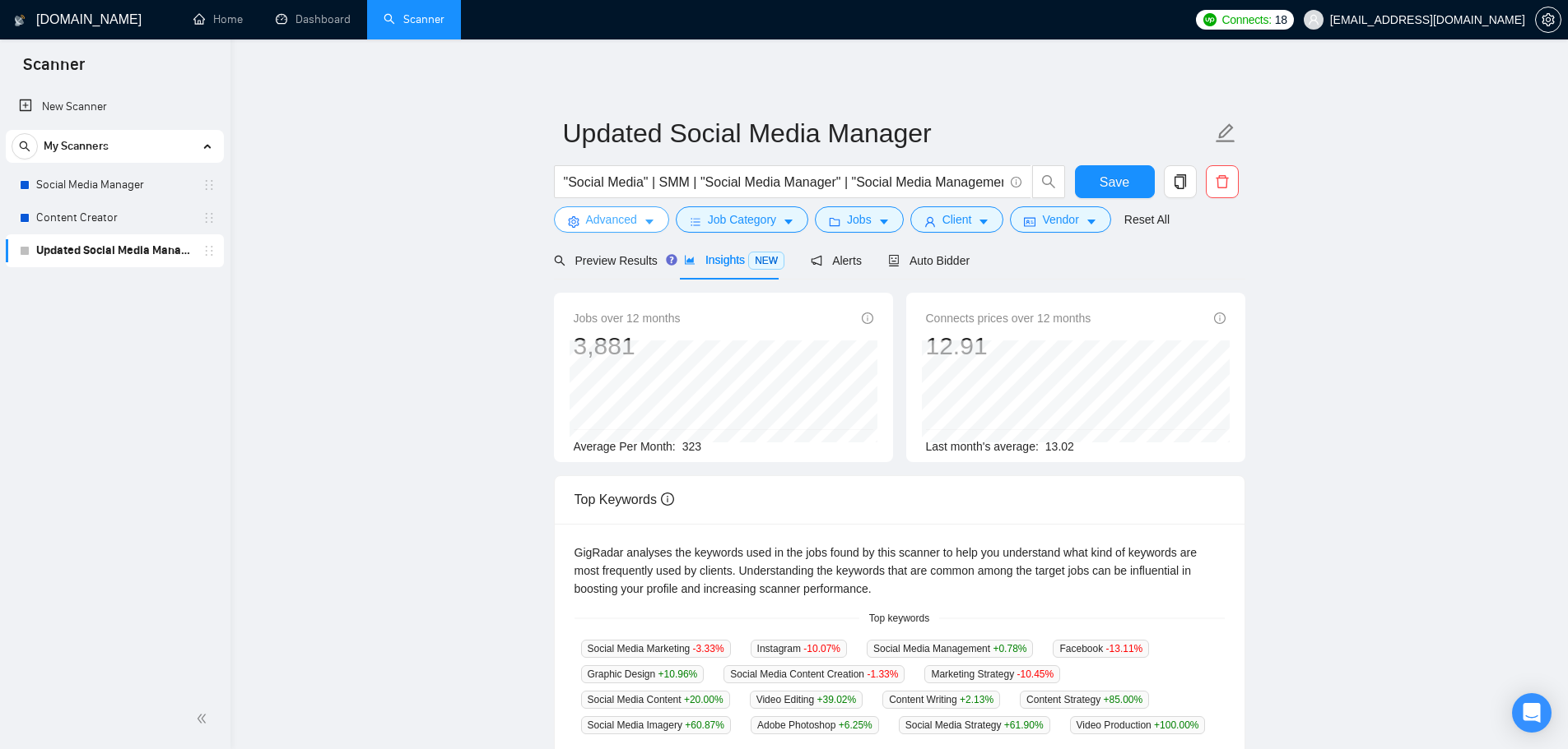
click at [605, 225] on span "Advanced" at bounding box center [611, 220] width 51 height 18
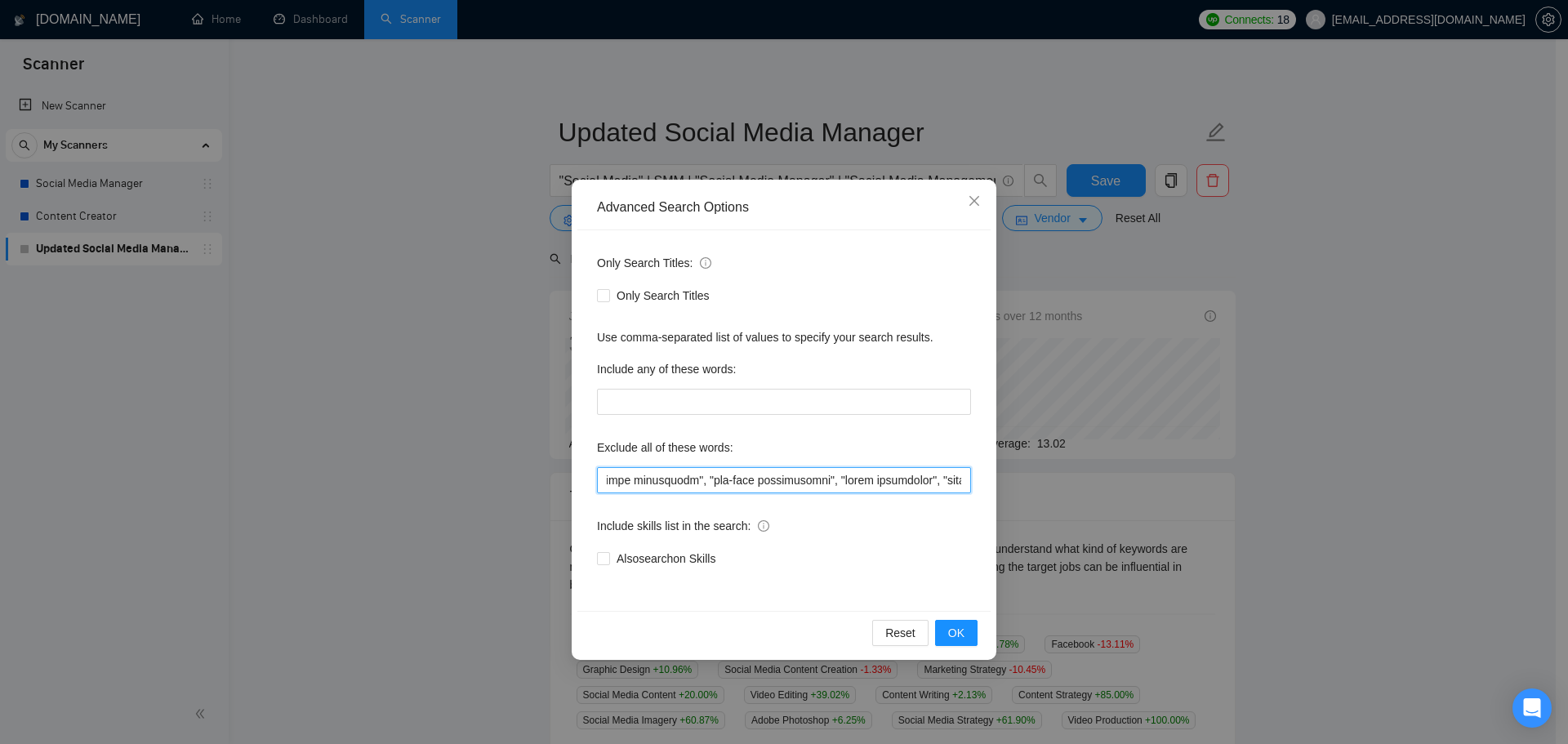
scroll to position [0, 6455]
drag, startPoint x: 777, startPoint y: 480, endPoint x: 1567, endPoint y: 514, distance: 790.7
click at [1555, 514] on div "Advanced Search Options Only Search Titles: Only Search Titles Use comma-separa…" at bounding box center [784, 372] width 1568 height 744
click at [1538, 515] on div "Advanced Search Options Only Search Titles: Only Search Titles Use comma-separa…" at bounding box center [784, 372] width 1568 height 744
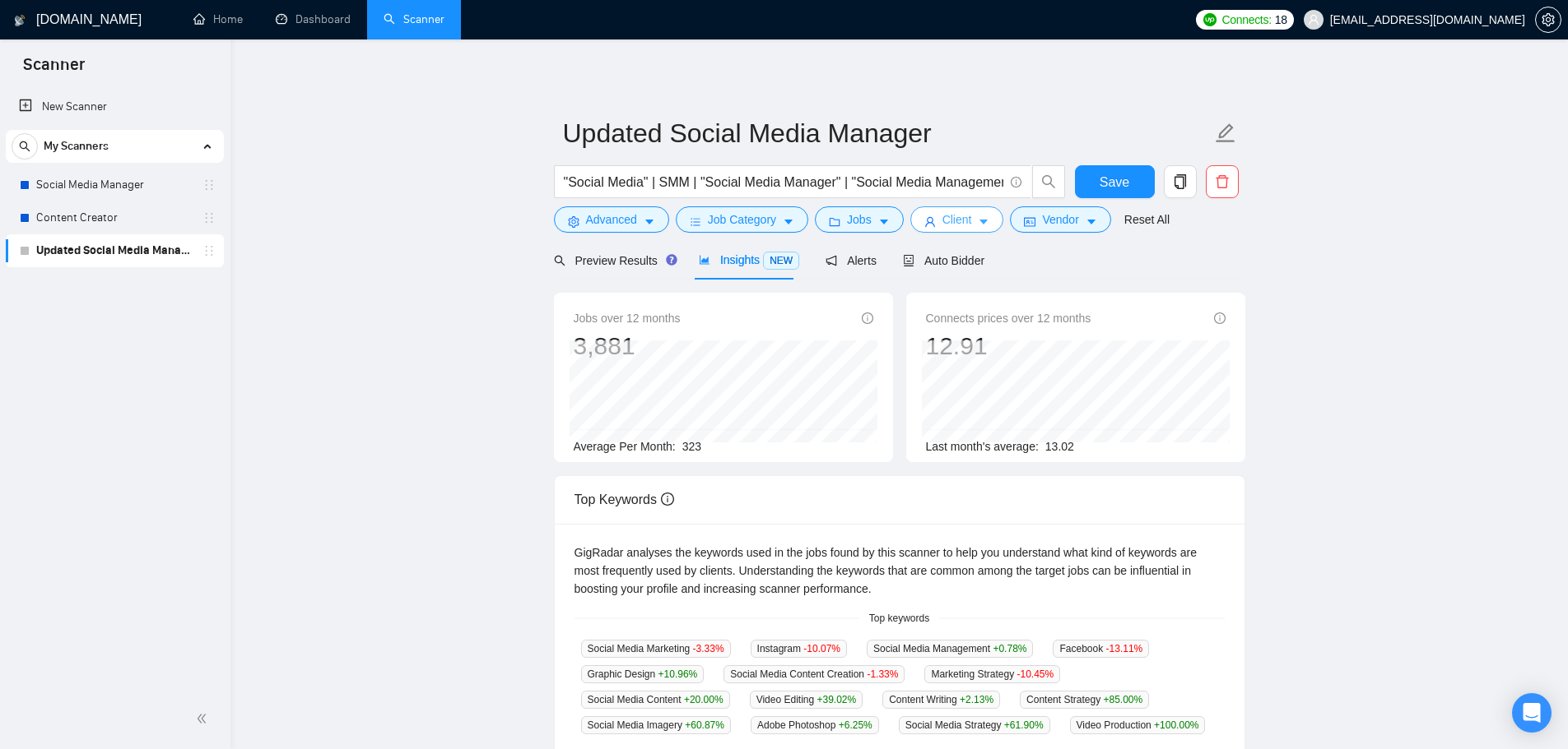
click at [942, 219] on span "Client" at bounding box center [957, 220] width 30 height 18
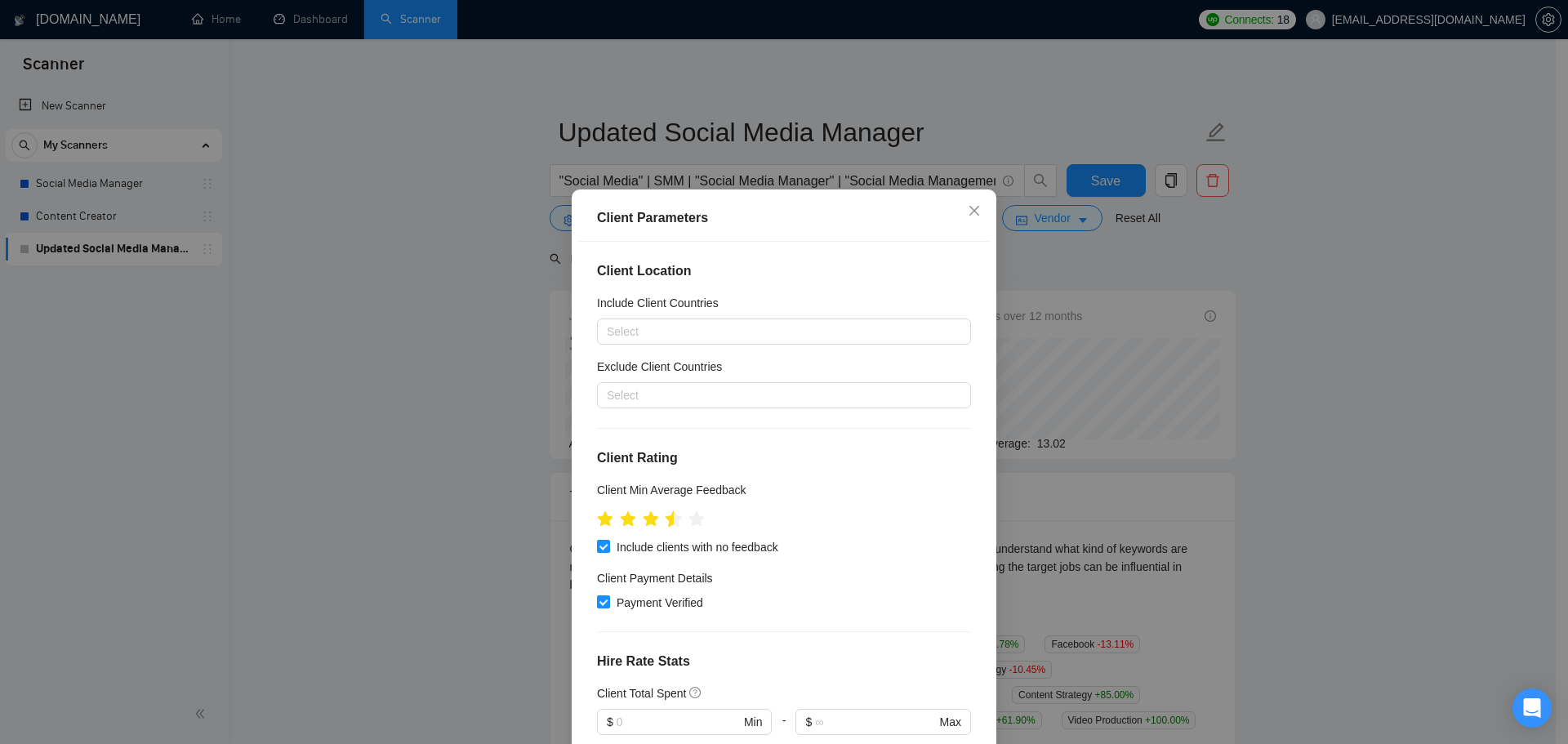
click at [668, 522] on icon "star" at bounding box center [674, 519] width 17 height 17
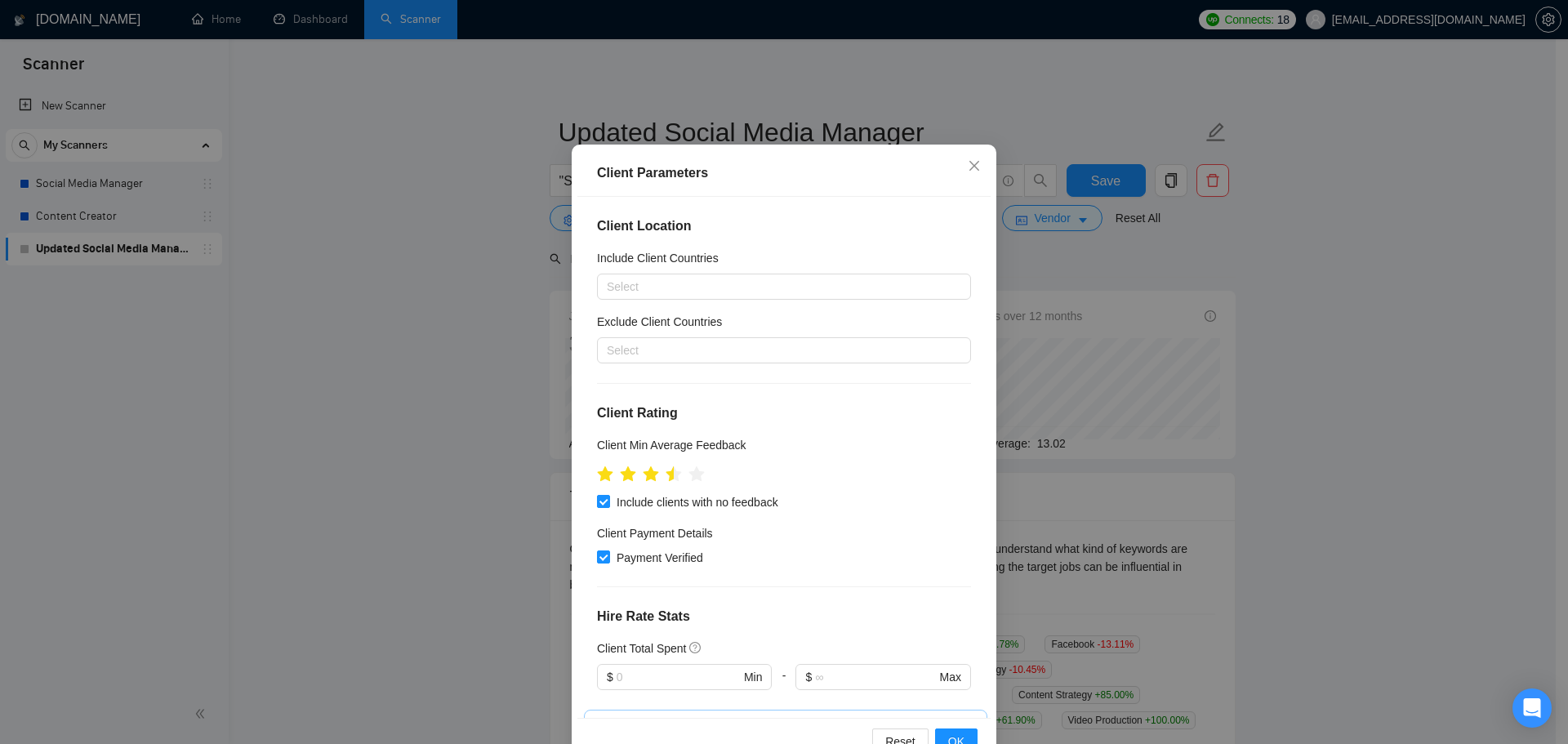
scroll to position [91, 0]
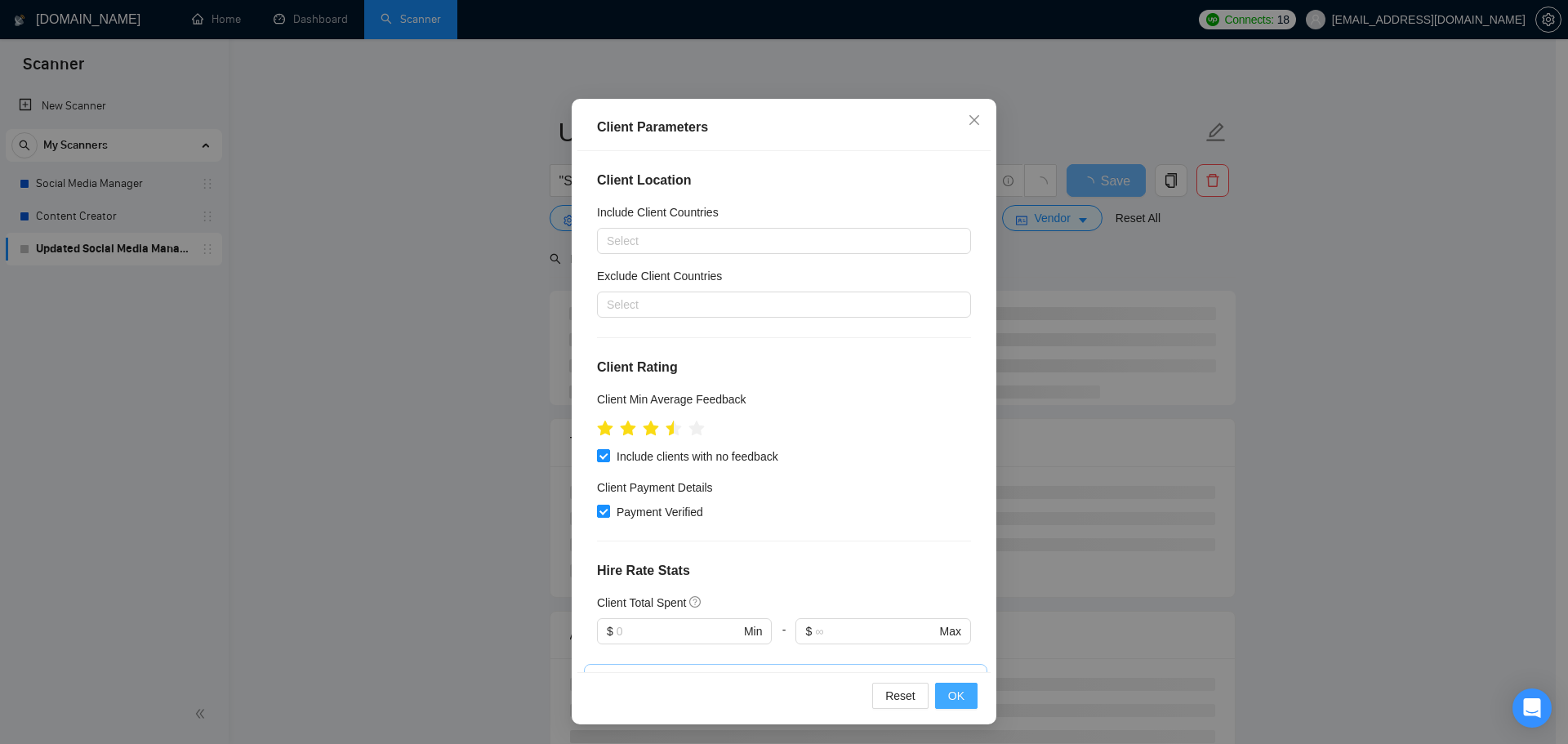
click at [948, 705] on span "OK" at bounding box center [956, 696] width 17 height 18
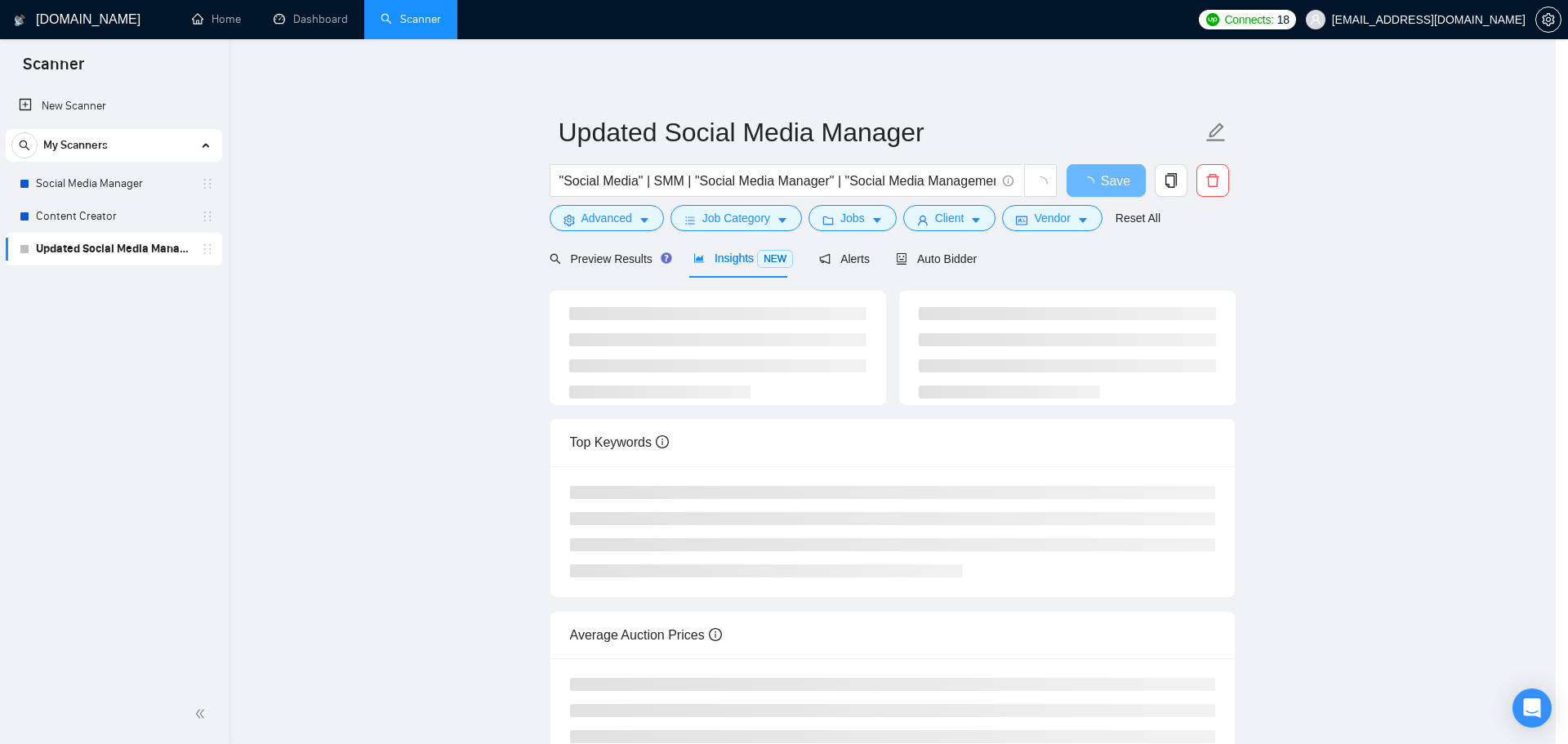
scroll to position [0, 0]
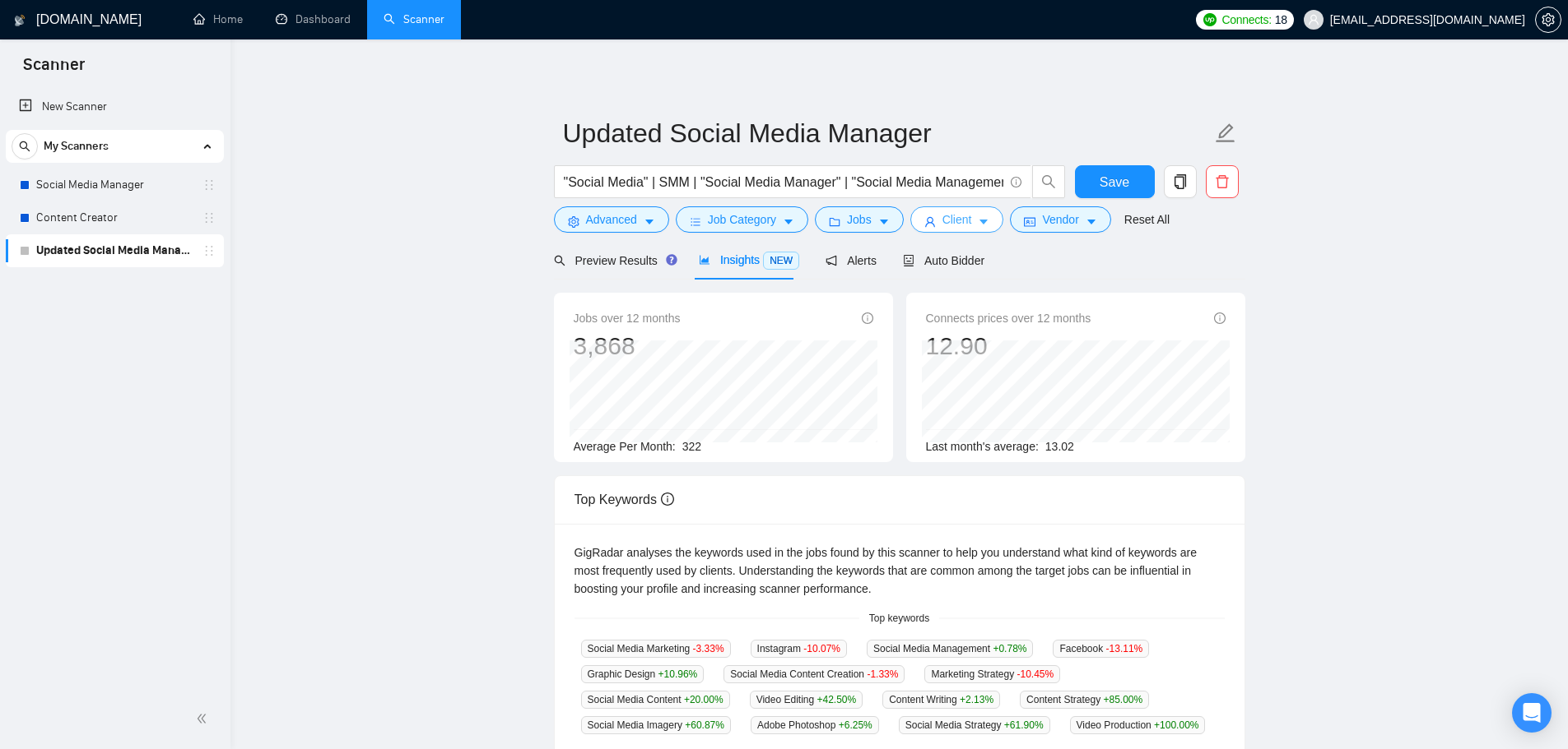
click at [980, 221] on icon "caret-down" at bounding box center [984, 223] width 8 height 5
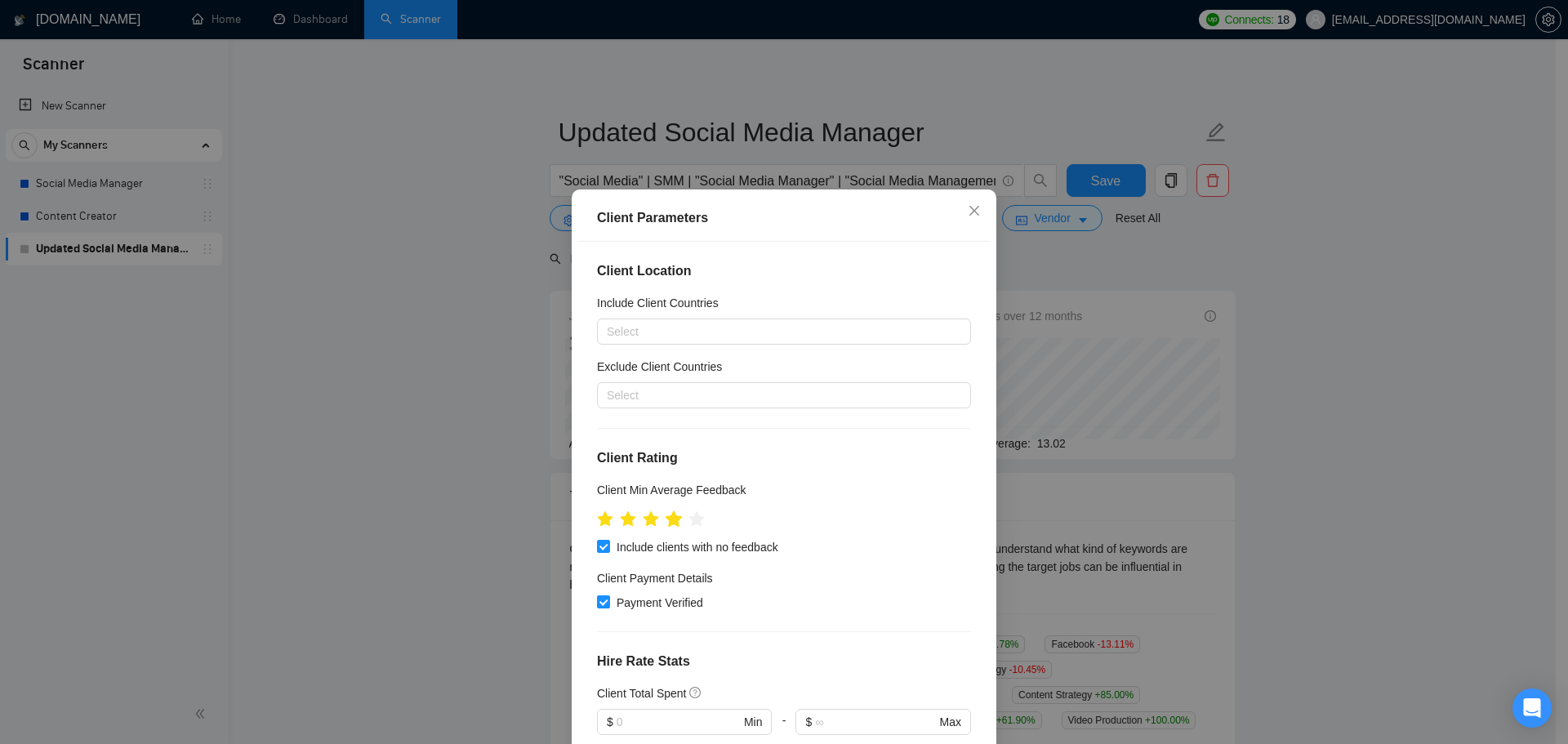
click at [671, 526] on icon "star" at bounding box center [674, 519] width 17 height 17
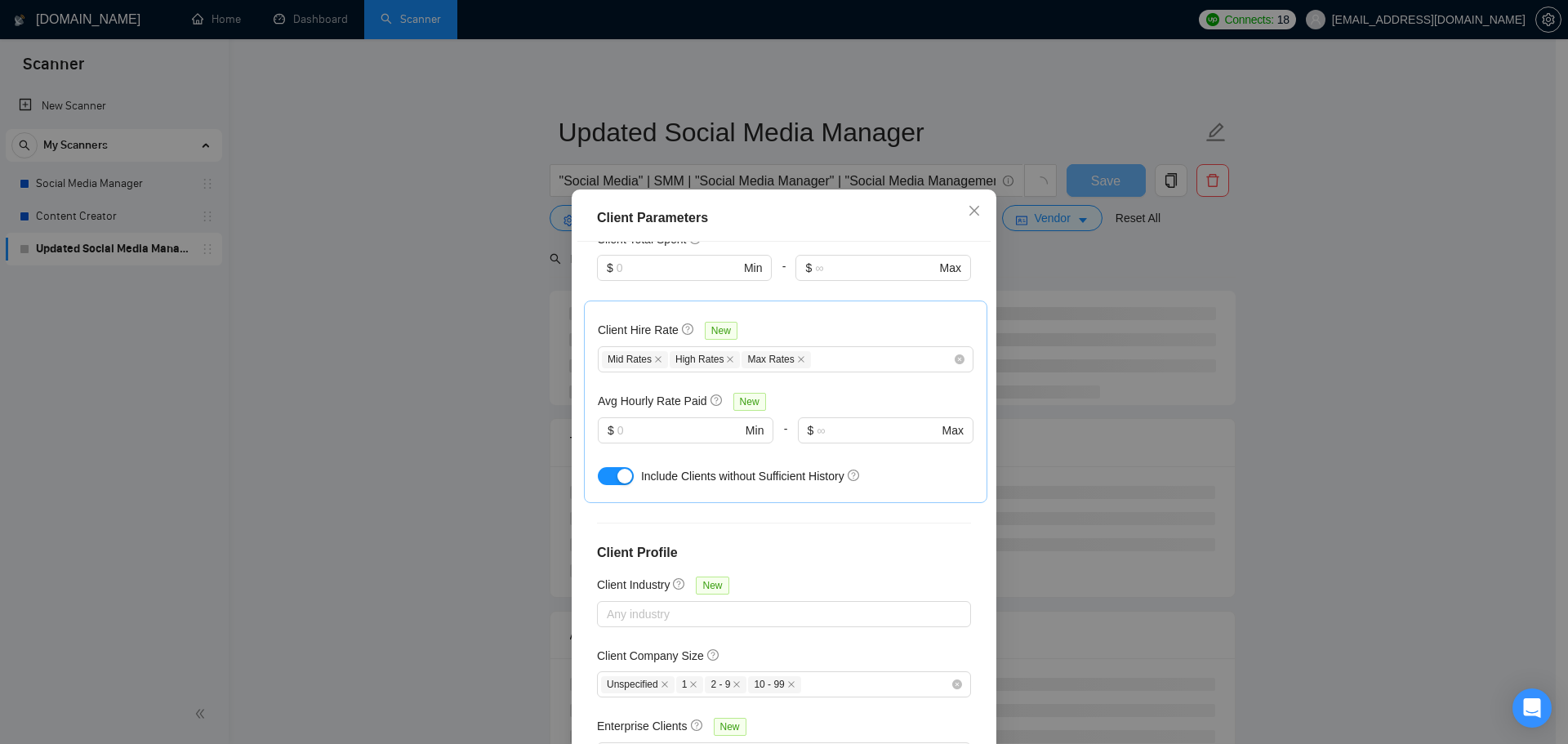
scroll to position [495, 0]
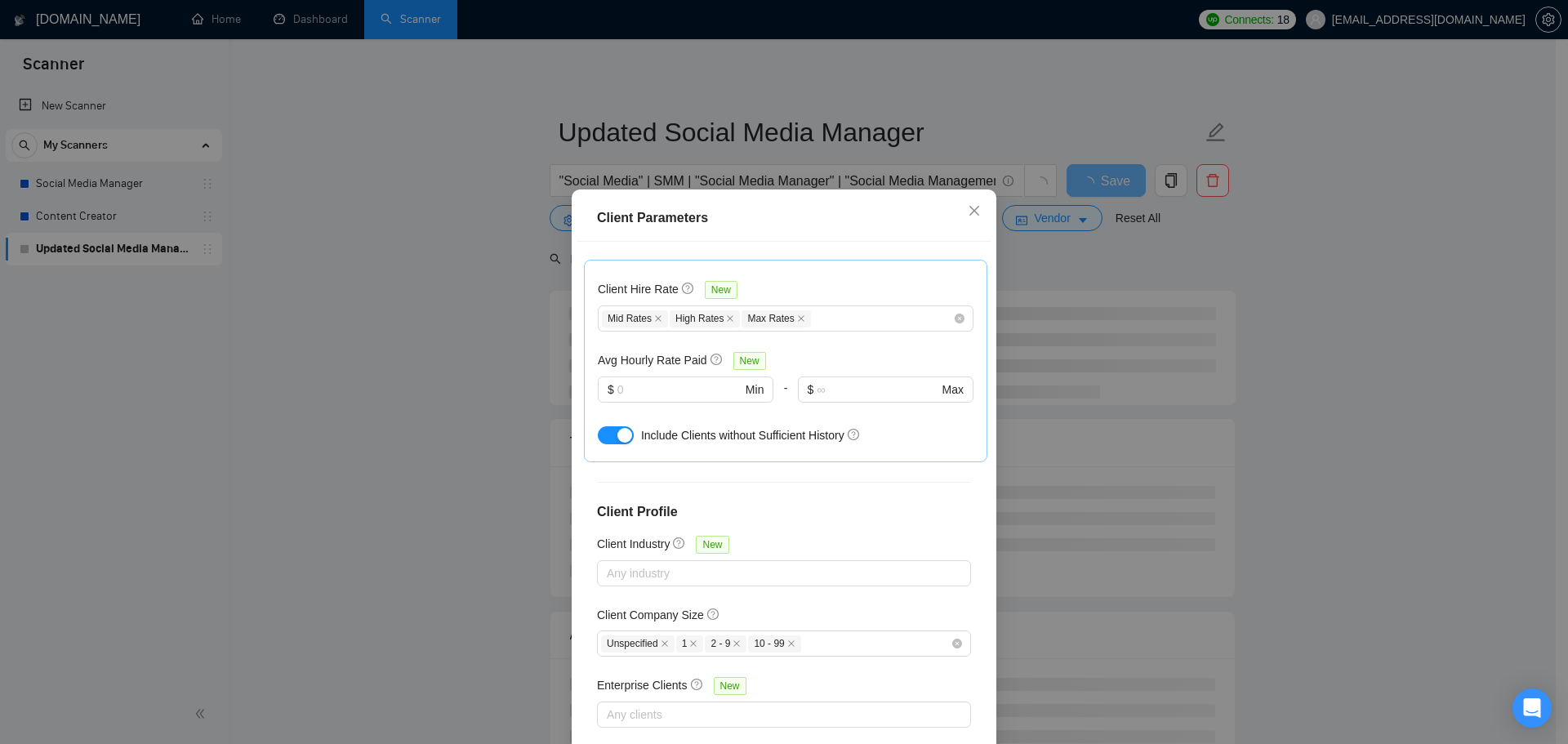
click at [372, 406] on div "Client Parameters Client Location Include Client Countries Select Exclude Clien…" at bounding box center [784, 372] width 1568 height 744
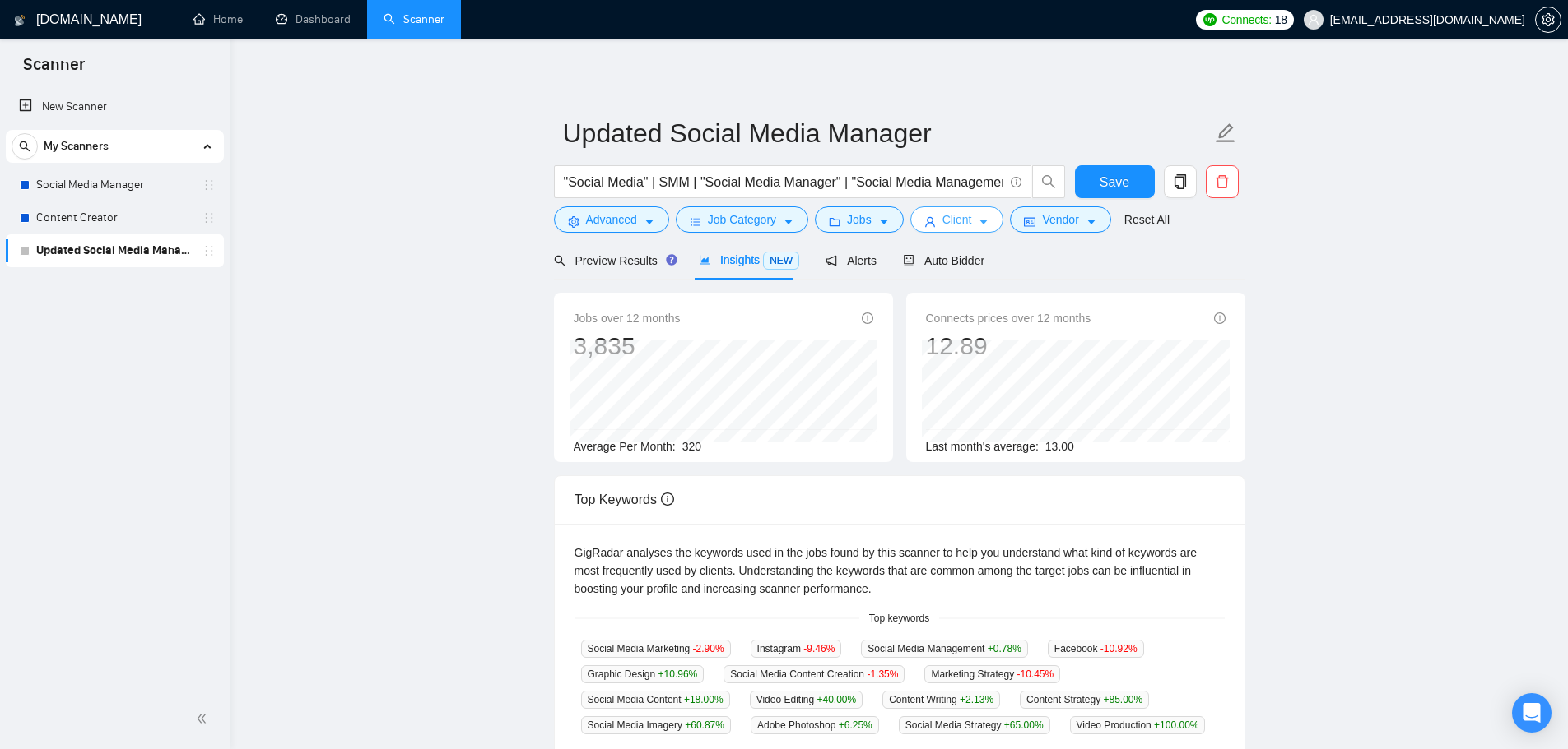
click at [968, 218] on button "Client" at bounding box center [957, 220] width 93 height 26
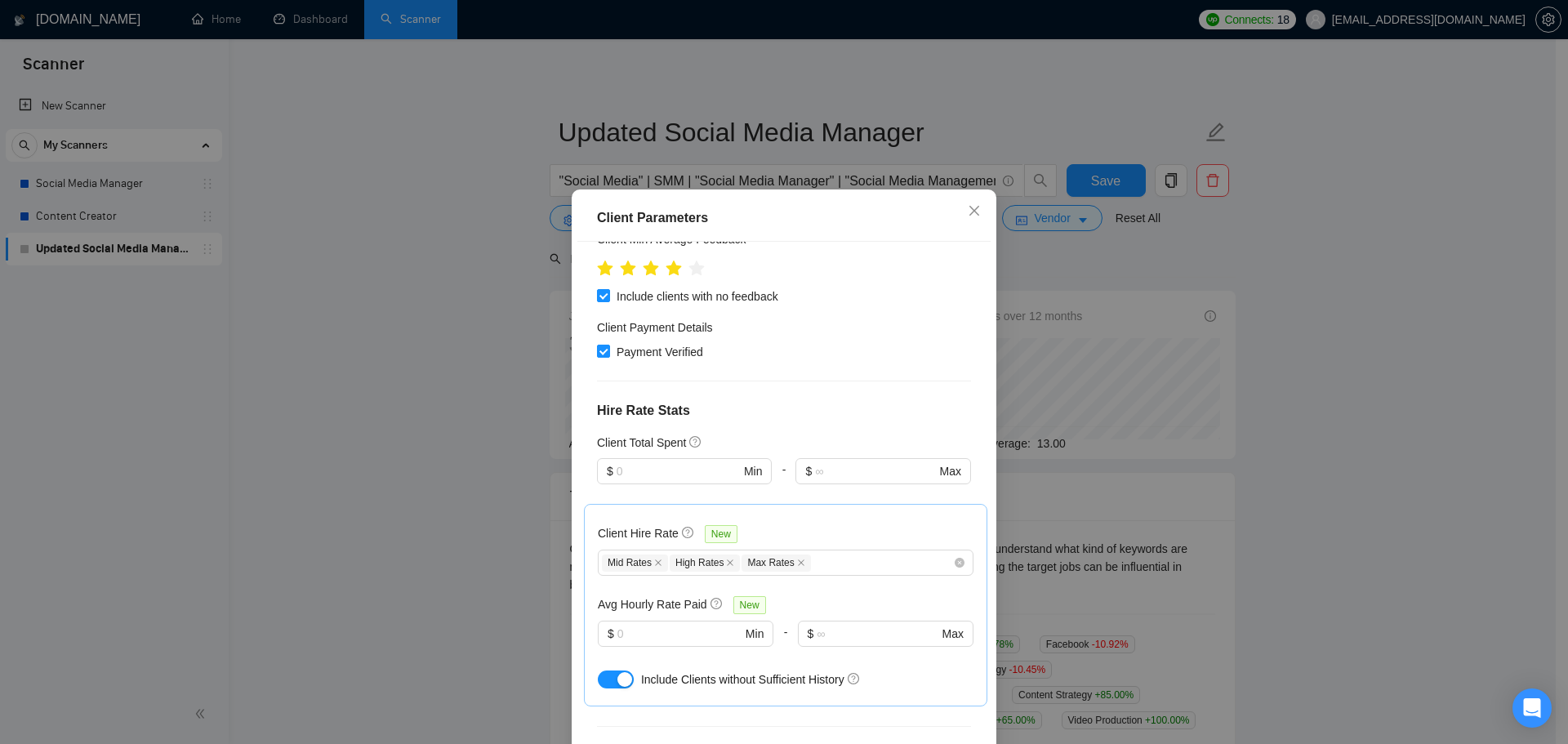
scroll to position [169, 0]
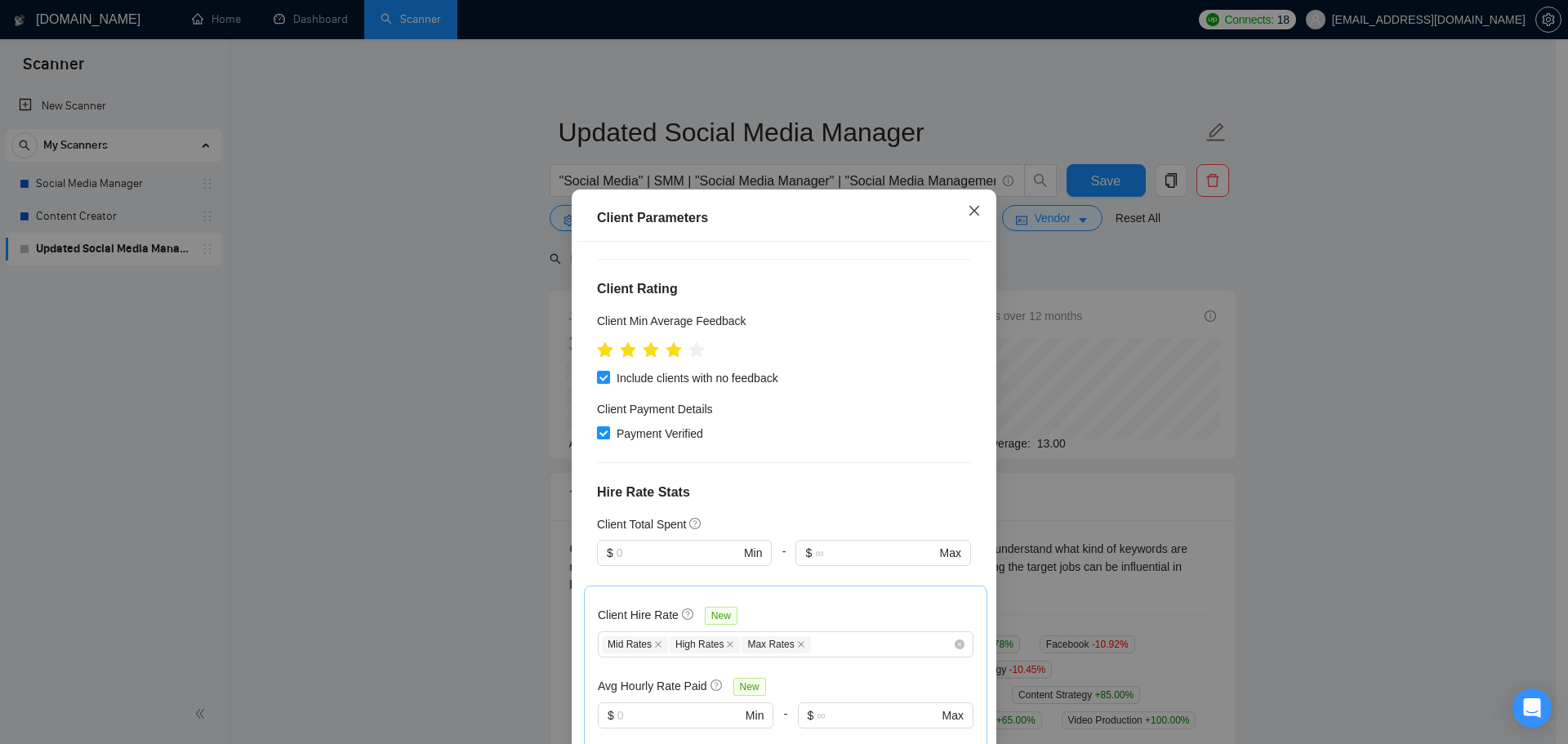
click at [972, 216] on icon "close" at bounding box center [973, 210] width 13 height 13
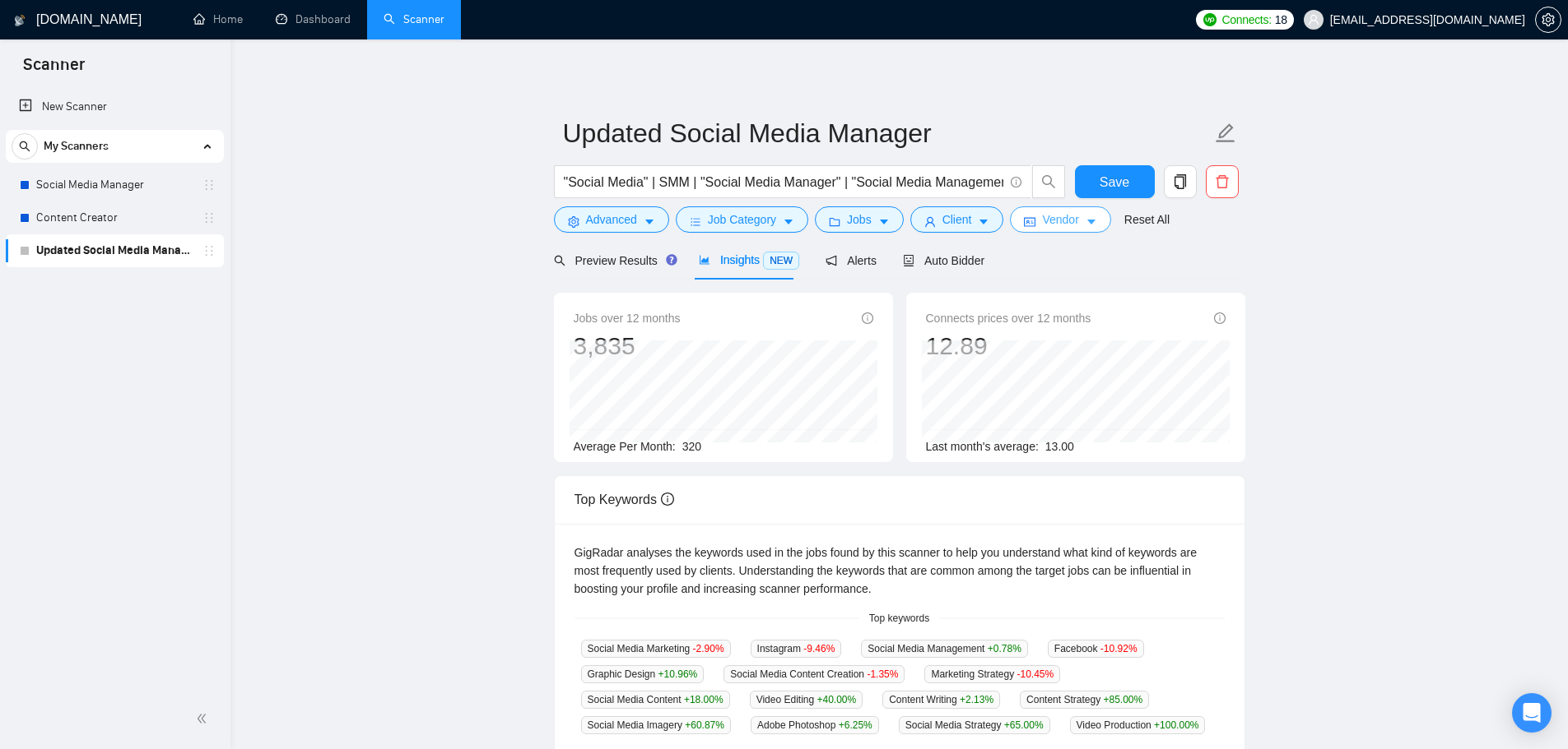
click at [1095, 226] on button "Vendor" at bounding box center [1059, 220] width 100 height 26
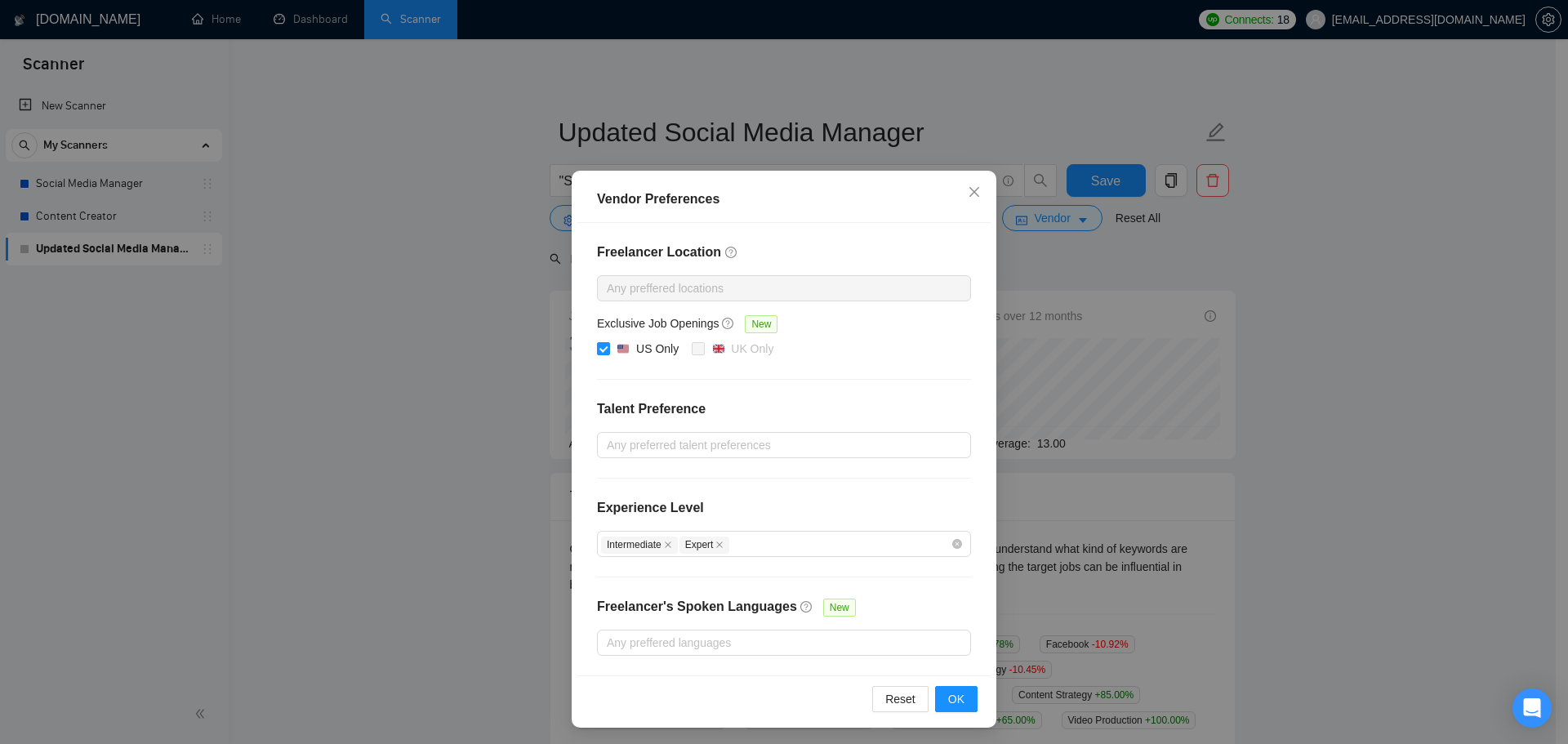
scroll to position [12, 0]
click at [444, 569] on div "Vendor Preferences Freelancer Location Any preffered locations Exclusive Job Op…" at bounding box center [784, 372] width 1568 height 744
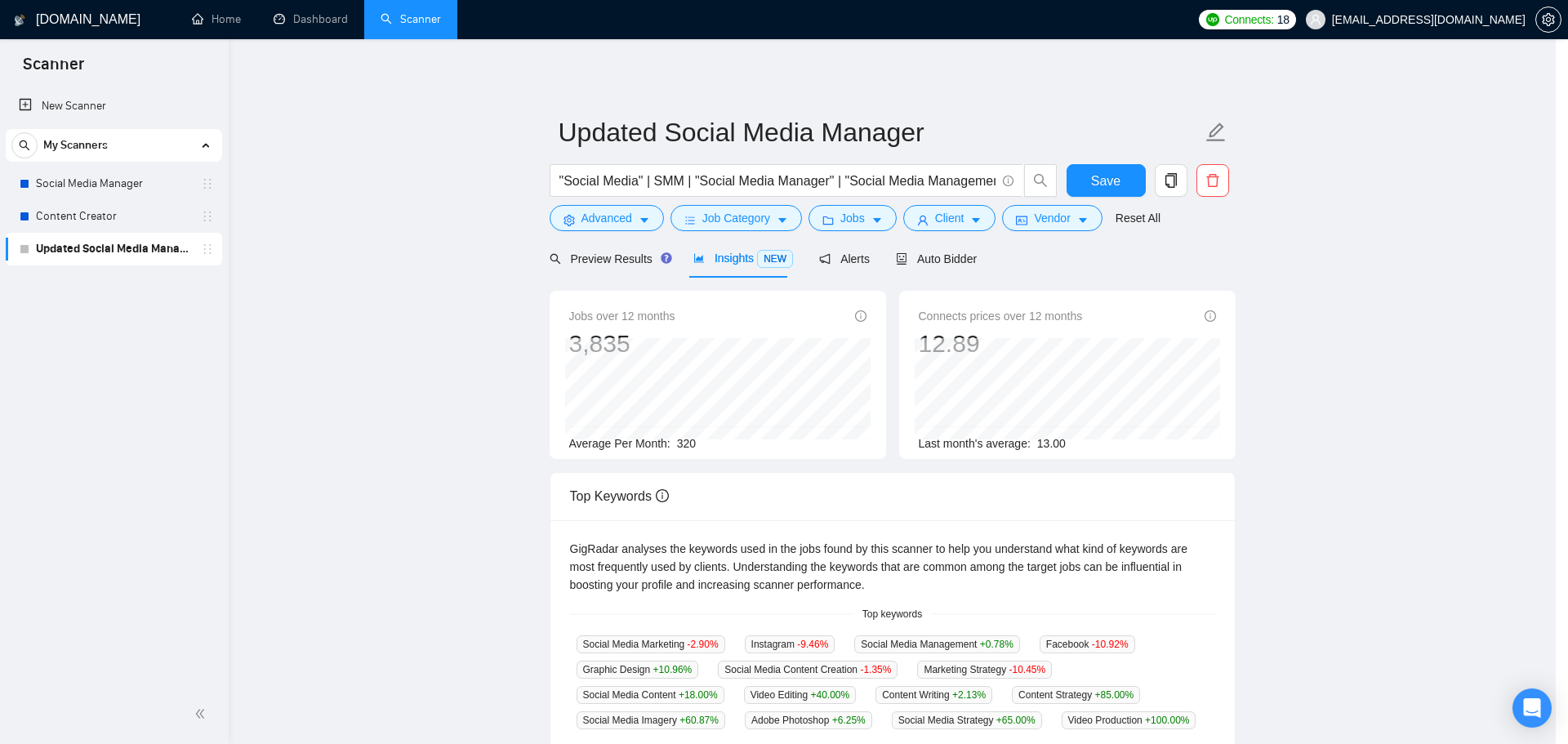
scroll to position [0, 0]
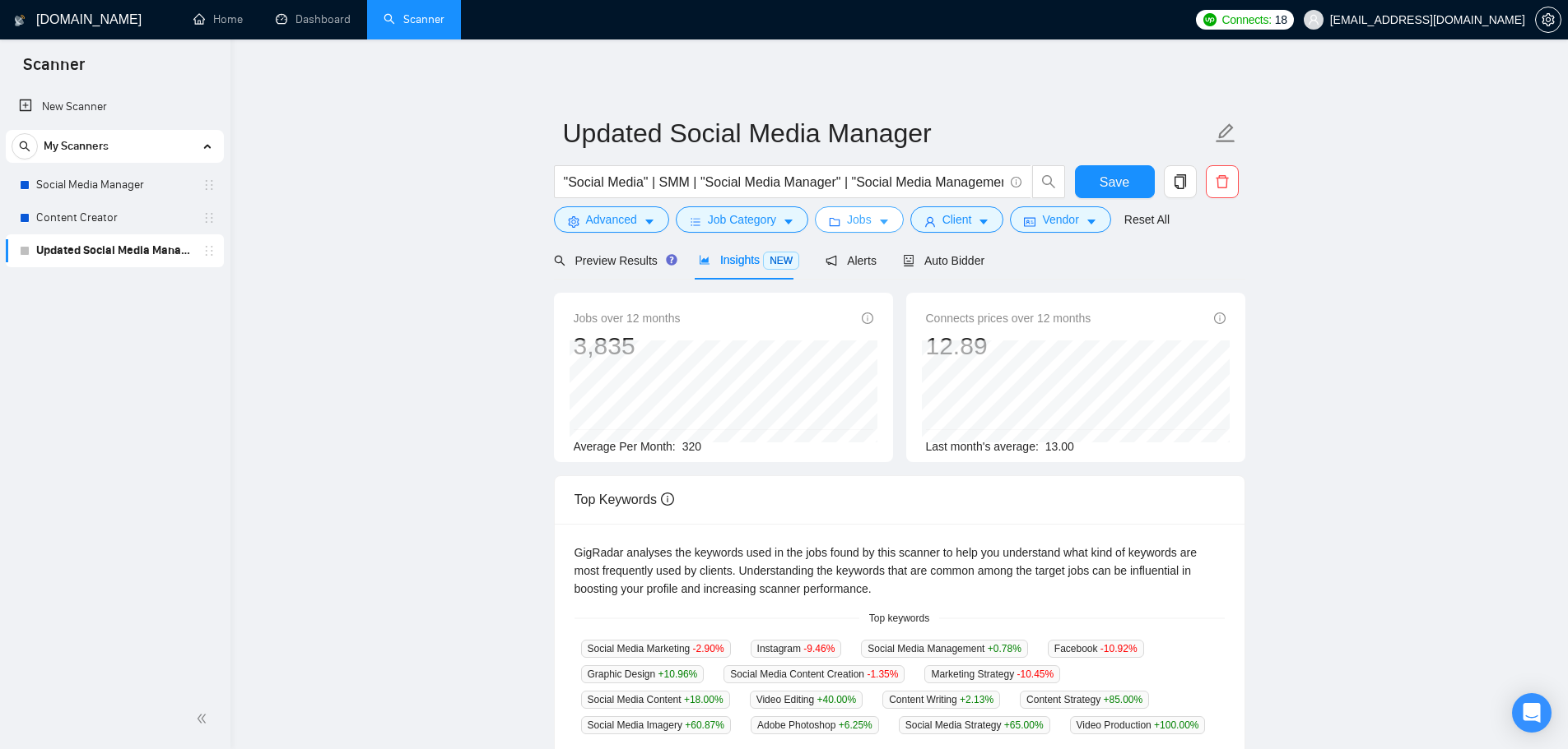
click at [859, 212] on span "Jobs" at bounding box center [859, 220] width 25 height 18
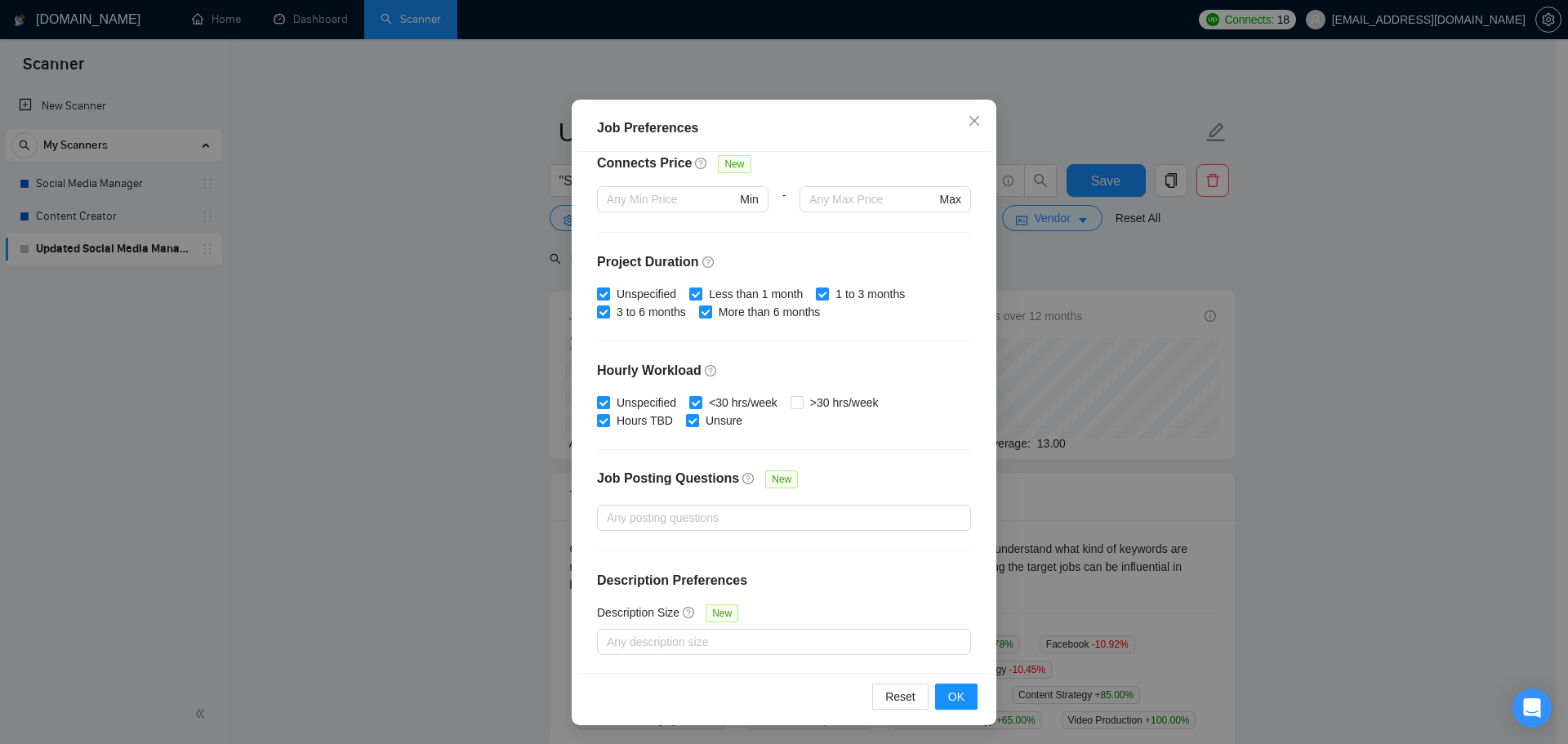
scroll to position [91, 0]
click at [441, 534] on div "Job Preferences Budget Project Type All Fixed Price Hourly Rate Fixed Price Bud…" at bounding box center [784, 372] width 1568 height 744
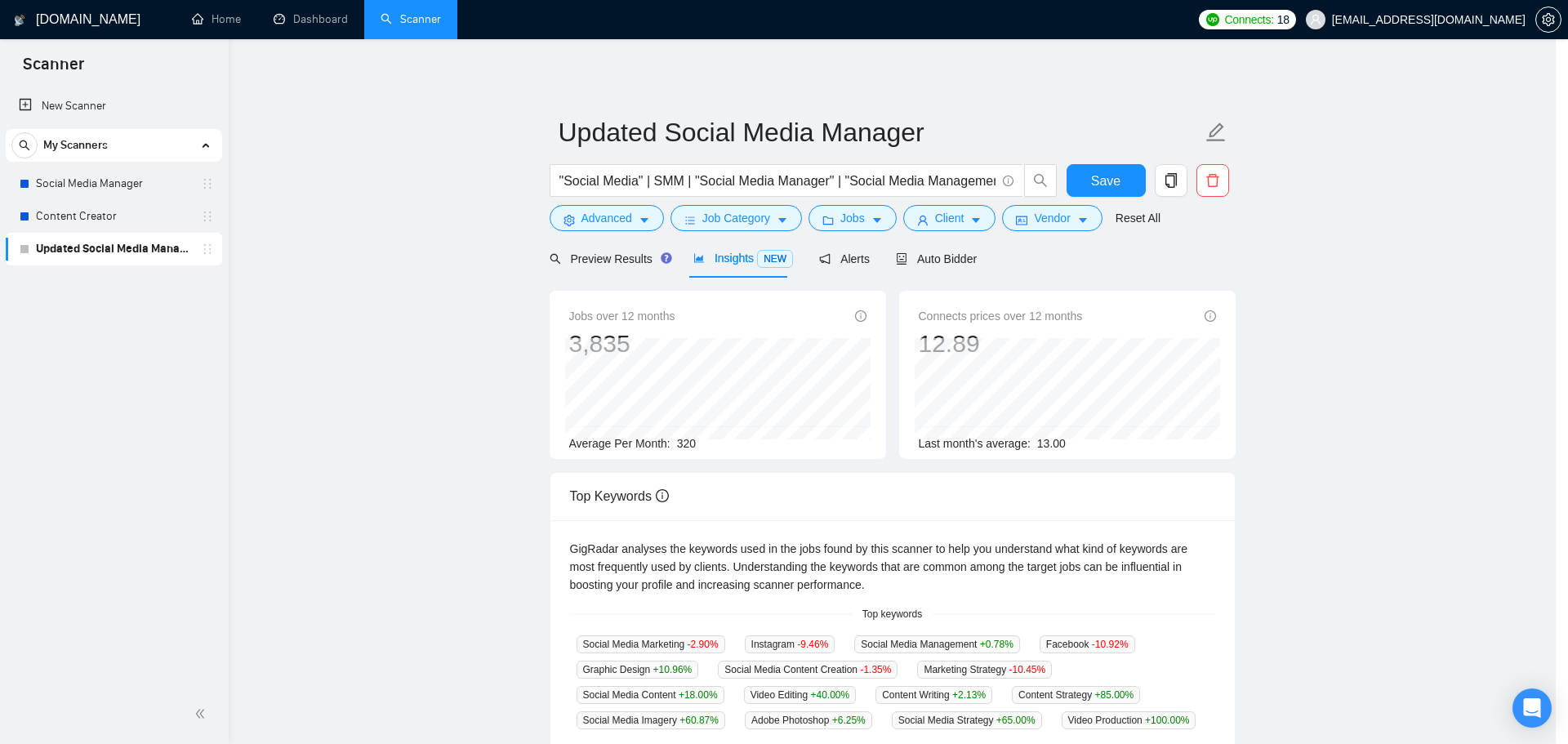
scroll to position [0, 0]
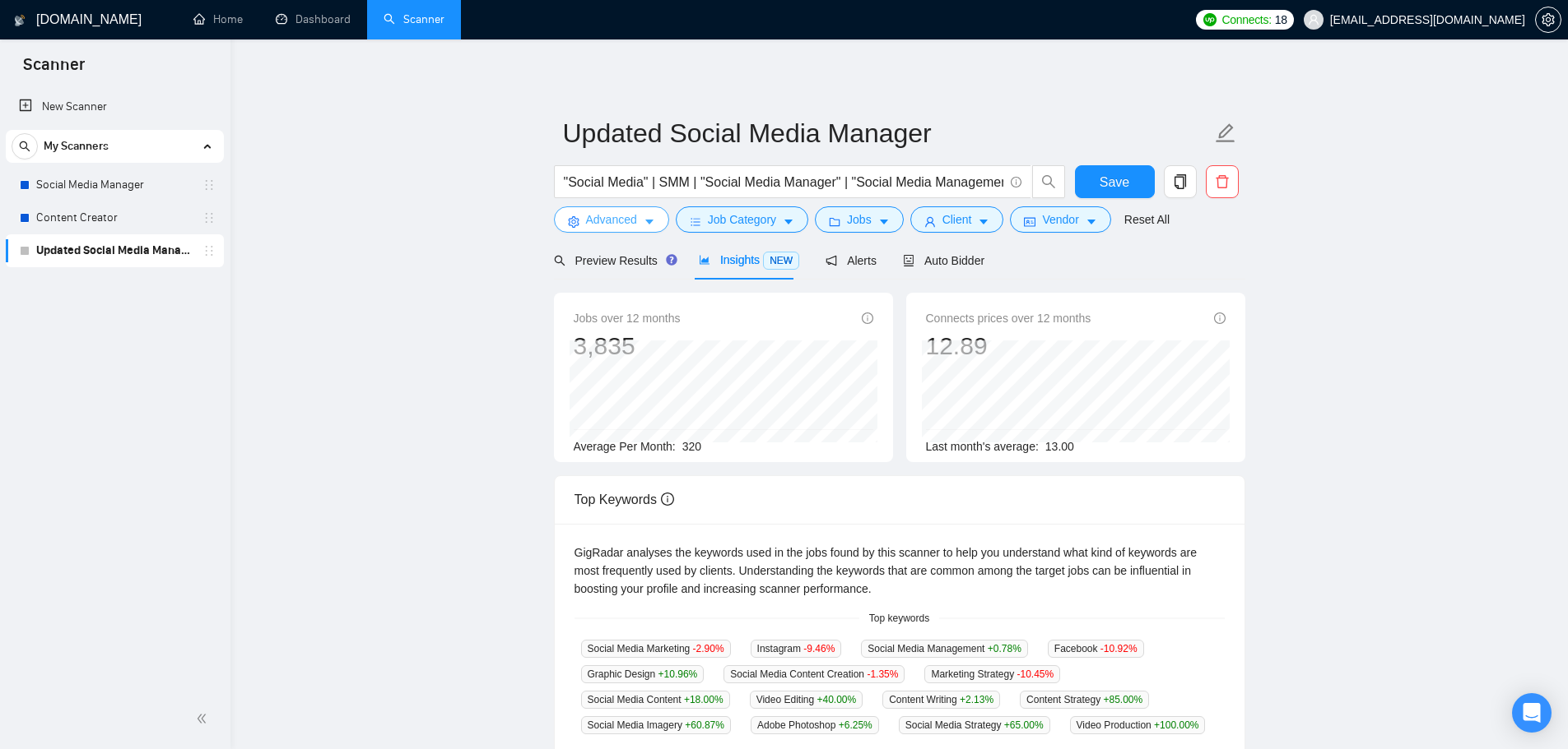
click at [628, 223] on span "Advanced" at bounding box center [611, 220] width 51 height 18
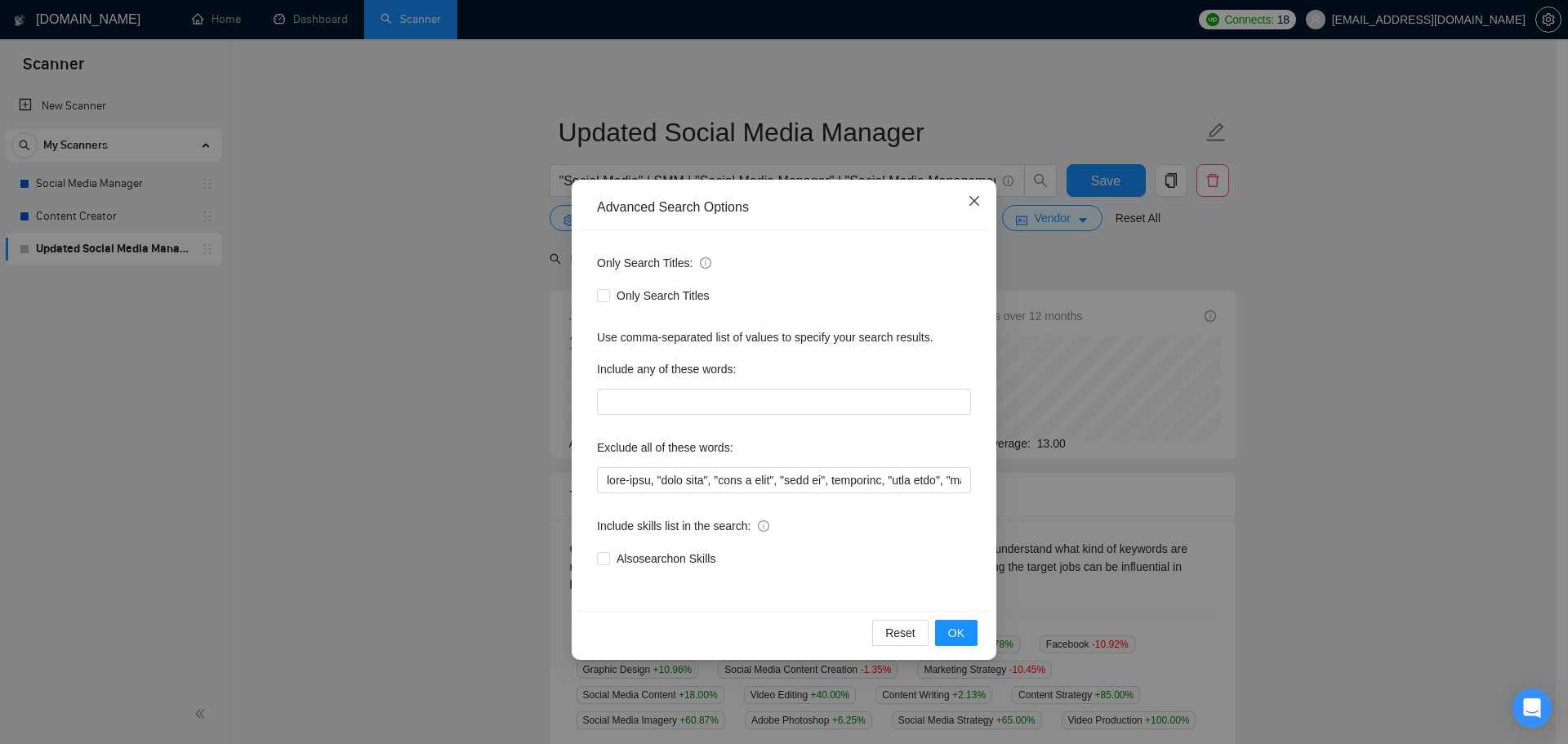
click at [976, 205] on icon "close" at bounding box center [974, 201] width 10 height 10
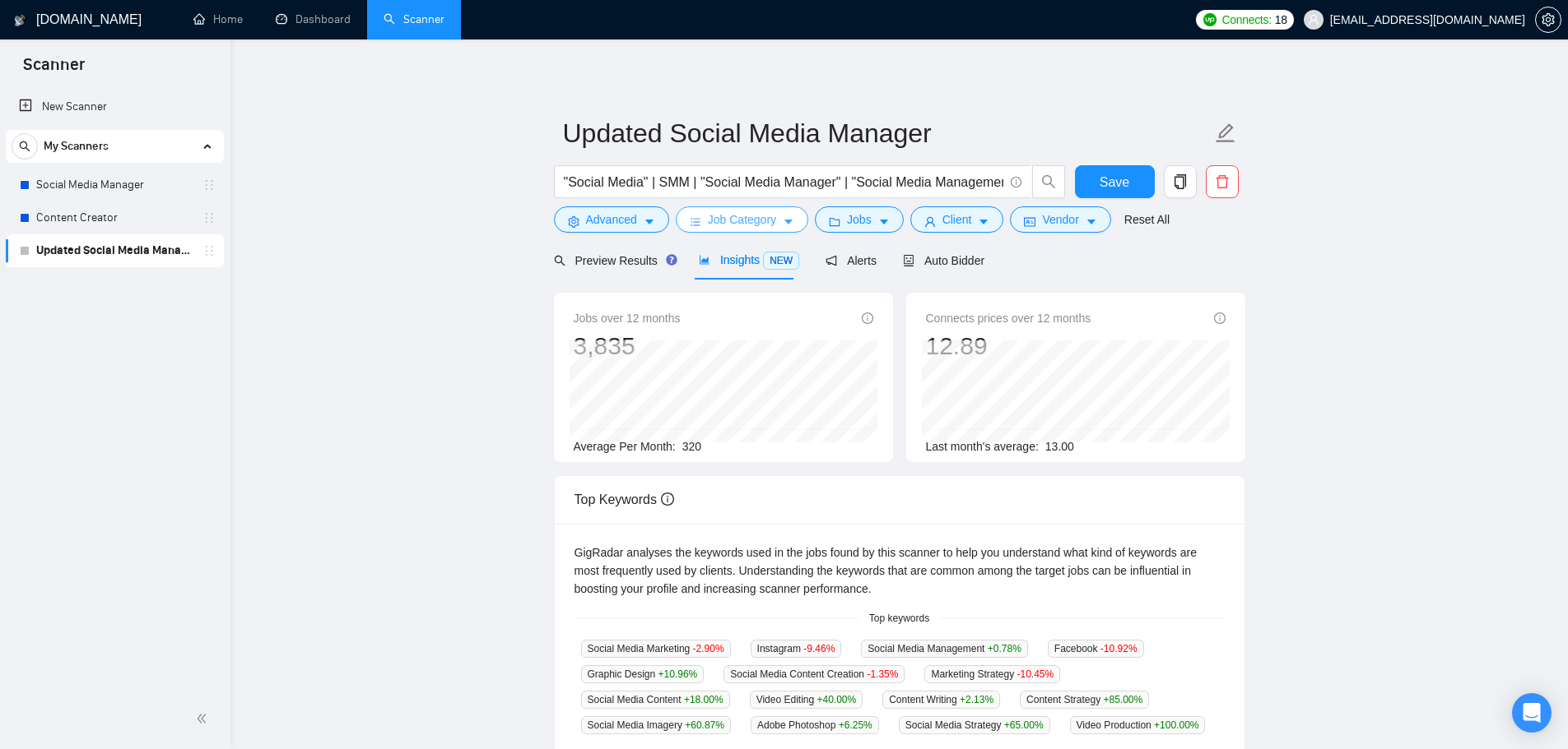
click at [725, 209] on button "Job Category" at bounding box center [741, 220] width 132 height 26
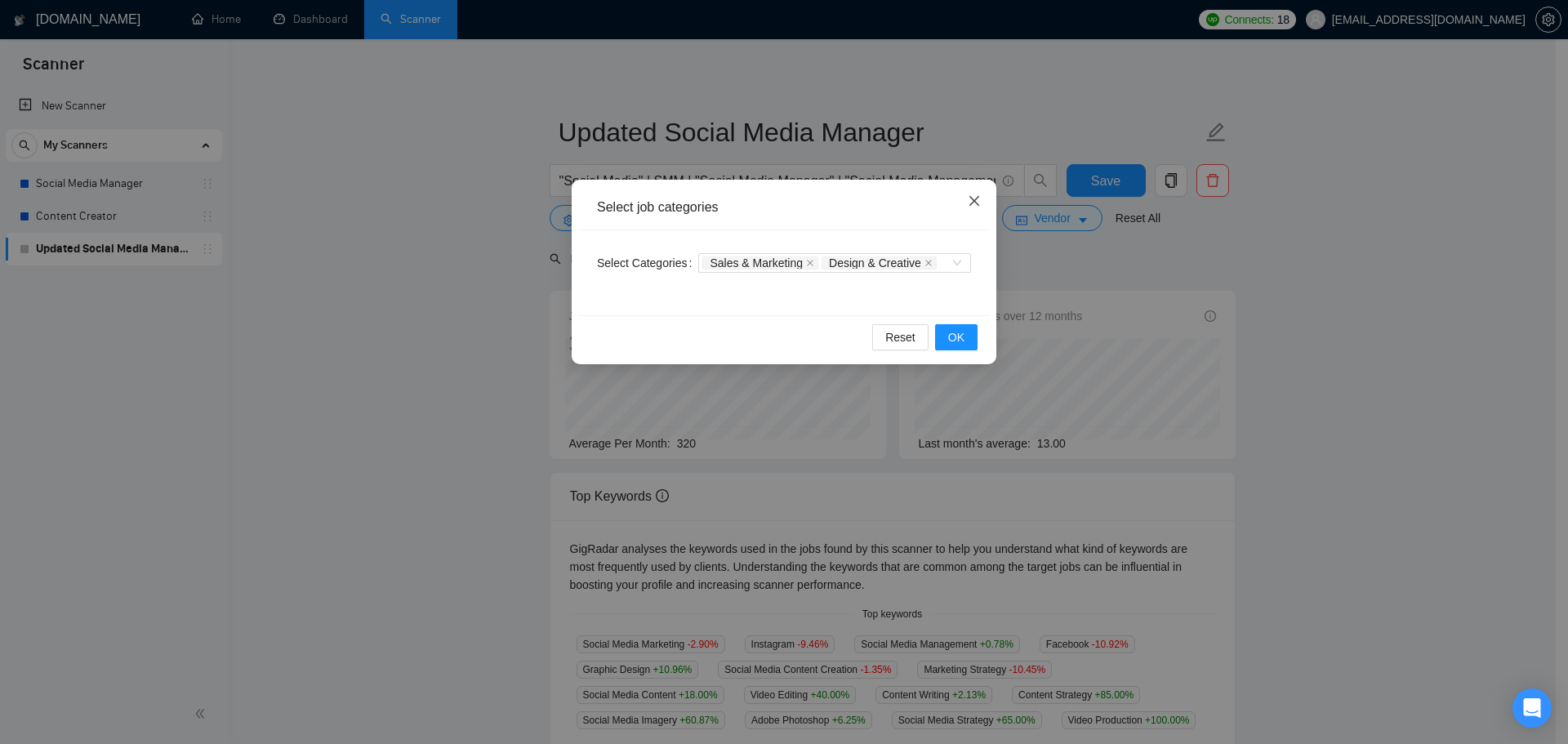
click at [963, 211] on span "Close" at bounding box center [974, 201] width 44 height 44
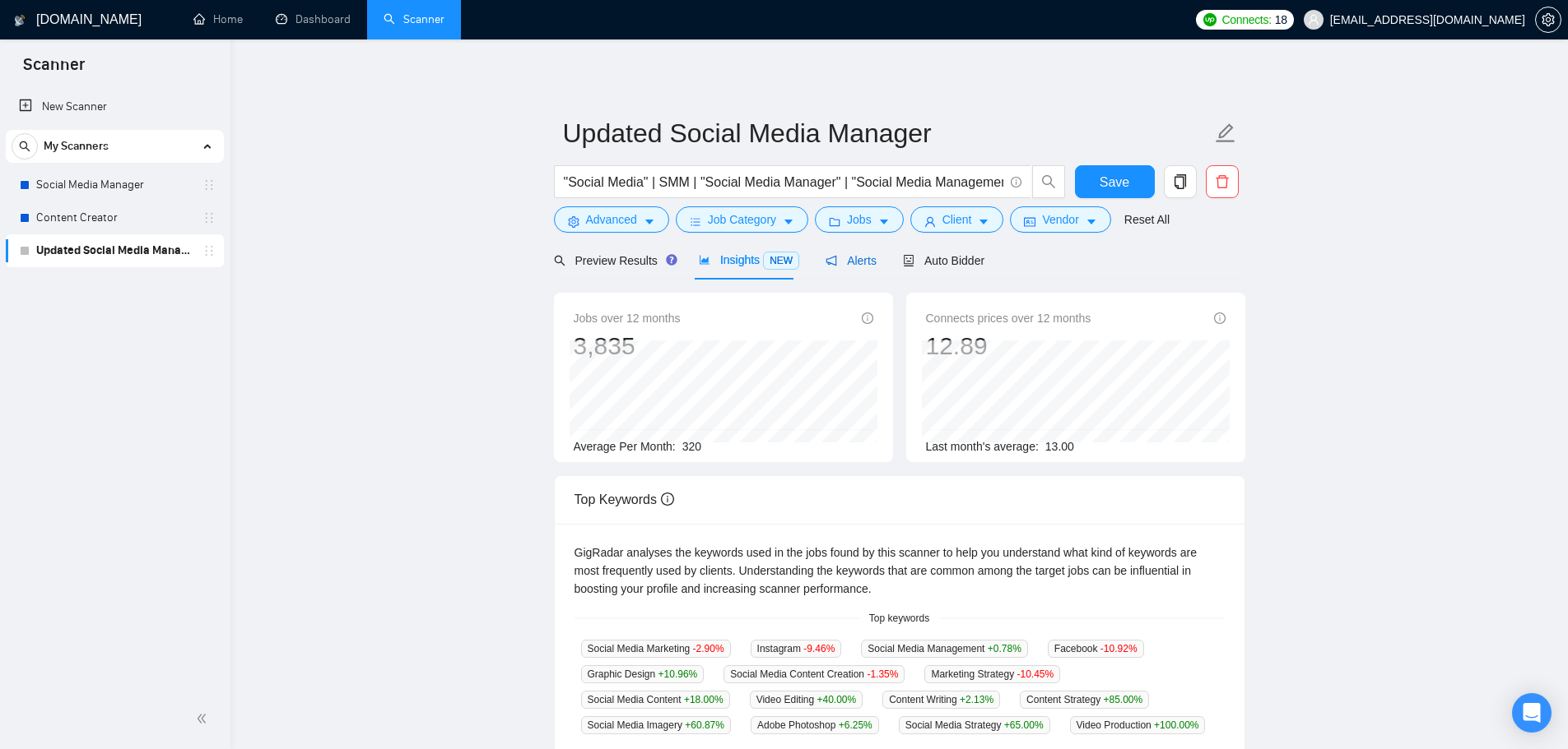
click at [836, 258] on span "Alerts" at bounding box center [851, 260] width 51 height 13
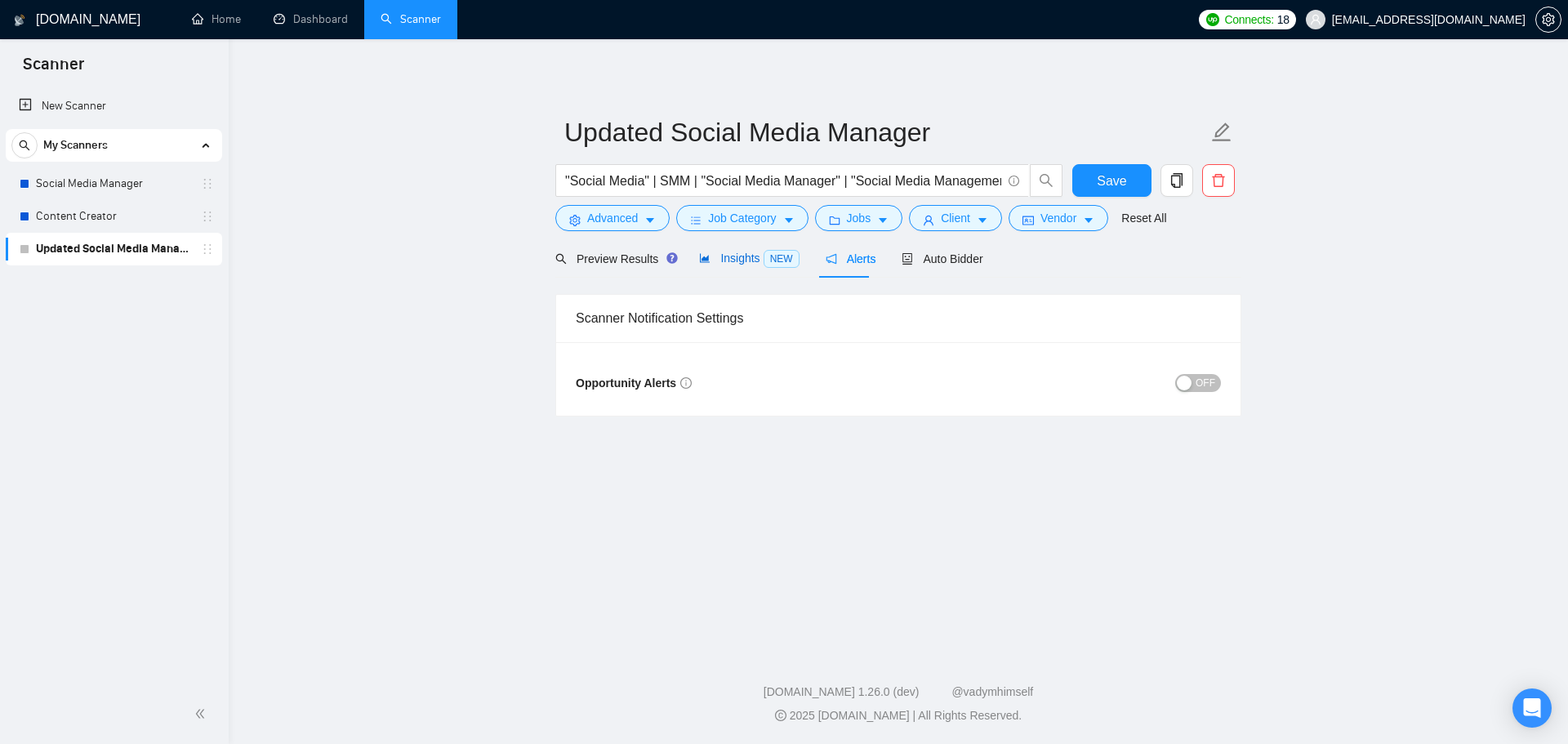
click at [745, 266] on div "Insights NEW" at bounding box center [748, 259] width 100 height 19
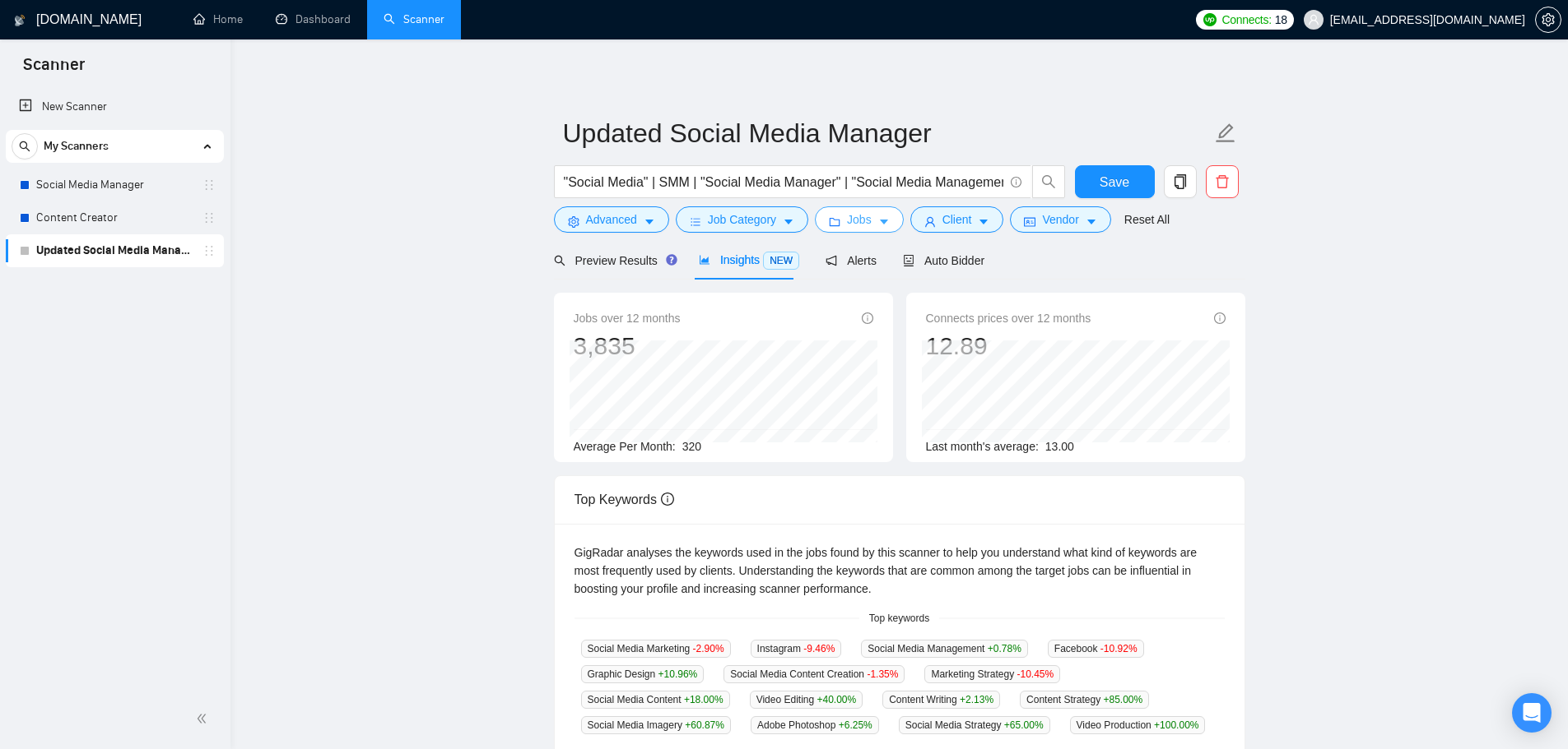
click at [853, 227] on span "Jobs" at bounding box center [859, 220] width 25 height 18
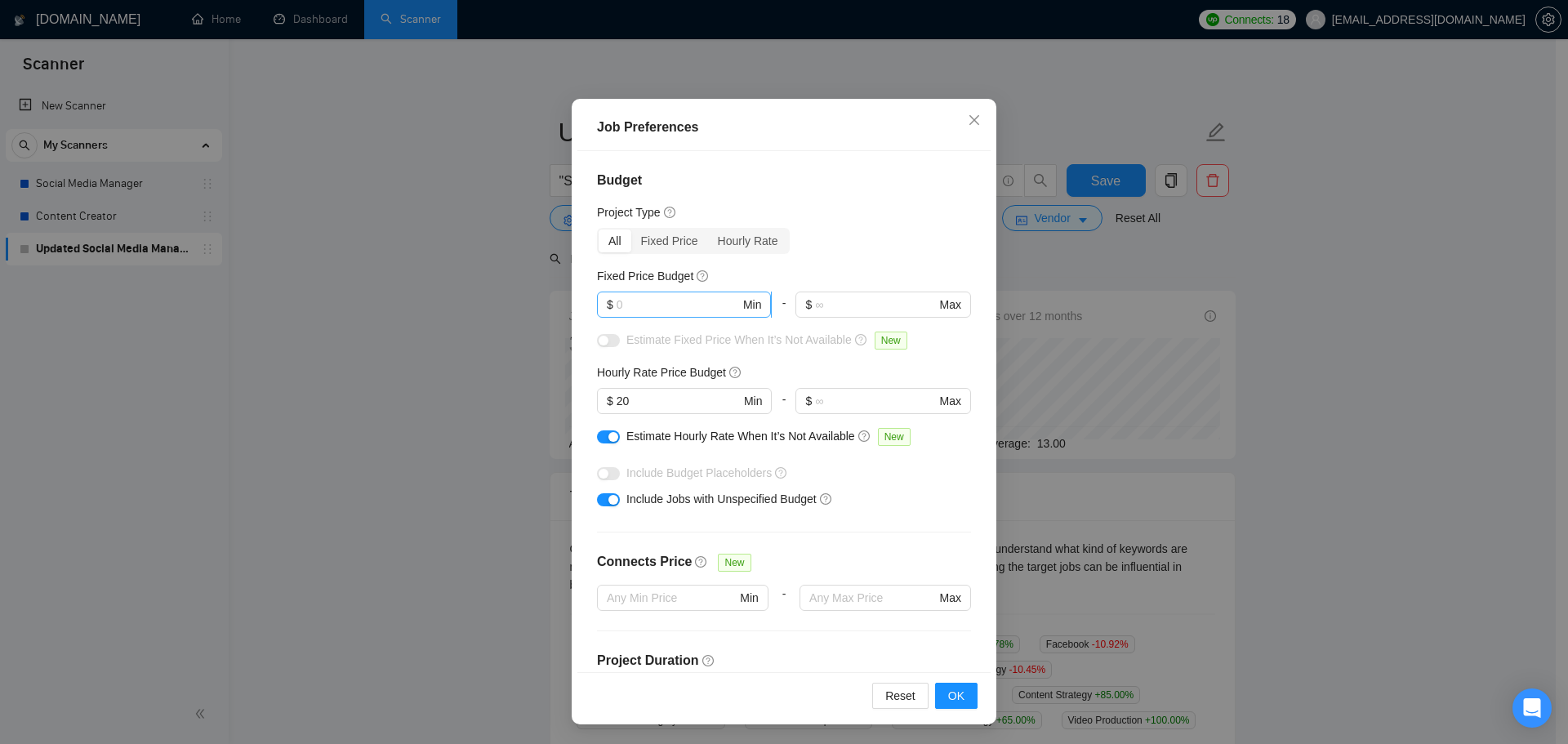
click at [658, 302] on input "text" at bounding box center [677, 305] width 123 height 18
type input "500"
click at [948, 699] on span "OK" at bounding box center [956, 696] width 17 height 18
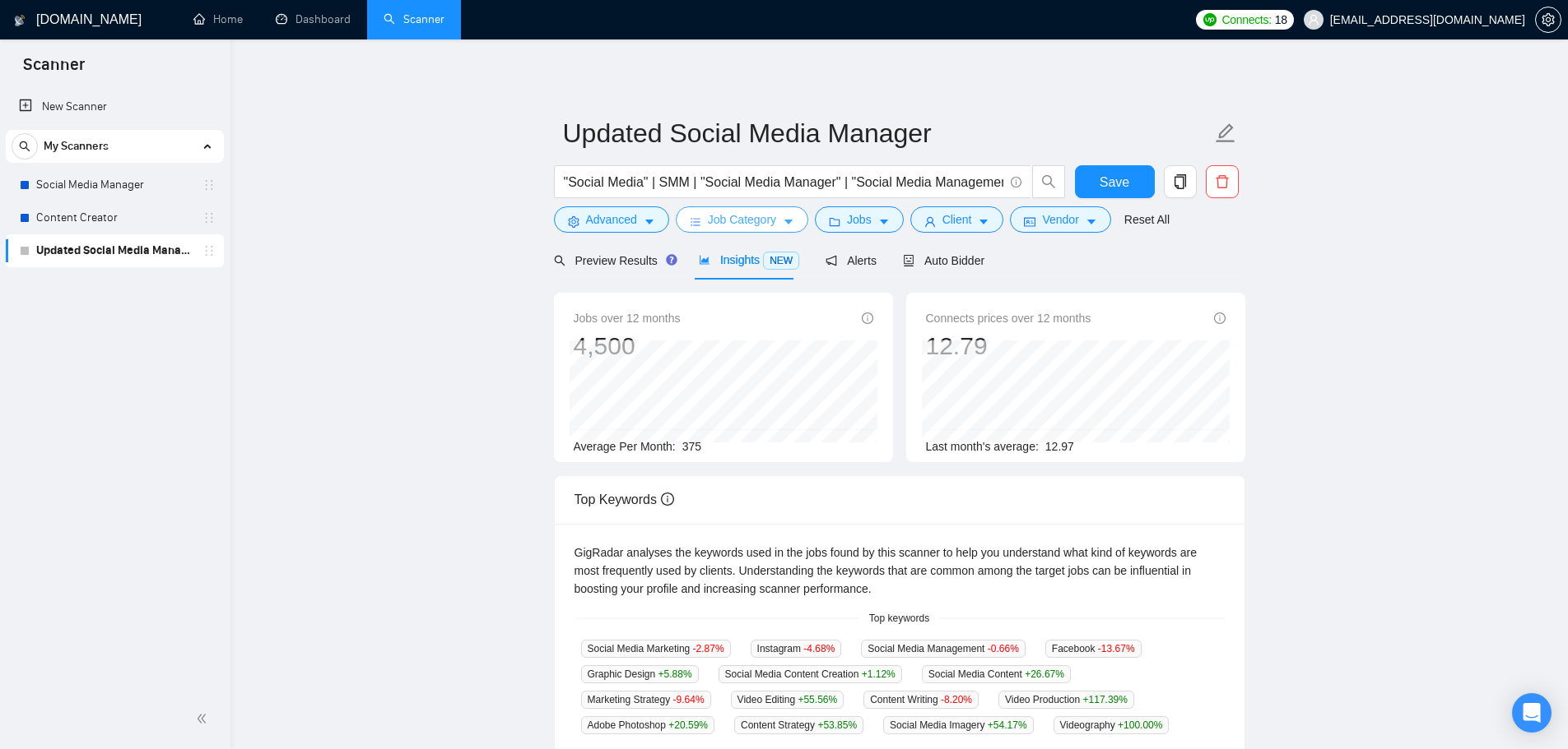
click at [708, 221] on span "Job Category" at bounding box center [741, 220] width 69 height 18
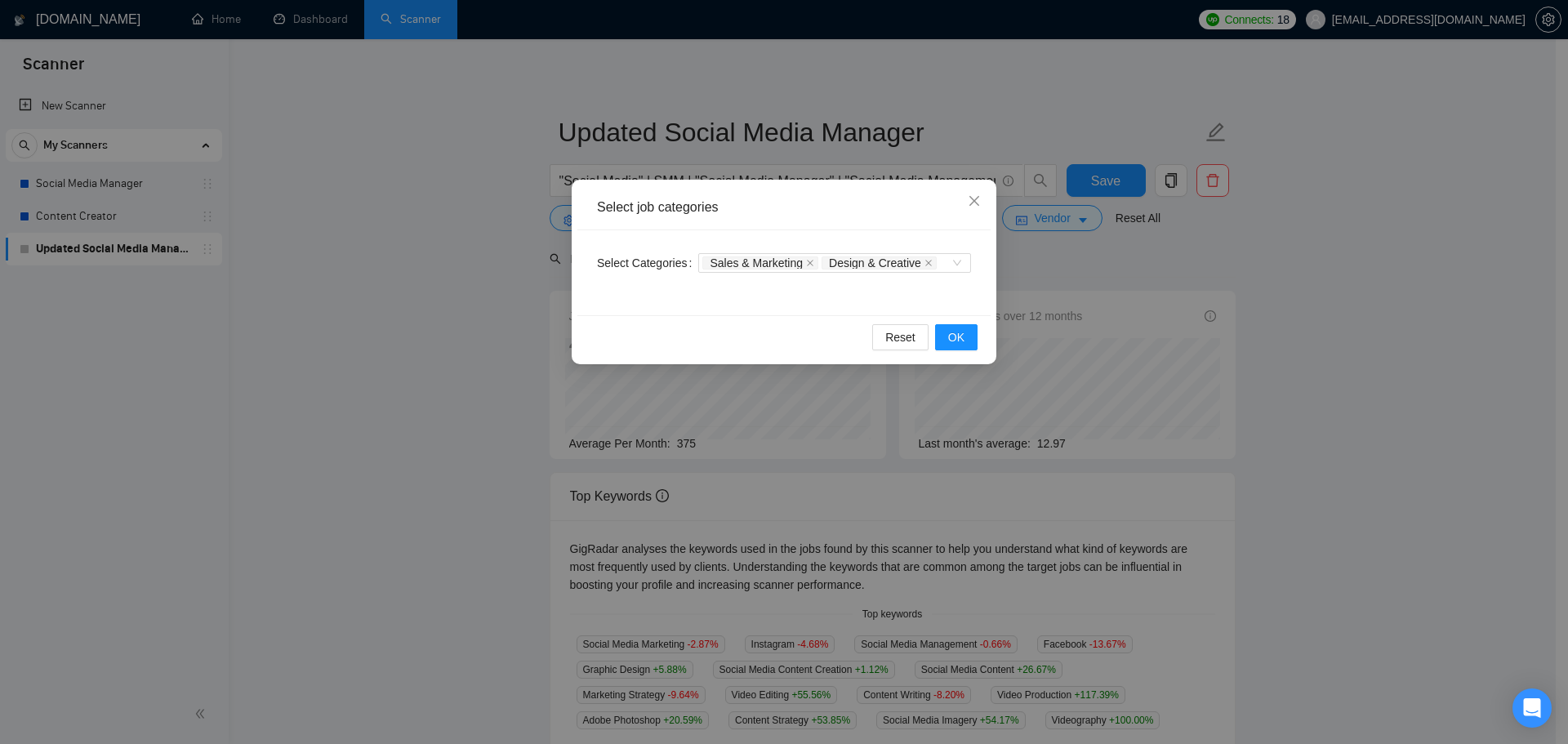
click at [482, 309] on div "Select job categories Select Categories Sales & Marketing Design & Creative Res…" at bounding box center [784, 372] width 1568 height 744
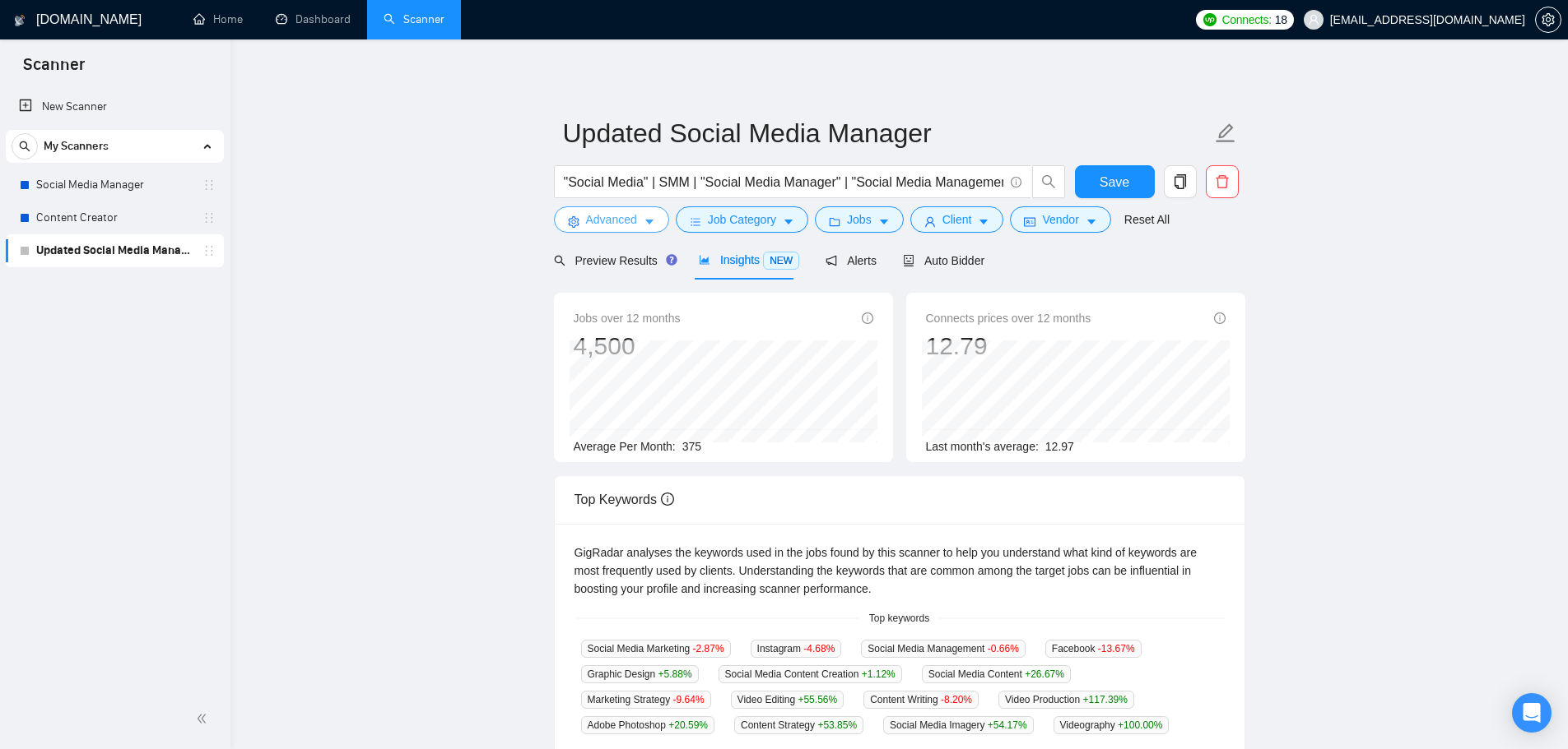
click at [624, 219] on span "Advanced" at bounding box center [611, 220] width 51 height 18
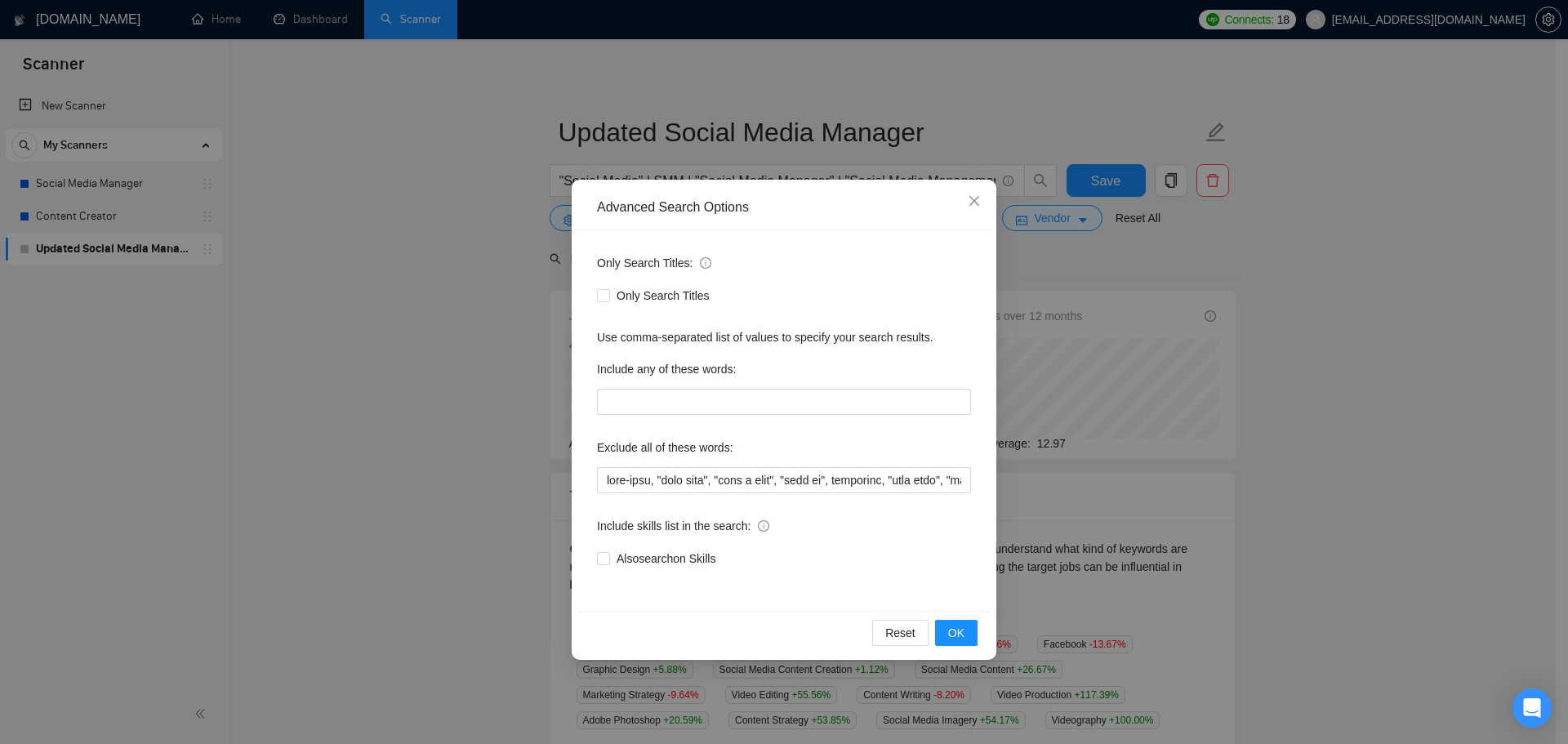
click at [407, 383] on div "Advanced Search Options Only Search Titles: Only Search Titles Use comma-separa…" at bounding box center [784, 372] width 1568 height 744
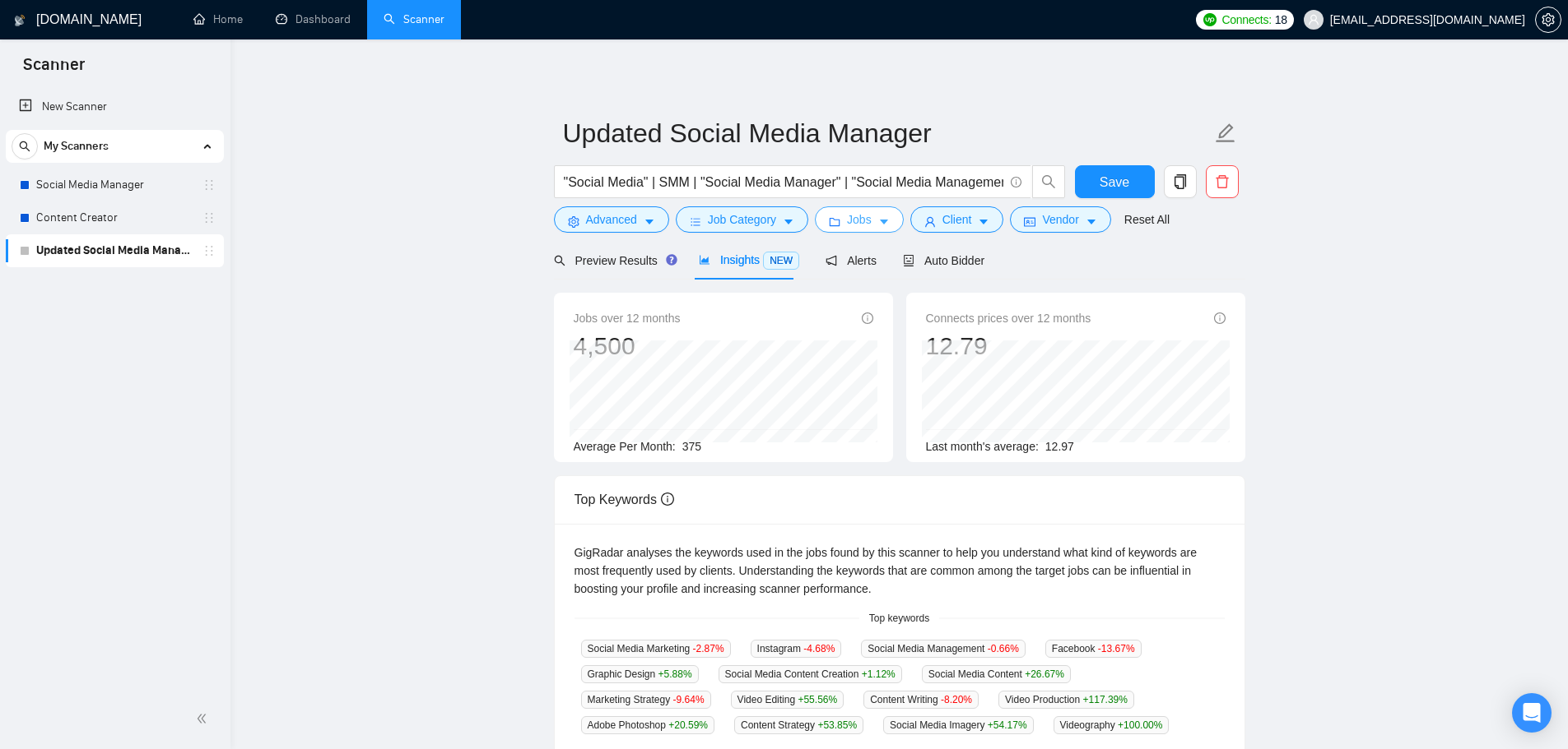
click at [847, 223] on span "Jobs" at bounding box center [859, 220] width 25 height 18
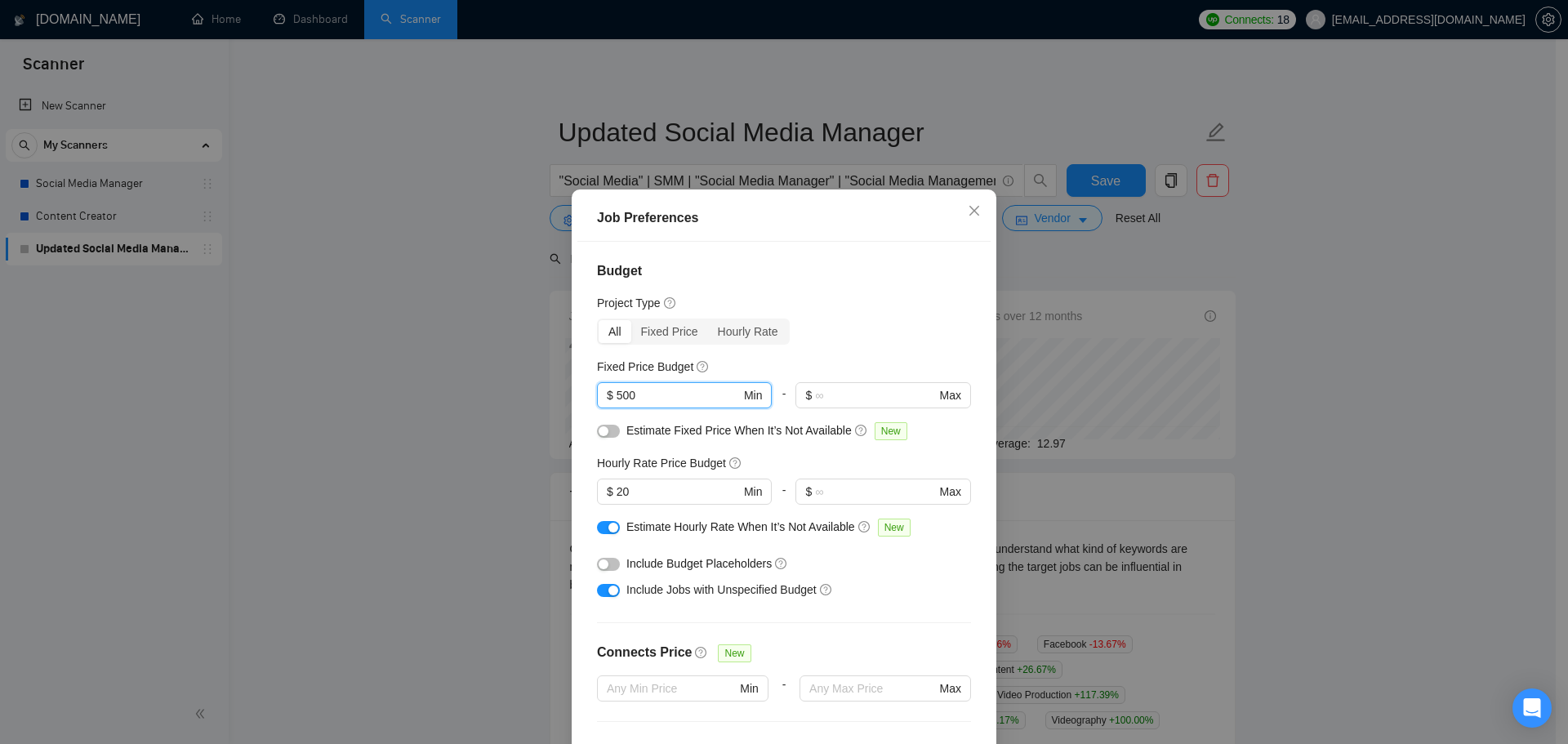
drag, startPoint x: 688, startPoint y: 402, endPoint x: 530, endPoint y: 388, distance: 158.6
click at [530, 388] on div "Job Preferences Budget Project Type All Fixed Price Hourly Rate Fixed Price Bud…" at bounding box center [784, 372] width 1568 height 744
click at [517, 404] on div "Job Preferences Budget Project Type All Fixed Price Hourly Rate Fixed Price Bud…" at bounding box center [784, 372] width 1568 height 744
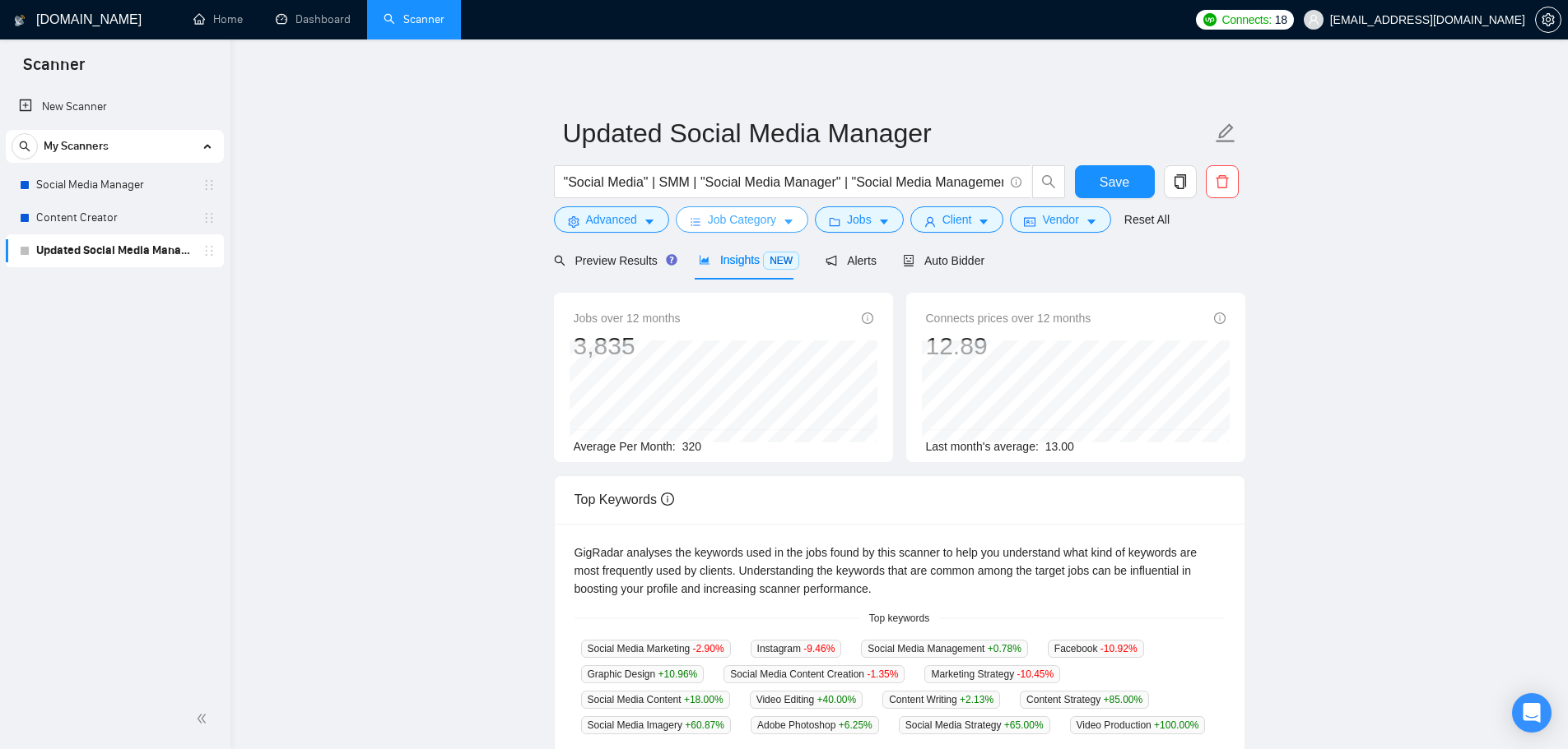
click at [735, 223] on span "Job Category" at bounding box center [741, 220] width 69 height 18
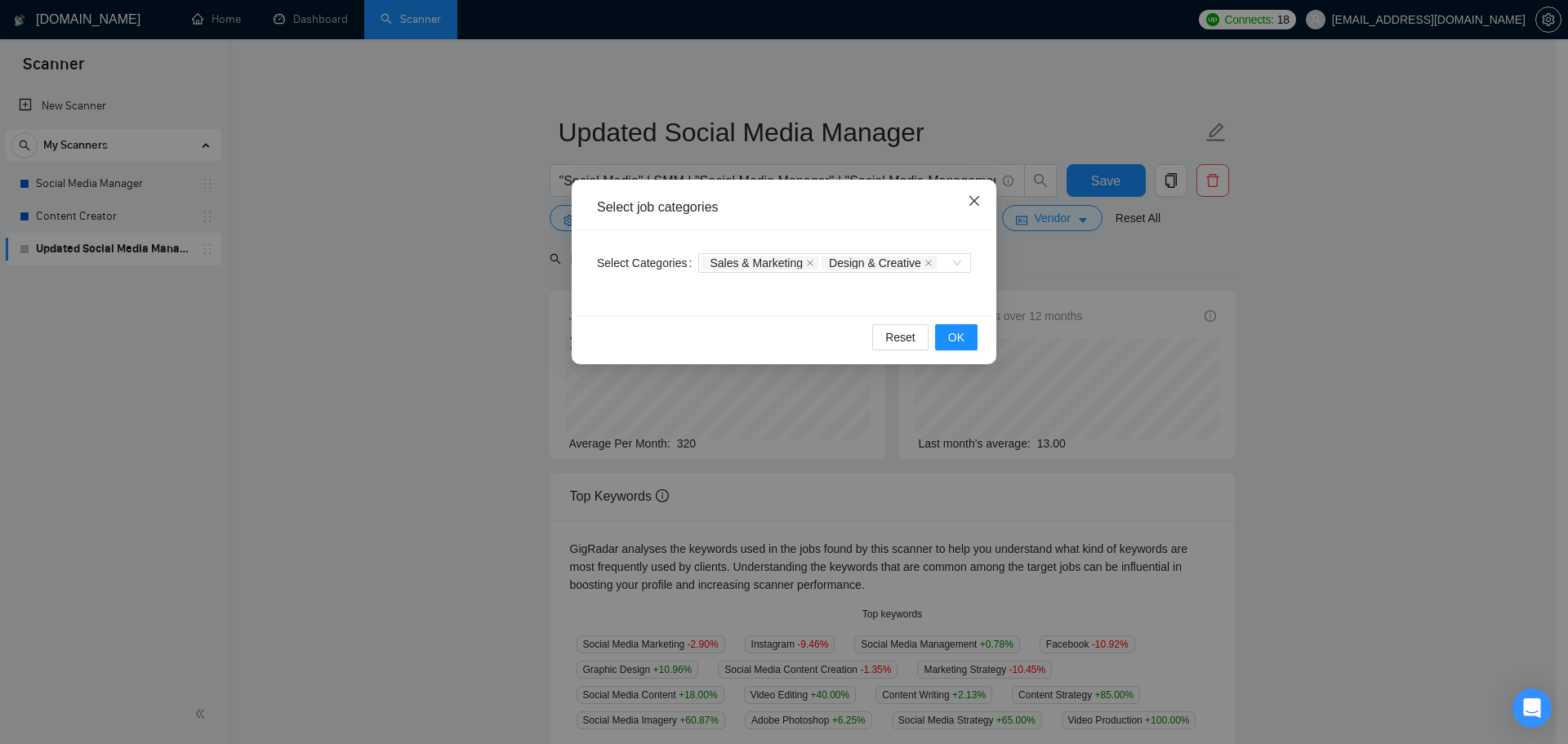
click at [979, 201] on icon "close" at bounding box center [973, 200] width 13 height 13
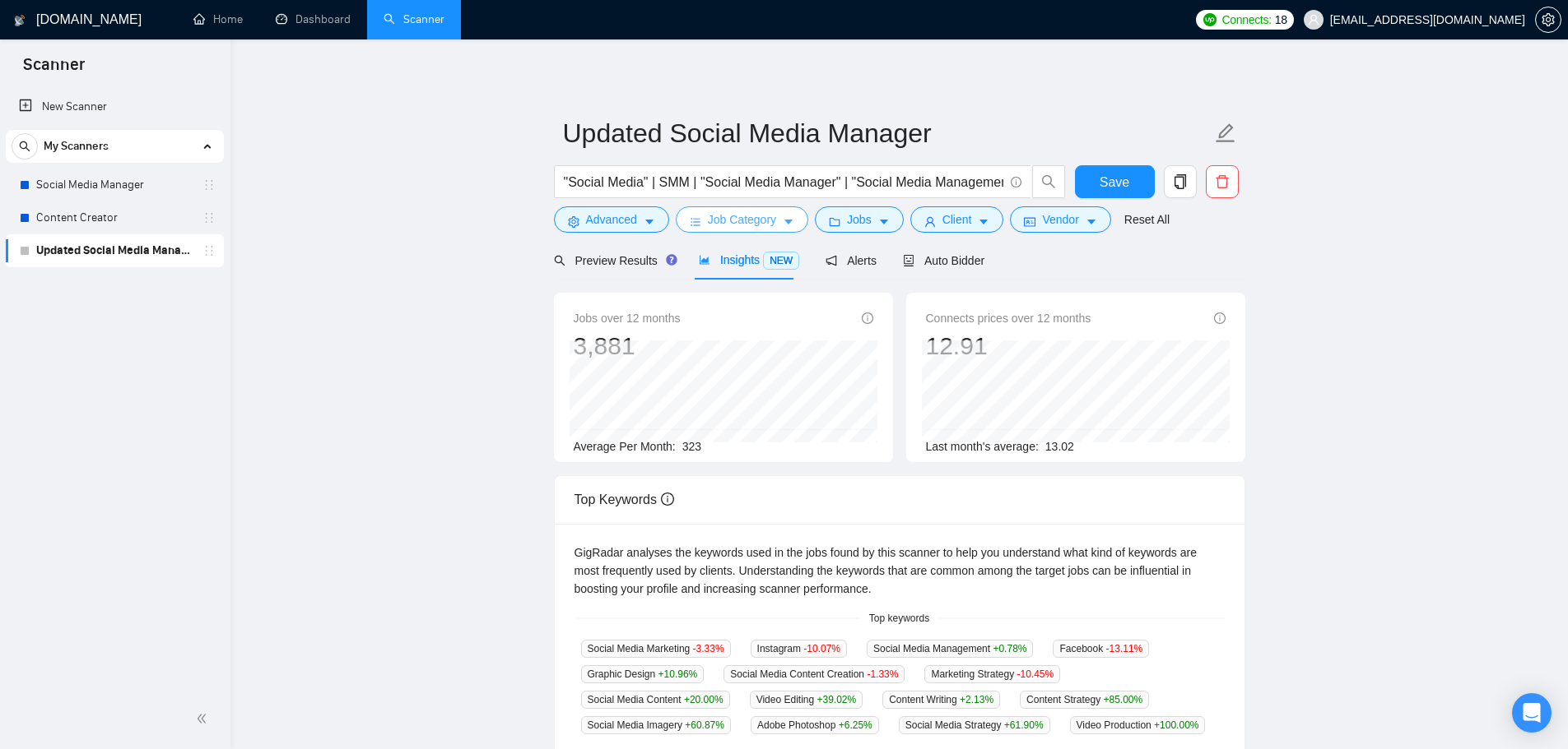
click at [712, 224] on span "Job Category" at bounding box center [741, 220] width 69 height 18
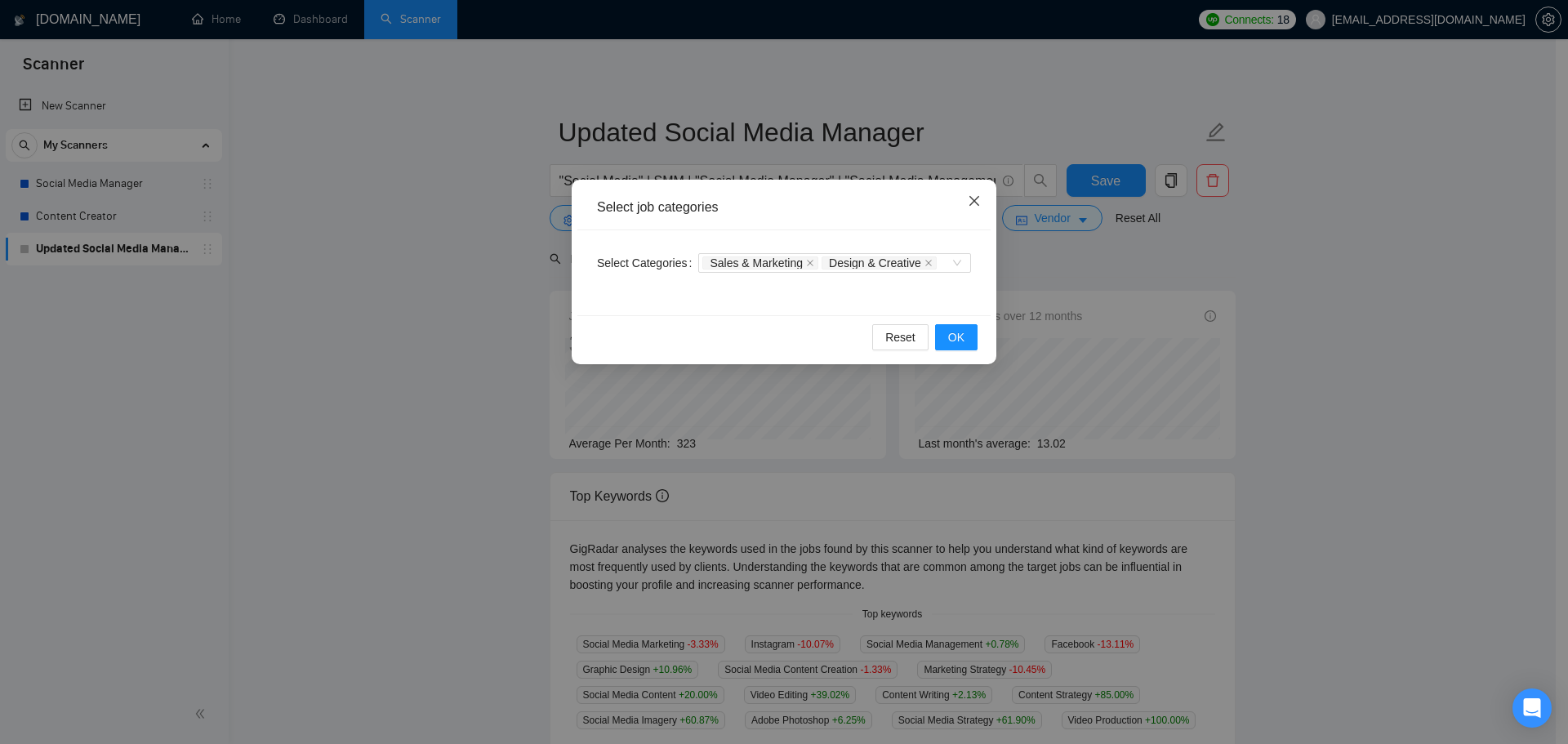
click at [978, 210] on span "Close" at bounding box center [974, 201] width 44 height 44
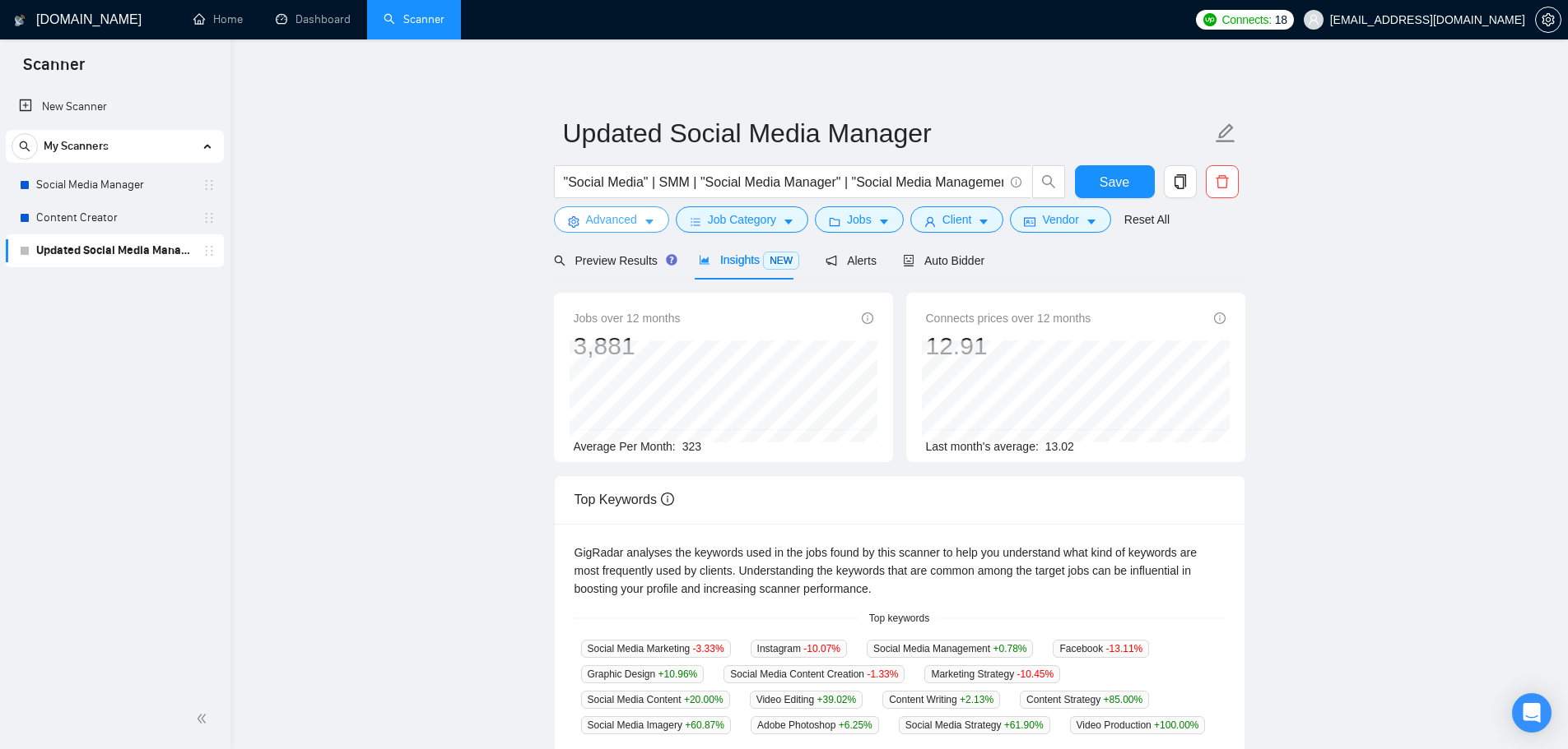
click at [644, 218] on icon "caret-down" at bounding box center [650, 223] width 12 height 12
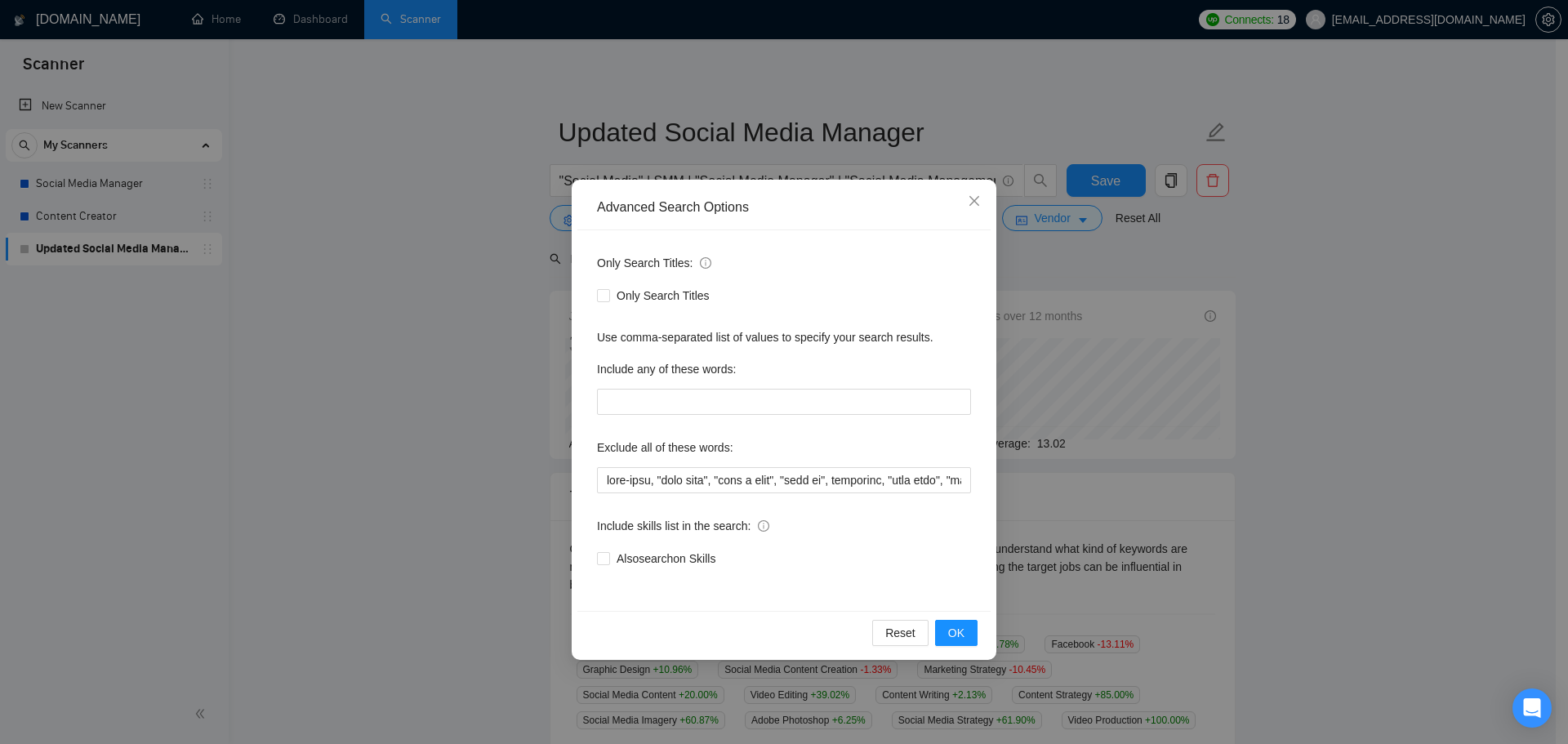
click at [1006, 212] on div "Advanced Search Options Only Search Titles: Only Search Titles Use comma-separa…" at bounding box center [784, 372] width 1568 height 744
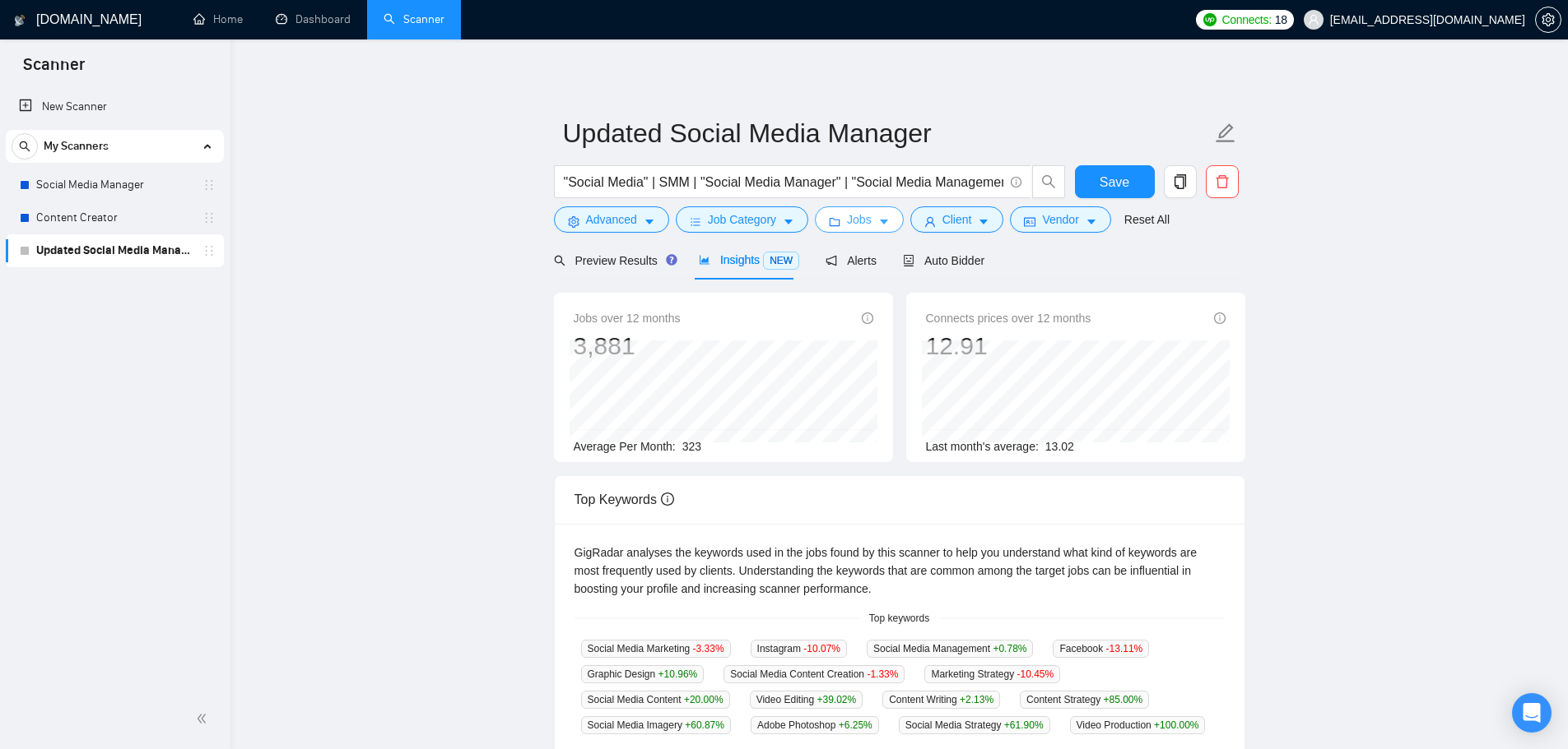
click at [859, 214] on span "Jobs" at bounding box center [859, 220] width 25 height 18
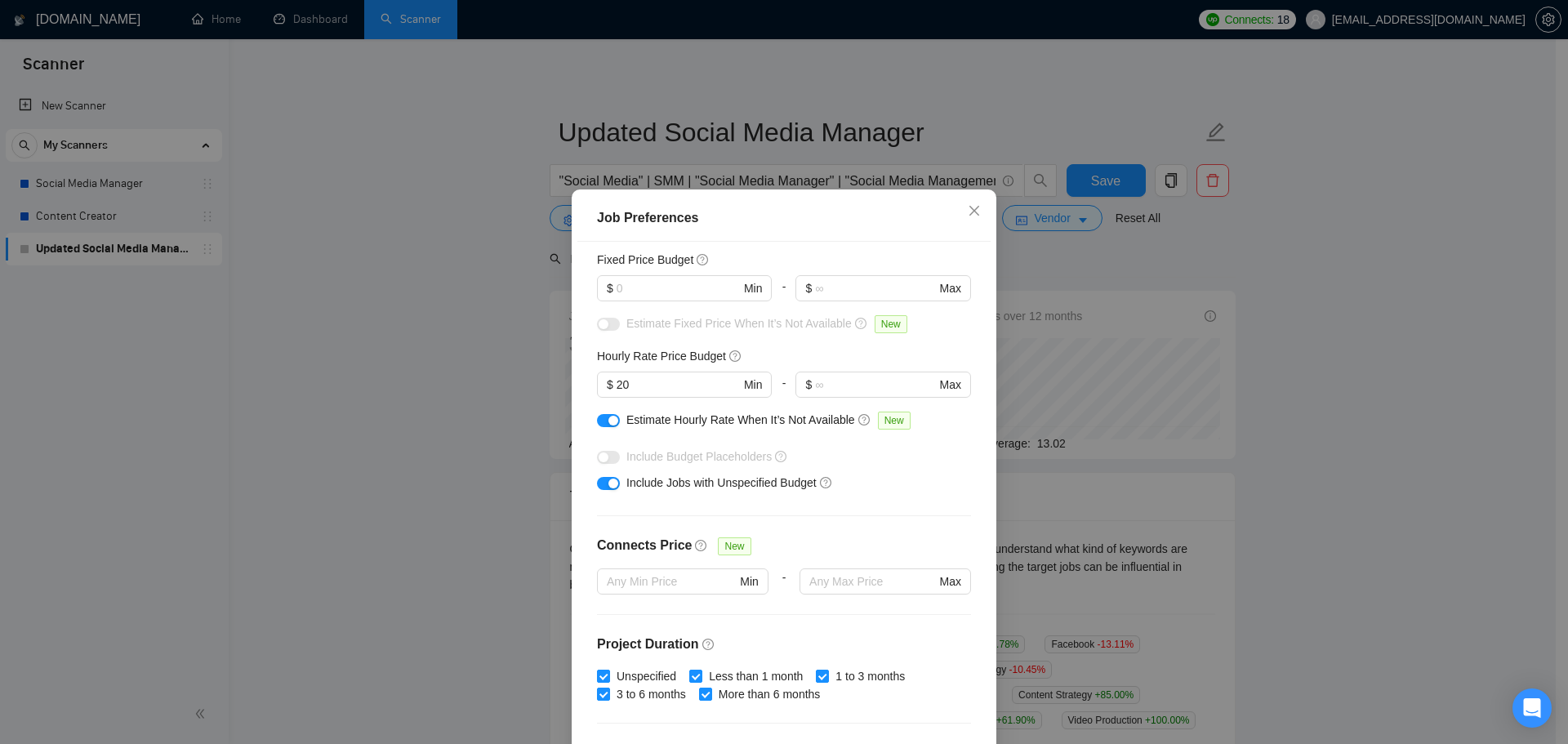
scroll to position [82, 0]
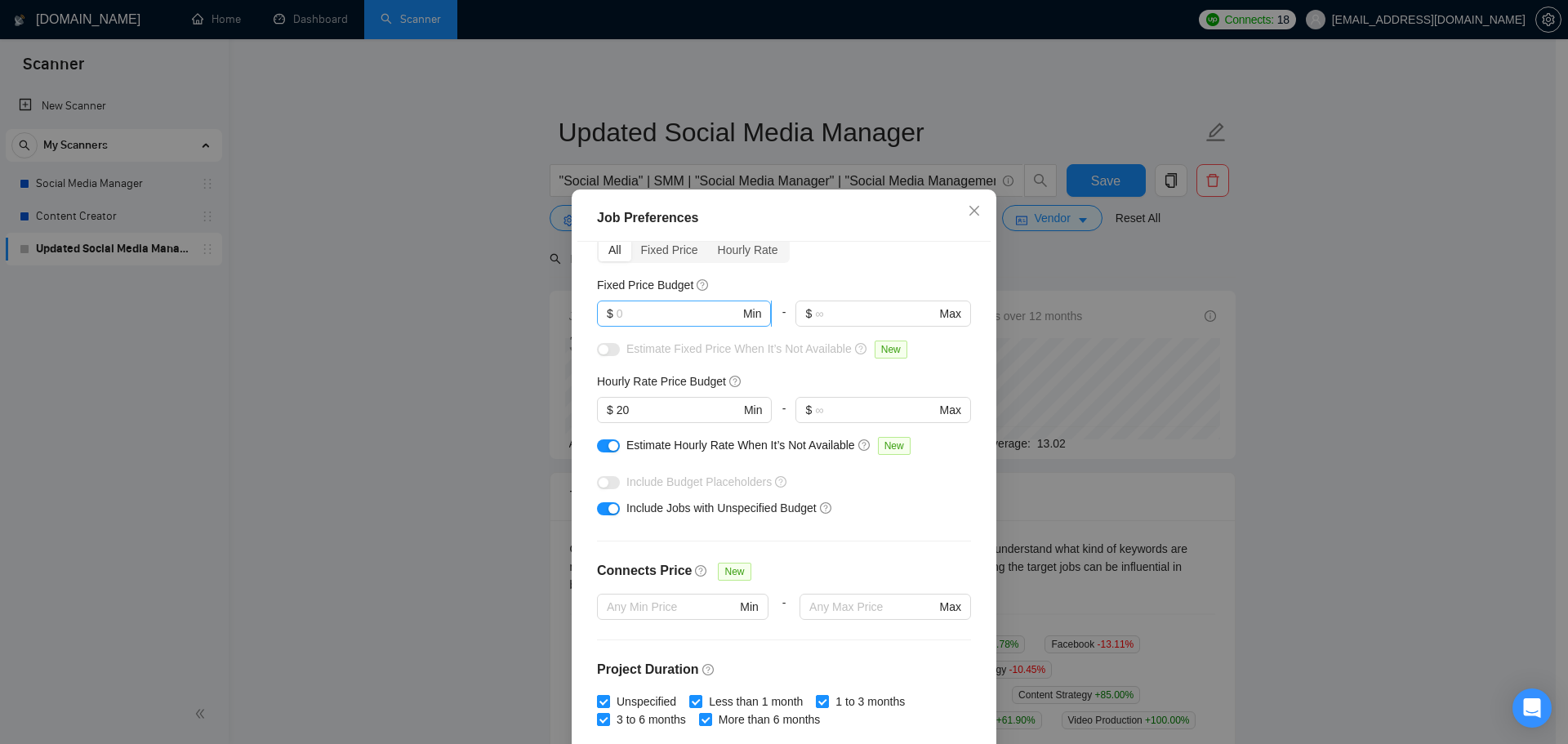
click at [658, 307] on input "text" at bounding box center [677, 314] width 123 height 18
type input "500"
click at [603, 354] on button "button" at bounding box center [607, 349] width 23 height 13
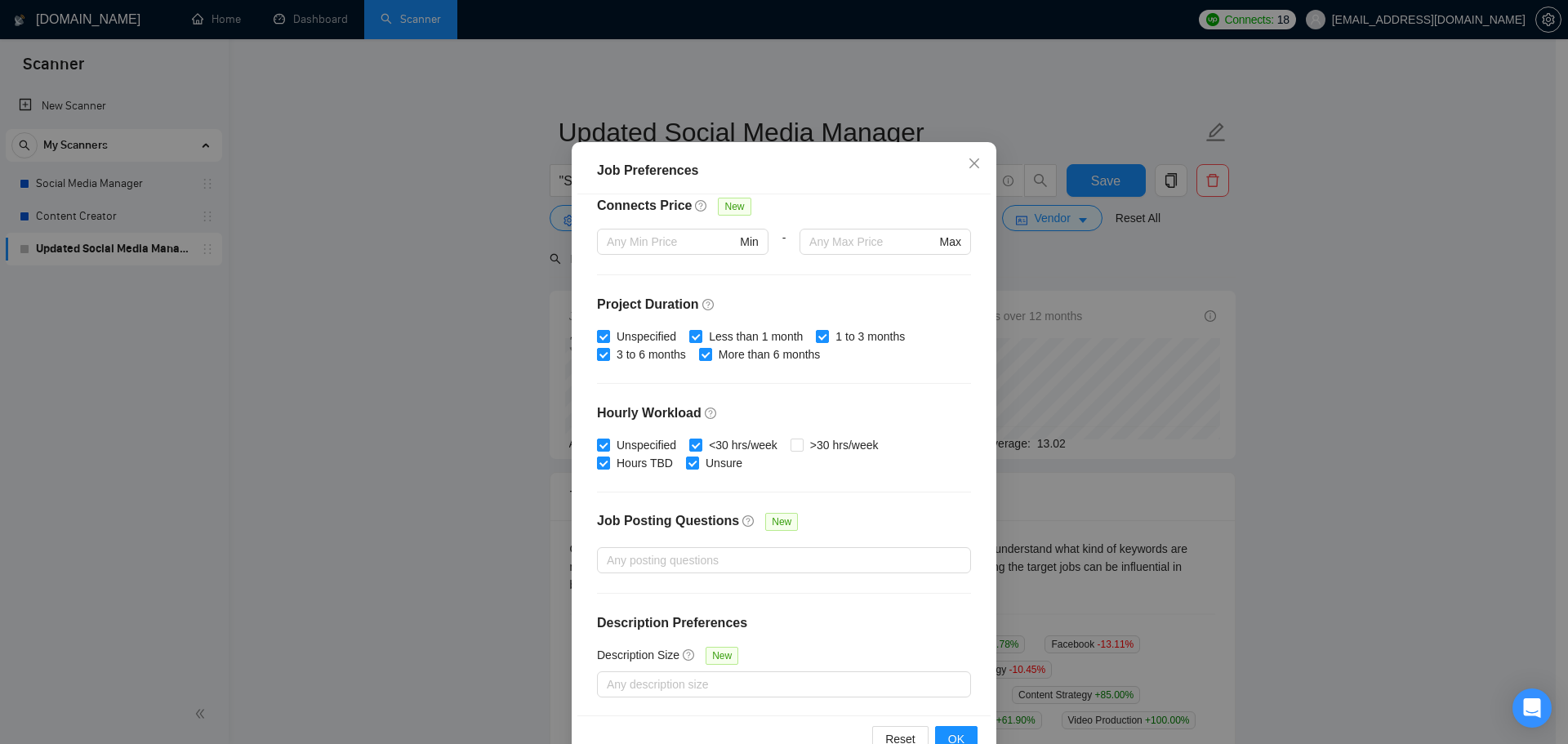
scroll to position [91, 0]
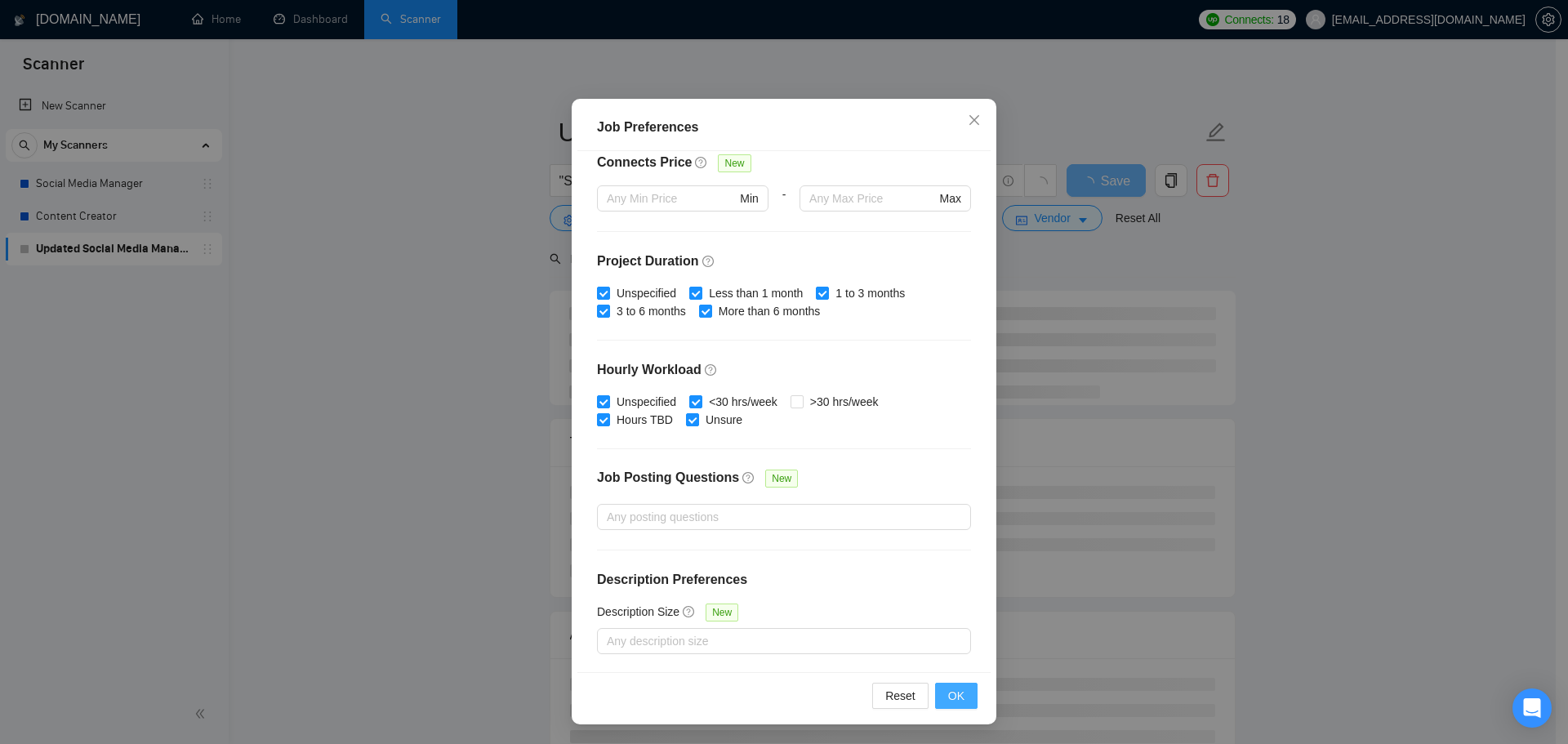
click at [935, 688] on button "OK" at bounding box center [956, 696] width 42 height 26
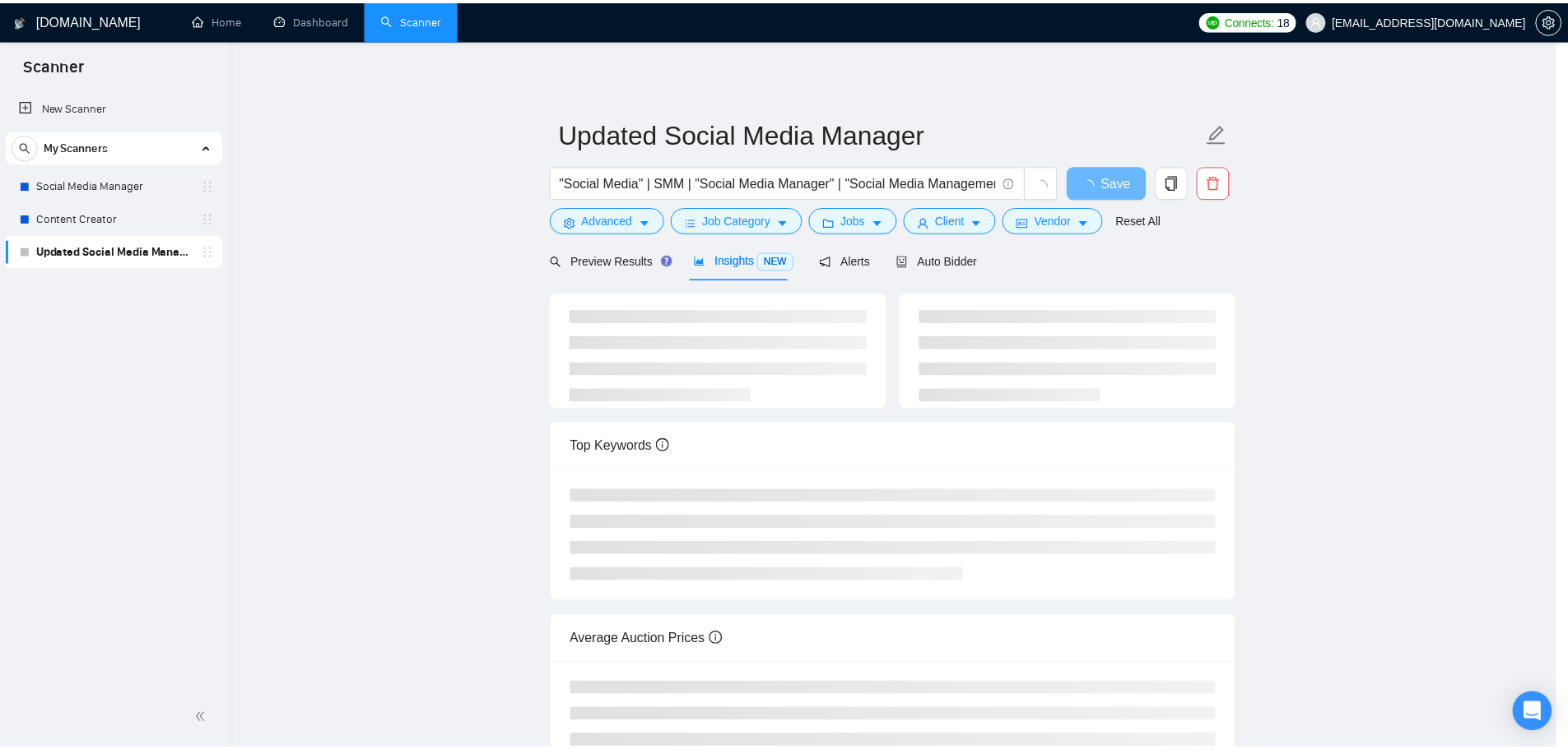
scroll to position [0, 0]
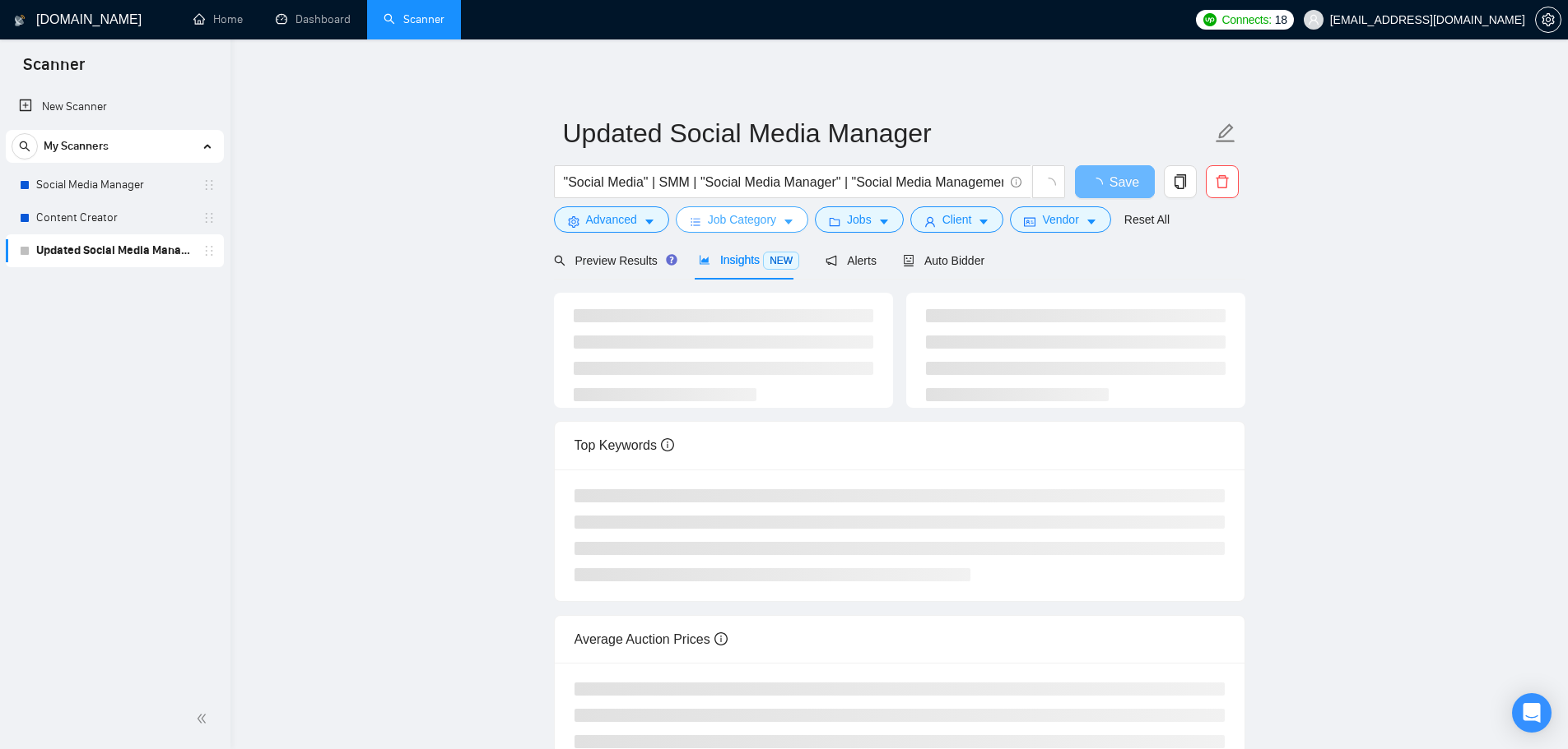
click at [765, 219] on span "Job Category" at bounding box center [741, 220] width 69 height 18
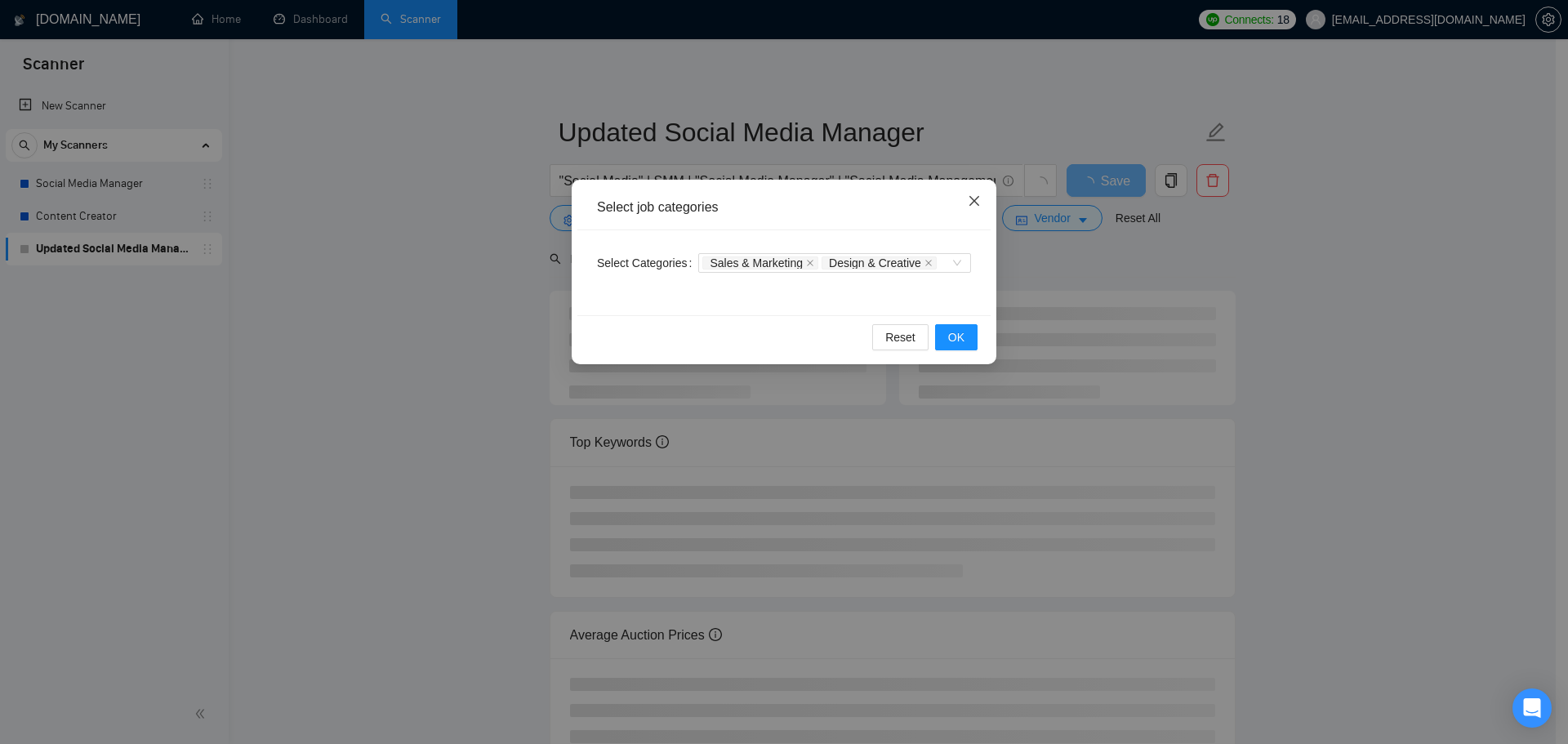
click at [971, 192] on span "Close" at bounding box center [974, 201] width 44 height 44
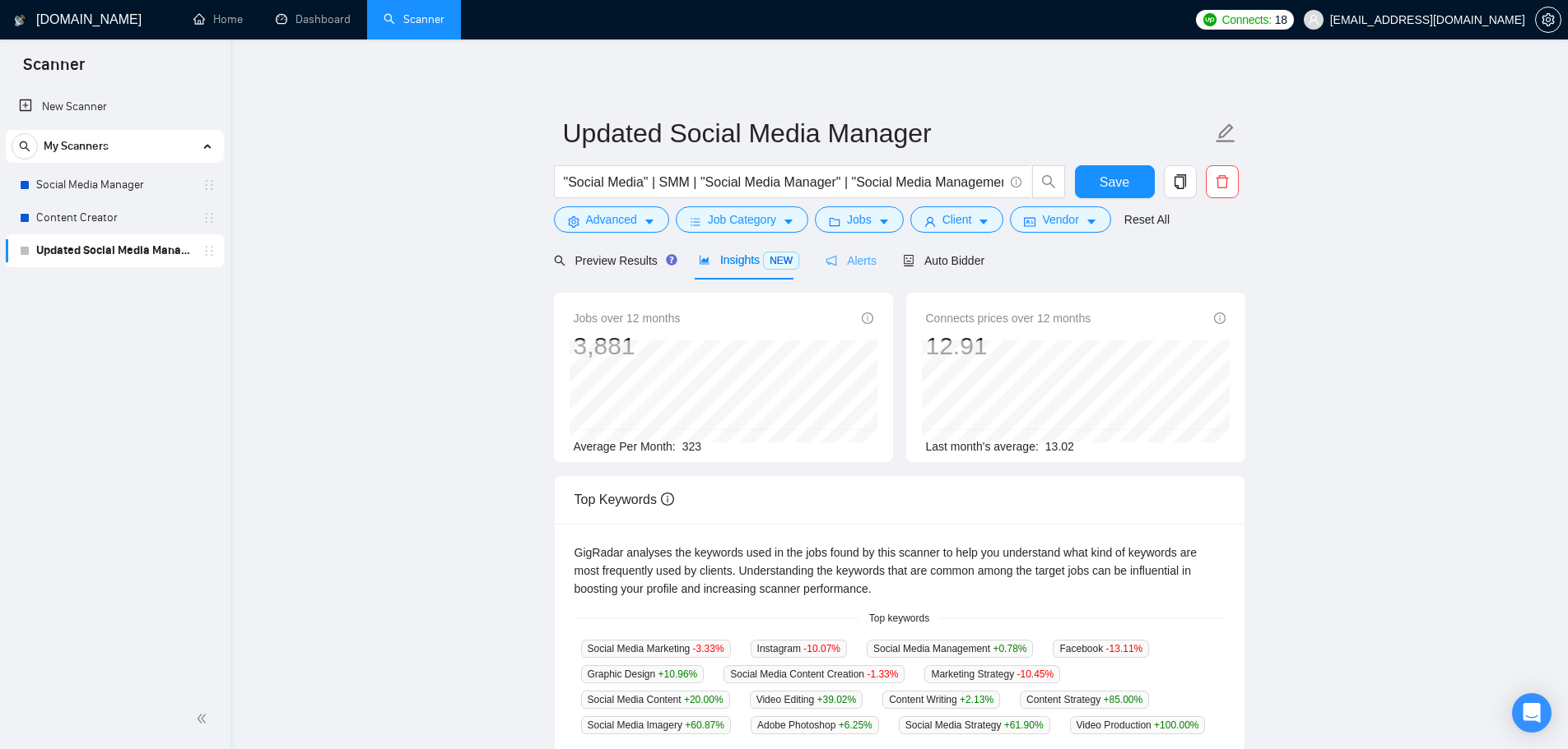
click at [855, 241] on div "Alerts" at bounding box center [851, 260] width 51 height 39
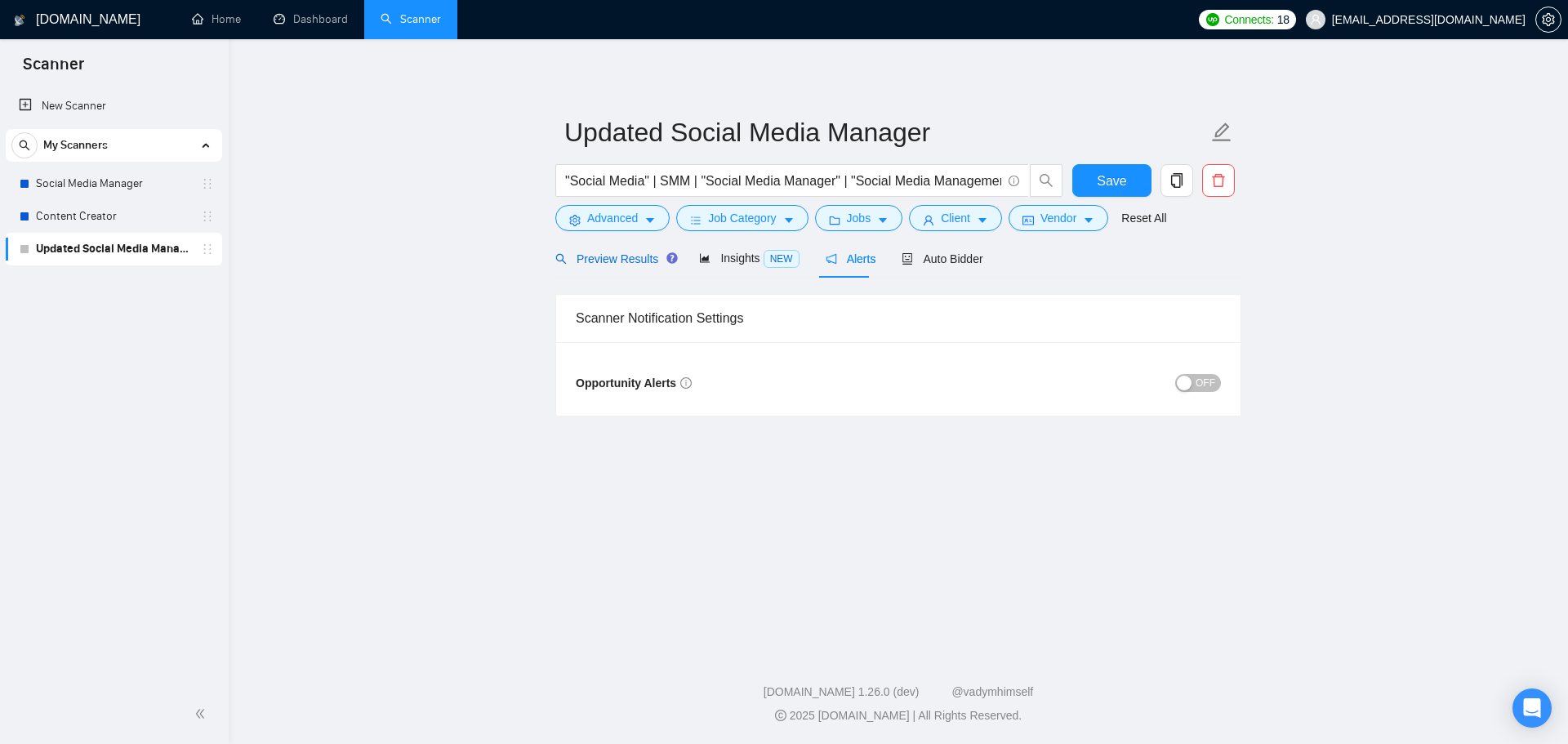
click at [612, 265] on span "Preview Results" at bounding box center [613, 259] width 117 height 13
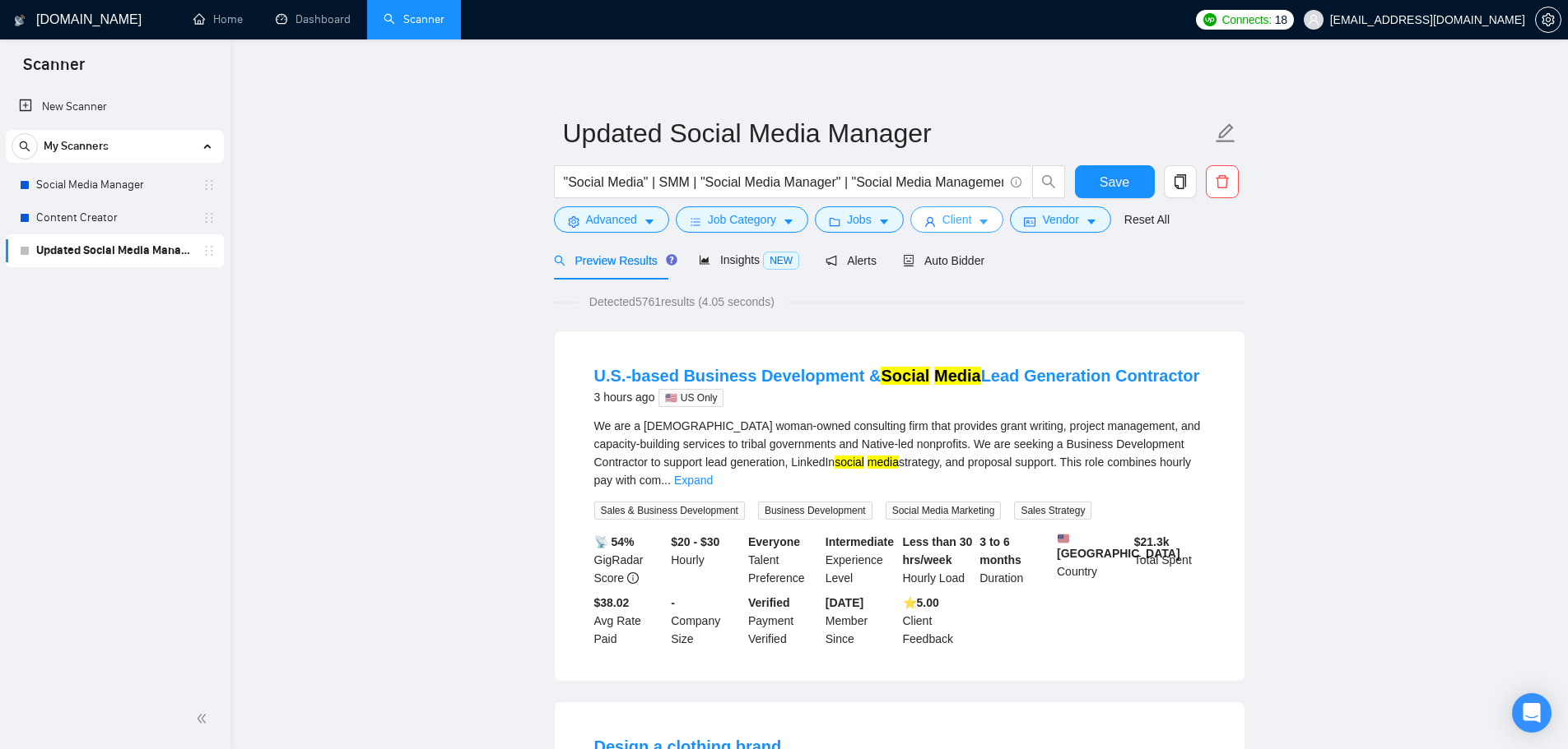
click at [910, 225] on button "Client" at bounding box center [957, 220] width 93 height 26
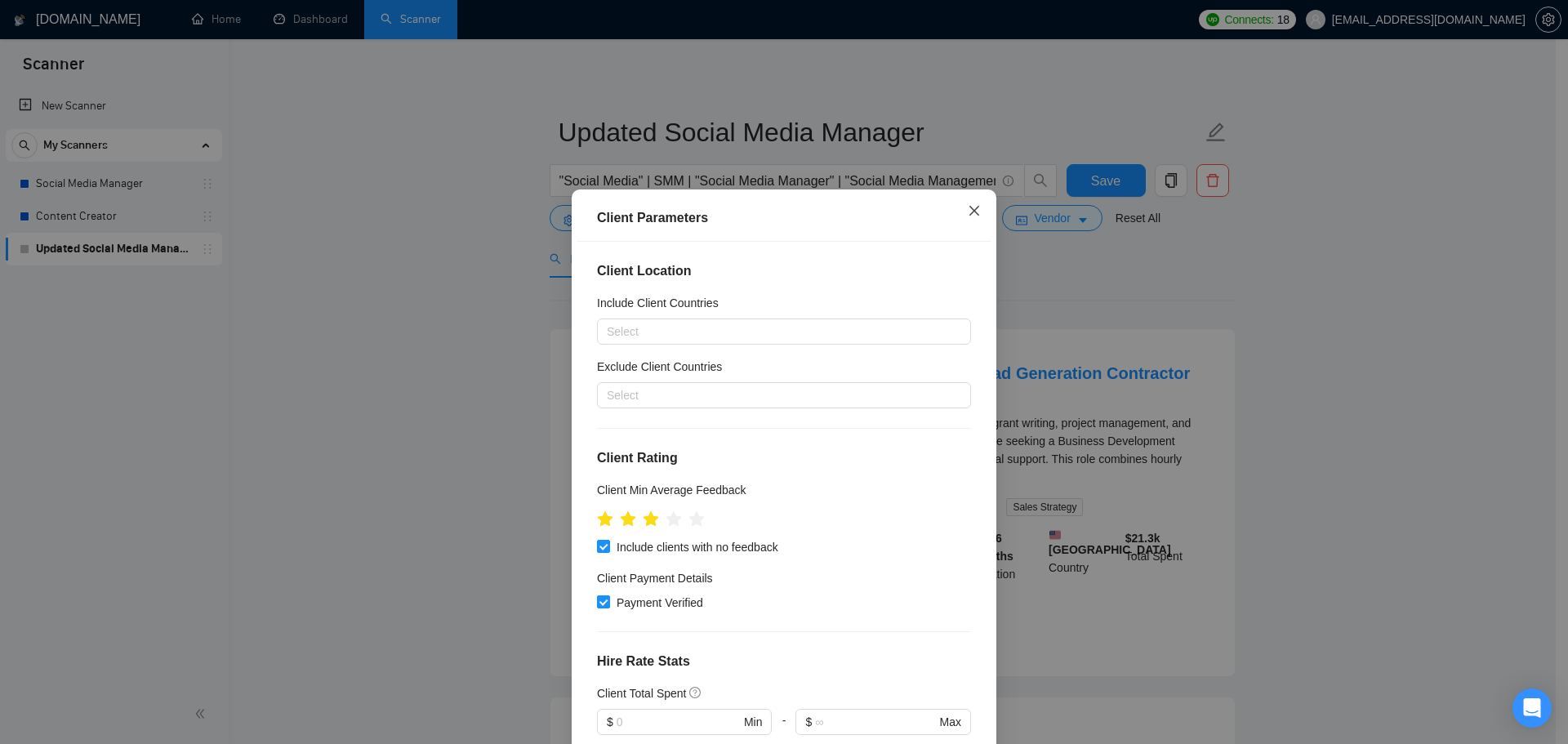
click at [959, 211] on span "Close" at bounding box center [974, 211] width 44 height 44
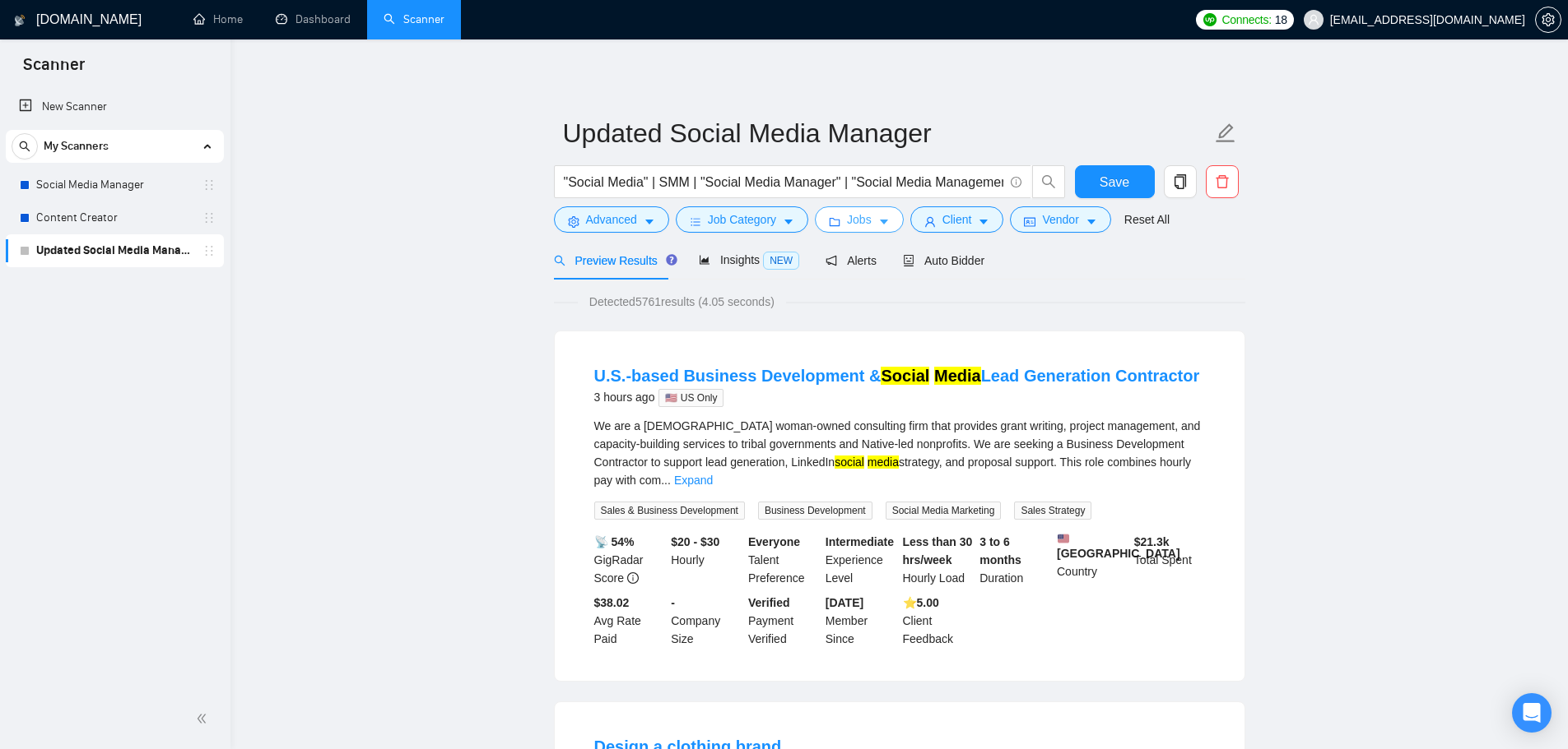
click at [841, 219] on button "Jobs" at bounding box center [859, 220] width 88 height 26
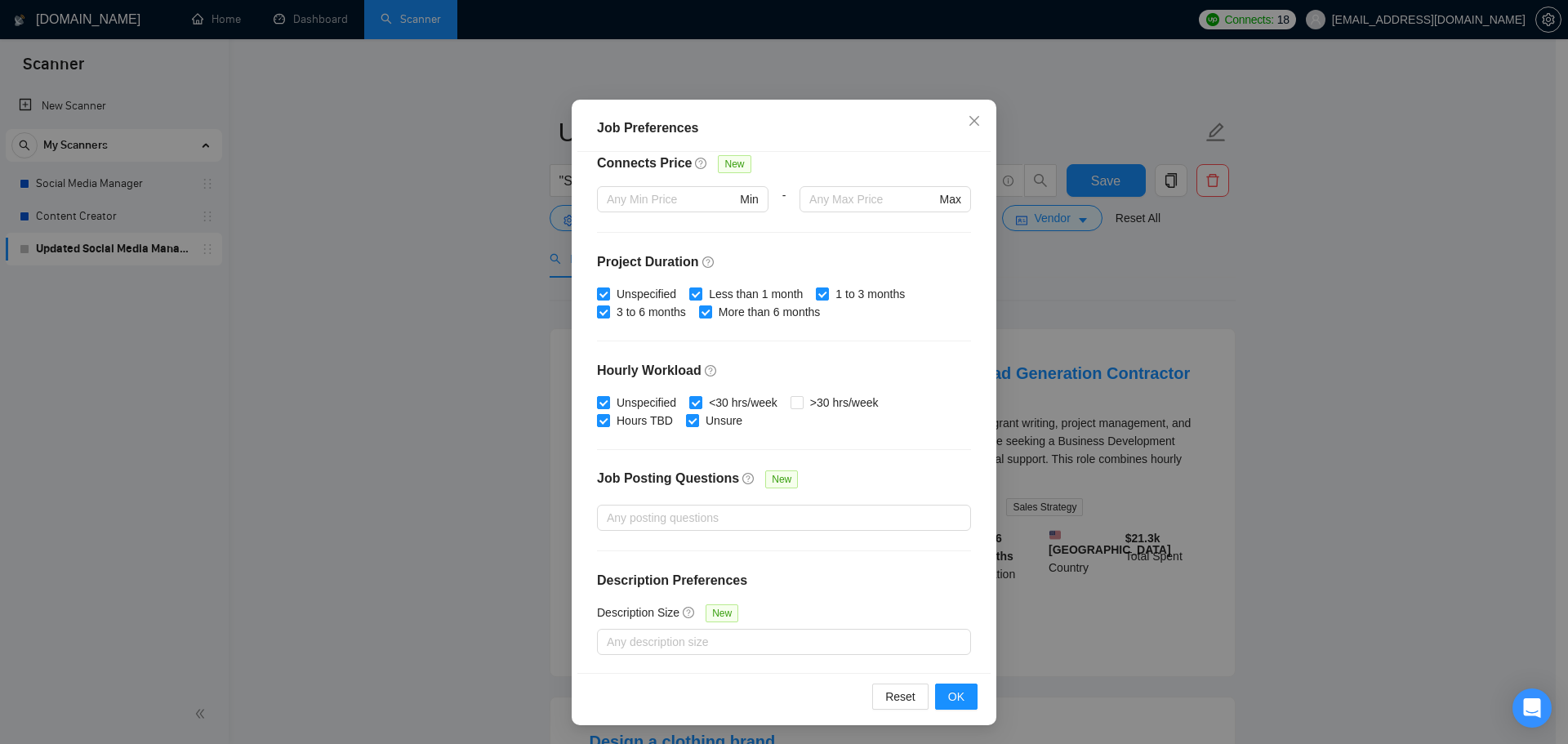
scroll to position [91, 0]
click at [967, 122] on icon "close" at bounding box center [973, 119] width 13 height 13
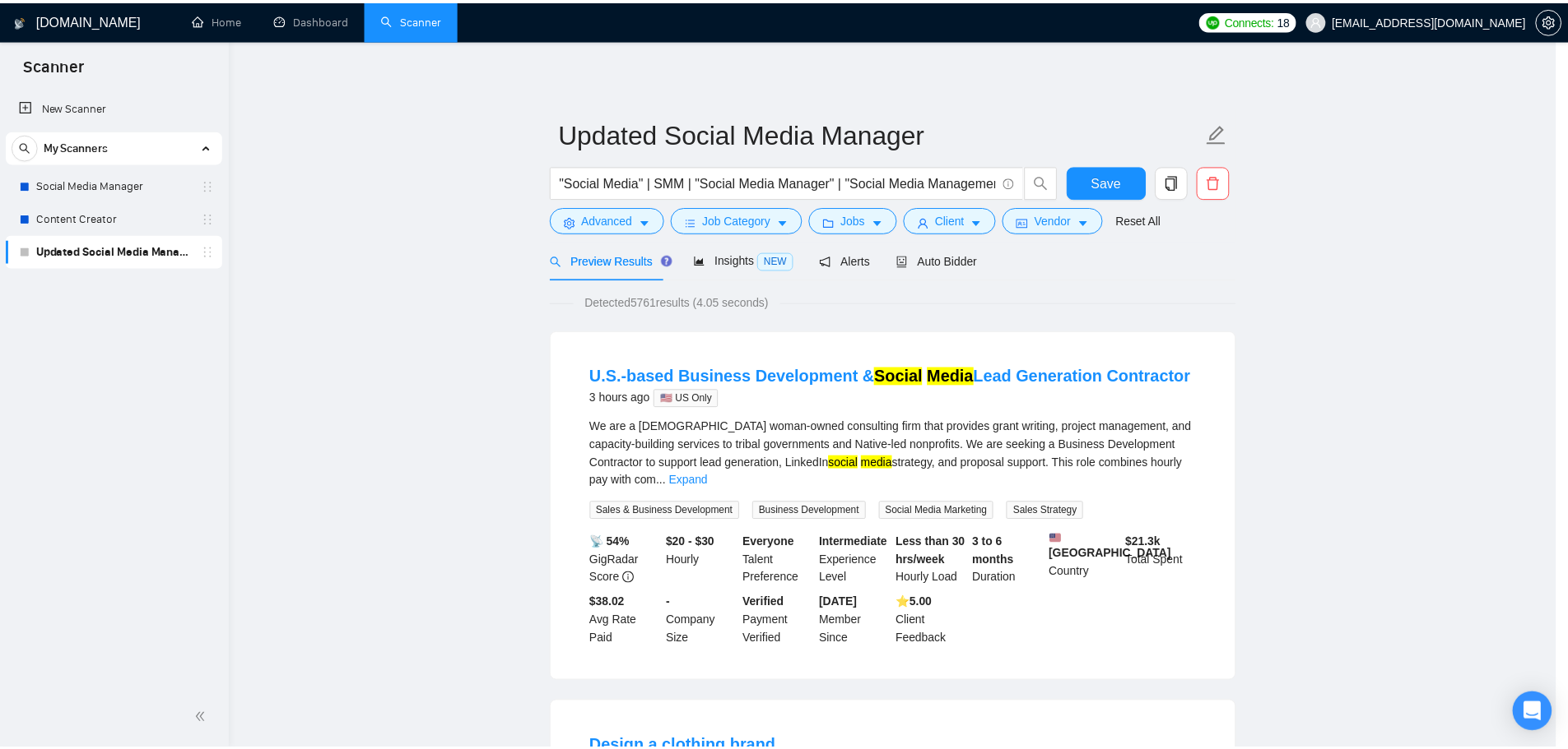
scroll to position [0, 0]
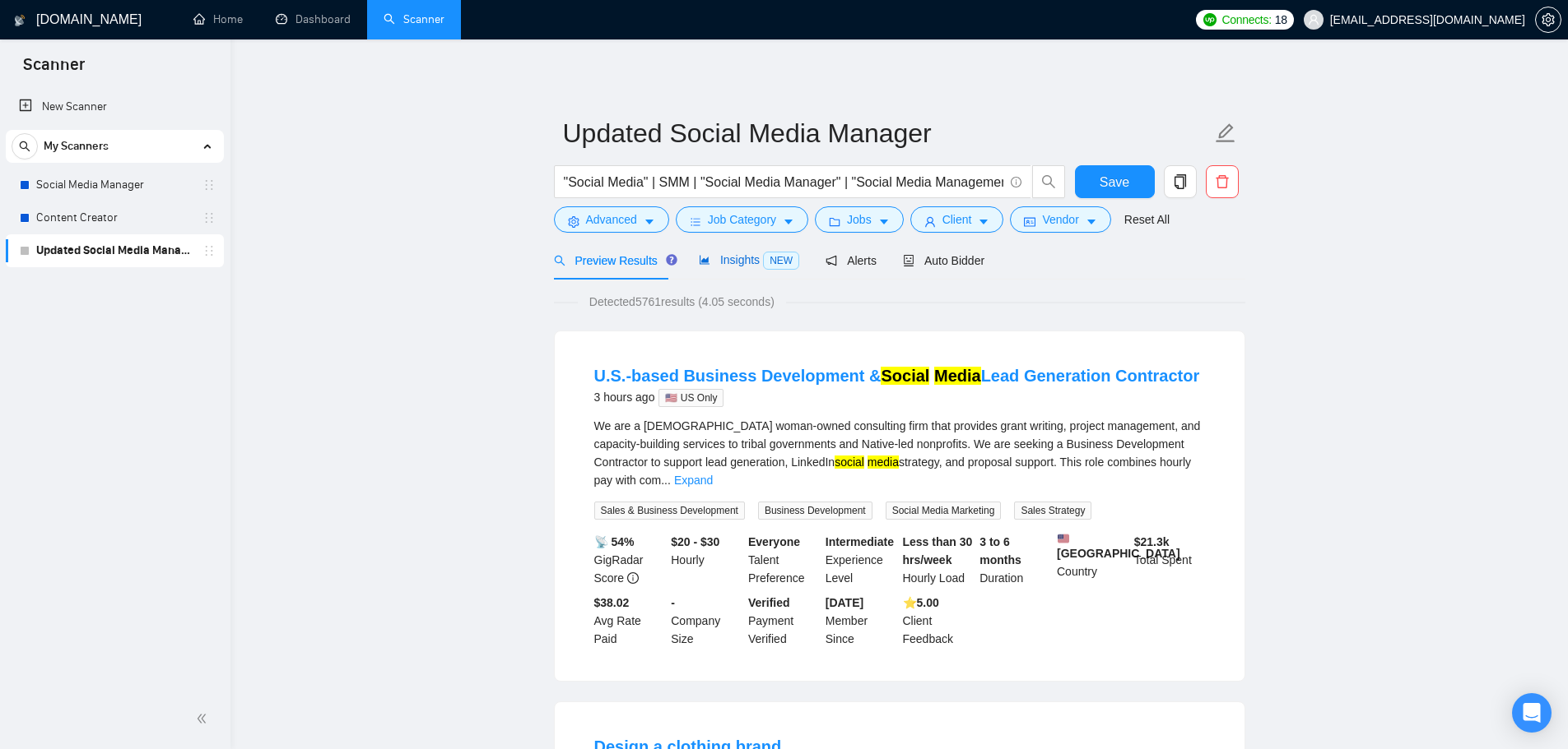
click at [716, 253] on span "Insights NEW" at bounding box center [748, 259] width 100 height 13
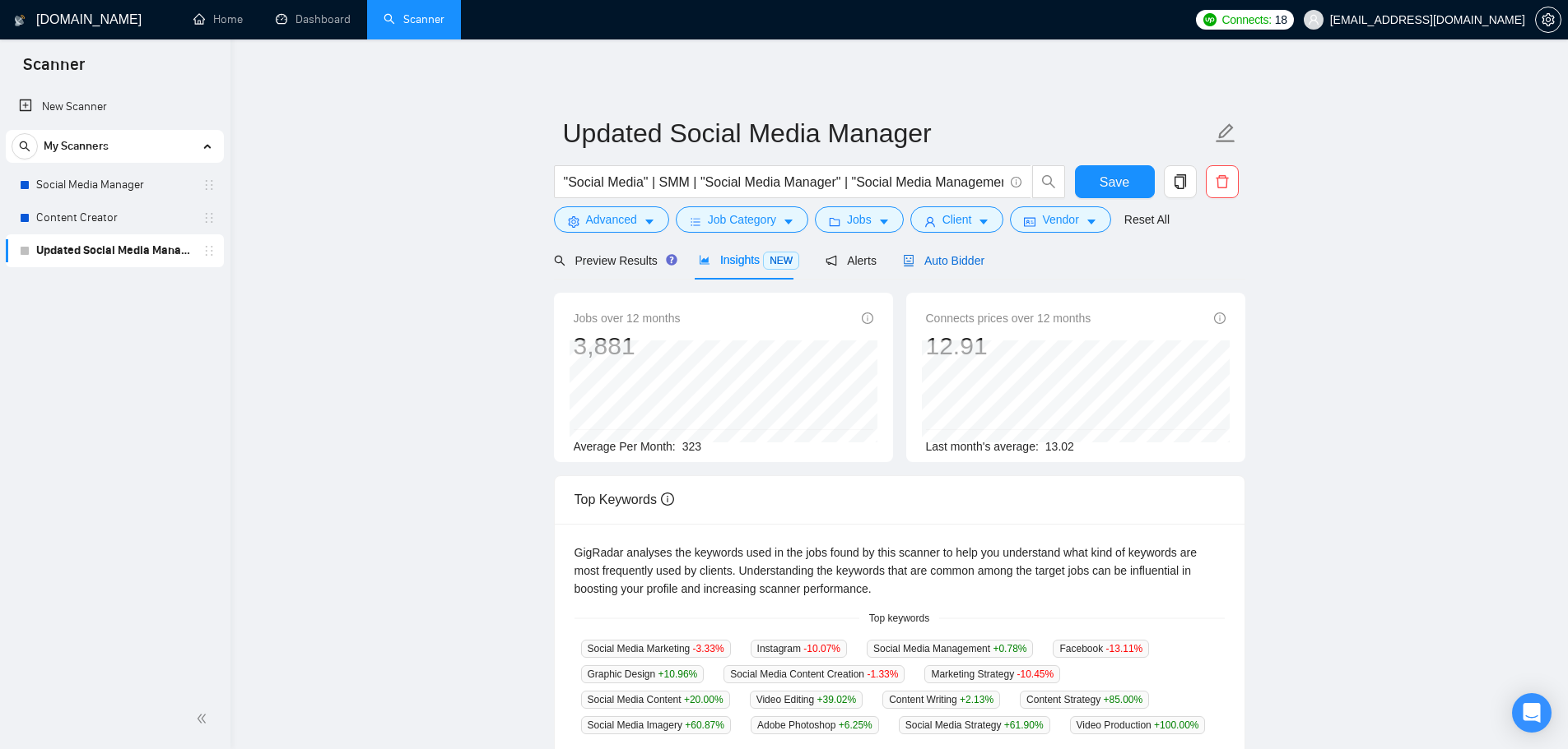
click at [907, 256] on icon "robot" at bounding box center [908, 261] width 12 height 12
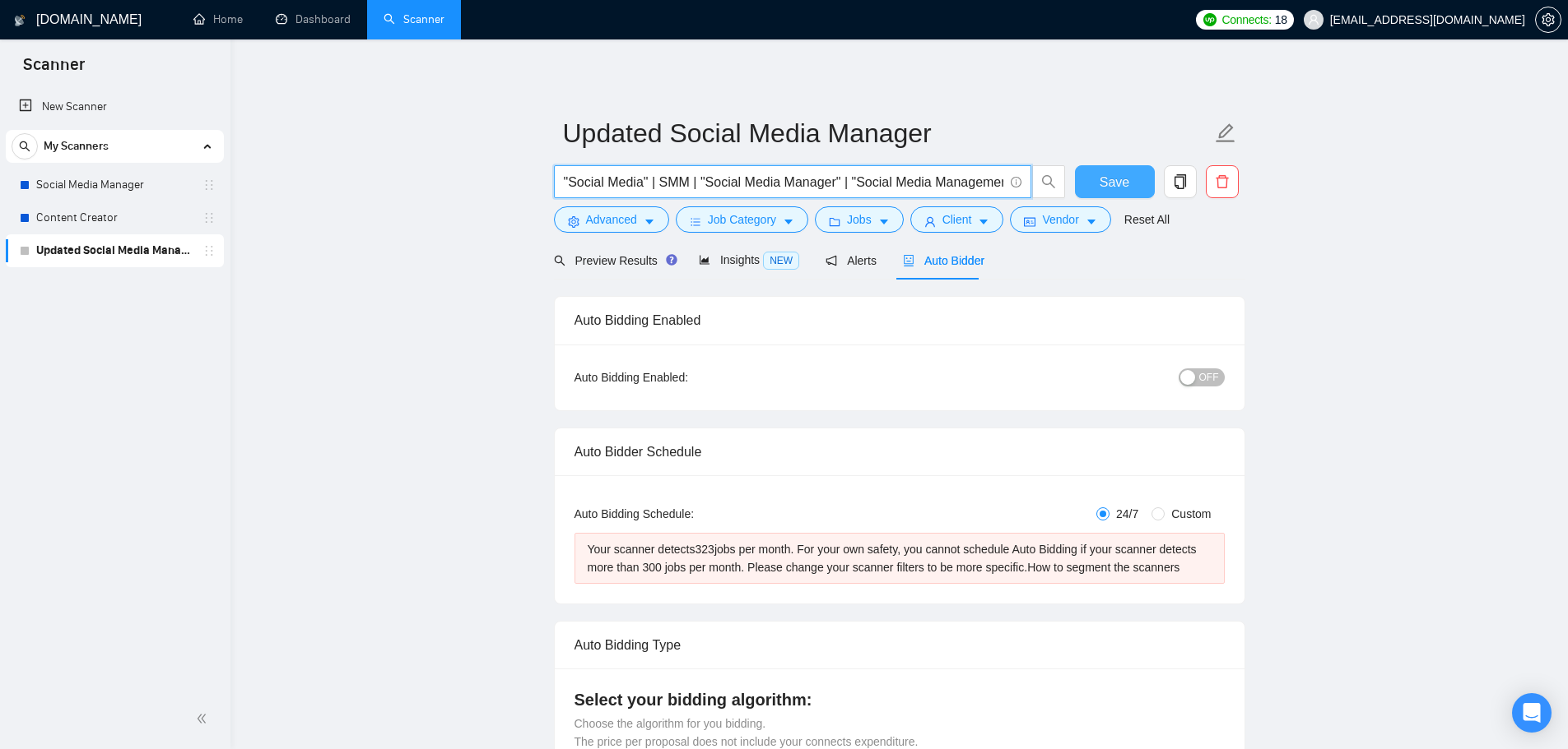
scroll to position [0, 12]
drag, startPoint x: 644, startPoint y: 182, endPoint x: 1099, endPoint y: 192, distance: 455.1
click at [1099, 192] on div ""Social Media" | SMM | "Social Media Manager" | "Social Media Management" Save" at bounding box center [896, 185] width 692 height 41
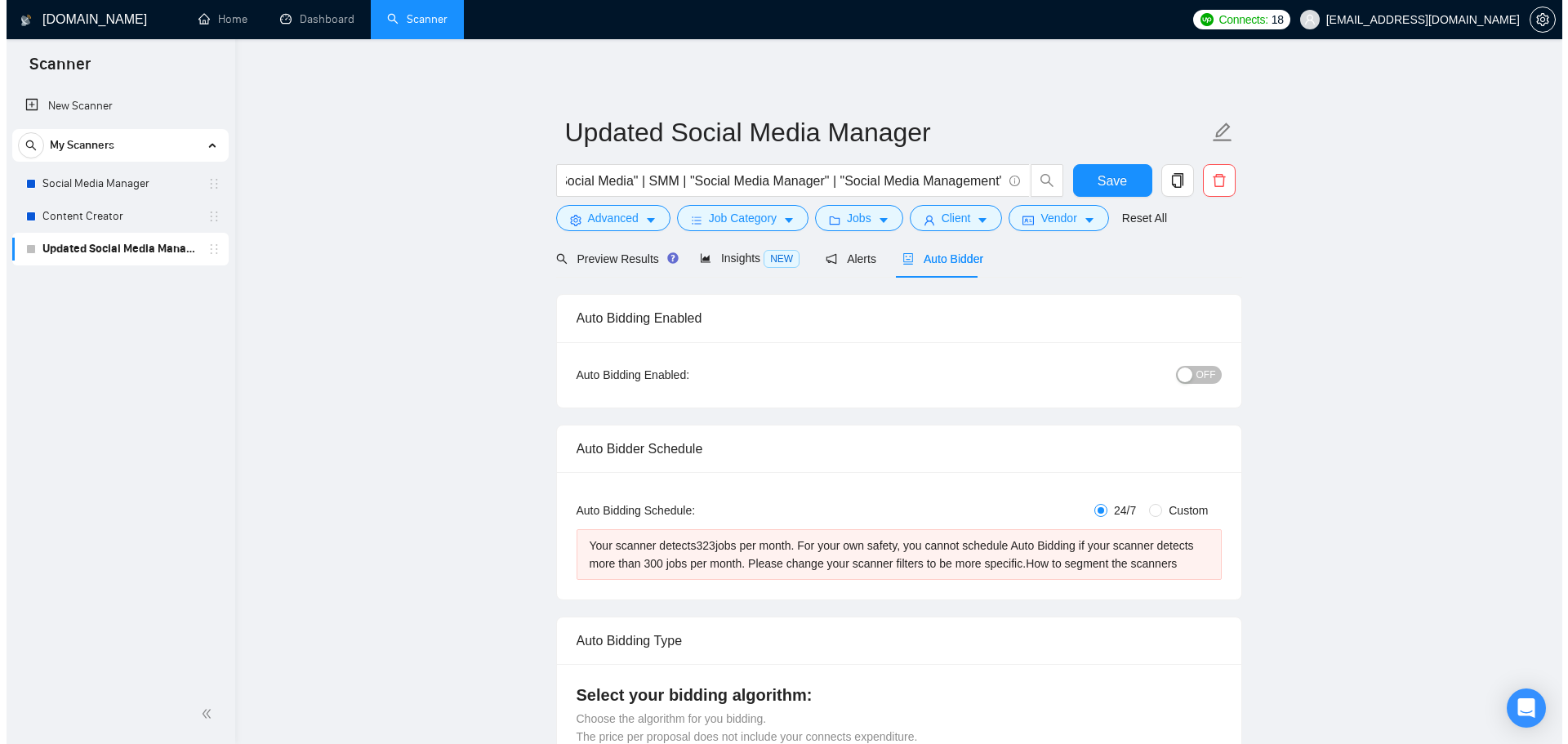
scroll to position [0, 0]
click at [702, 216] on span "Job Category" at bounding box center [736, 218] width 68 height 18
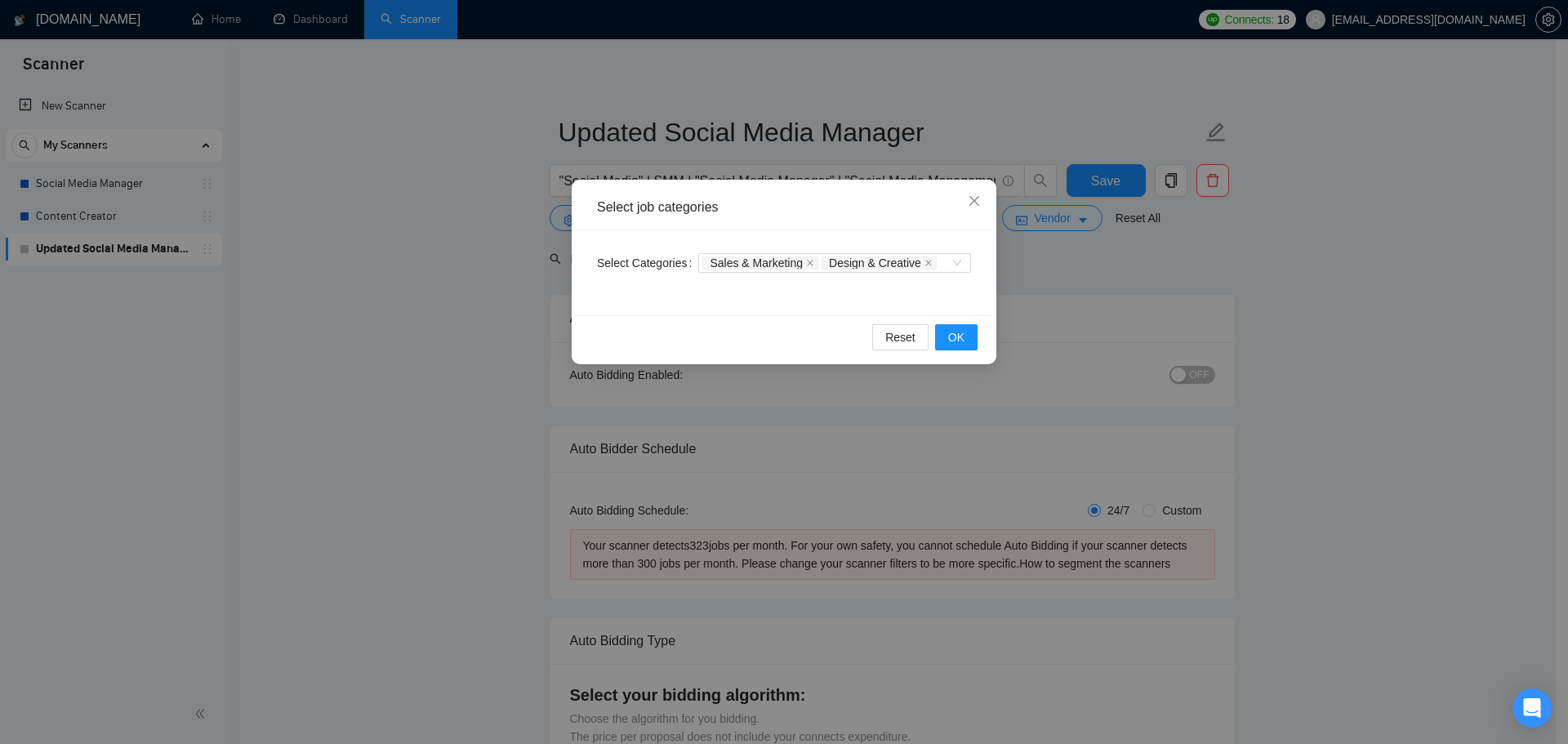
click at [1043, 284] on div "Select job categories Select Categories Sales & Marketing Design & Creative Res…" at bounding box center [784, 372] width 1568 height 744
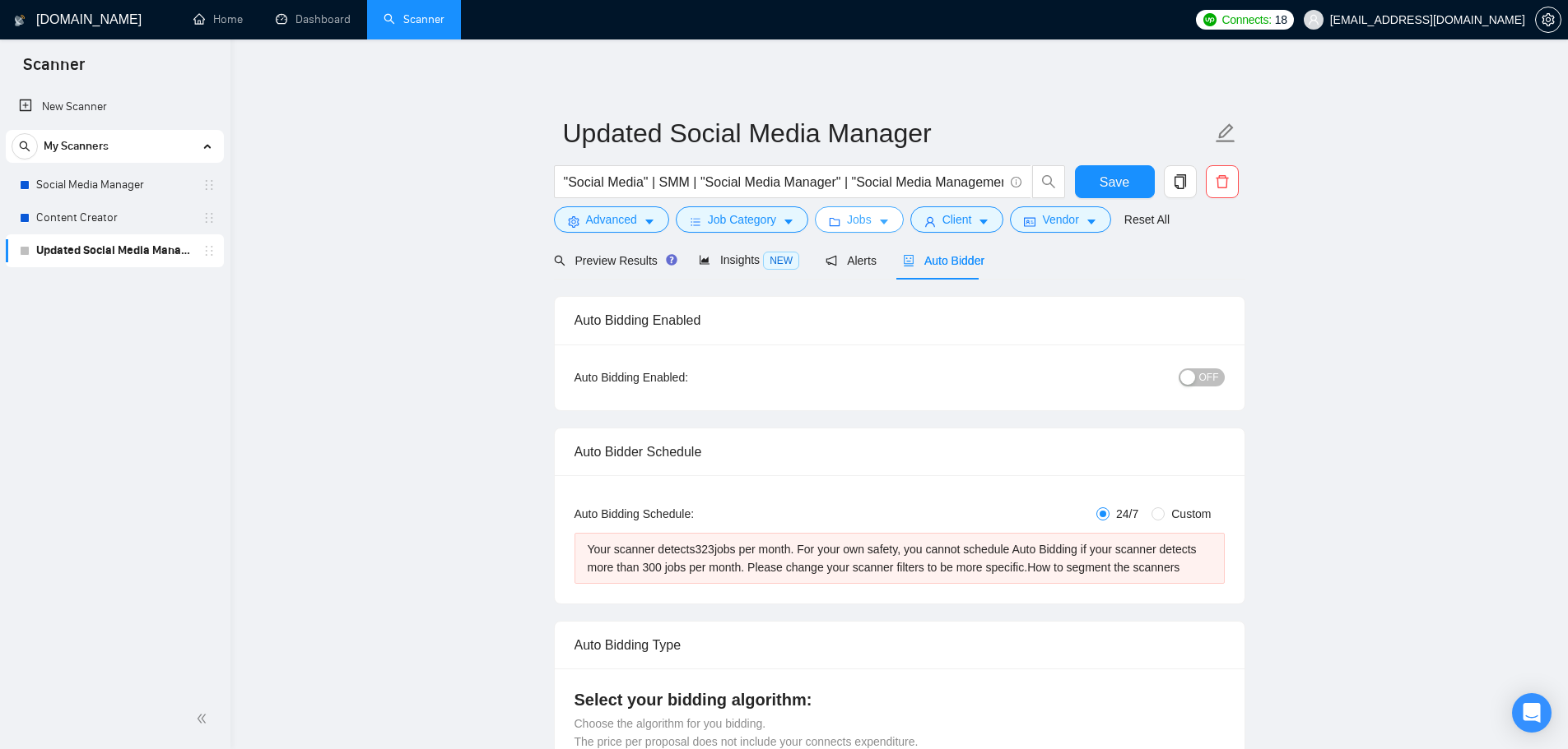
click at [855, 208] on button "Jobs" at bounding box center [859, 220] width 88 height 26
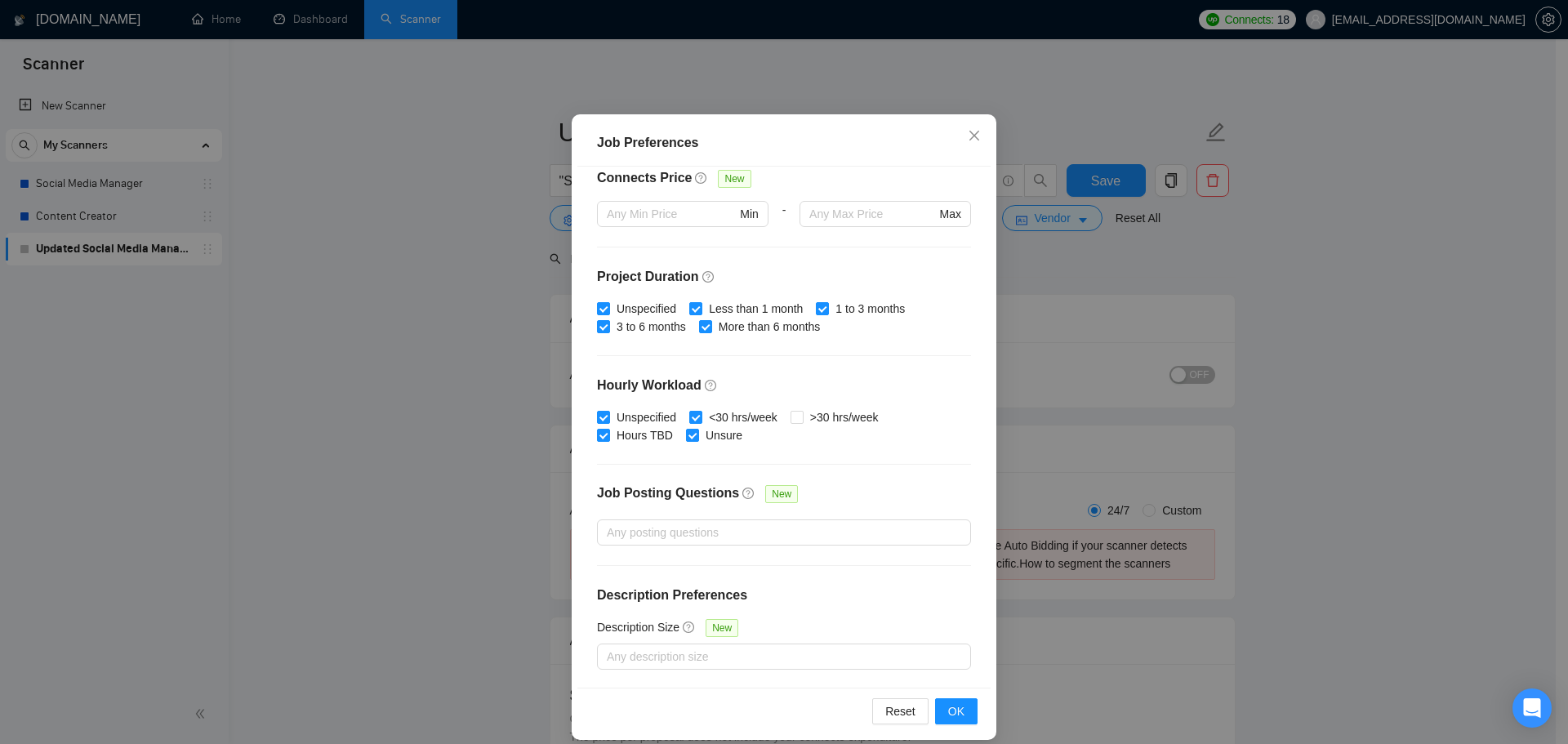
scroll to position [91, 0]
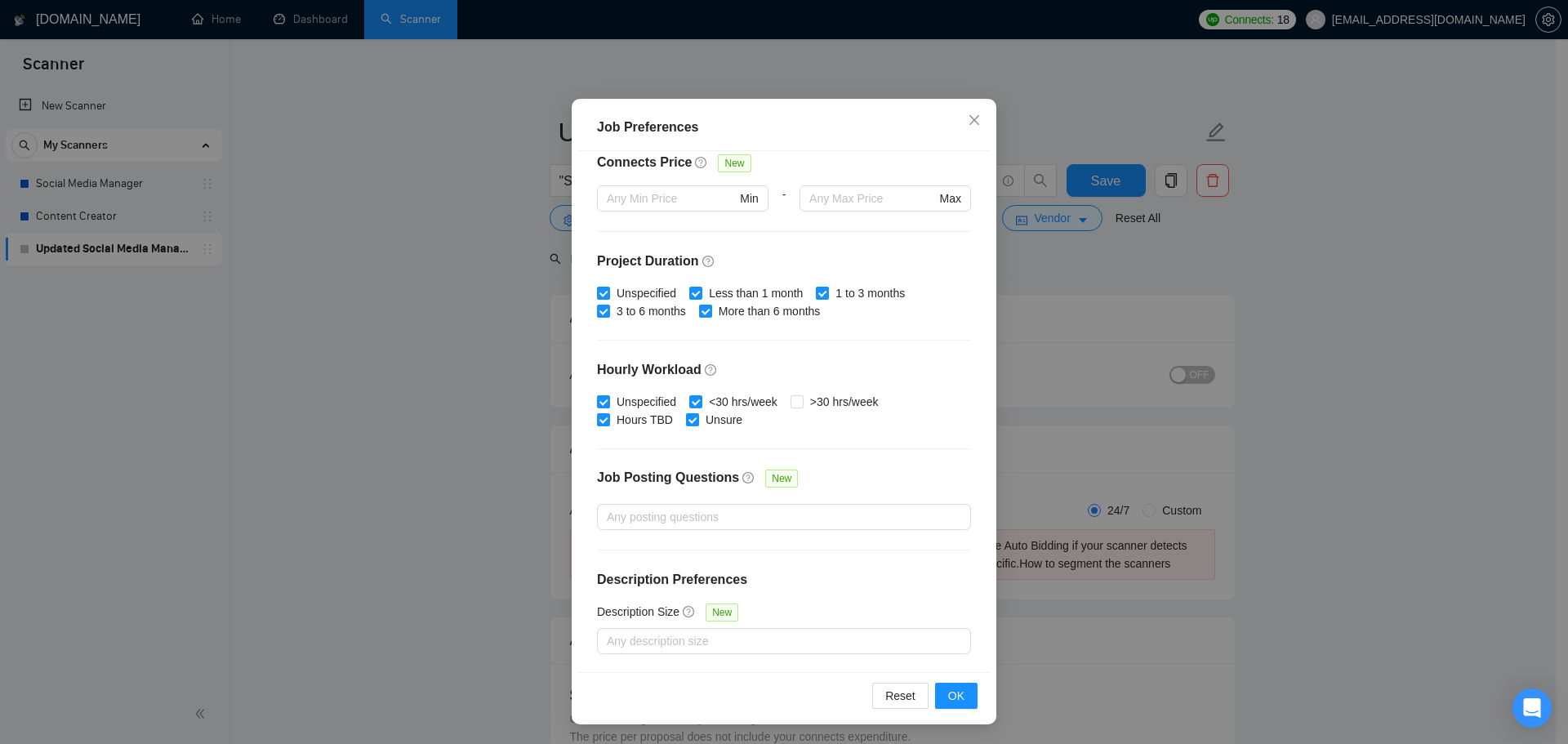
click at [422, 474] on div "Job Preferences Budget Project Type All Fixed Price Hourly Rate Fixed Price Bud…" at bounding box center [784, 372] width 1568 height 744
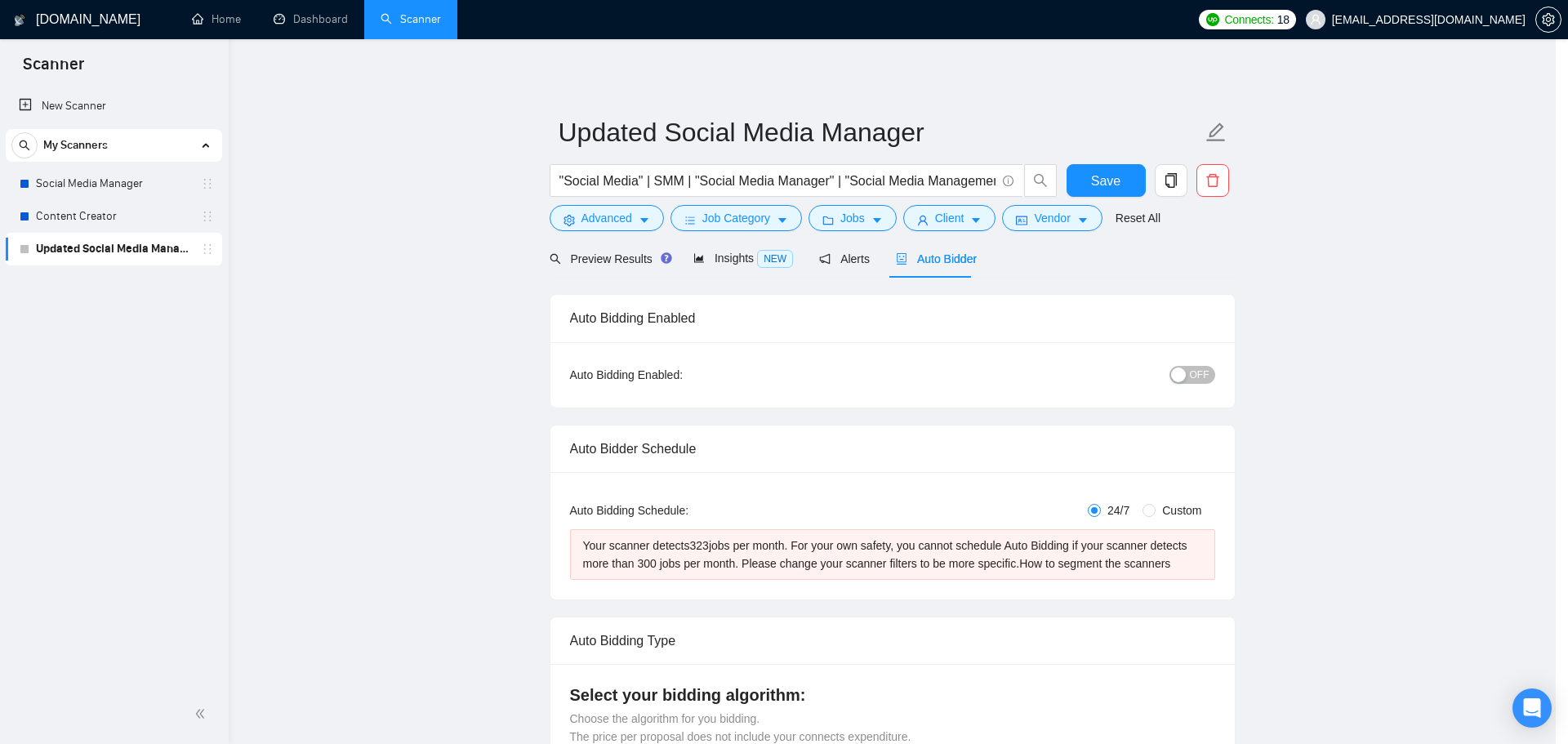
scroll to position [0, 0]
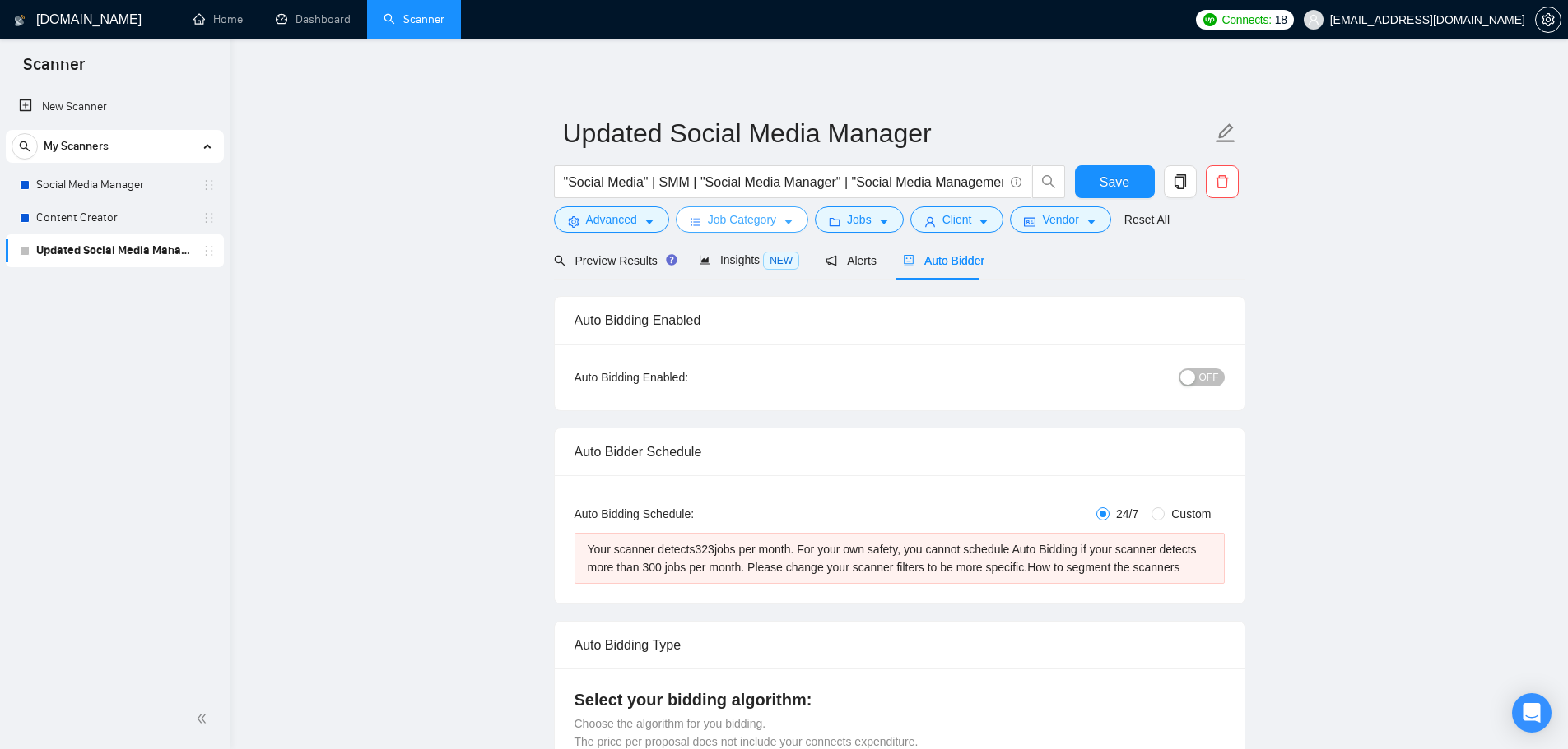
click at [754, 208] on button "Job Category" at bounding box center [741, 220] width 132 height 26
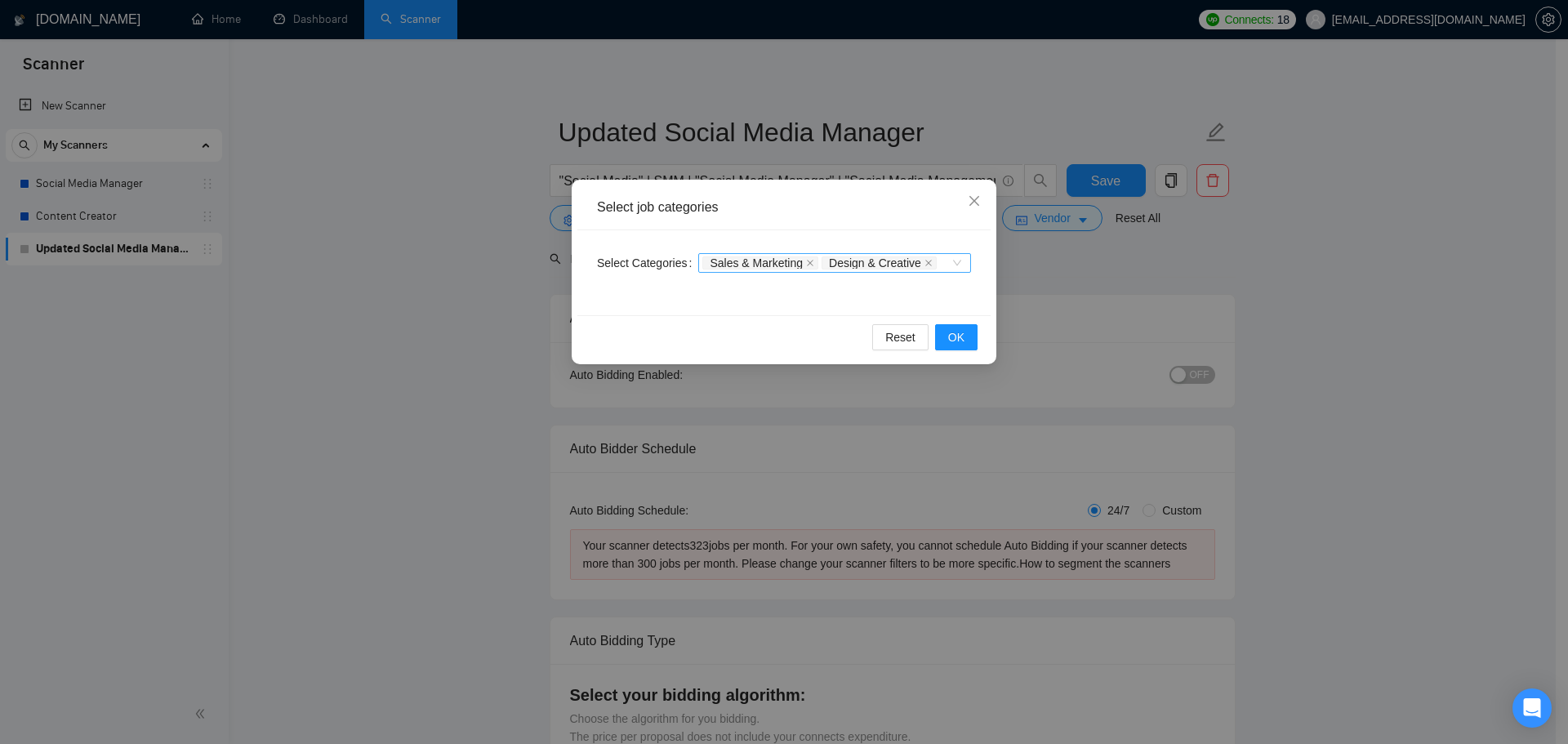
click at [962, 261] on div "Sales & Marketing Design & Creative" at bounding box center [834, 263] width 273 height 20
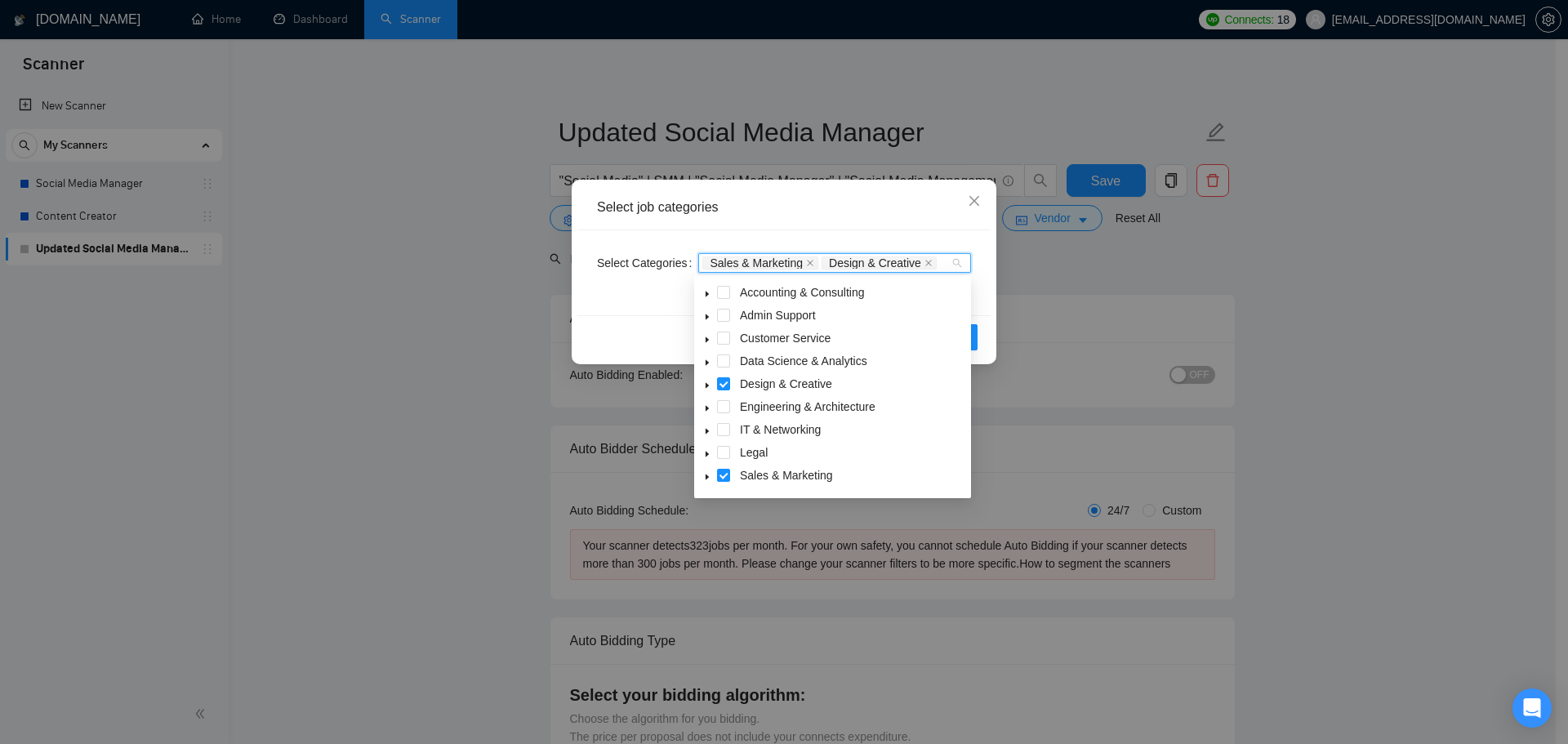
click at [701, 473] on span at bounding box center [707, 476] width 20 height 20
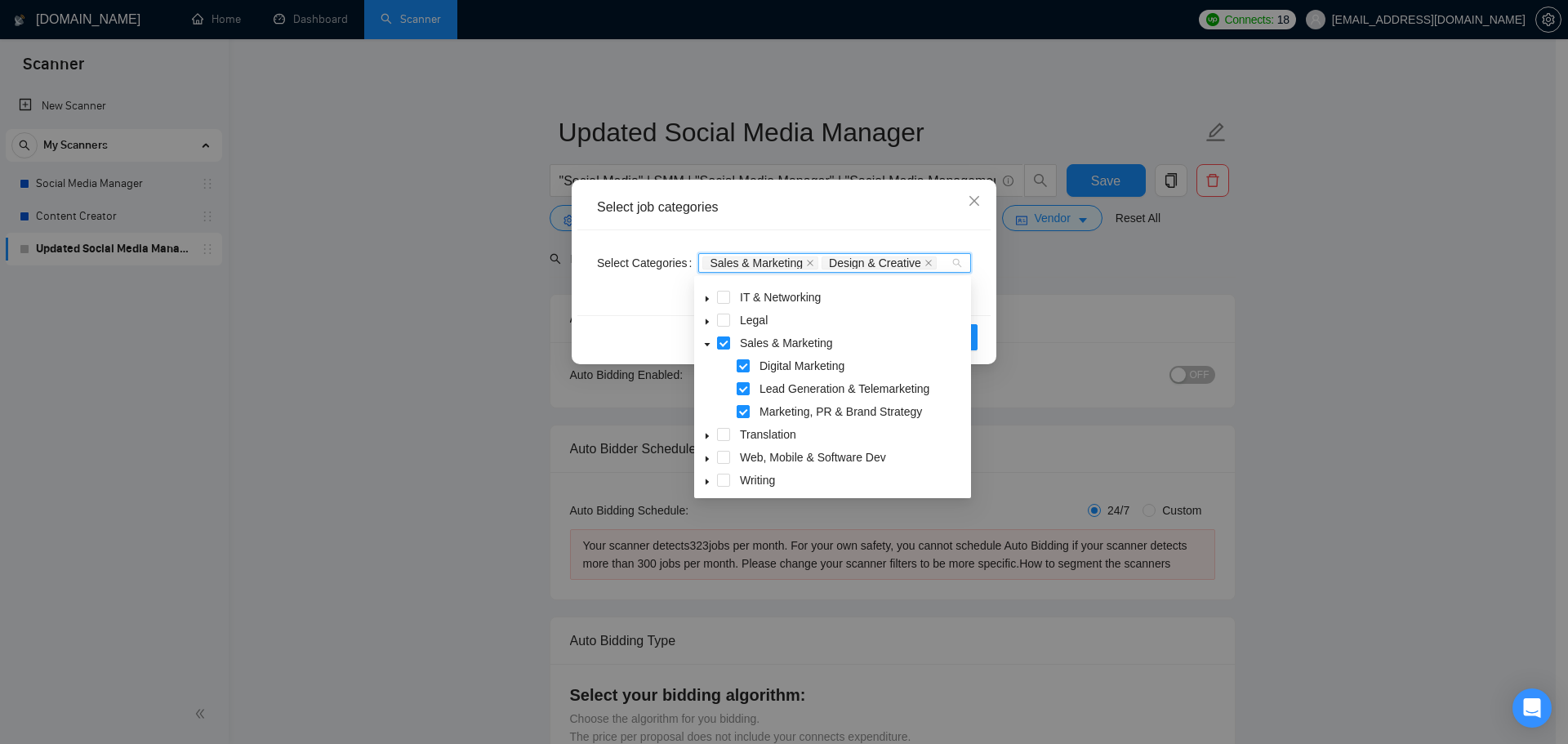
scroll to position [134, 0]
click at [746, 389] on span at bounding box center [743, 387] width 13 height 13
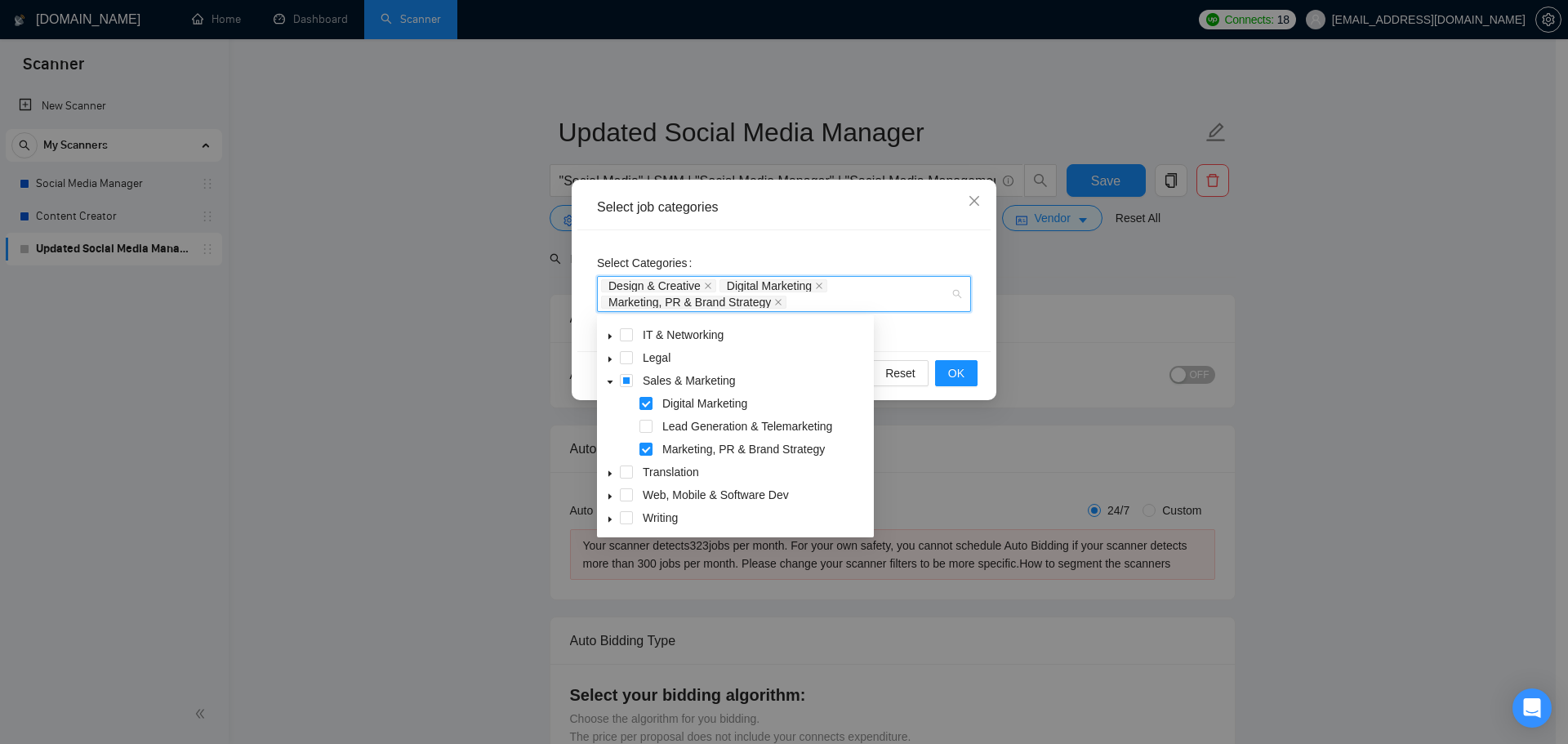
click at [984, 373] on div "Reset OK" at bounding box center [783, 373] width 413 height 43
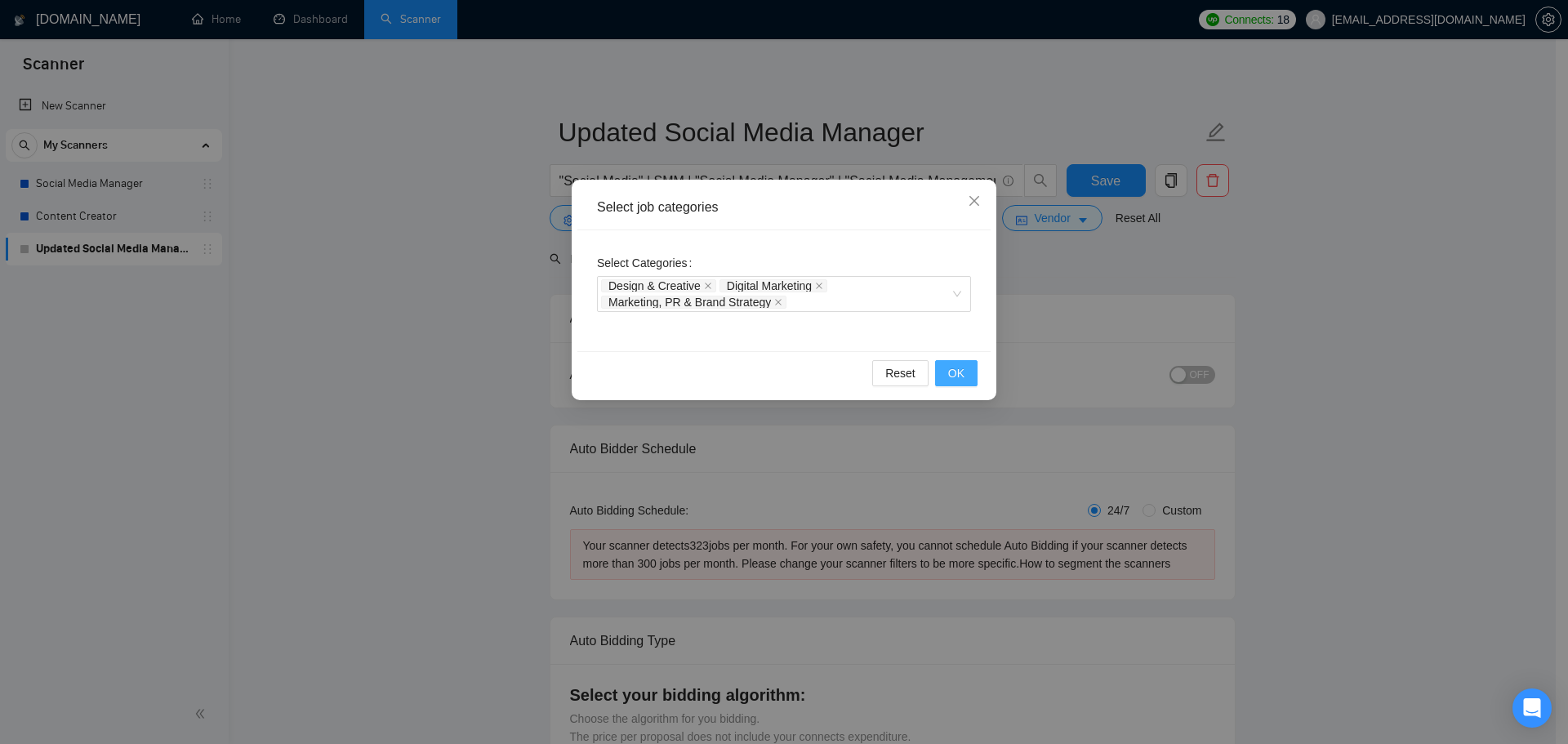
click at [956, 373] on span "OK" at bounding box center [956, 373] width 17 height 18
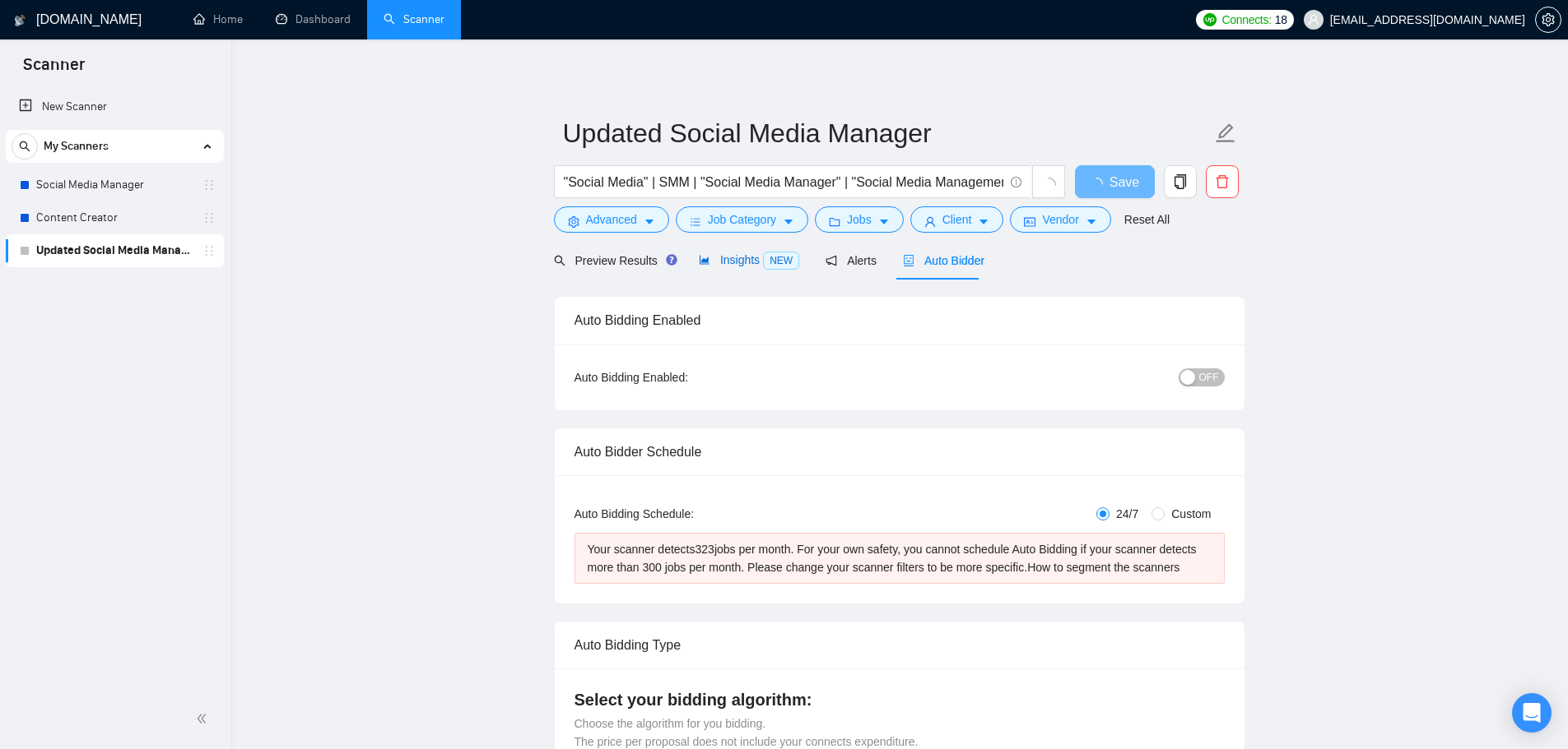
click at [737, 253] on span "Insights NEW" at bounding box center [748, 259] width 100 height 13
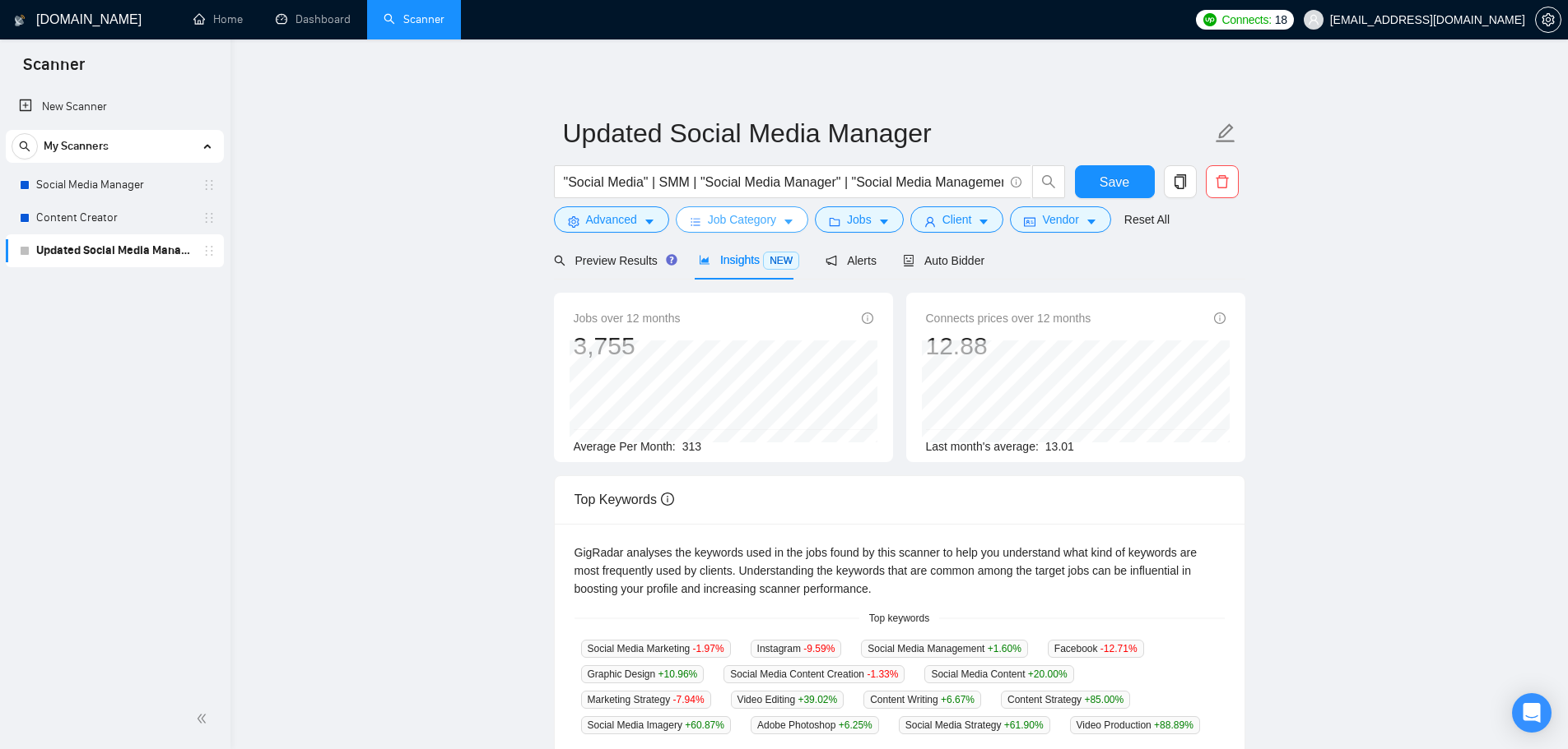
click at [760, 213] on span "Job Category" at bounding box center [741, 220] width 69 height 18
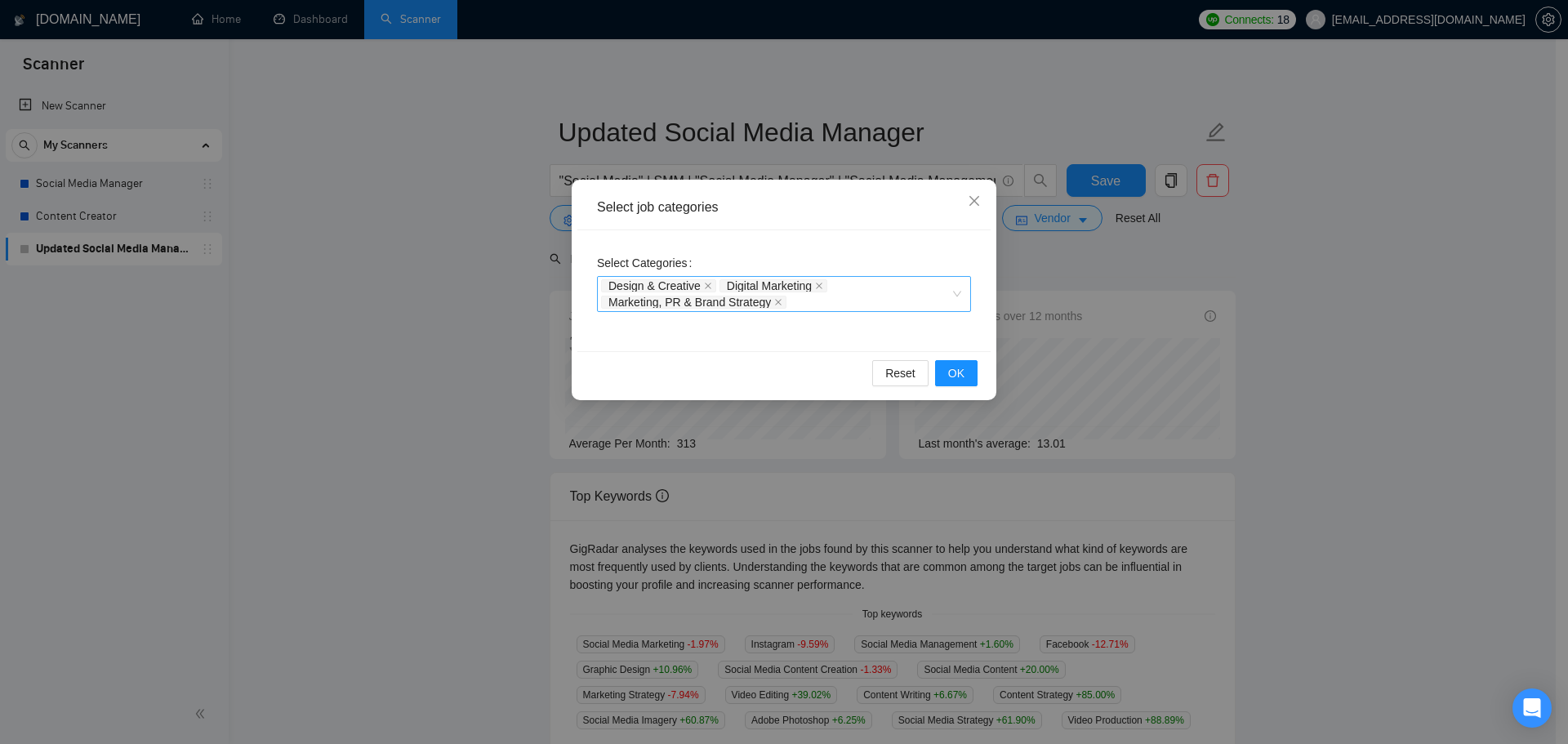
click at [899, 292] on div "Design & Creative Digital Marketing Marketing, PR & Brand Strategy" at bounding box center [775, 294] width 349 height 33
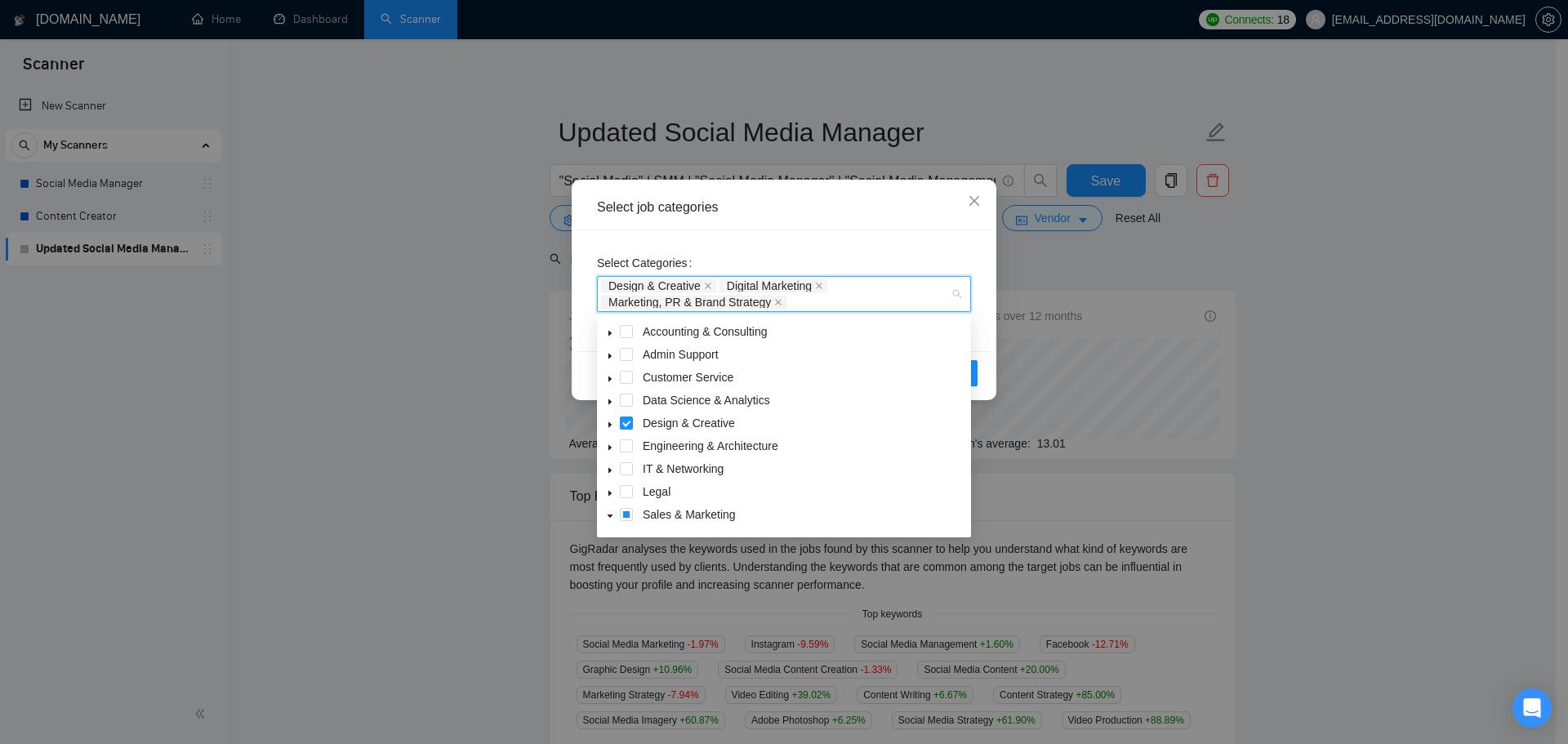
click at [607, 423] on icon "caret-down" at bounding box center [609, 424] width 8 height 8
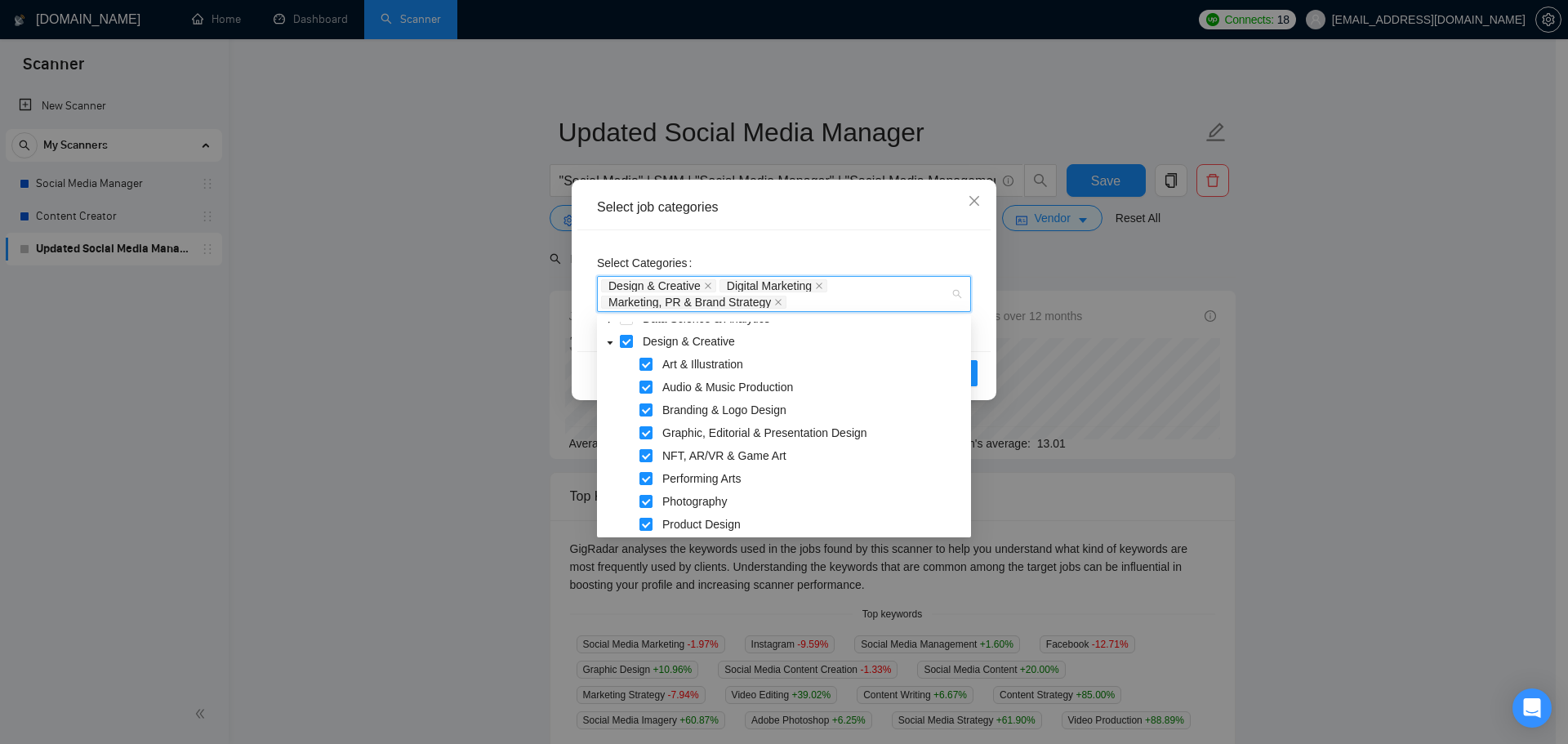
scroll to position [164, 0]
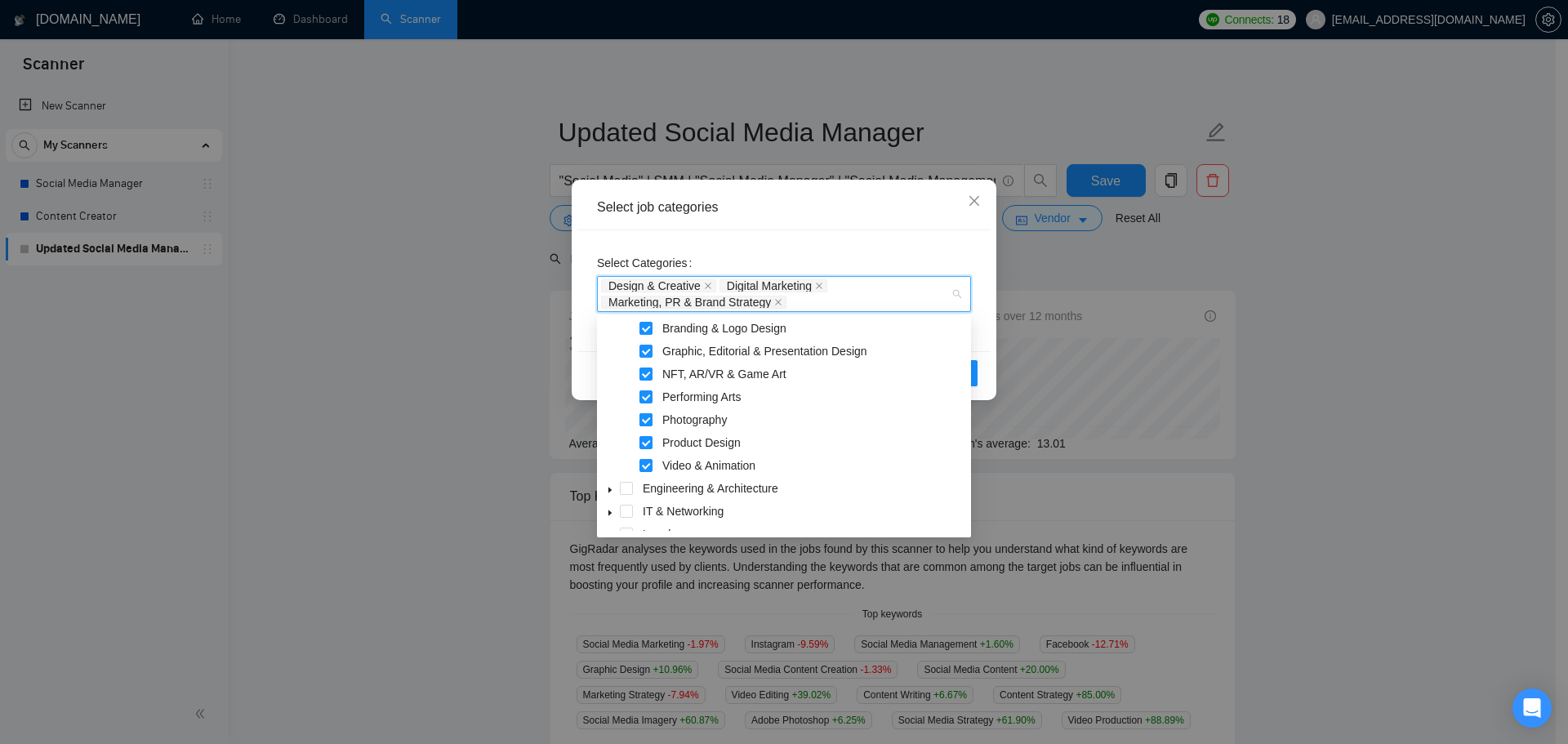
click at [649, 421] on span at bounding box center [645, 419] width 13 height 13
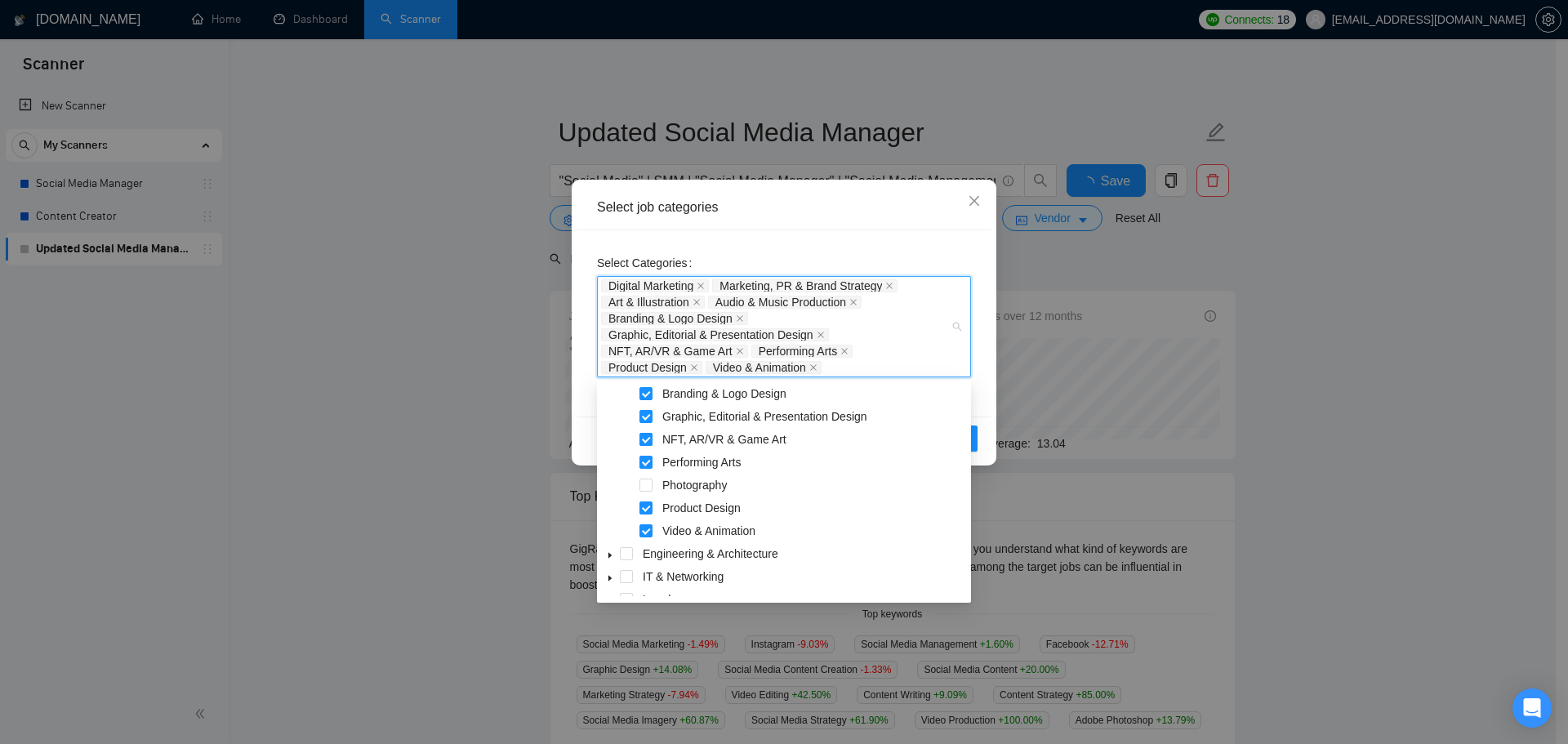
click at [650, 444] on span at bounding box center [645, 439] width 13 height 13
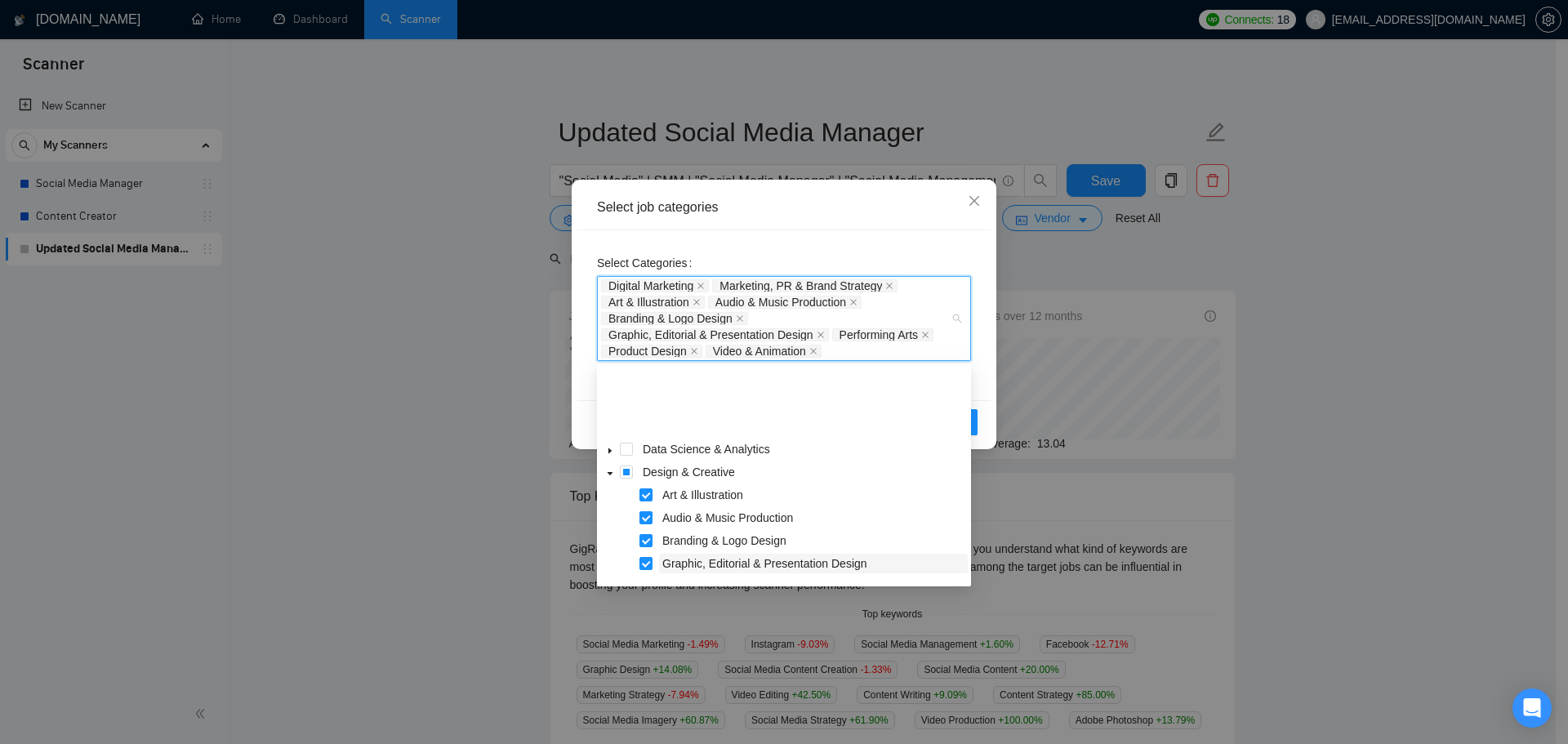
scroll to position [82, 0]
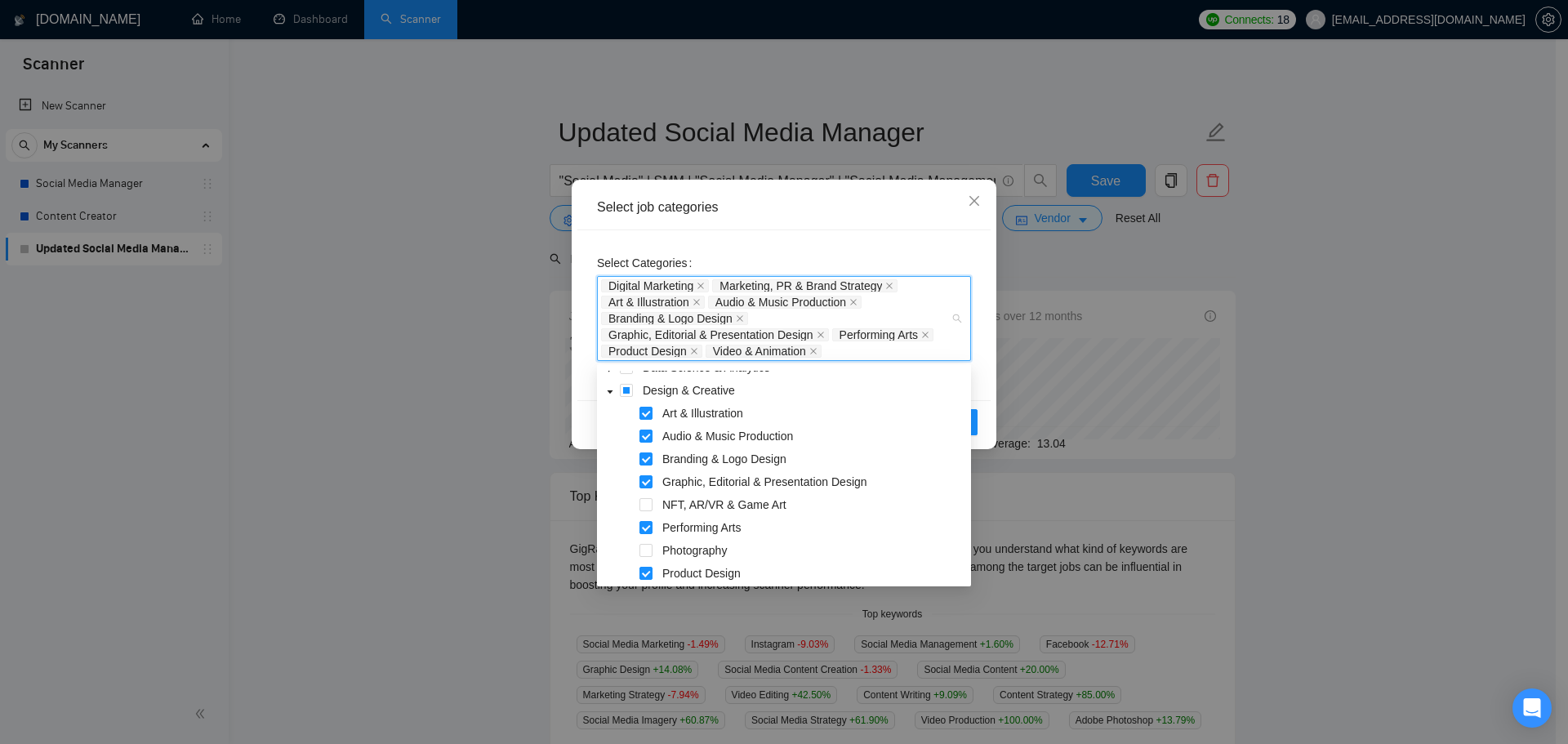
click at [582, 418] on div "Reset OK" at bounding box center [783, 422] width 413 height 43
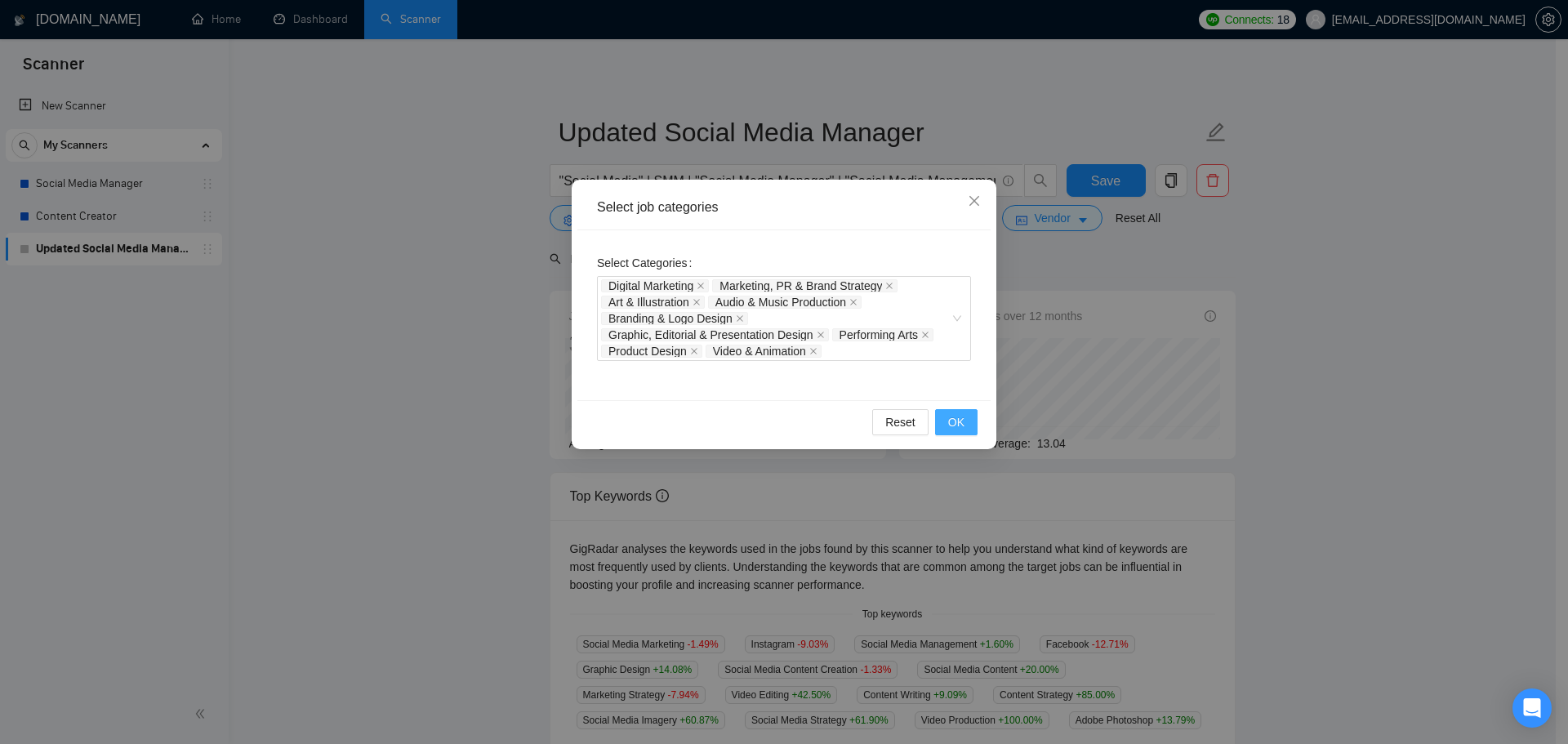
click at [971, 420] on button "OK" at bounding box center [956, 422] width 42 height 26
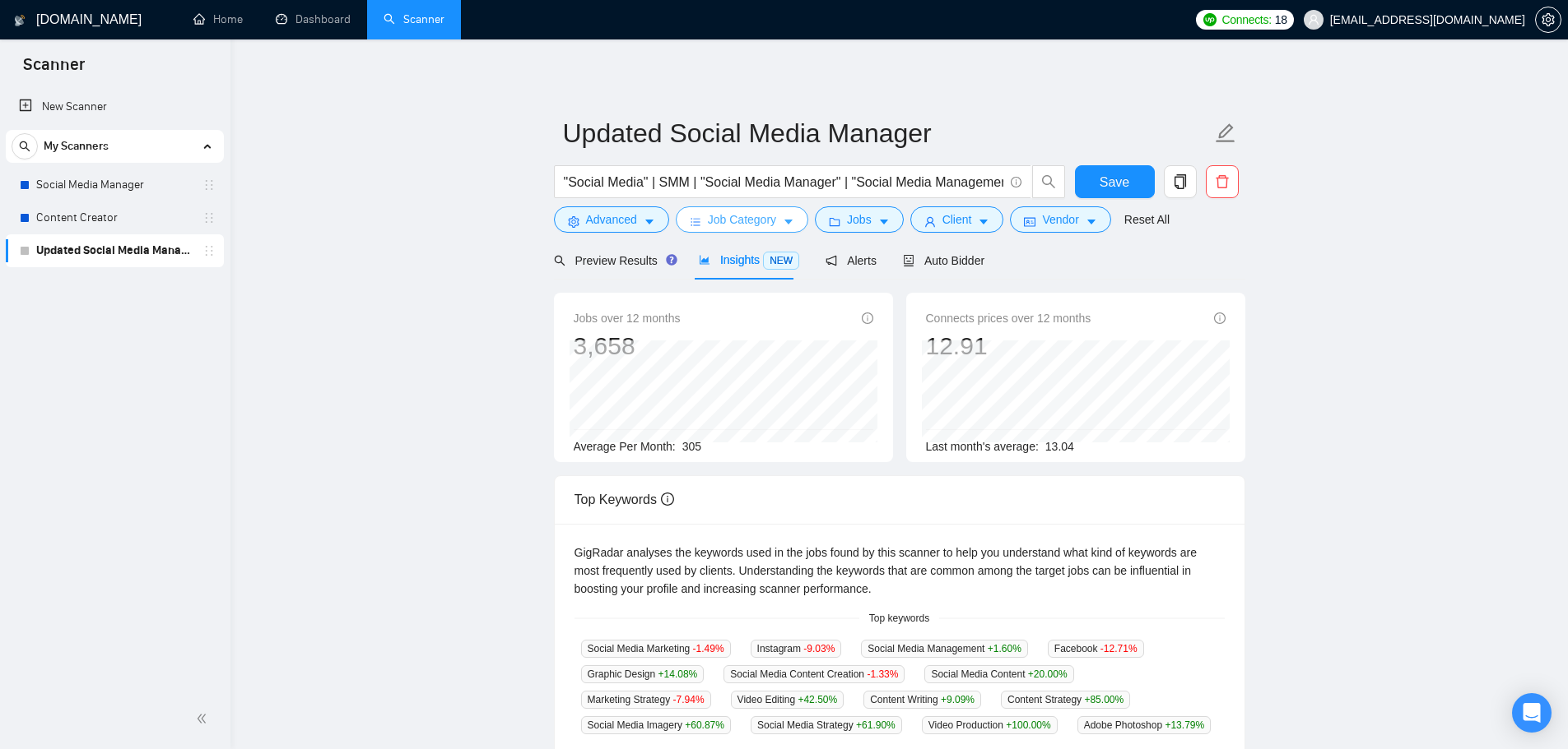
click at [752, 228] on span "Job Category" at bounding box center [741, 220] width 69 height 18
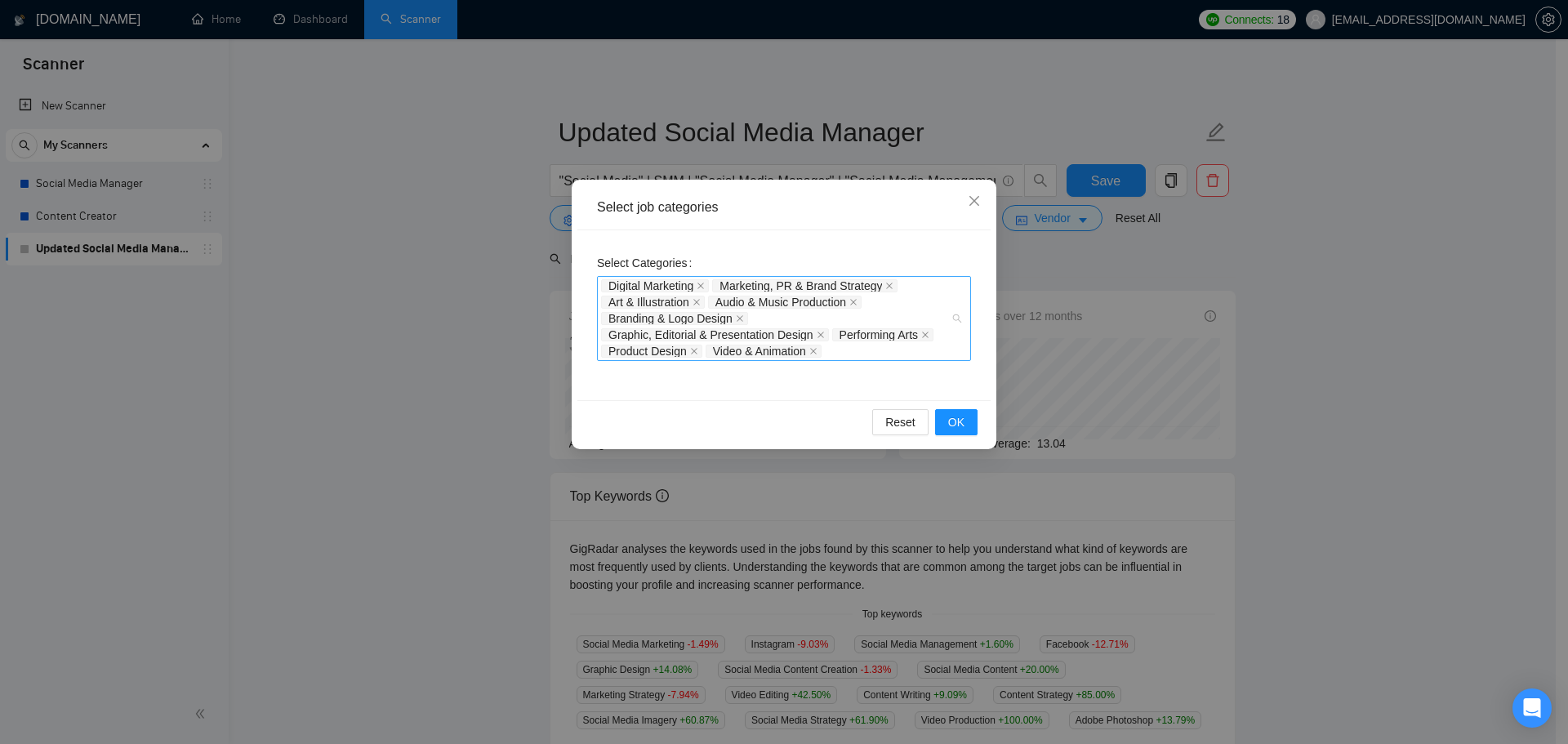
click at [966, 316] on div "Digital Marketing Marketing, PR & Brand Strategy Art & Illustration Audio & Mus…" at bounding box center [783, 319] width 374 height 85
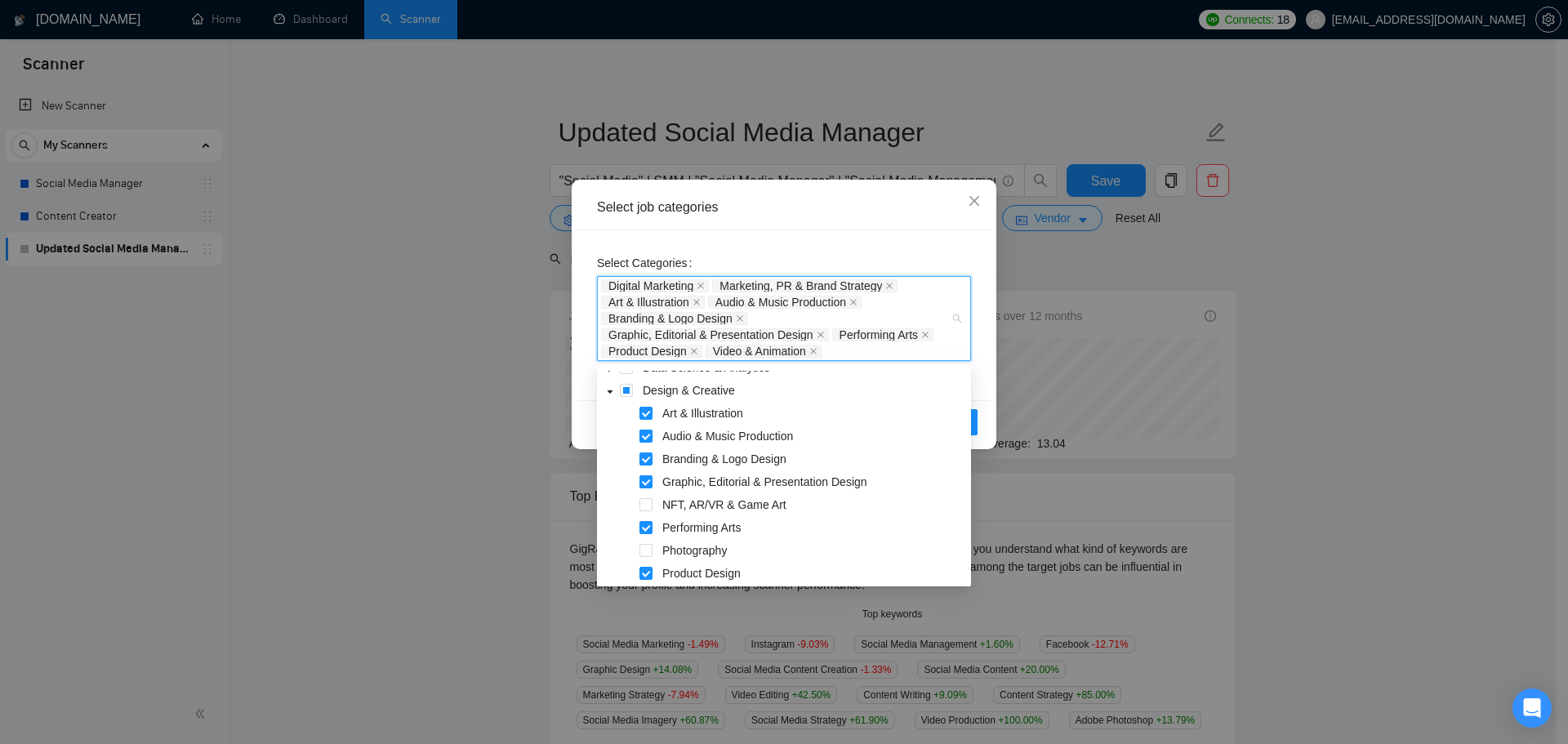
click at [643, 437] on span at bounding box center [645, 436] width 13 height 13
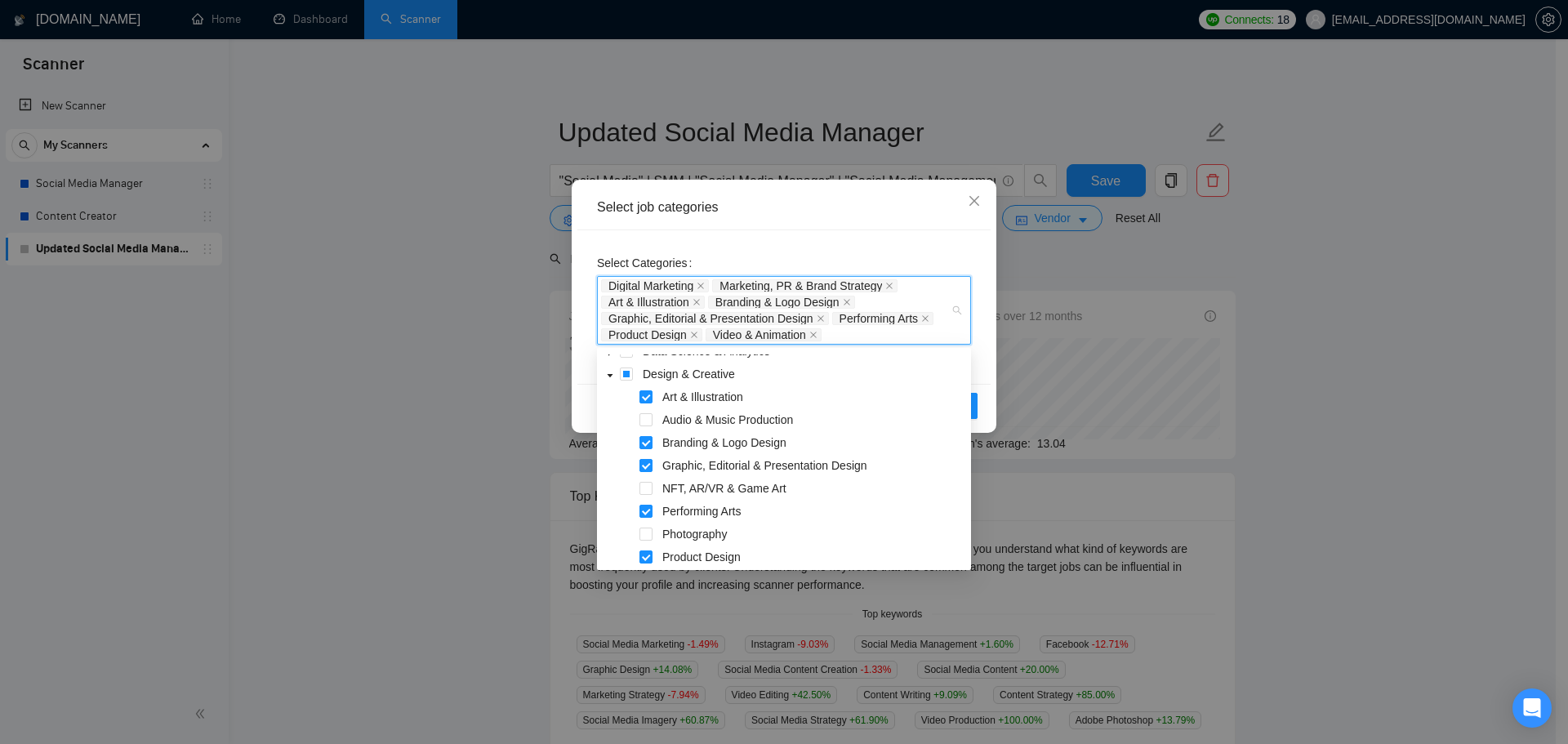
click at [582, 411] on div "Reset OK" at bounding box center [783, 406] width 413 height 43
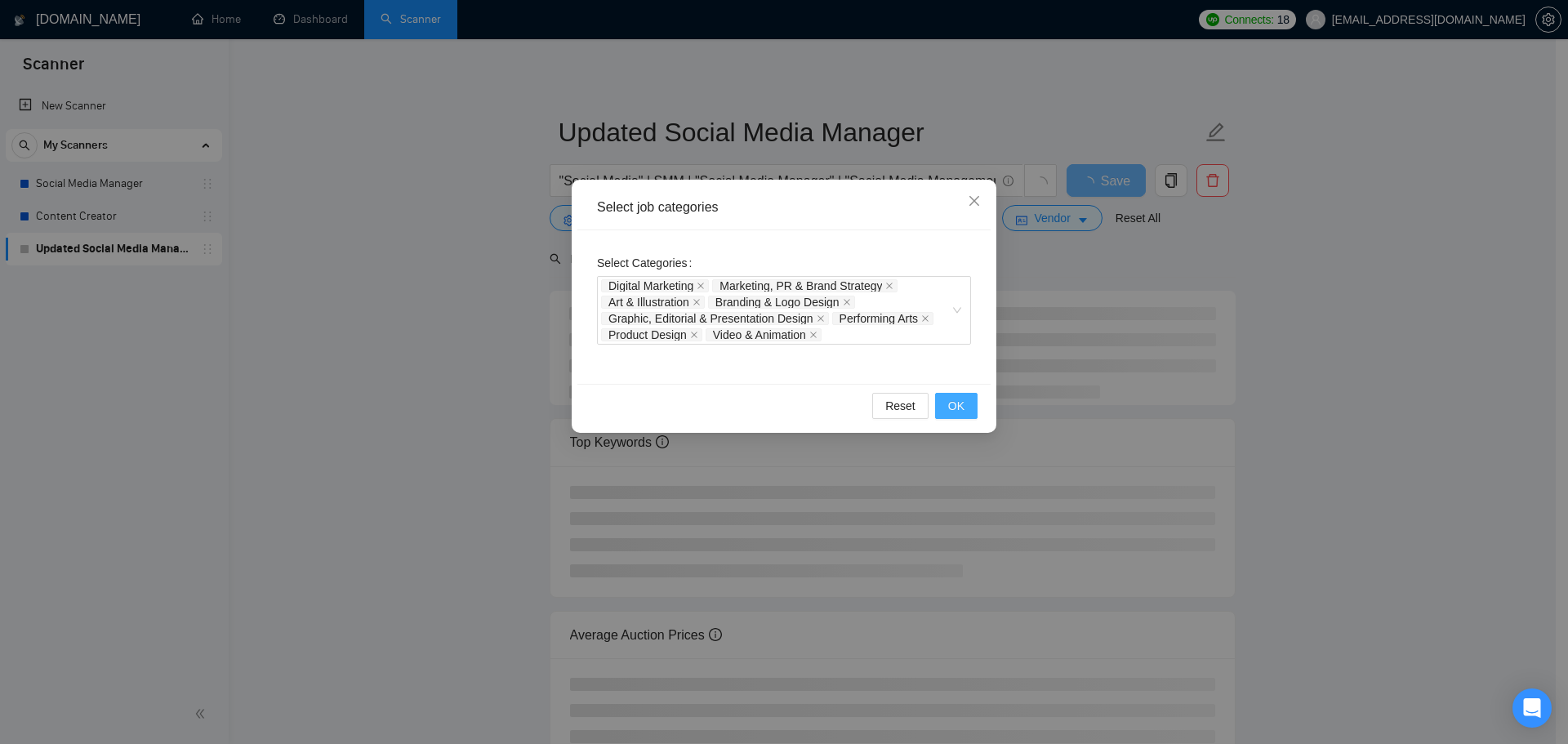
click at [964, 407] on button "OK" at bounding box center [956, 406] width 42 height 26
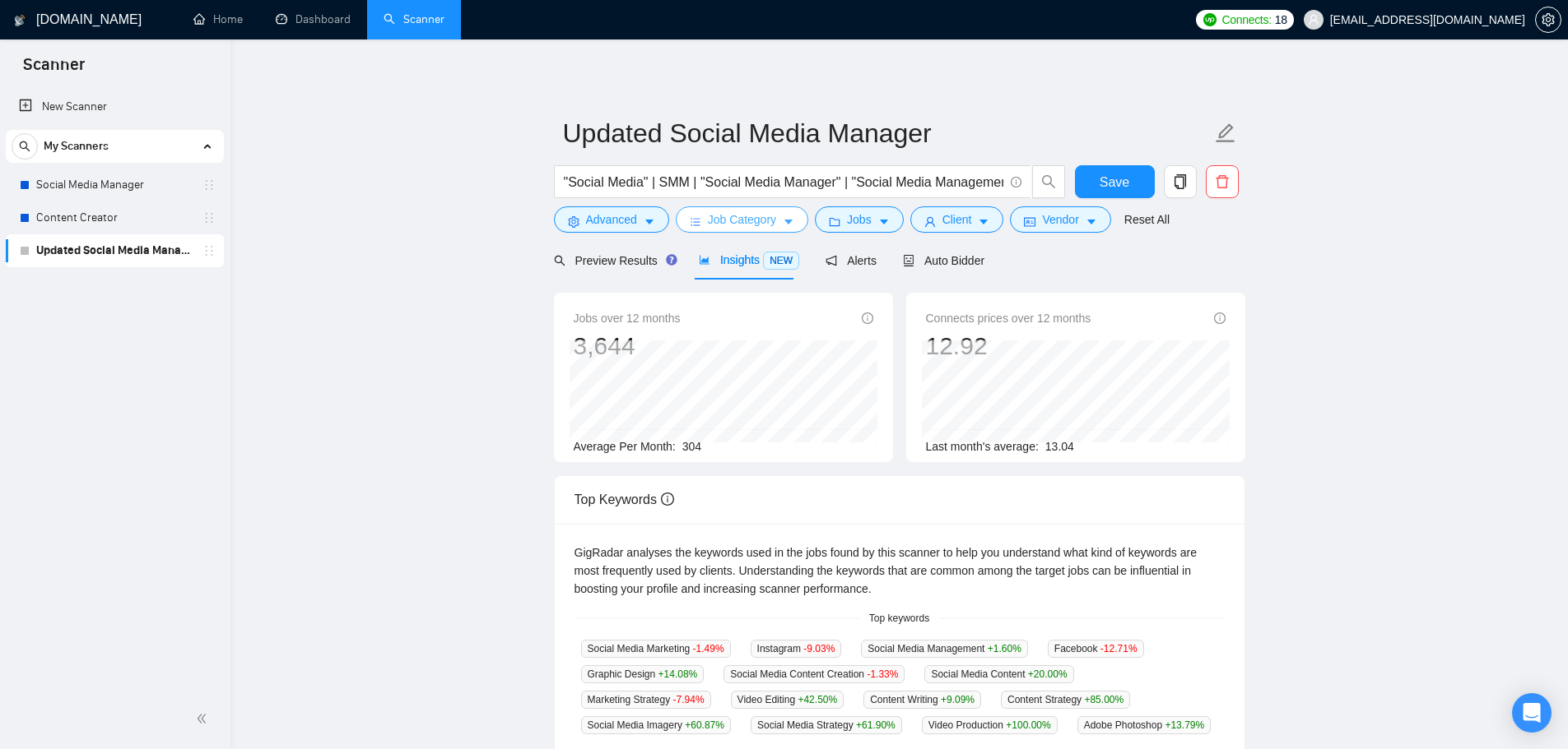
click at [750, 217] on span "Job Category" at bounding box center [741, 220] width 69 height 18
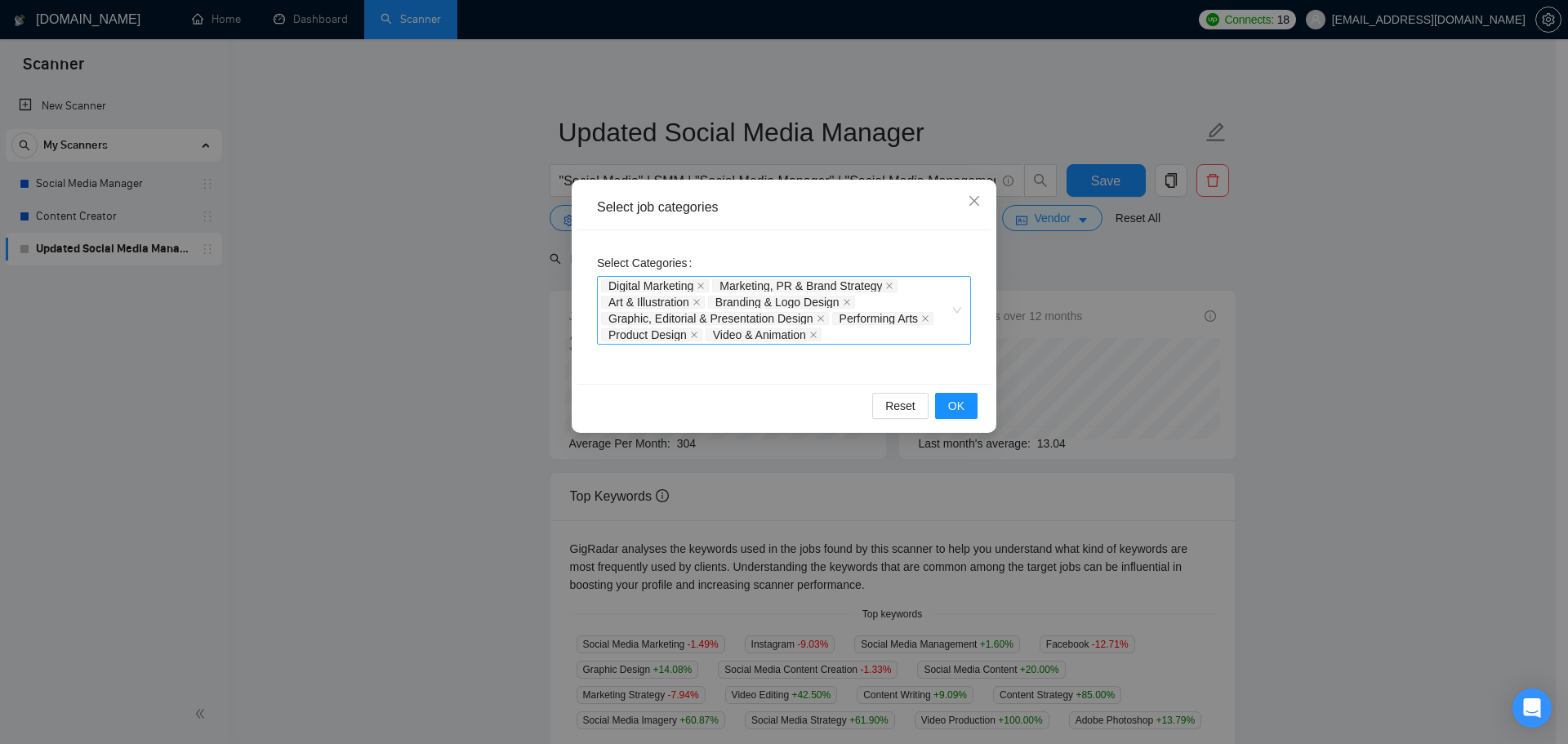
click at [867, 325] on span "Performing Arts" at bounding box center [883, 318] width 102 height 13
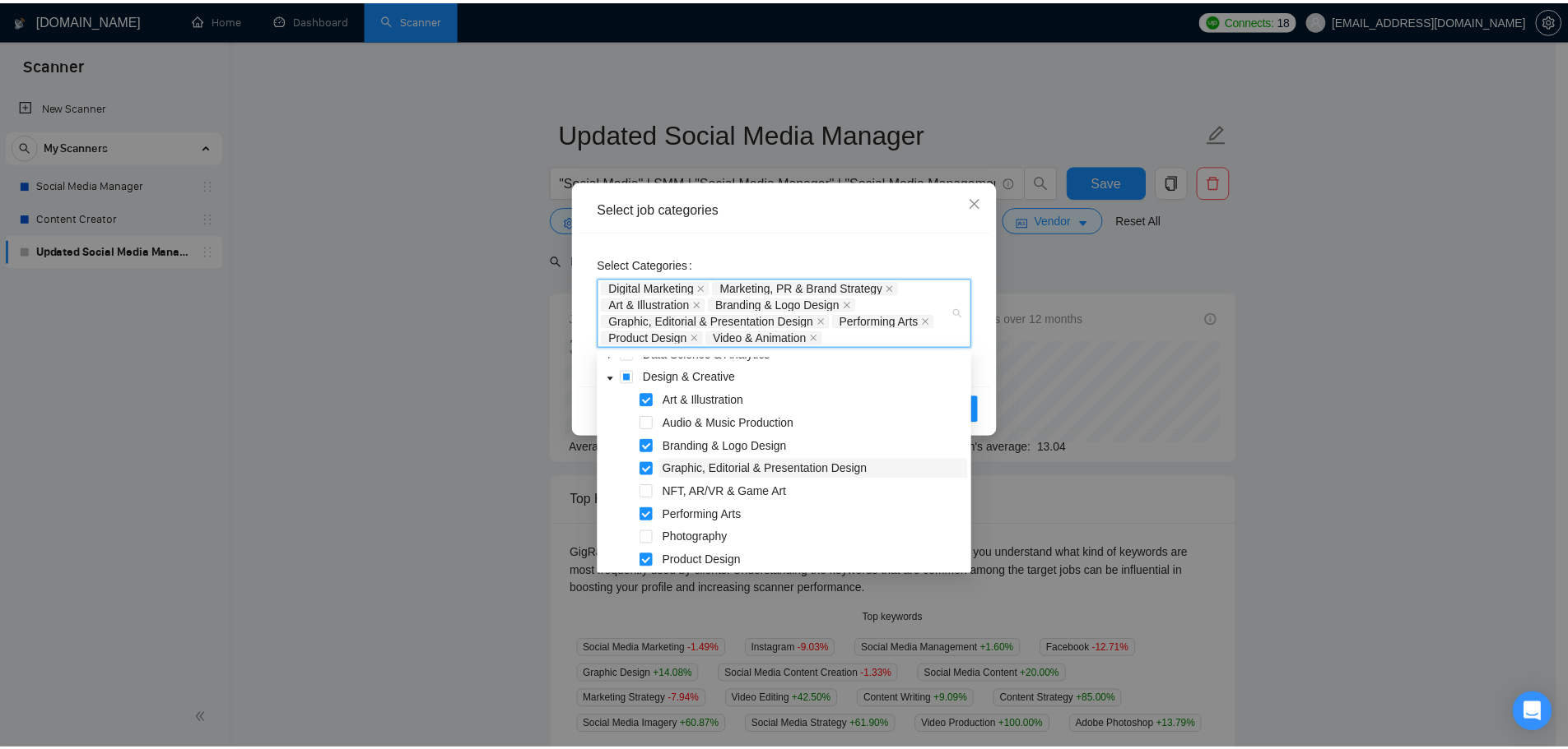
scroll to position [165, 0]
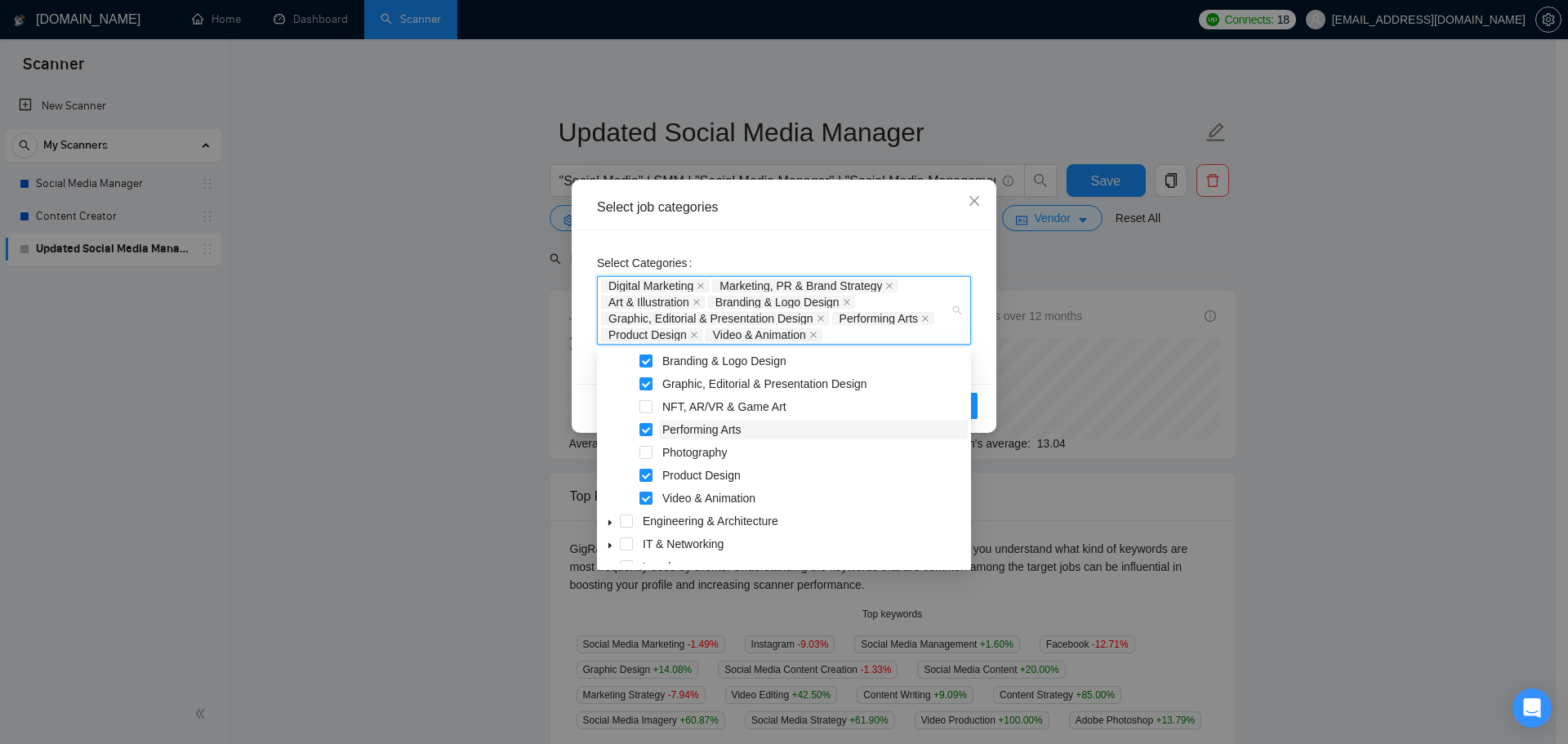
click at [705, 432] on span "Performing Arts" at bounding box center [701, 429] width 78 height 13
click at [585, 391] on div "Reset OK" at bounding box center [783, 406] width 413 height 43
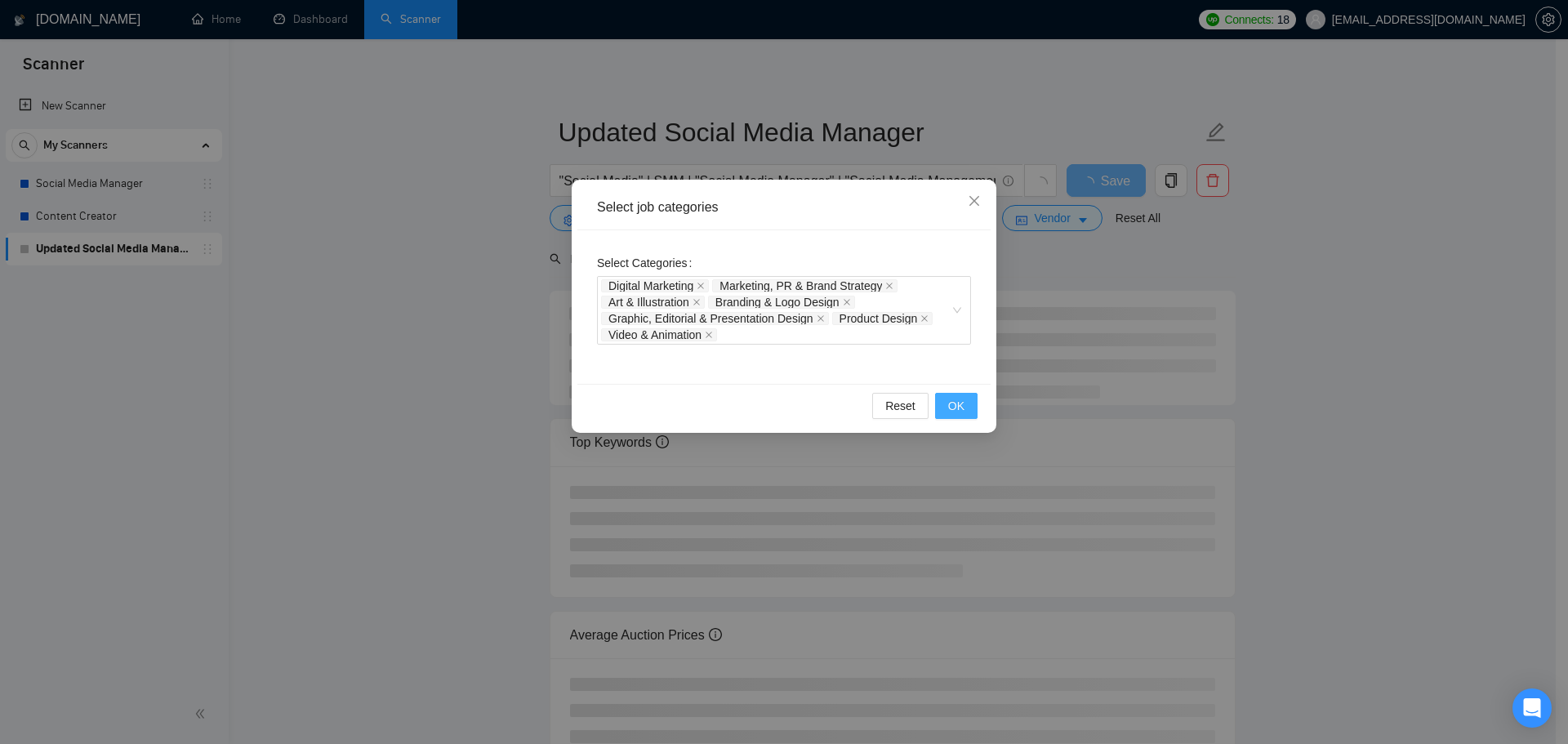
click at [962, 409] on span "OK" at bounding box center [956, 406] width 17 height 18
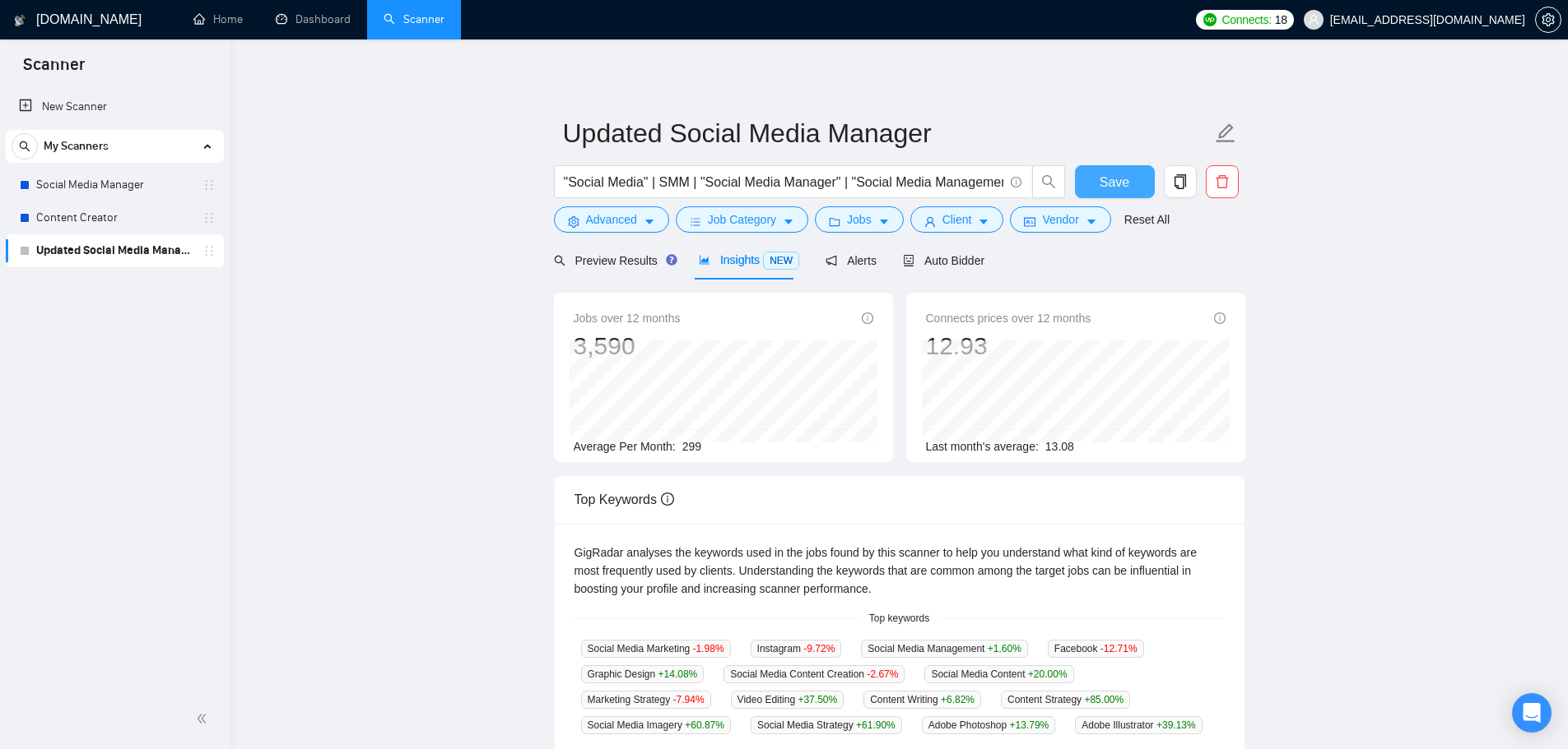
click at [1123, 187] on span "Save" at bounding box center [1114, 182] width 30 height 21
click at [1138, 175] on button "Save" at bounding box center [1115, 181] width 79 height 33
click at [954, 259] on span "Auto Bidder" at bounding box center [943, 260] width 81 height 13
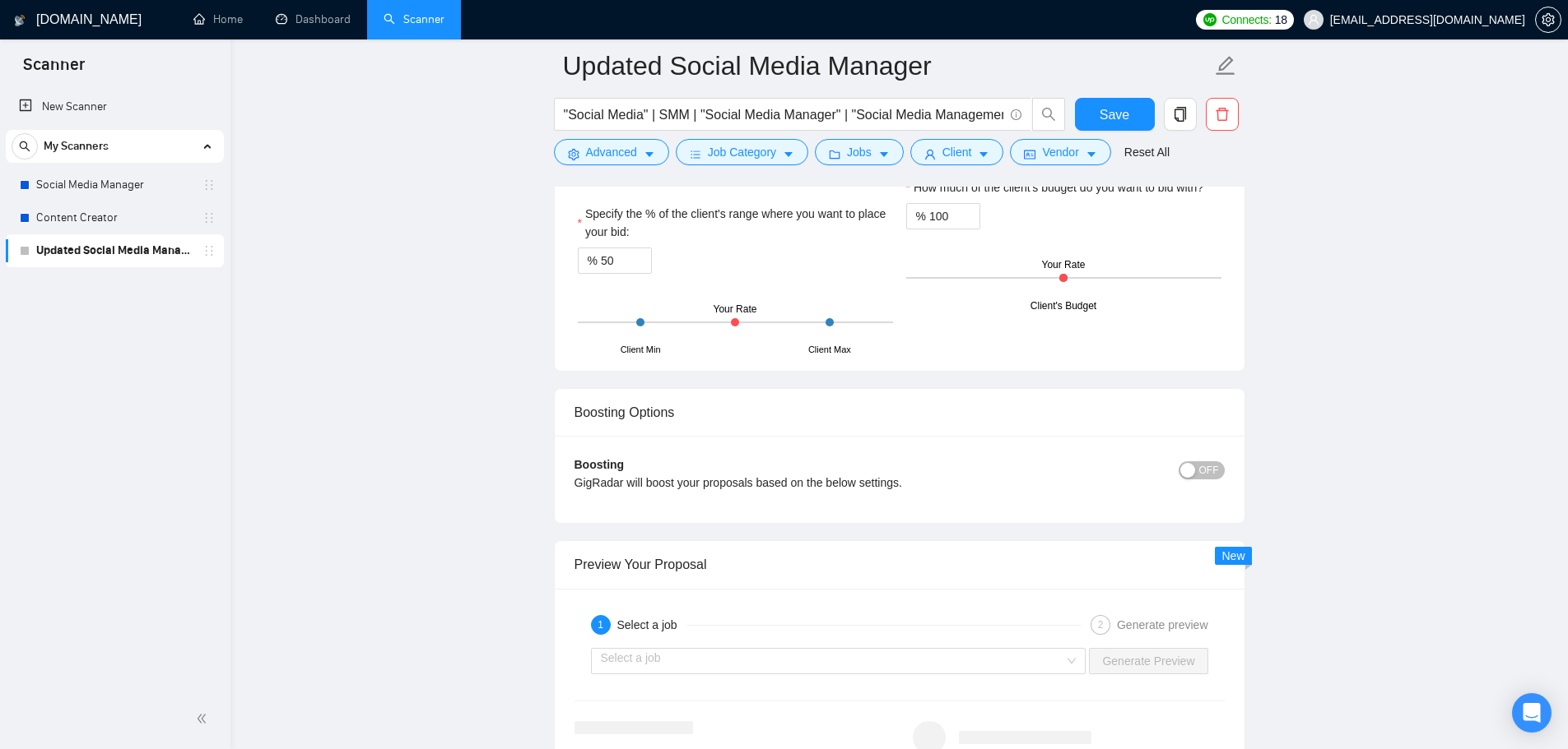
scroll to position [2468, 0]
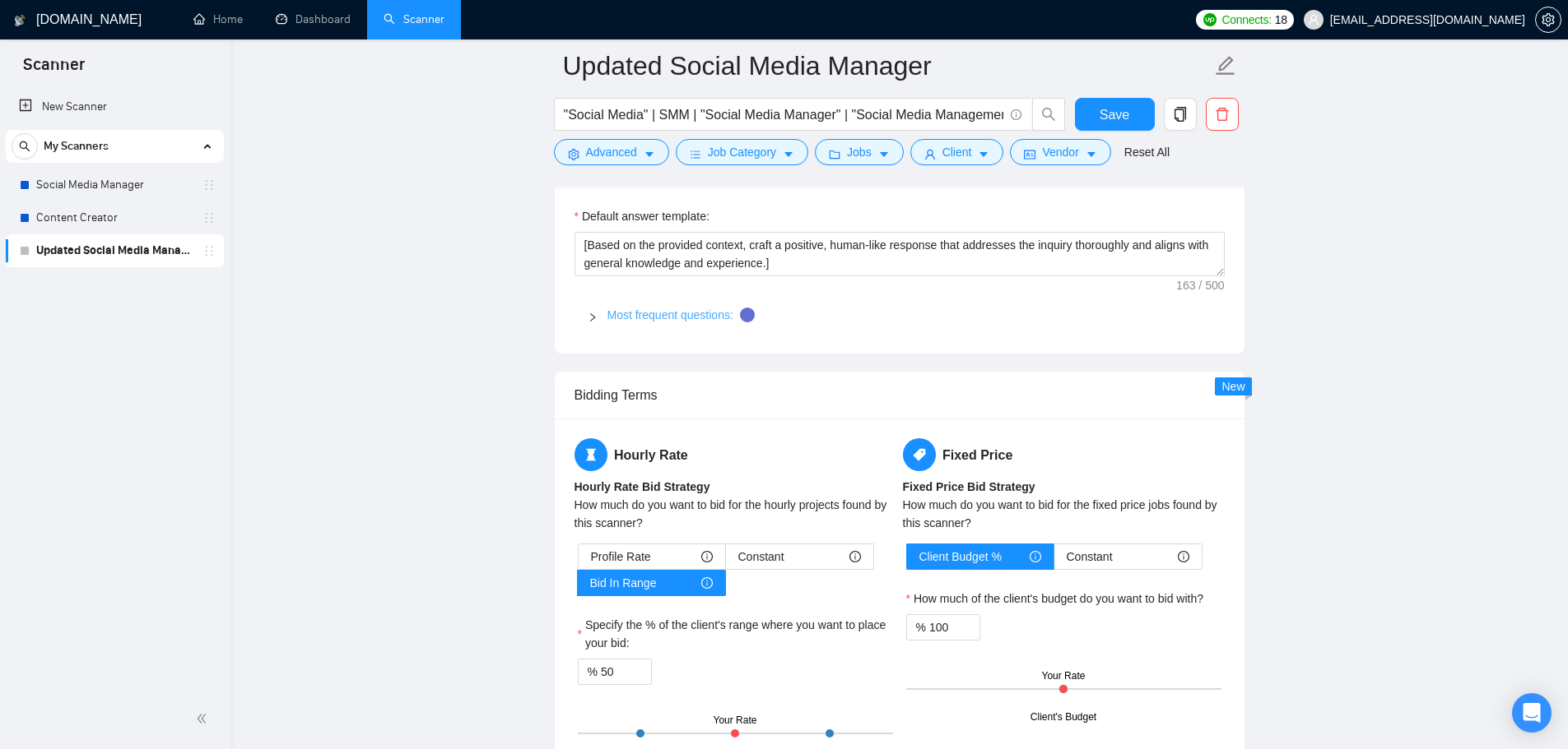
click at [630, 312] on link "Most frequent questions:" at bounding box center [670, 315] width 126 height 13
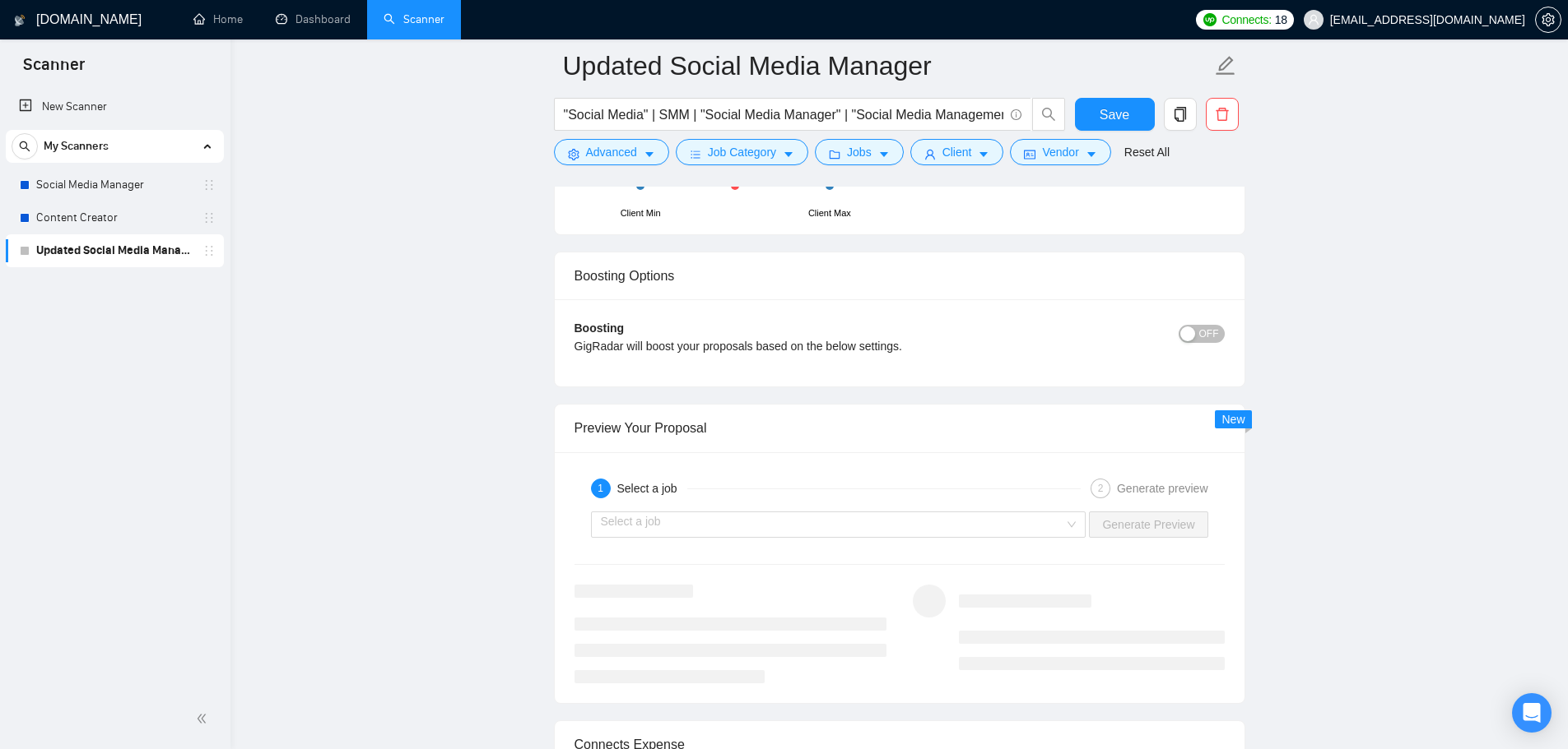
scroll to position [3753, 0]
